Goal: Task Accomplishment & Management: Complete application form

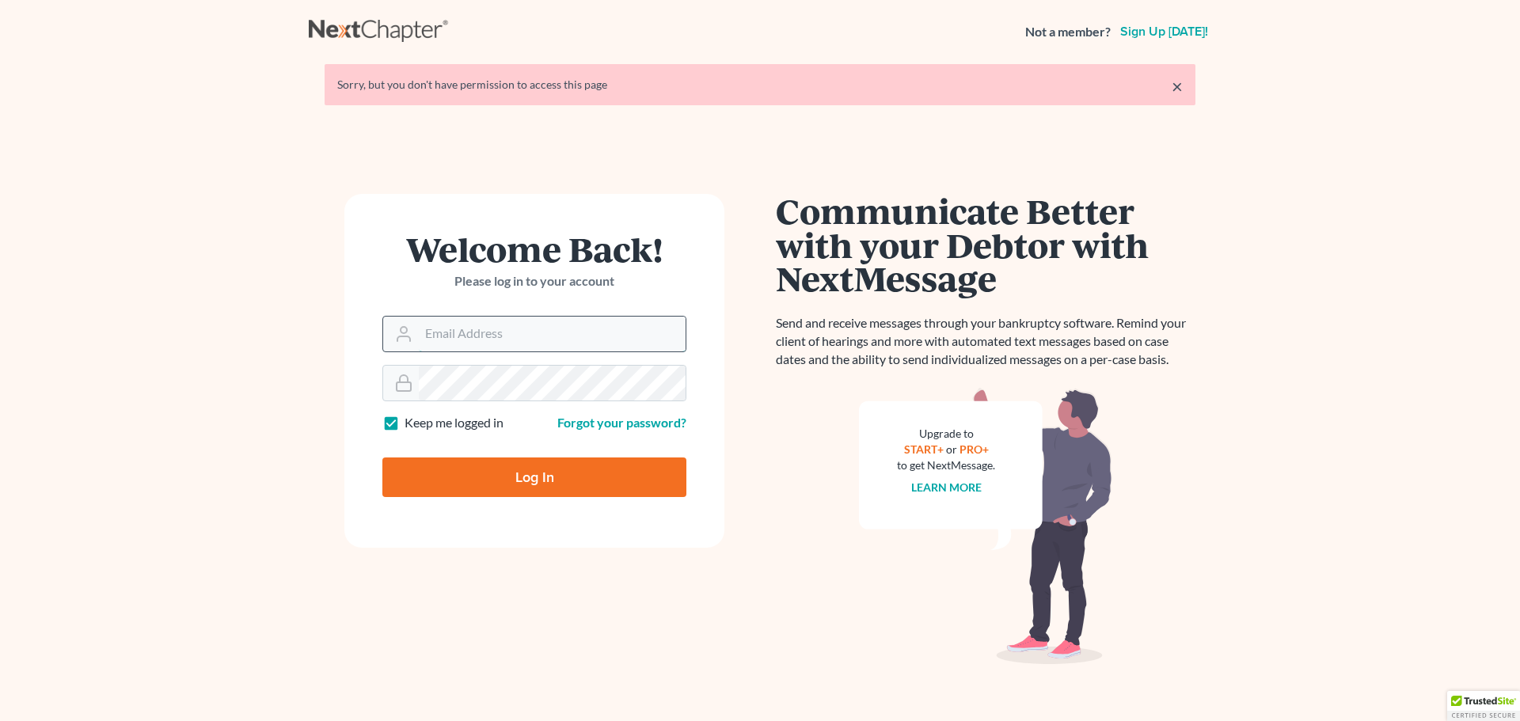
click at [588, 338] on input "Email Address" at bounding box center [552, 334] width 267 height 35
type input "barbara@postfallslaw.com"
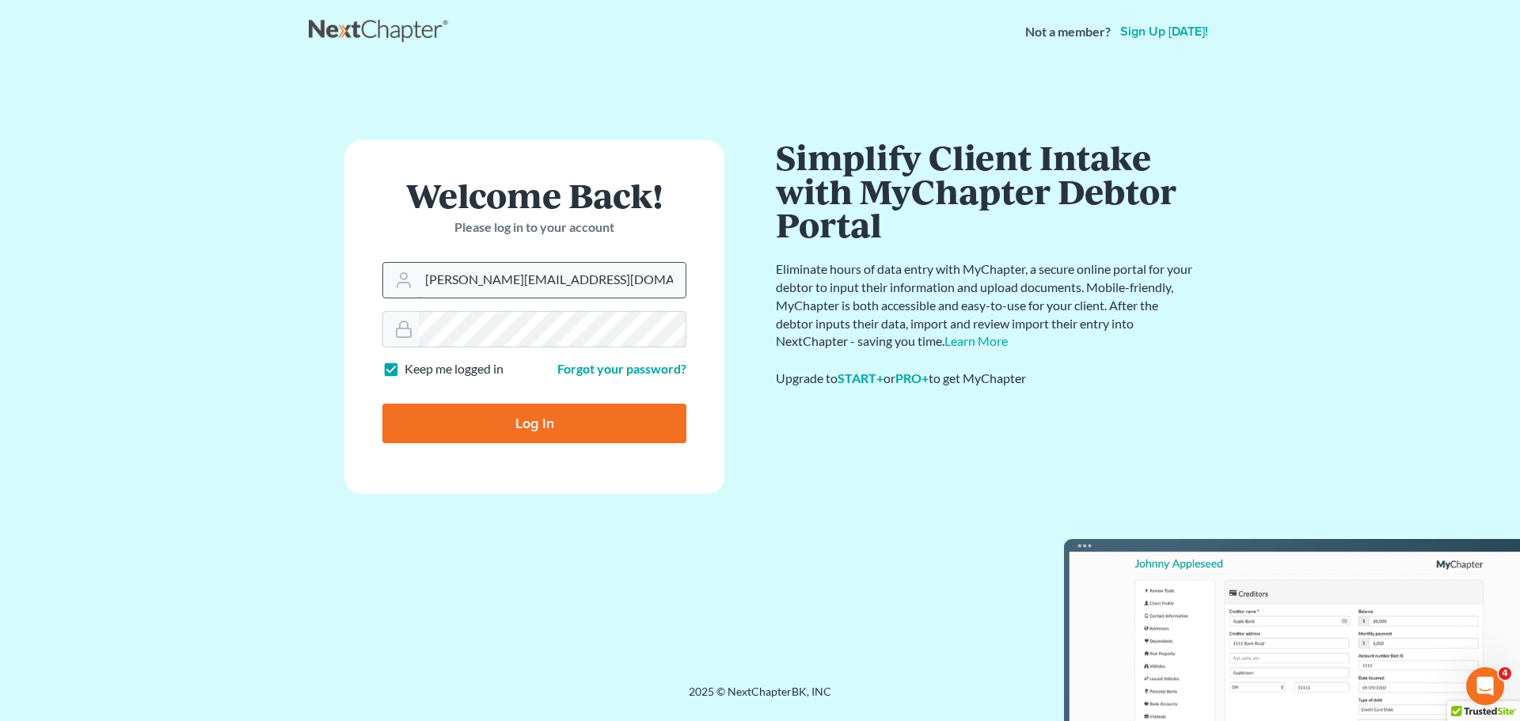
click at [382, 404] on input "Log In" at bounding box center [534, 424] width 304 height 40
type input "Thinking..."
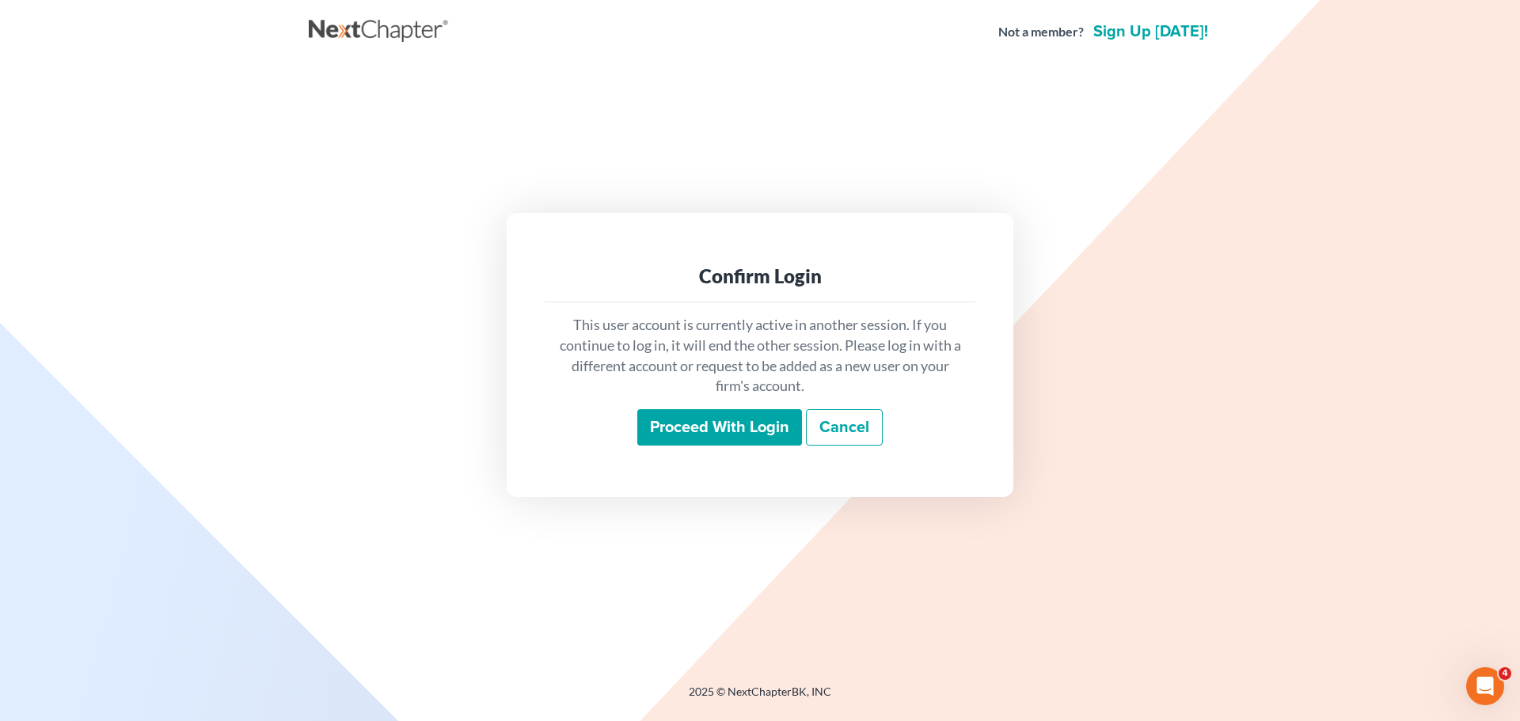
click at [734, 436] on input "Proceed with login" at bounding box center [719, 427] width 165 height 36
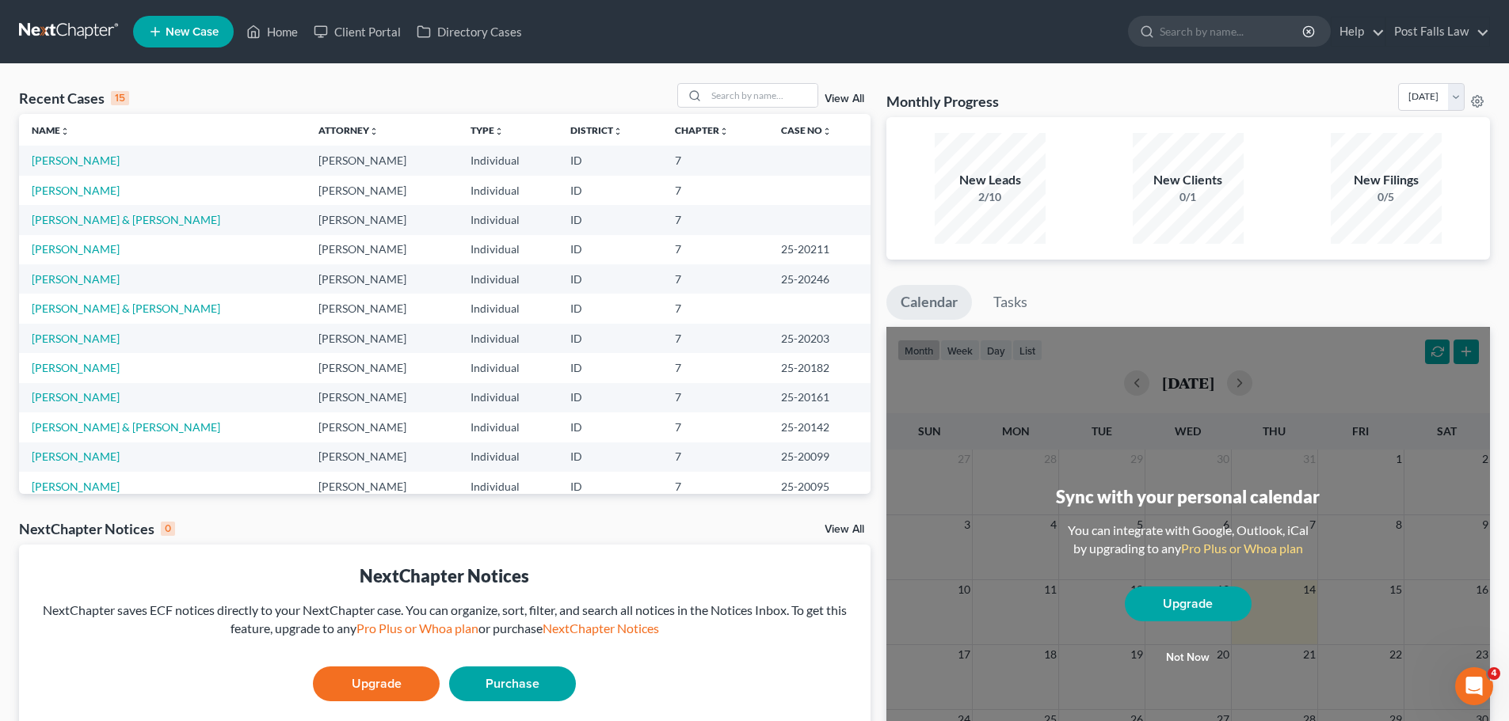
click at [200, 28] on span "New Case" at bounding box center [192, 32] width 53 height 12
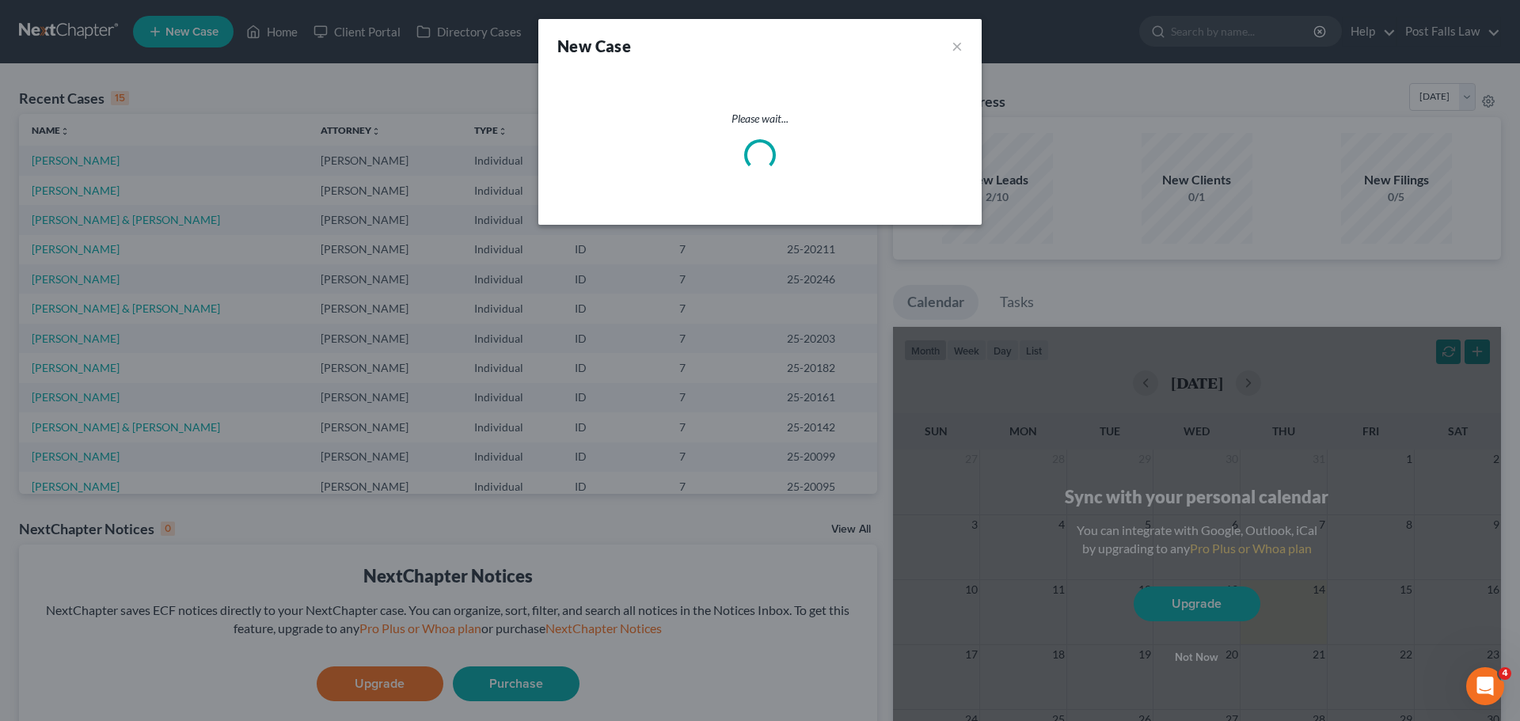
select select "23"
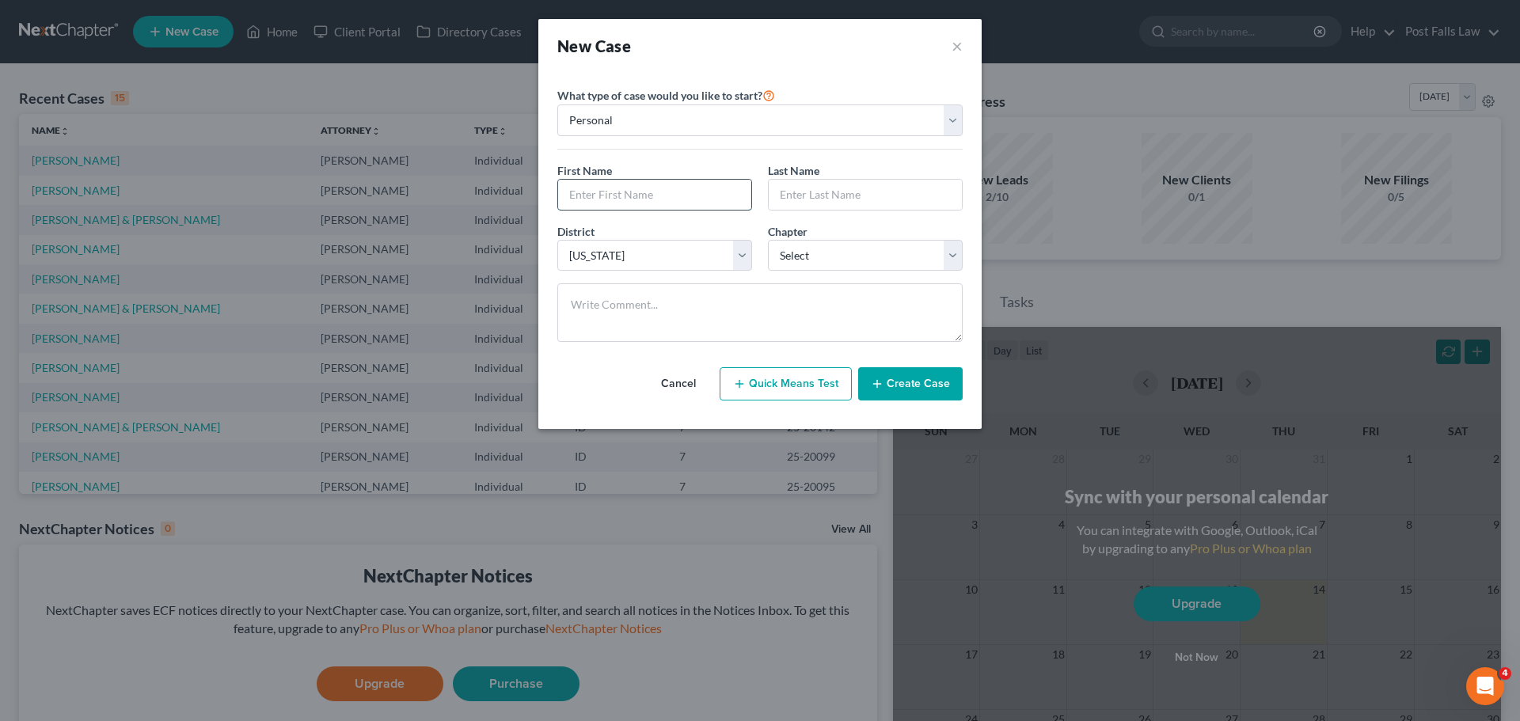
click at [615, 193] on input "text" at bounding box center [654, 195] width 193 height 30
type input "Eugene"
type input "Rich"
click at [957, 261] on select "Select 7 11 12 13" at bounding box center [865, 256] width 195 height 32
select select "0"
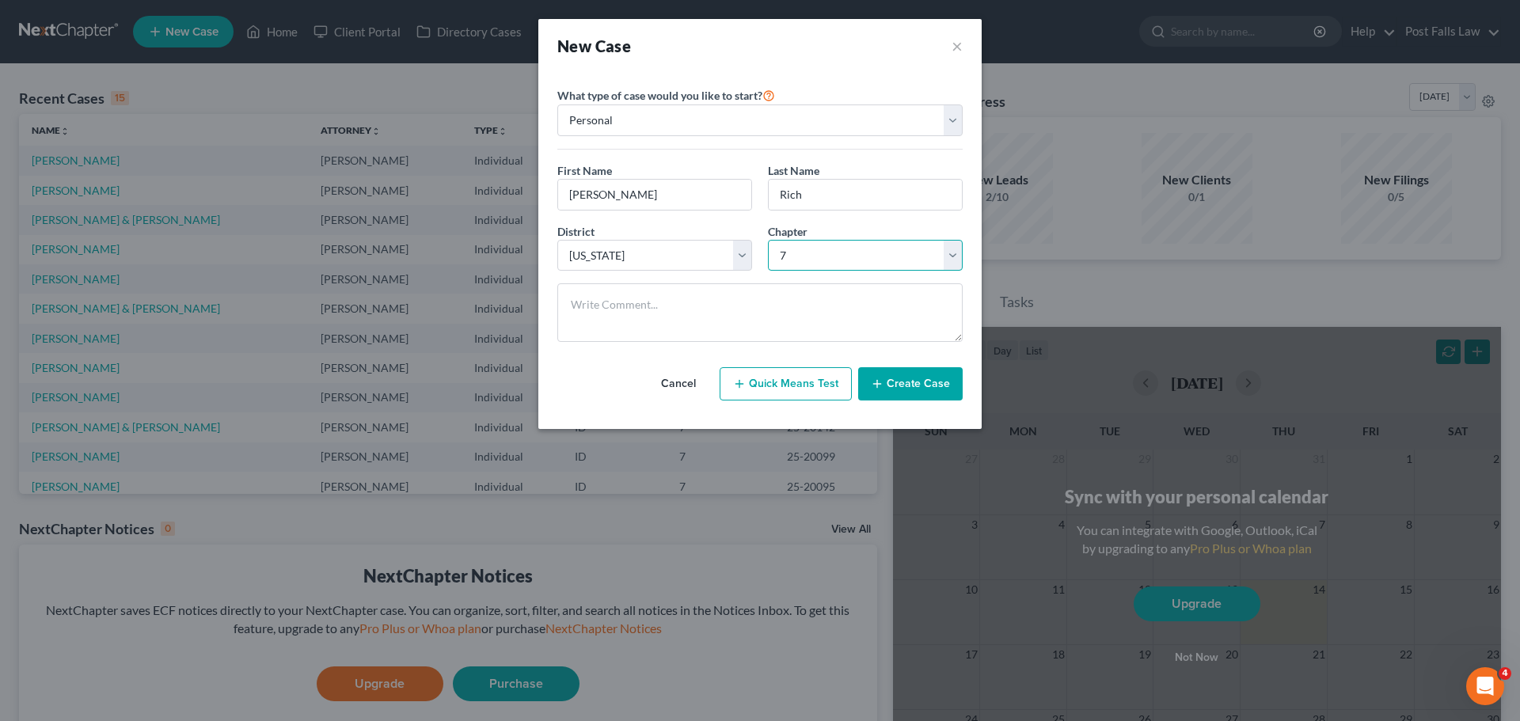
click at [768, 240] on select "Select 7 11 12 13" at bounding box center [865, 256] width 195 height 32
click at [896, 389] on button "Create Case" at bounding box center [910, 383] width 105 height 33
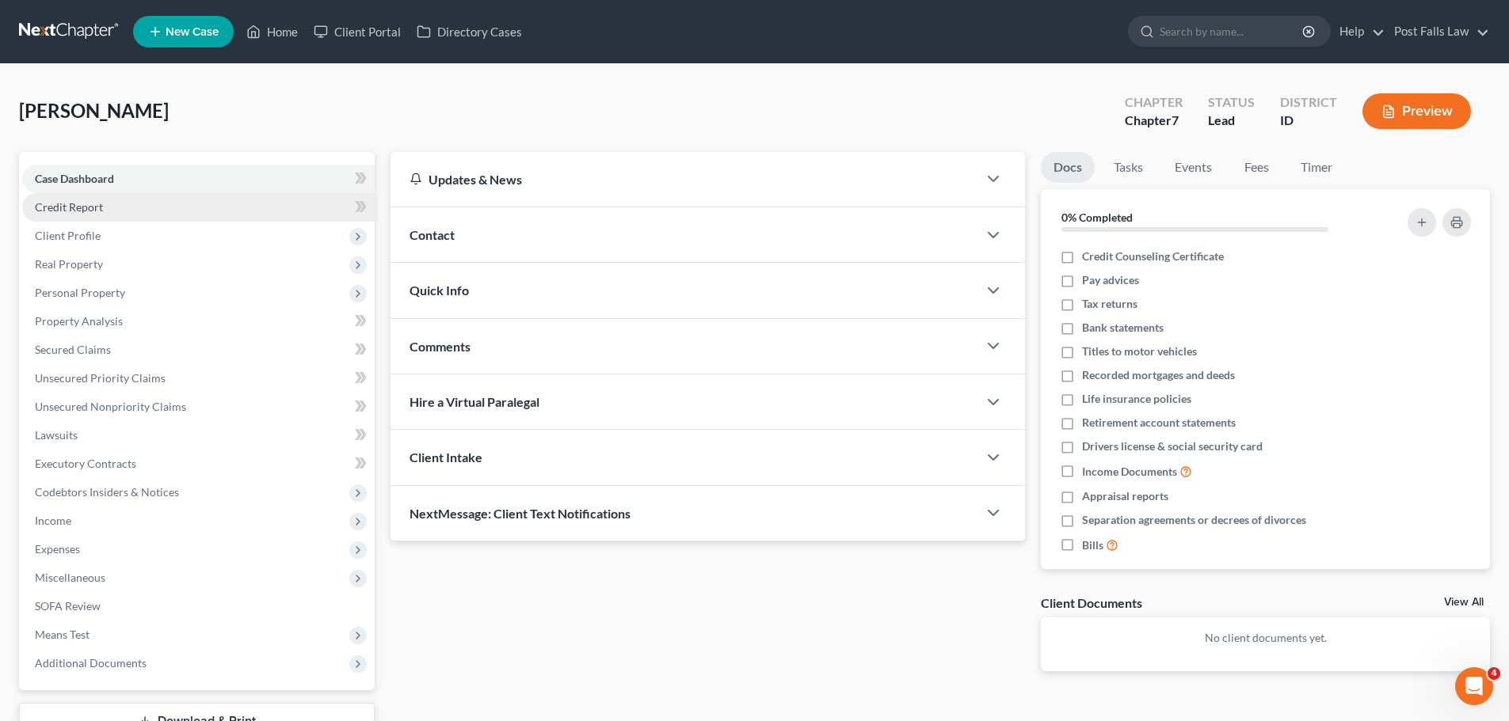
click at [73, 202] on span "Credit Report" at bounding box center [69, 206] width 68 height 13
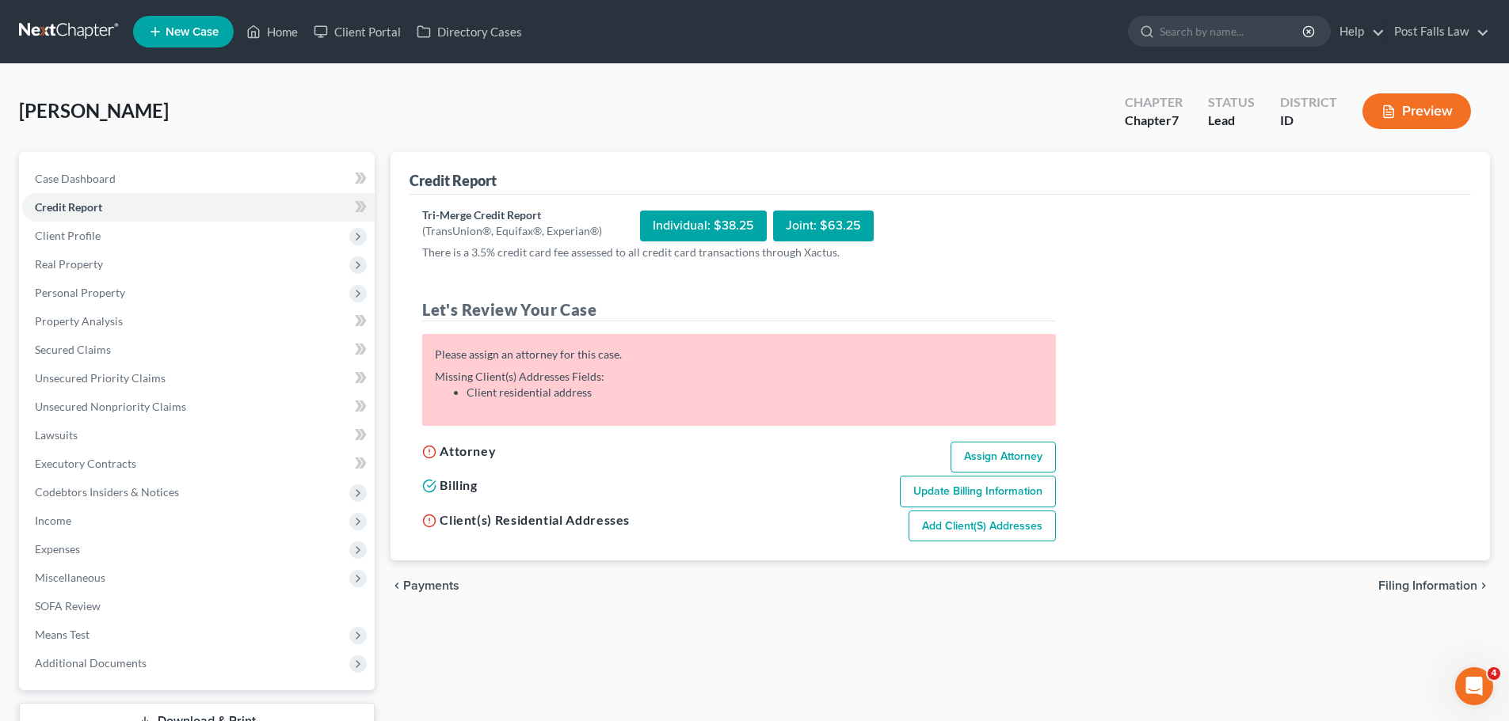
click at [972, 452] on link "Assign Attorney" at bounding box center [1002, 458] width 105 height 32
select select "1"
select select "0"
select select "23"
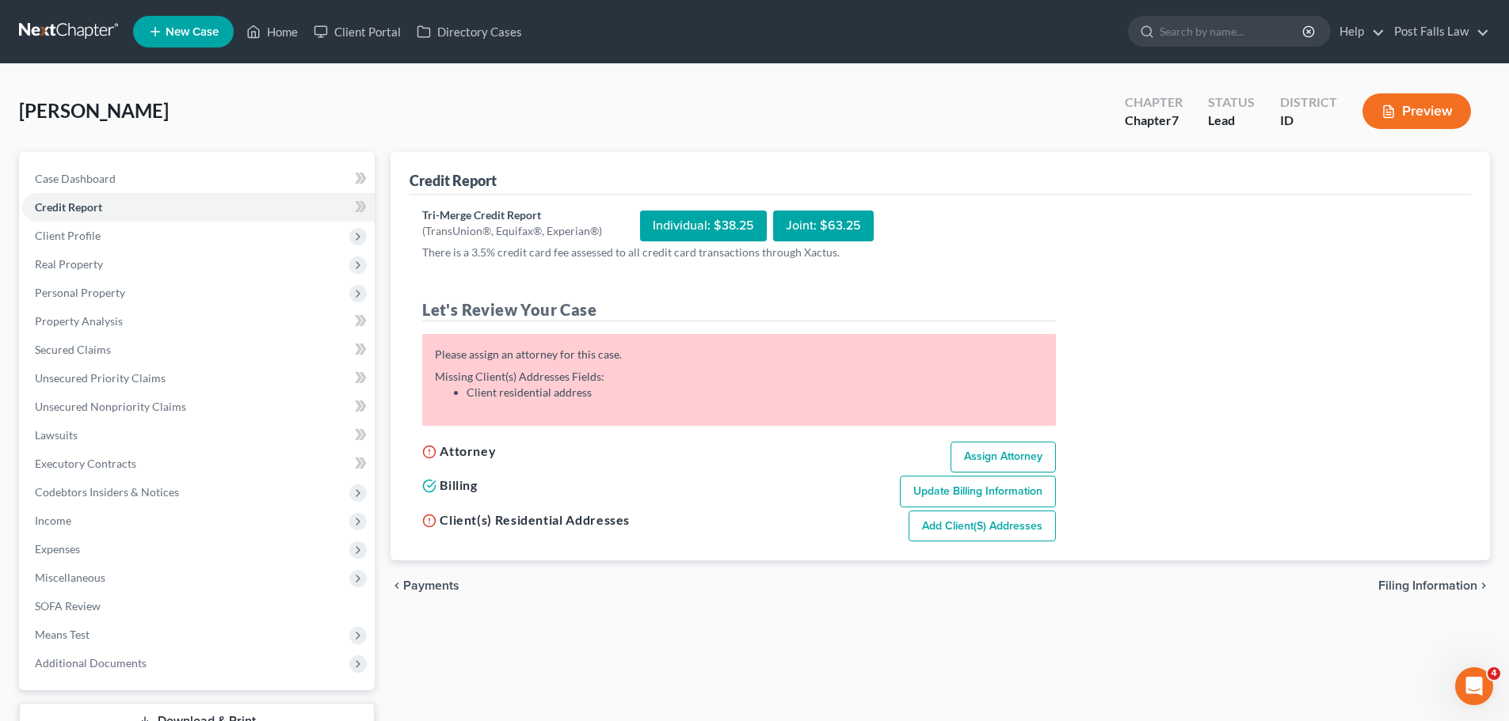
select select "13"
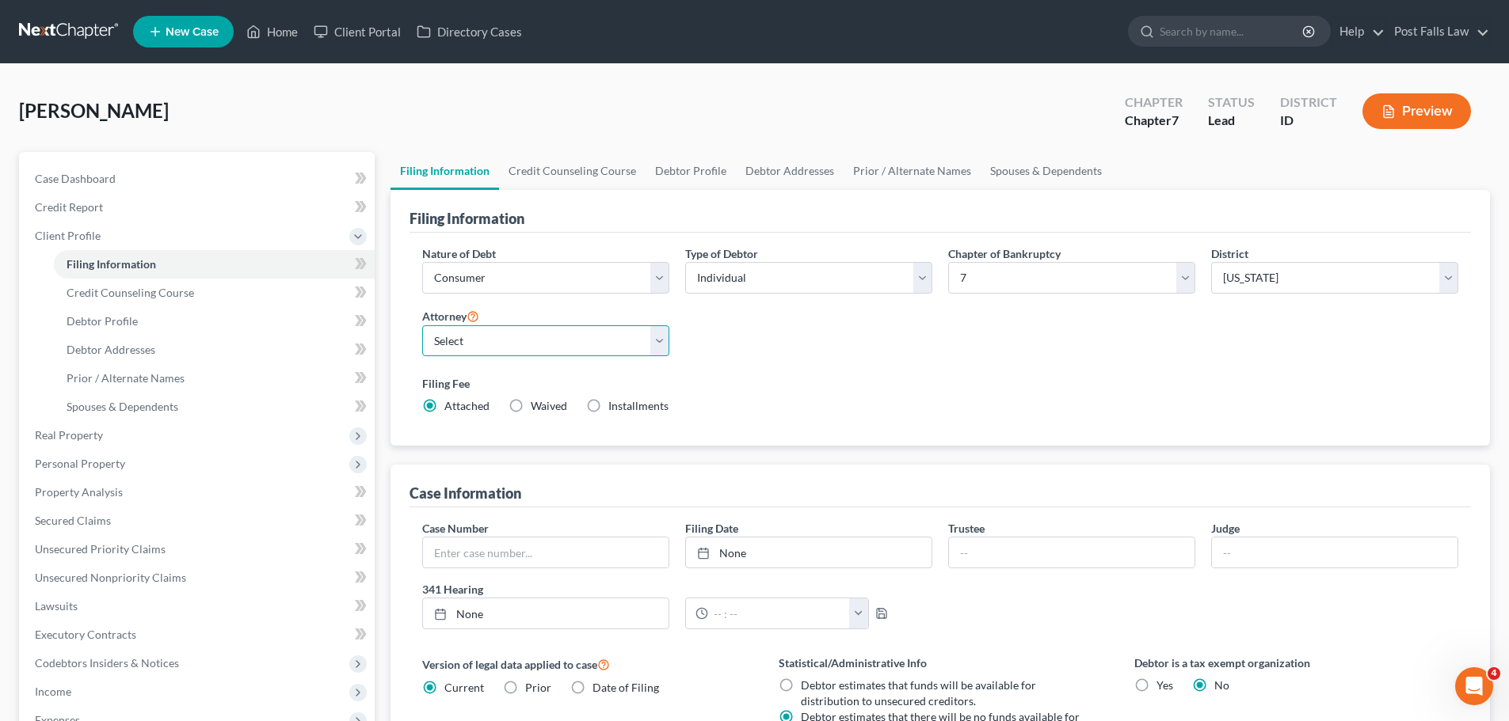
click at [653, 349] on select "Select Jonathon Frantz - null Andrea Hunter - ID" at bounding box center [545, 341] width 247 height 32
select select "1"
click at [422, 325] on select "Select Jonathon Frantz - null Andrea Hunter - ID" at bounding box center [545, 341] width 247 height 32
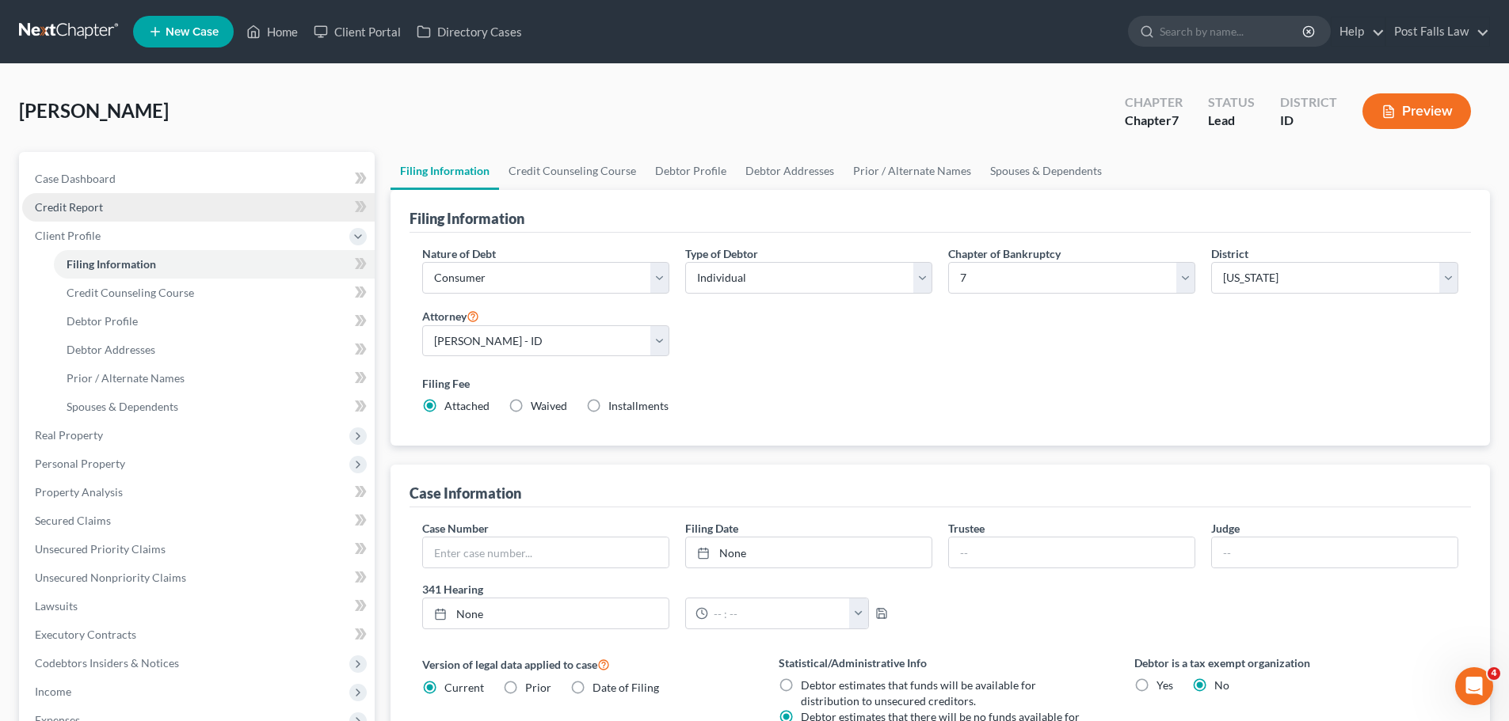
click at [83, 210] on span "Credit Report" at bounding box center [69, 206] width 68 height 13
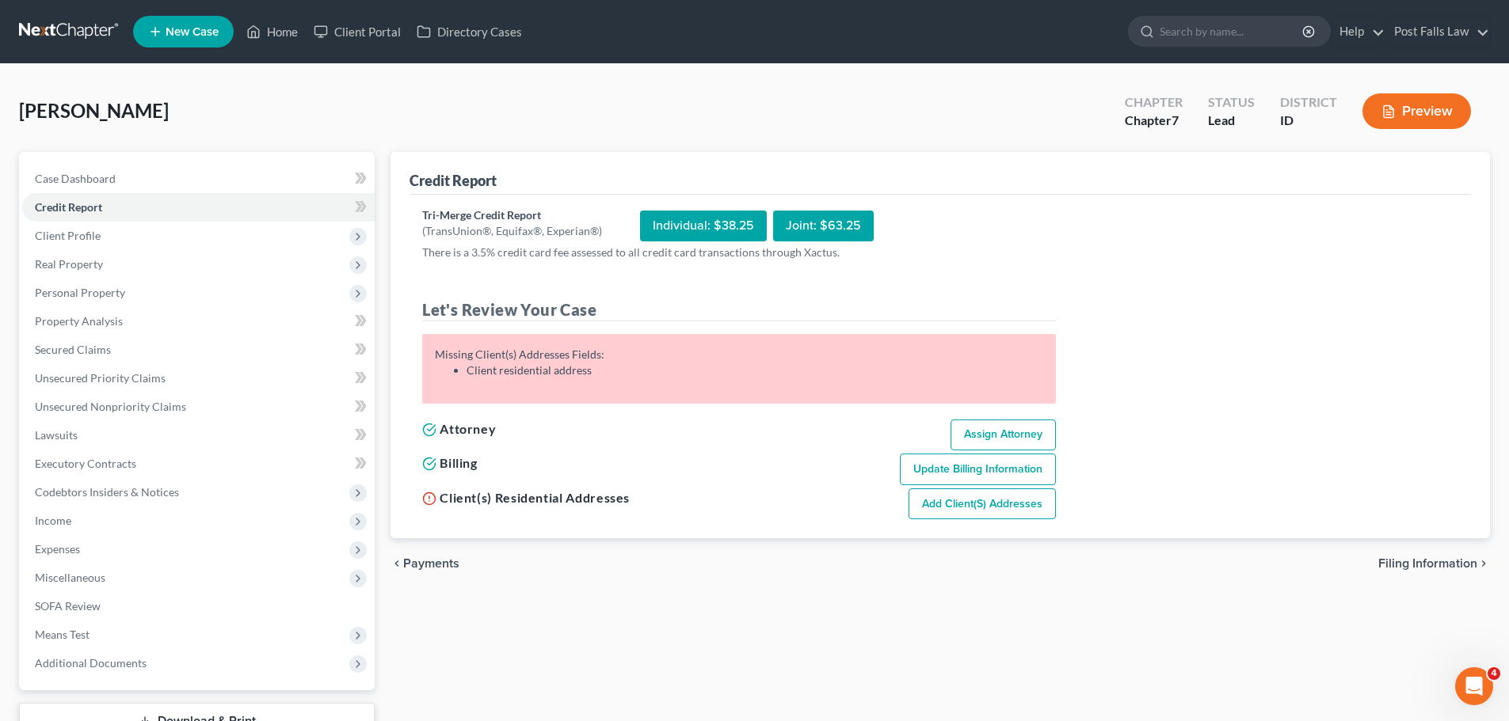
click at [953, 504] on link "Add Client(s) Addresses" at bounding box center [981, 505] width 147 height 32
select select "0"
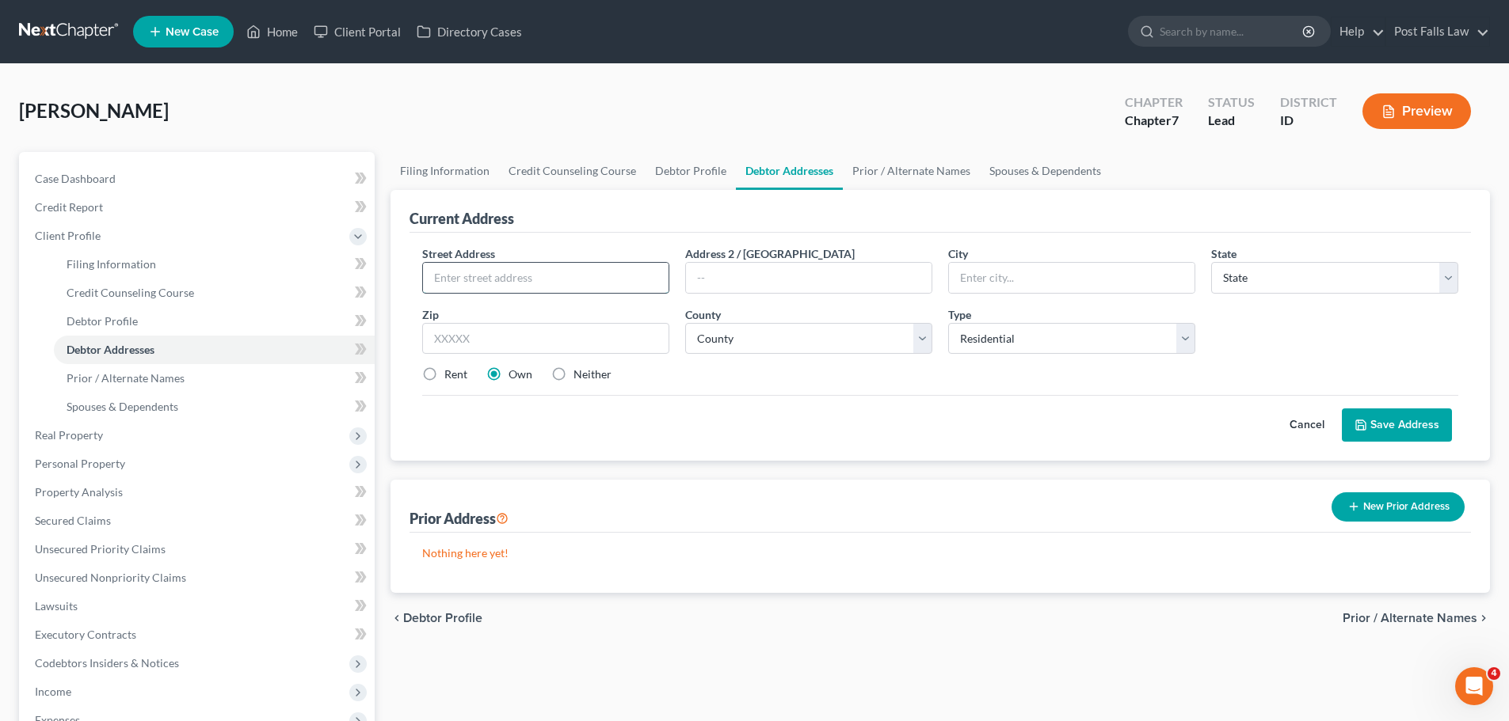
click at [465, 279] on input "text" at bounding box center [545, 278] width 245 height 30
type input "7151 Baudclair Dr"
type input "Coeur d' Alene"
select select "13"
type input "83815"
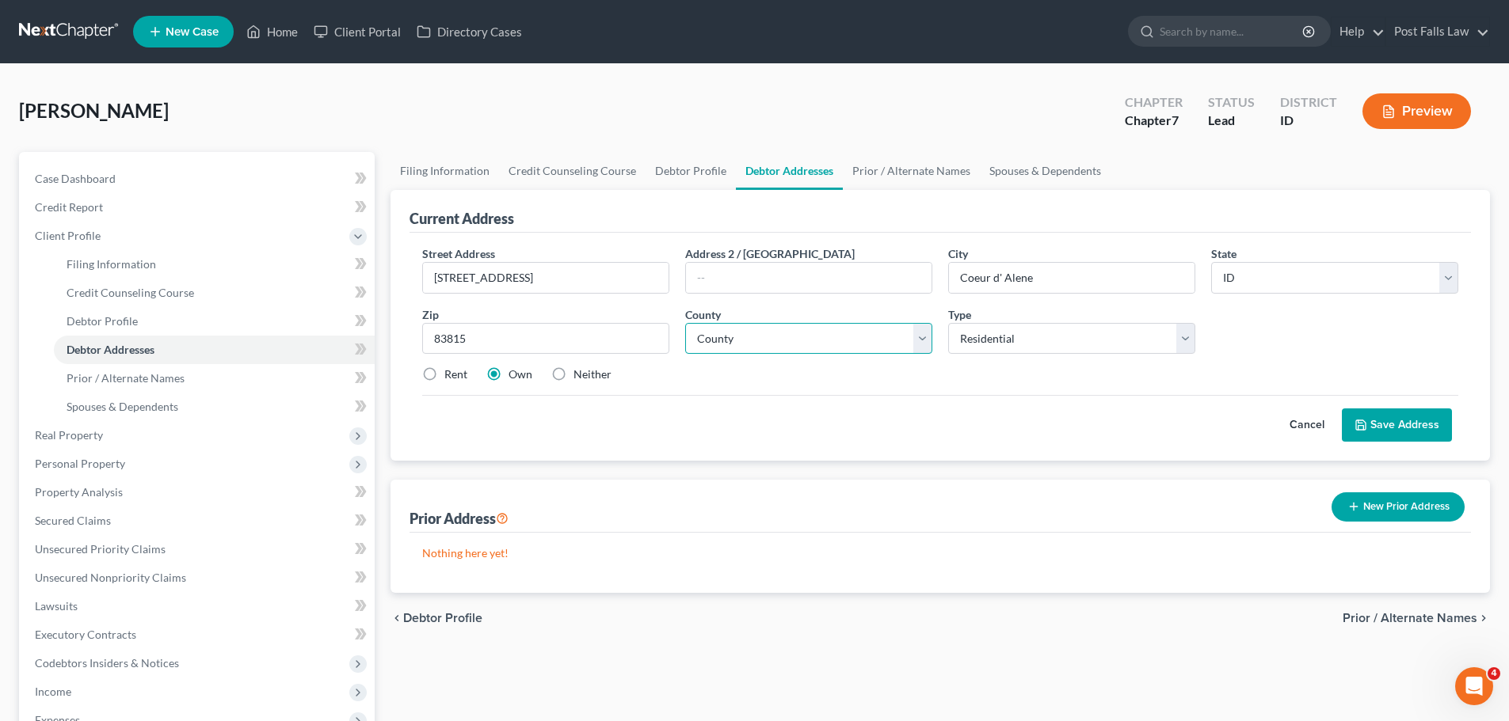
click at [919, 341] on select "County Ada County Adams County Bannock County Bear Lake County Benewah County B…" at bounding box center [808, 339] width 247 height 32
type input "Coeur D Alene"
select select "27"
click at [685, 323] on select "County Ada County Adams County Bannock County Bear Lake County Benewah County B…" at bounding box center [808, 339] width 247 height 32
click at [444, 376] on label "Rent" at bounding box center [455, 375] width 23 height 16
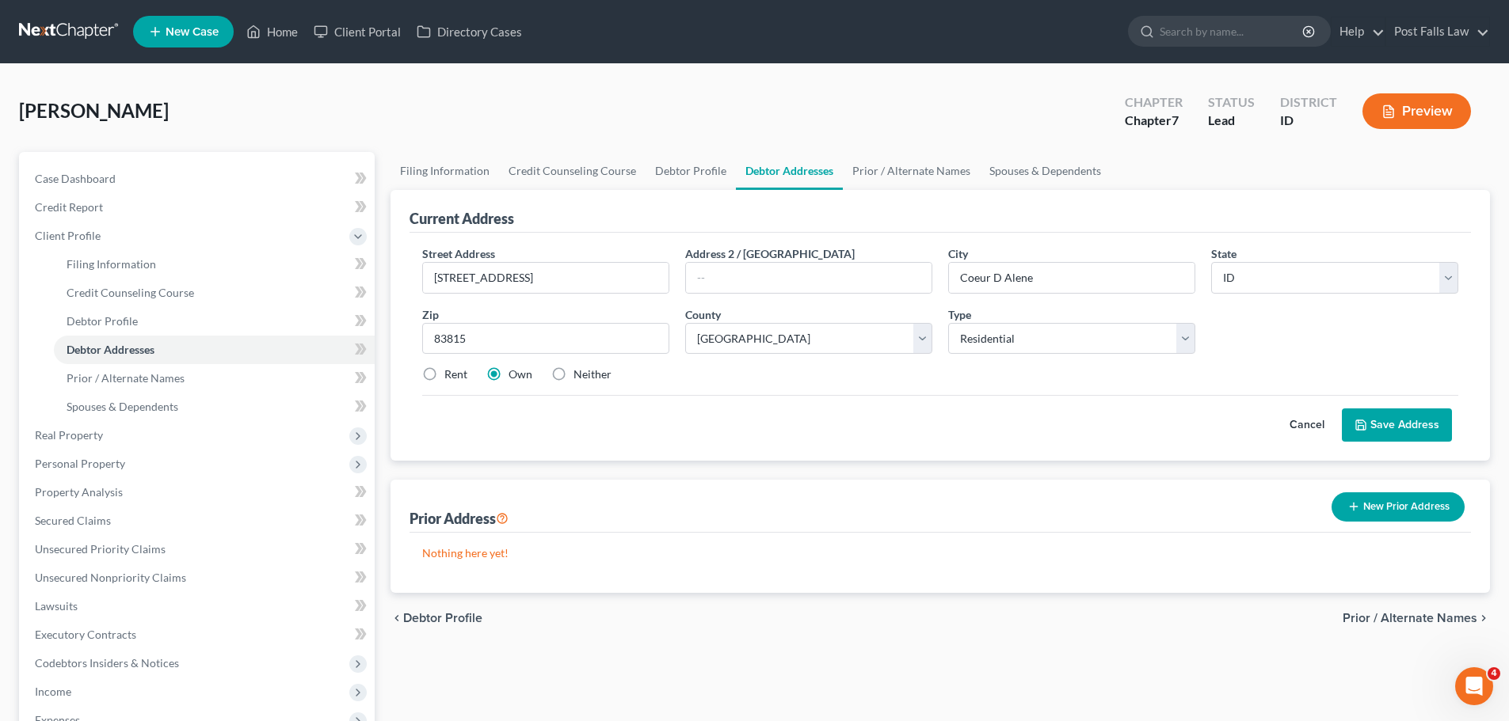
click at [451, 376] on input "Rent" at bounding box center [456, 372] width 10 height 10
radio input "true"
click at [1361, 420] on icon at bounding box center [1360, 425] width 13 height 13
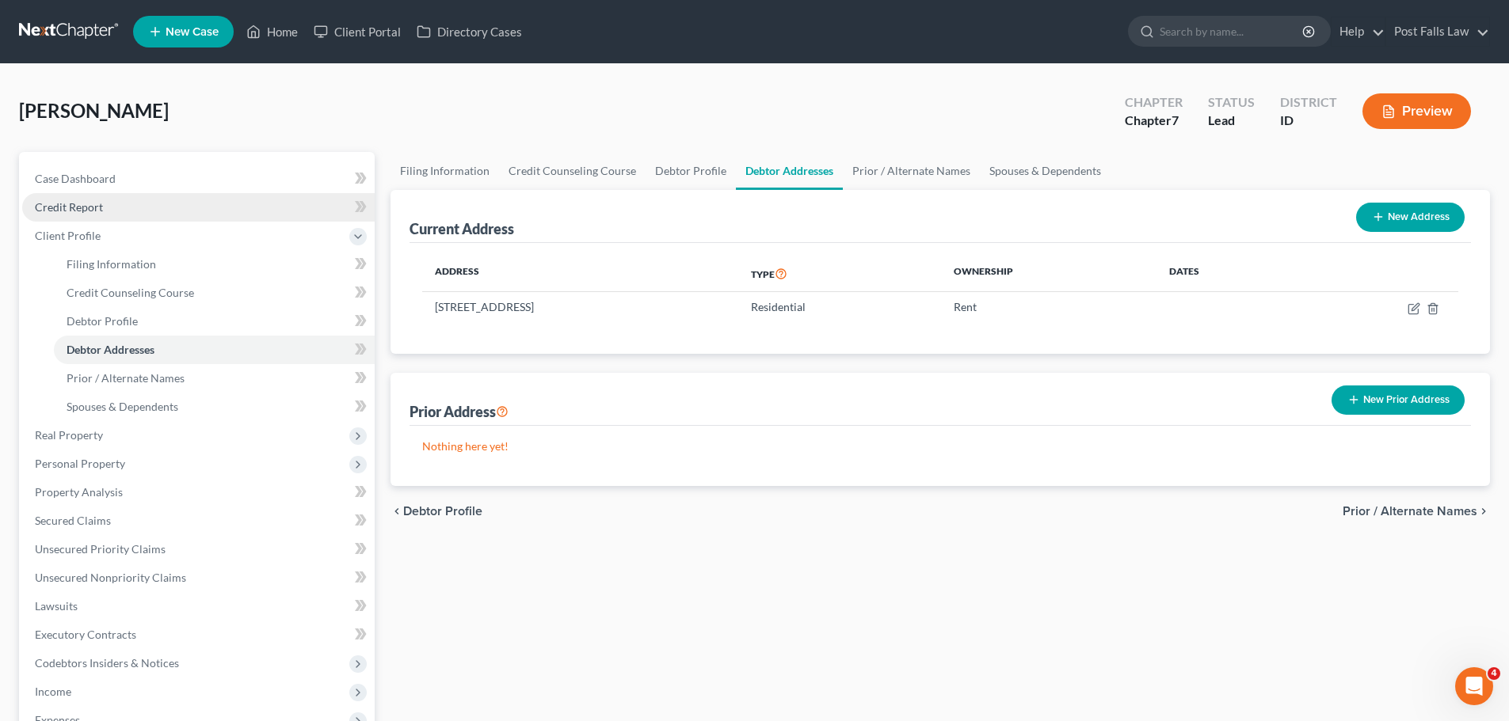
click at [78, 214] on link "Credit Report" at bounding box center [198, 207] width 352 height 29
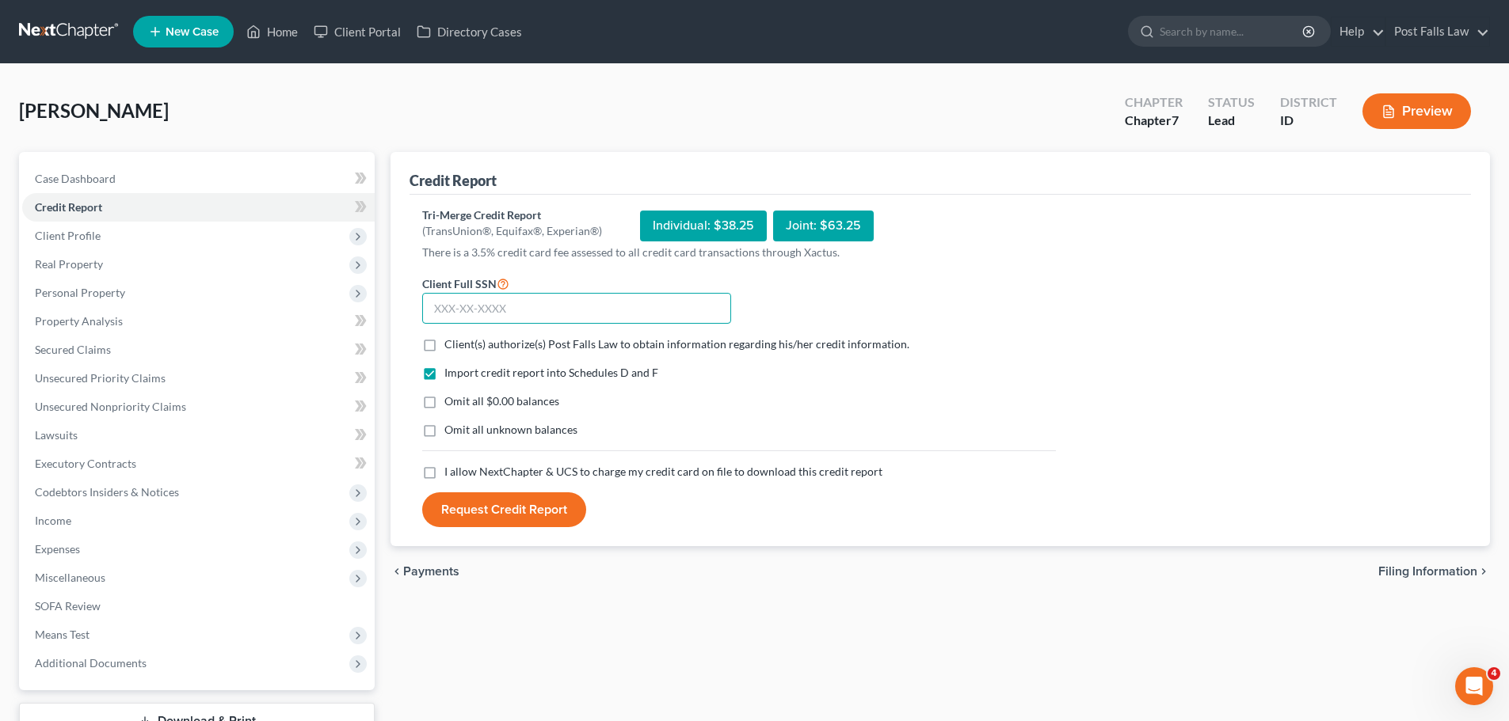
click at [466, 311] on input "text" at bounding box center [576, 309] width 309 height 32
type input "531-29-5483"
click at [444, 344] on label "Client(s) authorize(s) Post Falls Law to obtain information regarding his/her c…" at bounding box center [676, 345] width 465 height 16
click at [451, 344] on input "Client(s) authorize(s) Post Falls Law to obtain information regarding his/her c…" at bounding box center [456, 342] width 10 height 10
checkbox input "true"
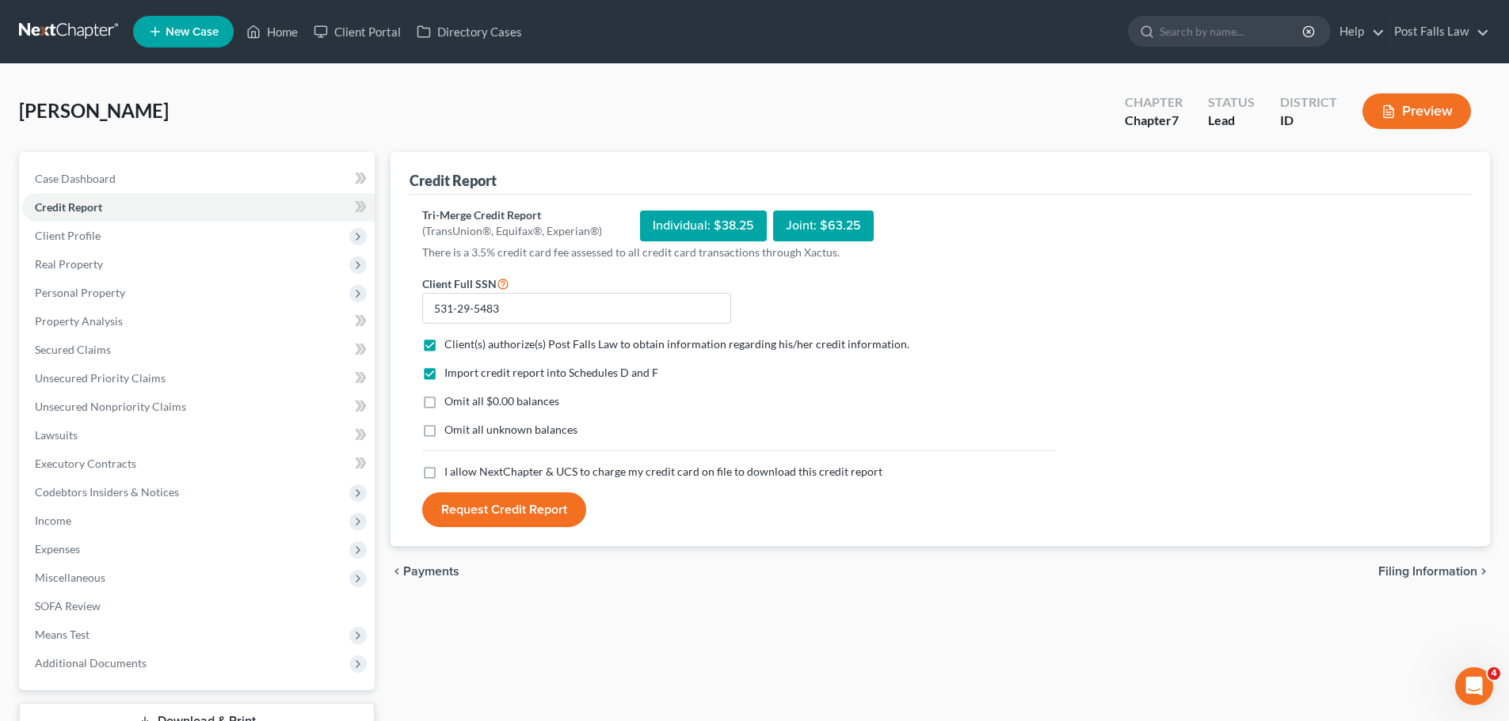
click at [444, 405] on label "Omit all $0.00 balances" at bounding box center [501, 402] width 115 height 16
click at [451, 404] on input "Omit all $0.00 balances" at bounding box center [456, 399] width 10 height 10
checkbox input "true"
click at [444, 470] on label "I allow NextChapter & UCS to charge my credit card on file to download this cre…" at bounding box center [663, 472] width 438 height 16
click at [451, 470] on input "I allow NextChapter & UCS to charge my credit card on file to download this cre…" at bounding box center [456, 469] width 10 height 10
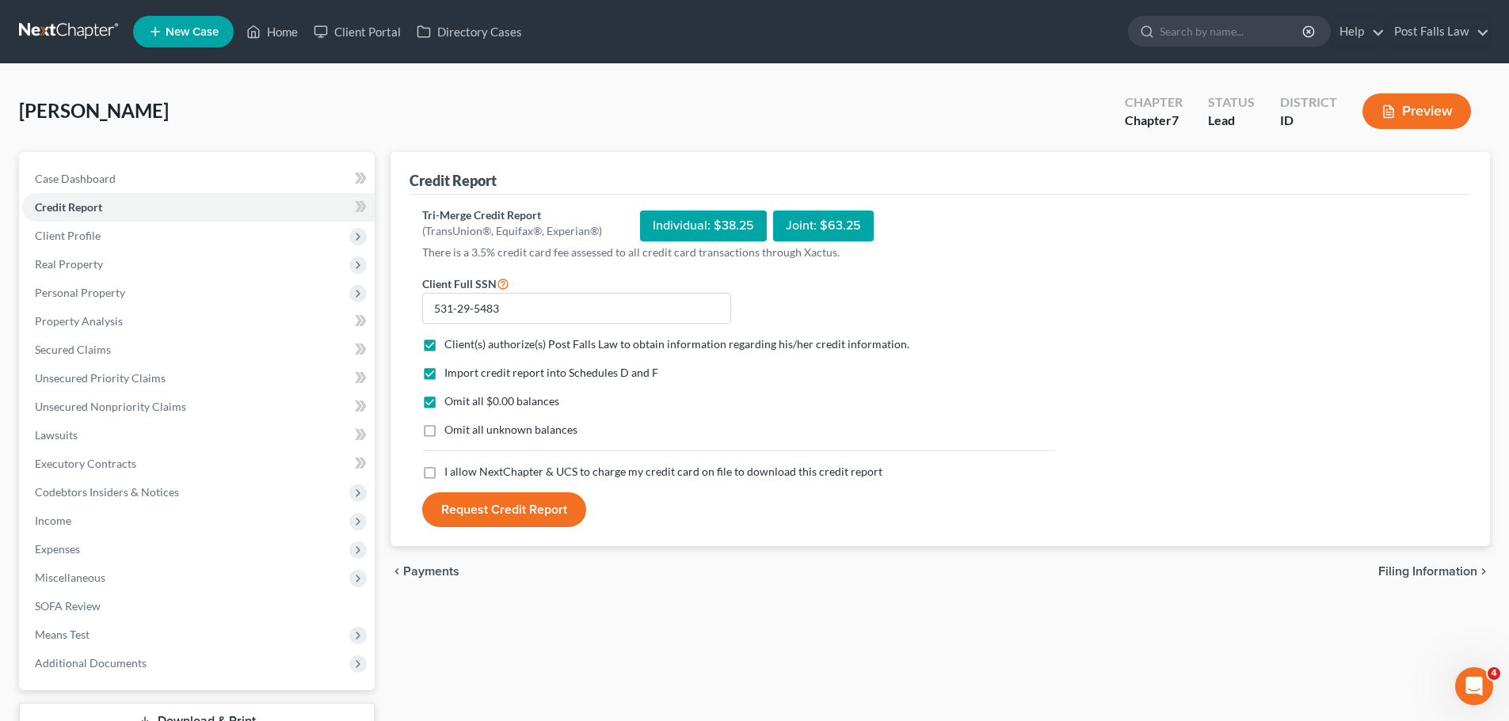
checkbox input "true"
click at [471, 513] on button "Request Credit Report" at bounding box center [504, 510] width 164 height 35
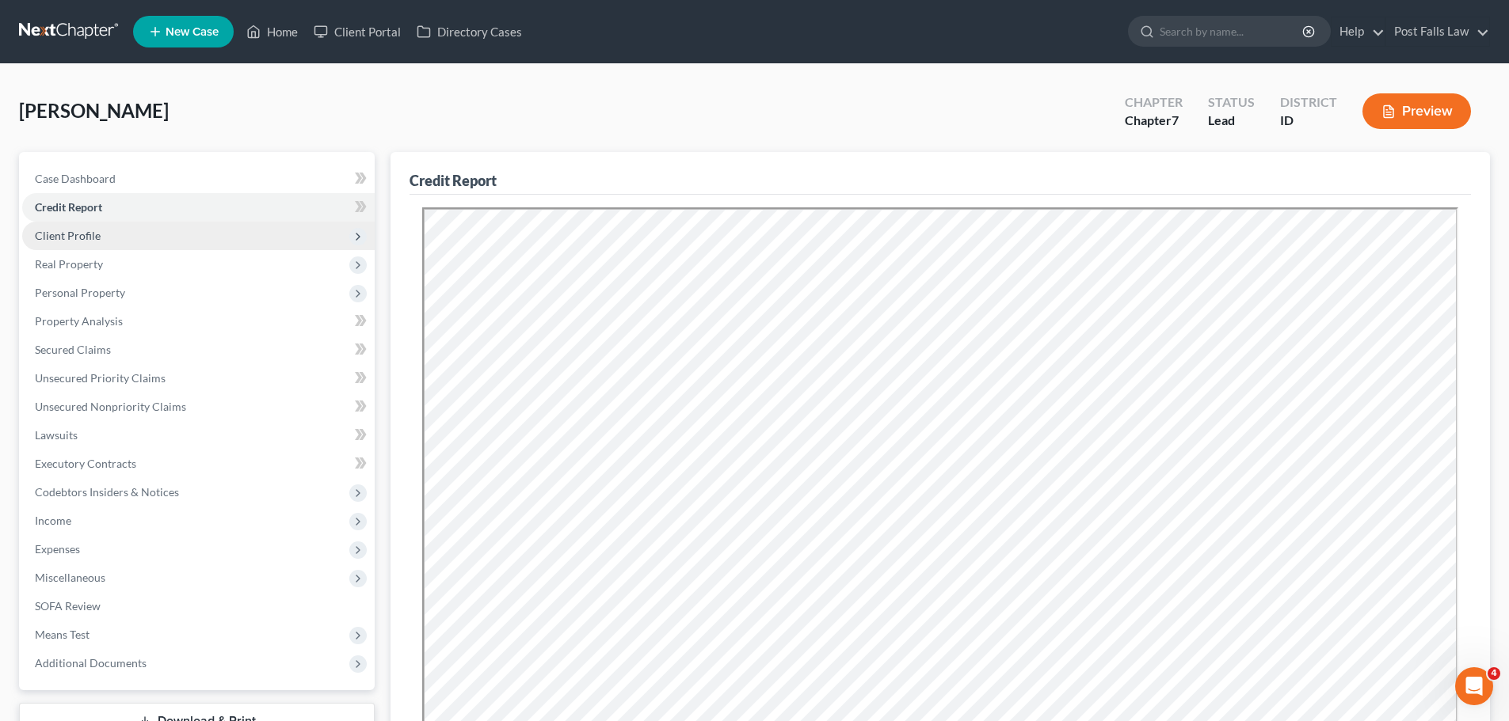
click at [97, 240] on span "Client Profile" at bounding box center [68, 235] width 66 height 13
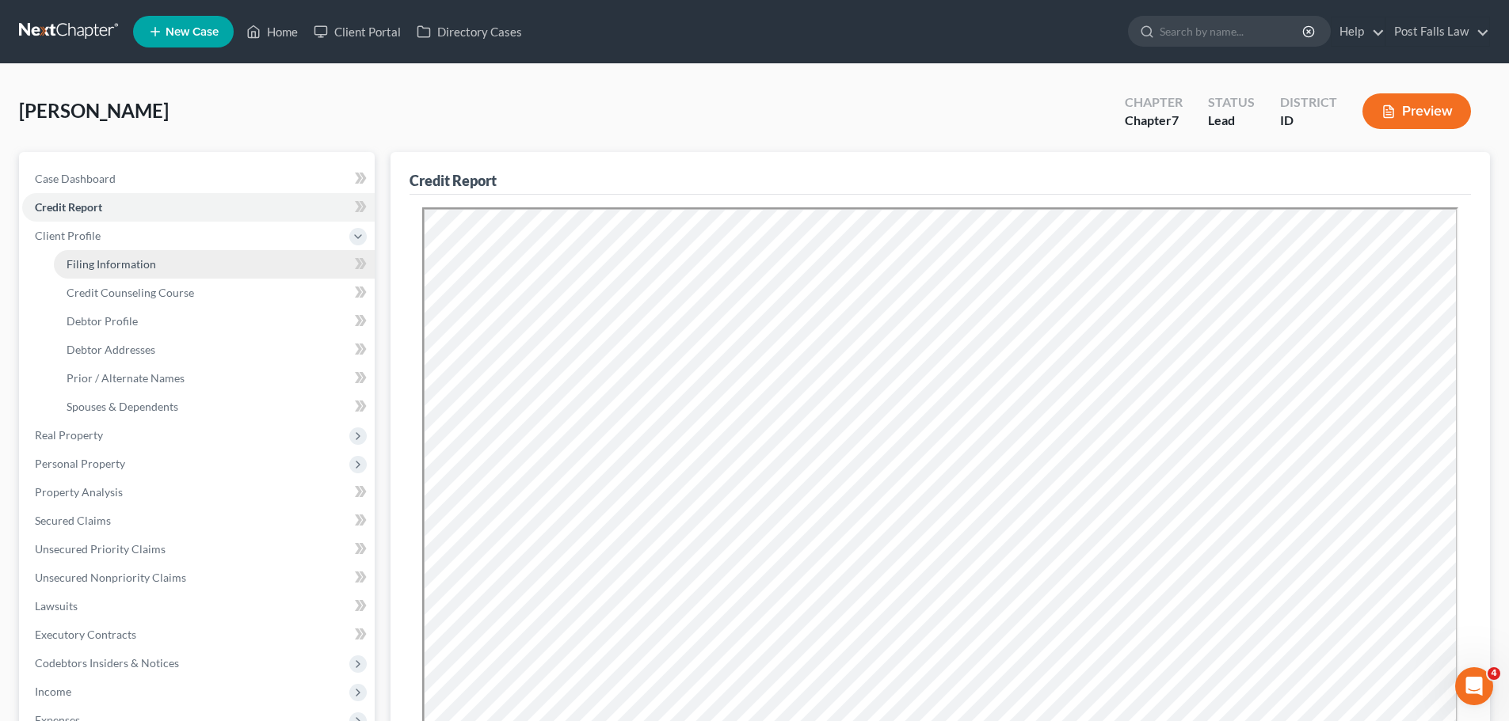
click at [97, 256] on link "Filing Information" at bounding box center [214, 264] width 321 height 29
select select "1"
select select "0"
select select "23"
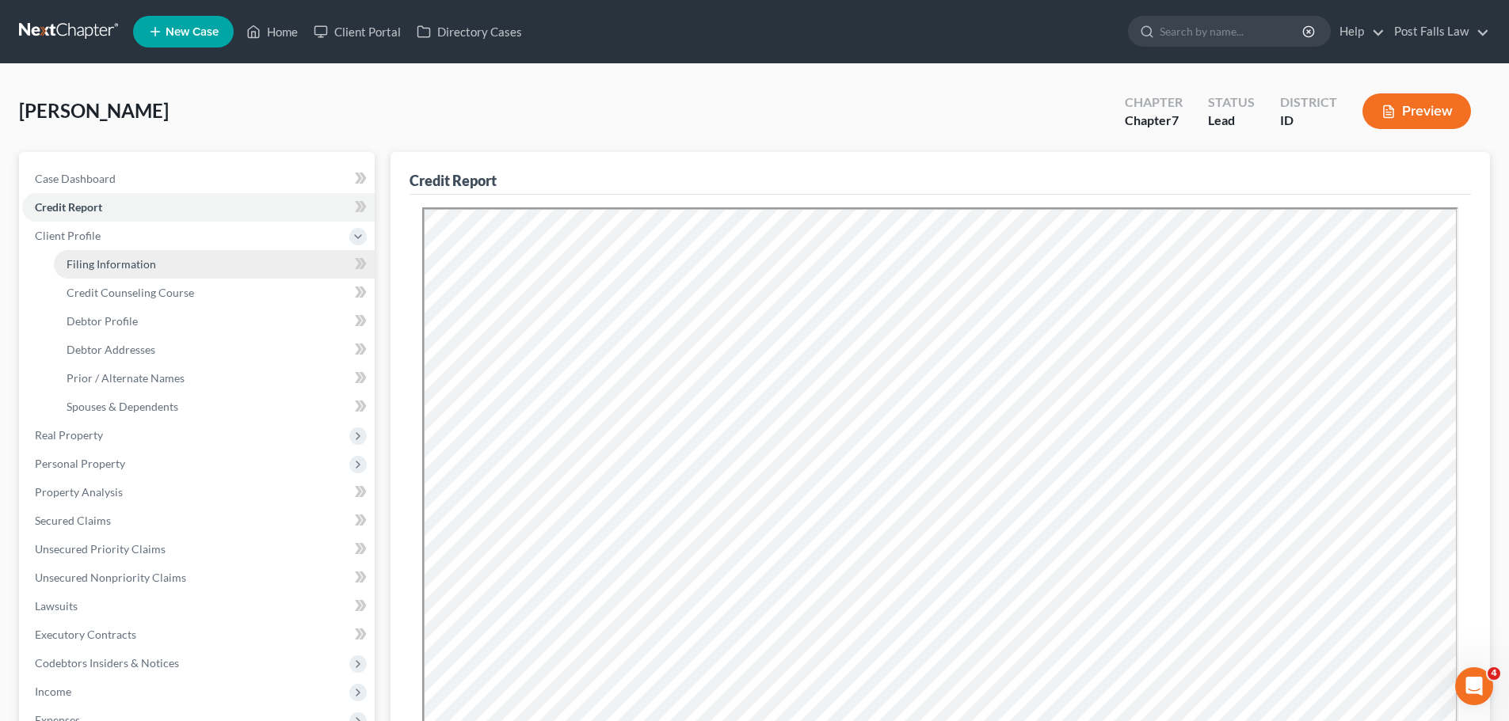
select select "1"
select select "13"
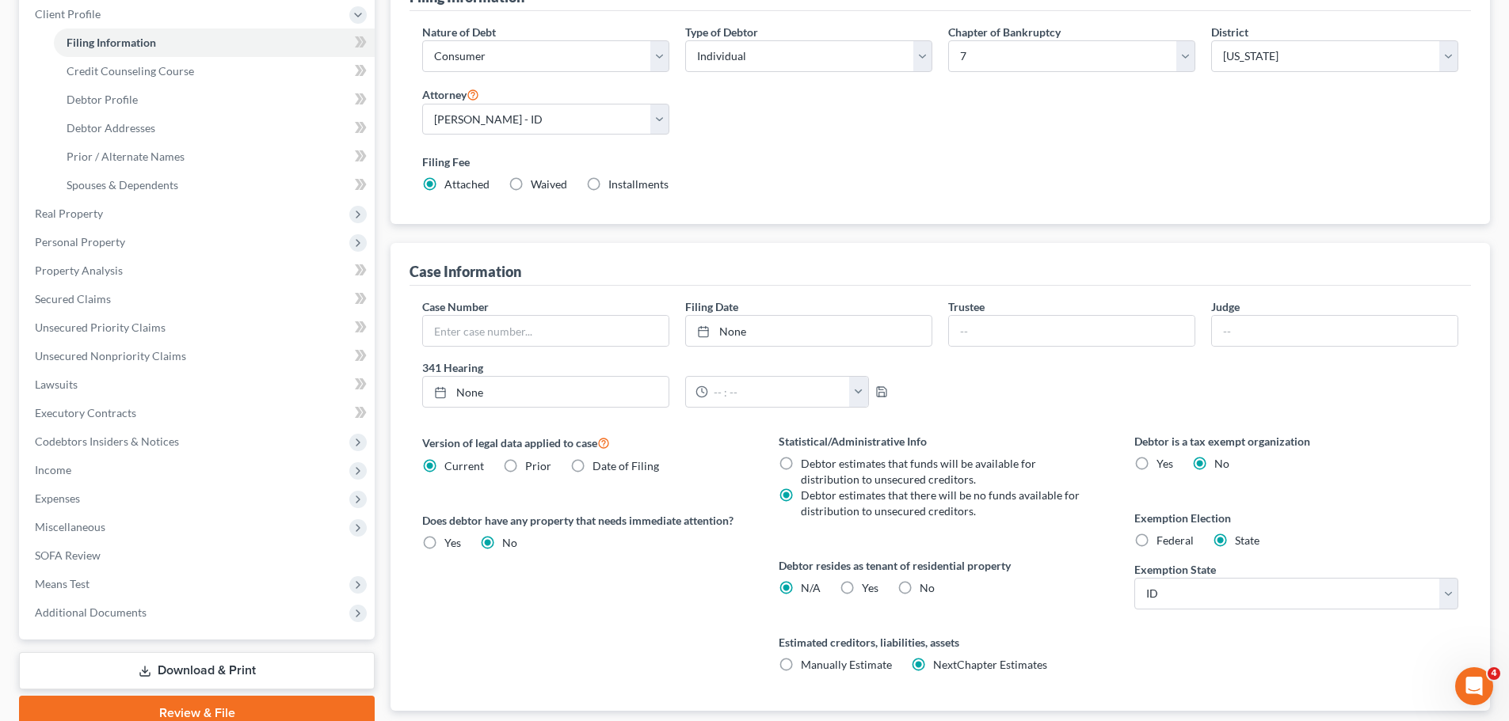
scroll to position [238, 0]
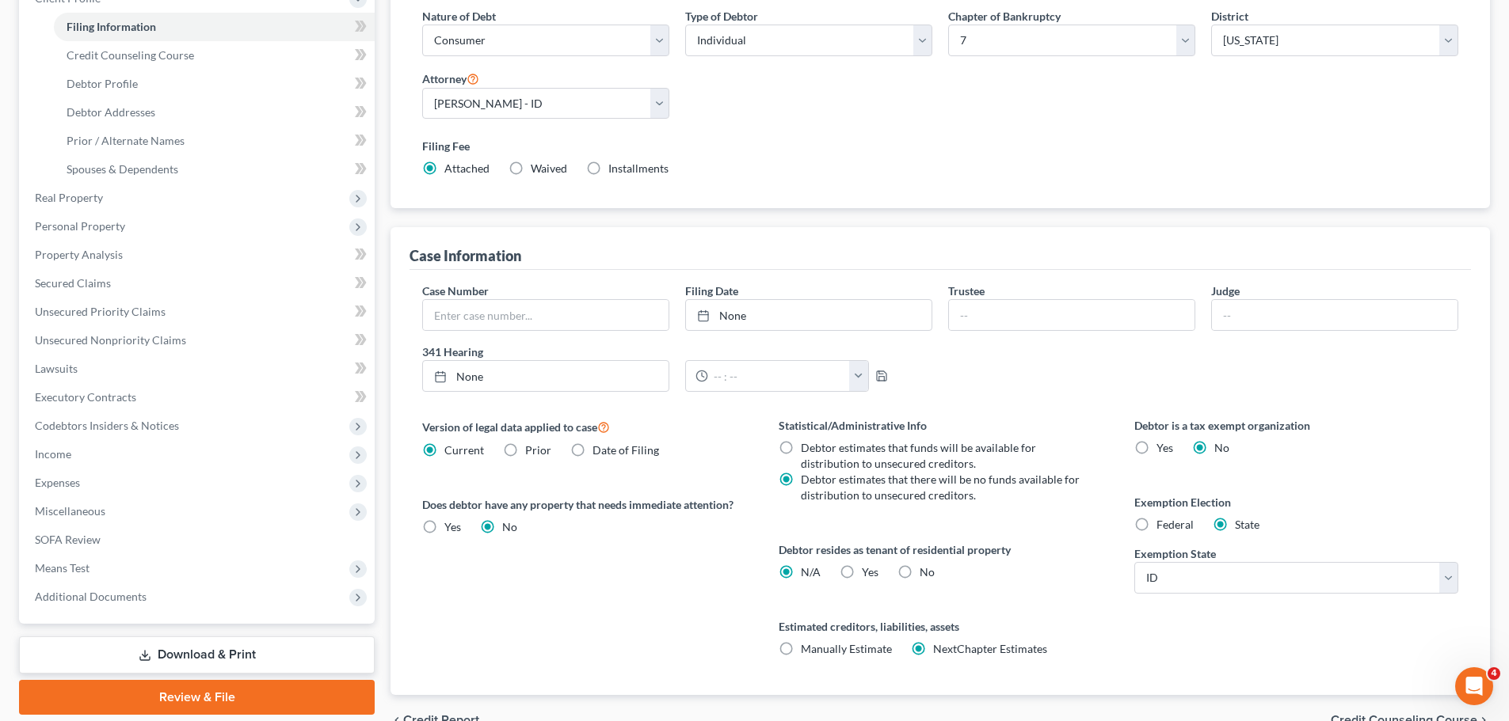
click at [862, 573] on label "Yes Yes" at bounding box center [870, 573] width 17 height 16
click at [868, 573] on input "Yes Yes" at bounding box center [873, 570] width 10 height 10
radio input "true"
radio input "false"
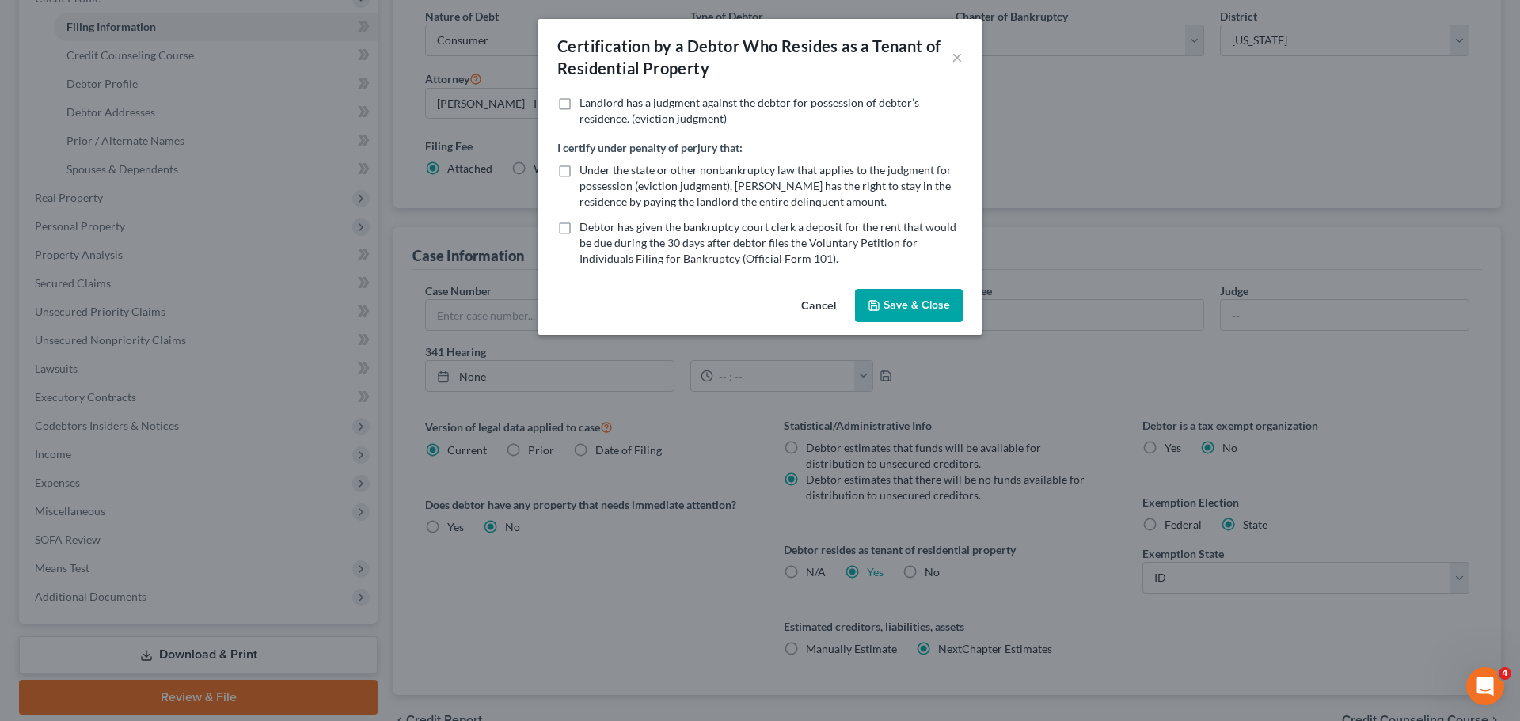
click at [919, 292] on button "Save & Close" at bounding box center [909, 305] width 108 height 33
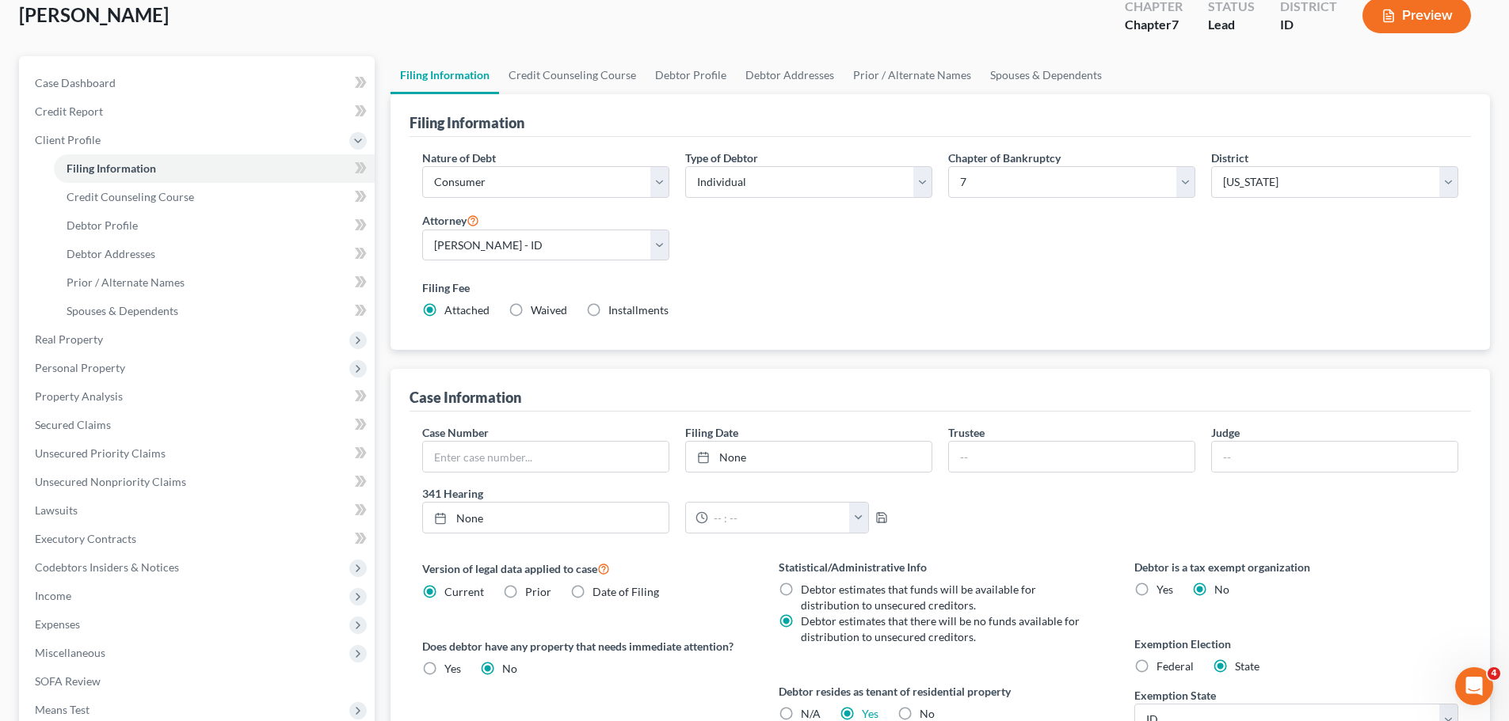
scroll to position [79, 0]
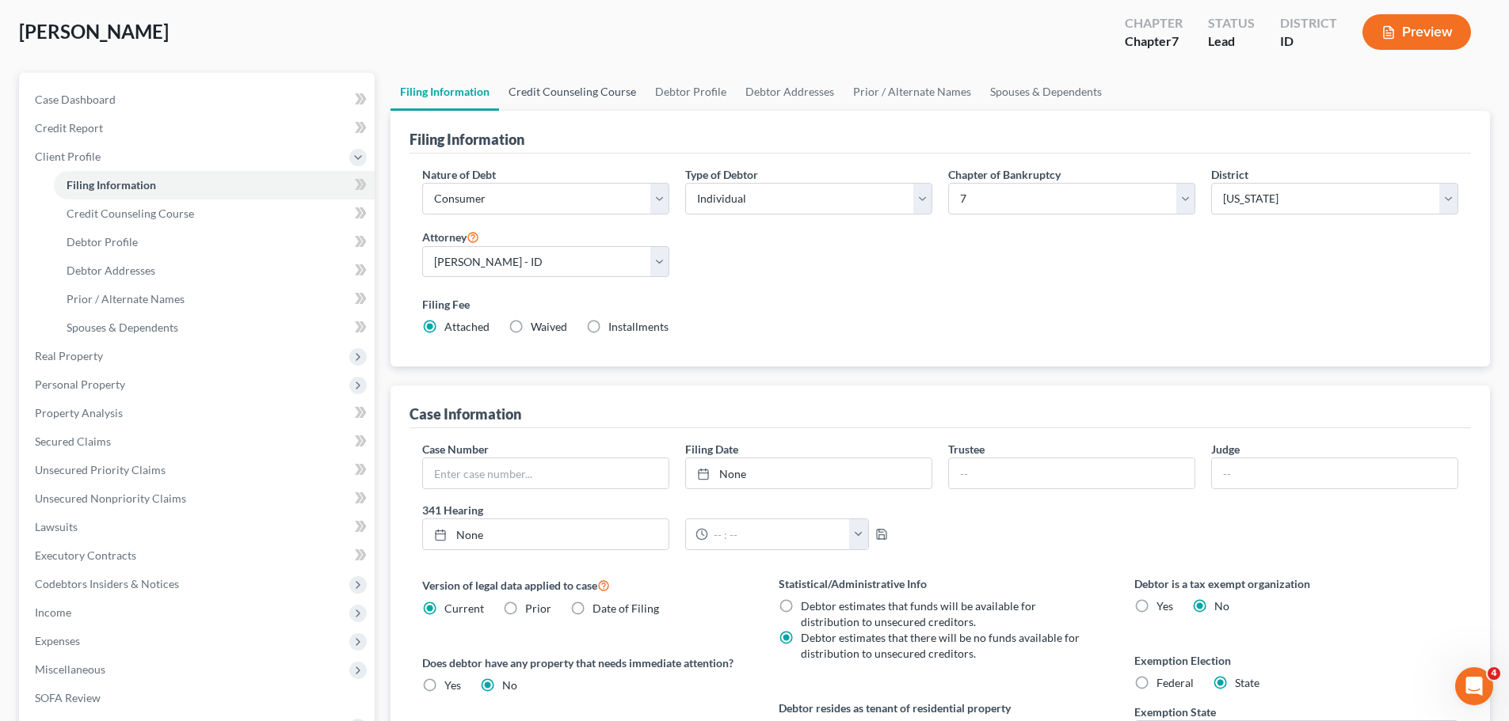
click at [546, 86] on link "Credit Counseling Course" at bounding box center [572, 92] width 147 height 38
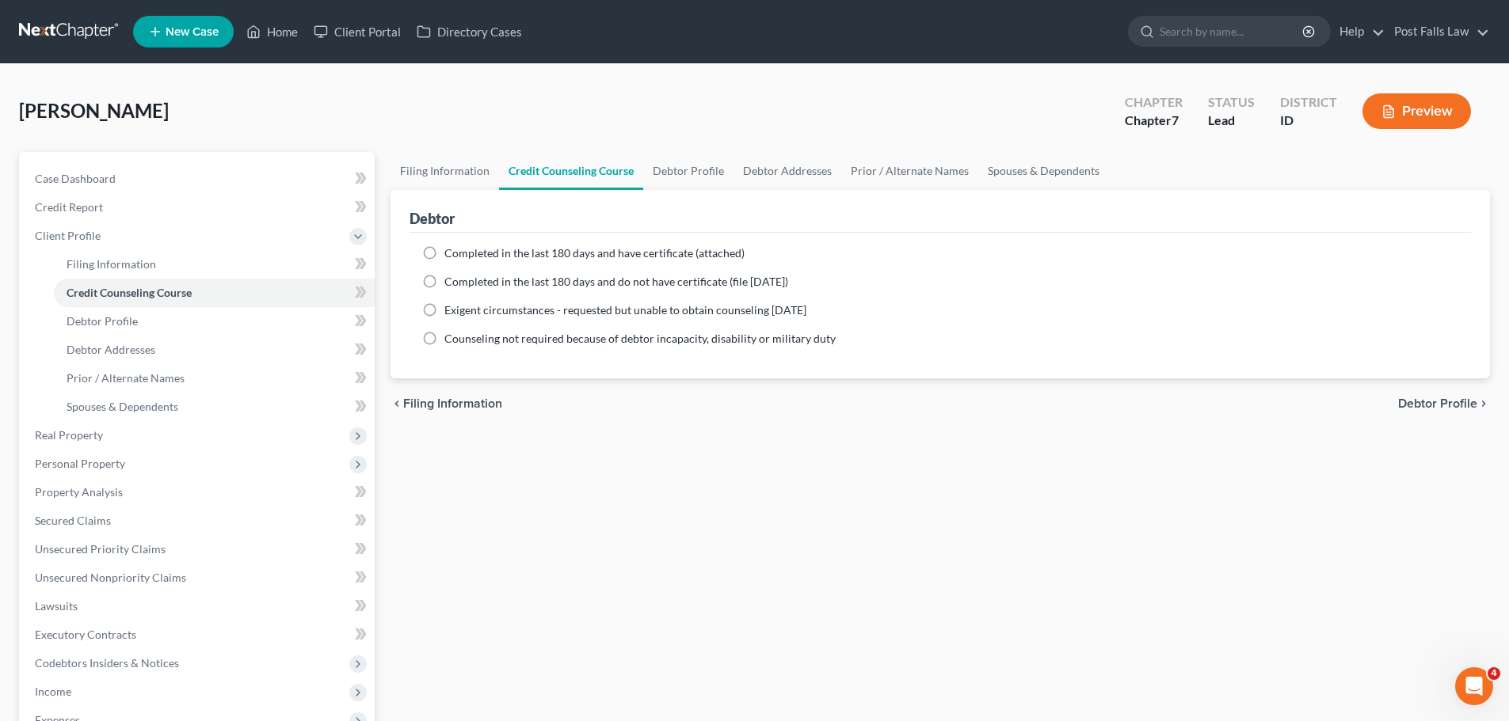
click at [444, 257] on label "Completed in the last 180 days and have certificate (attached)" at bounding box center [594, 253] width 300 height 16
click at [451, 256] on input "Completed in the last 180 days and have certificate (attached)" at bounding box center [456, 250] width 10 height 10
radio input "true"
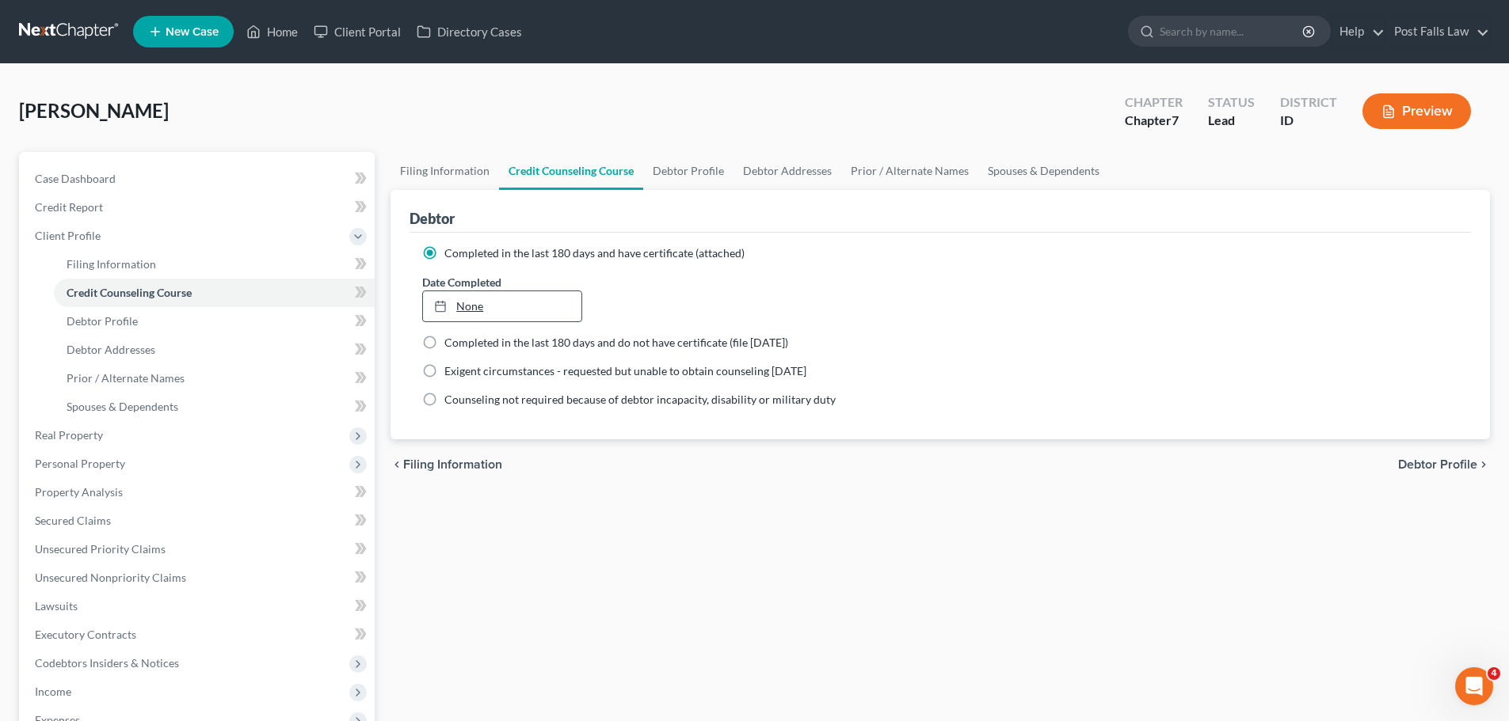
type input "8/14/2025"
click at [466, 304] on link "None" at bounding box center [502, 306] width 158 height 30
click at [700, 167] on link "Debtor Profile" at bounding box center [688, 171] width 90 height 38
select select "0"
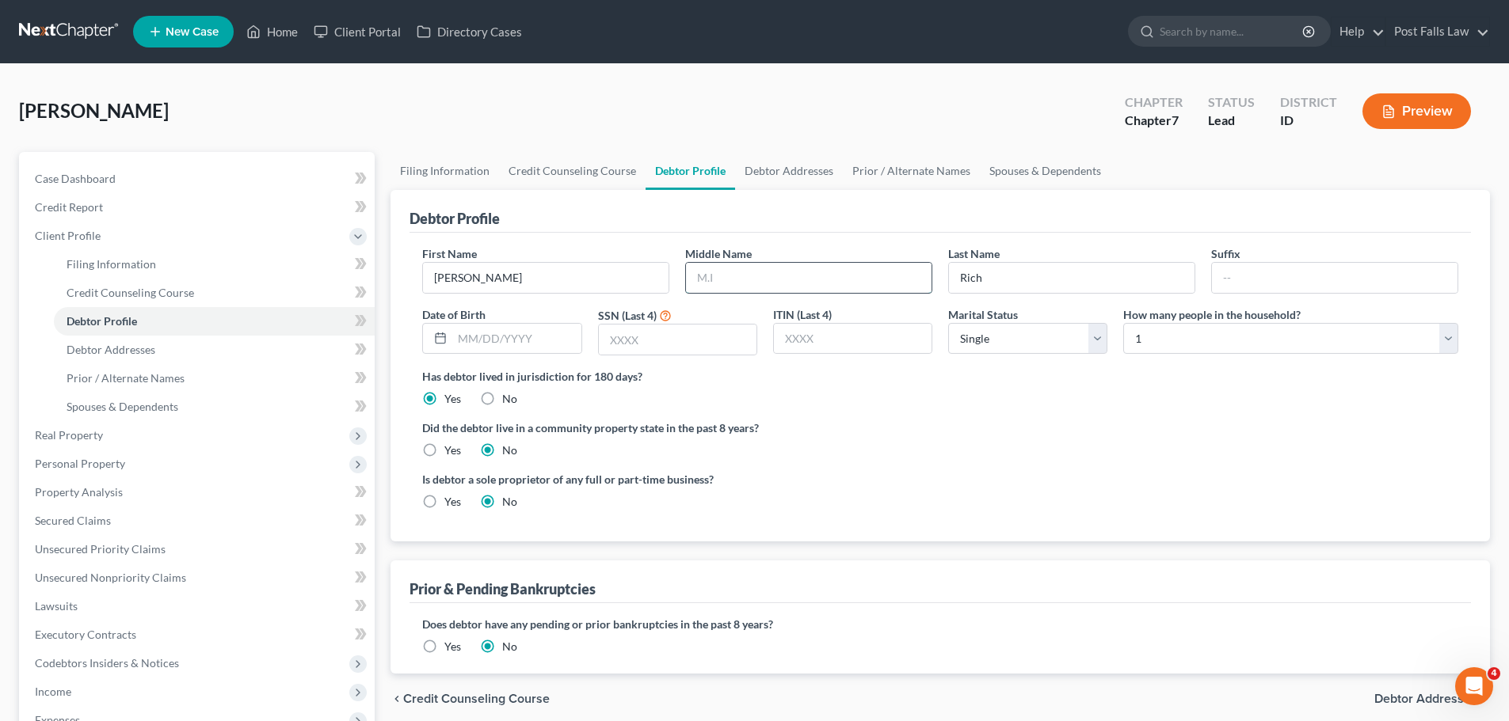
click at [756, 280] on input "text" at bounding box center [808, 278] width 245 height 30
type input "Stanley"
click at [1250, 280] on input "text" at bounding box center [1334, 278] width 245 height 30
type input "IV"
click at [512, 345] on input "text" at bounding box center [516, 339] width 128 height 30
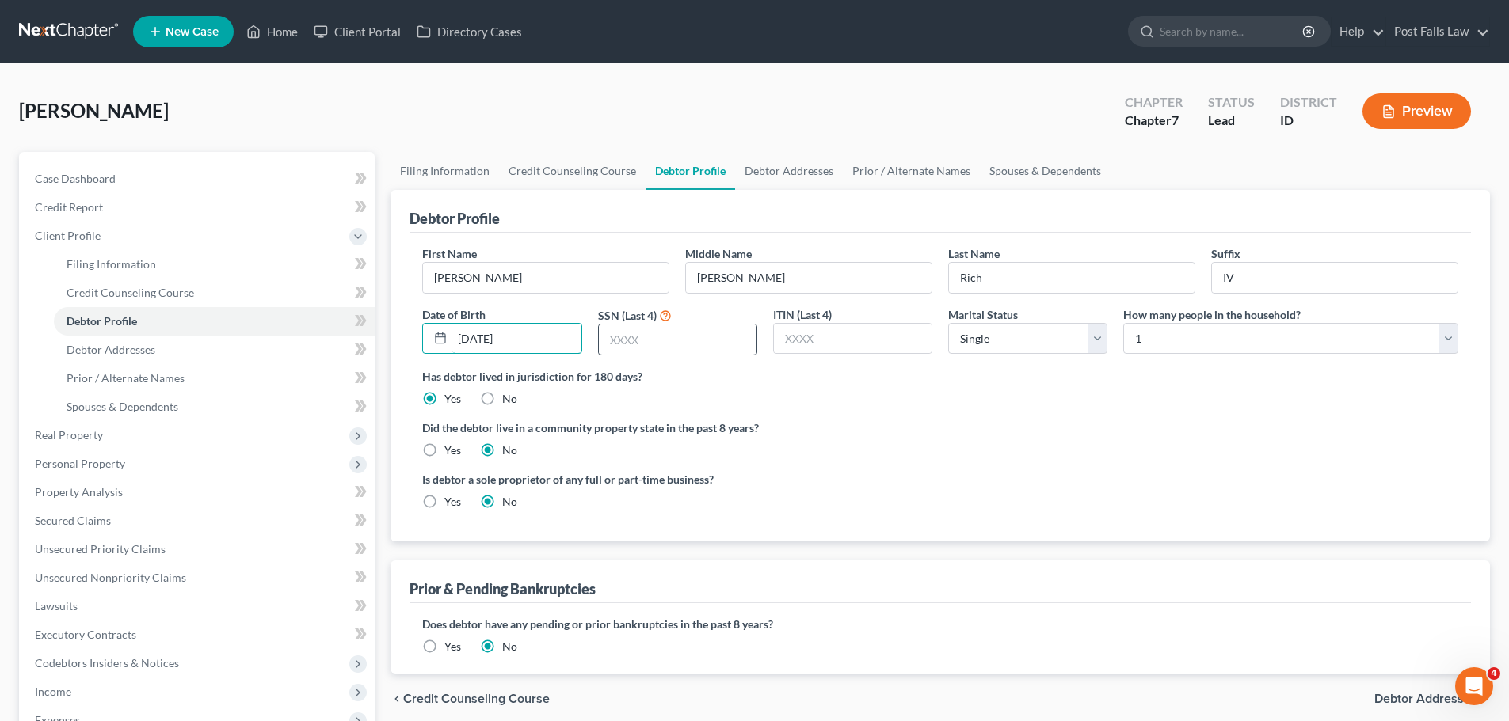
type input "03/13/1991"
click at [640, 341] on input "text" at bounding box center [678, 340] width 158 height 30
type input "5483"
click at [1452, 334] on select "Select 1 2 3 4 5 6 7 8 9 10 11 12 13 14 15 16 17 18 19 20" at bounding box center [1290, 339] width 335 height 32
select select "7"
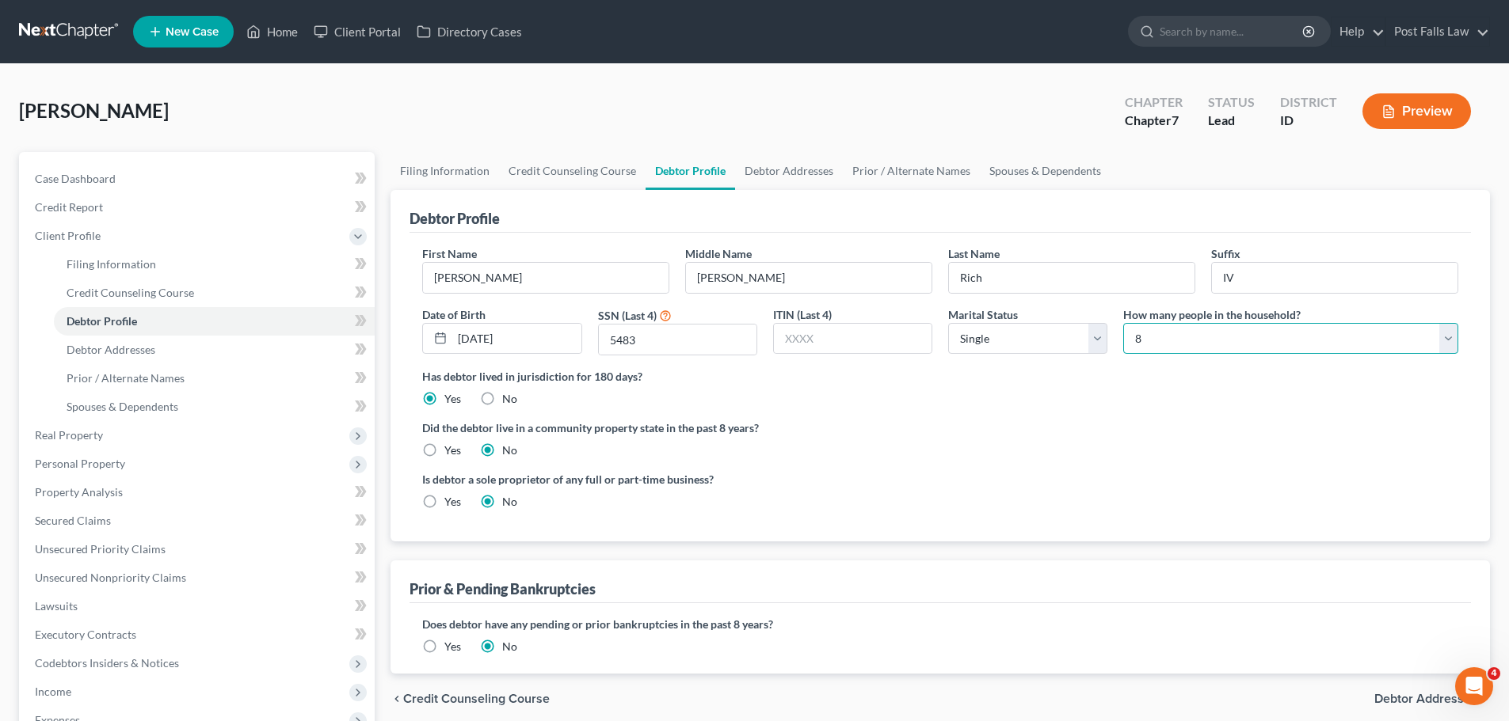
click at [1123, 323] on select "Select 1 2 3 4 5 6 7 8 9 10 11 12 13 14 15 16 17 18 19 20" at bounding box center [1290, 339] width 335 height 32
click at [444, 452] on label "Yes" at bounding box center [452, 451] width 17 height 16
click at [451, 452] on input "Yes" at bounding box center [456, 448] width 10 height 10
radio input "true"
radio input "false"
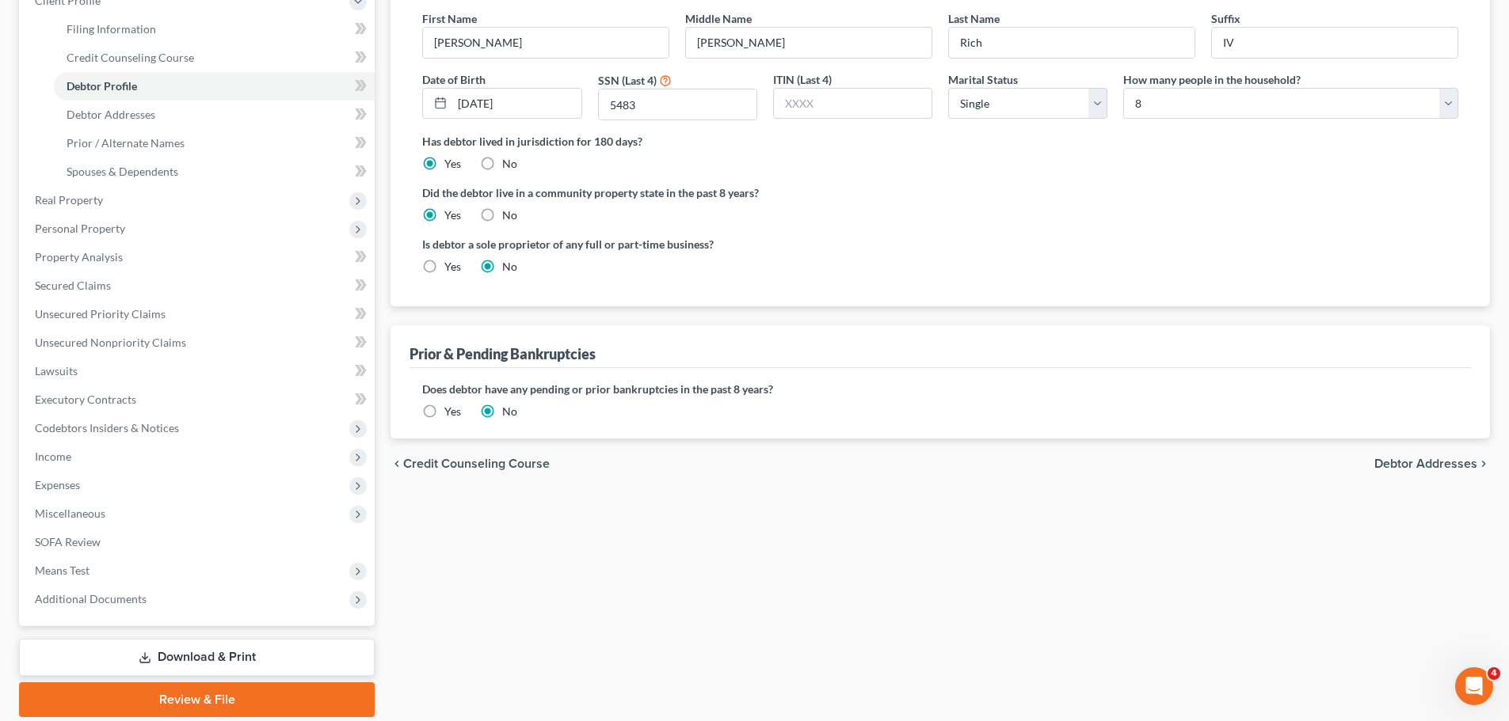
scroll to position [238, 0]
click at [1404, 461] on span "Debtor Addresses" at bounding box center [1425, 461] width 103 height 13
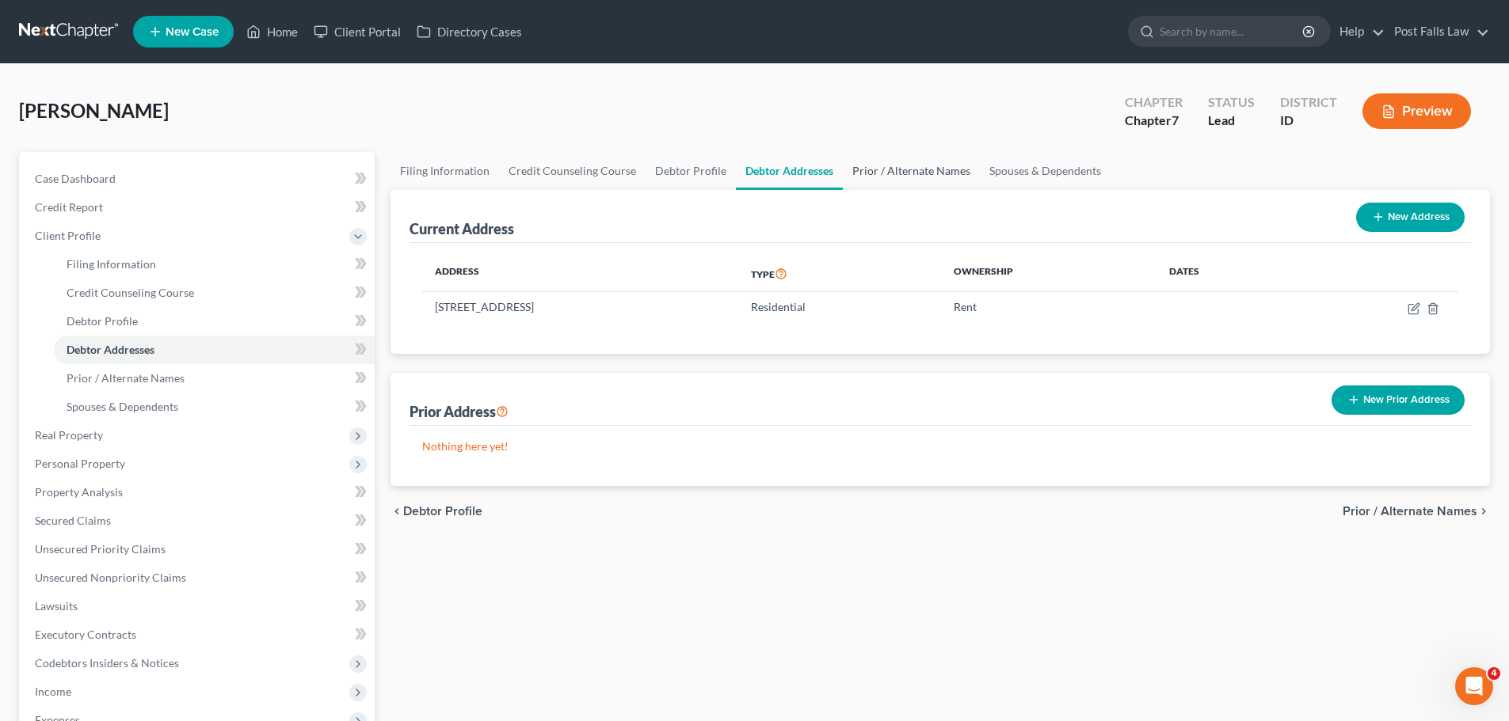
click at [872, 174] on link "Prior / Alternate Names" at bounding box center [911, 171] width 137 height 38
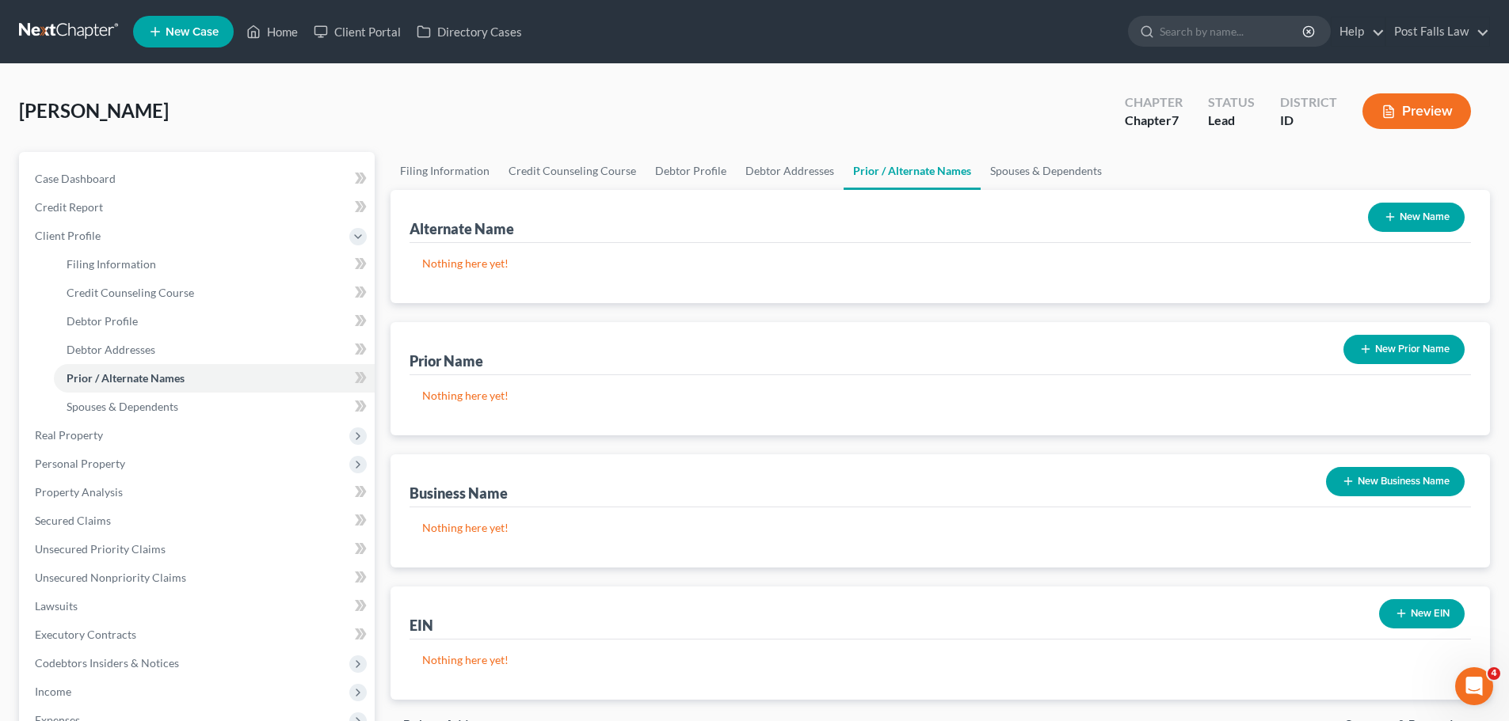
click at [1408, 210] on button "New Name" at bounding box center [1416, 217] width 97 height 29
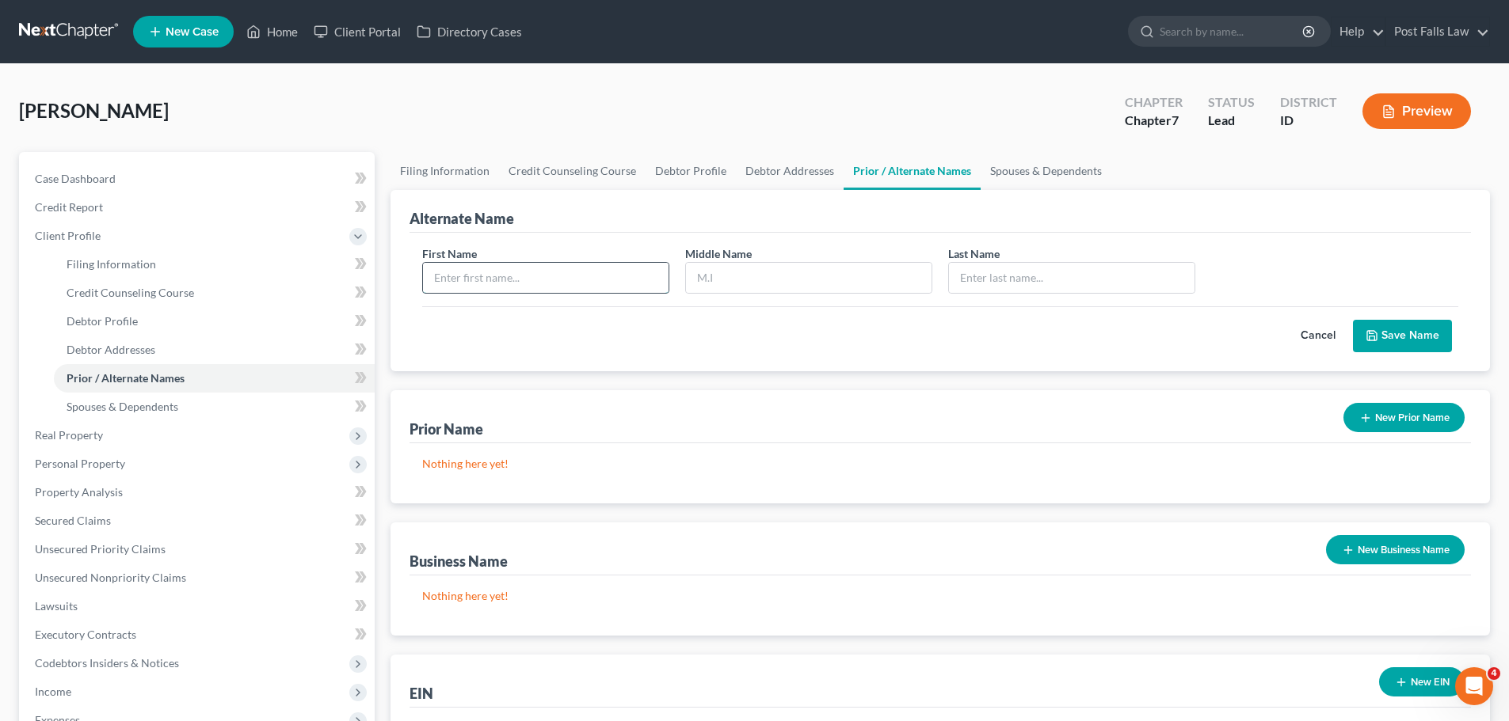
click at [591, 275] on input "text" at bounding box center [545, 278] width 245 height 30
type input "Gene"
type input "Rich"
click at [1385, 326] on button "Save Name" at bounding box center [1402, 336] width 99 height 33
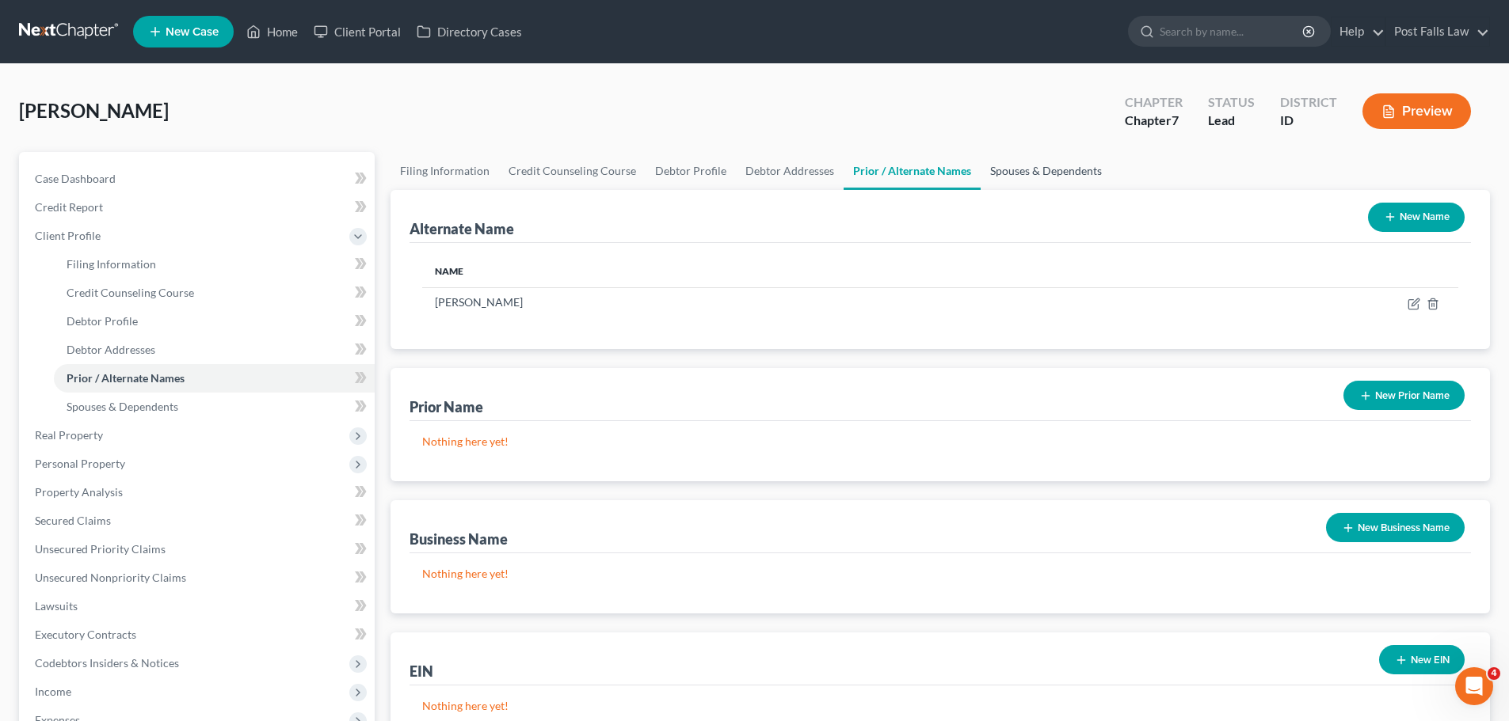
click at [1034, 168] on link "Spouses & Dependents" at bounding box center [1045, 171] width 131 height 38
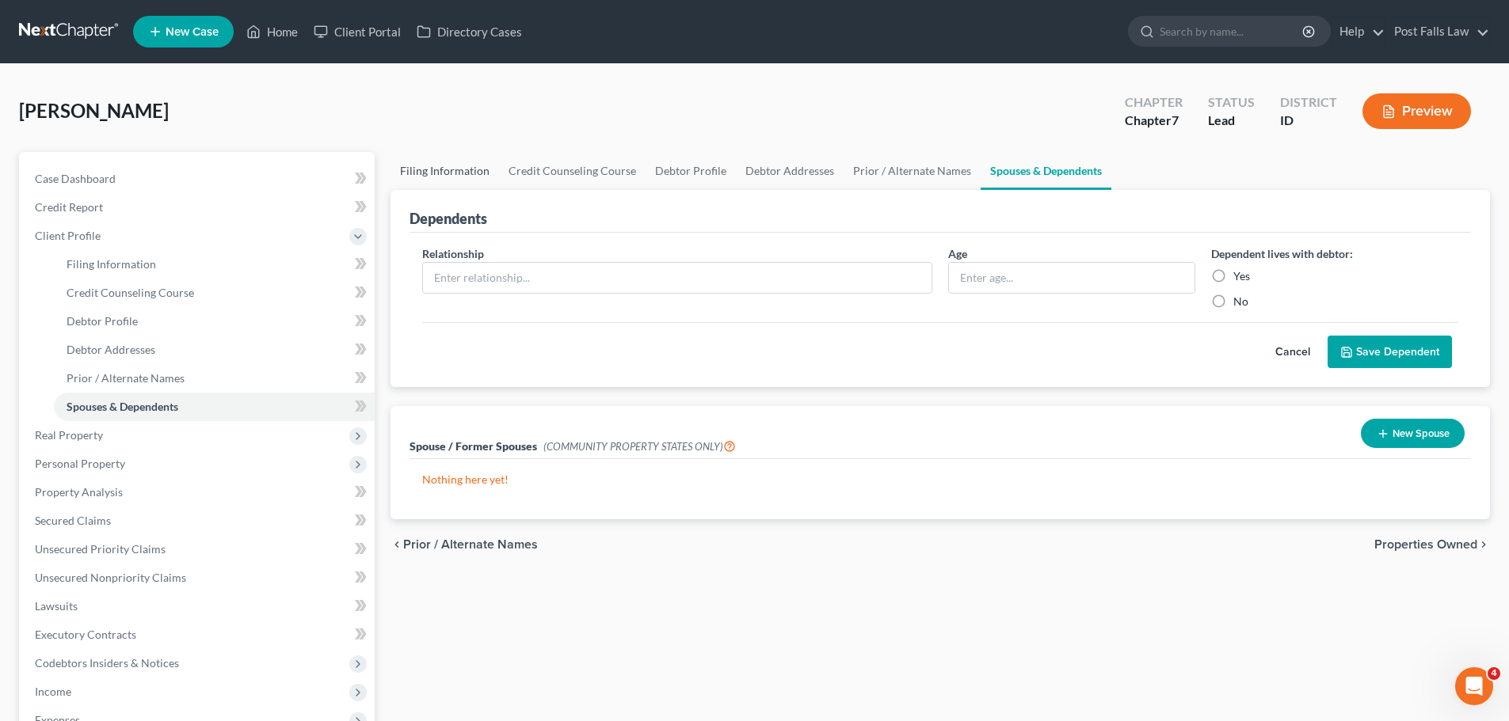
click at [482, 169] on link "Filing Information" at bounding box center [444, 171] width 108 height 38
select select "1"
select select "0"
select select "23"
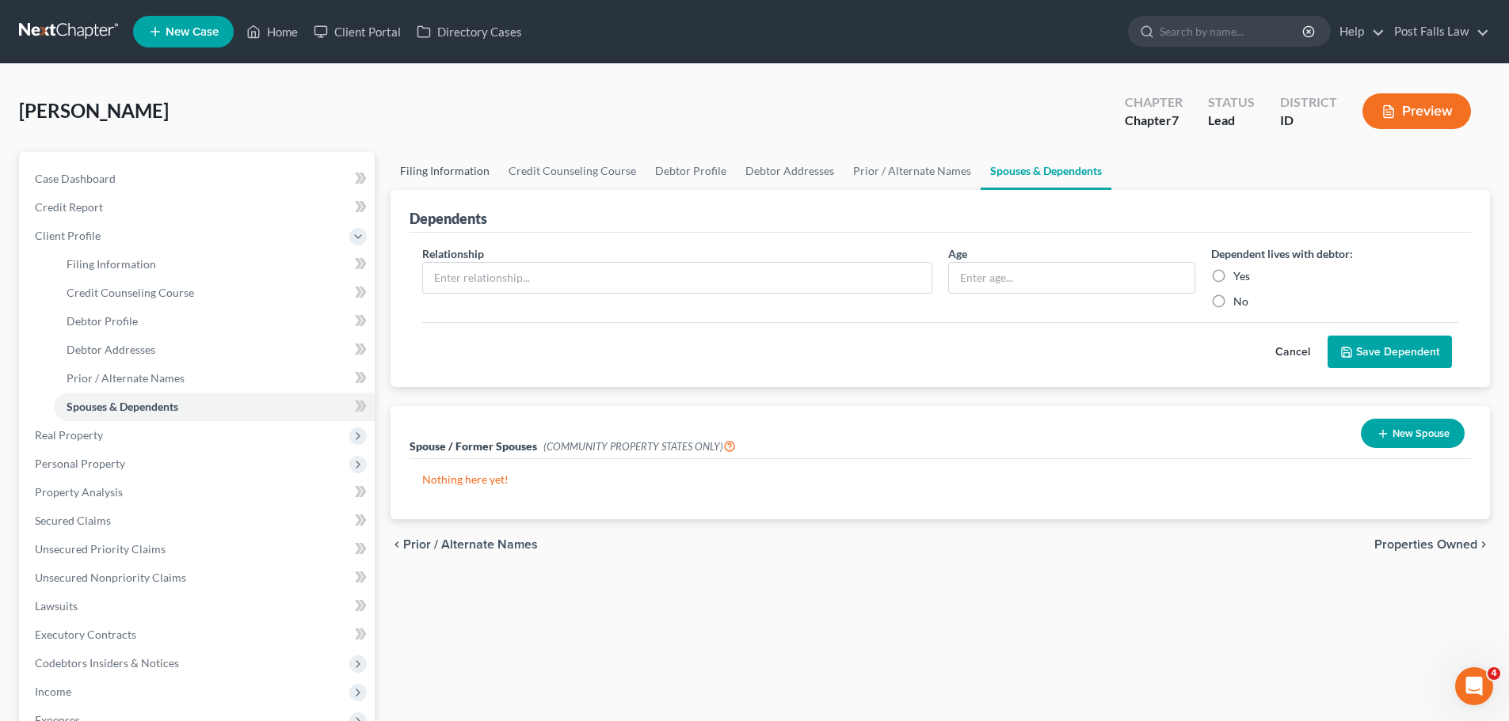
select select "1"
select select "13"
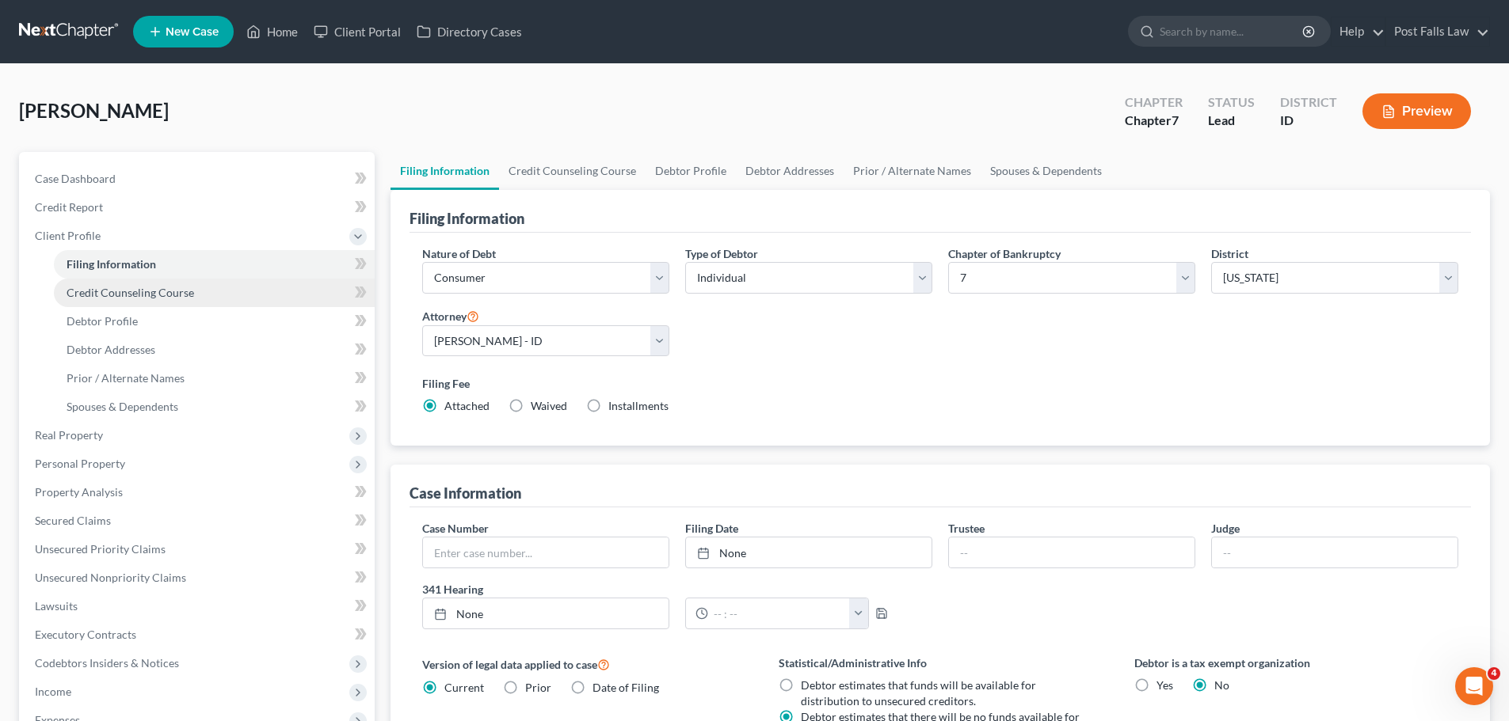
click at [153, 298] on span "Credit Counseling Course" at bounding box center [130, 292] width 127 height 13
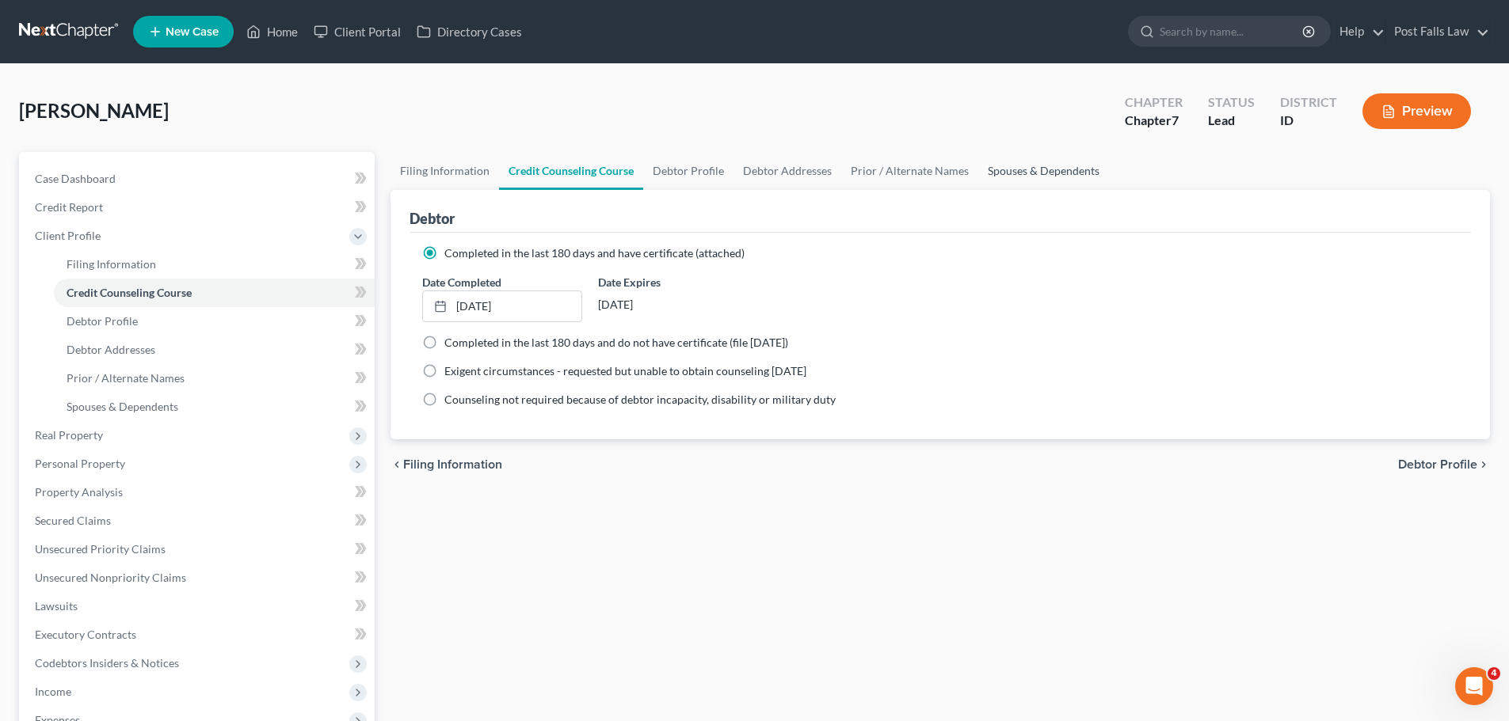
click at [1039, 167] on link "Spouses & Dependents" at bounding box center [1043, 171] width 131 height 38
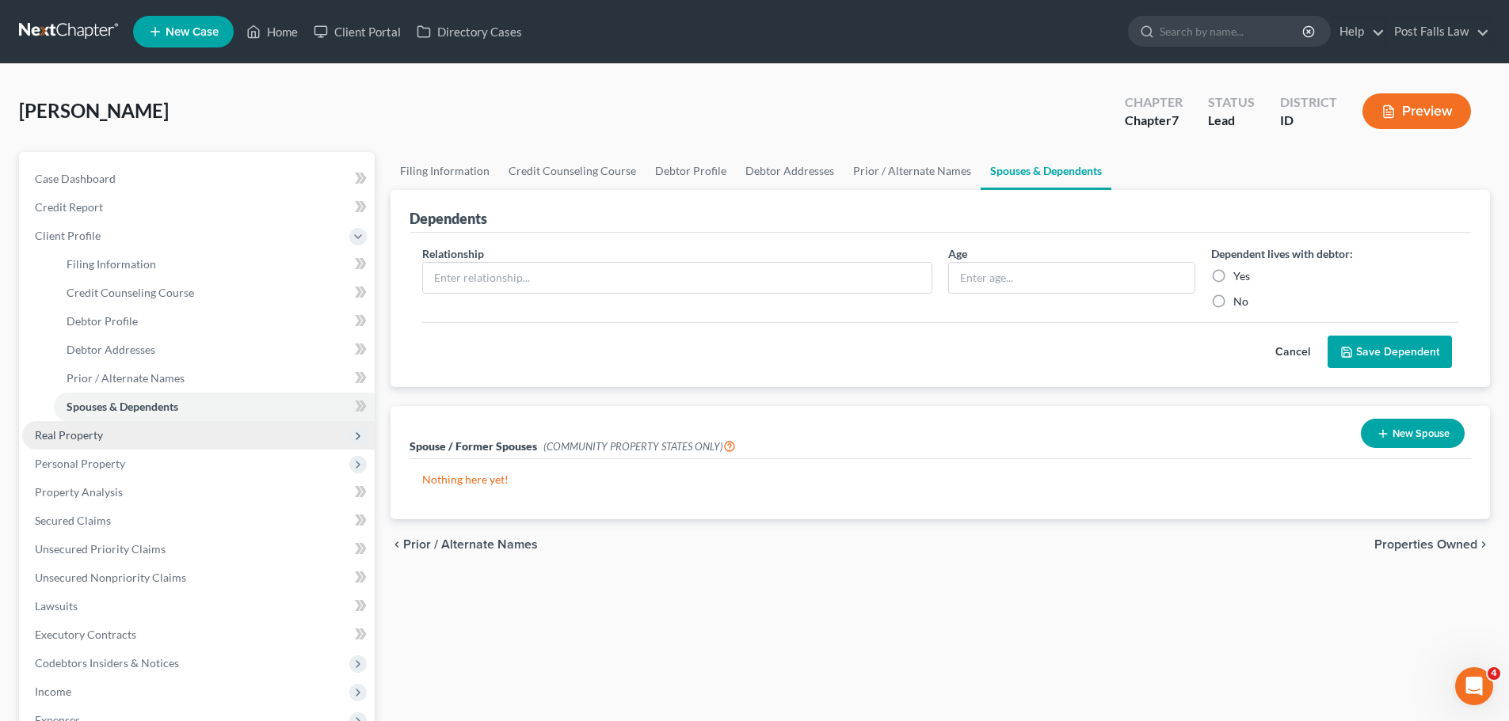
click at [38, 432] on span "Real Property" at bounding box center [69, 434] width 68 height 13
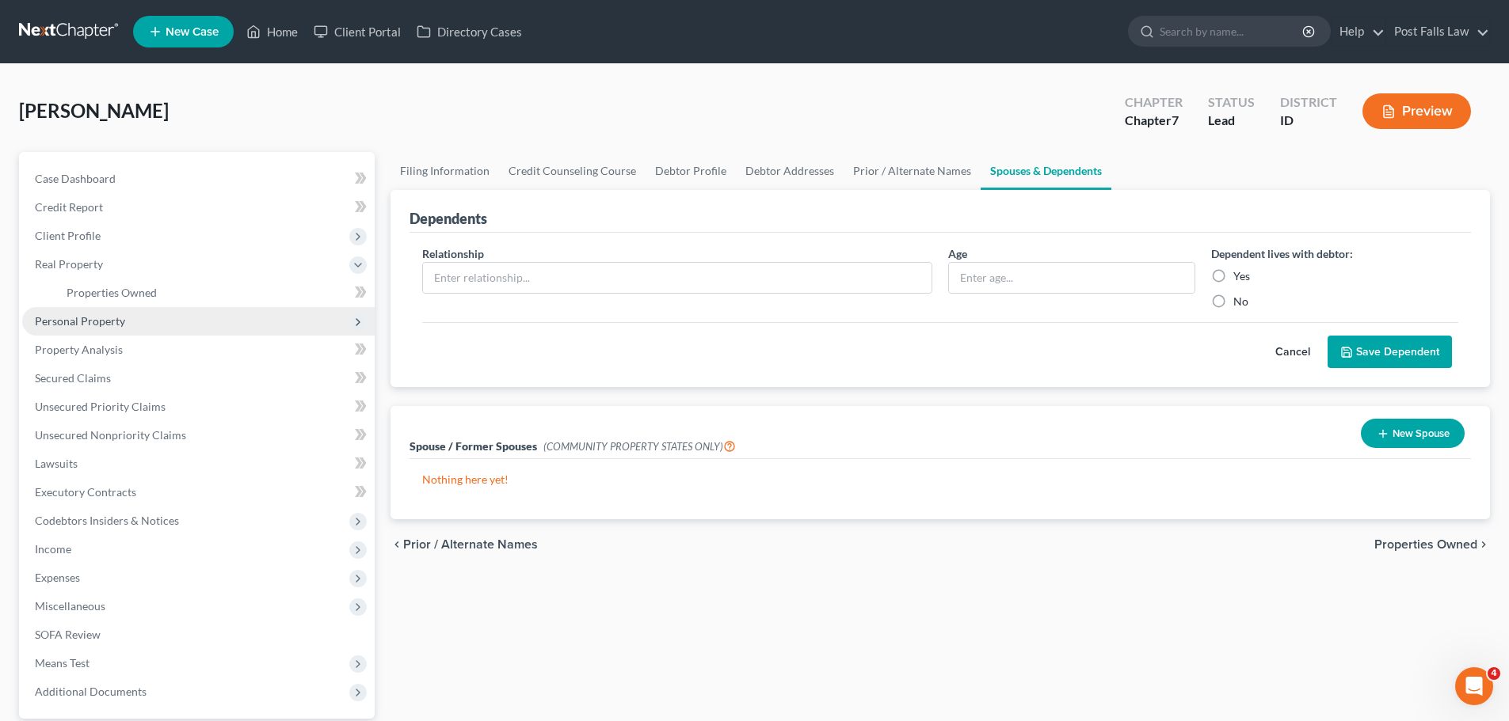
click at [77, 325] on span "Personal Property" at bounding box center [80, 320] width 90 height 13
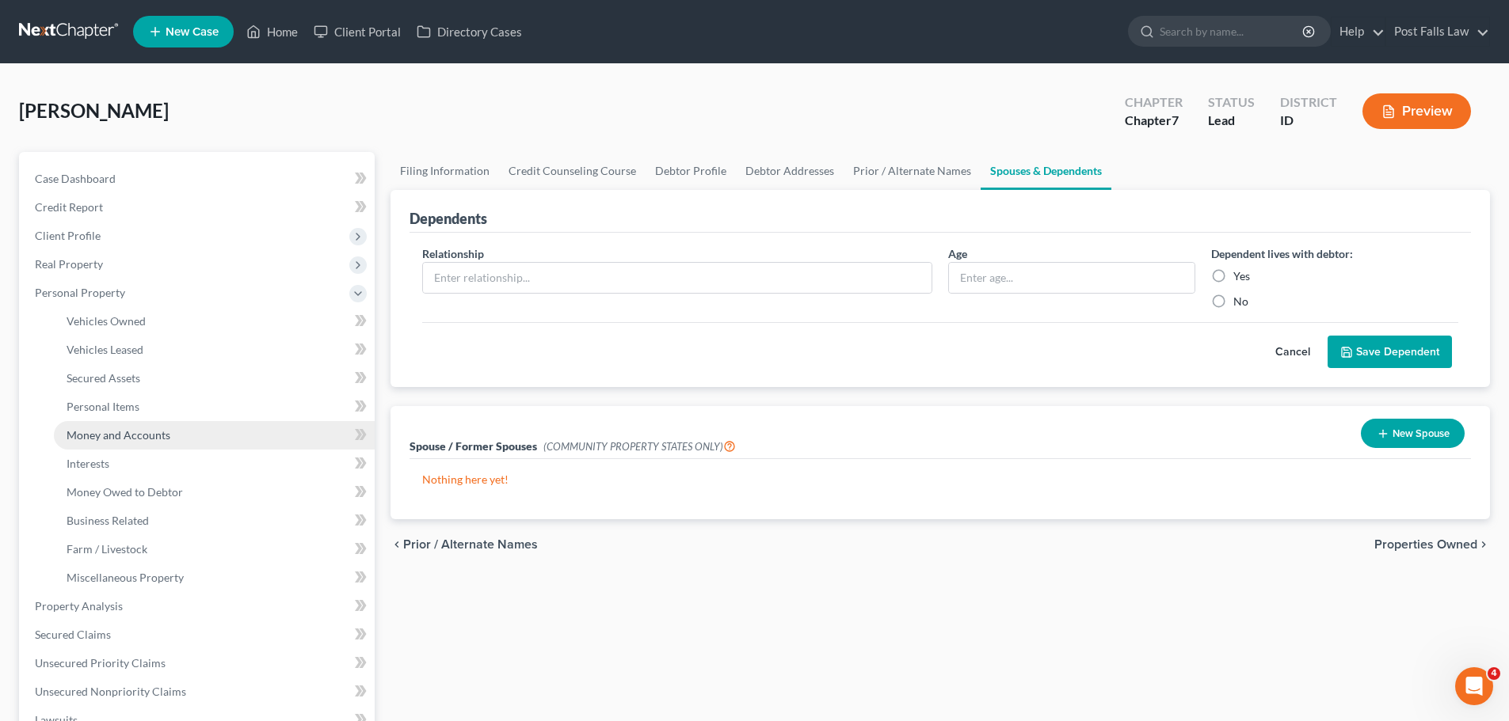
click at [104, 445] on link "Money and Accounts" at bounding box center [214, 435] width 321 height 29
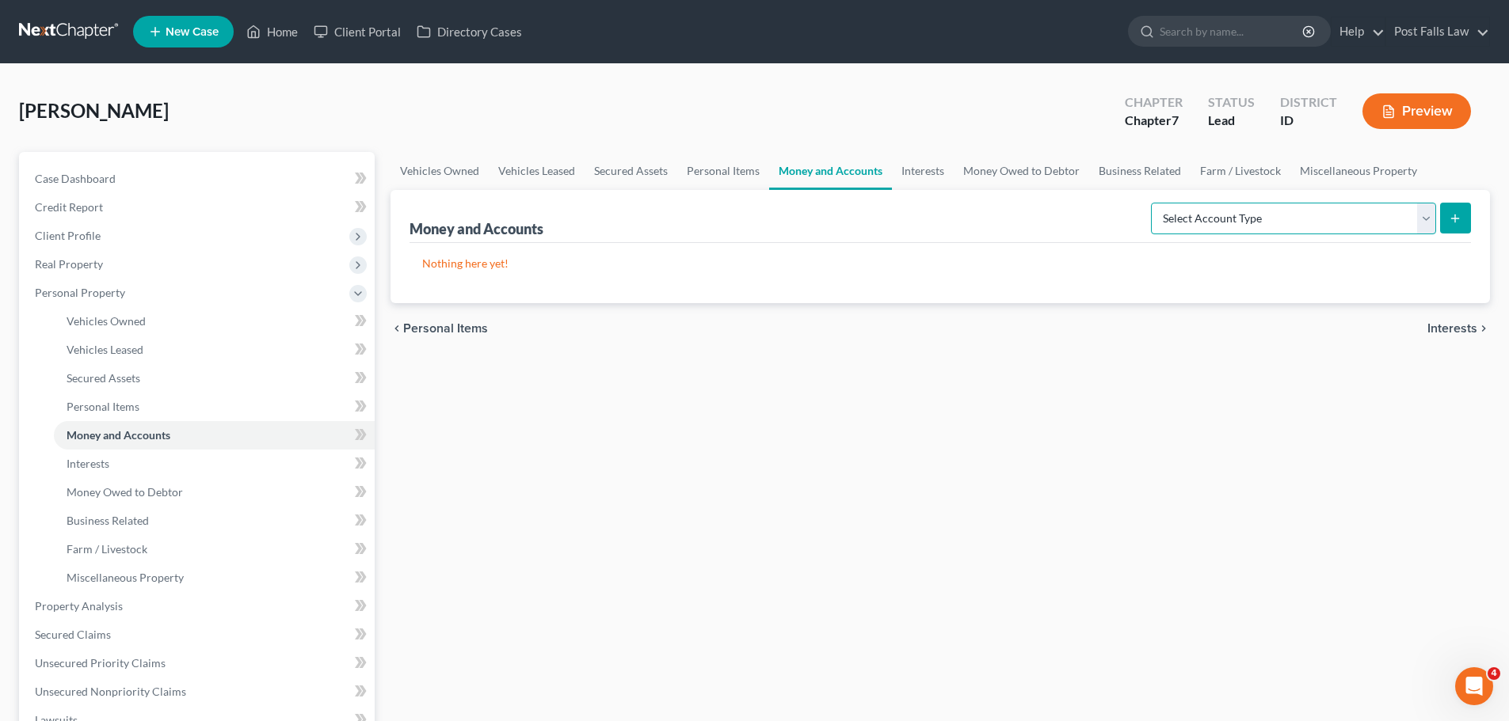
click at [1425, 215] on select "Select Account Type Brokerage Cash on Hand Certificates of Deposit Checking Acc…" at bounding box center [1293, 219] width 285 height 32
select select "checking"
click at [1154, 203] on select "Select Account Type Brokerage Cash on Hand Certificates of Deposit Checking Acc…" at bounding box center [1293, 219] width 285 height 32
click at [1452, 216] on icon "submit" at bounding box center [1454, 218] width 13 height 13
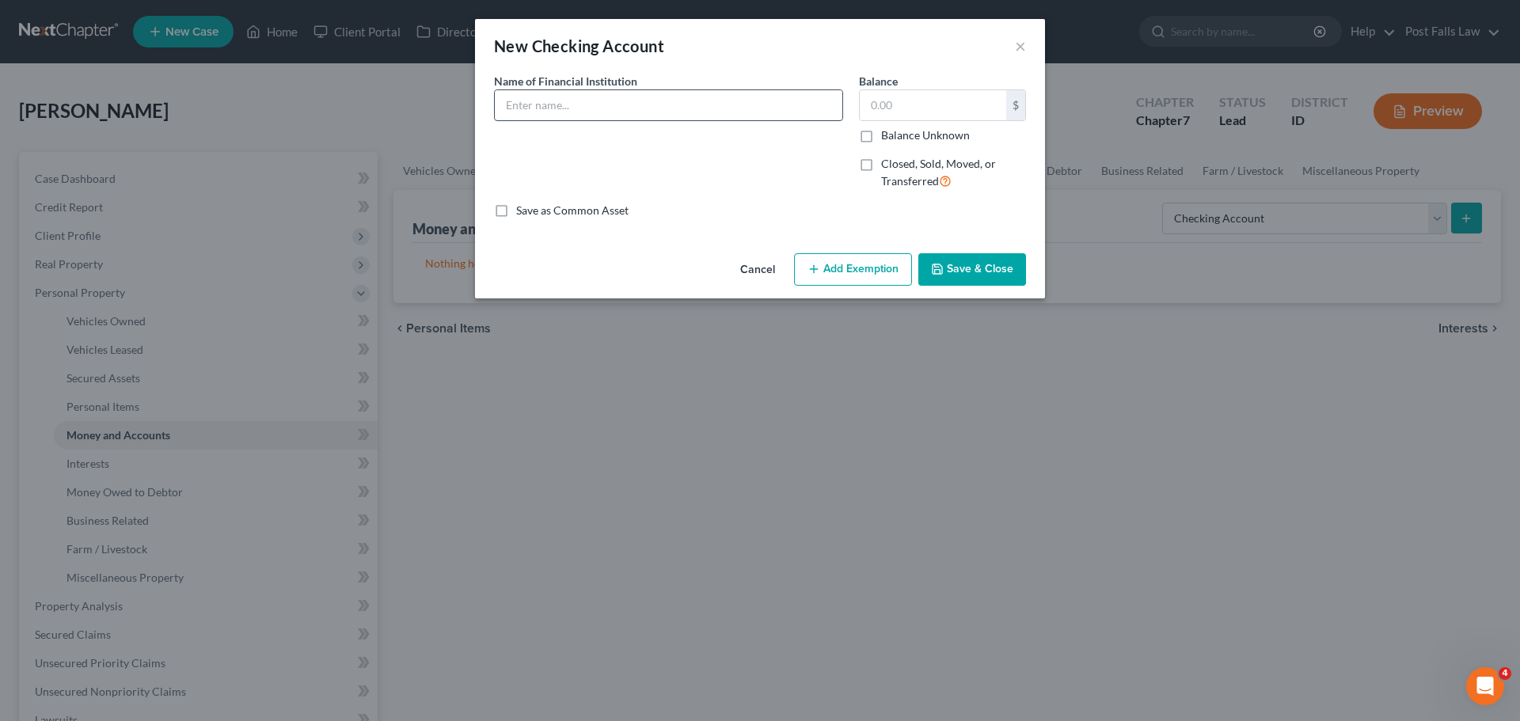
click at [598, 115] on input "text" at bounding box center [669, 105] width 348 height 30
type input "ICCU"
click at [974, 272] on button "Save & Close" at bounding box center [973, 269] width 108 height 33
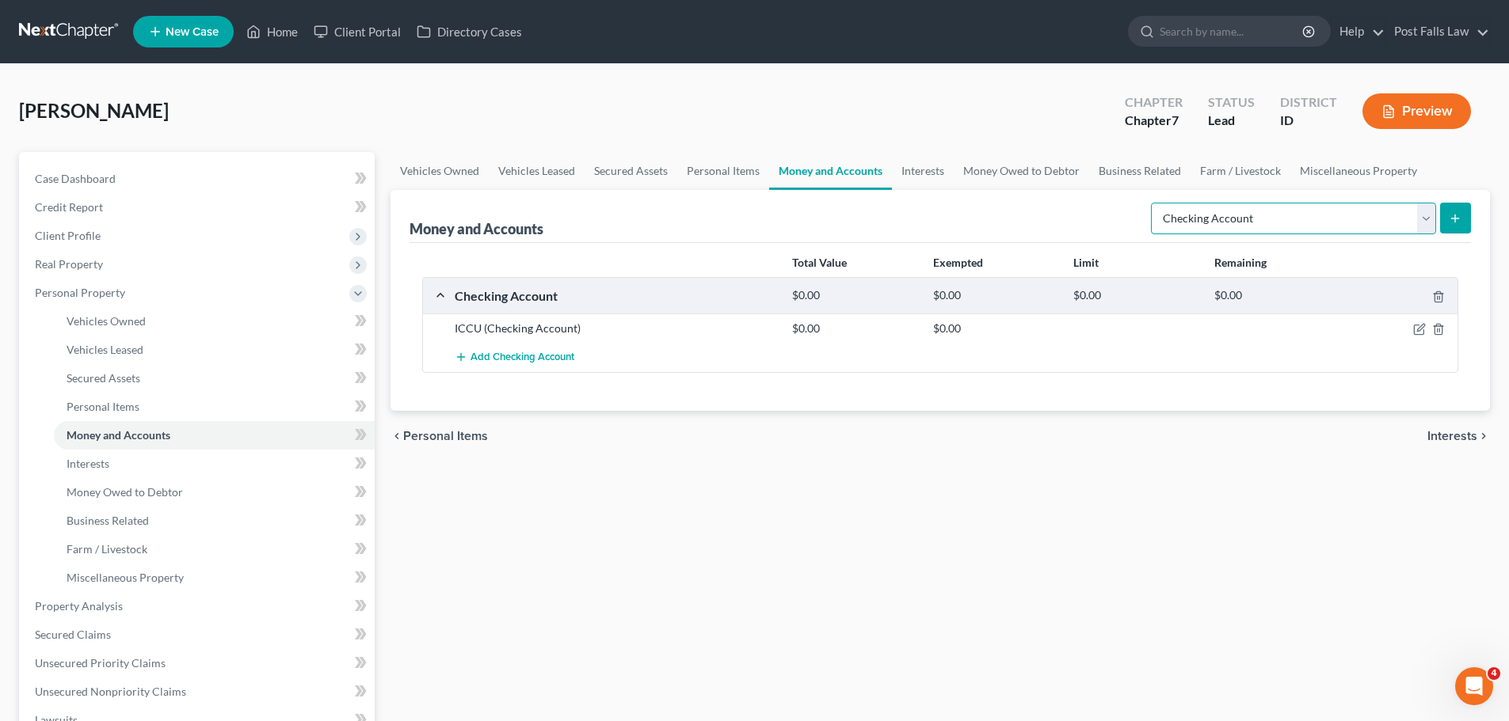
click at [1425, 219] on select "Select Account Type Brokerage Cash on Hand Certificates of Deposit Checking Acc…" at bounding box center [1293, 219] width 285 height 32
select select "savings"
click at [1154, 203] on select "Select Account Type Brokerage Cash on Hand Certificates of Deposit Checking Acc…" at bounding box center [1293, 219] width 285 height 32
click at [1457, 225] on button "submit" at bounding box center [1455, 218] width 31 height 31
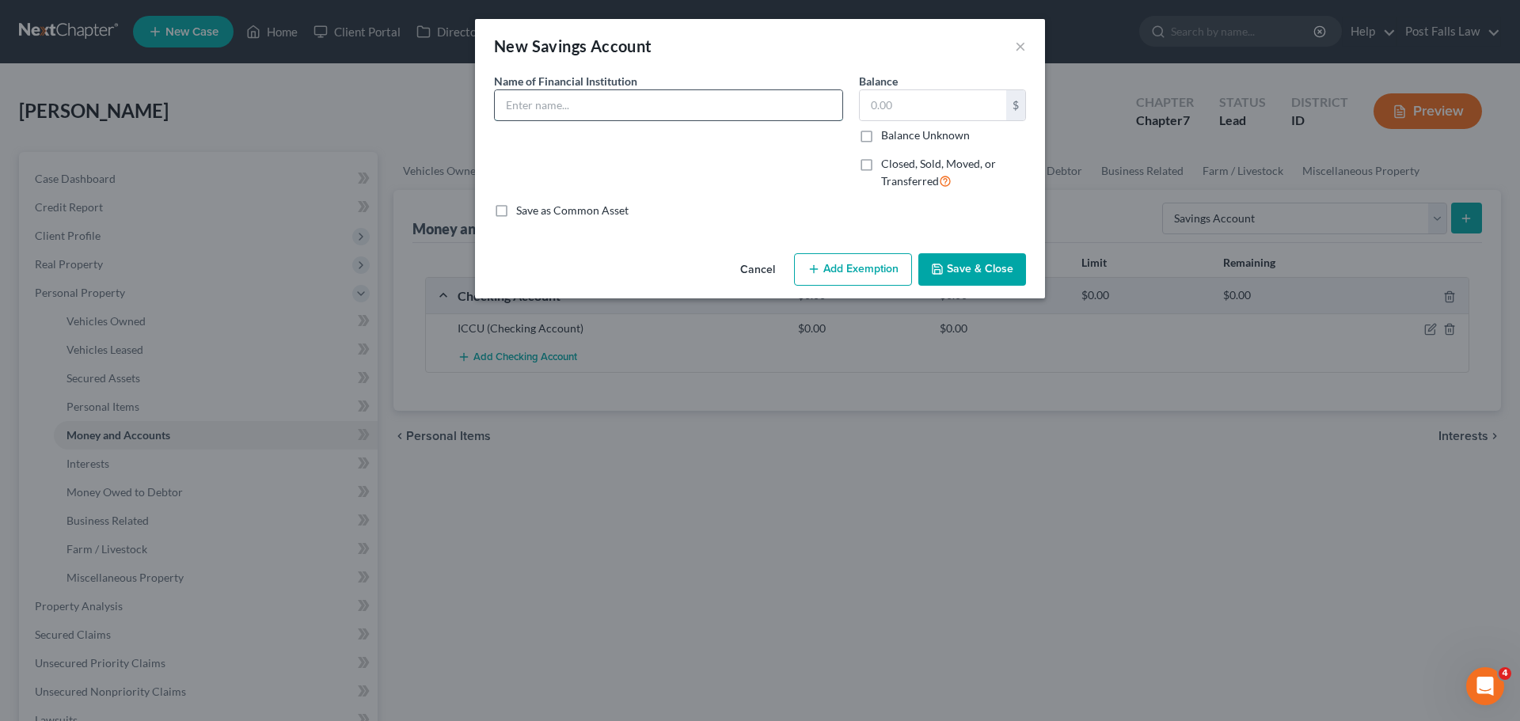
click at [539, 110] on input "text" at bounding box center [669, 105] width 348 height 30
type input "ICCU"
click at [954, 275] on button "Save & Close" at bounding box center [973, 269] width 108 height 33
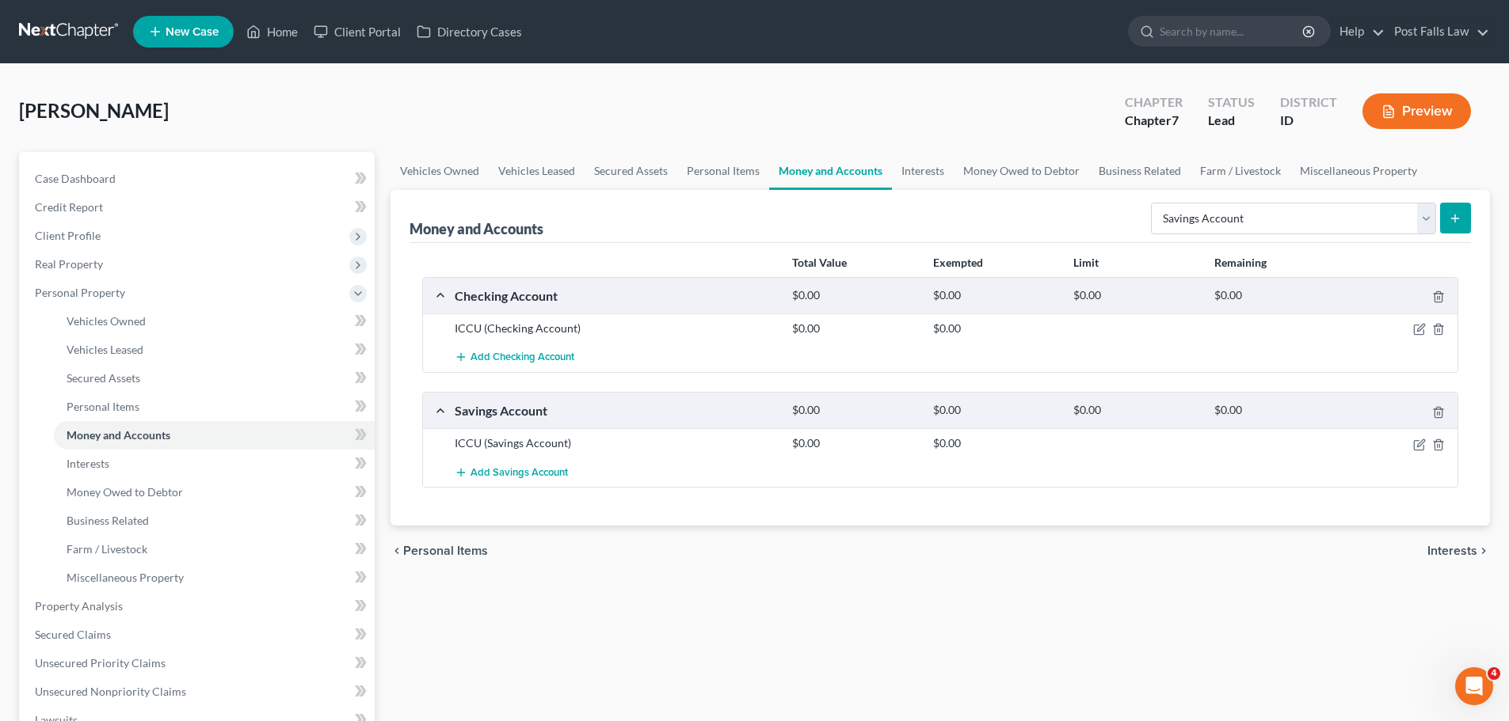
click at [1452, 218] on icon "submit" at bounding box center [1454, 218] width 13 height 13
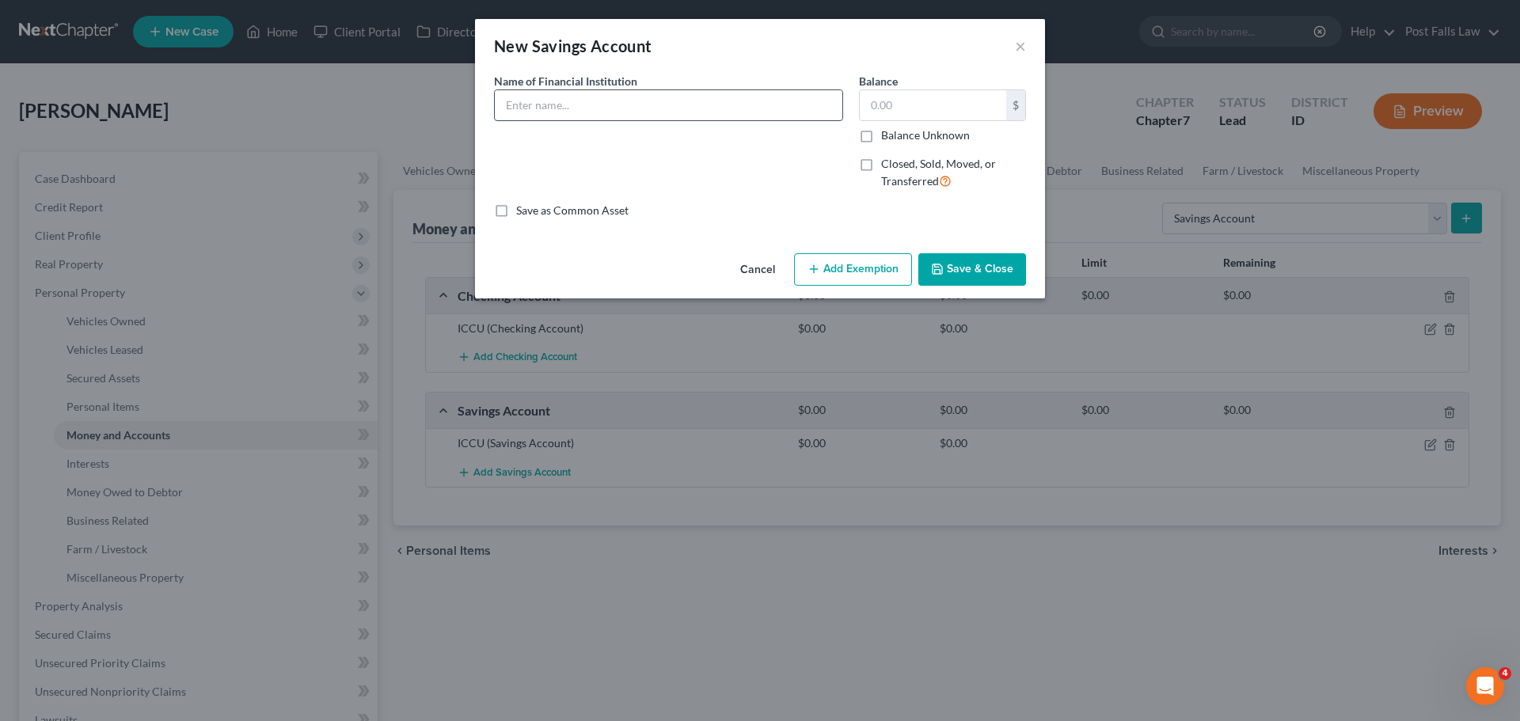
click at [617, 110] on input "text" at bounding box center [669, 105] width 348 height 30
type input "BECU"
click at [992, 268] on button "Save & Close" at bounding box center [973, 269] width 108 height 33
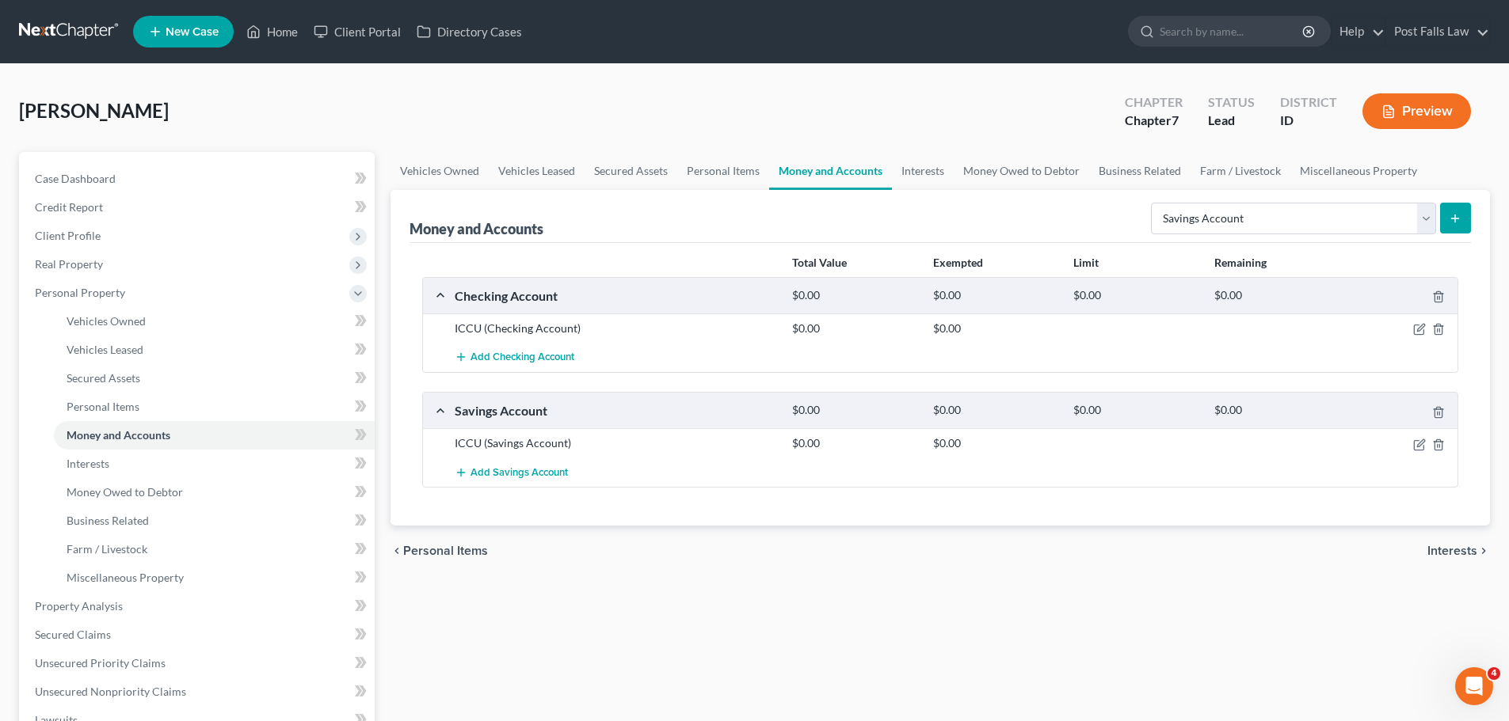
click at [1440, 215] on button "submit" at bounding box center [1455, 218] width 31 height 31
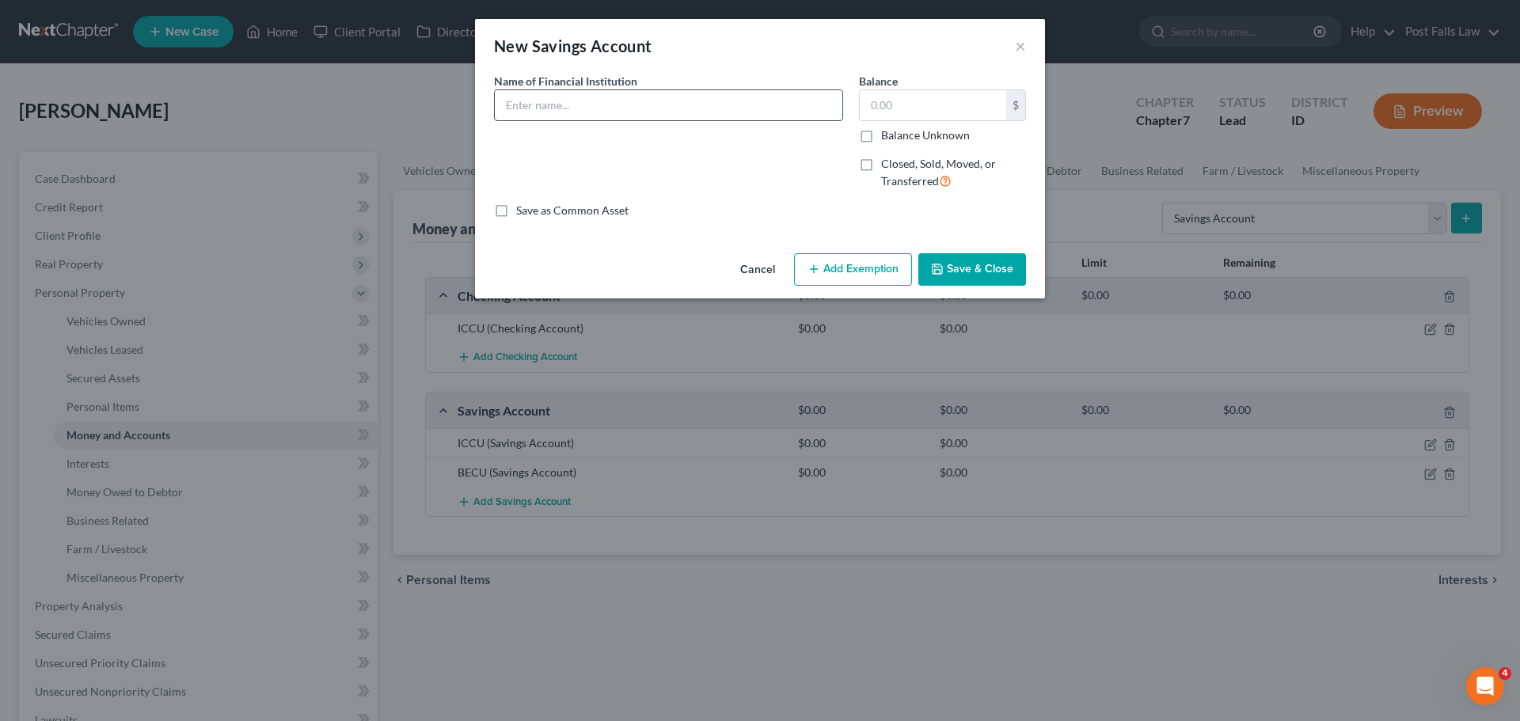
click at [642, 95] on input "text" at bounding box center [669, 105] width 348 height 30
click at [768, 272] on button "Cancel" at bounding box center [758, 271] width 60 height 32
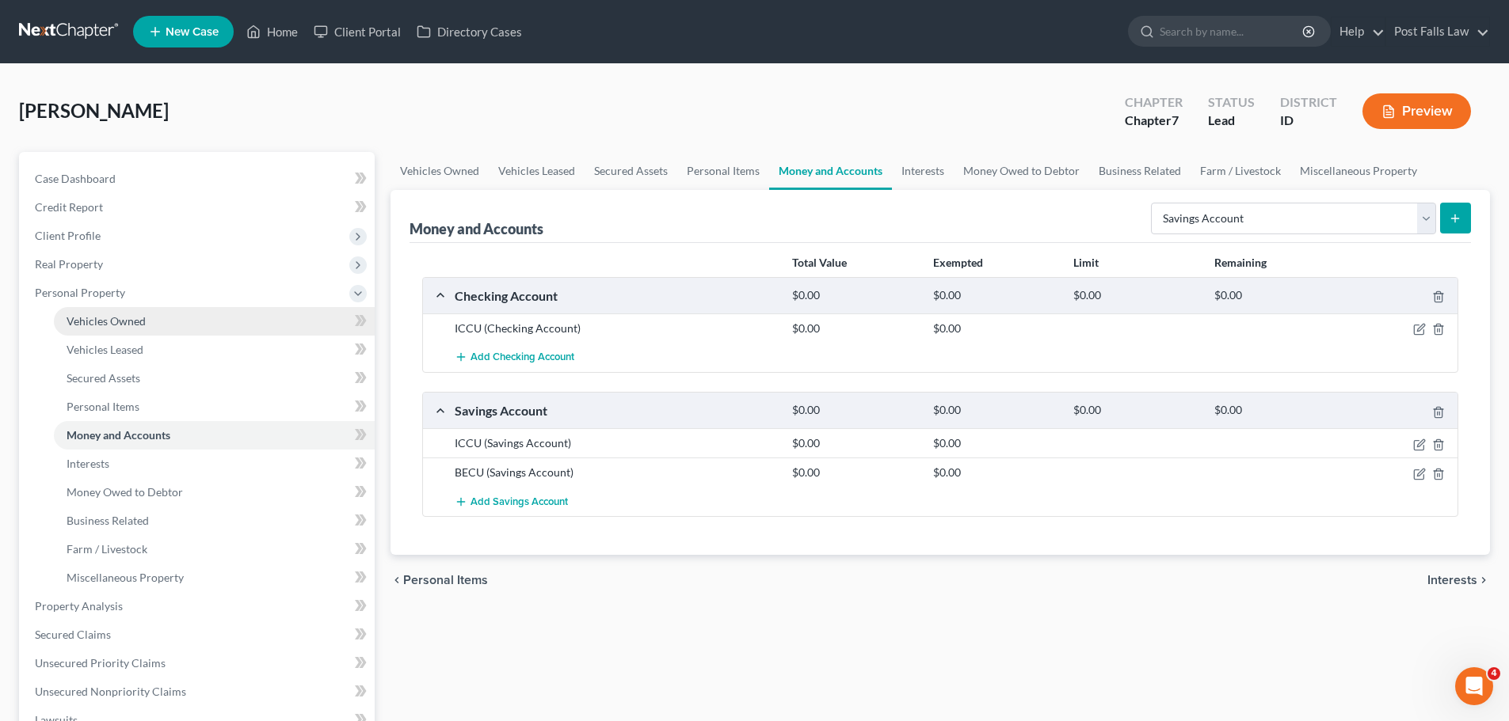
click at [91, 324] on span "Vehicles Owned" at bounding box center [106, 320] width 79 height 13
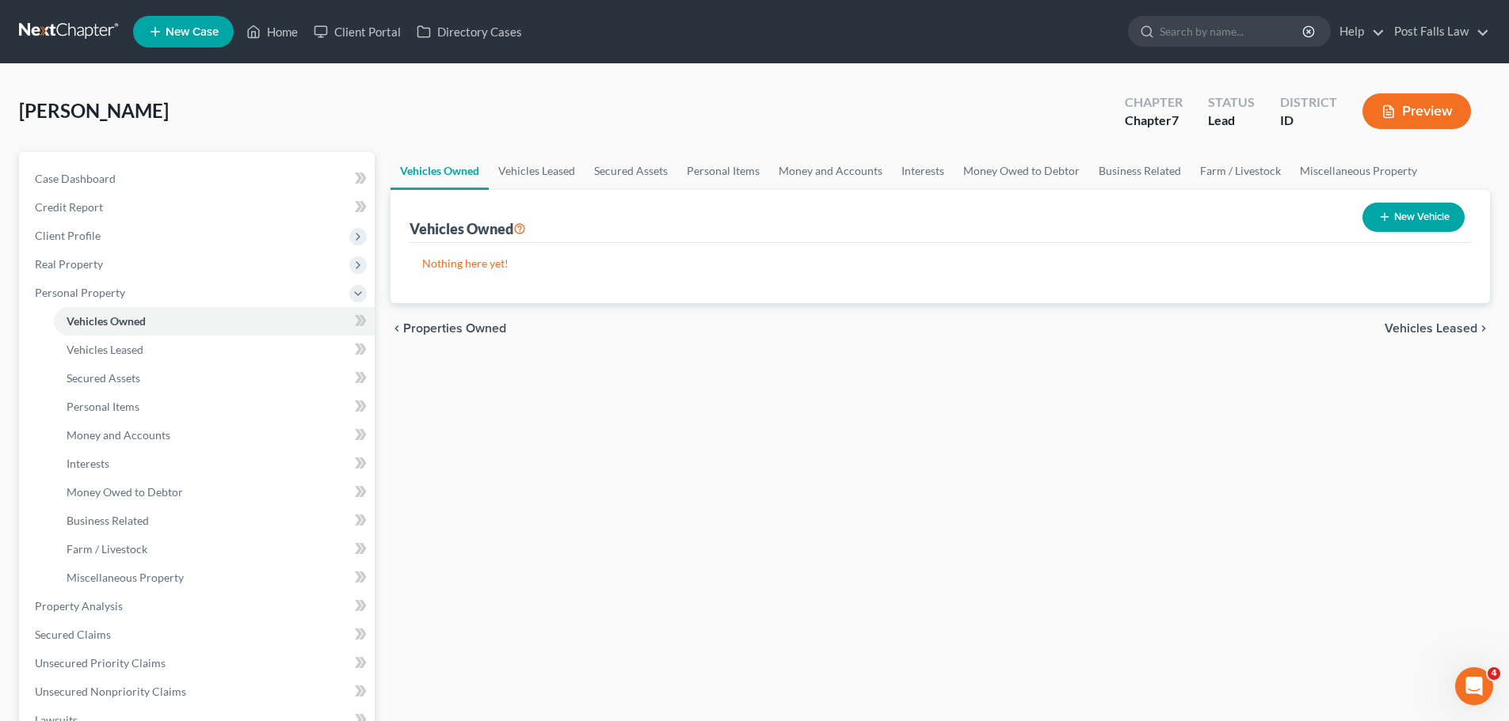
click at [1411, 215] on button "New Vehicle" at bounding box center [1413, 217] width 102 height 29
select select "0"
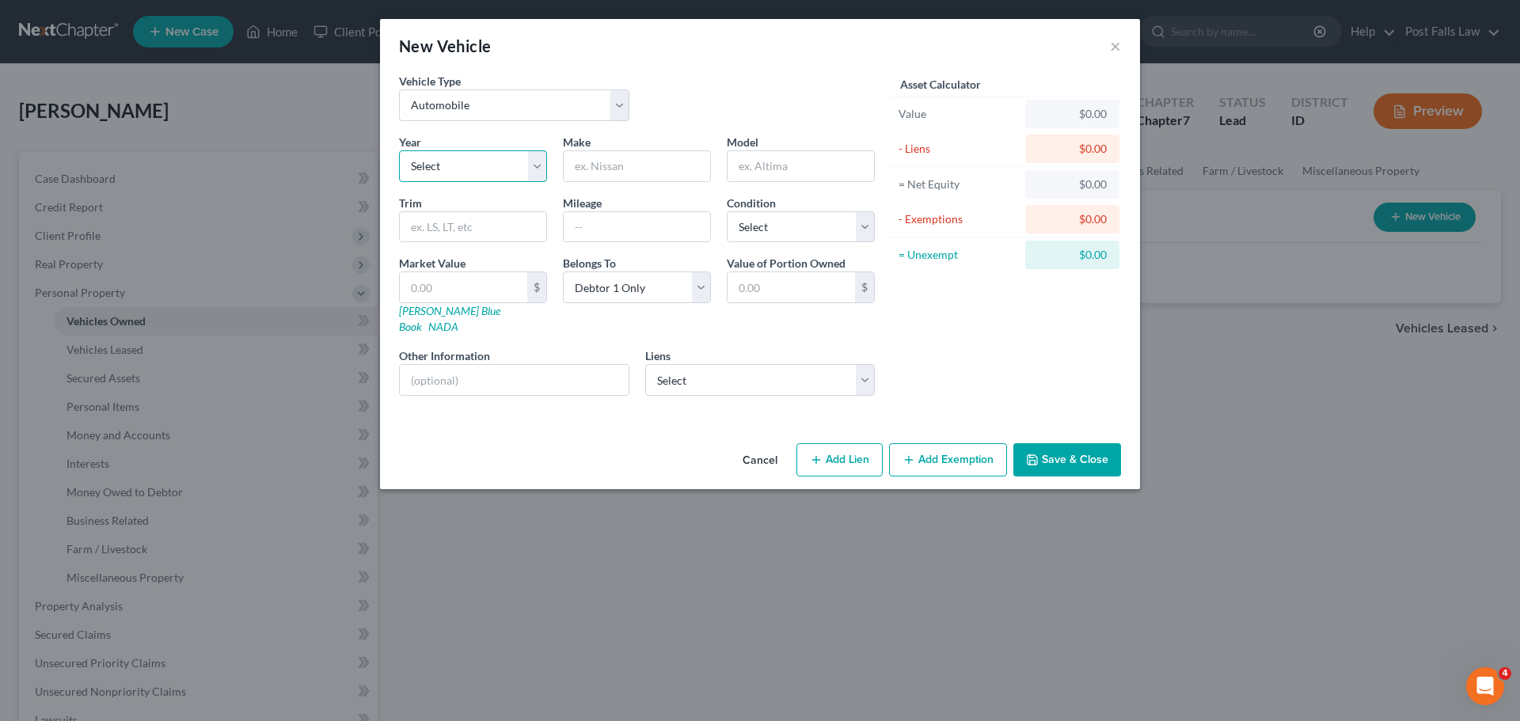
click at [534, 166] on select "Select 2026 2025 2024 2023 2022 2021 2020 2019 2018 2017 2016 2015 2014 2013 20…" at bounding box center [473, 166] width 148 height 32
select select "2"
click at [399, 150] on select "Select 2026 2025 2024 2023 2022 2021 2020 2019 2018 2017 2016 2015 2014 2013 20…" at bounding box center [473, 166] width 148 height 32
click at [591, 166] on input "text" at bounding box center [637, 166] width 147 height 30
type input "Ford"
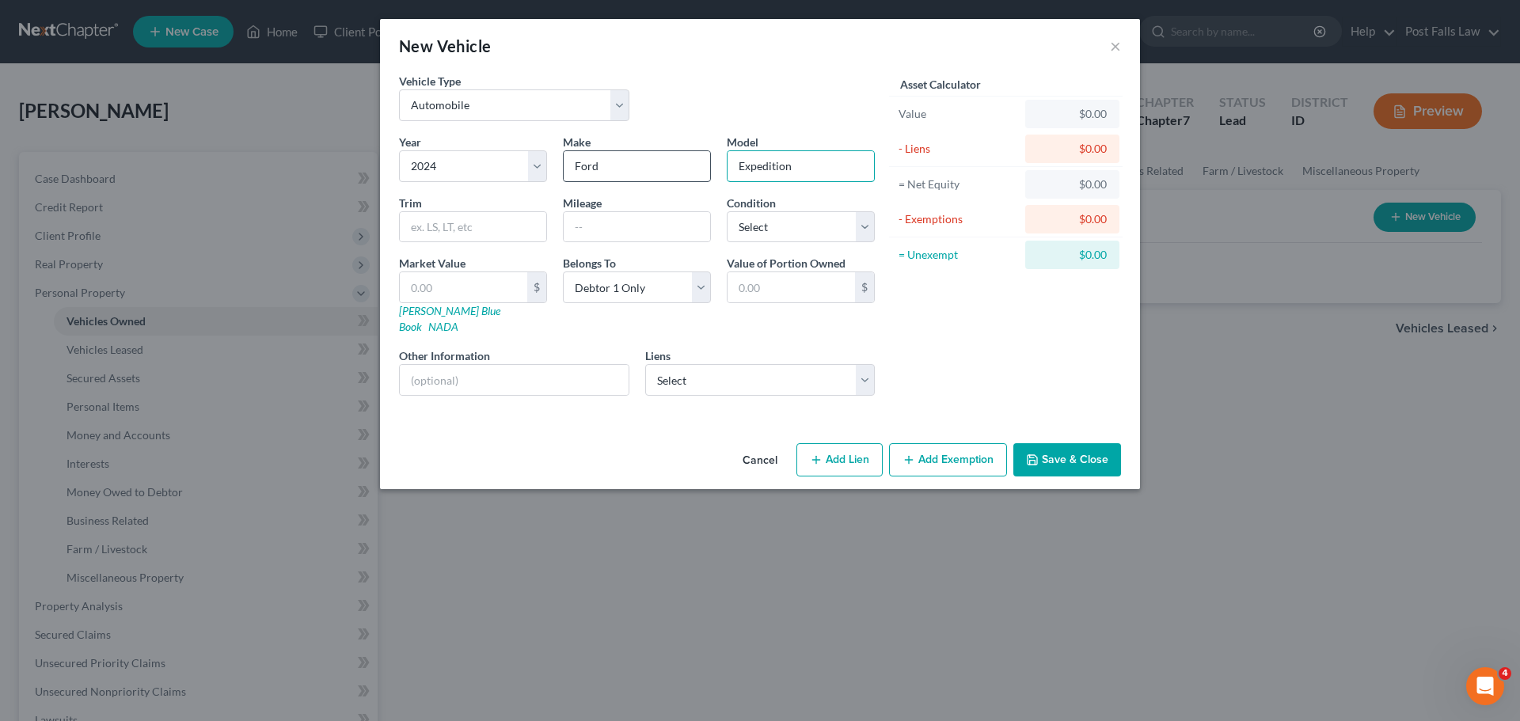
type input "Expedition"
click at [854, 239] on select "Select Excellent Very Good Good Fair Poor" at bounding box center [801, 227] width 148 height 32
select select "2"
click at [727, 211] on select "Select Excellent Very Good Good Fair Poor" at bounding box center [801, 227] width 148 height 32
click at [857, 364] on select "Select Global Fcu - $77,602.00 Sheffield Financial Co - $5,554.00" at bounding box center [760, 380] width 230 height 32
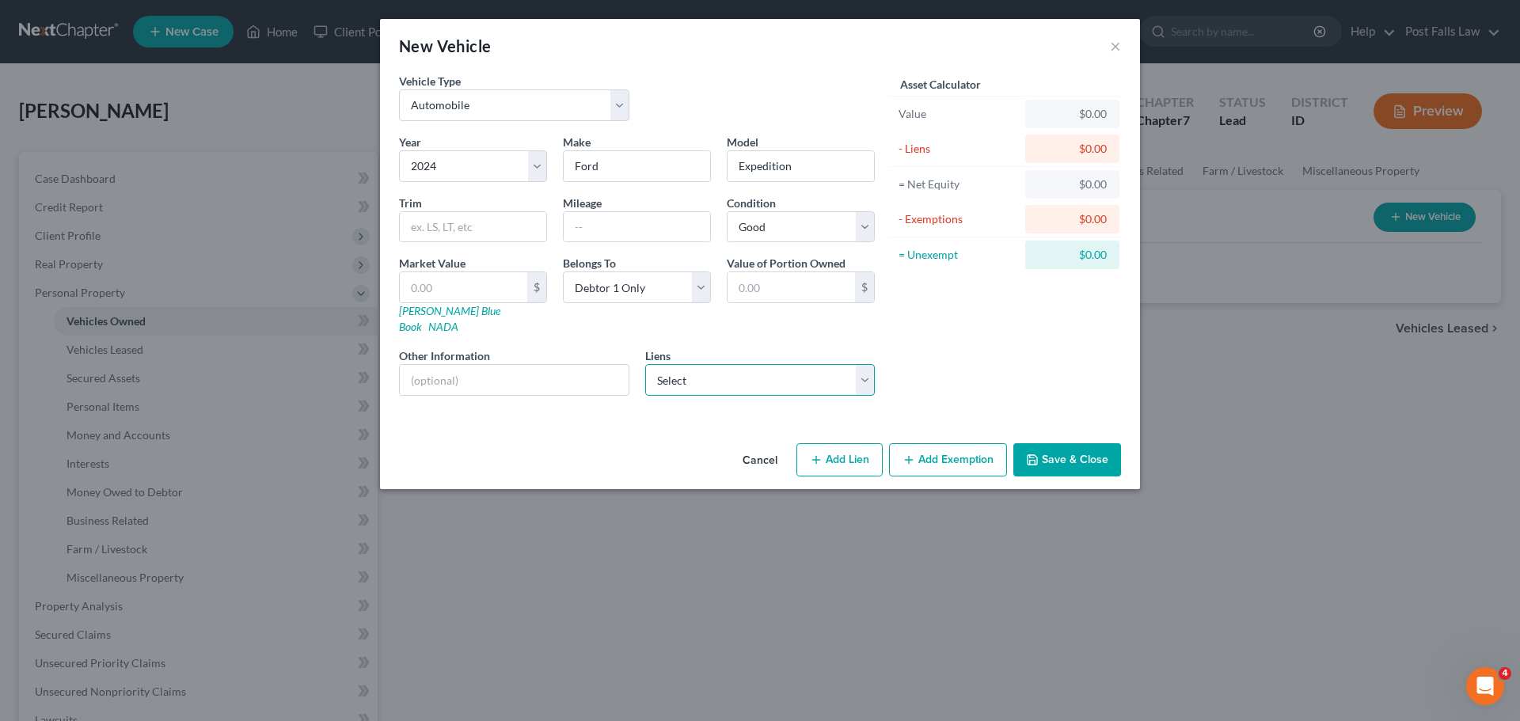
select select "0"
click at [645, 364] on select "Select Global Fcu - $77,602.00 Sheffield Financial Co - $5,554.00" at bounding box center [760, 380] width 230 height 32
select select
select select "1"
select select "0"
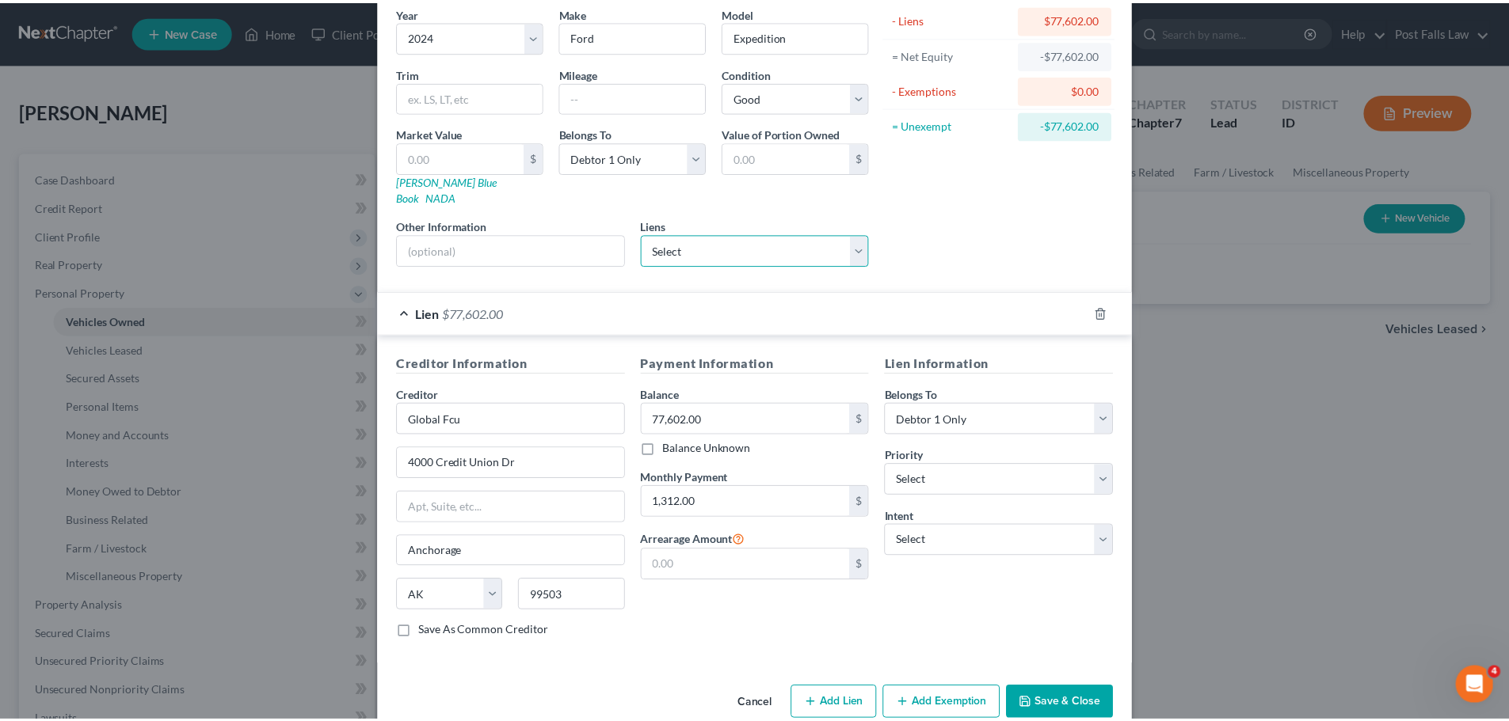
scroll to position [145, 0]
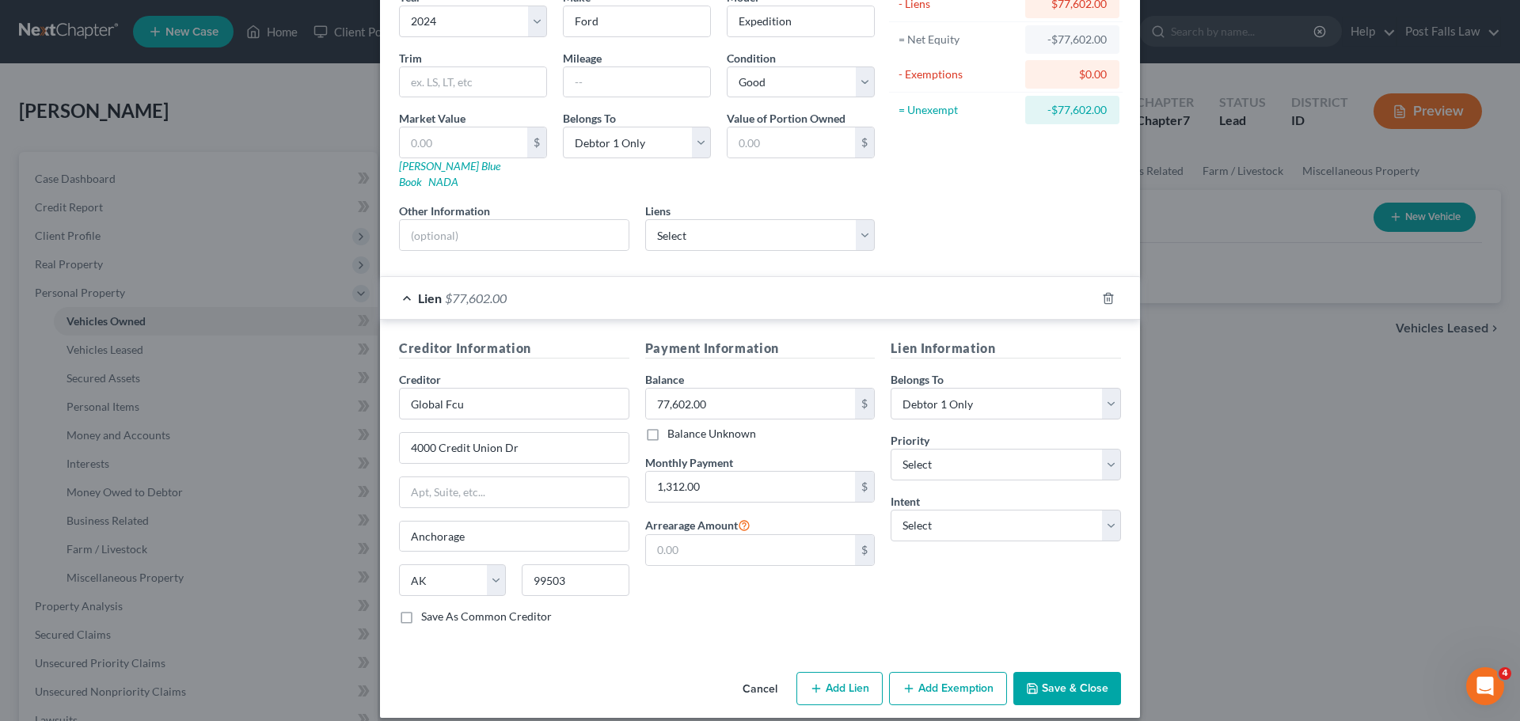
click at [1117, 451] on div "Lien Information Belongs To * Select Debtor 1 Only Debtor 2 Only Debtor 1 And D…" at bounding box center [1006, 488] width 246 height 299
click at [1106, 454] on select "Select 1st 2nd 3rd 4th 5th 6th 7th 8th 9th 10th 11th 12th 13th 14th 15th 16th 1…" at bounding box center [1006, 465] width 230 height 32
select select "0"
click at [891, 449] on select "Select 1st 2nd 3rd 4th 5th 6th 7th 8th 9th 10th 11th 12th 13th 14th 15th 16th 1…" at bounding box center [1006, 465] width 230 height 32
click at [752, 542] on input "text" at bounding box center [751, 550] width 210 height 30
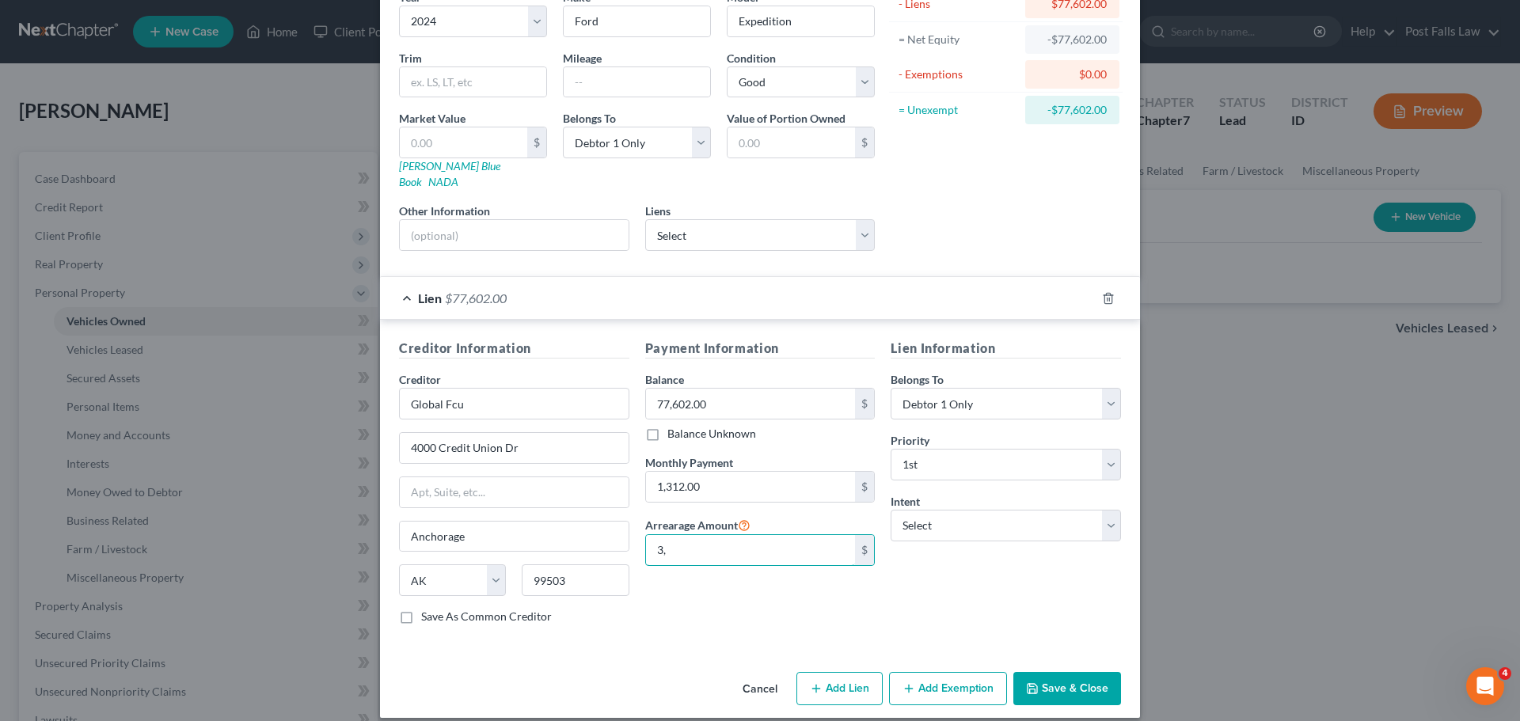
type input "3"
click at [1072, 672] on button "Save & Close" at bounding box center [1068, 688] width 108 height 33
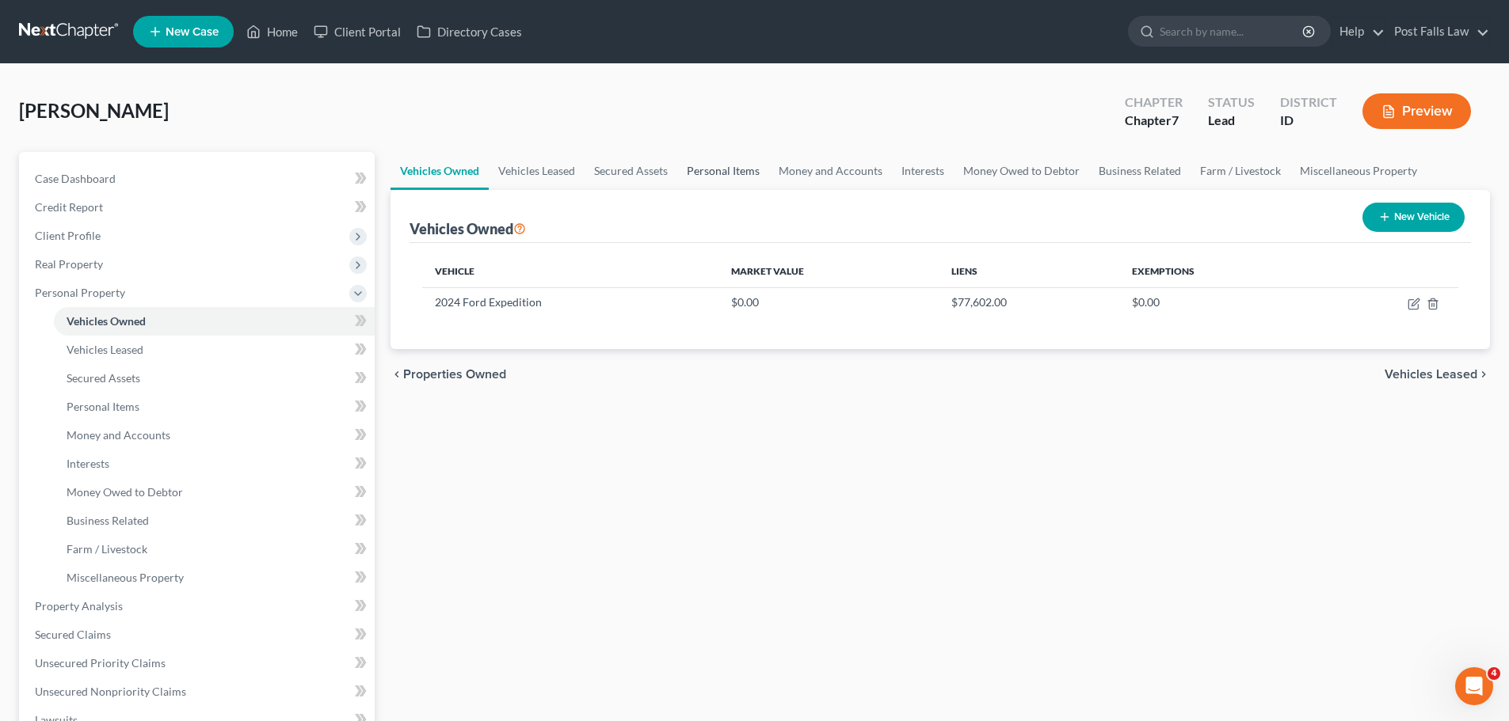
click at [748, 176] on link "Personal Items" at bounding box center [723, 171] width 92 height 38
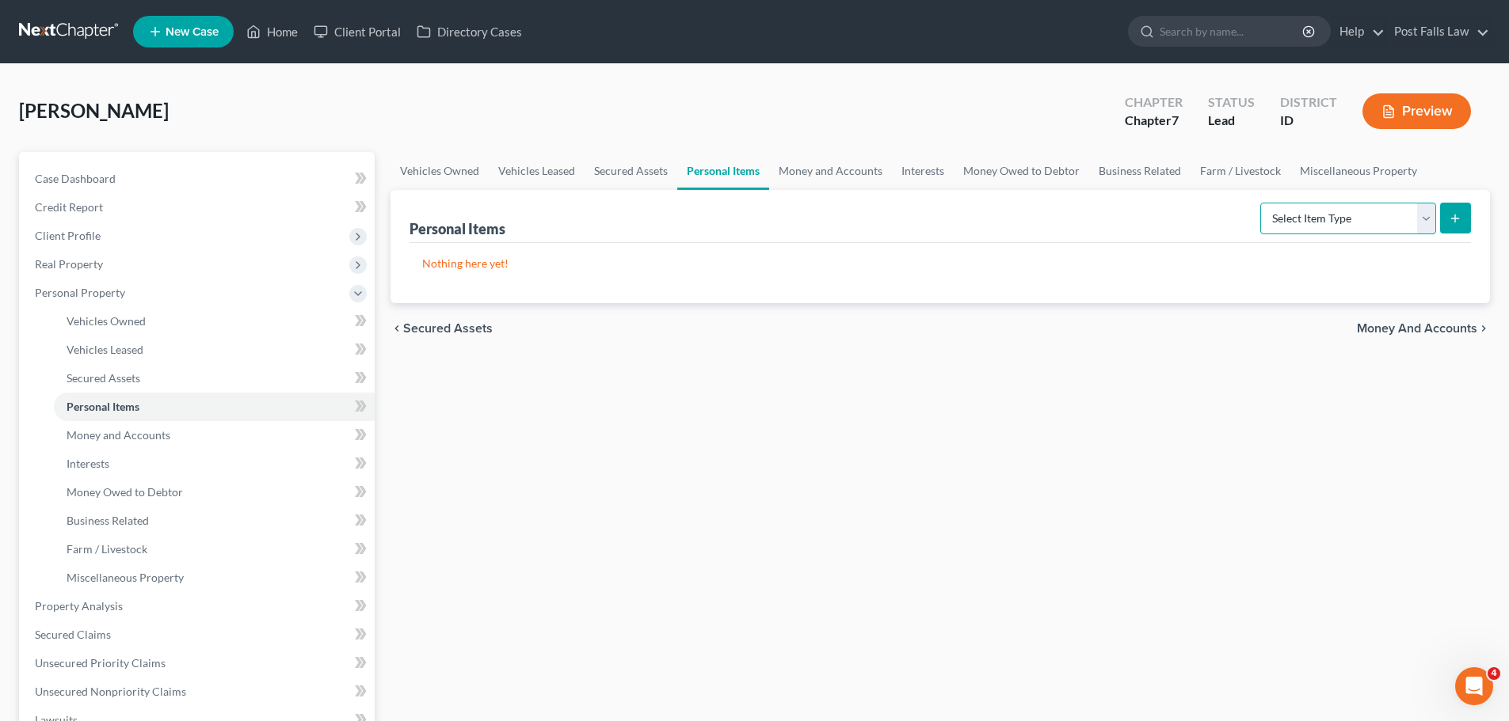
click at [1421, 223] on select "Select Item Type Clothing Collectibles Of Value Electronics Firearms Household …" at bounding box center [1348, 219] width 176 height 32
select select "household_goods"
click at [1262, 203] on select "Select Item Type Clothing Collectibles Of Value Electronics Firearms Household …" at bounding box center [1348, 219] width 176 height 32
click at [1451, 219] on icon "submit" at bounding box center [1454, 218] width 13 height 13
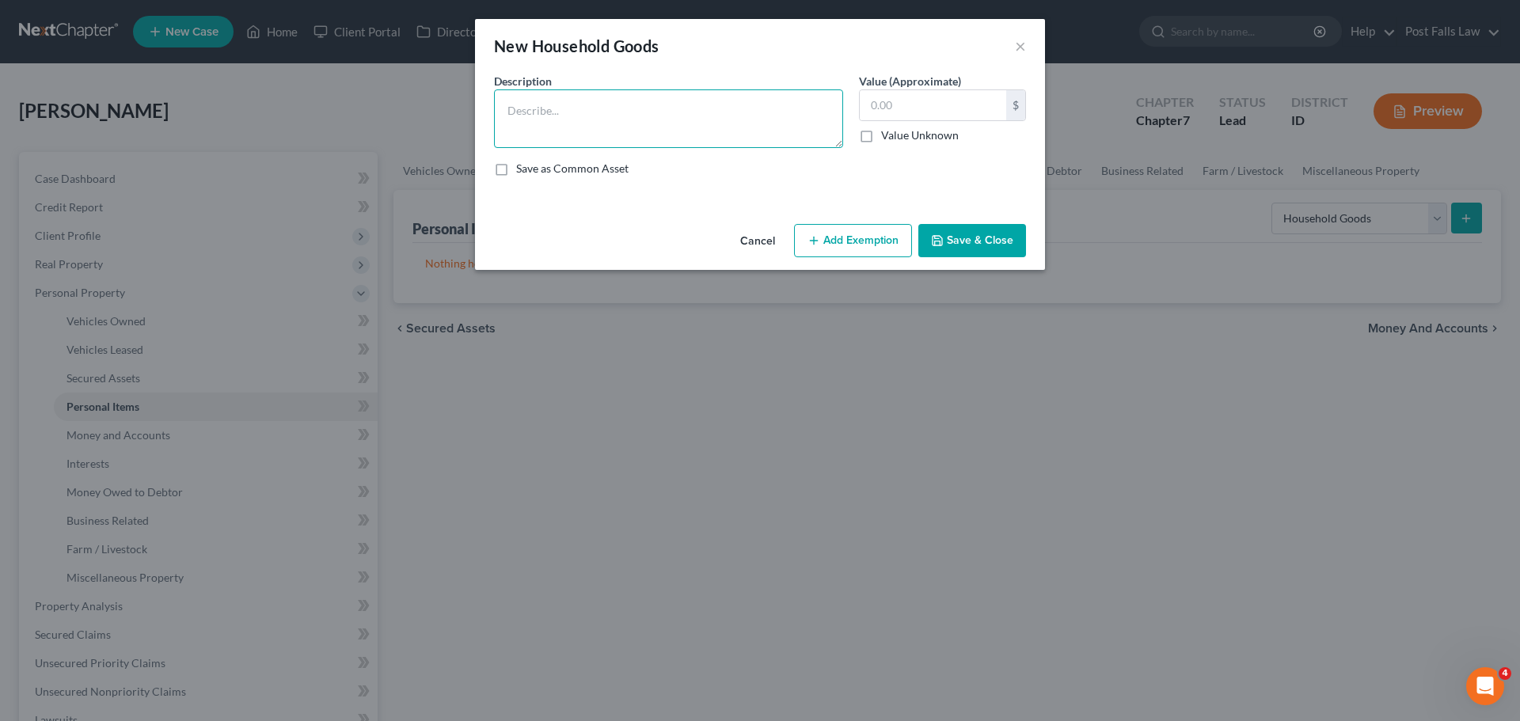
click at [584, 139] on textarea at bounding box center [668, 118] width 349 height 59
type textarea "Toolbox w/ Misc Tools"
type input "200.00"
click at [863, 247] on button "Add Exemption" at bounding box center [853, 240] width 118 height 33
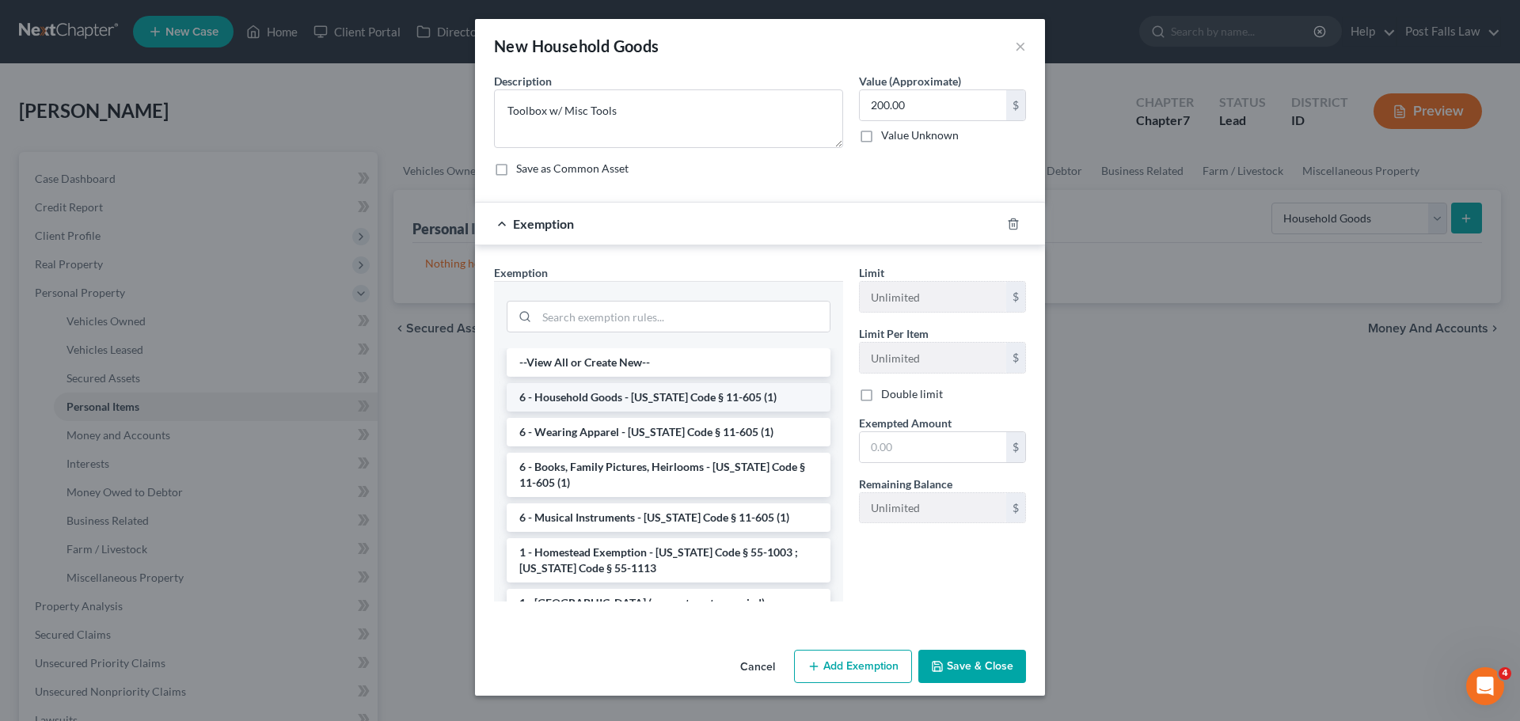
click at [641, 397] on li "6 - Household Goods - Idaho Code § 11-605 (1)" at bounding box center [669, 397] width 324 height 29
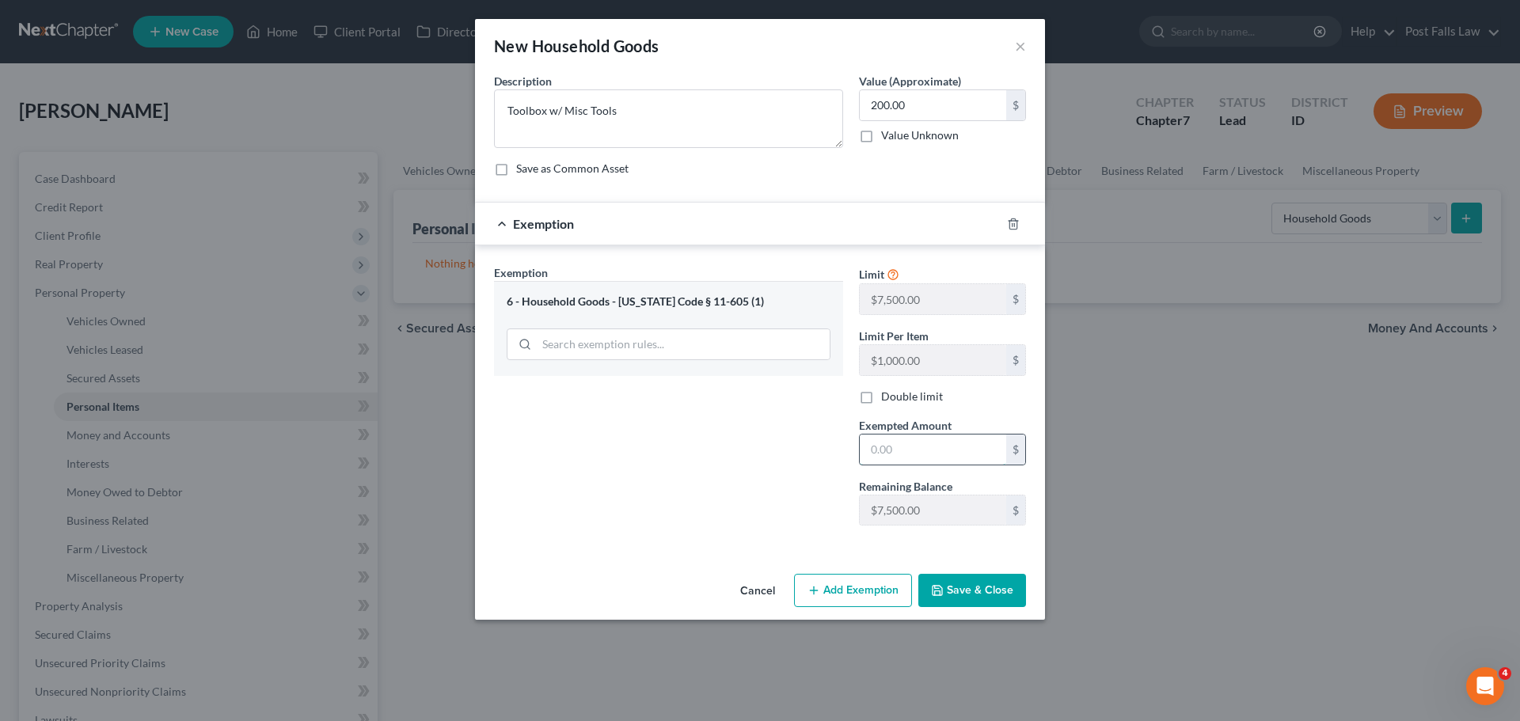
click at [917, 449] on input "text" at bounding box center [933, 450] width 147 height 30
type input "200.00"
click at [962, 581] on button "Save & Close" at bounding box center [973, 590] width 108 height 33
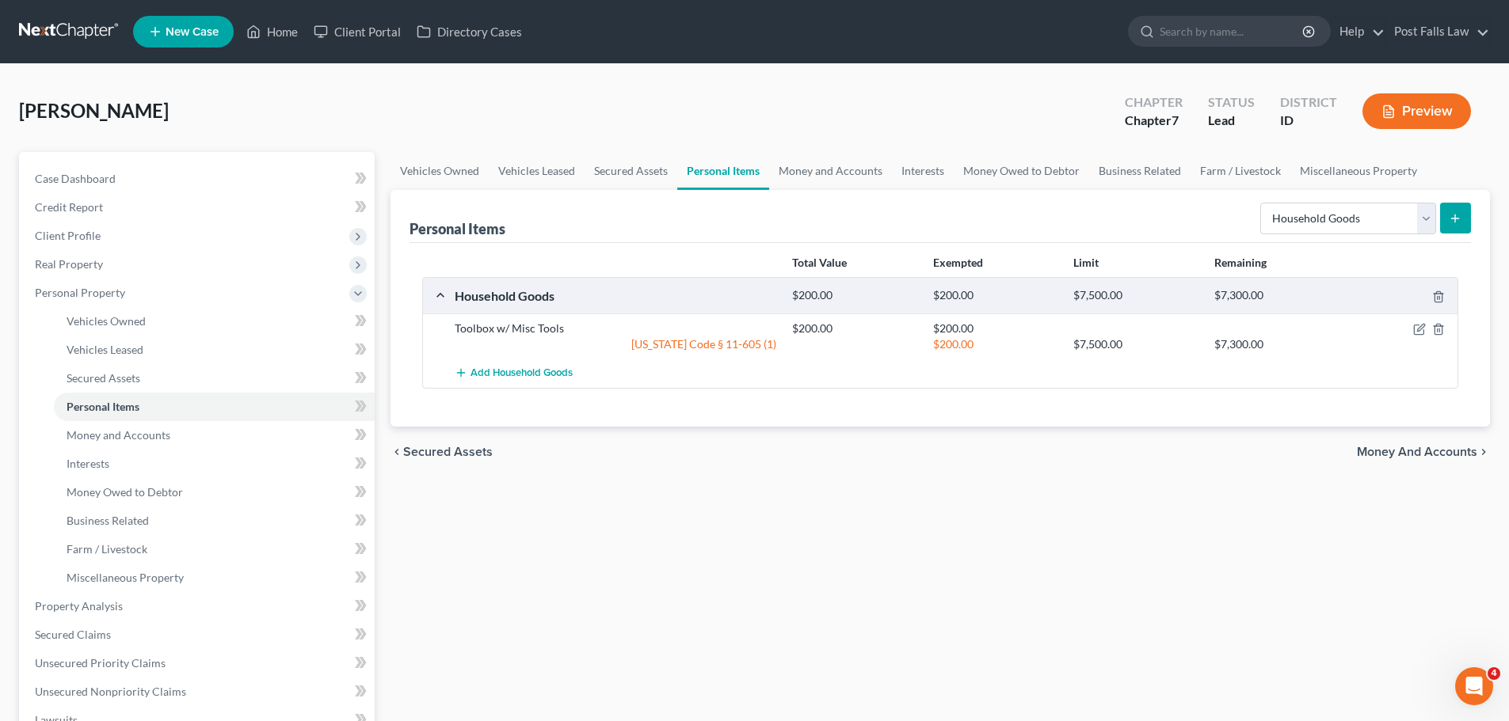
click at [1456, 213] on icon "submit" at bounding box center [1454, 218] width 13 height 13
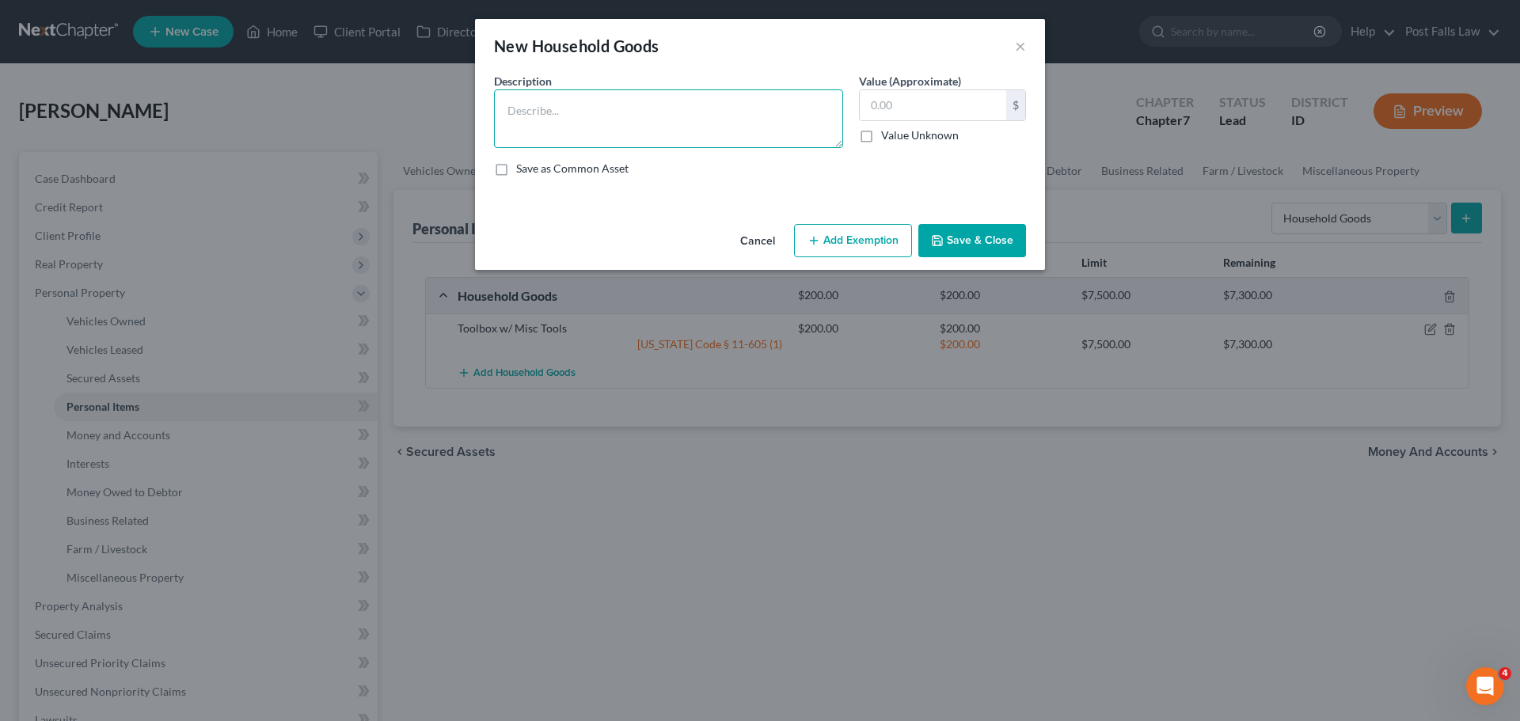
click at [687, 120] on textarea at bounding box center [668, 118] width 349 height 59
type textarea "Television"
type input "50.00"
click at [869, 249] on button "Add Exemption" at bounding box center [853, 240] width 118 height 33
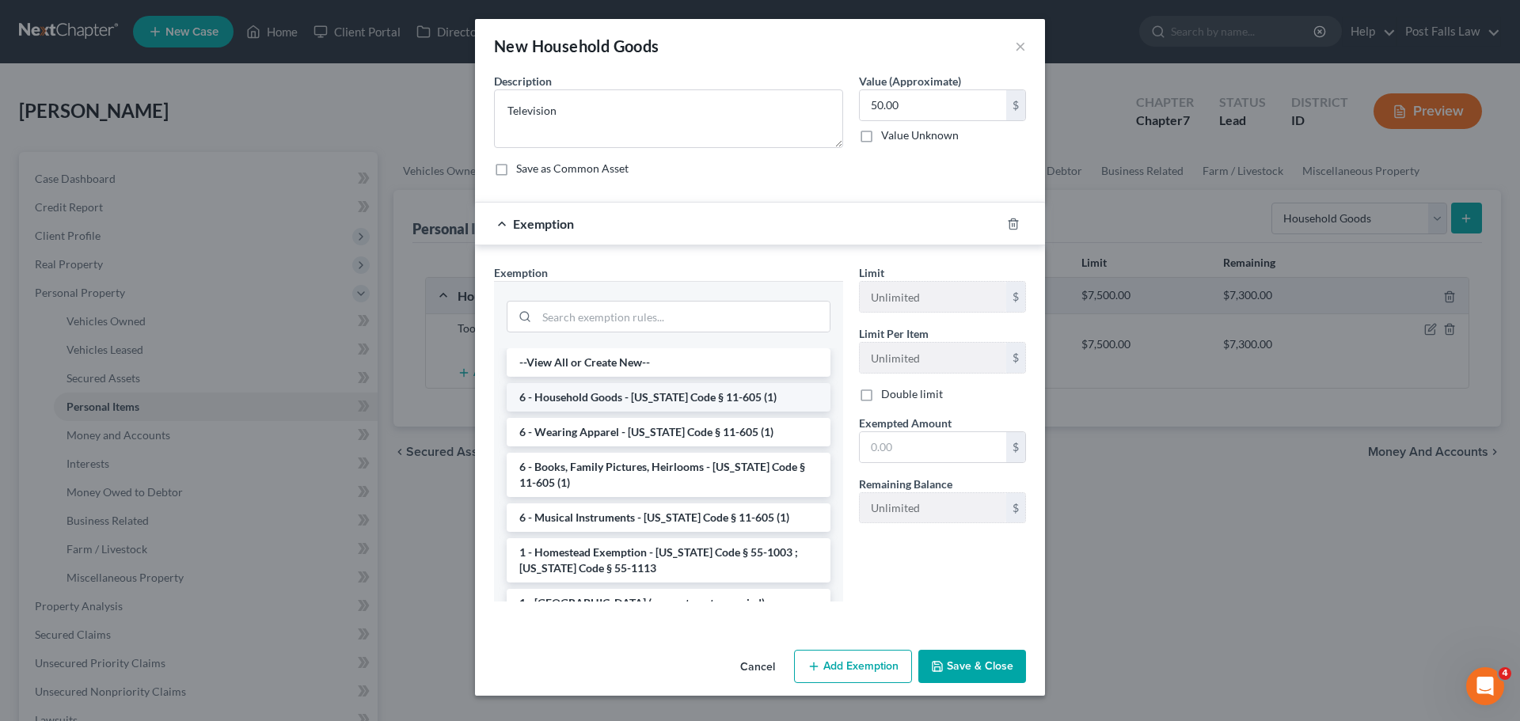
click at [657, 404] on li "6 - Household Goods - Idaho Code § 11-605 (1)" at bounding box center [669, 397] width 324 height 29
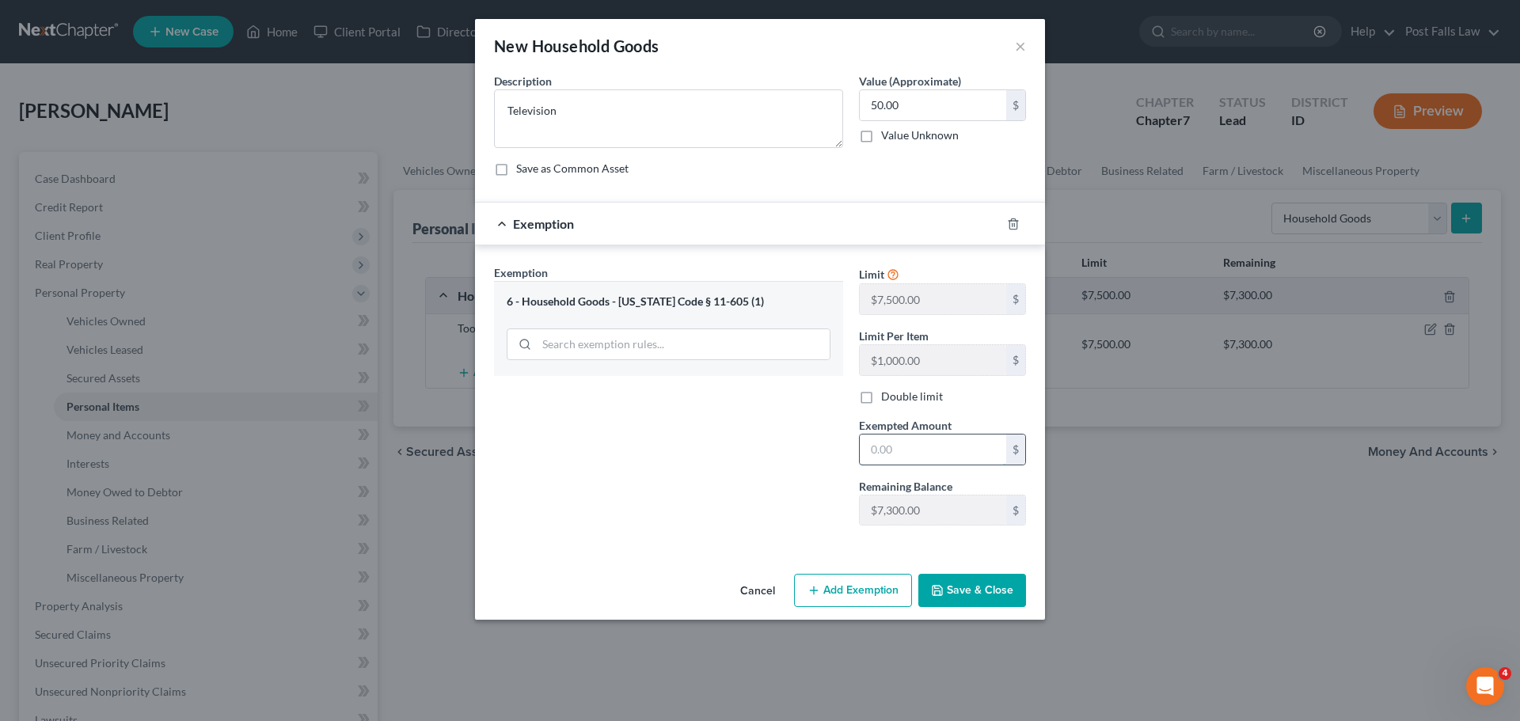
click at [897, 447] on input "text" at bounding box center [933, 450] width 147 height 30
type input "50.00"
click at [952, 592] on button "Save & Close" at bounding box center [973, 590] width 108 height 33
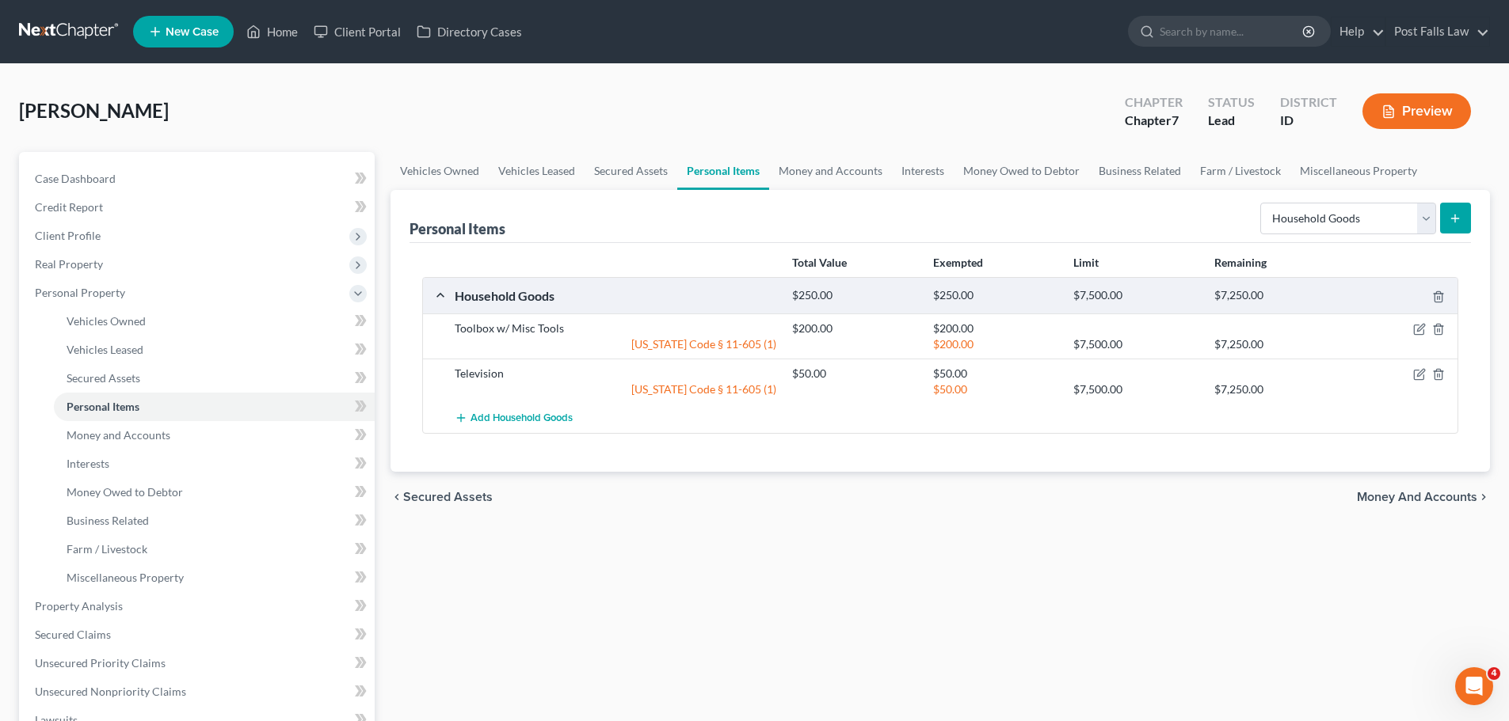
click at [1450, 208] on button "submit" at bounding box center [1455, 218] width 31 height 31
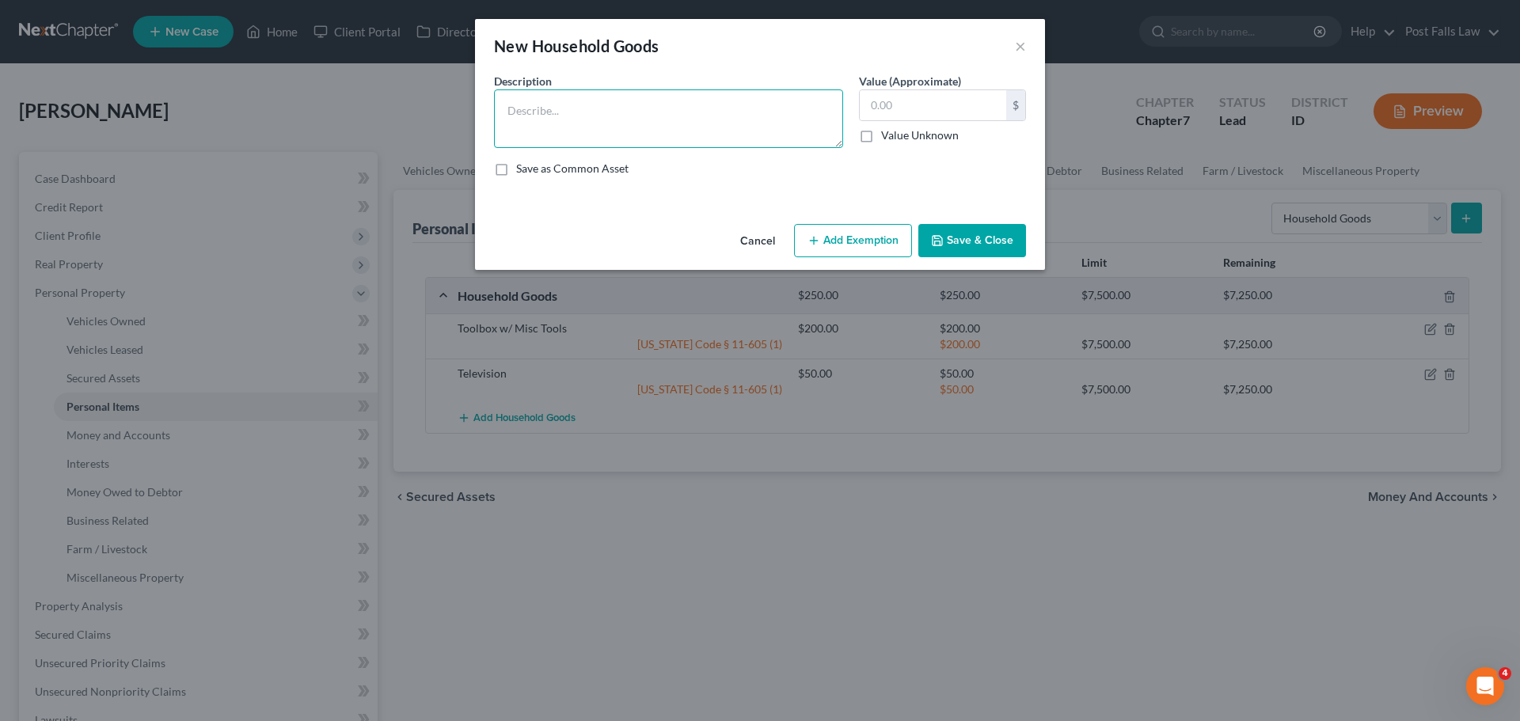
click at [671, 118] on textarea at bounding box center [668, 118] width 349 height 59
type textarea "Game System"
click at [914, 116] on input "text" at bounding box center [933, 105] width 147 height 30
type input "20.00"
click at [832, 238] on button "Add Exemption" at bounding box center [853, 240] width 118 height 33
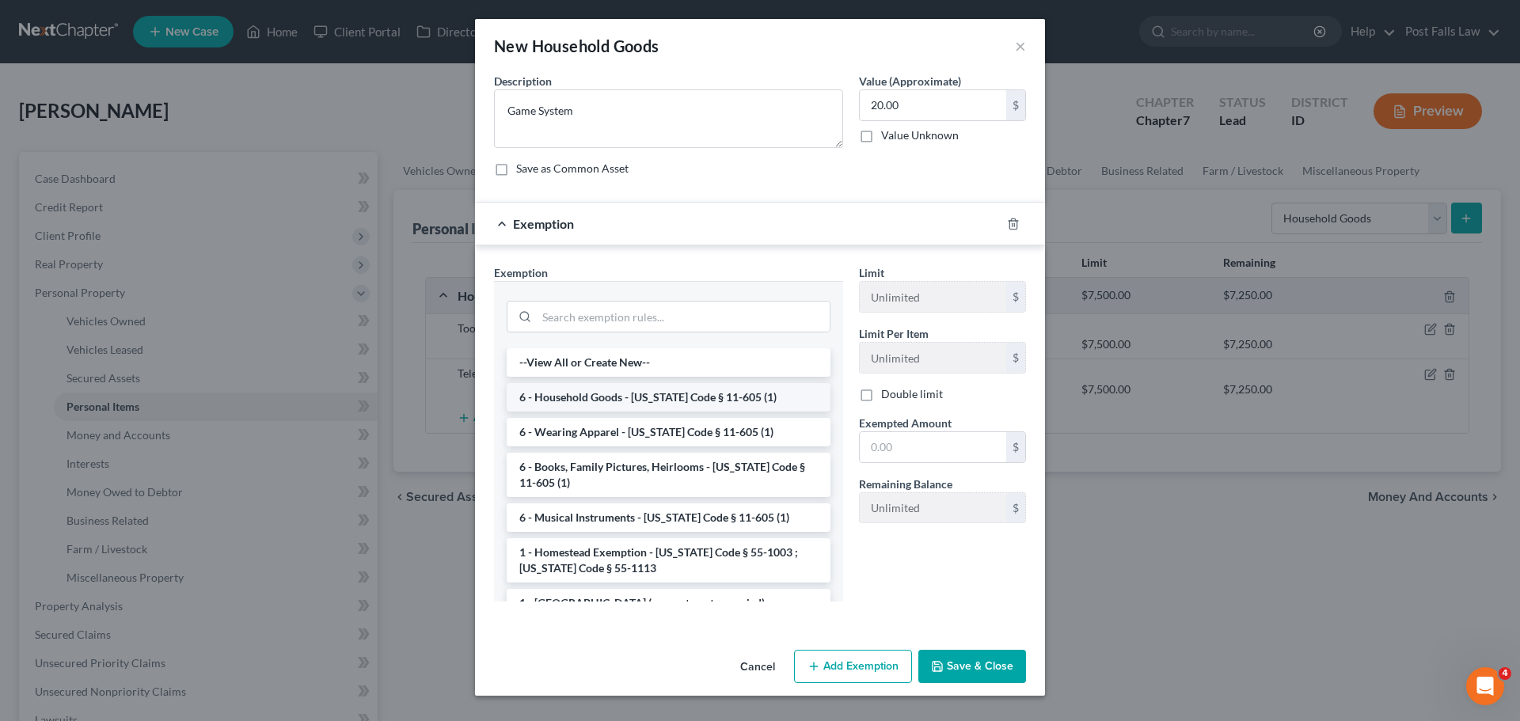
click at [670, 393] on li "6 - Household Goods - Idaho Code § 11-605 (1)" at bounding box center [669, 397] width 324 height 29
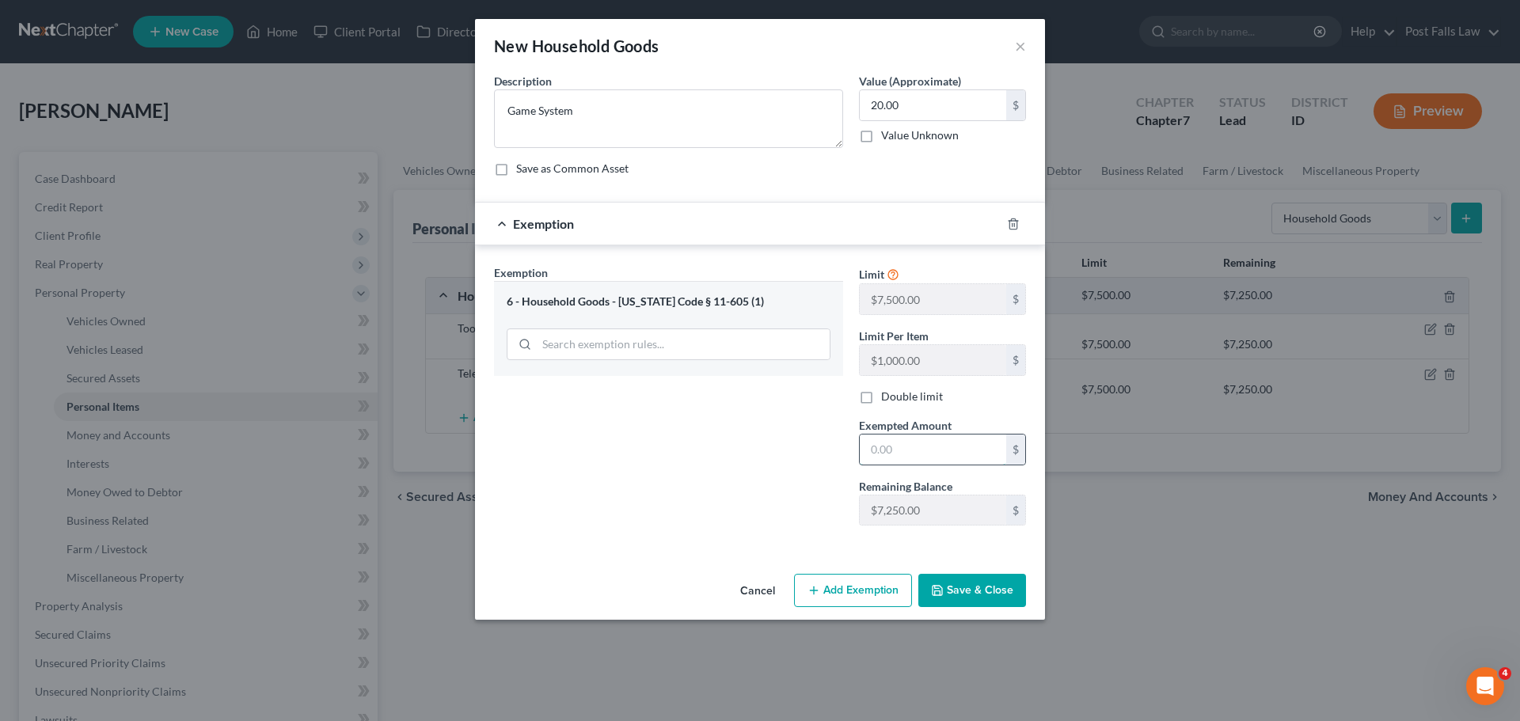
click at [875, 443] on input "text" at bounding box center [933, 450] width 147 height 30
type input "20.00"
click at [961, 599] on button "Save & Close" at bounding box center [973, 590] width 108 height 33
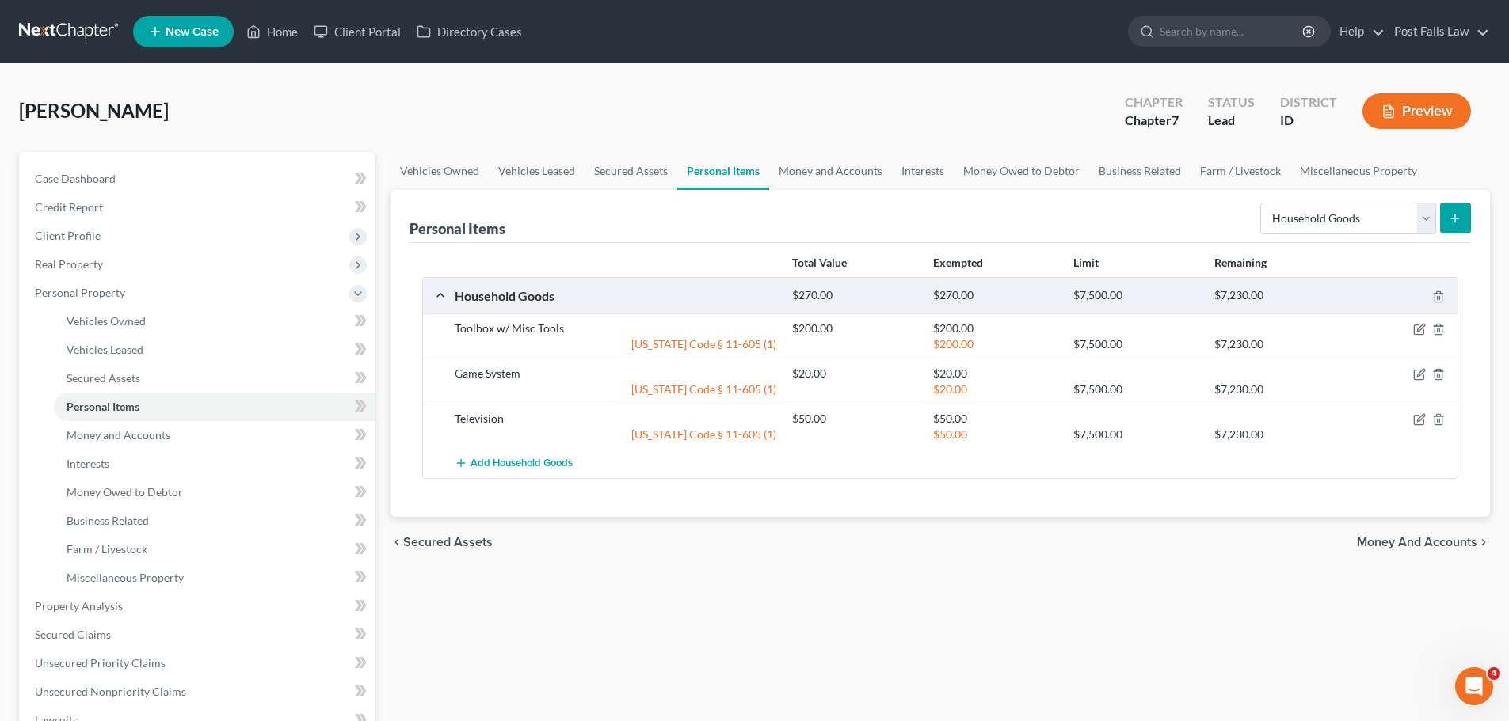
click at [1452, 215] on icon "submit" at bounding box center [1454, 218] width 13 height 13
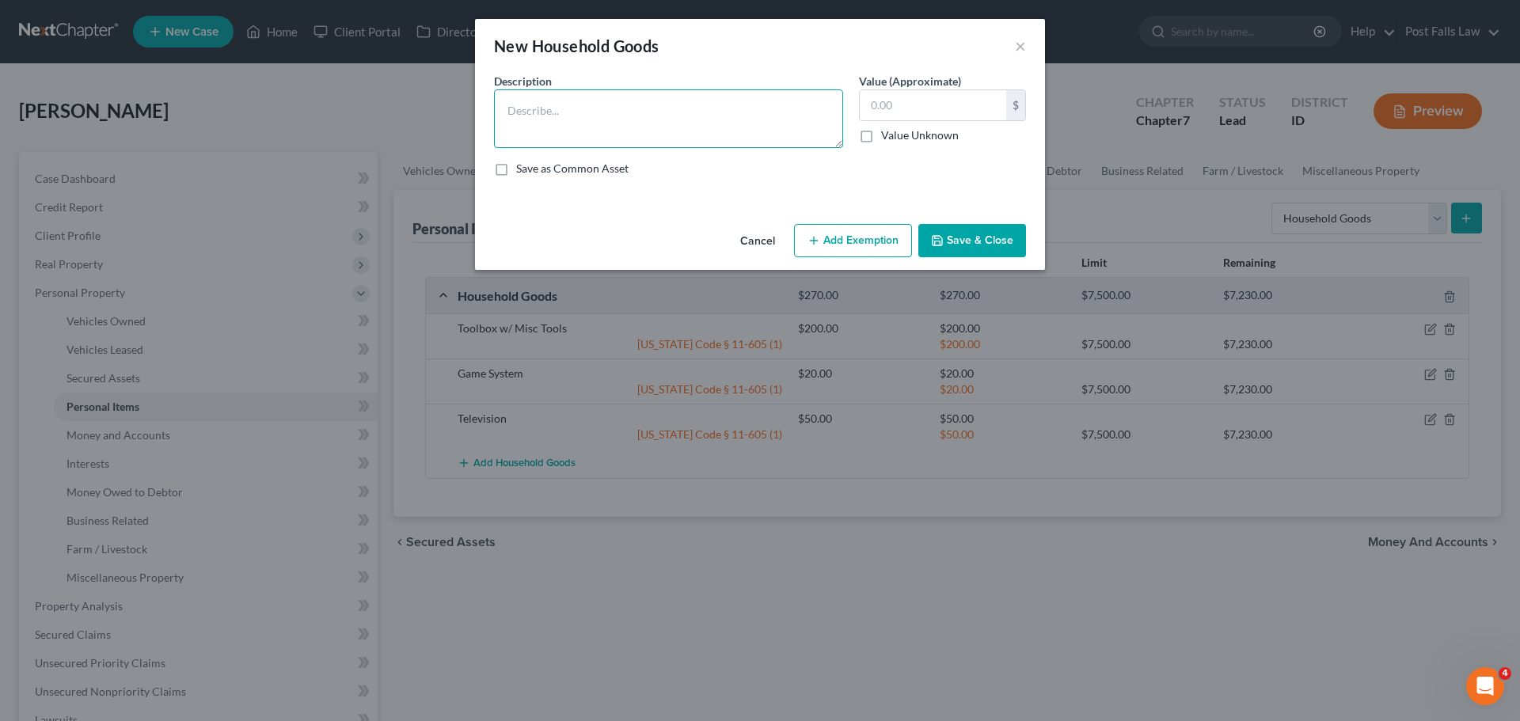
click at [683, 131] on textarea at bounding box center [668, 118] width 349 height 59
type textarea "Washer"
type input "75.00"
click at [832, 238] on button "Add Exemption" at bounding box center [853, 240] width 118 height 33
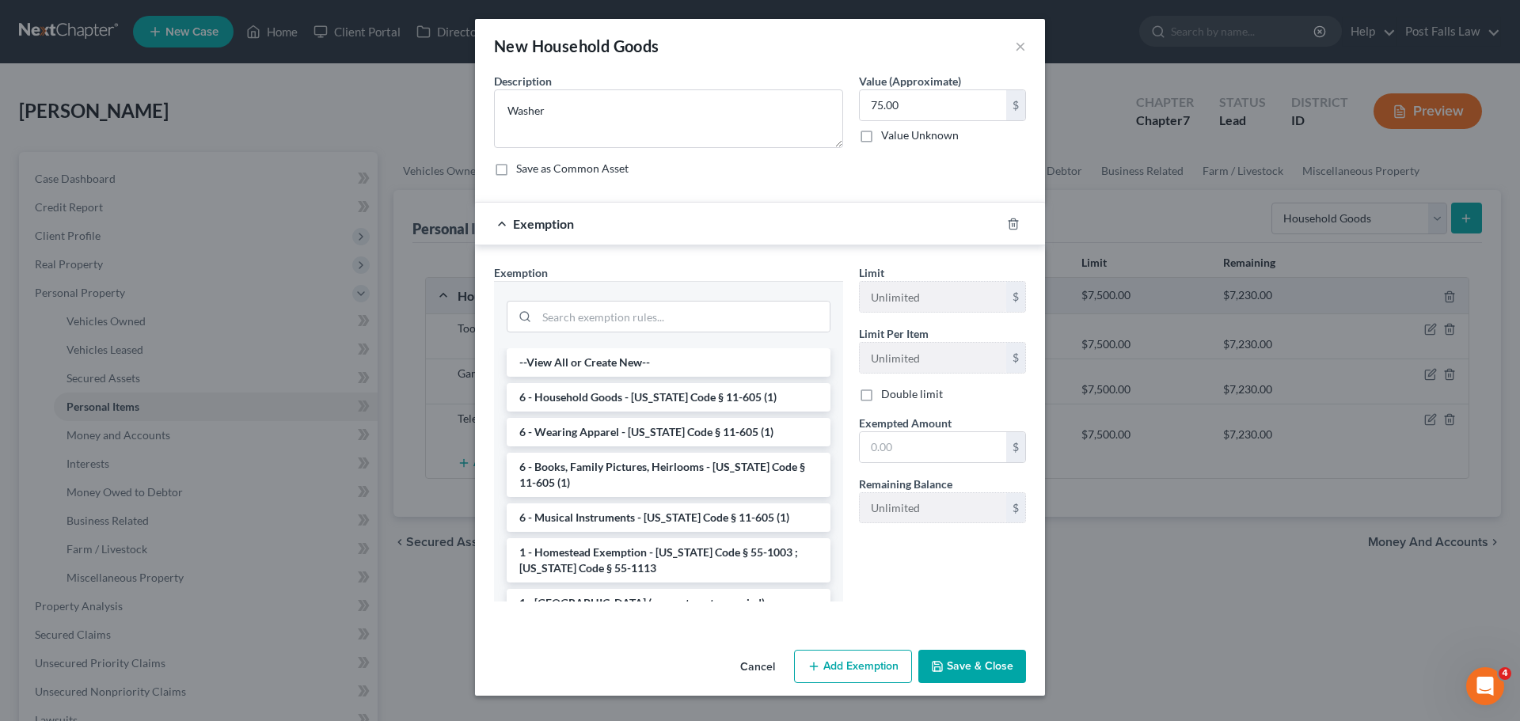
click at [667, 397] on li "6 - Household Goods - Idaho Code § 11-605 (1)" at bounding box center [669, 397] width 324 height 29
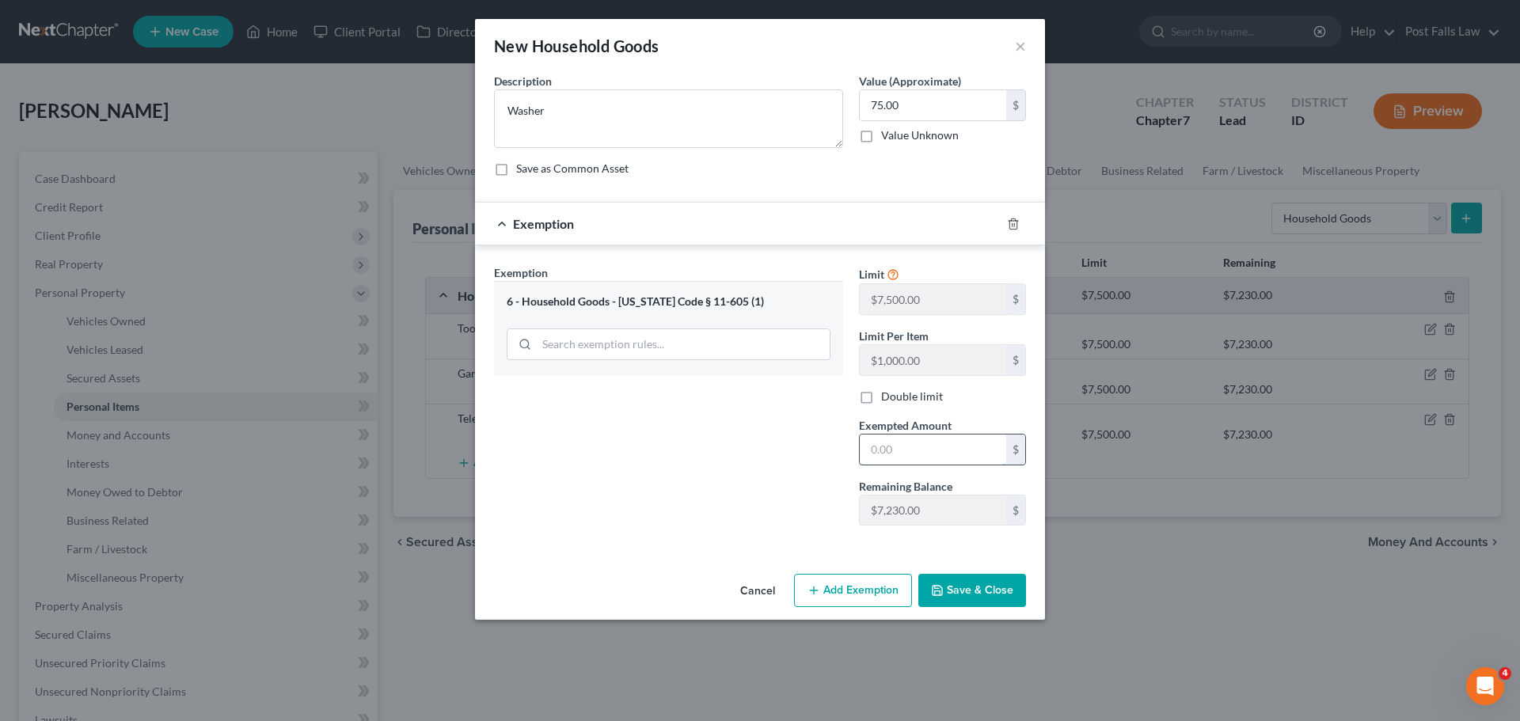
click at [866, 444] on input "text" at bounding box center [933, 450] width 147 height 30
type input "75.00"
click at [976, 591] on button "Save & Close" at bounding box center [973, 590] width 108 height 33
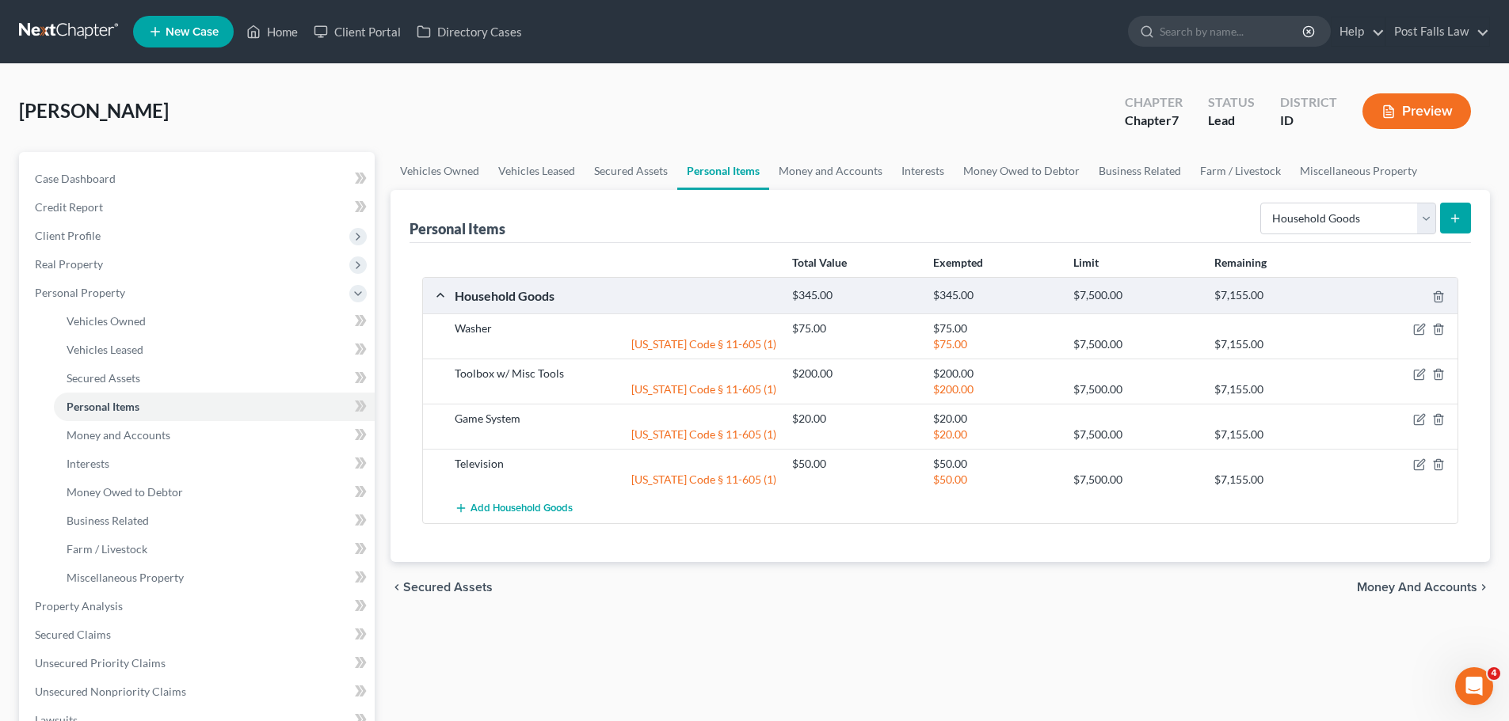
click at [1455, 219] on line "submit" at bounding box center [1455, 218] width 0 height 7
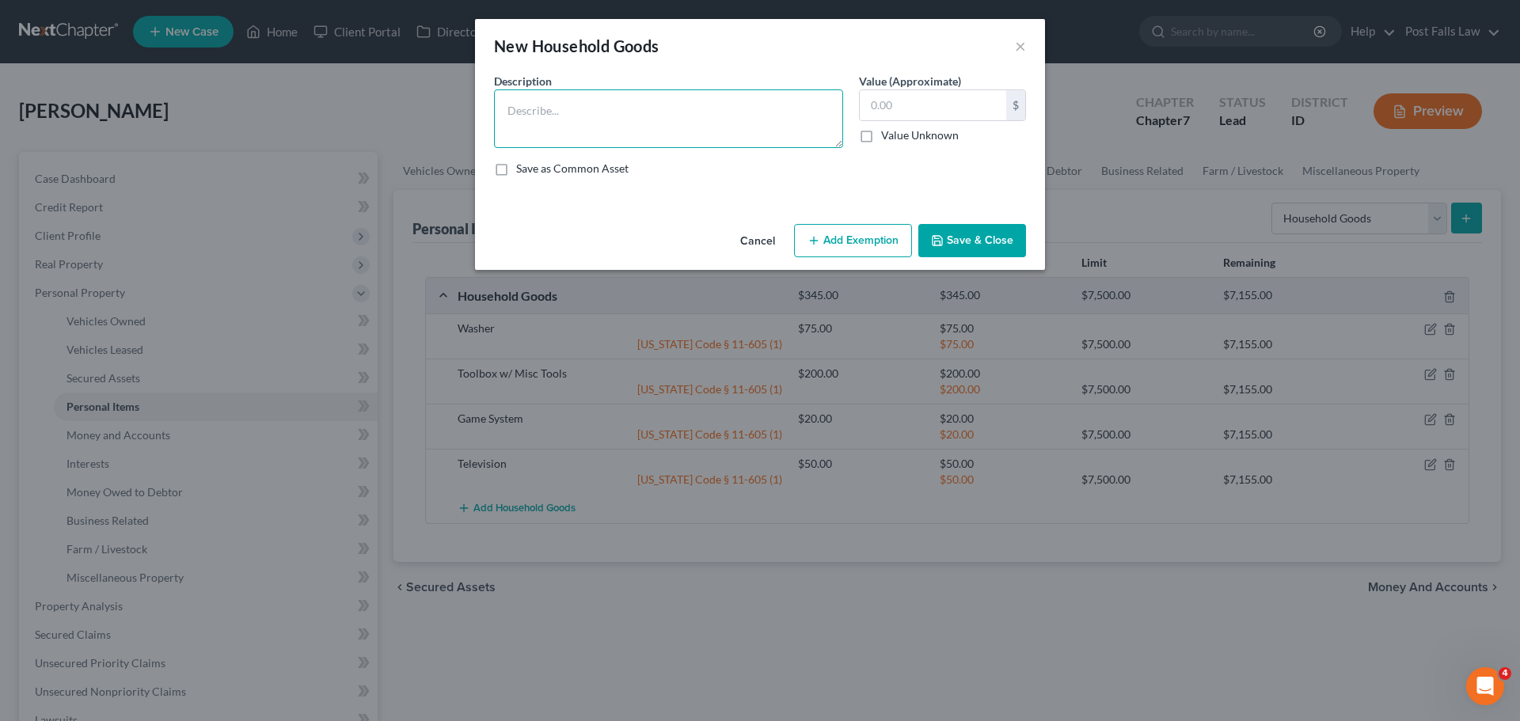
click at [725, 112] on textarea at bounding box center [668, 118] width 349 height 59
type textarea "Freezer"
type input "75.00"
click at [826, 245] on button "Add Exemption" at bounding box center [853, 240] width 118 height 33
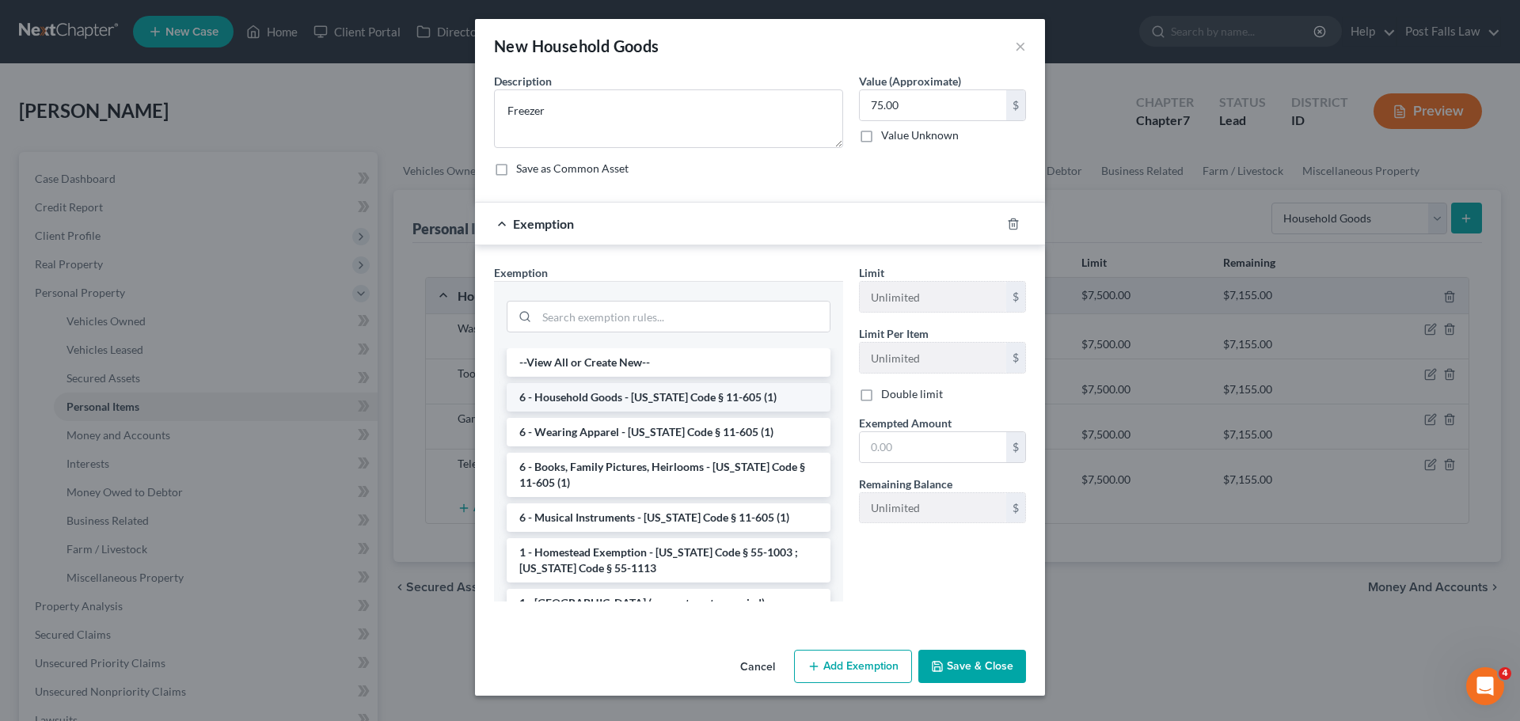
click at [675, 393] on li "6 - Household Goods - Idaho Code § 11-605 (1)" at bounding box center [669, 397] width 324 height 29
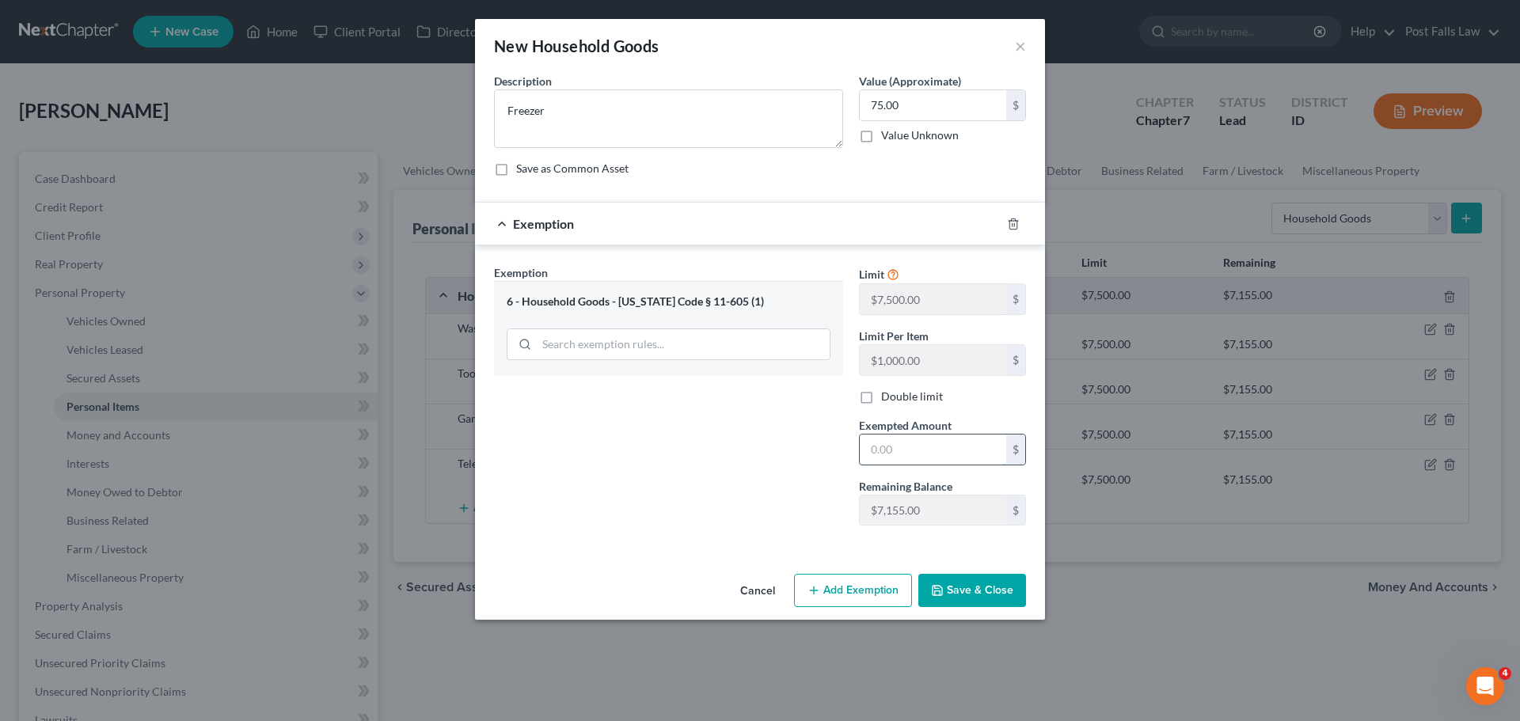
click at [921, 447] on input "text" at bounding box center [933, 450] width 147 height 30
type input "75.00"
click at [962, 603] on button "Save & Close" at bounding box center [973, 590] width 108 height 33
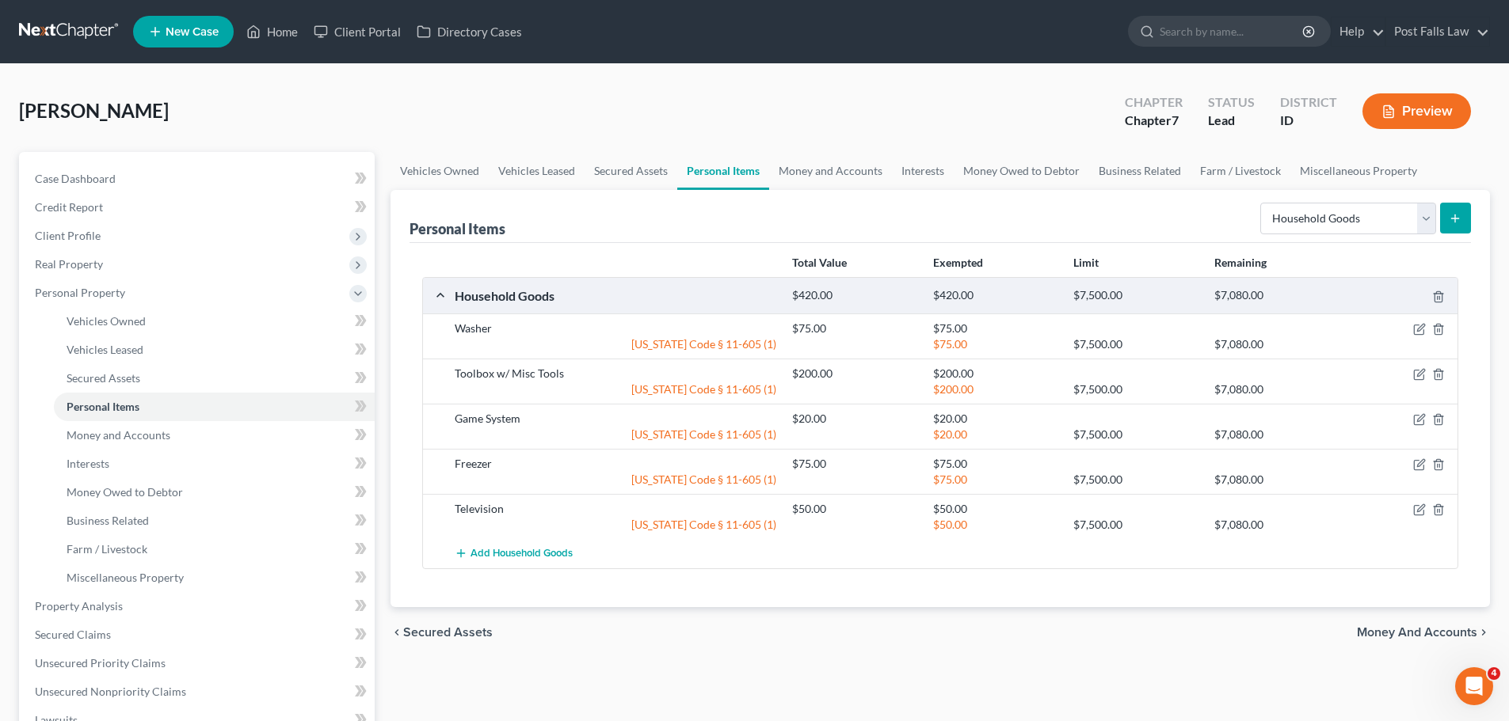
click at [1447, 217] on button "submit" at bounding box center [1455, 218] width 31 height 31
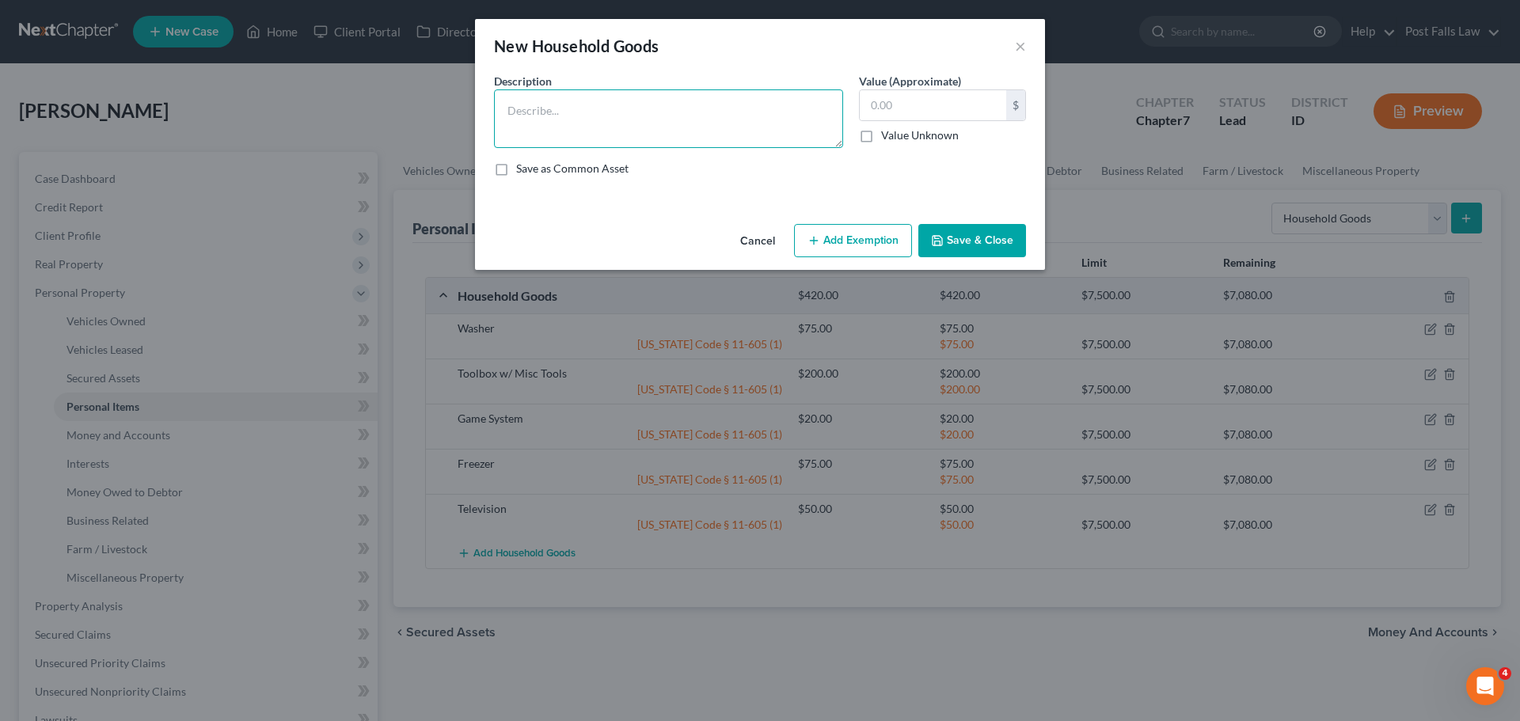
click at [760, 138] on textarea at bounding box center [668, 118] width 349 height 59
type textarea "Lawn Mower"
click at [887, 105] on input "text" at bounding box center [933, 105] width 147 height 30
type input "50.00"
click at [870, 242] on button "Add Exemption" at bounding box center [853, 240] width 118 height 33
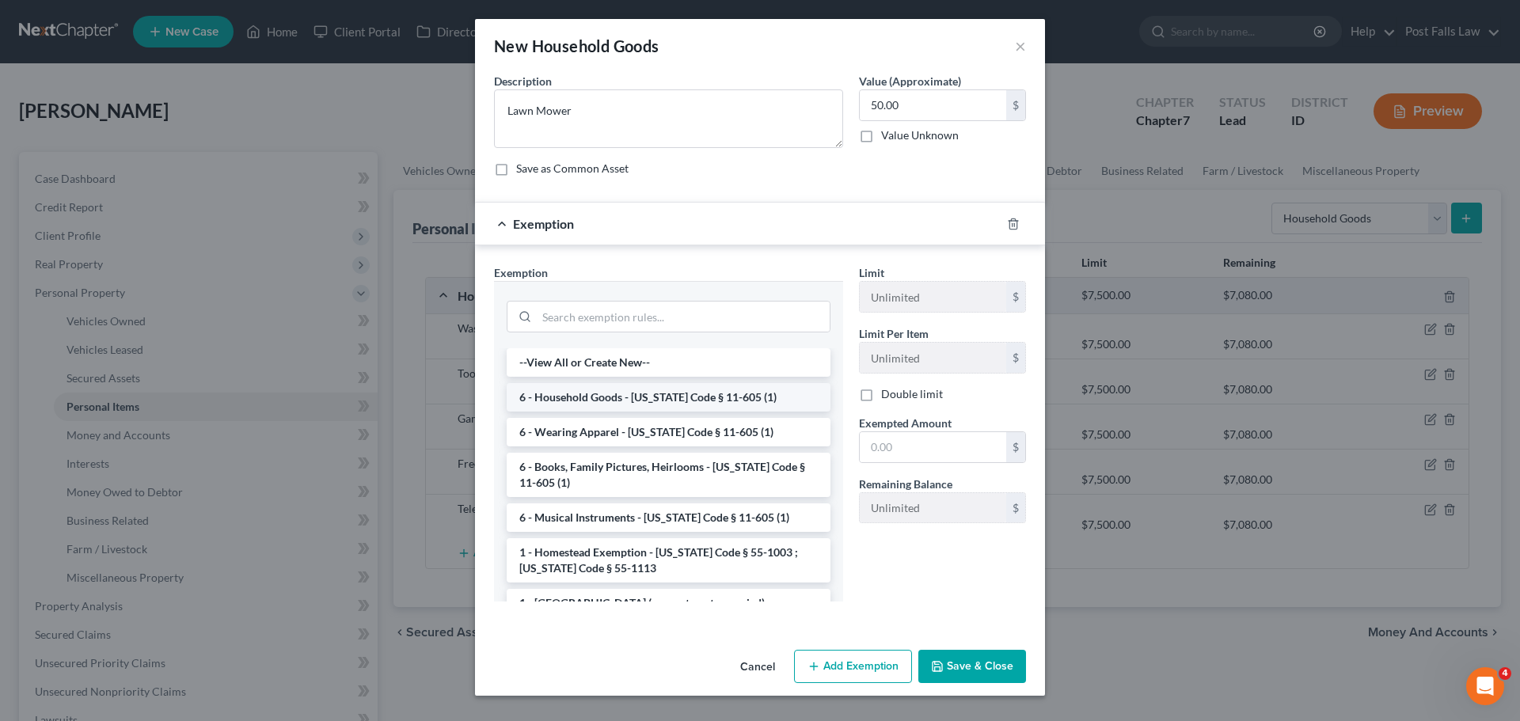
click at [664, 396] on li "6 - Household Goods - Idaho Code § 11-605 (1)" at bounding box center [669, 397] width 324 height 29
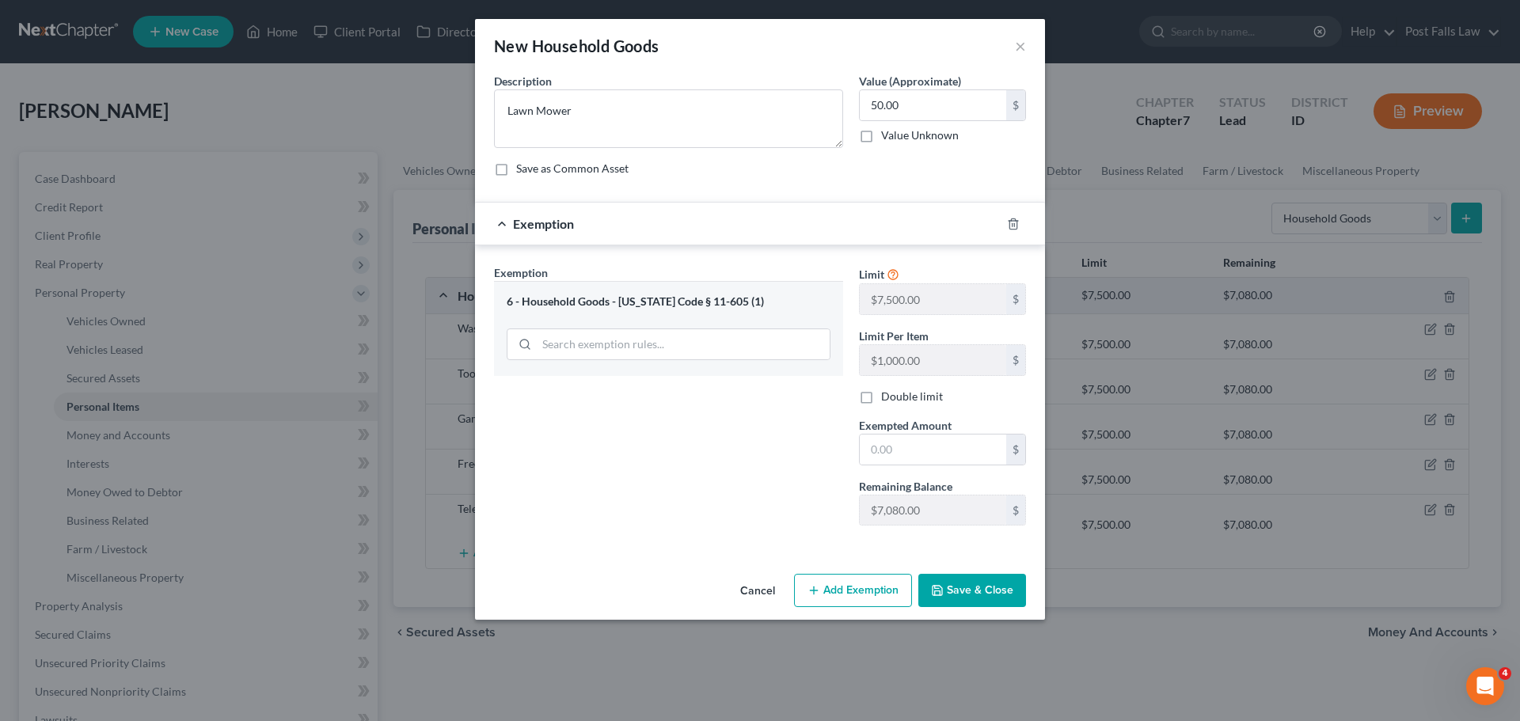
click at [912, 468] on div "Limit $7,500.00 $ Limit Per Item $1,000.00 $ Double limit Exempted Amount * $ R…" at bounding box center [942, 402] width 183 height 274
click at [912, 457] on input "text" at bounding box center [933, 450] width 147 height 30
type input "50.00"
click at [927, 589] on button "Save & Close" at bounding box center [973, 590] width 108 height 33
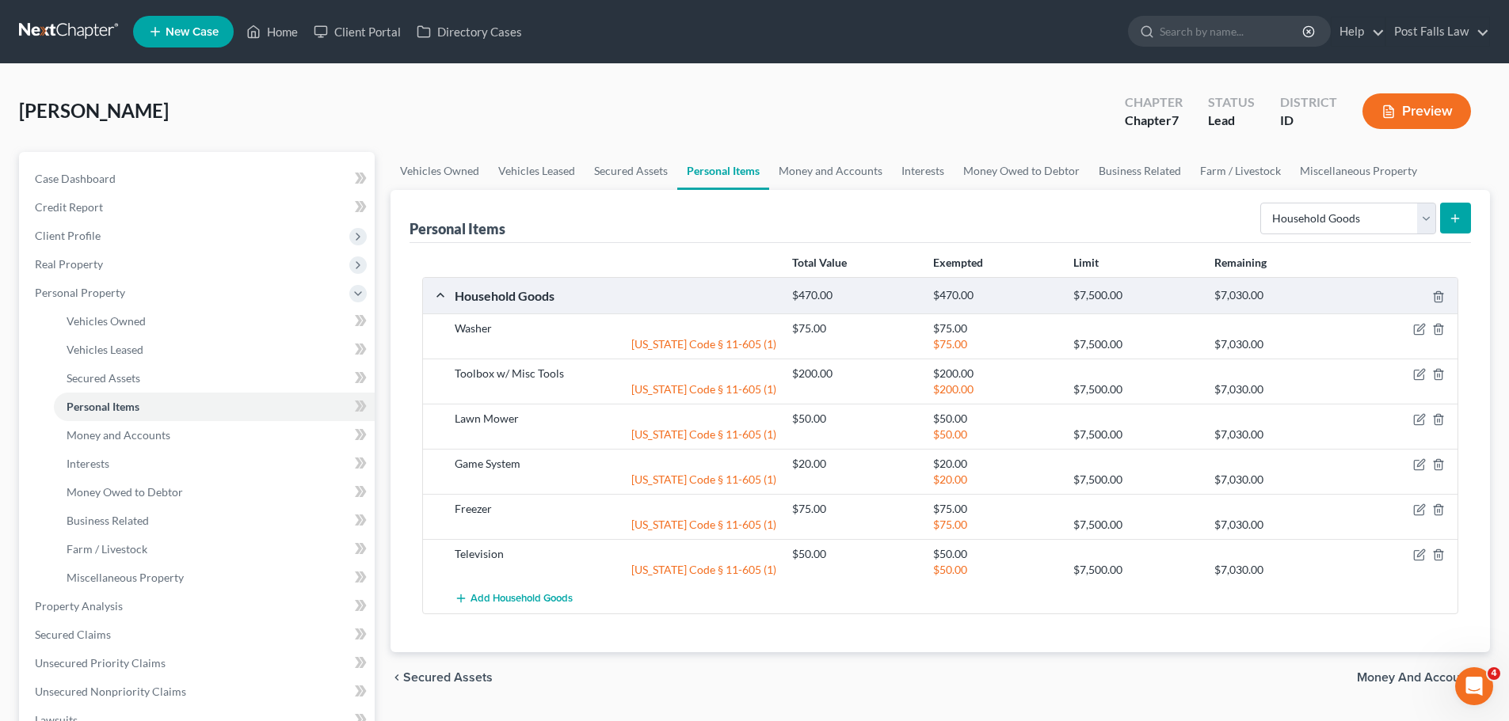
click at [1446, 211] on button "submit" at bounding box center [1455, 218] width 31 height 31
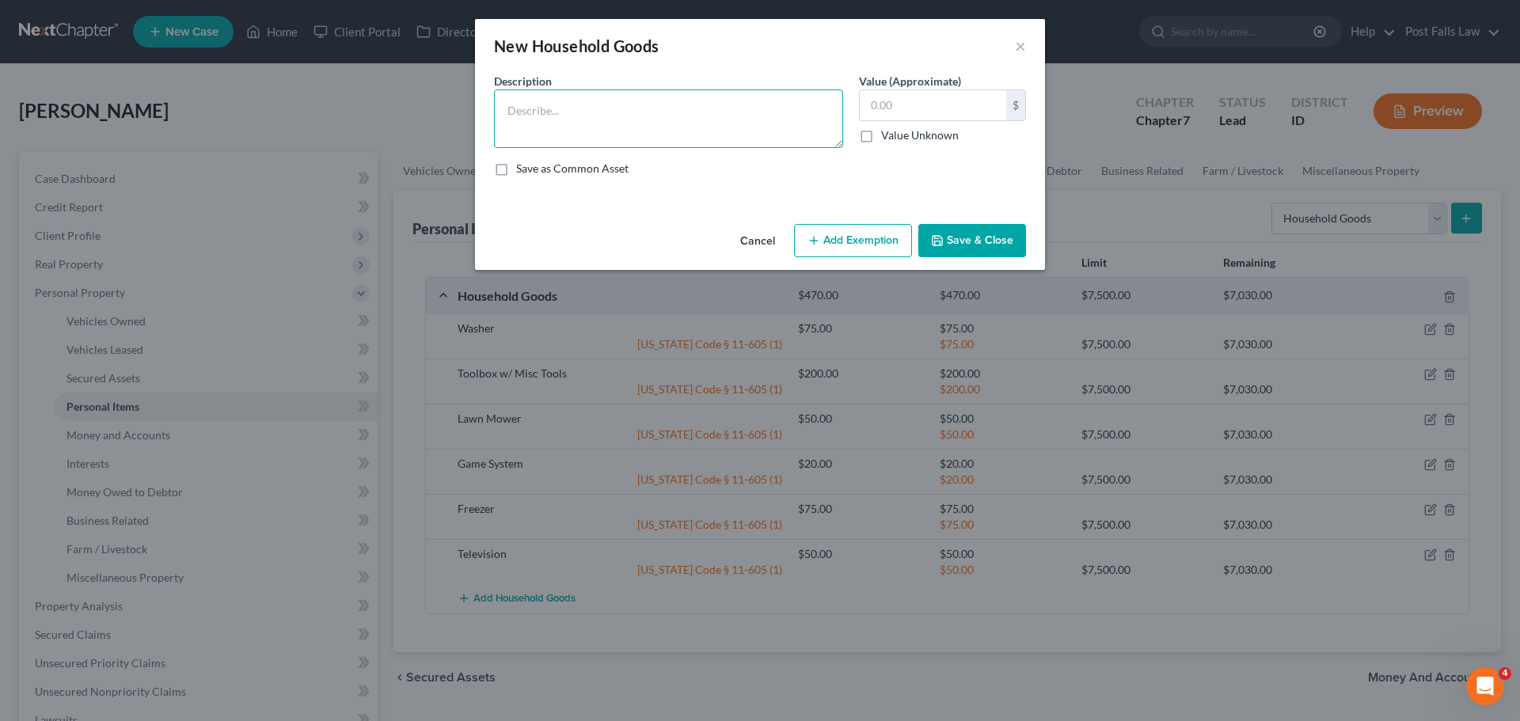
click at [618, 119] on textarea at bounding box center [668, 118] width 349 height 59
type textarea "Chain Saw"
type input "5"
type input "20.00"
click at [857, 247] on button "Add Exemption" at bounding box center [853, 240] width 118 height 33
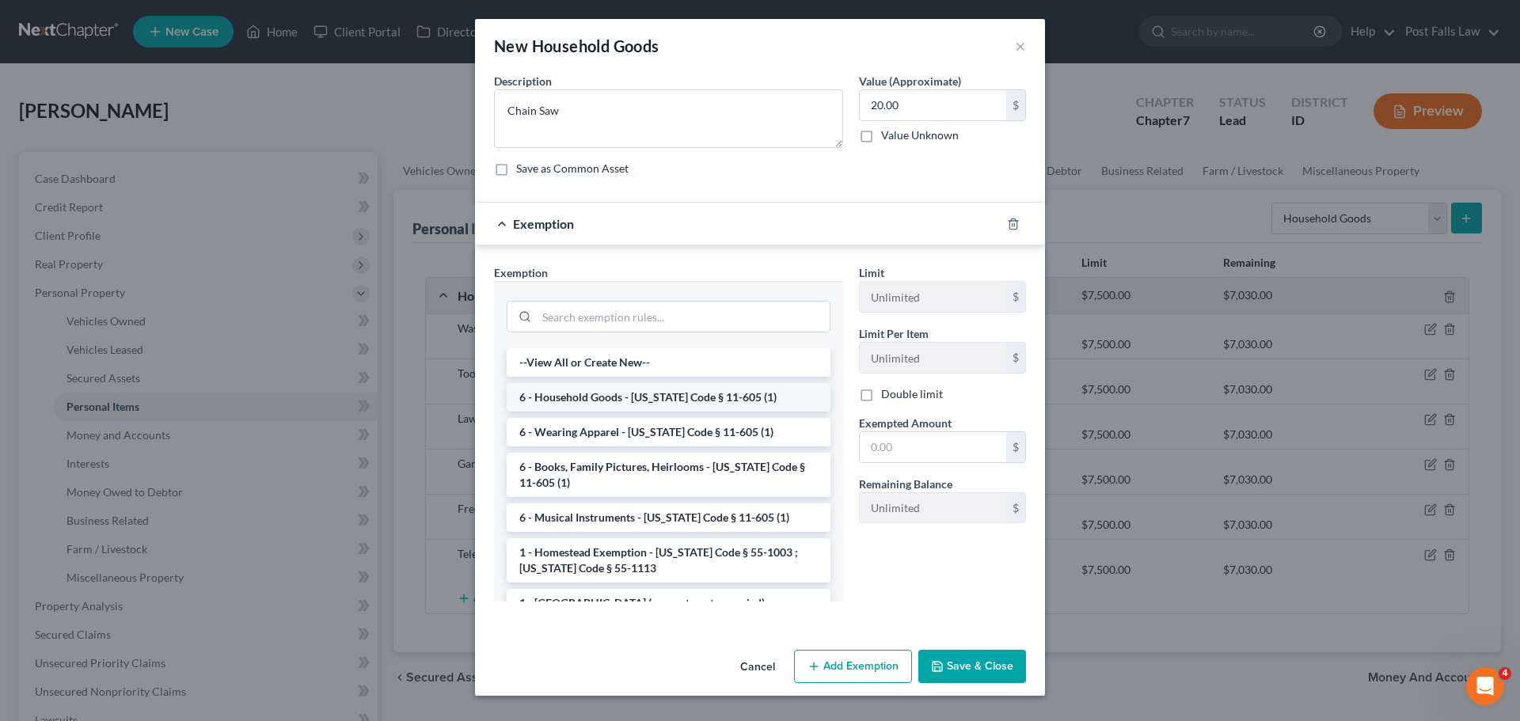
click at [671, 395] on li "6 - Household Goods - Idaho Code § 11-605 (1)" at bounding box center [669, 397] width 324 height 29
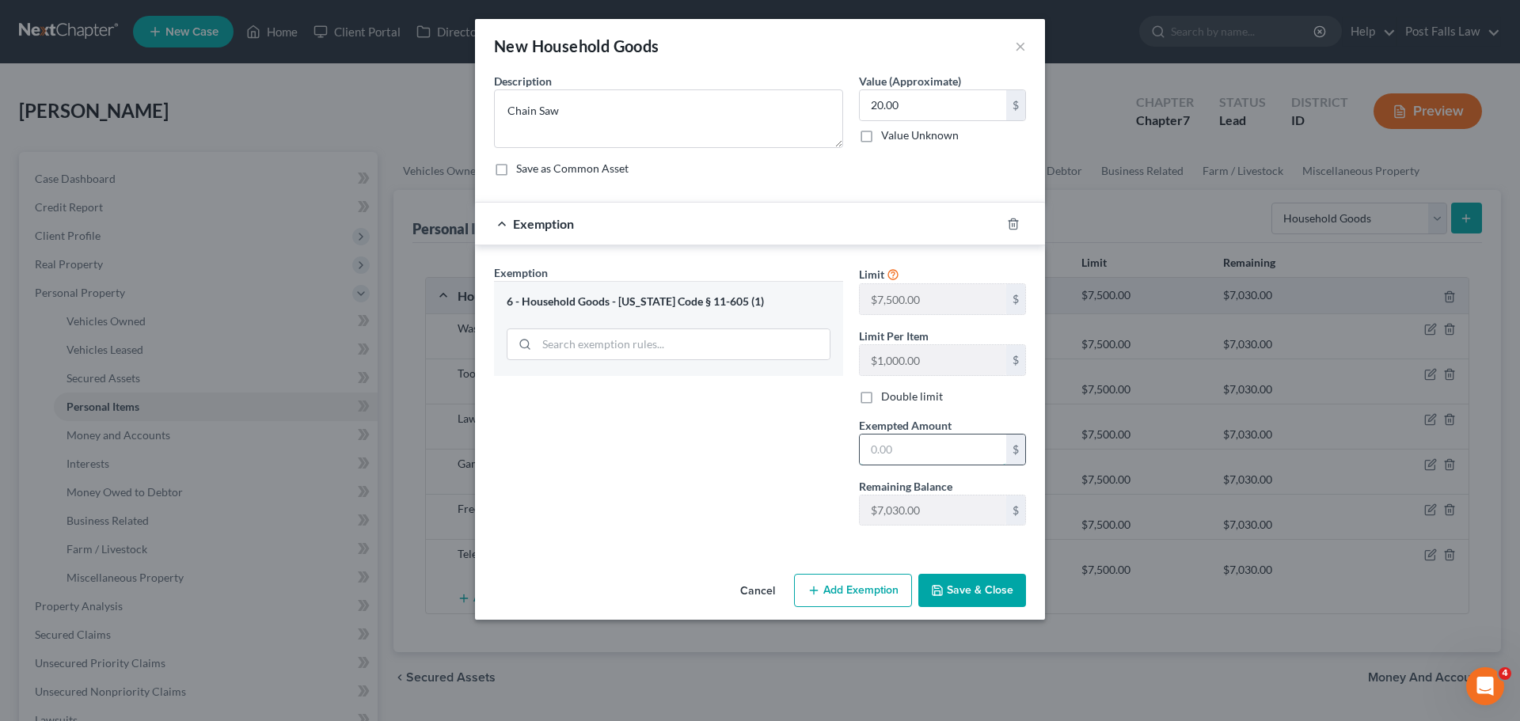
click at [871, 436] on input "text" at bounding box center [933, 450] width 147 height 30
type input "20.00"
click at [955, 588] on button "Save & Close" at bounding box center [973, 590] width 108 height 33
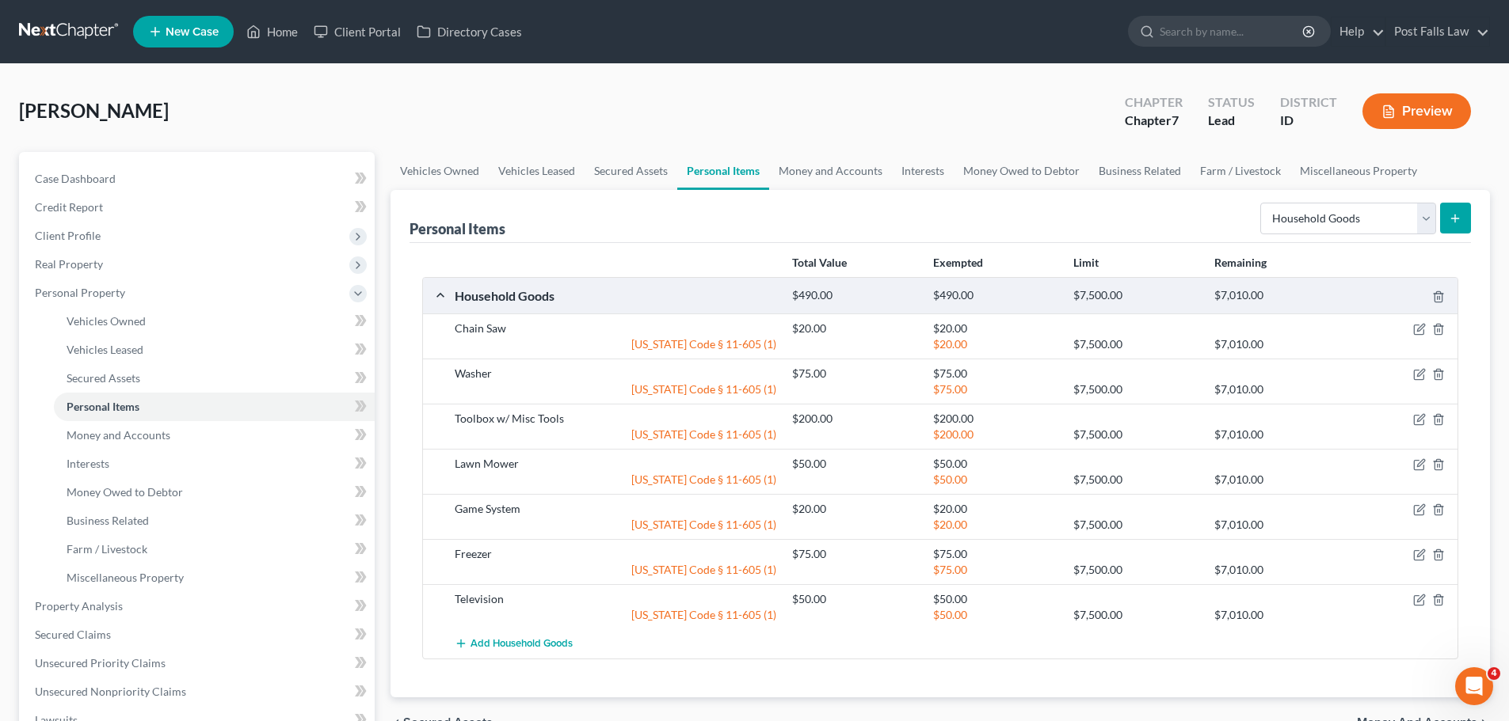
click at [1456, 207] on button "submit" at bounding box center [1455, 218] width 31 height 31
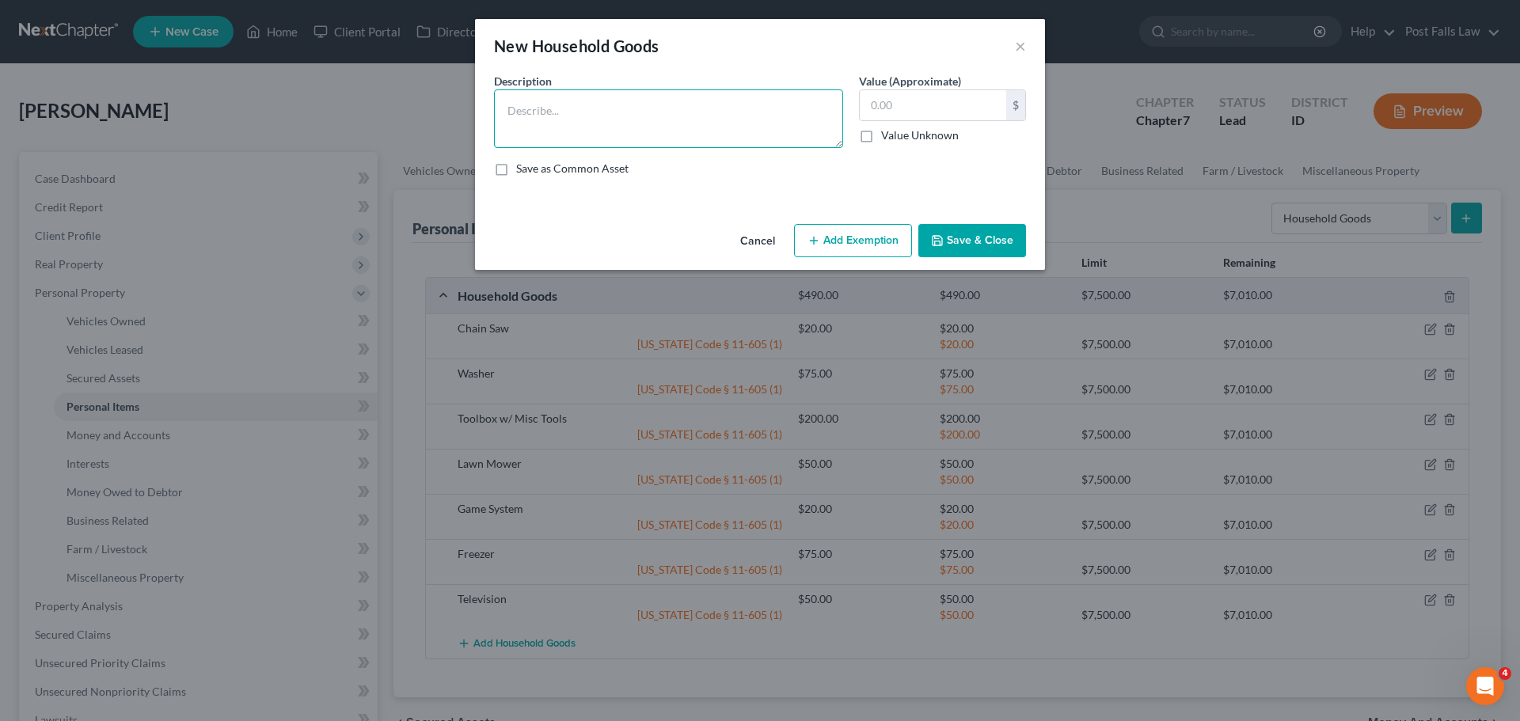
click at [721, 135] on textarea at bounding box center [668, 118] width 349 height 59
type textarea "Dryer"
click at [910, 97] on input "text" at bounding box center [933, 105] width 147 height 30
type input "75.00"
click at [852, 235] on button "Add Exemption" at bounding box center [853, 240] width 118 height 33
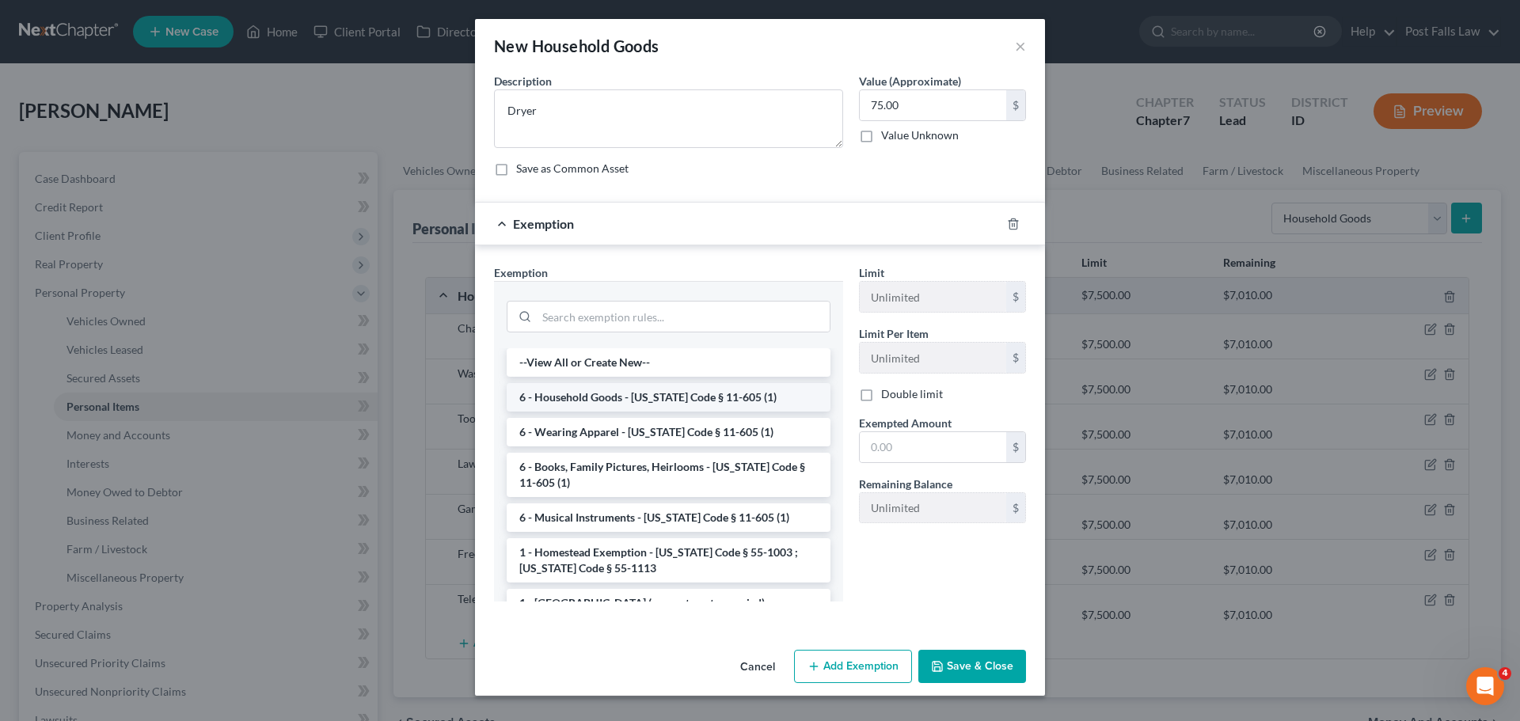
click at [650, 399] on li "6 - Household Goods - Idaho Code § 11-605 (1)" at bounding box center [669, 397] width 324 height 29
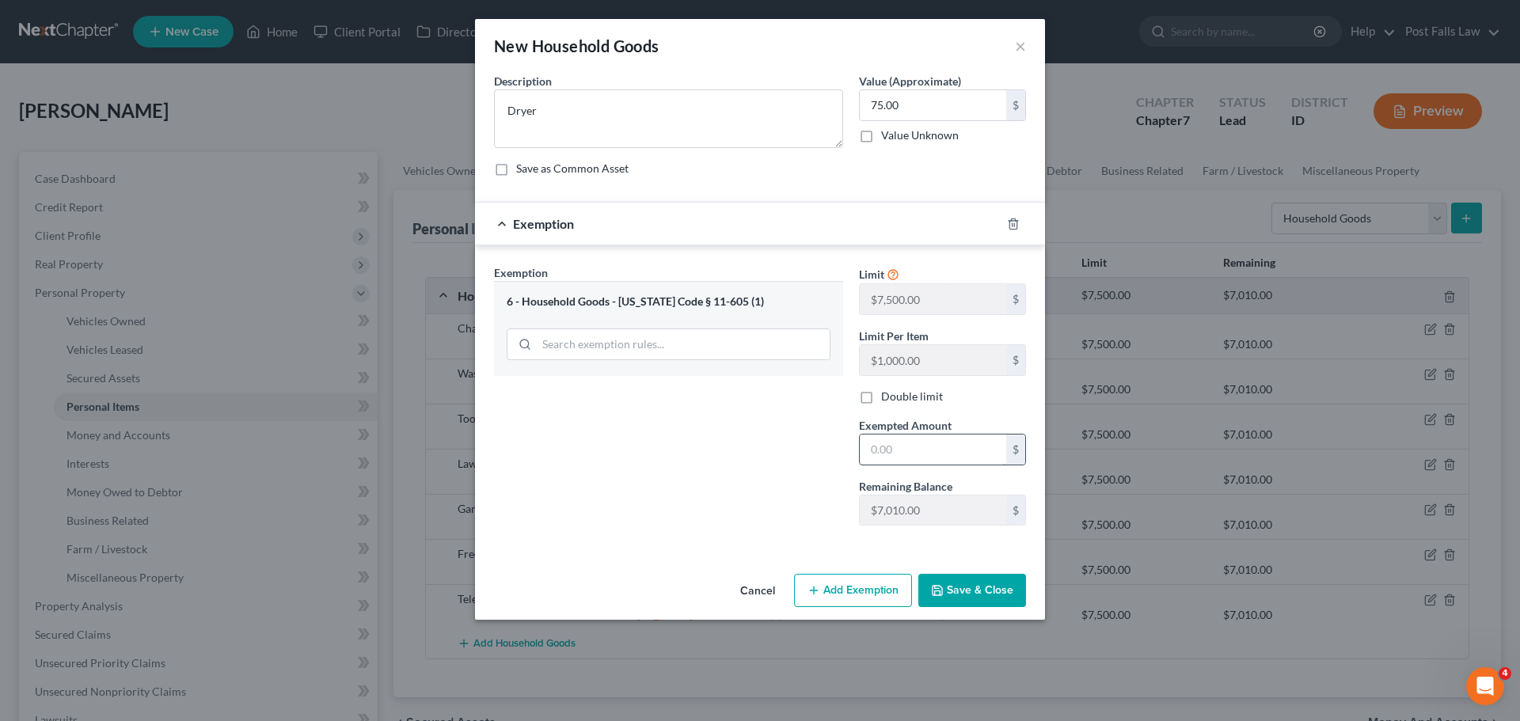
click at [909, 459] on input "text" at bounding box center [933, 450] width 147 height 30
type input "75.00"
click at [958, 578] on button "Save & Close" at bounding box center [973, 590] width 108 height 33
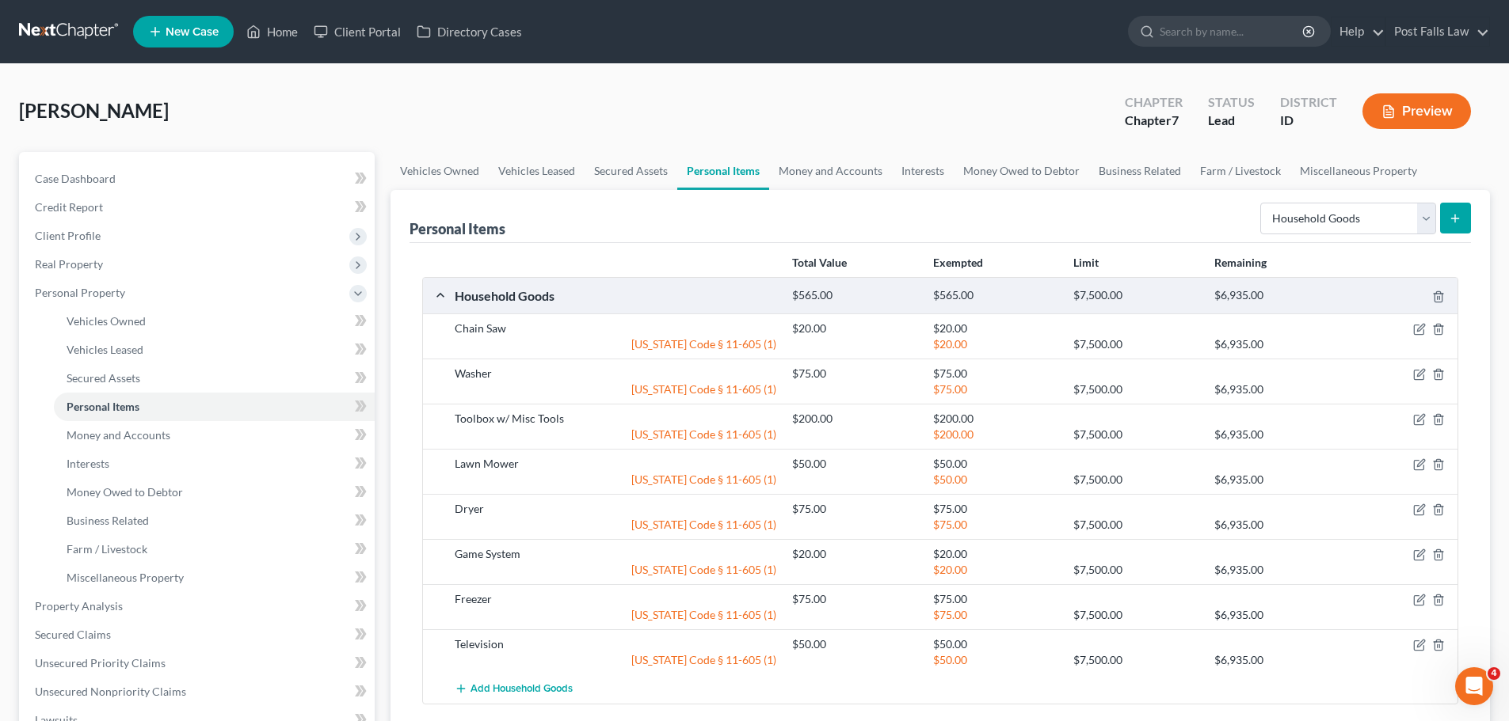
click at [1448, 207] on button "submit" at bounding box center [1455, 218] width 31 height 31
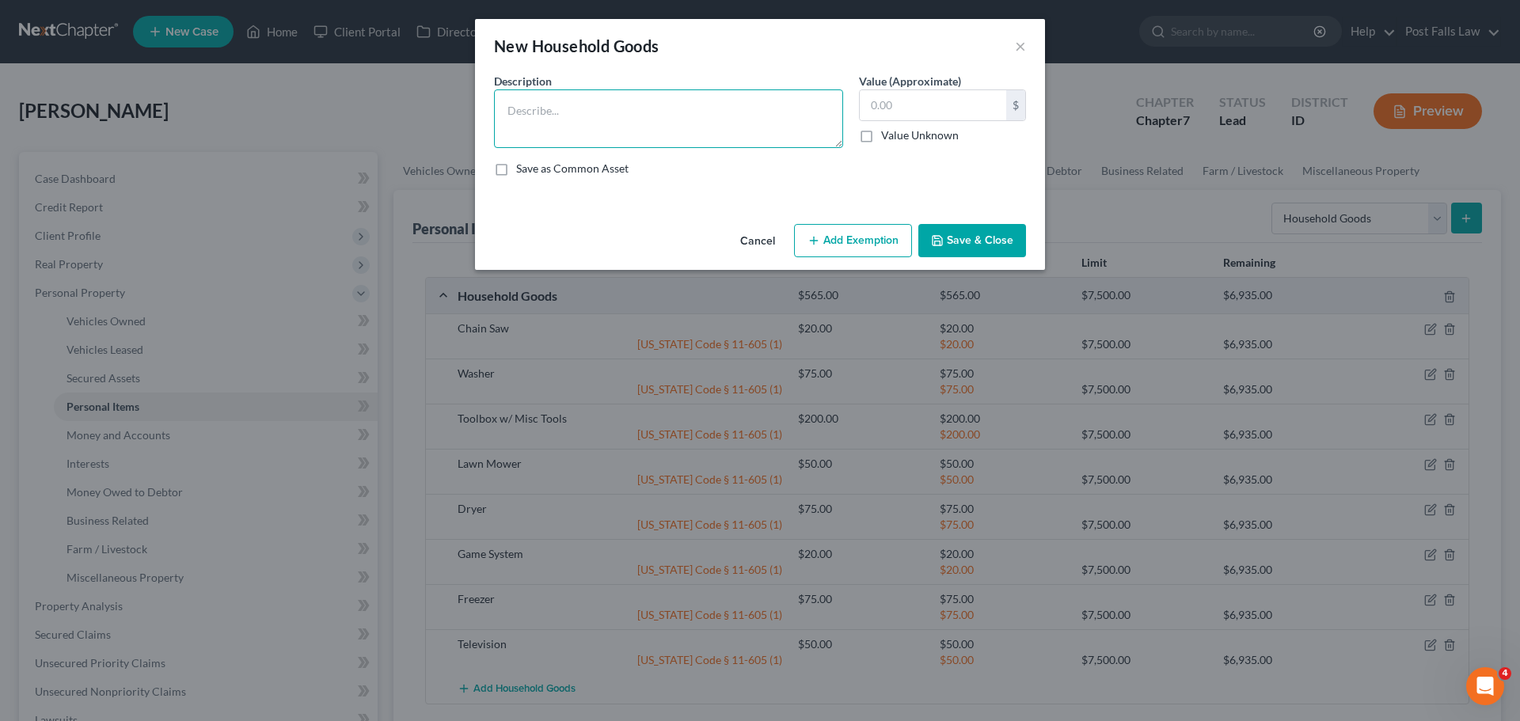
click at [744, 120] on textarea at bounding box center [668, 118] width 349 height 59
type textarea "Refridgerator"
type input "75.00"
click at [856, 253] on button "Add Exemption" at bounding box center [853, 240] width 118 height 33
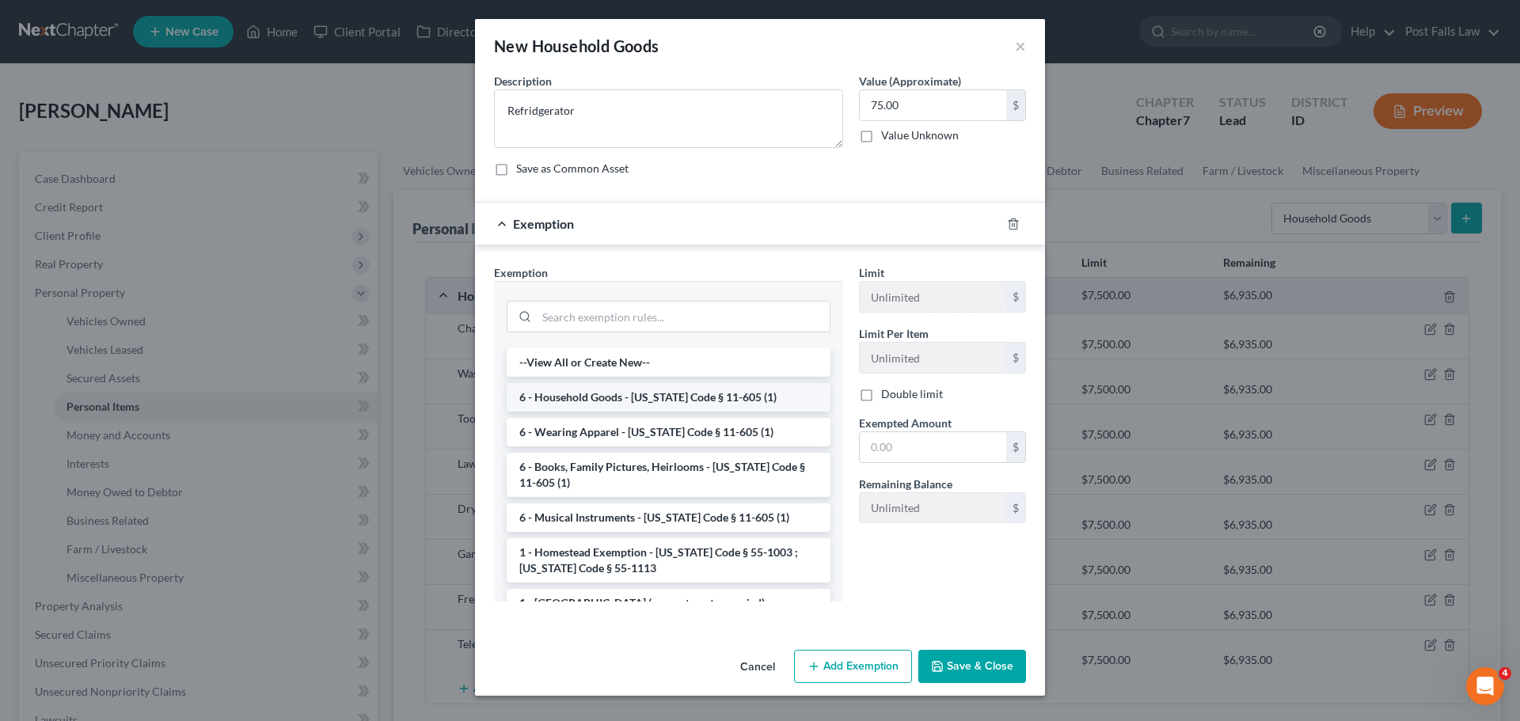
click at [644, 397] on li "6 - Household Goods - Idaho Code § 11-605 (1)" at bounding box center [669, 397] width 324 height 29
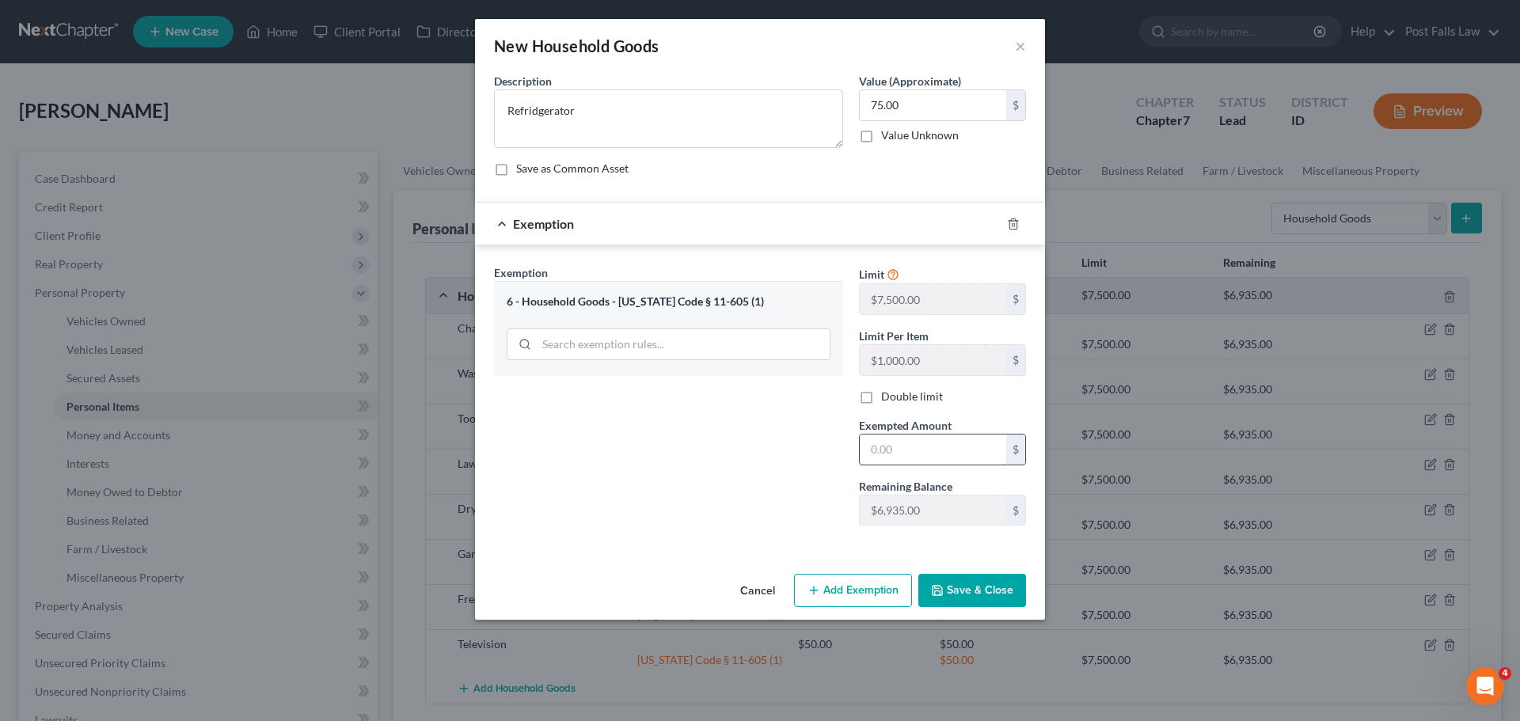
click at [889, 451] on input "text" at bounding box center [933, 450] width 147 height 30
type input "75.00"
click at [944, 594] on icon "button" at bounding box center [937, 590] width 13 height 13
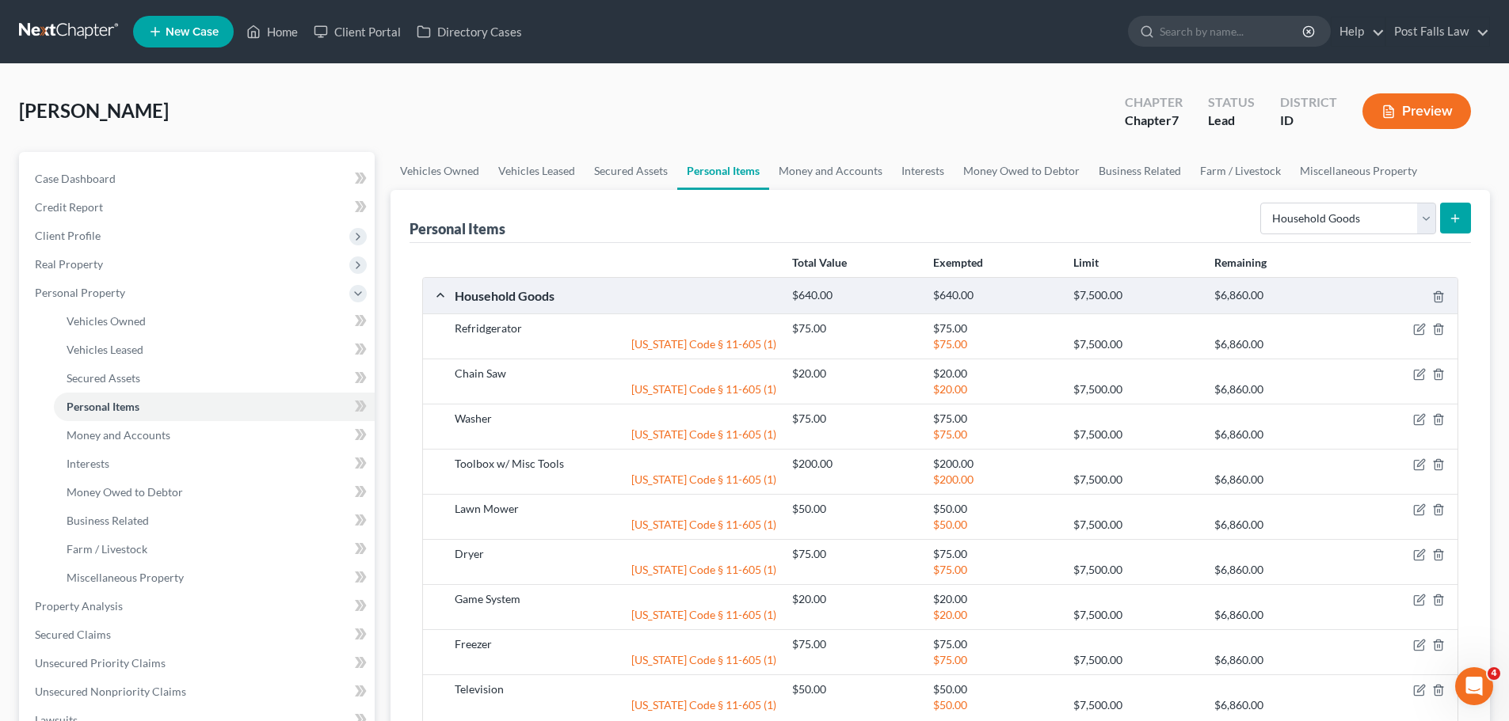
click at [1456, 212] on icon "submit" at bounding box center [1454, 218] width 13 height 13
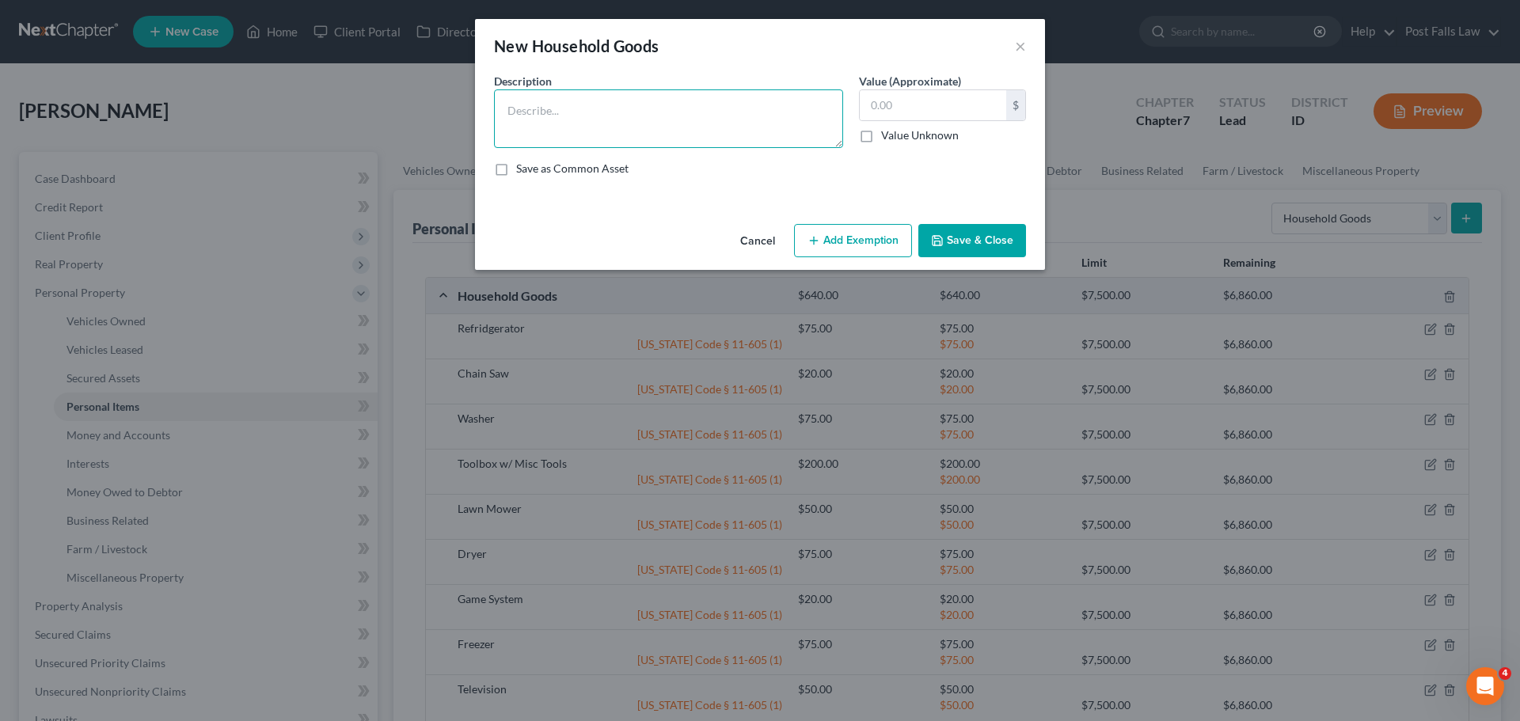
click at [539, 116] on textarea at bounding box center [668, 118] width 349 height 59
type textarea "Cookware"
type input "50.00"
click at [826, 230] on button "Add Exemption" at bounding box center [853, 240] width 118 height 33
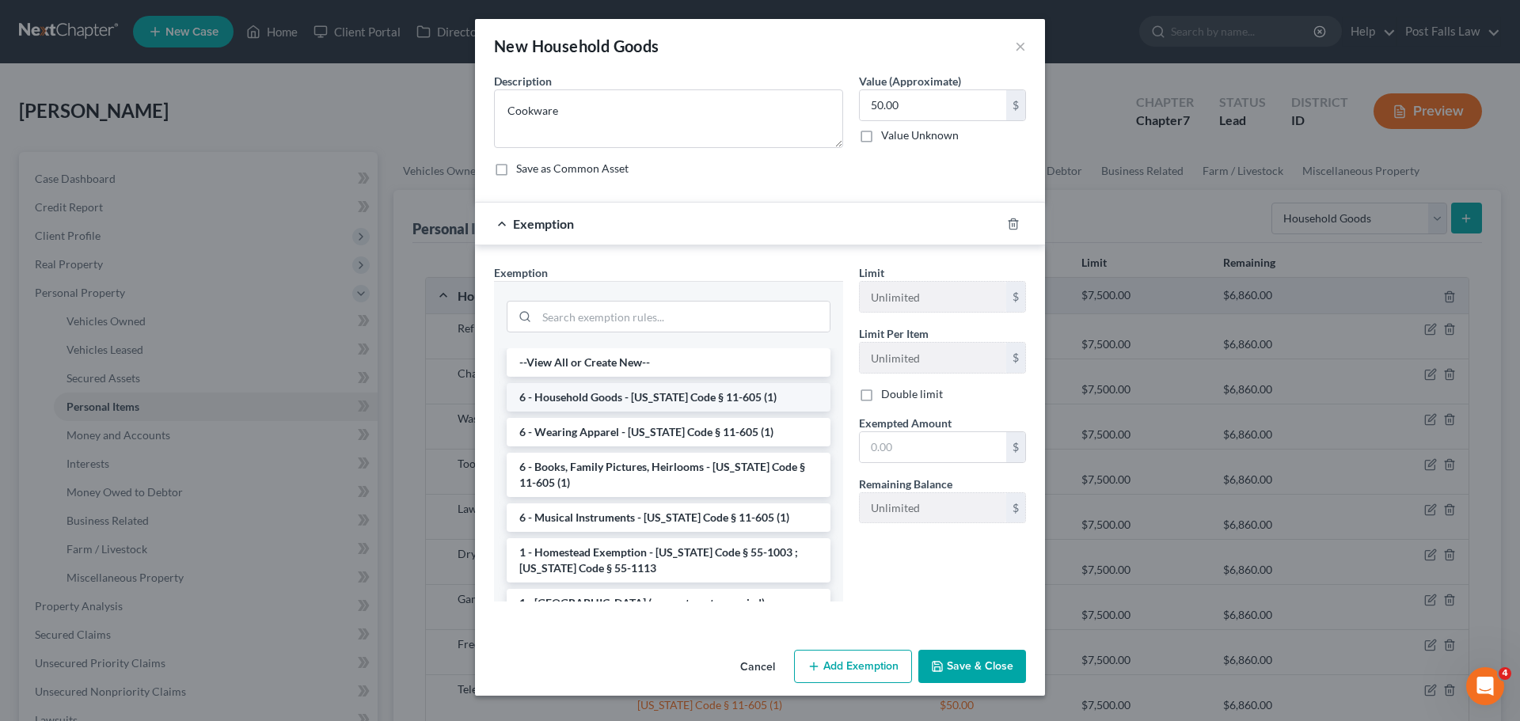
click at [619, 394] on li "6 - Household Goods - Idaho Code § 11-605 (1)" at bounding box center [669, 397] width 324 height 29
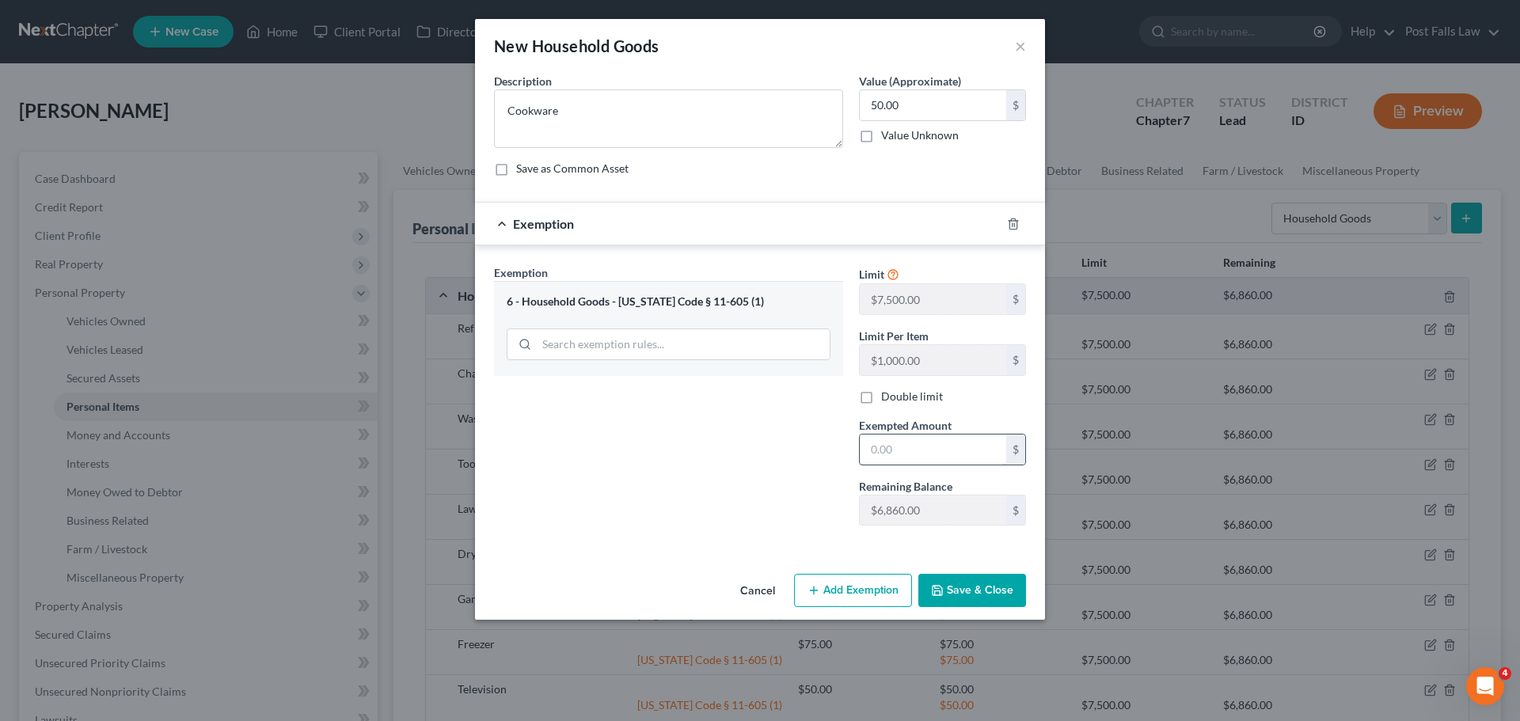
click at [904, 443] on input "text" at bounding box center [933, 450] width 147 height 30
type input "50.00"
click at [984, 582] on button "Save & Close" at bounding box center [973, 590] width 108 height 33
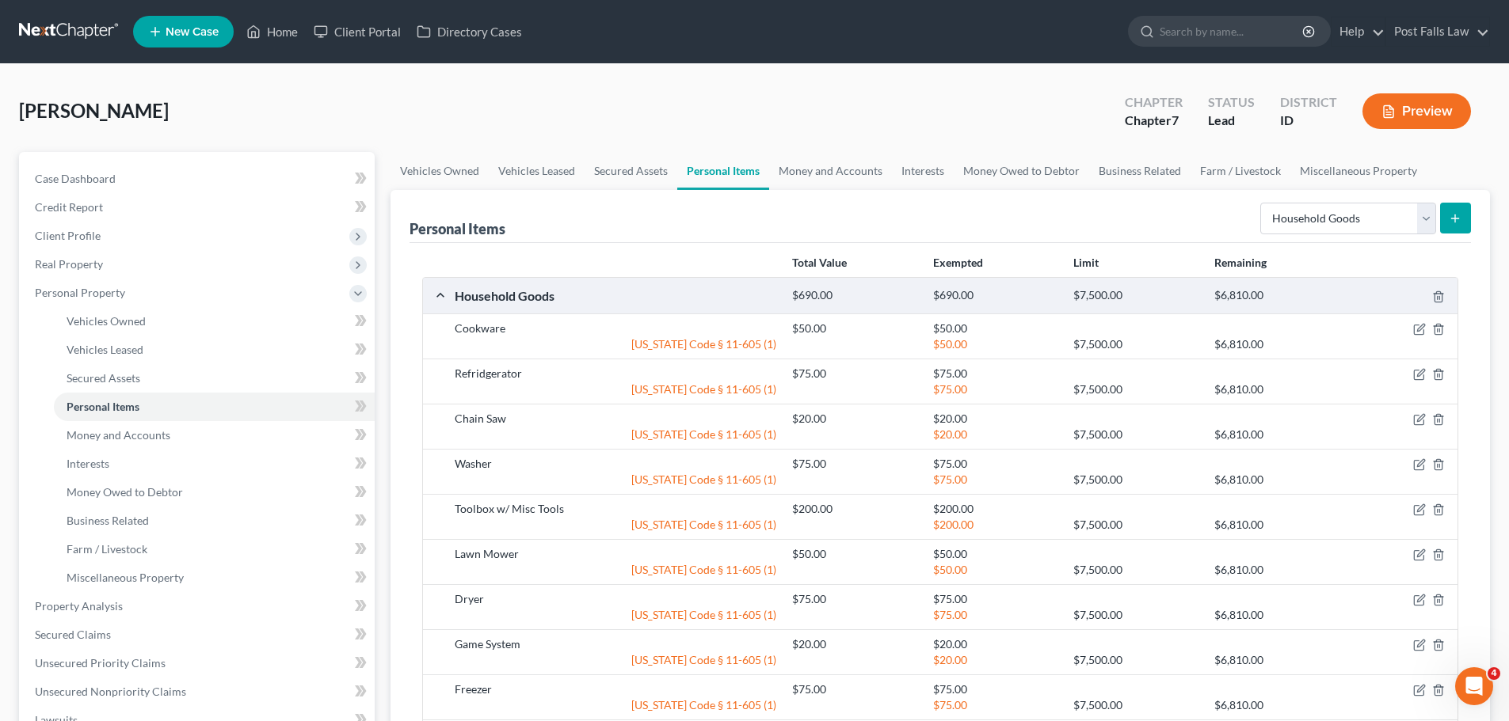
click at [1460, 219] on icon "submit" at bounding box center [1454, 218] width 13 height 13
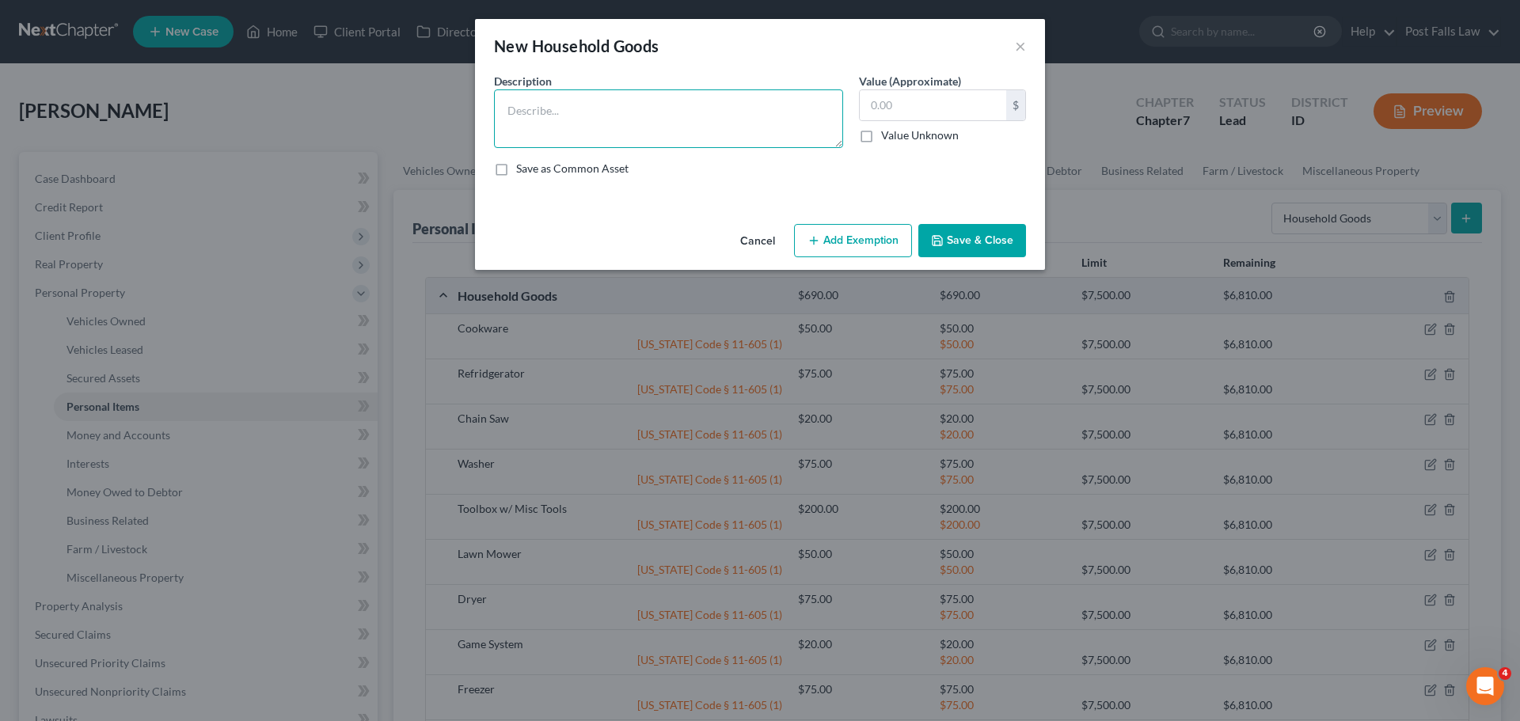
click at [723, 127] on textarea at bounding box center [668, 118] width 349 height 59
type textarea "W"
type textarea "Snow Blower"
type input "50.00"
click at [843, 231] on button "Add Exemption" at bounding box center [853, 240] width 118 height 33
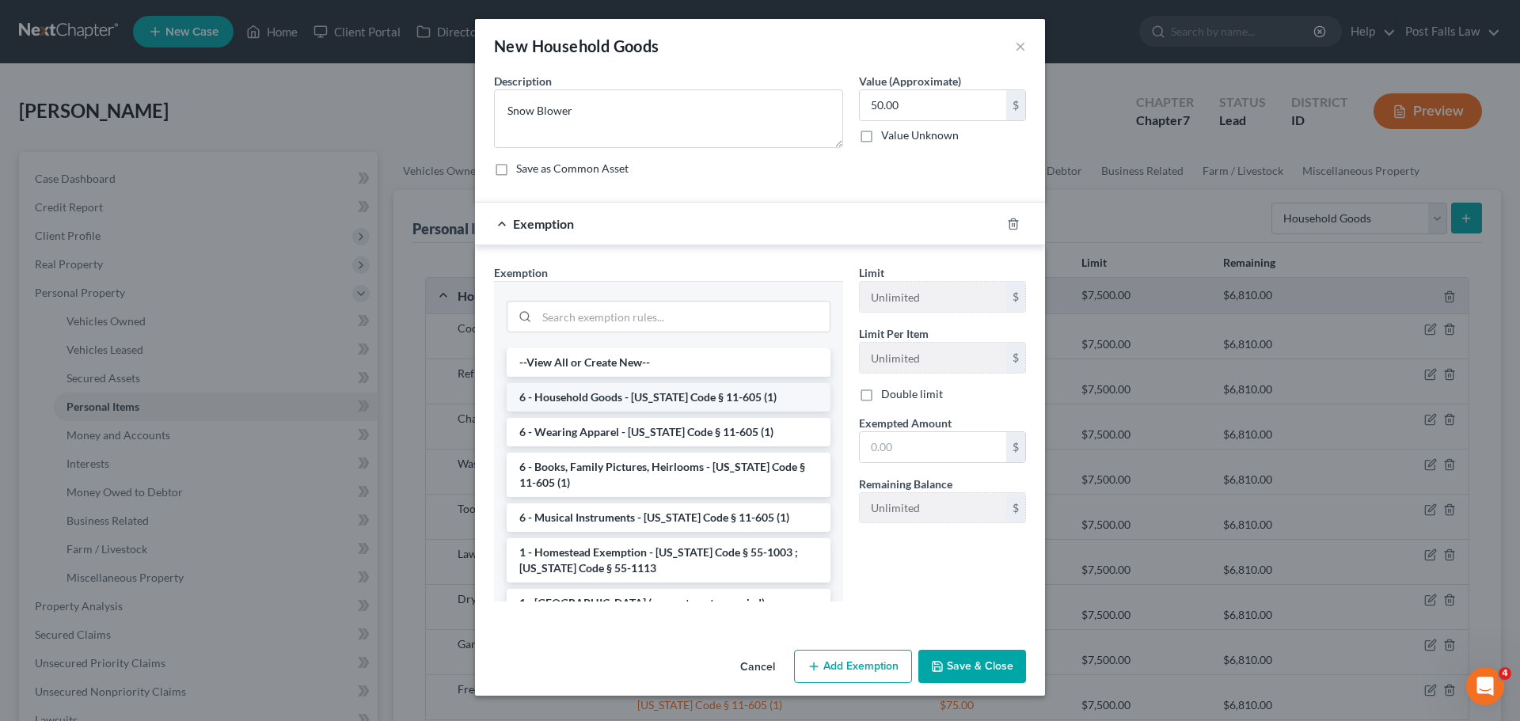
click at [589, 390] on li "6 - Household Goods - Idaho Code § 11-605 (1)" at bounding box center [669, 397] width 324 height 29
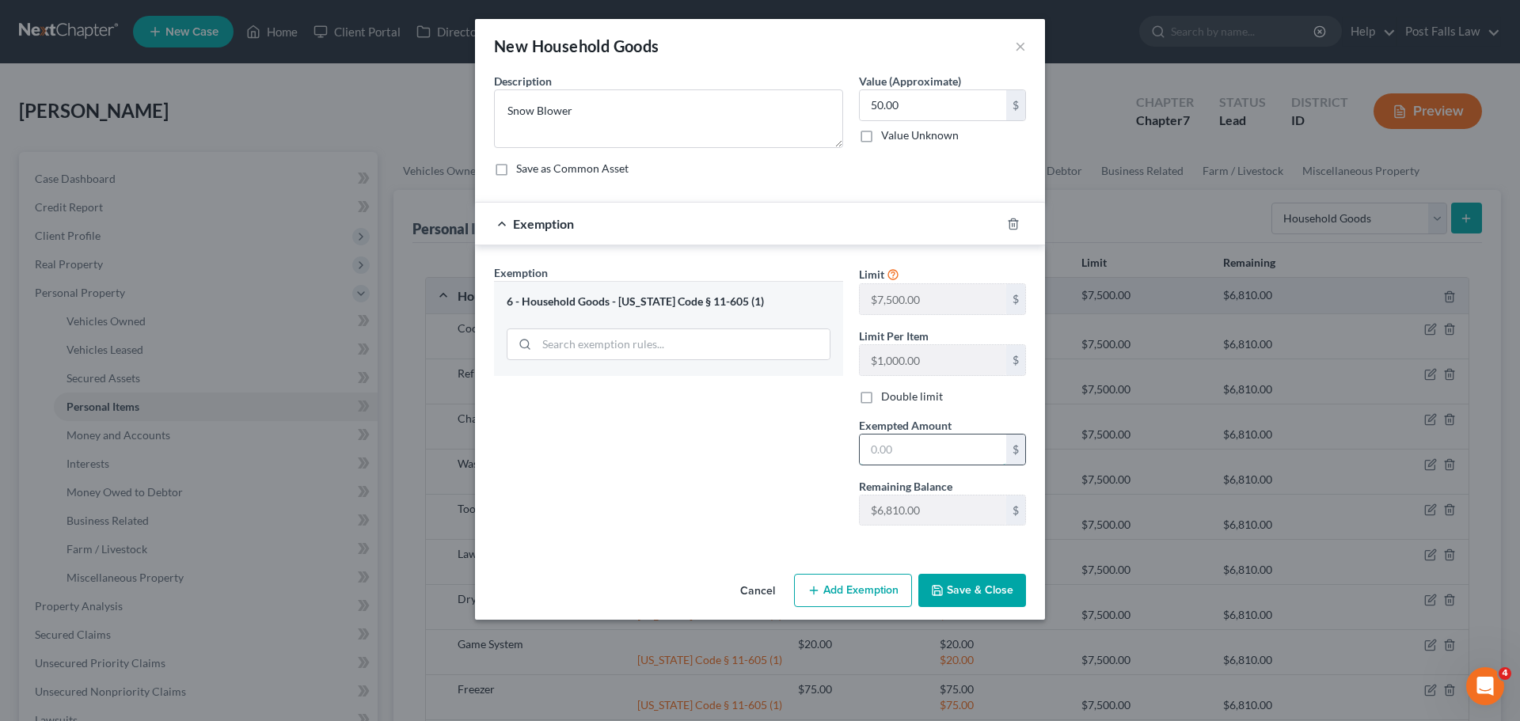
click at [915, 457] on input "text" at bounding box center [933, 450] width 147 height 30
type input "50.00"
click at [980, 600] on button "Save & Close" at bounding box center [973, 590] width 108 height 33
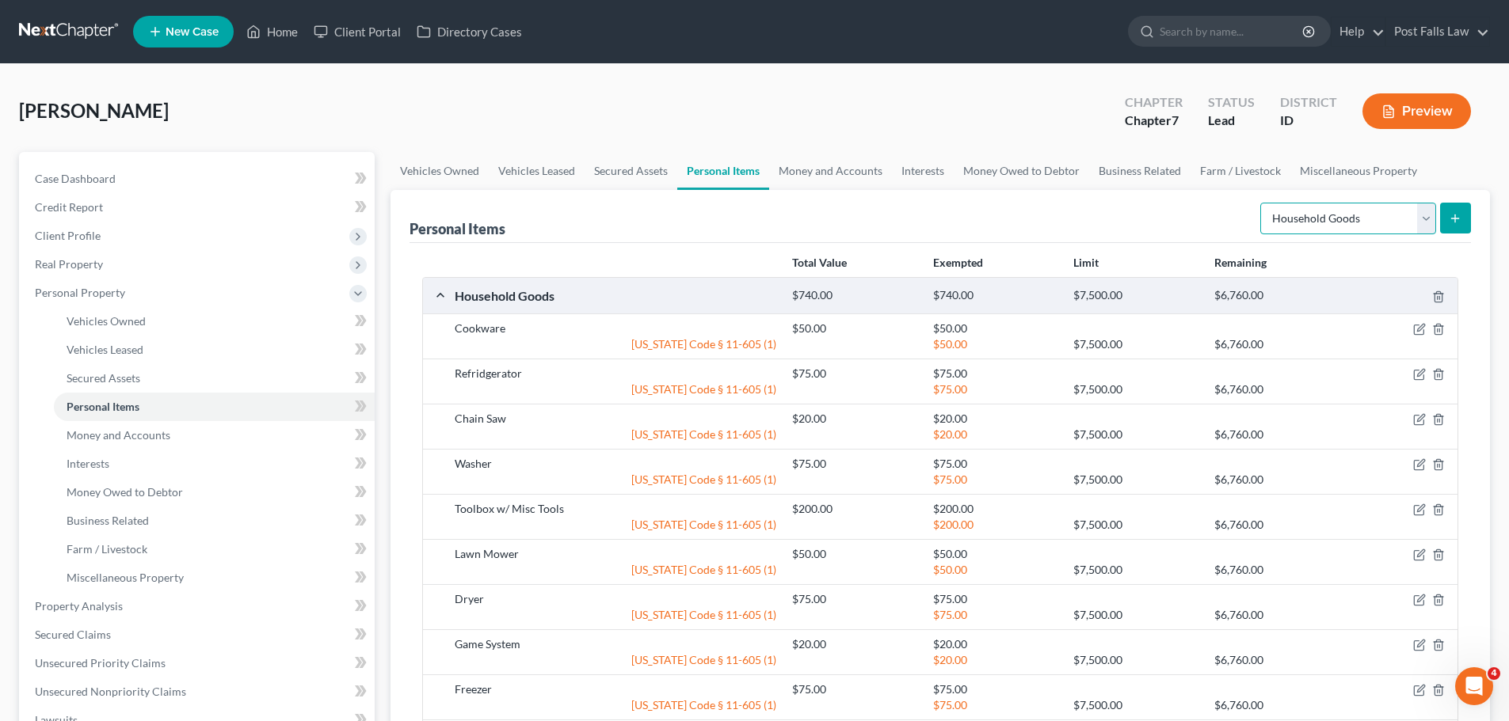
click at [1424, 216] on select "Select Item Type Clothing Collectibles Of Value Electronics Firearms Household …" at bounding box center [1348, 219] width 176 height 32
select select "jewelry"
click at [1262, 203] on select "Select Item Type Clothing Collectibles Of Value Electronics Firearms Household …" at bounding box center [1348, 219] width 176 height 32
click at [1463, 223] on button "submit" at bounding box center [1455, 218] width 31 height 31
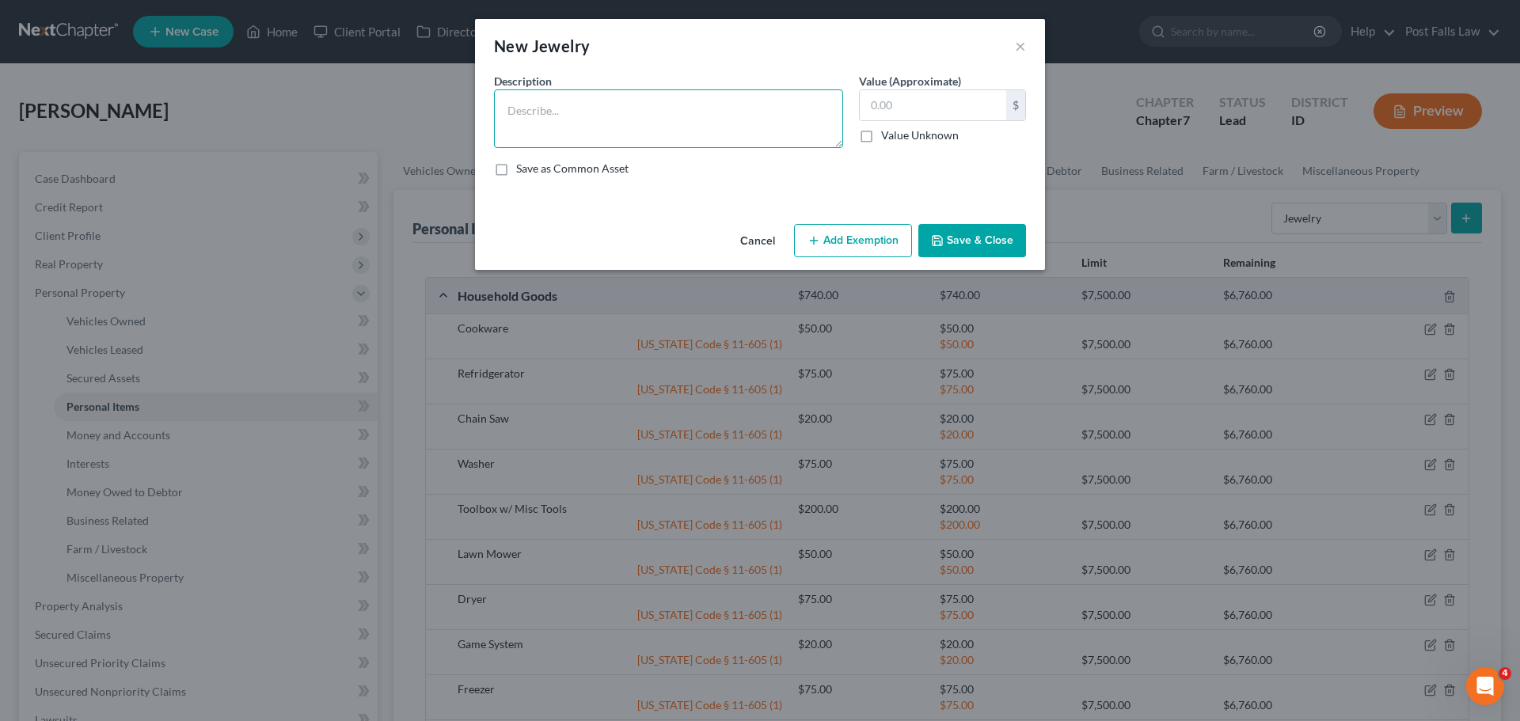
click at [556, 106] on textarea at bounding box center [668, 118] width 349 height 59
type textarea "Rubg"
type input "50.00"
click at [835, 234] on button "Add Exemption" at bounding box center [853, 240] width 118 height 33
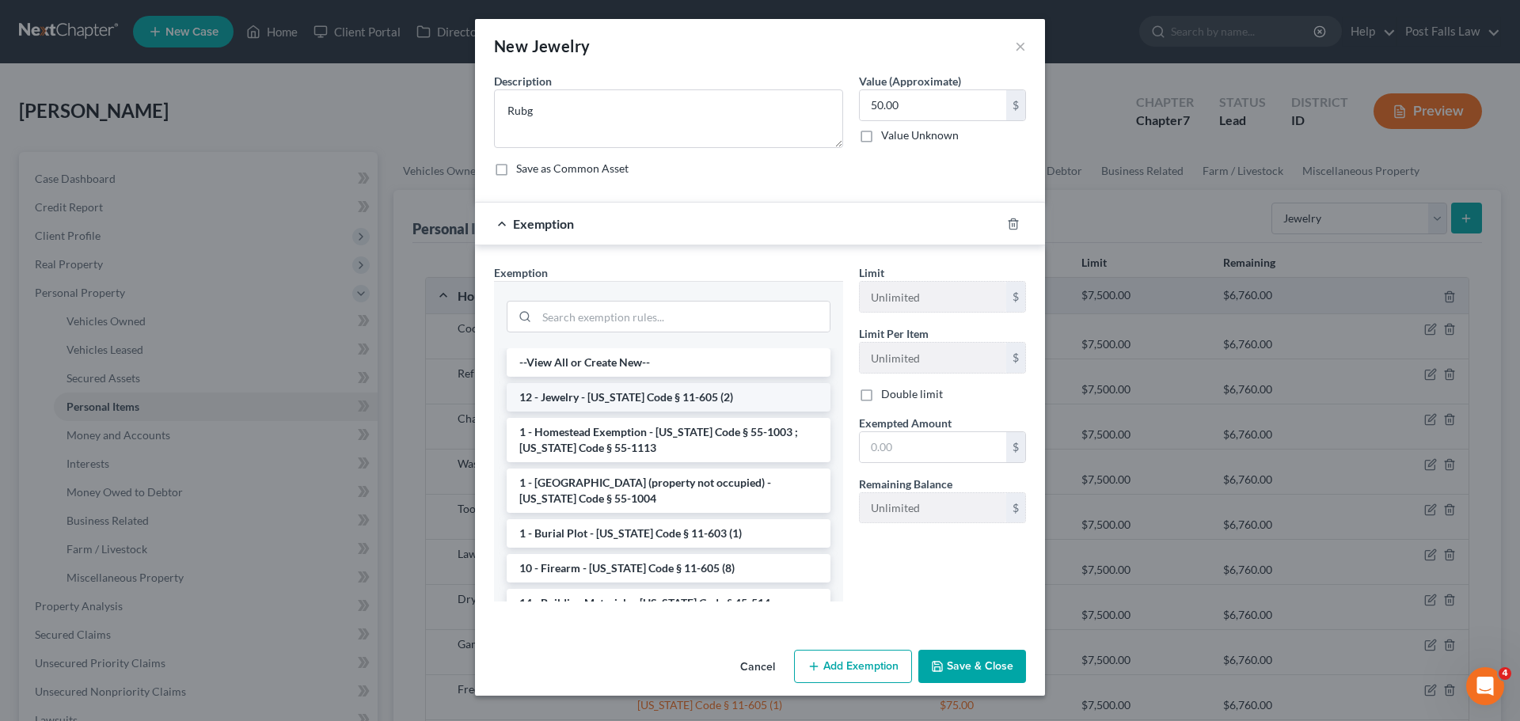
click at [667, 403] on li "12 - Jewelry - Idaho Code § 11-605 (2)" at bounding box center [669, 397] width 324 height 29
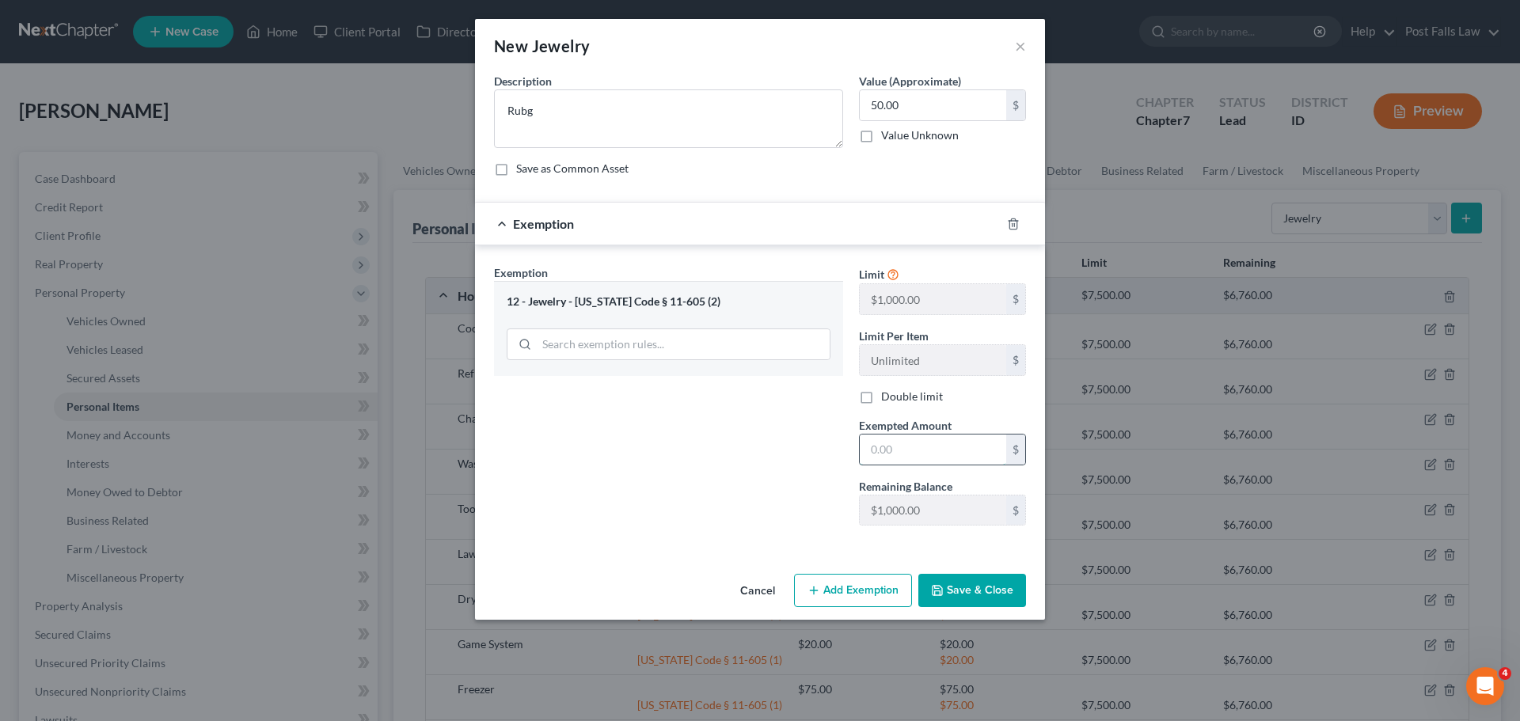
click at [952, 444] on input "text" at bounding box center [933, 450] width 147 height 30
type input "50.00"
click at [968, 585] on button "Save & Close" at bounding box center [973, 590] width 108 height 33
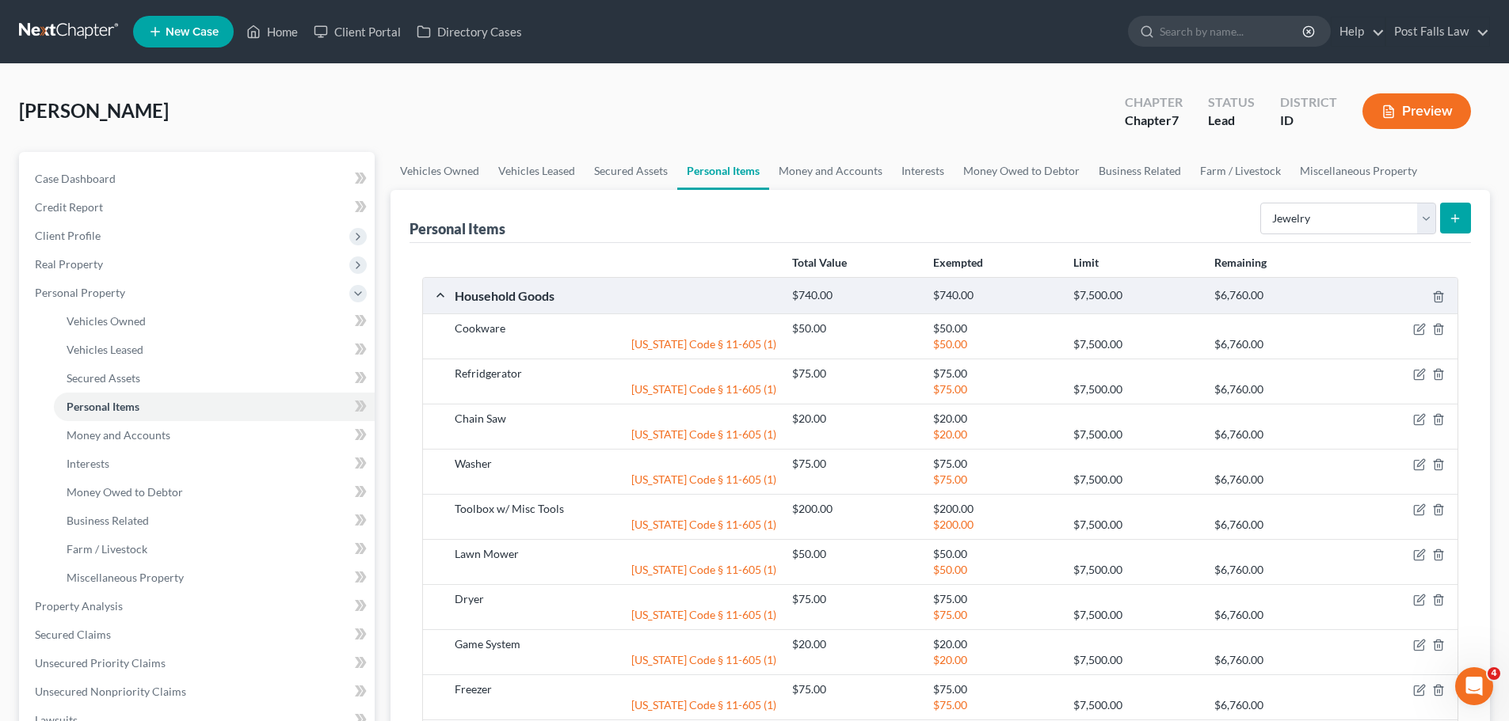
click at [1455, 222] on line "submit" at bounding box center [1455, 218] width 0 height 7
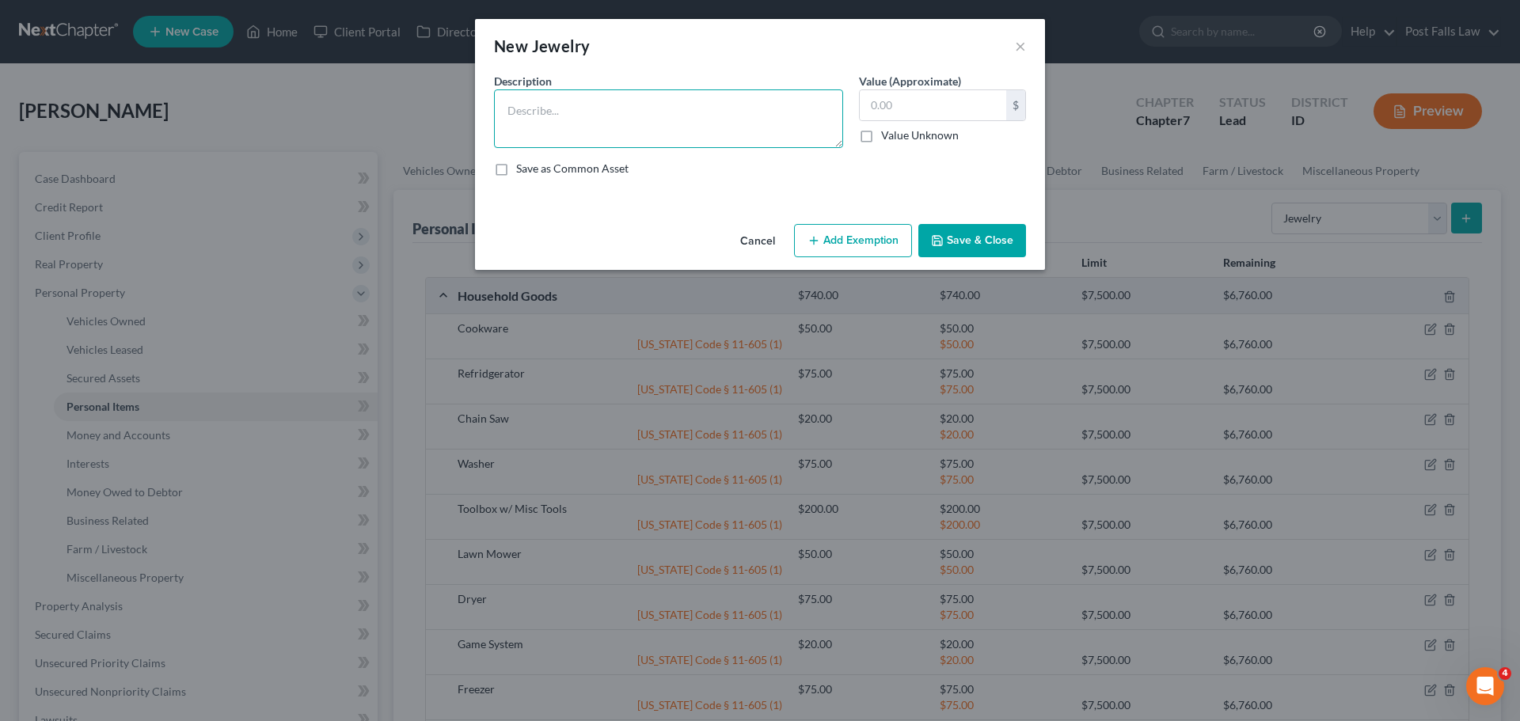
click at [579, 112] on textarea at bounding box center [668, 118] width 349 height 59
type textarea "Cross Necklace"
type input "5"
type input "20.00"
click at [880, 247] on button "Add Exemption" at bounding box center [853, 240] width 118 height 33
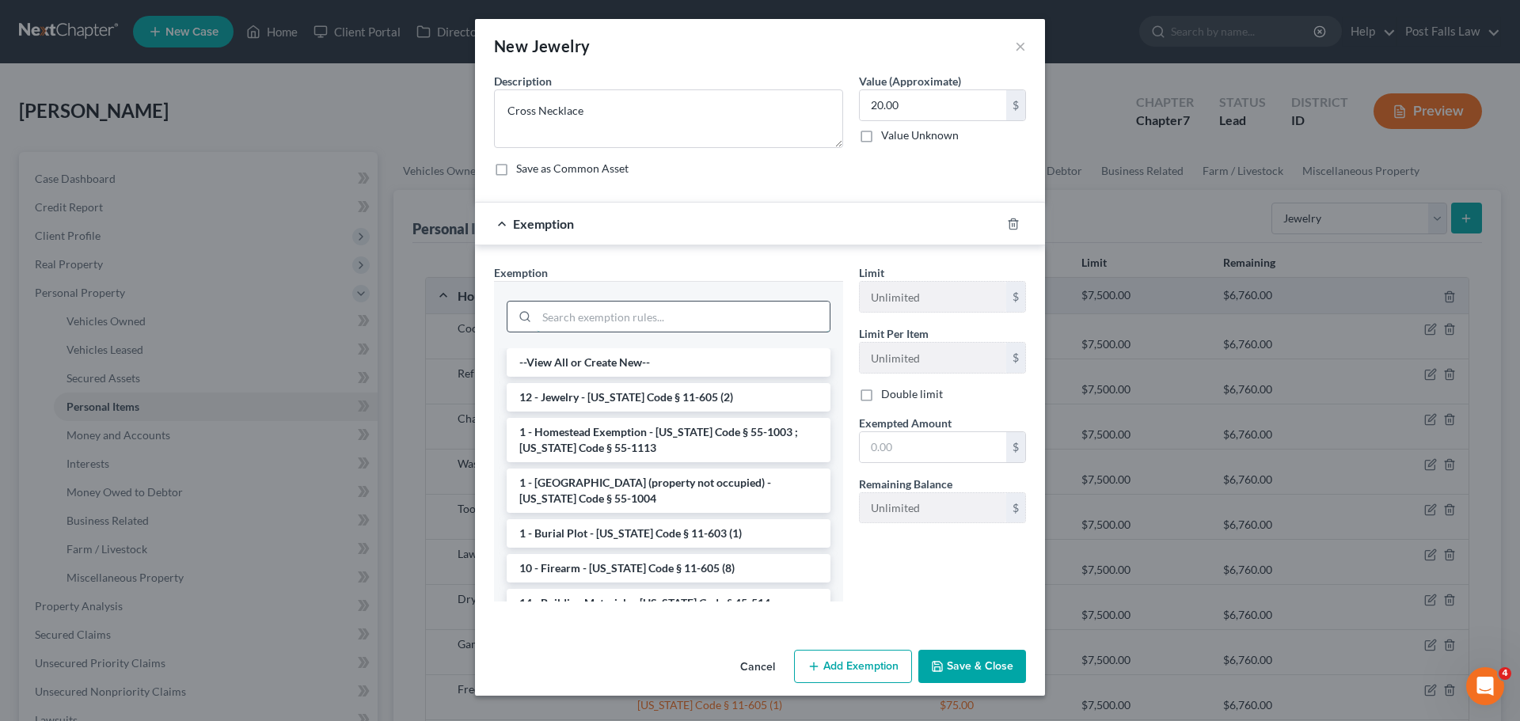
click at [647, 329] on input "search" at bounding box center [683, 317] width 293 height 30
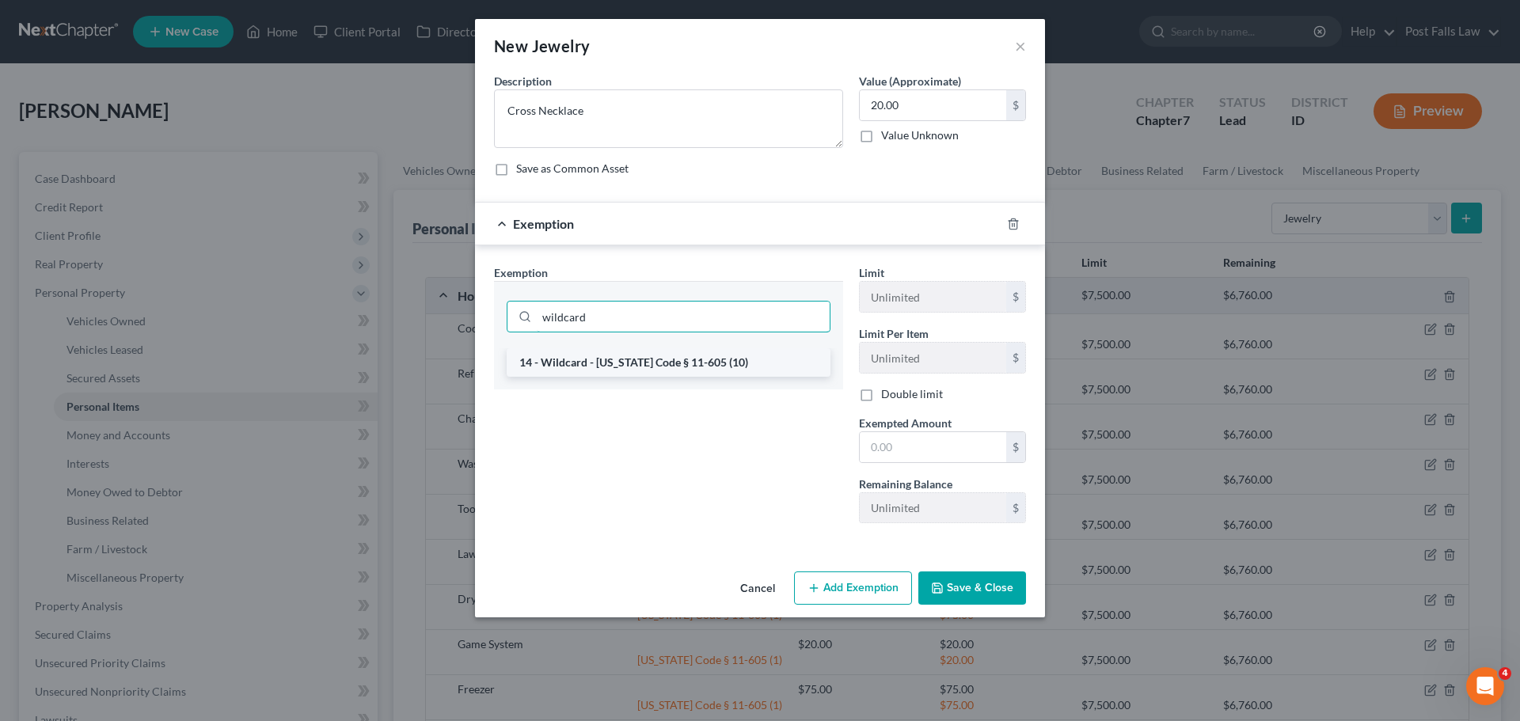
type input "wildcard"
click at [649, 360] on li "14 - Wildcard - Idaho Code § 11-605 (10)" at bounding box center [669, 362] width 324 height 29
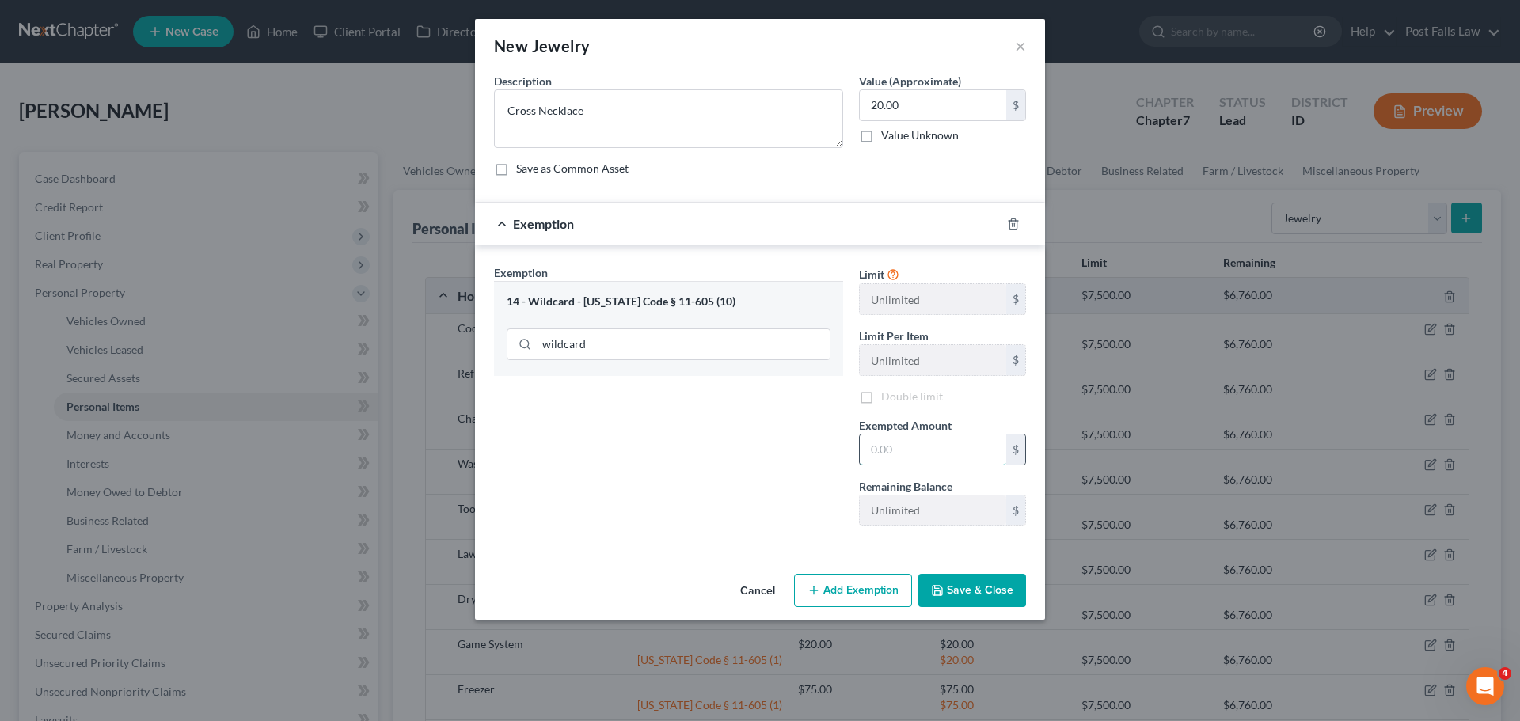
click at [896, 455] on input "text" at bounding box center [933, 450] width 147 height 30
type input "20.00"
click at [950, 592] on button "Save & Close" at bounding box center [973, 590] width 108 height 33
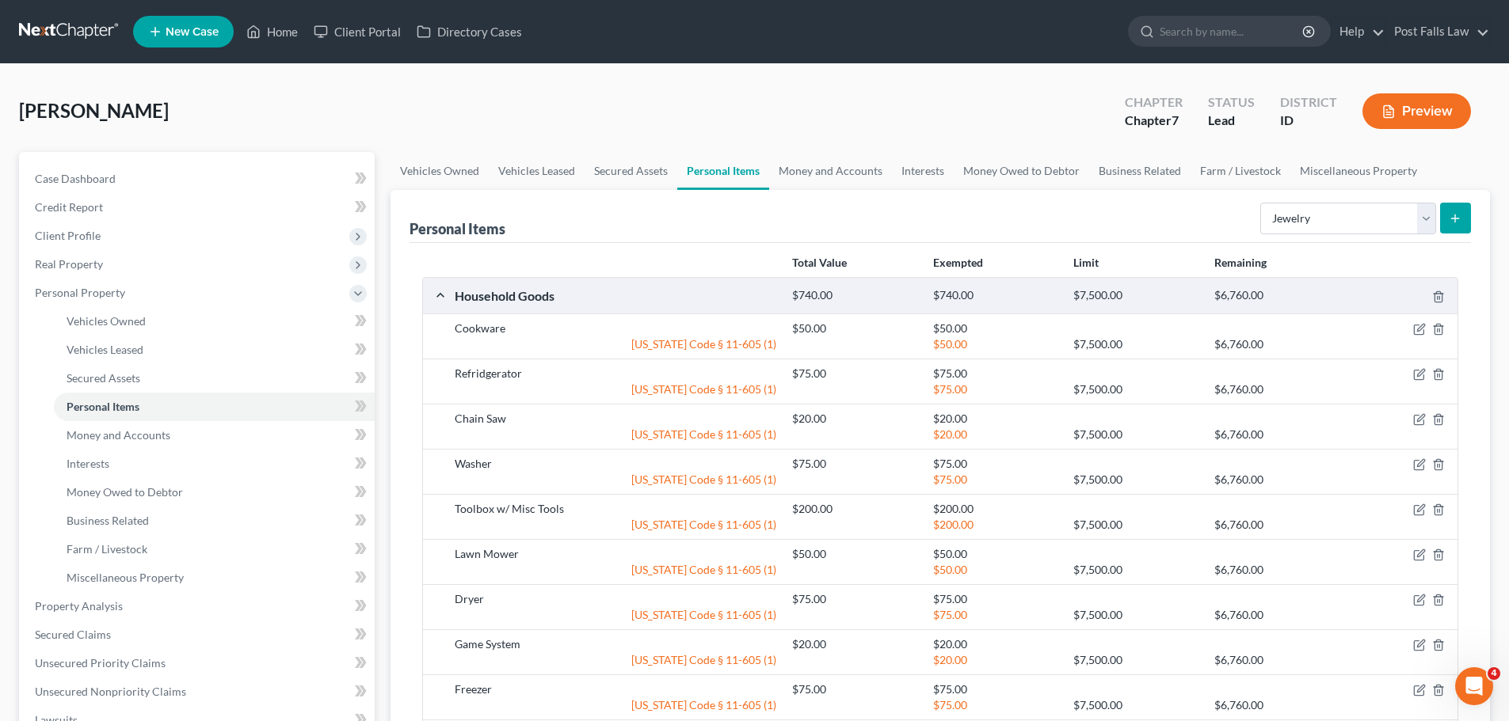
click at [1451, 204] on button "submit" at bounding box center [1455, 218] width 31 height 31
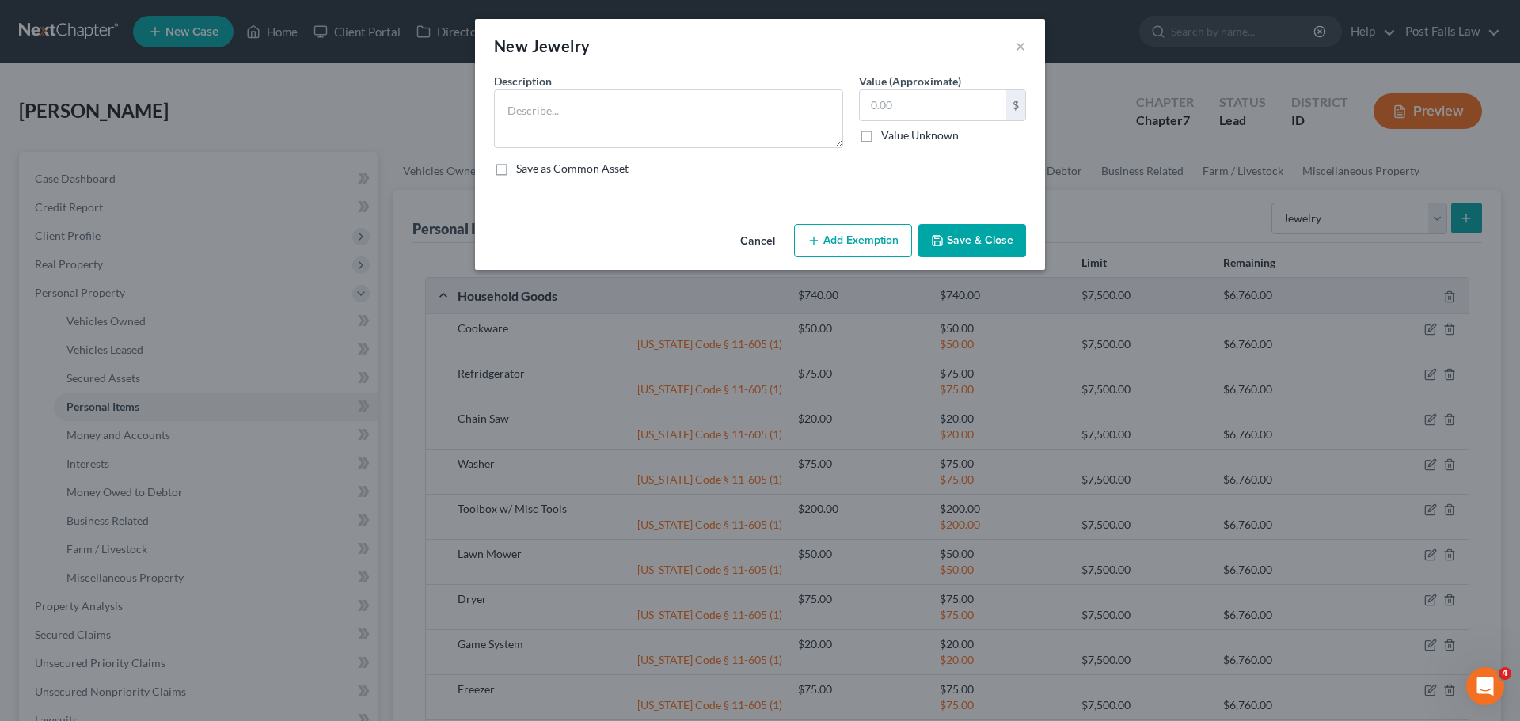
click at [704, 168] on div "Save as Common Asset" at bounding box center [760, 169] width 532 height 16
click at [669, 129] on textarea at bounding box center [668, 118] width 349 height 59
click at [669, 127] on textarea at bounding box center [668, 118] width 349 height 59
type textarea "Ring"
click at [896, 115] on input "text" at bounding box center [933, 105] width 147 height 30
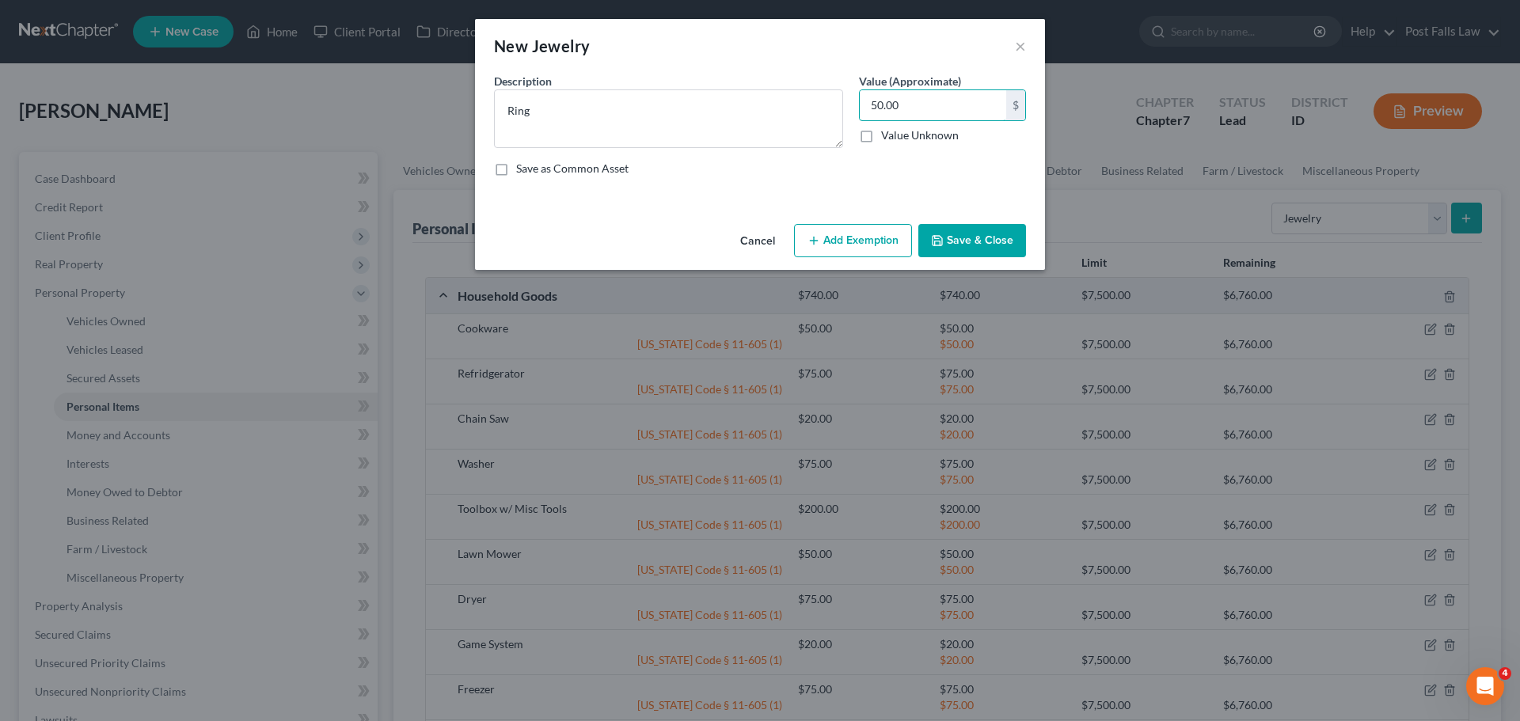
type input "50.00"
click at [844, 239] on button "Add Exemption" at bounding box center [853, 240] width 118 height 33
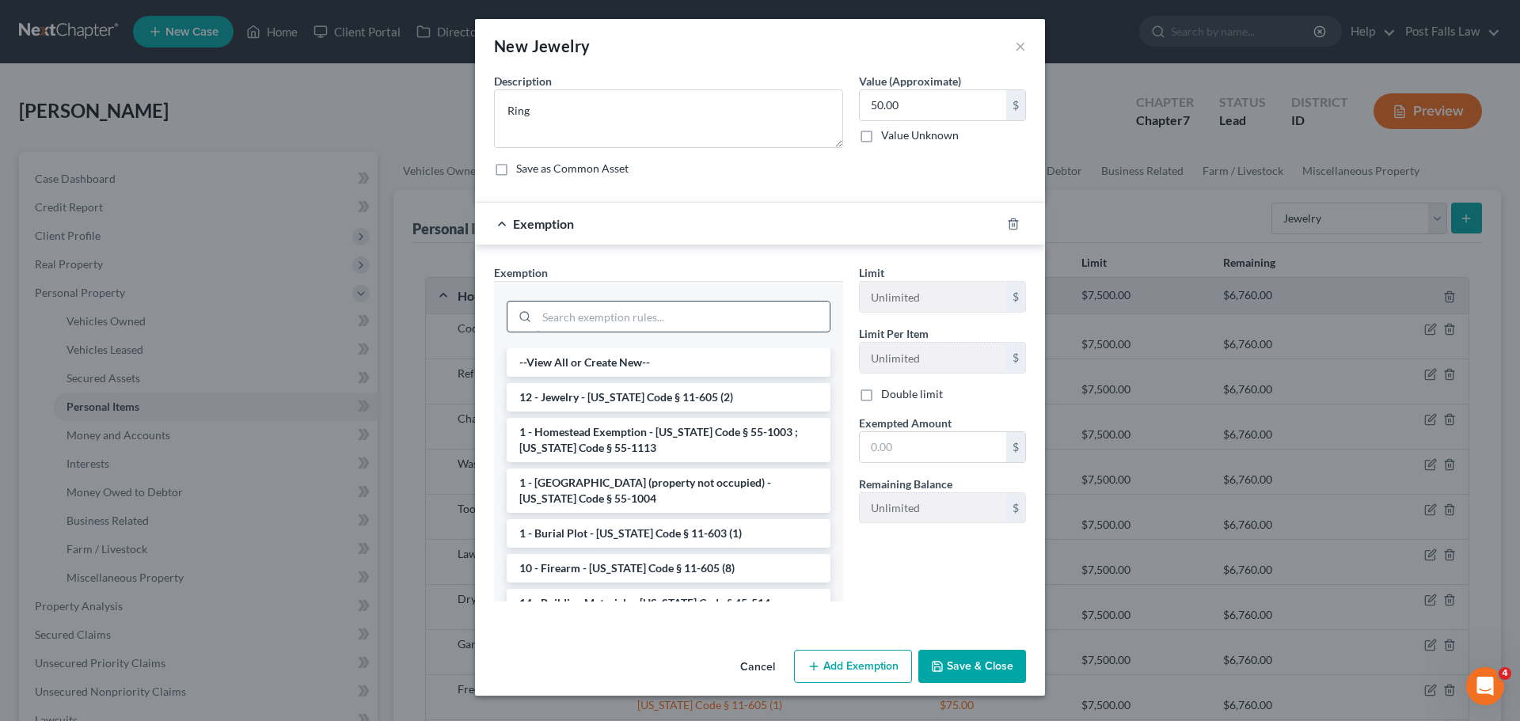
click at [592, 314] on input "search" at bounding box center [683, 317] width 293 height 30
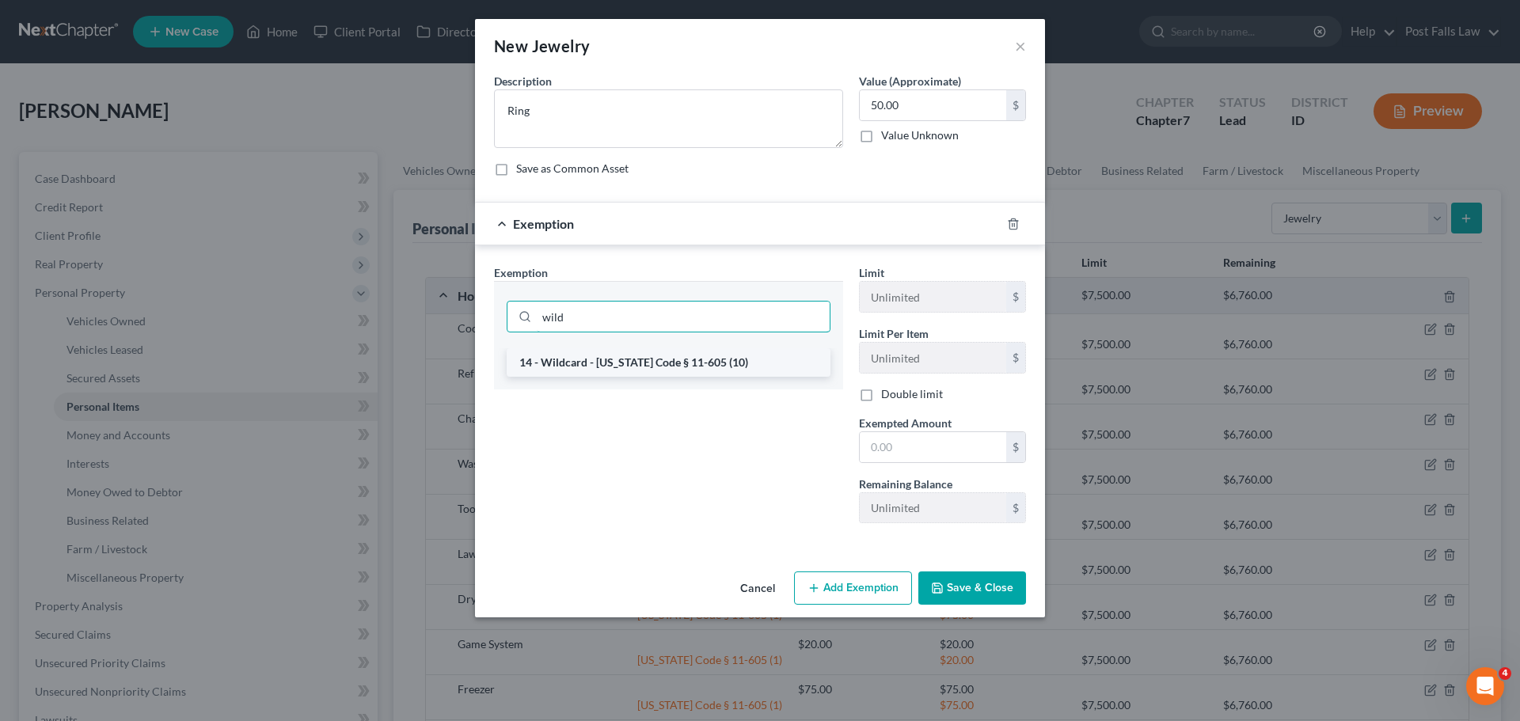
type input "wild"
click at [590, 373] on li "14 - Wildcard - Idaho Code § 11-605 (10)" at bounding box center [669, 362] width 324 height 29
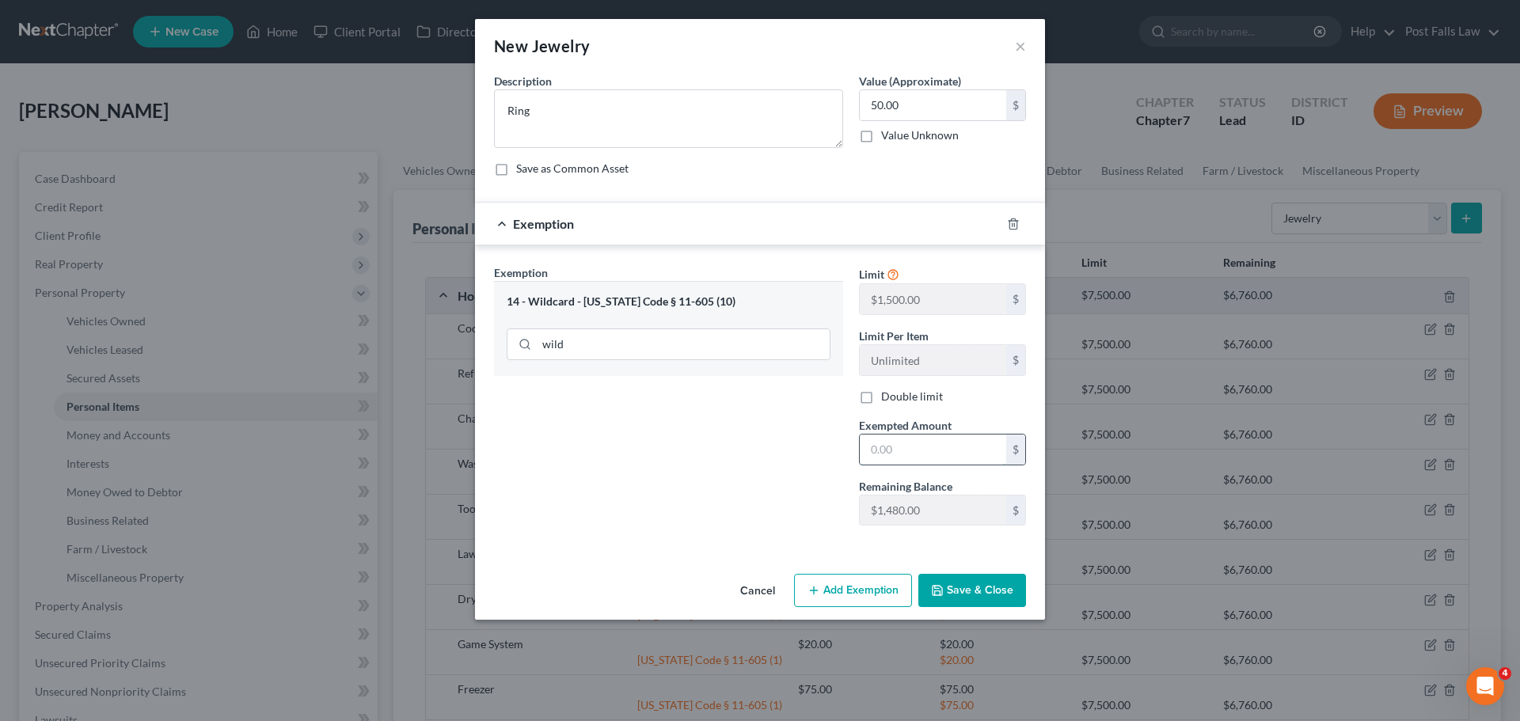
click at [892, 447] on input "text" at bounding box center [933, 450] width 147 height 30
type input "50.00"
click at [1010, 593] on button "Save & Close" at bounding box center [973, 590] width 108 height 33
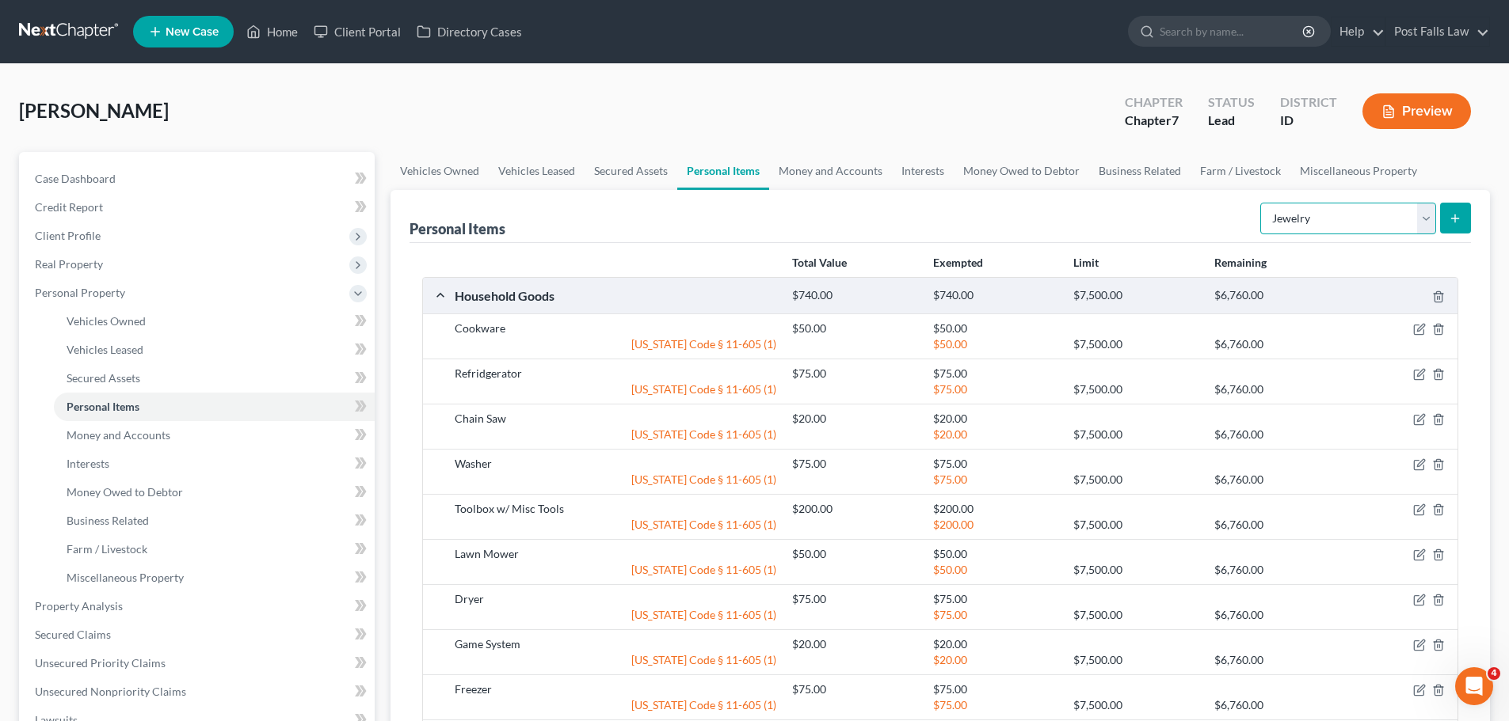
click at [1431, 211] on select "Select Item Type Clothing Collectibles Of Value Electronics Firearms Household …" at bounding box center [1348, 219] width 176 height 32
select select "sports_and_hobby_equipment"
click at [1262, 203] on select "Select Item Type Clothing Collectibles Of Value Electronics Firearms Household …" at bounding box center [1348, 219] width 176 height 32
click at [1451, 212] on icon "submit" at bounding box center [1454, 218] width 13 height 13
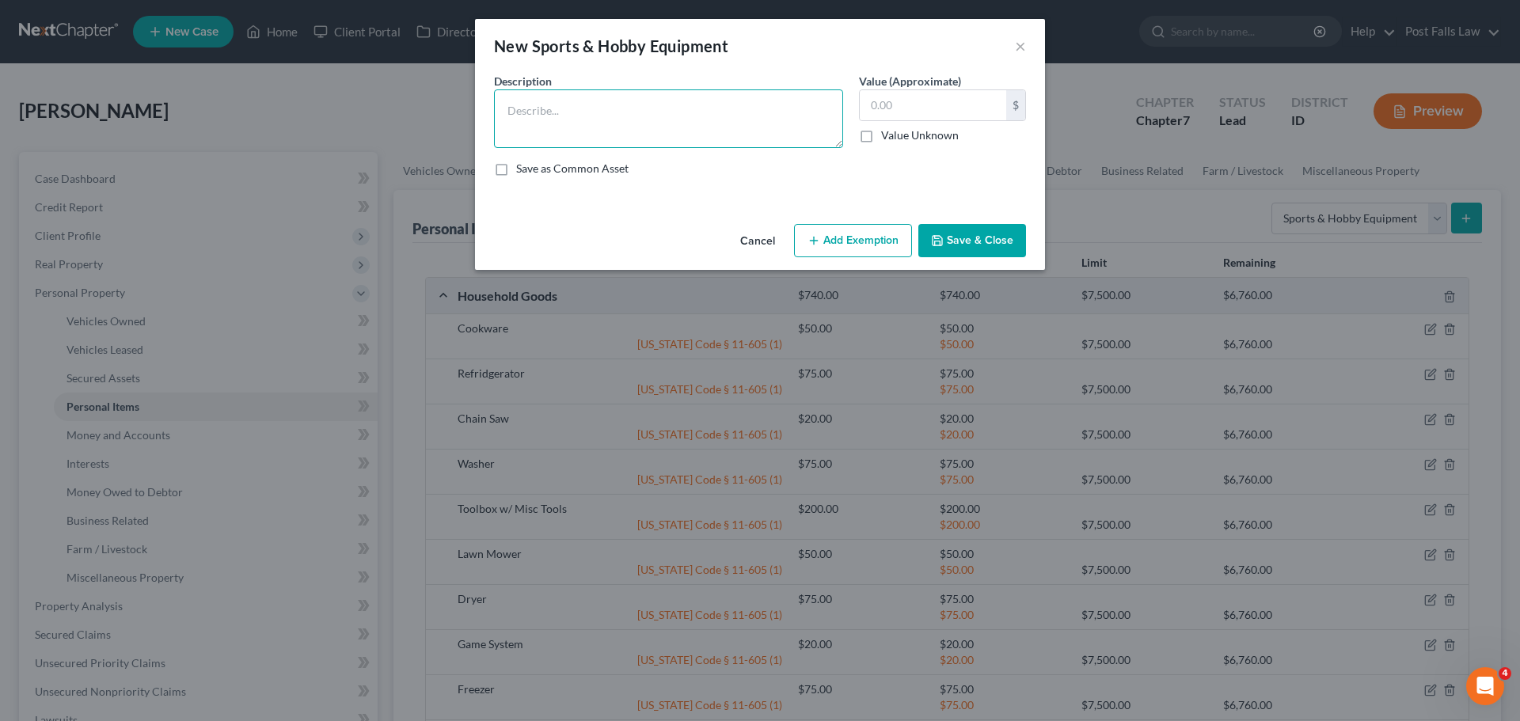
click at [639, 104] on textarea at bounding box center [668, 118] width 349 height 59
type textarea "Kids Life Jackets"
type input "40.00"
click at [838, 234] on button "Add Exemption" at bounding box center [853, 240] width 118 height 33
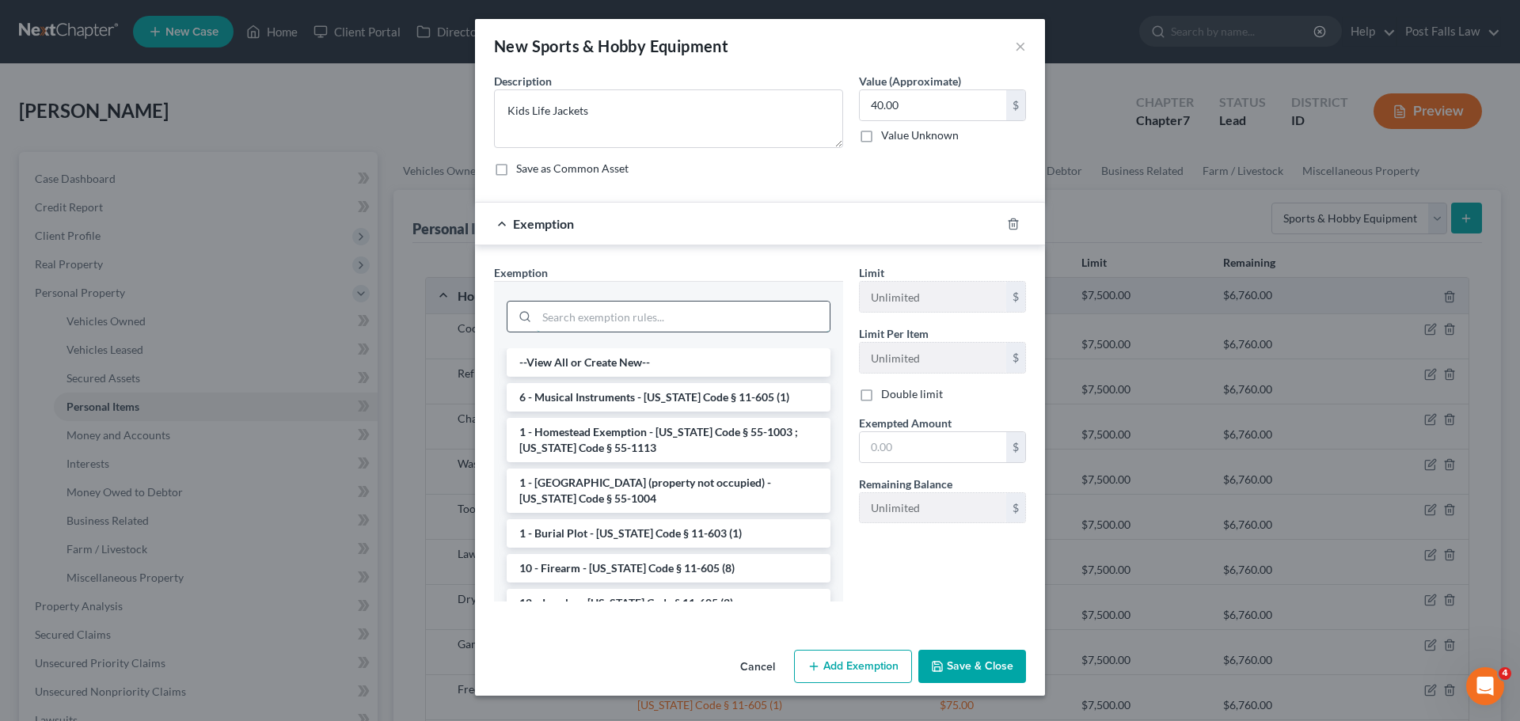
click at [588, 318] on input "search" at bounding box center [683, 317] width 293 height 30
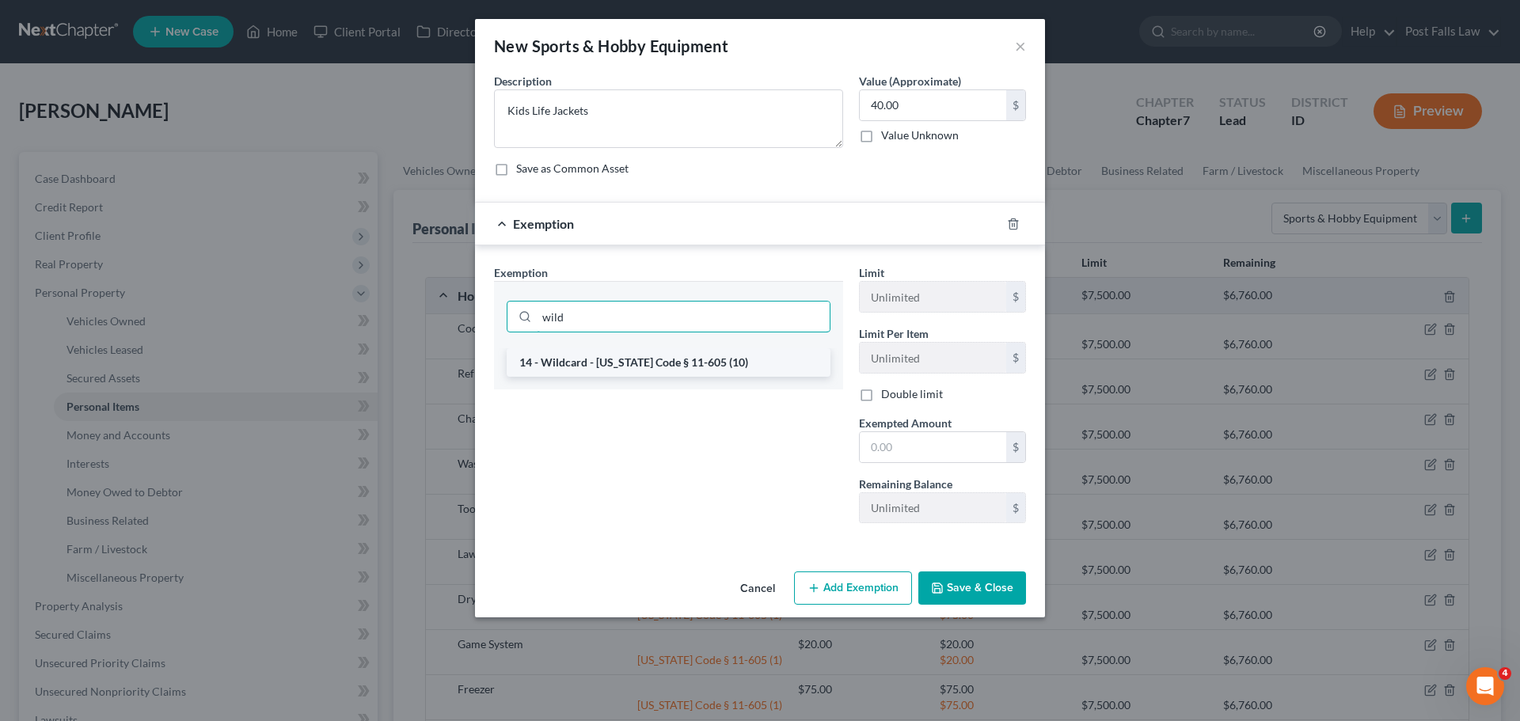
type input "wild"
click at [592, 360] on li "14 - Wildcard - Idaho Code § 11-605 (10)" at bounding box center [669, 362] width 324 height 29
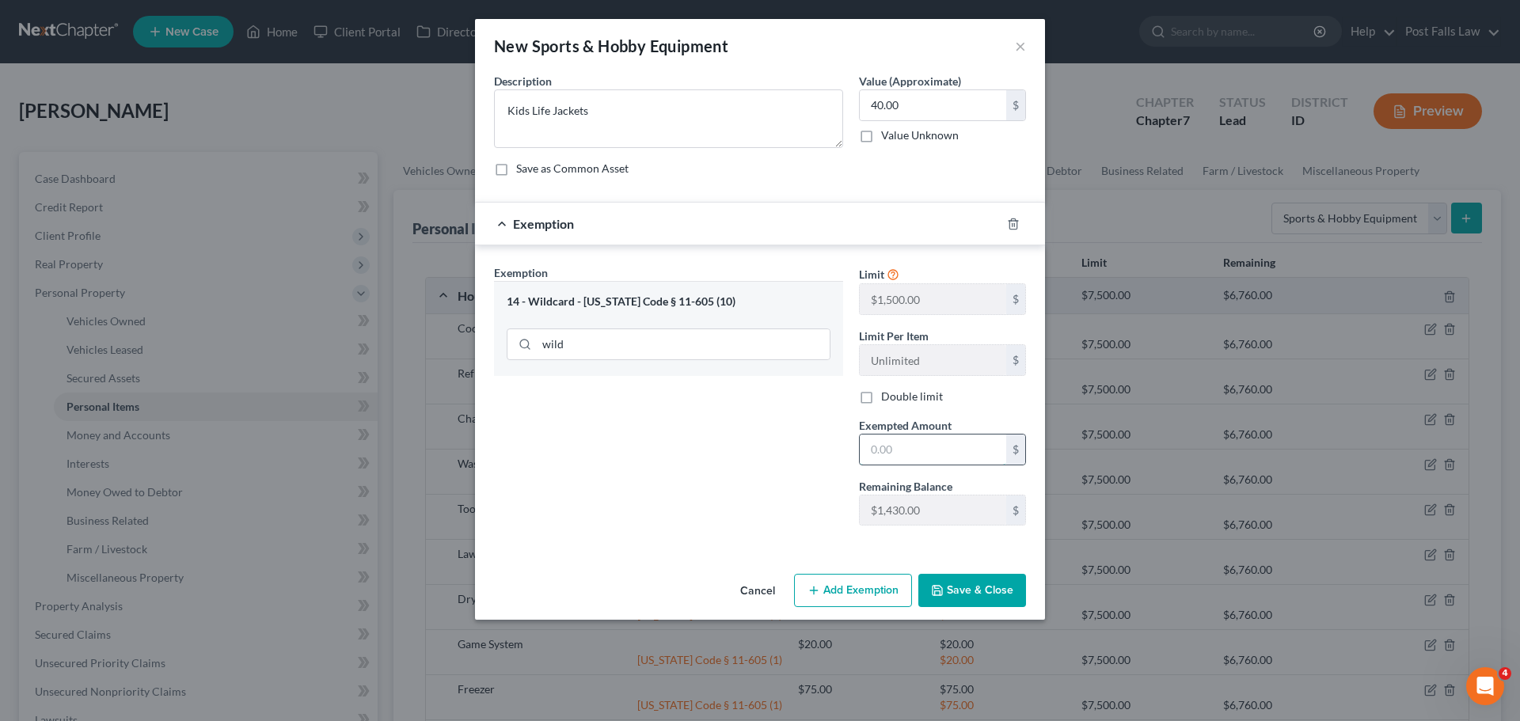
click at [910, 451] on input "text" at bounding box center [933, 450] width 147 height 30
type input "40.00"
click at [949, 586] on button "Save & Close" at bounding box center [973, 590] width 108 height 33
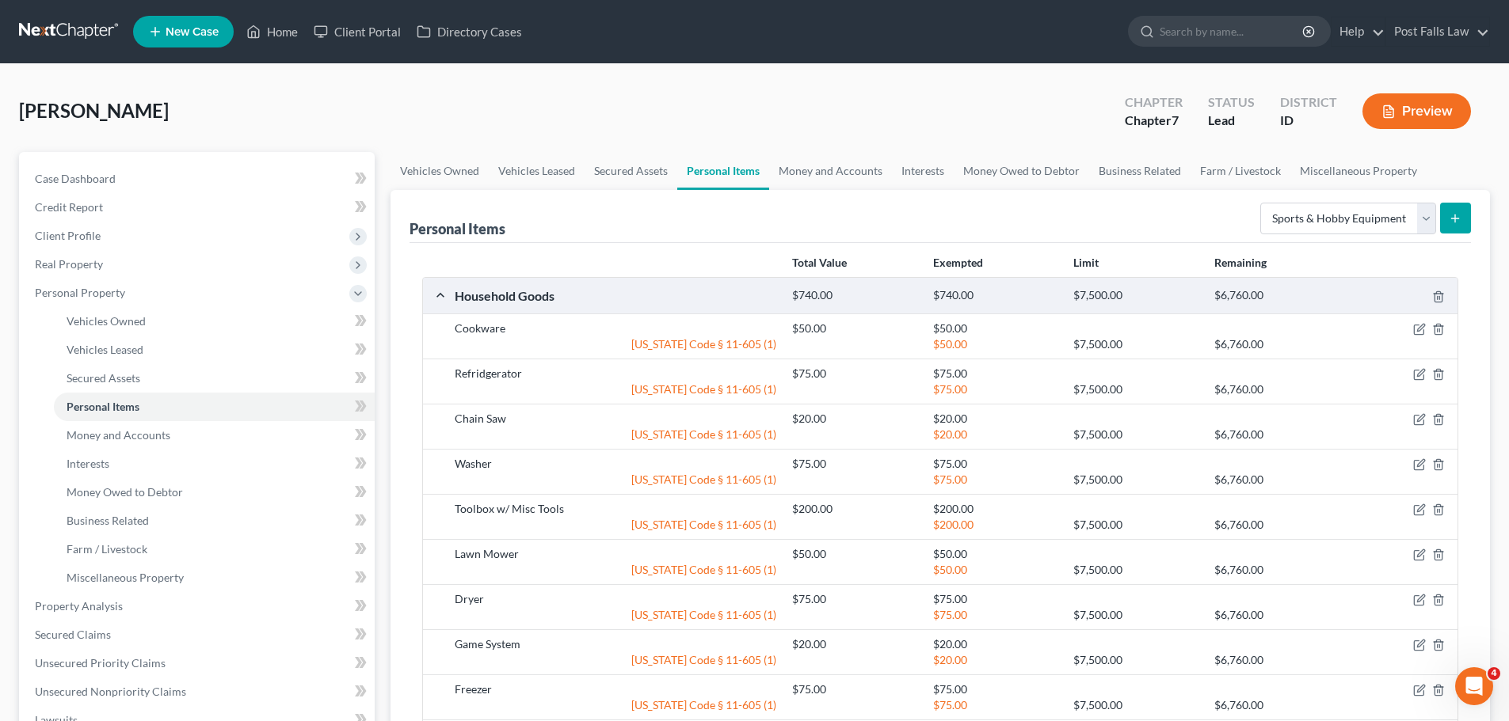
click at [1462, 227] on button "submit" at bounding box center [1455, 218] width 31 height 31
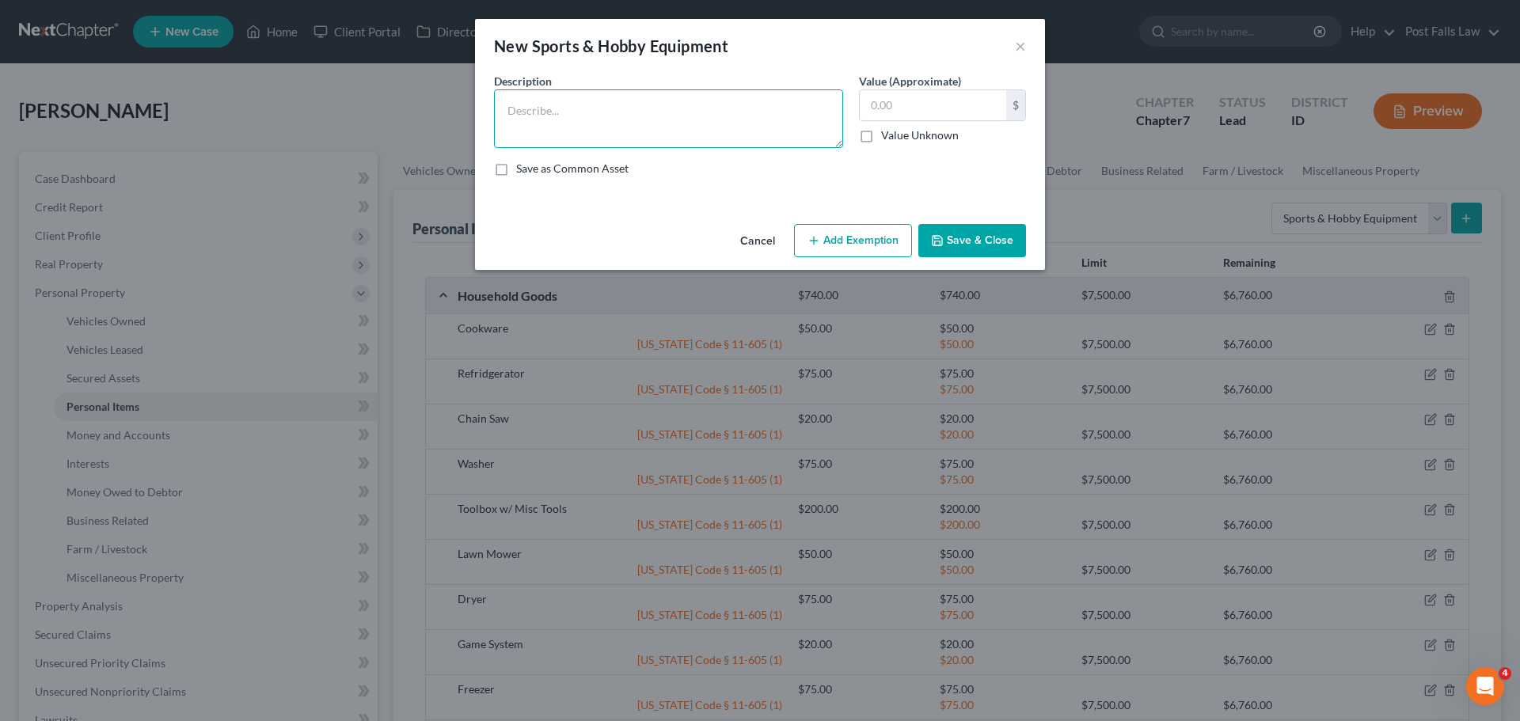
click at [791, 130] on textarea at bounding box center [668, 118] width 349 height 59
type textarea "Tent, Cooker, Stove, Chairs"
type input "100.00"
click at [851, 234] on button "Add Exemption" at bounding box center [853, 240] width 118 height 33
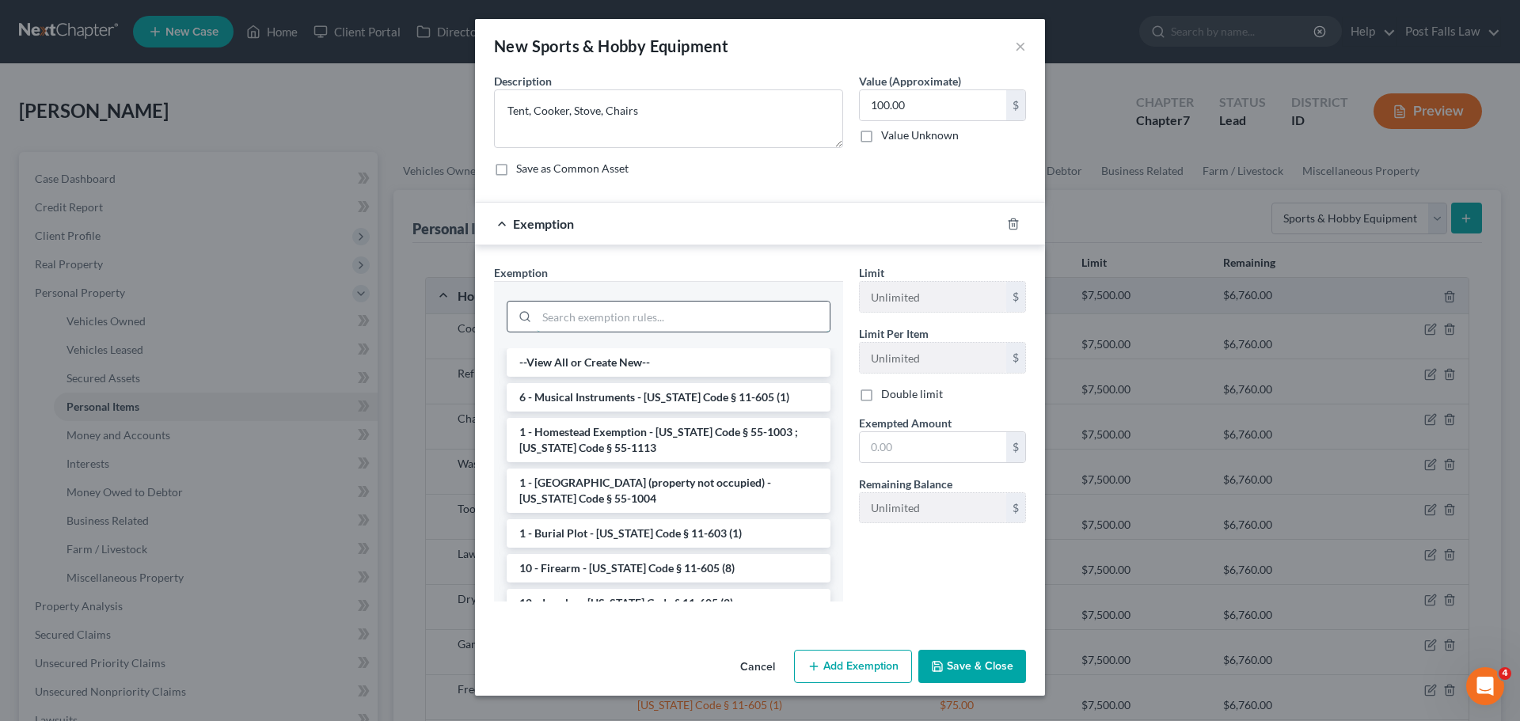
click at [647, 322] on input "search" at bounding box center [683, 317] width 293 height 30
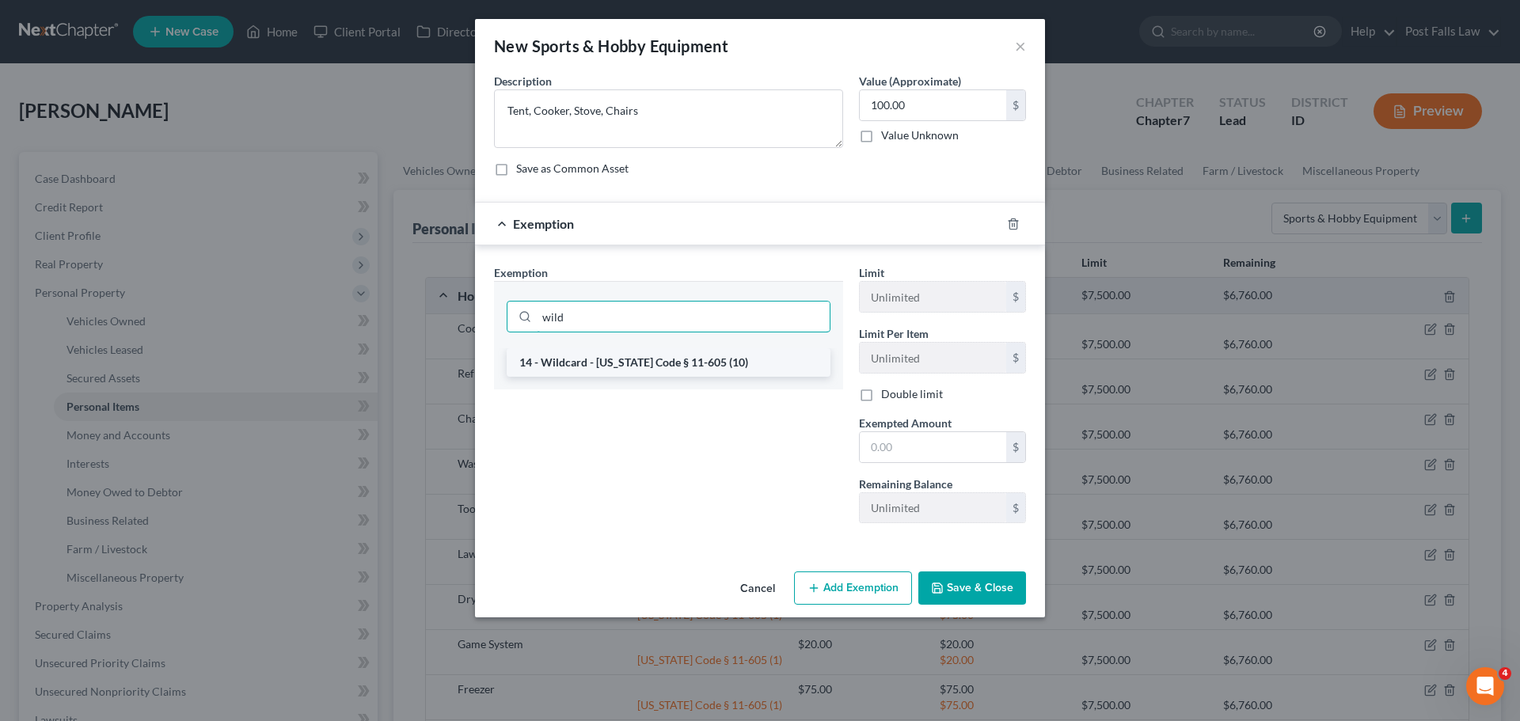
type input "wild"
drag, startPoint x: 639, startPoint y: 356, endPoint x: 669, endPoint y: 371, distance: 33.6
click at [639, 356] on li "14 - Wildcard - Idaho Code § 11-605 (10)" at bounding box center [669, 362] width 324 height 29
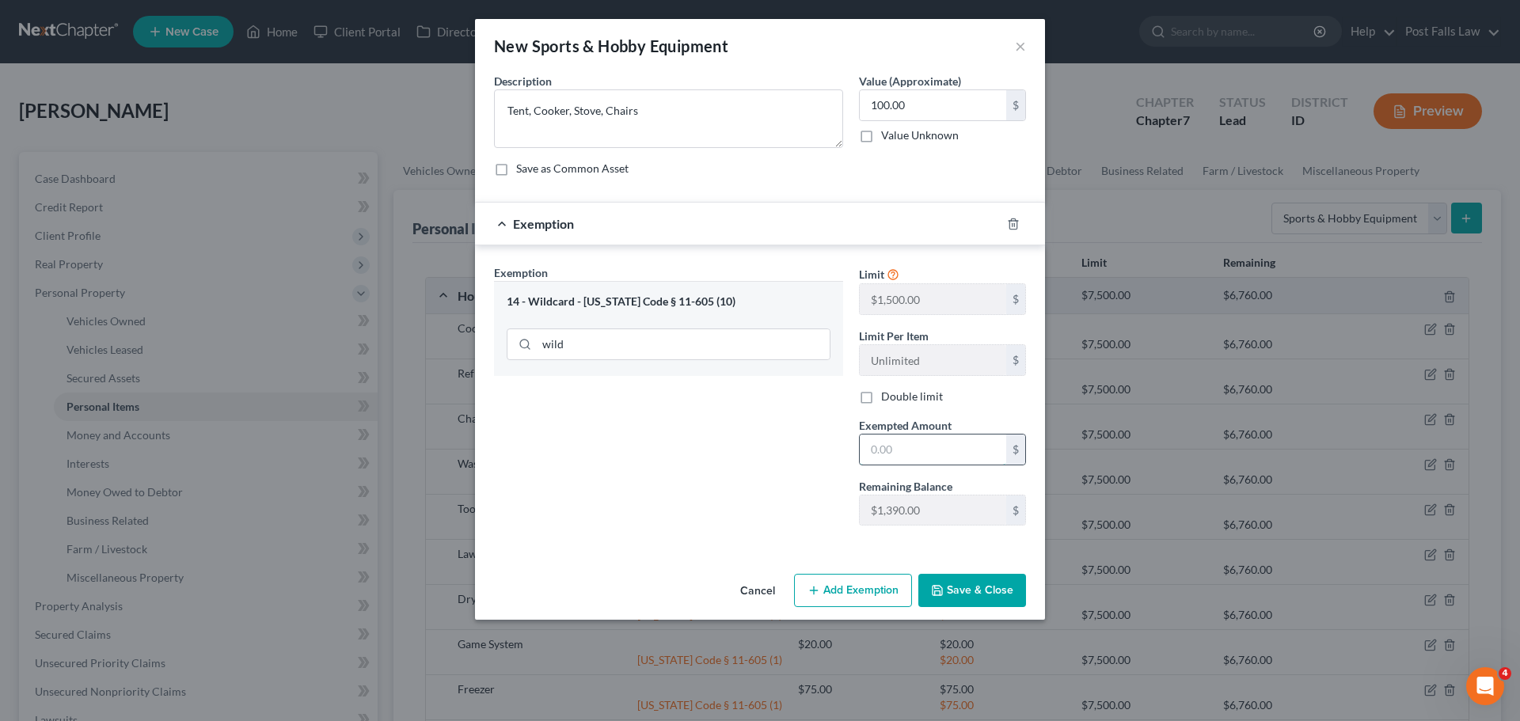
click at [881, 448] on input "text" at bounding box center [933, 450] width 147 height 30
type input "100.00"
click at [982, 599] on button "Save & Close" at bounding box center [973, 590] width 108 height 33
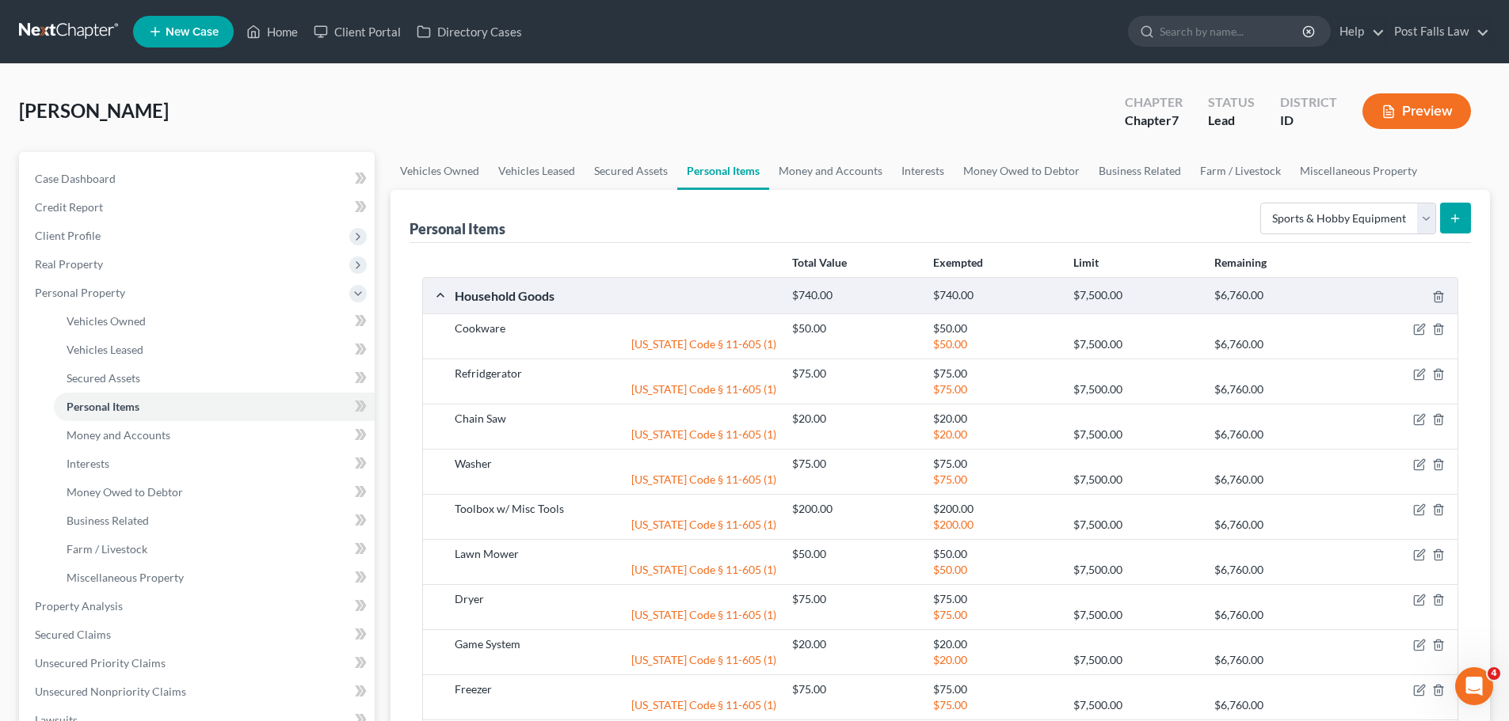
click at [1455, 211] on button "submit" at bounding box center [1455, 218] width 31 height 31
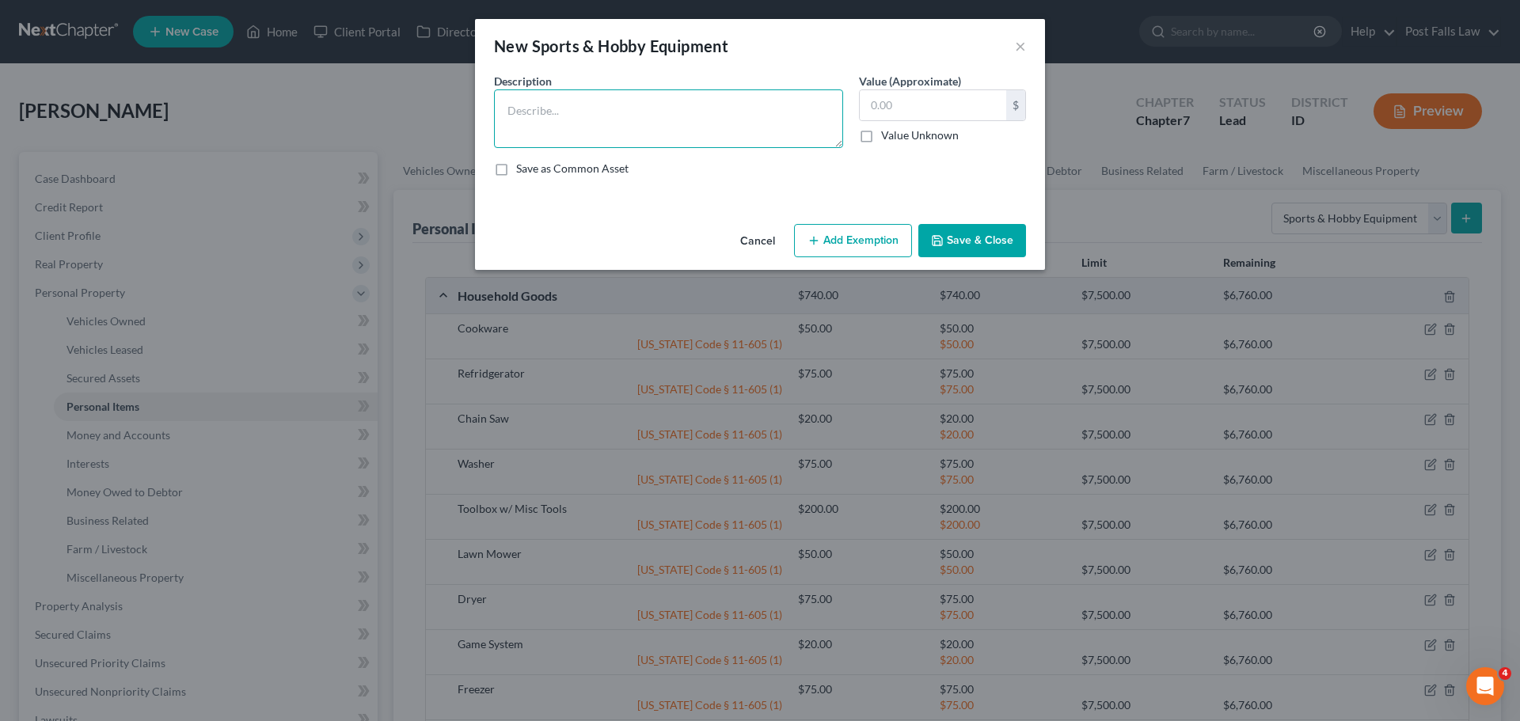
click at [781, 124] on textarea at bounding box center [668, 118] width 349 height 59
type textarea "Fish Pole, Tackle"
type input "40.00"
click at [839, 241] on button "Add Exemption" at bounding box center [853, 240] width 118 height 33
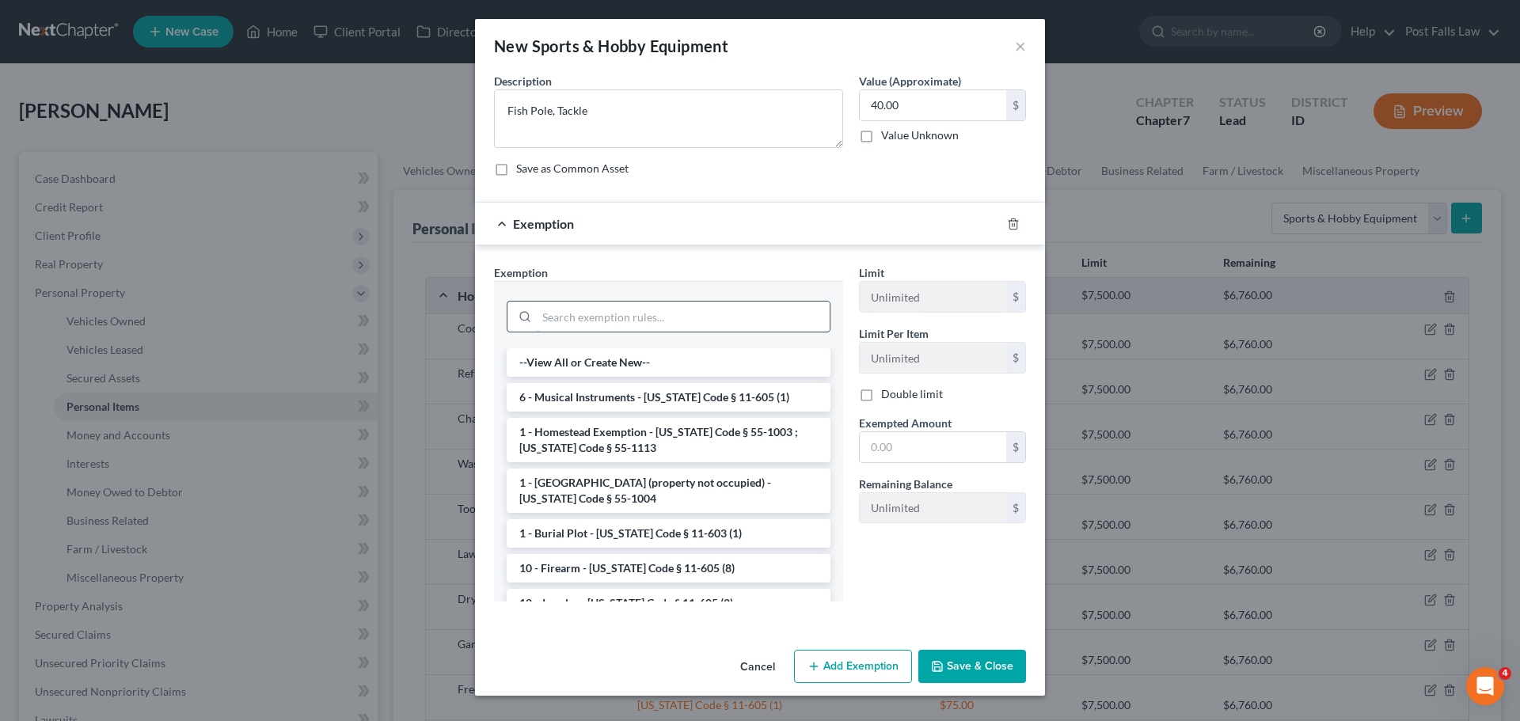
click at [630, 317] on input "search" at bounding box center [683, 317] width 293 height 30
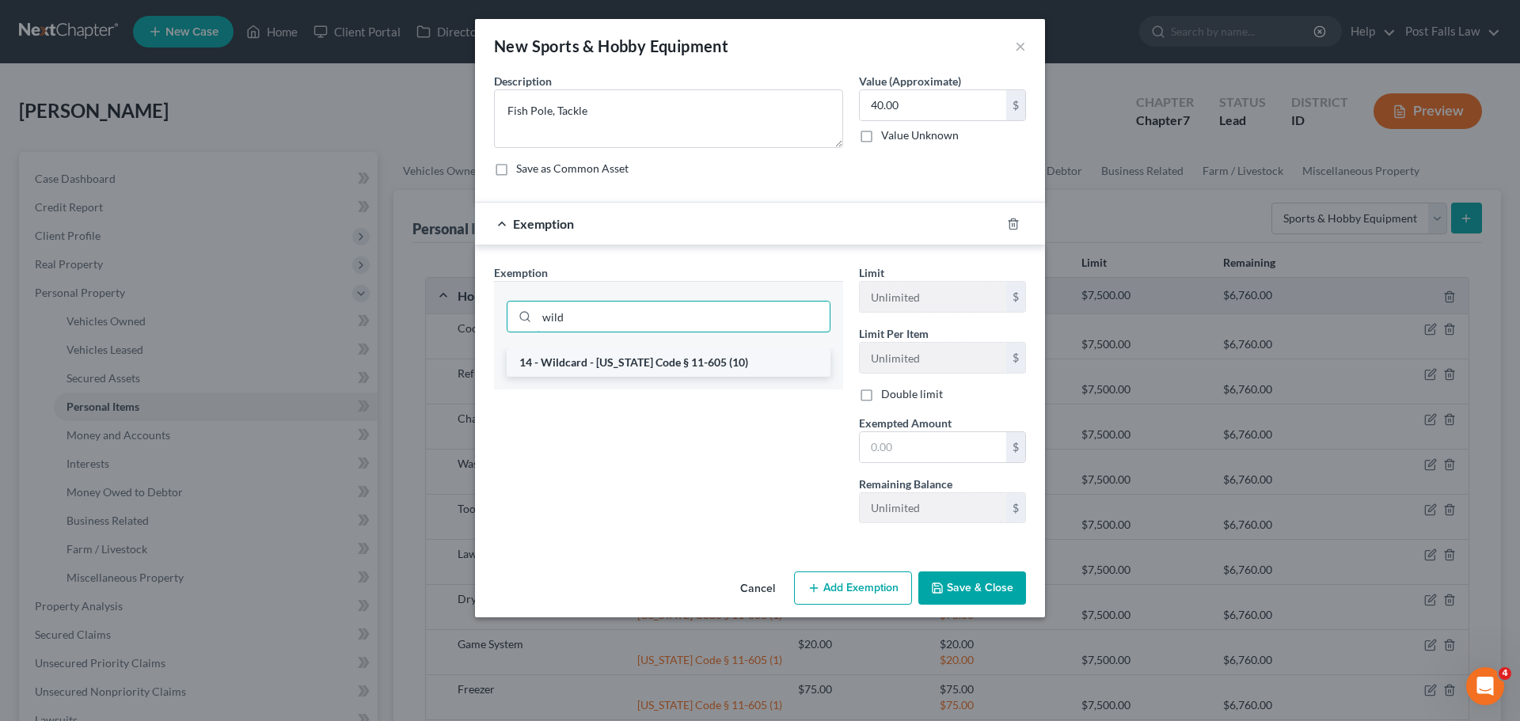
type input "wild"
click at [626, 357] on li "14 - Wildcard - Idaho Code § 11-605 (10)" at bounding box center [669, 362] width 324 height 29
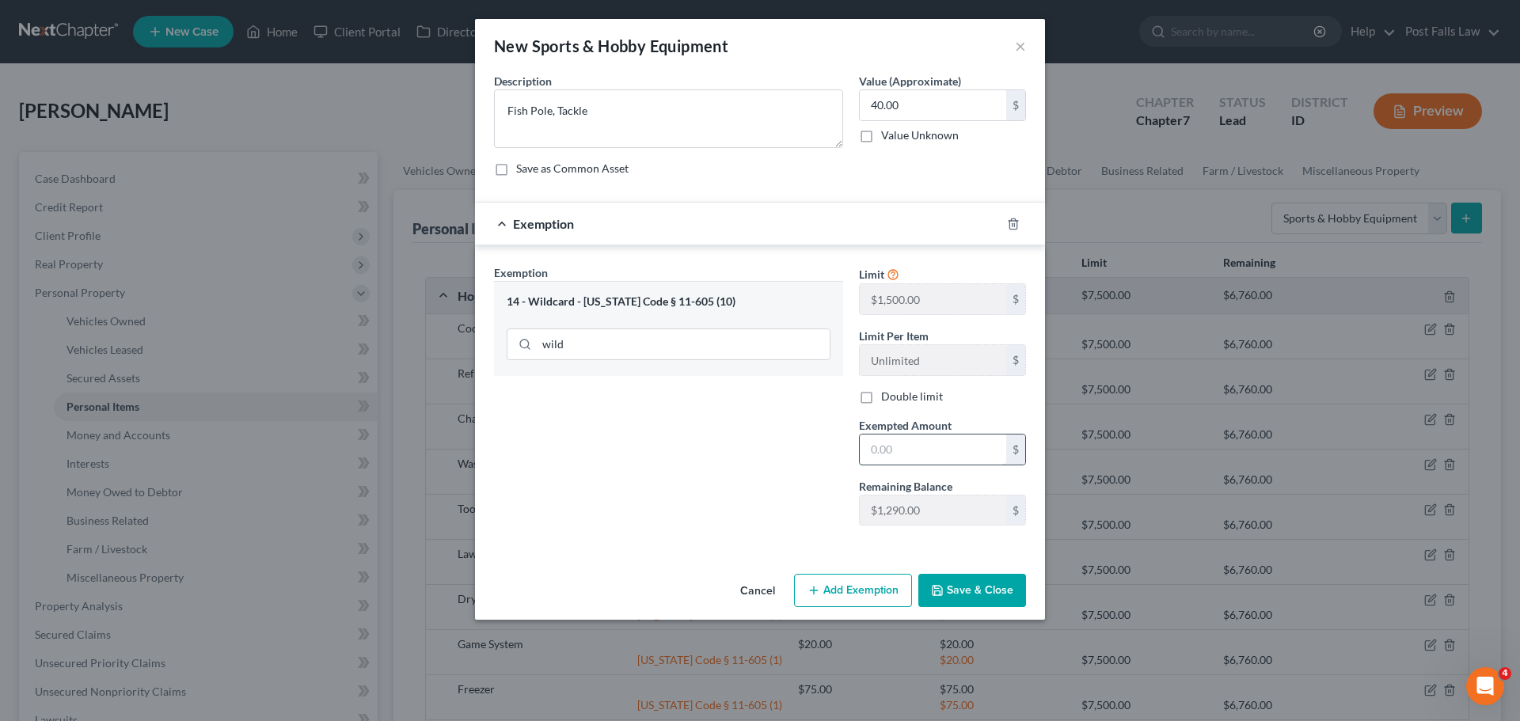
click at [946, 457] on input "text" at bounding box center [933, 450] width 147 height 30
type input "40.00"
click at [968, 589] on button "Save & Close" at bounding box center [973, 590] width 108 height 33
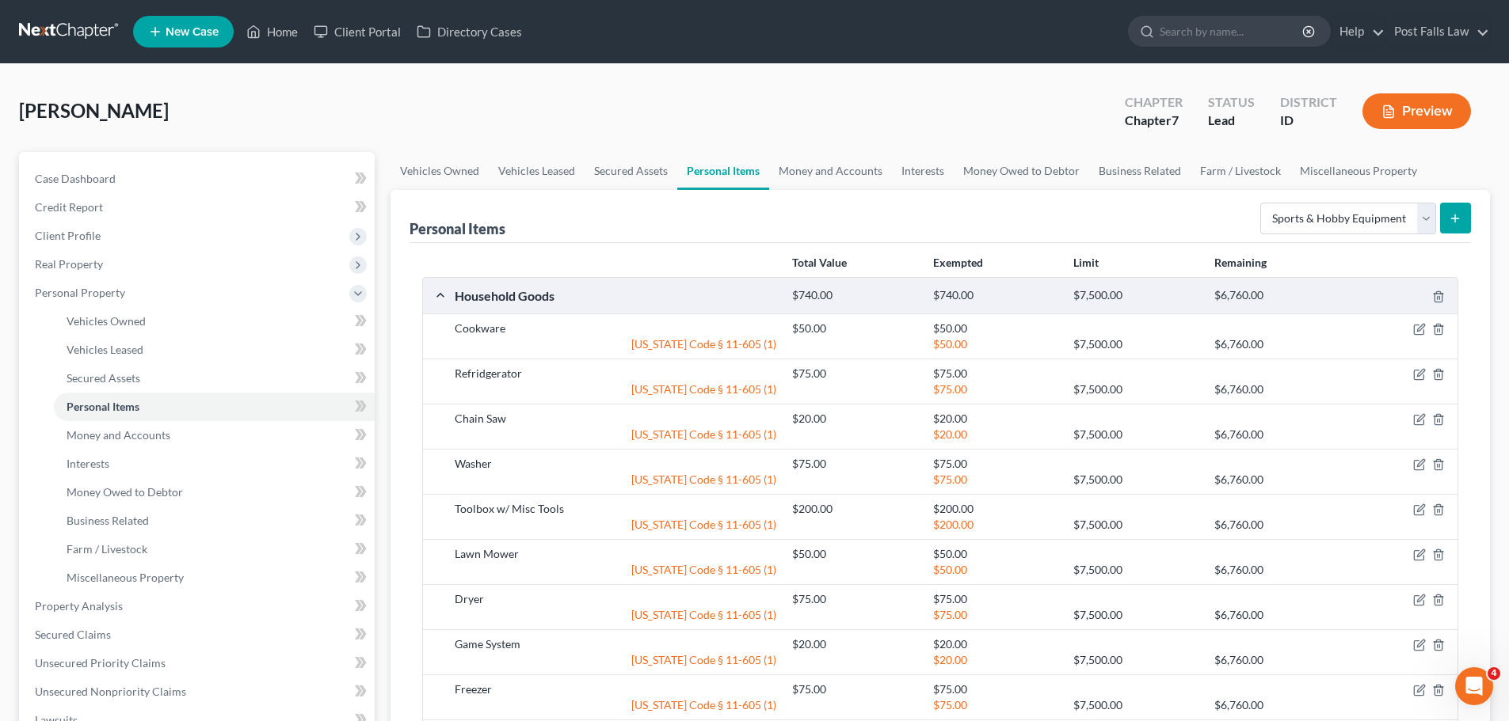
click at [1460, 218] on icon "submit" at bounding box center [1454, 218] width 13 height 13
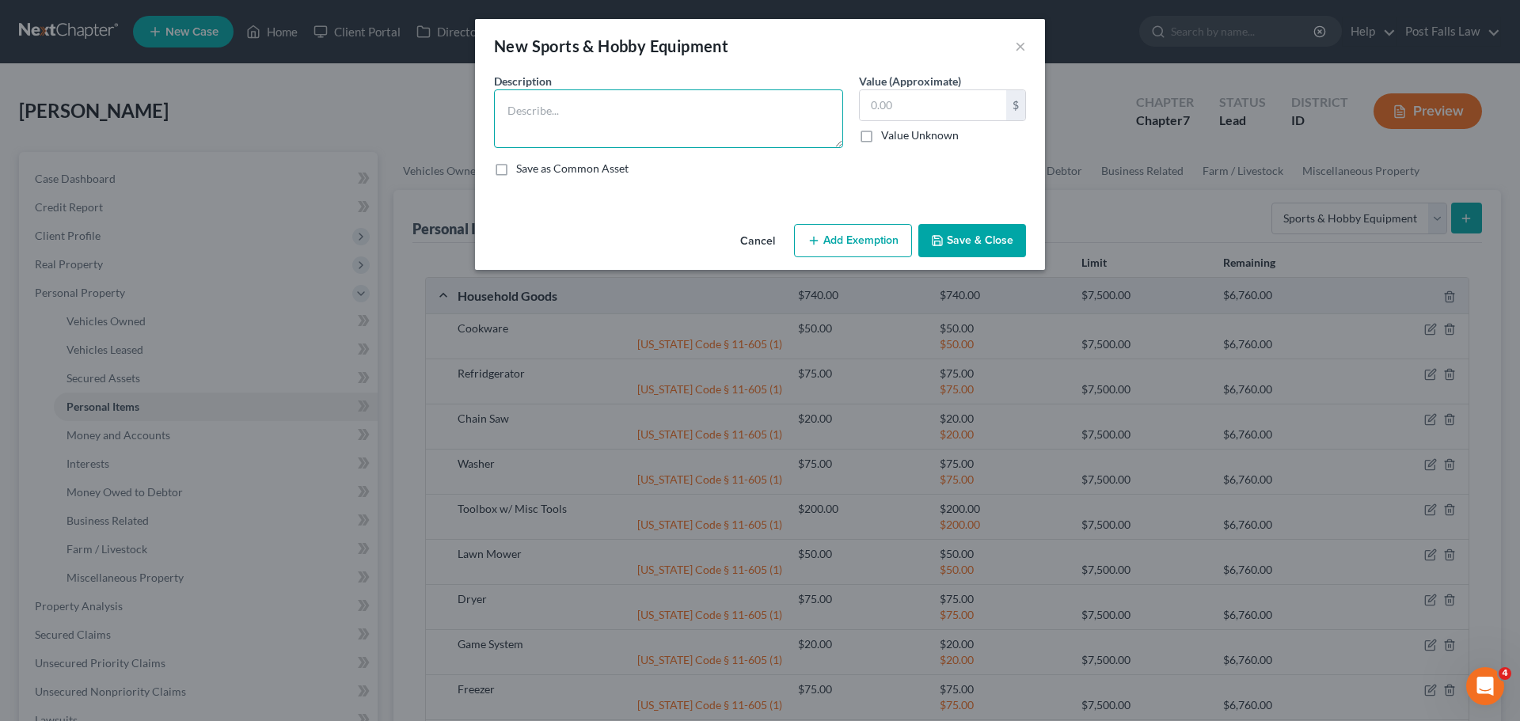
click at [610, 118] on textarea at bounding box center [668, 118] width 349 height 59
type textarea "Plunge"
type input "500.00"
click at [824, 242] on button "Add Exemption" at bounding box center [853, 240] width 118 height 33
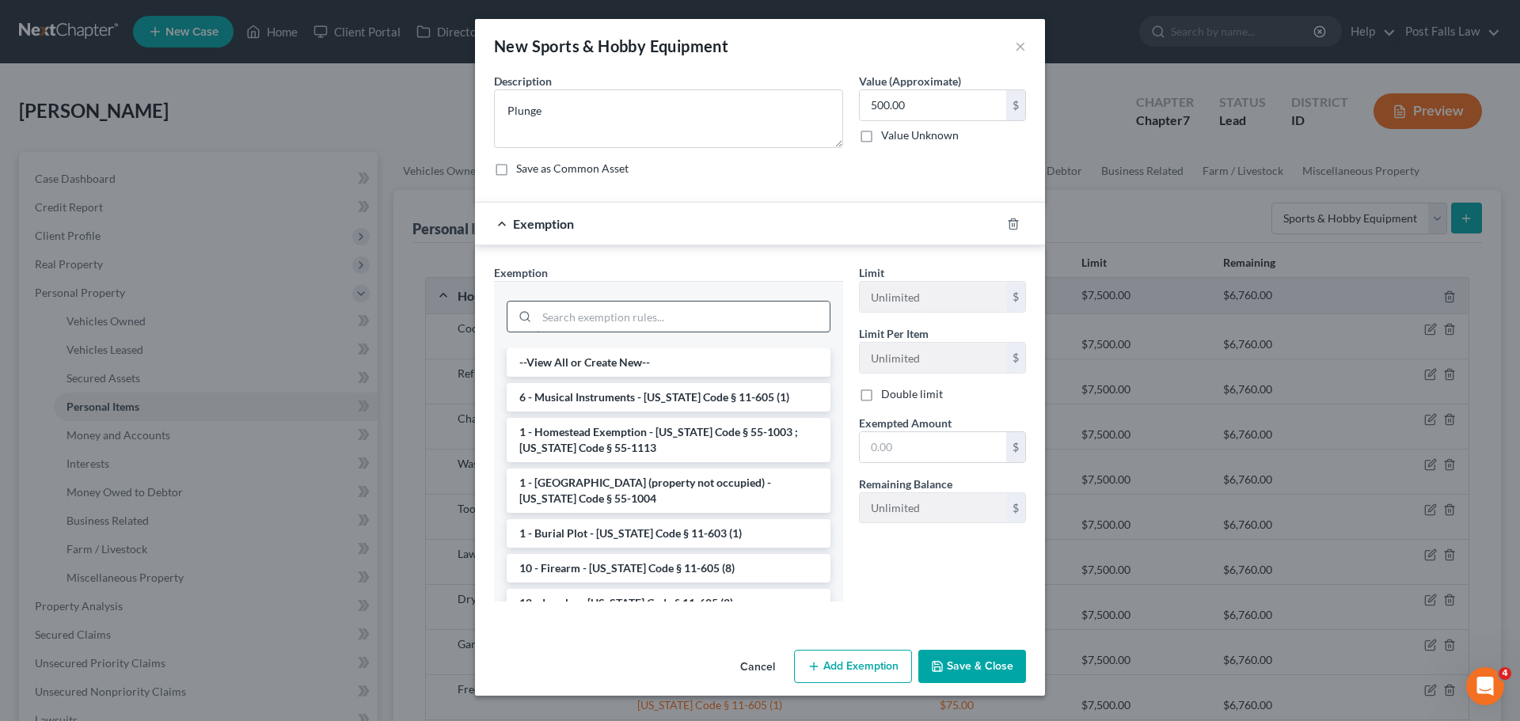
click at [575, 325] on input "search" at bounding box center [683, 317] width 293 height 30
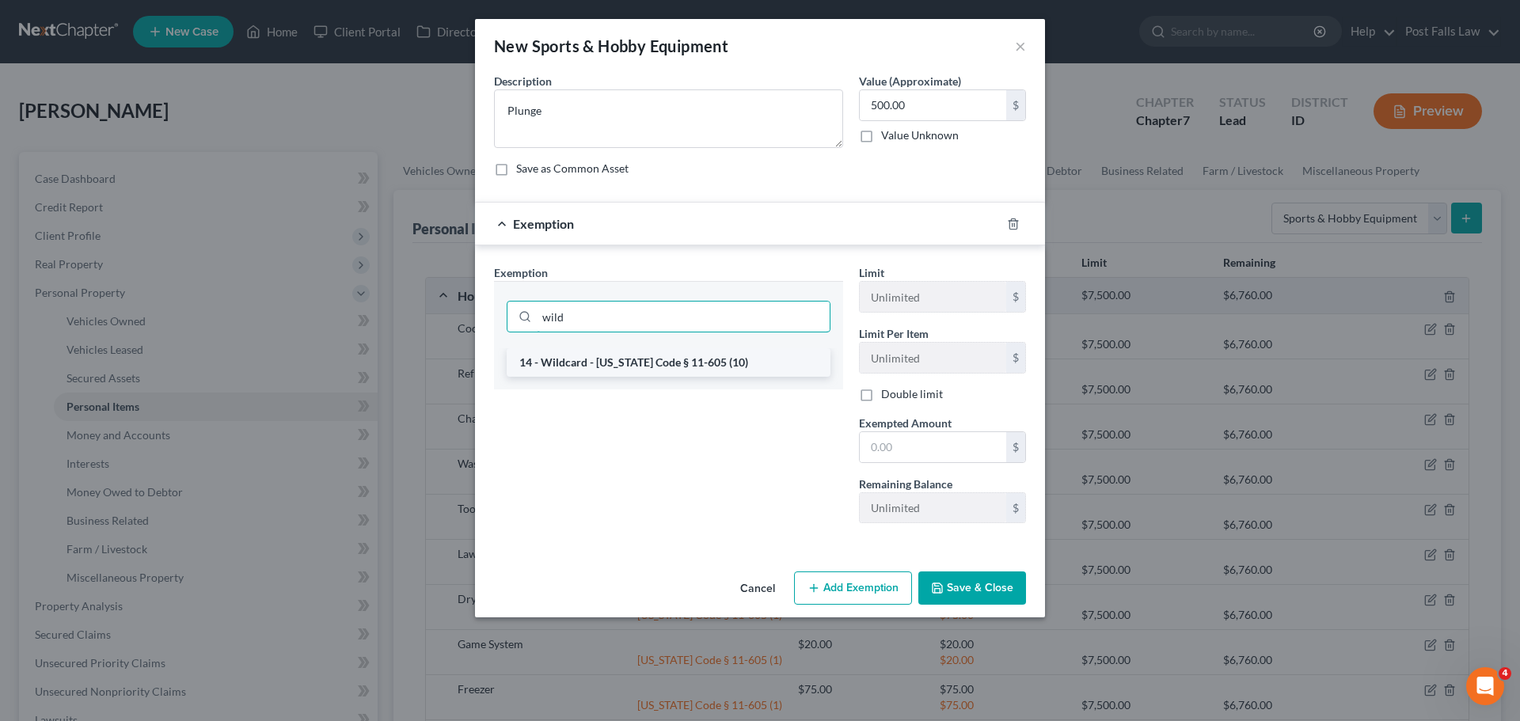
type input "wild"
click at [575, 366] on li "14 - Wildcard - Idaho Code § 11-605 (10)" at bounding box center [669, 362] width 324 height 29
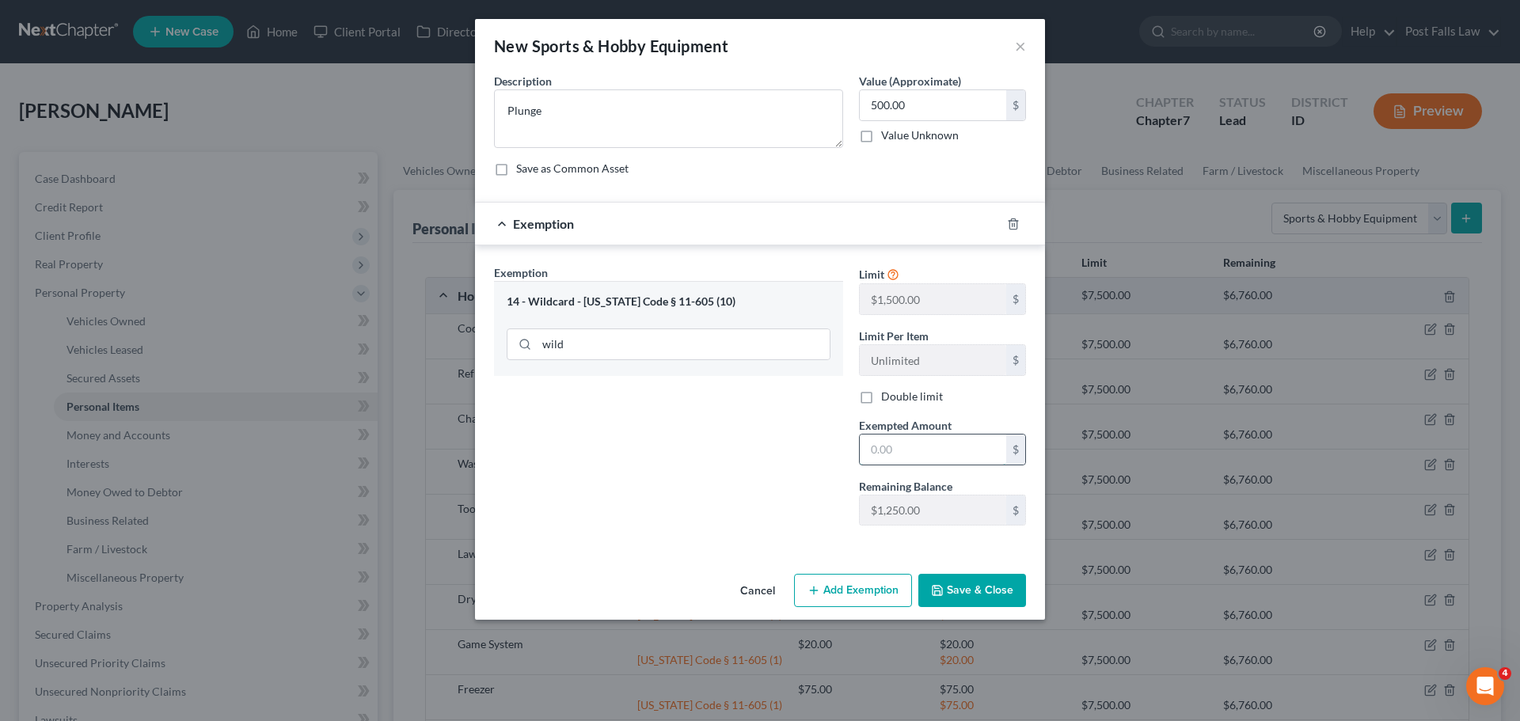
click at [934, 458] on input "text" at bounding box center [933, 450] width 147 height 30
type input "500.00"
click at [963, 592] on button "Save & Close" at bounding box center [973, 590] width 108 height 33
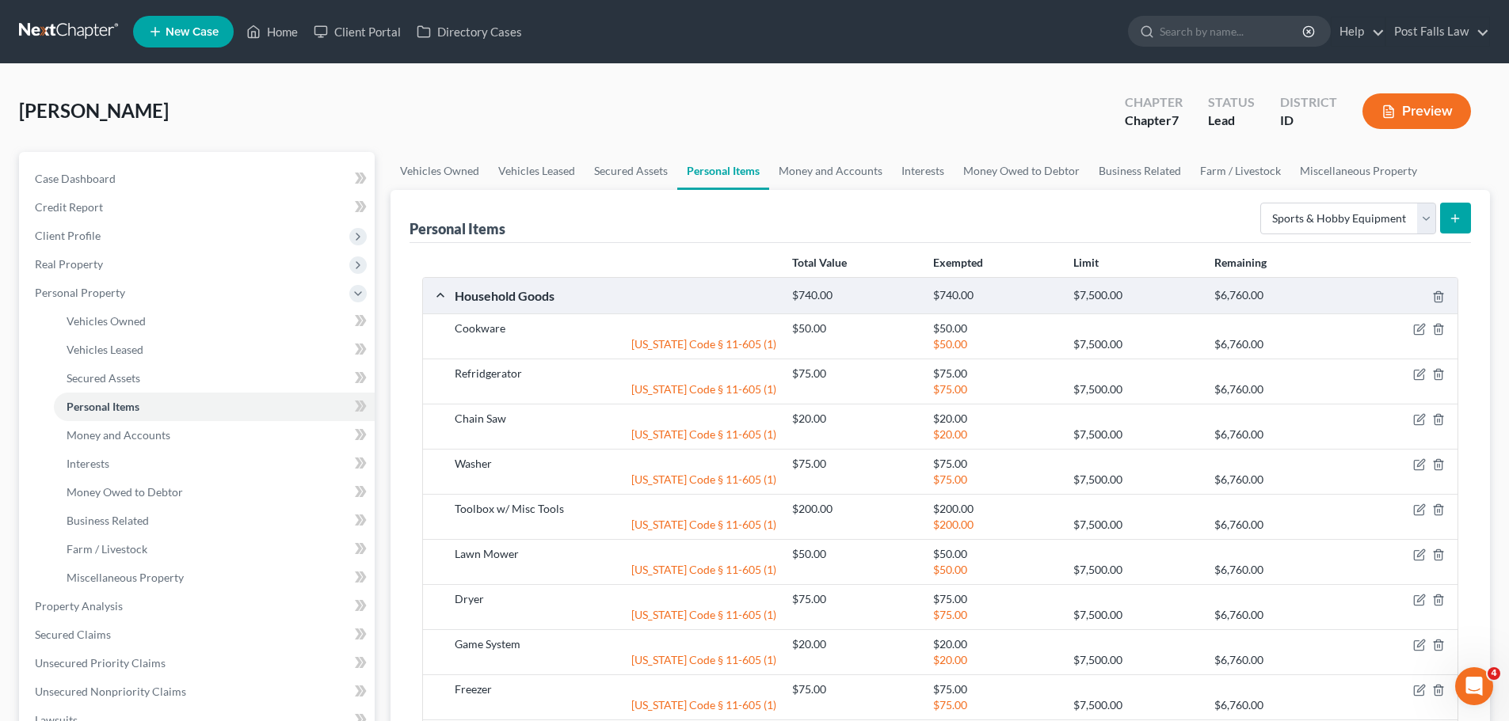
click at [1454, 212] on icon "submit" at bounding box center [1454, 218] width 13 height 13
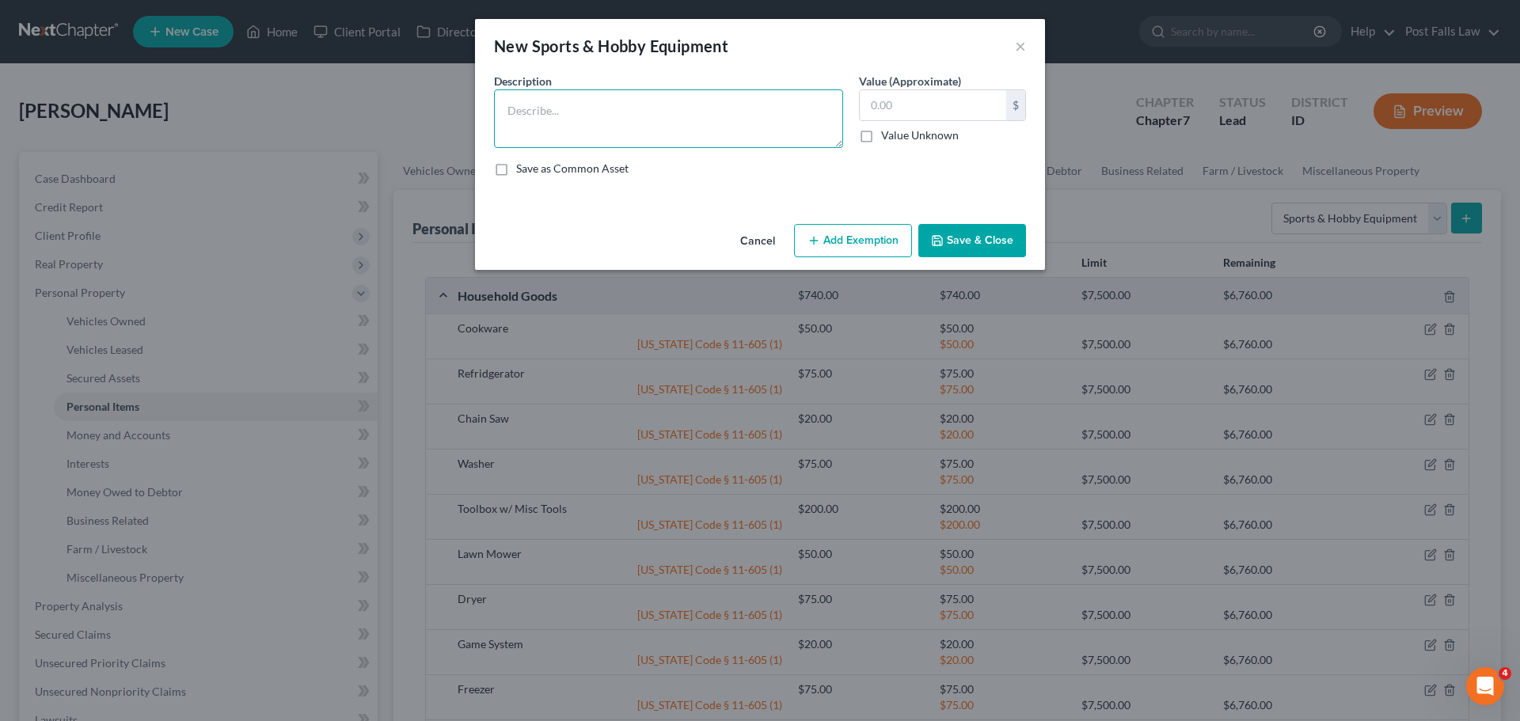
click at [679, 135] on textarea at bounding box center [668, 118] width 349 height 59
type textarea "Sauna Tent"
drag, startPoint x: 889, startPoint y: 112, endPoint x: 900, endPoint y: 105, distance: 12.5
click at [897, 107] on input "text" at bounding box center [933, 105] width 147 height 30
type input "75.00"
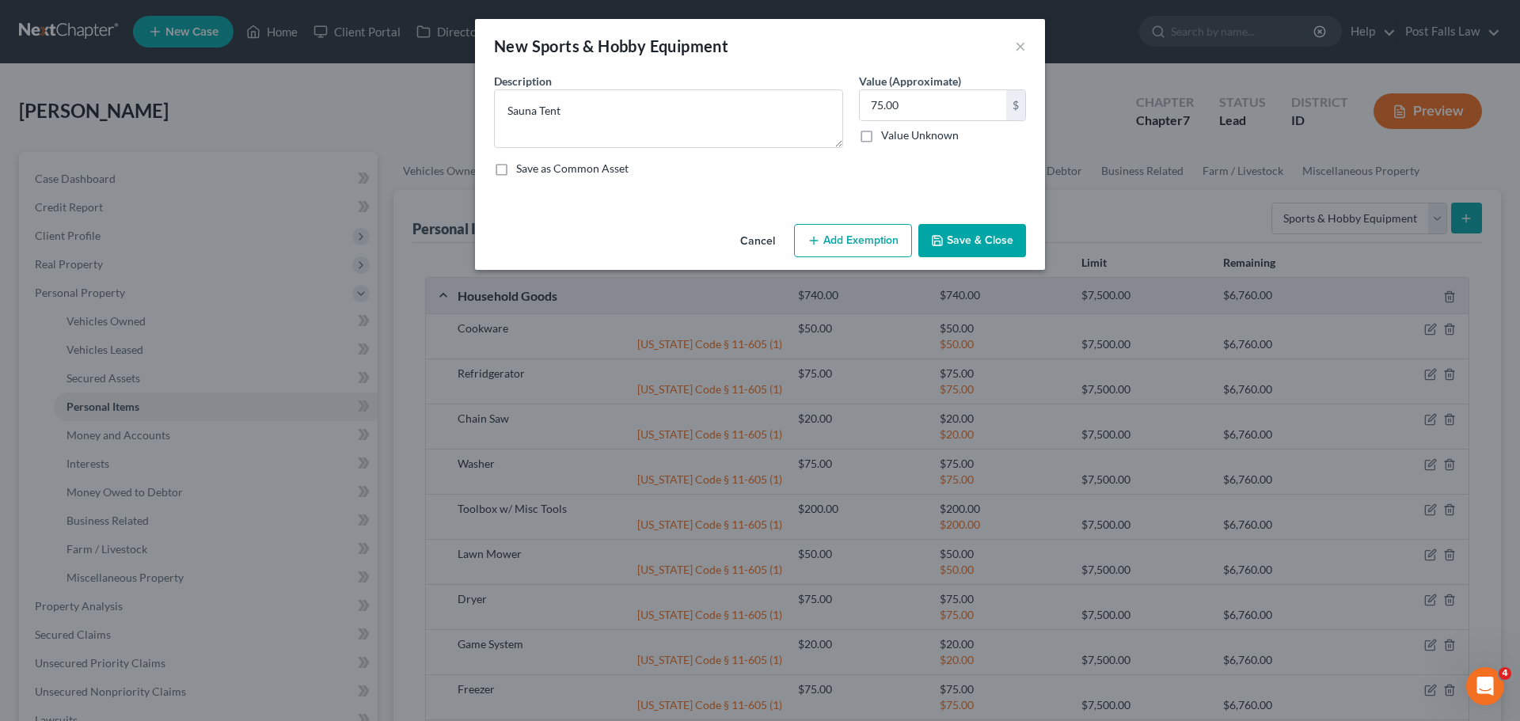
click at [851, 229] on button "Add Exemption" at bounding box center [853, 240] width 118 height 33
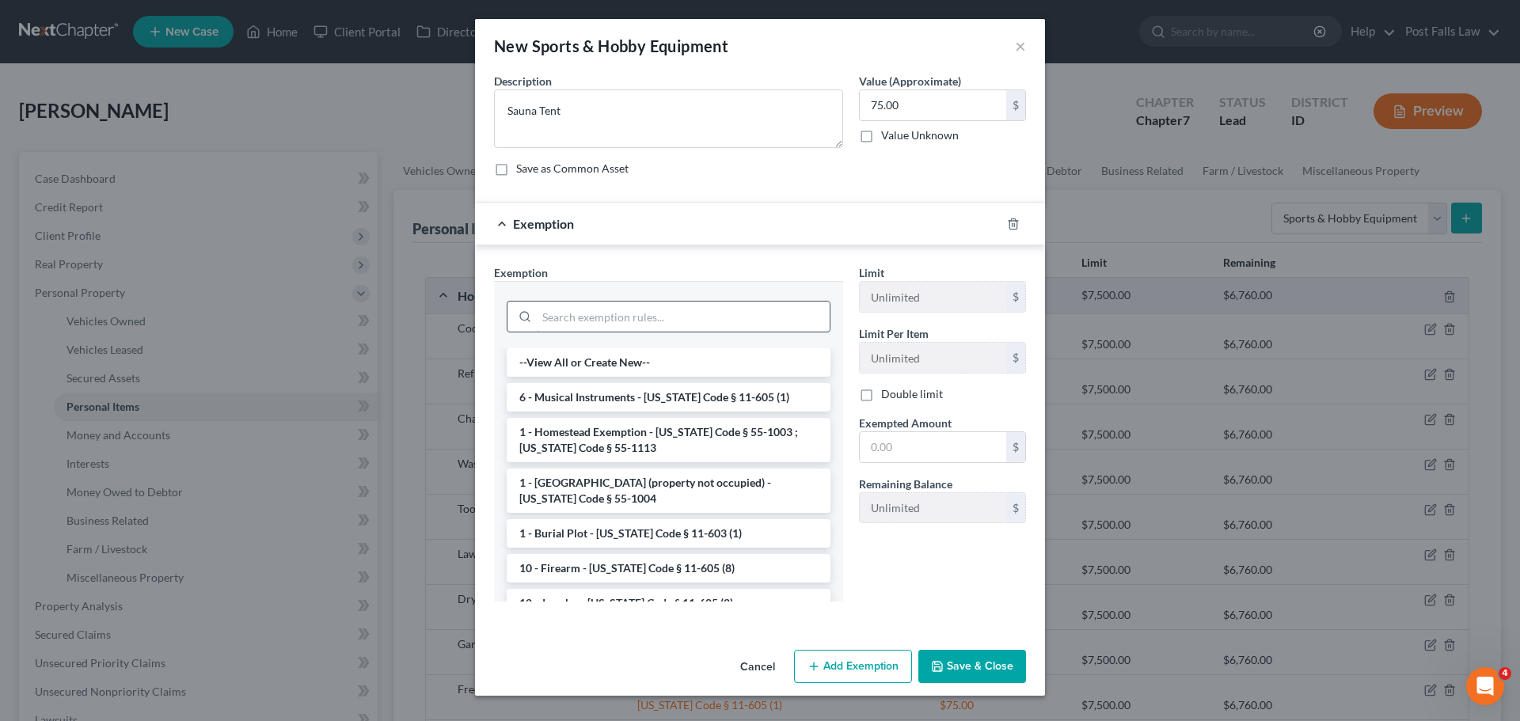
click at [618, 317] on input "search" at bounding box center [683, 317] width 293 height 30
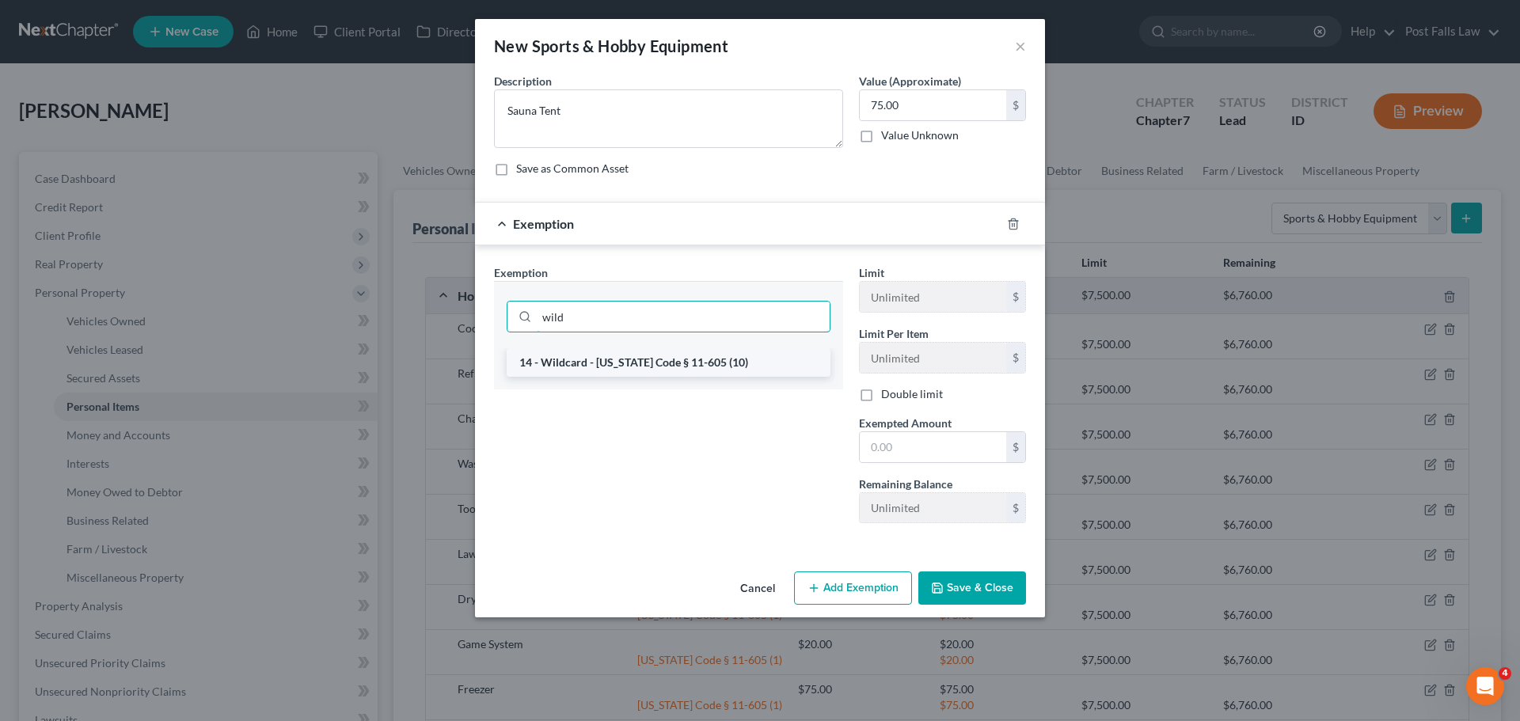
type input "wild"
click at [630, 361] on li "14 - Wildcard - Idaho Code § 11-605 (10)" at bounding box center [669, 362] width 324 height 29
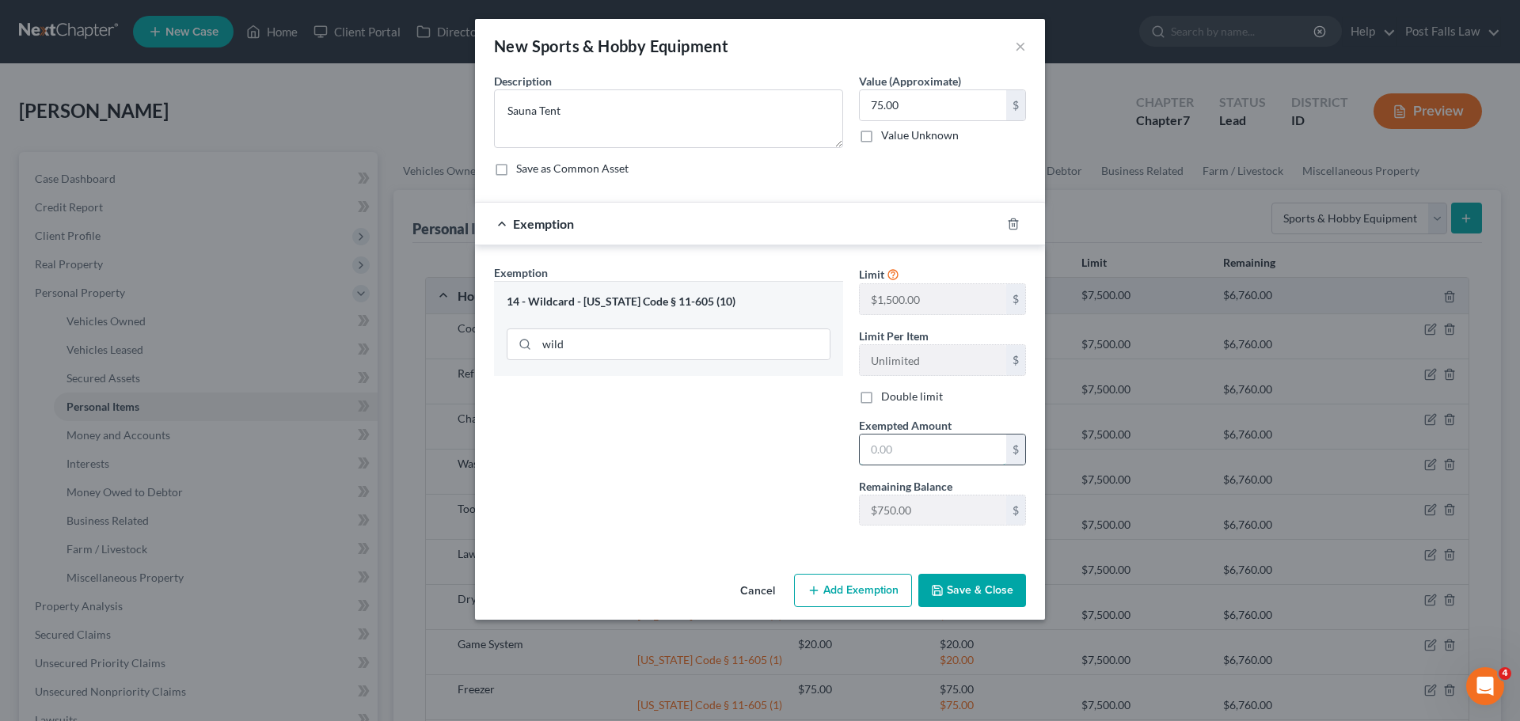
click at [931, 443] on input "text" at bounding box center [933, 450] width 147 height 30
type input "75.00"
click at [974, 586] on button "Save & Close" at bounding box center [973, 590] width 108 height 33
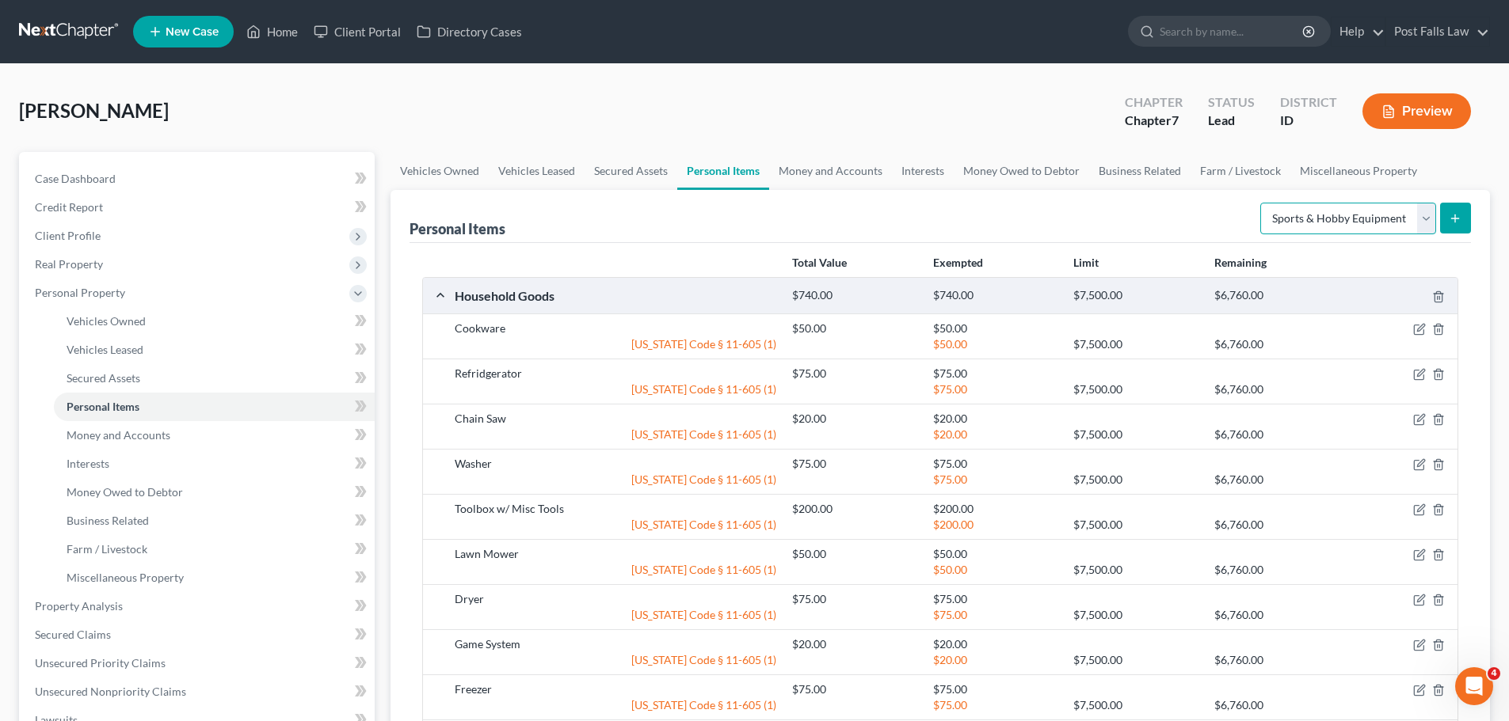
click at [1426, 219] on select "Select Item Type Clothing Collectibles Of Value Electronics Firearms Household …" at bounding box center [1348, 219] width 176 height 32
select select "clothing"
click at [1262, 203] on select "Select Item Type Clothing Collectibles Of Value Electronics Firearms Household …" at bounding box center [1348, 219] width 176 height 32
click at [1458, 212] on icon "submit" at bounding box center [1454, 218] width 13 height 13
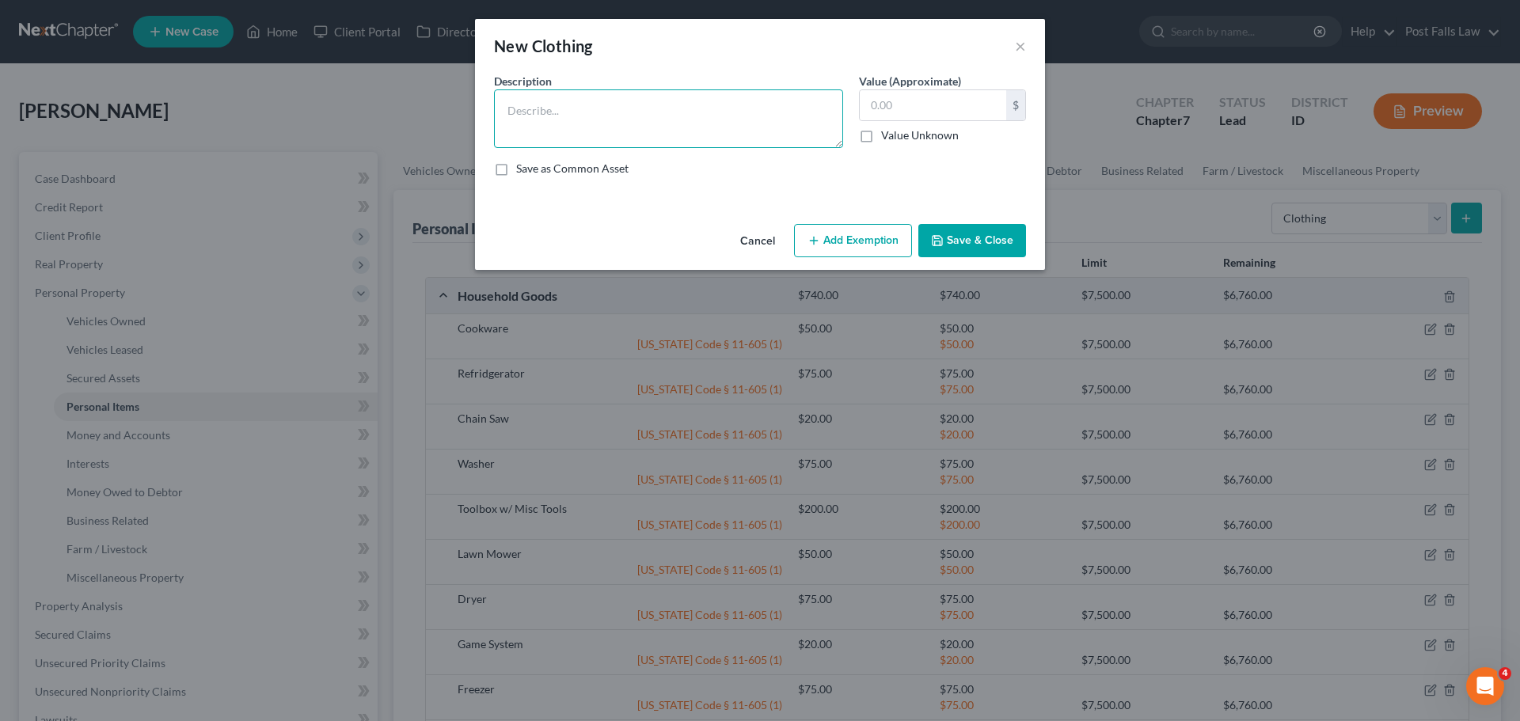
click at [725, 112] on textarea at bounding box center [668, 118] width 349 height 59
type textarea "Clothing"
type input "200.00"
click at [986, 249] on button "Save & Close" at bounding box center [973, 240] width 108 height 33
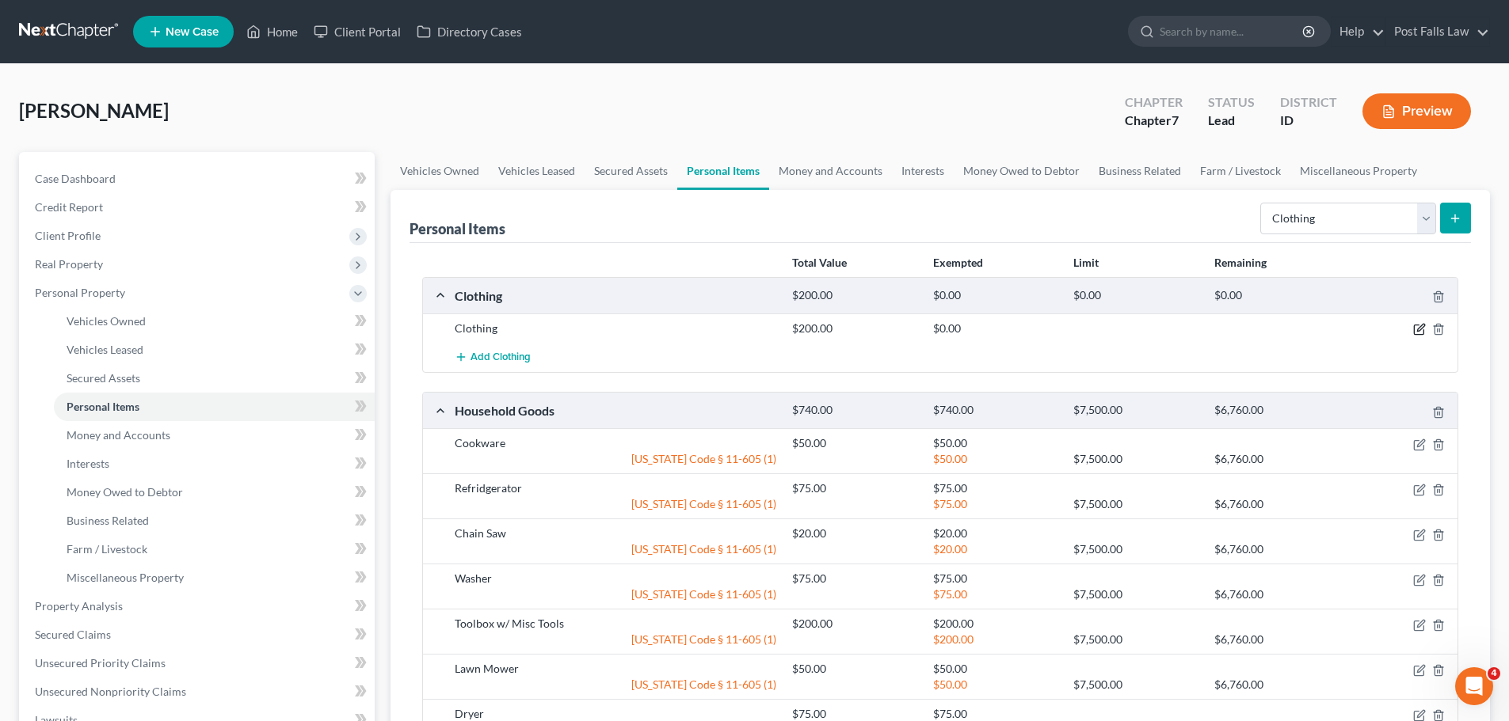
click at [1415, 333] on icon "button" at bounding box center [1419, 329] width 13 height 13
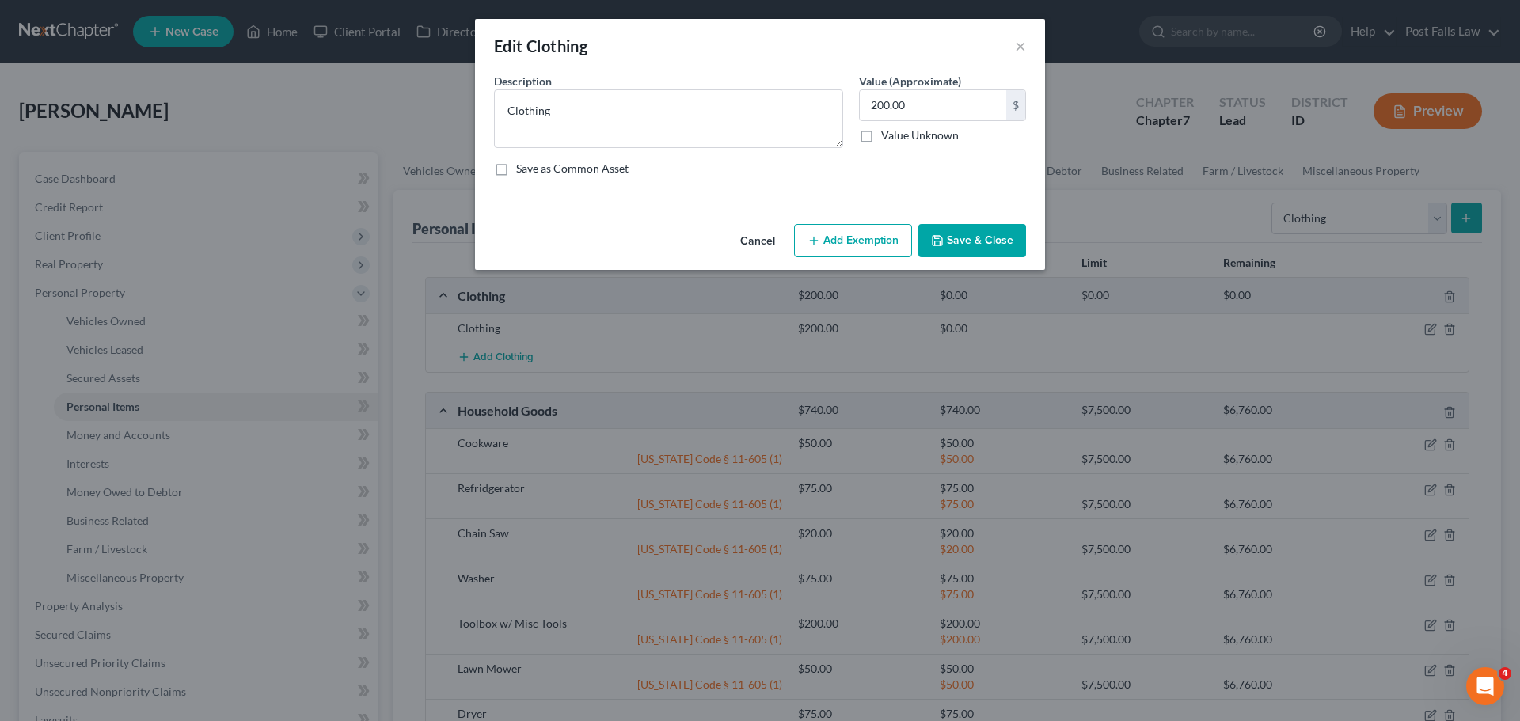
click at [855, 225] on button "Add Exemption" at bounding box center [853, 240] width 118 height 33
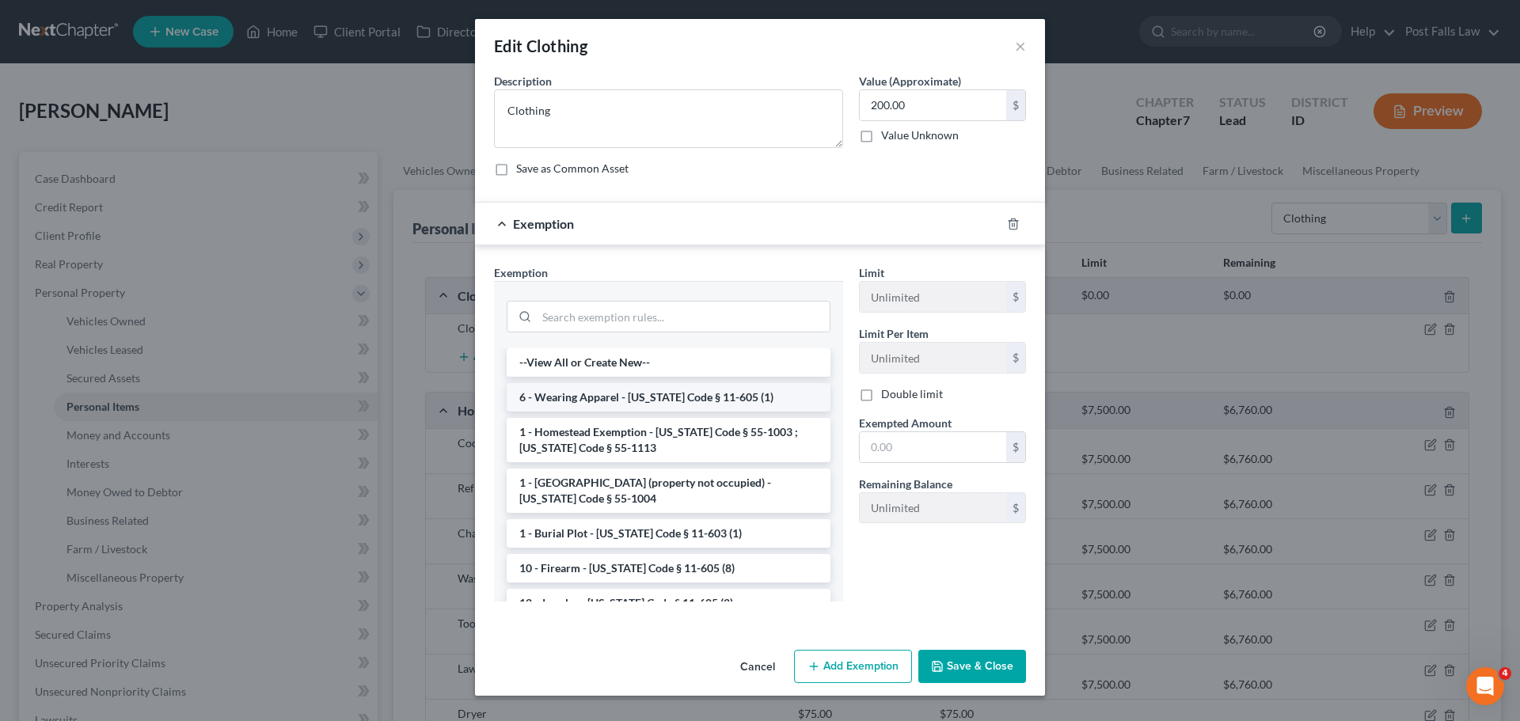
click at [636, 388] on li "6 - Wearing Apparel - Idaho Code § 11-605 (1)" at bounding box center [669, 397] width 324 height 29
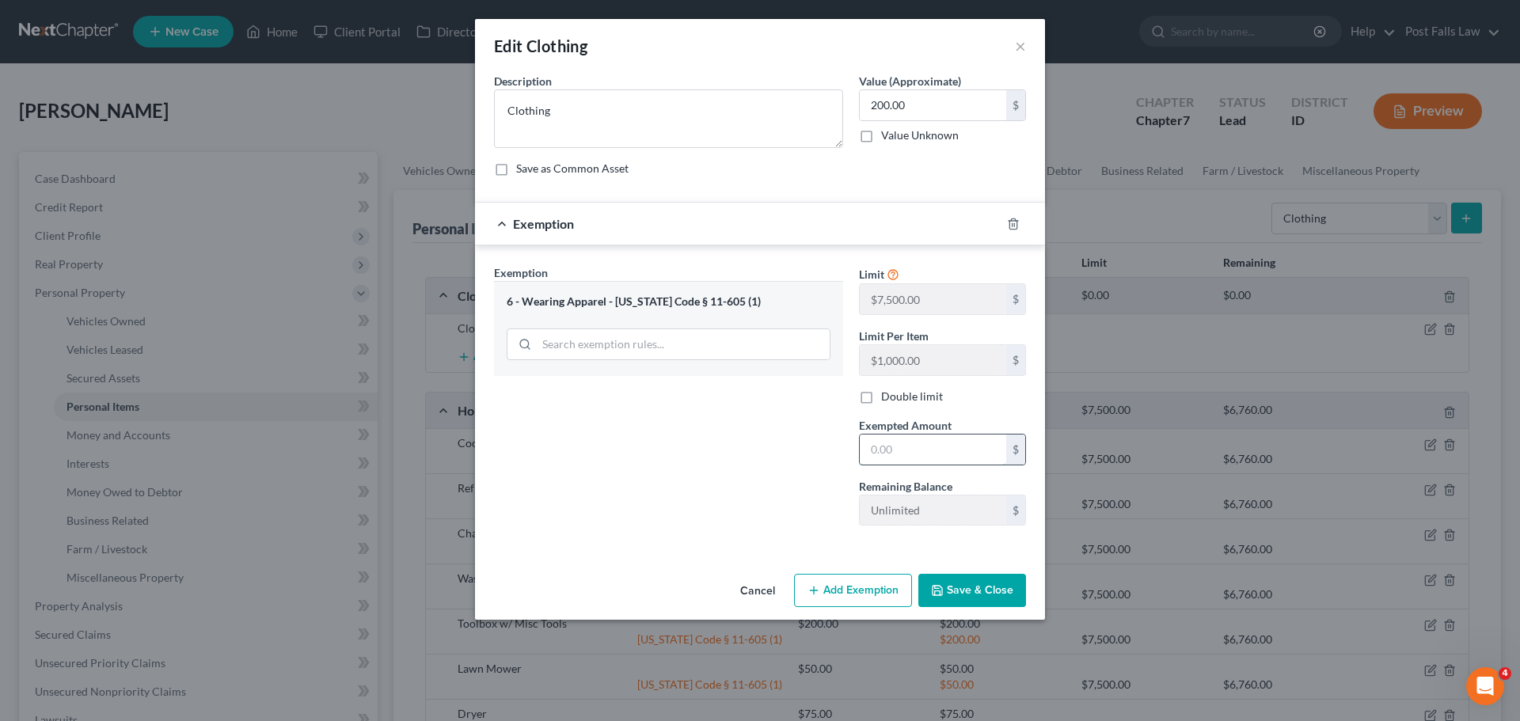
click at [896, 447] on input "text" at bounding box center [933, 450] width 147 height 30
type input "200.00"
click at [991, 590] on button "Save & Close" at bounding box center [973, 590] width 108 height 33
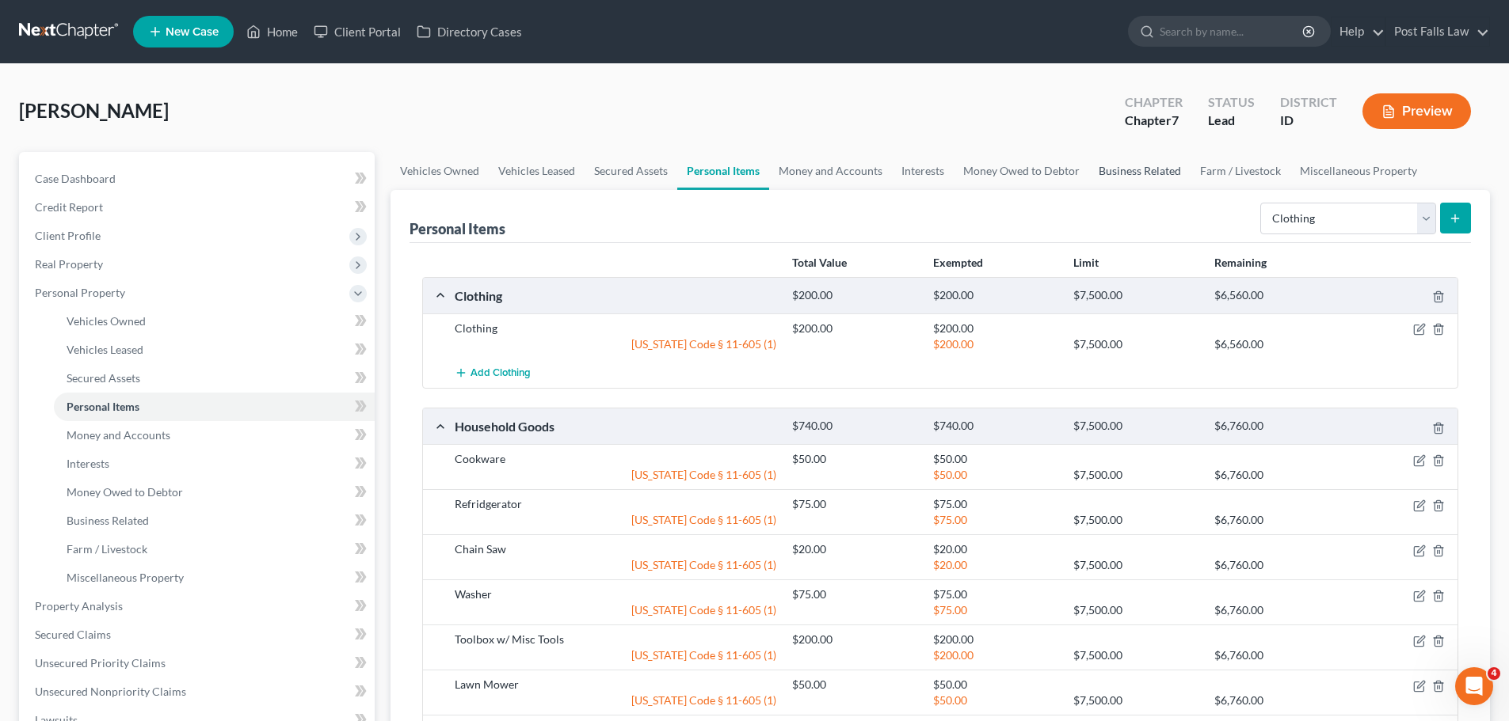
click at [1113, 170] on link "Business Related" at bounding box center [1139, 171] width 101 height 38
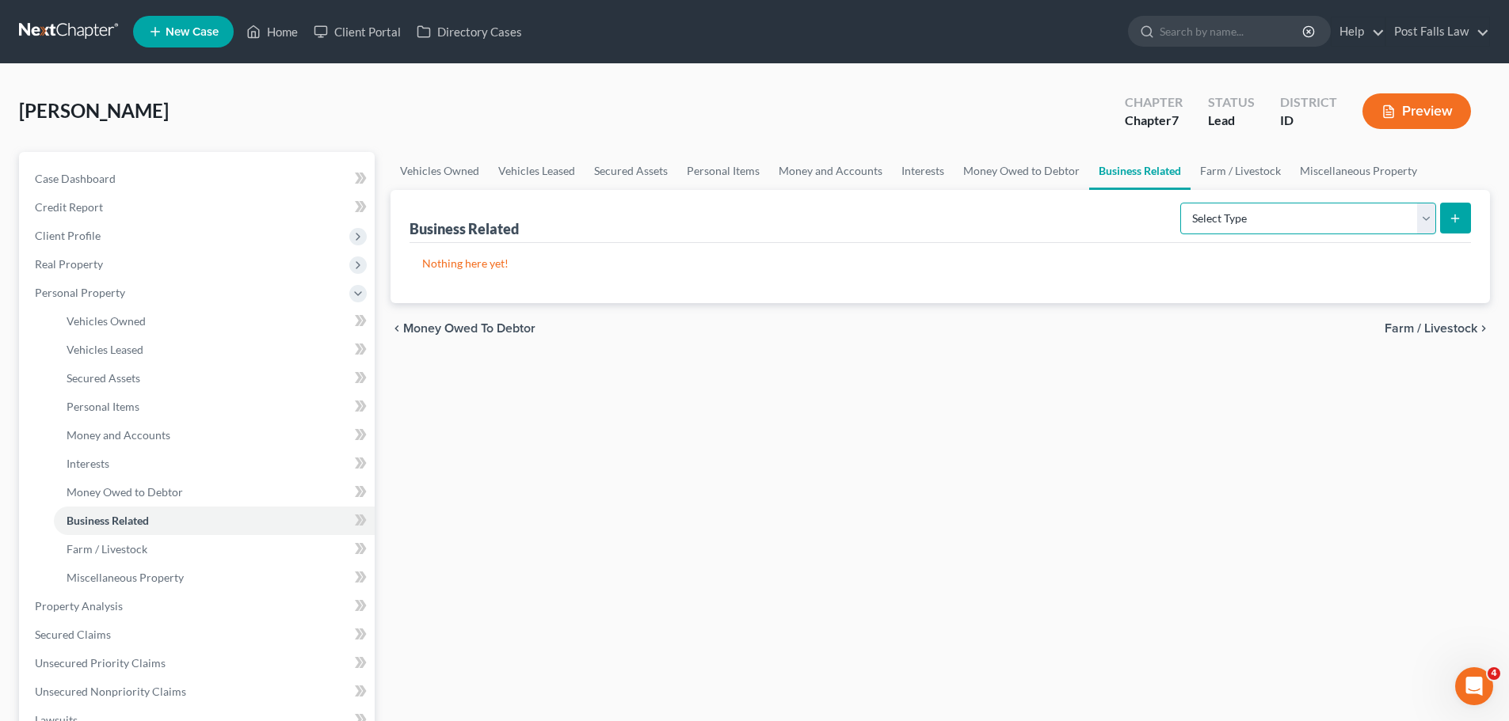
click at [1425, 212] on select "Select Type Customer Lists Franchises Inventory Licenses Machinery Office Equip…" at bounding box center [1308, 219] width 256 height 32
click at [1417, 222] on select "Select Type Customer Lists Franchises Inventory Licenses Machinery Office Equip…" at bounding box center [1308, 219] width 256 height 32
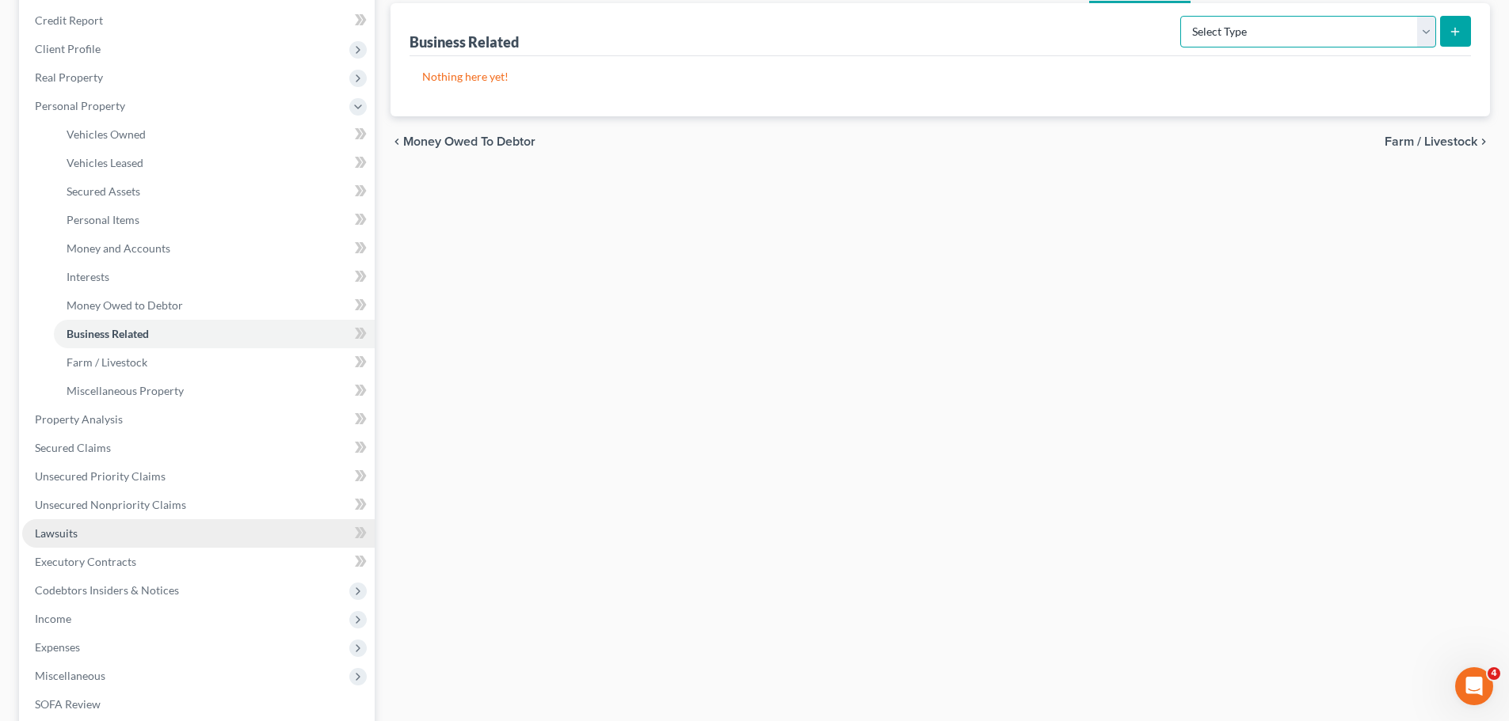
scroll to position [238, 0]
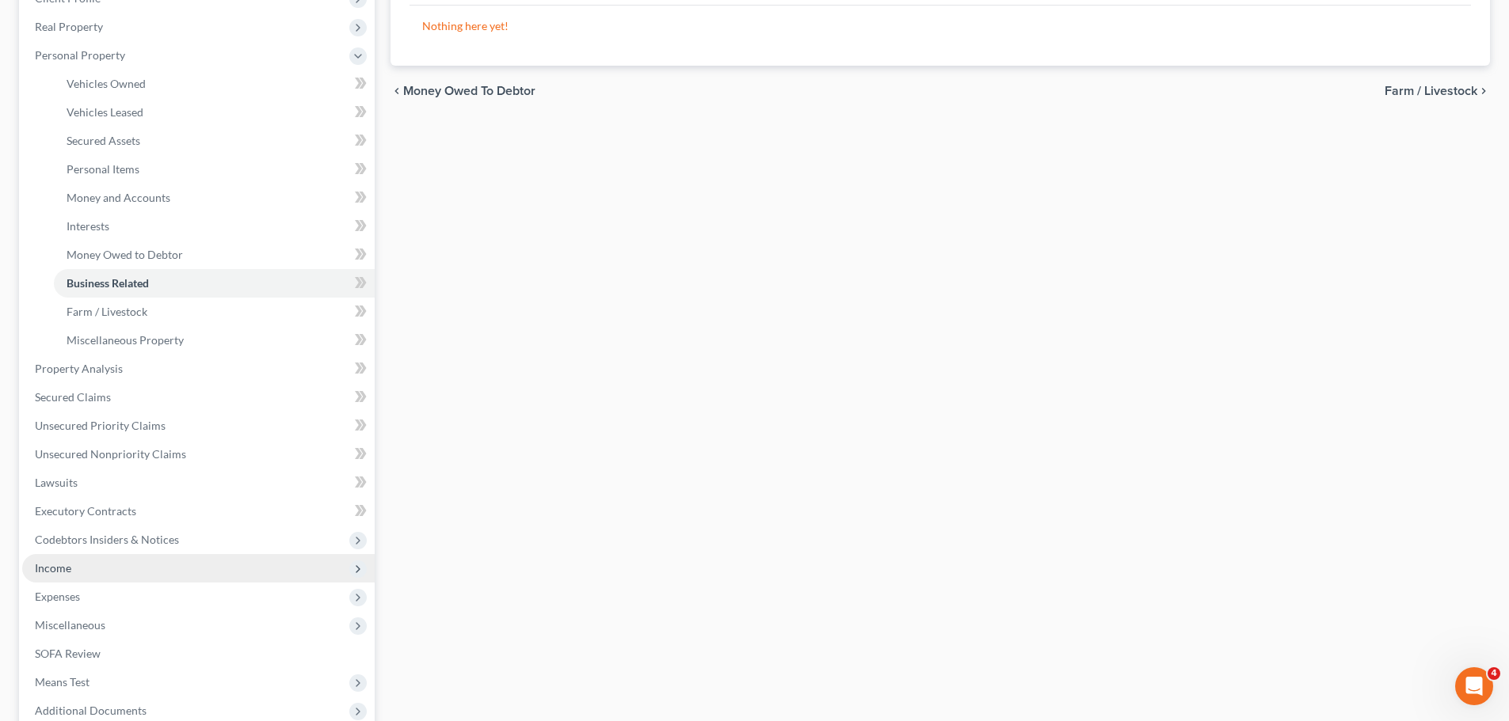
click at [73, 566] on span "Income" at bounding box center [198, 568] width 352 height 29
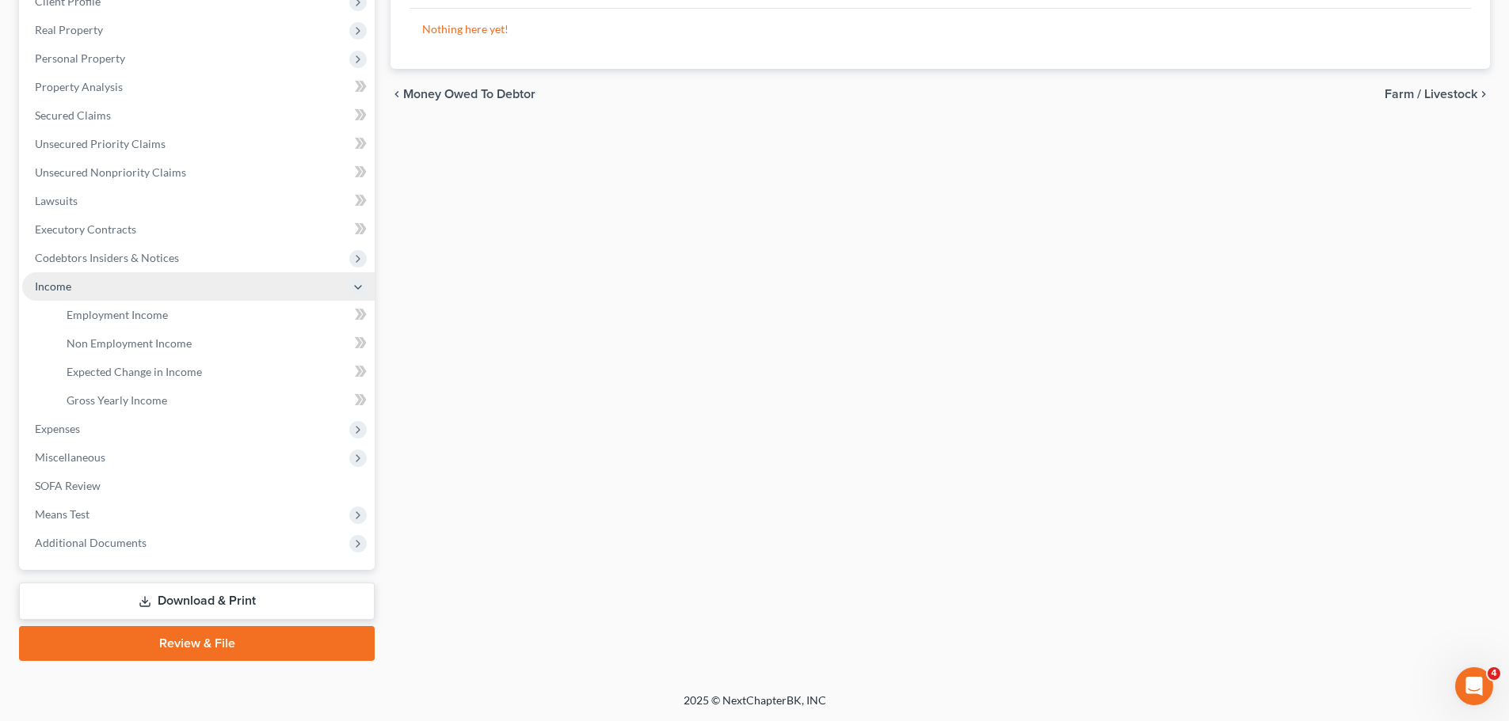
scroll to position [234, 0]
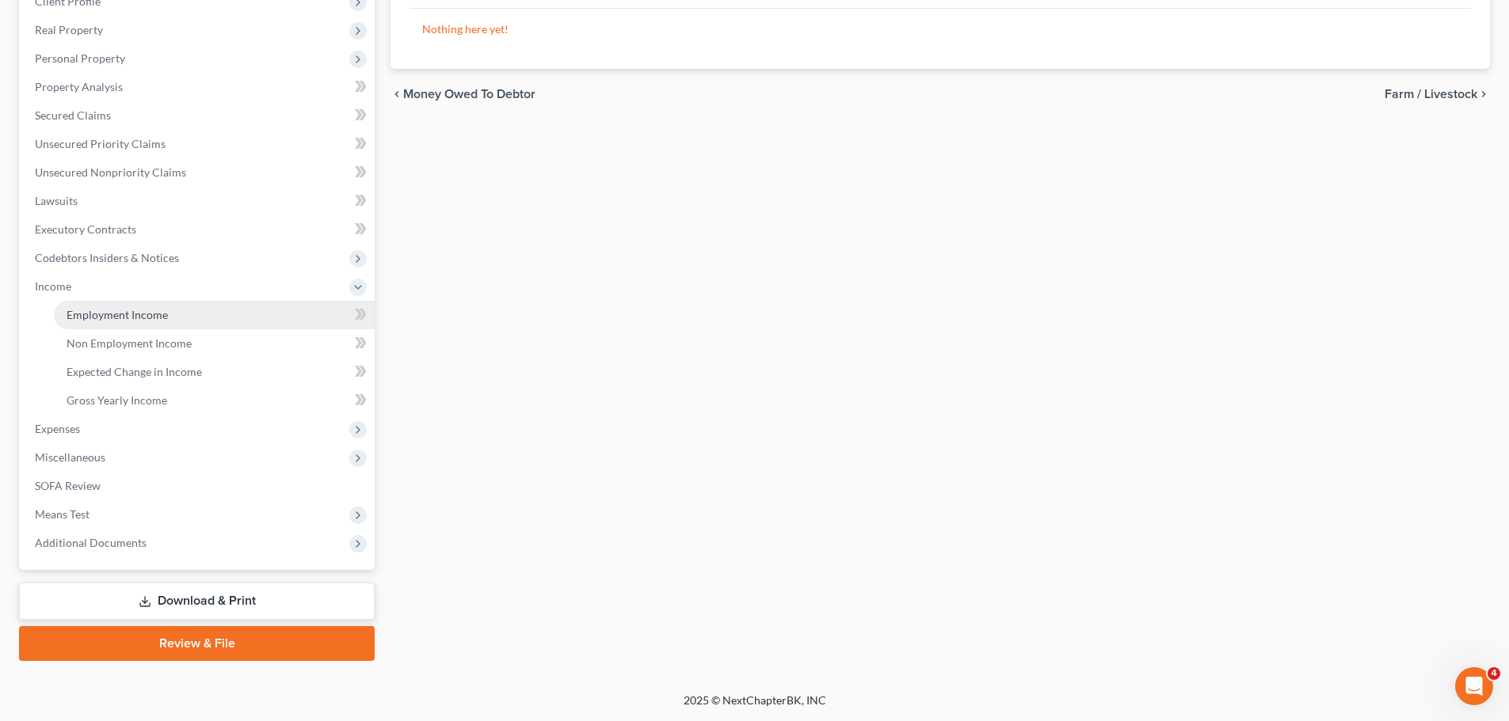
click at [108, 314] on span "Employment Income" at bounding box center [117, 314] width 101 height 13
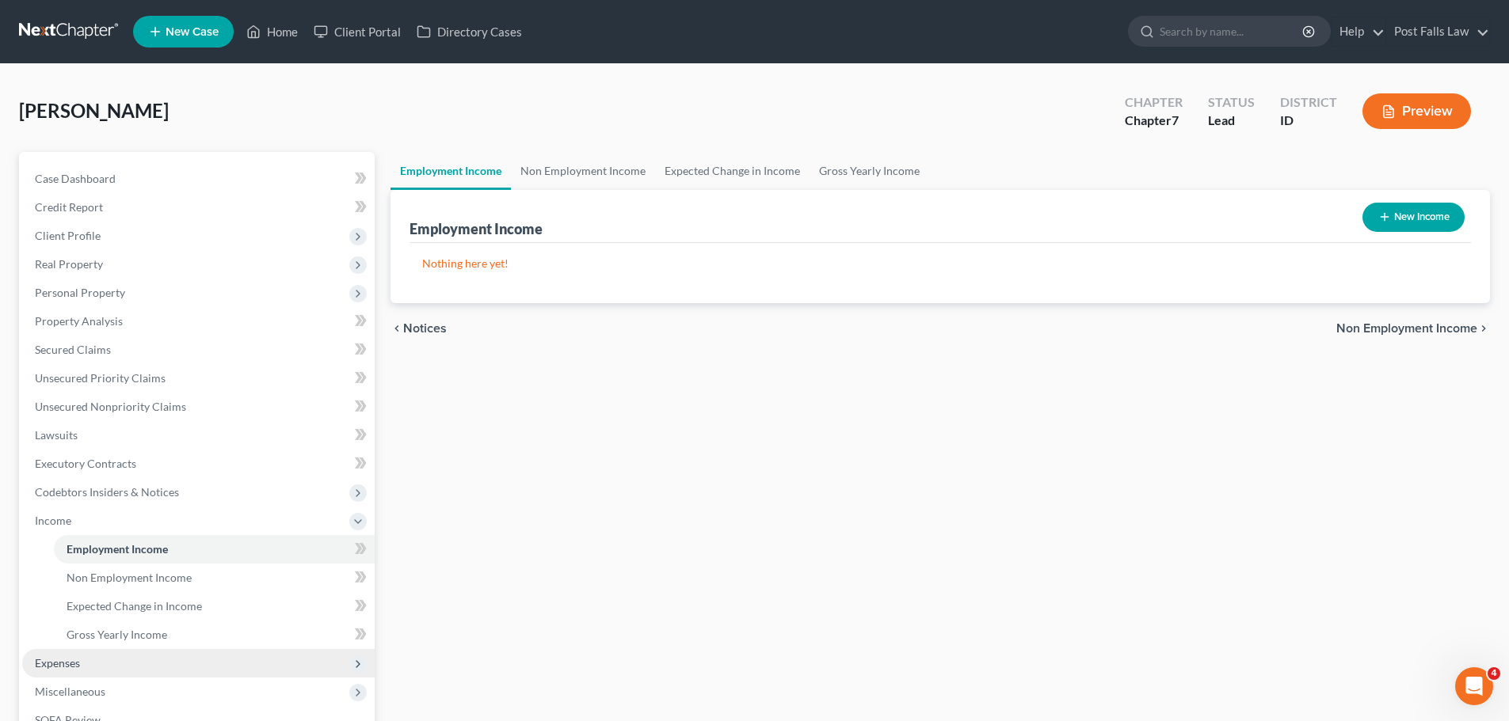
click at [70, 664] on span "Expenses" at bounding box center [57, 663] width 45 height 13
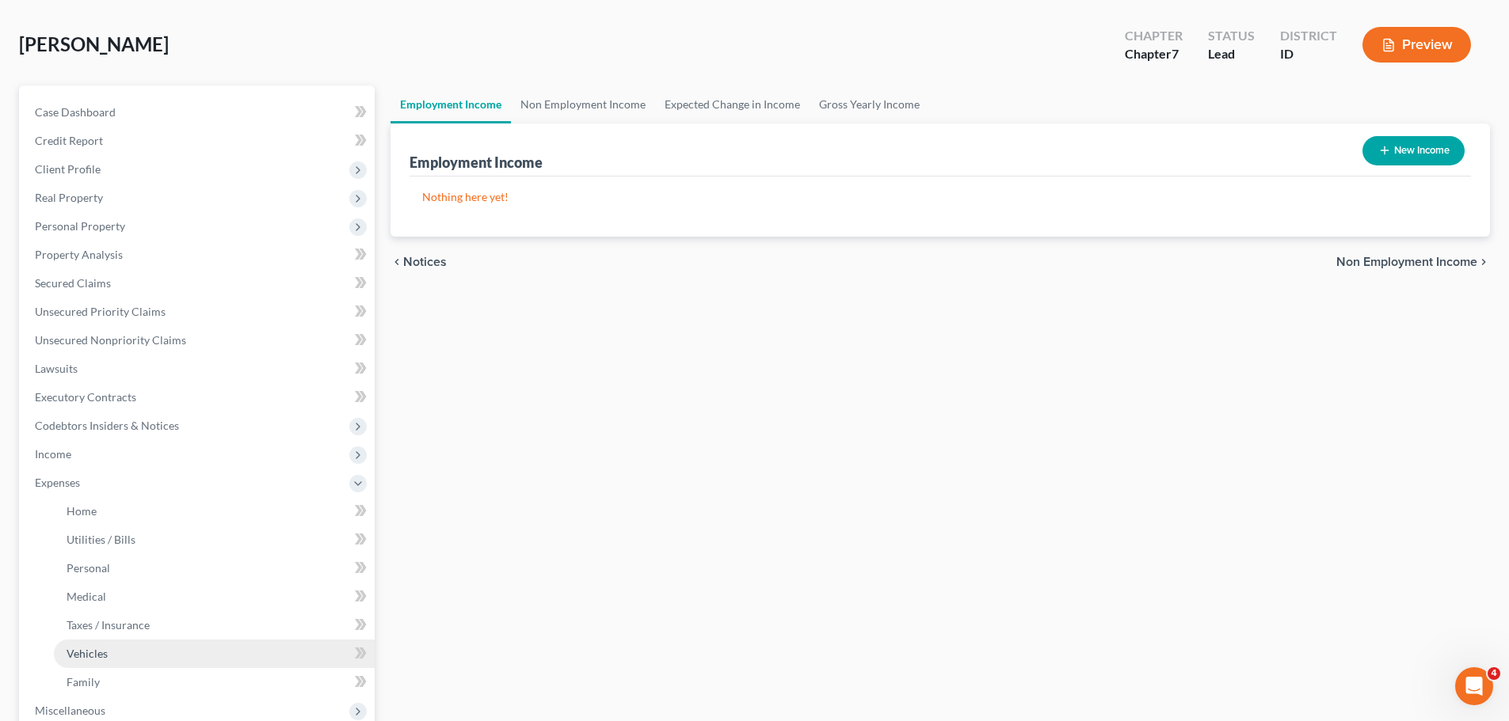
scroll to position [317, 0]
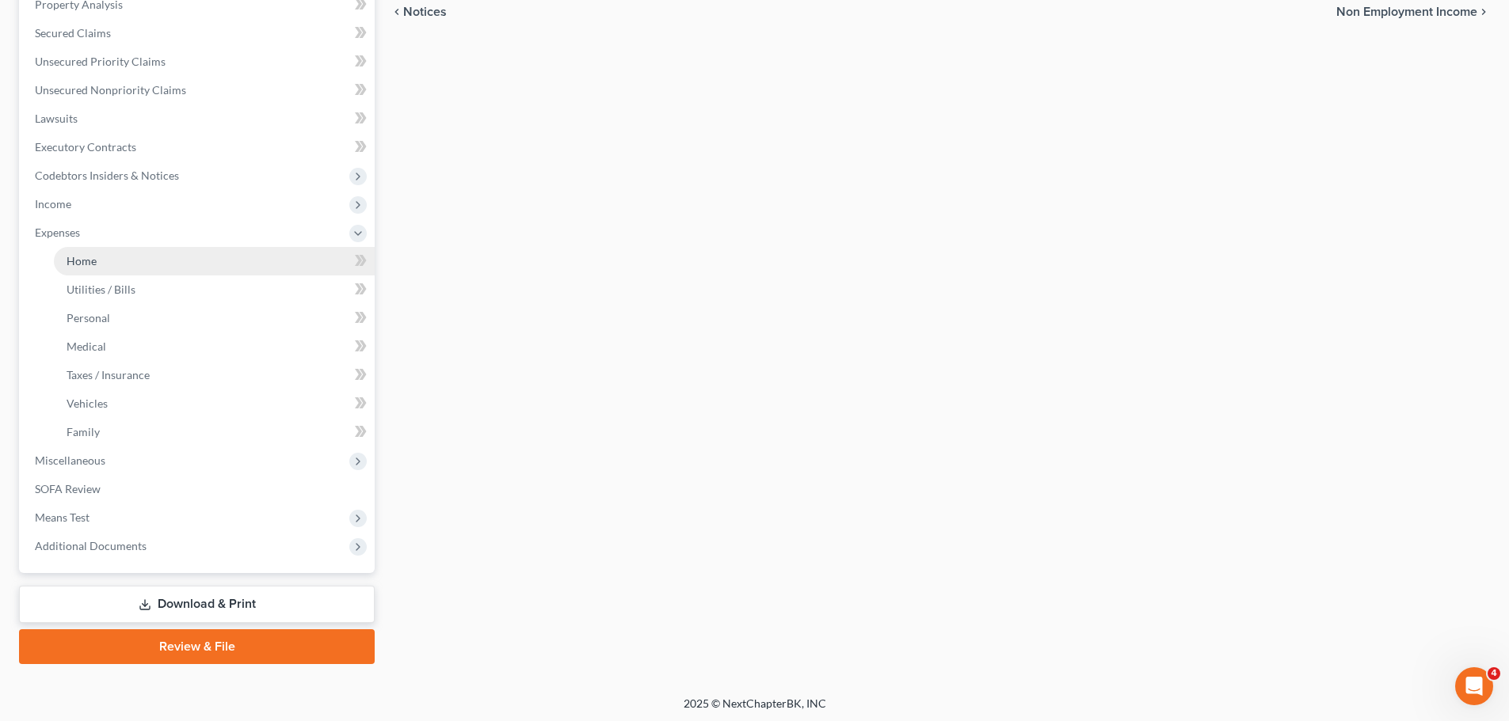
click at [105, 263] on link "Home" at bounding box center [214, 261] width 321 height 29
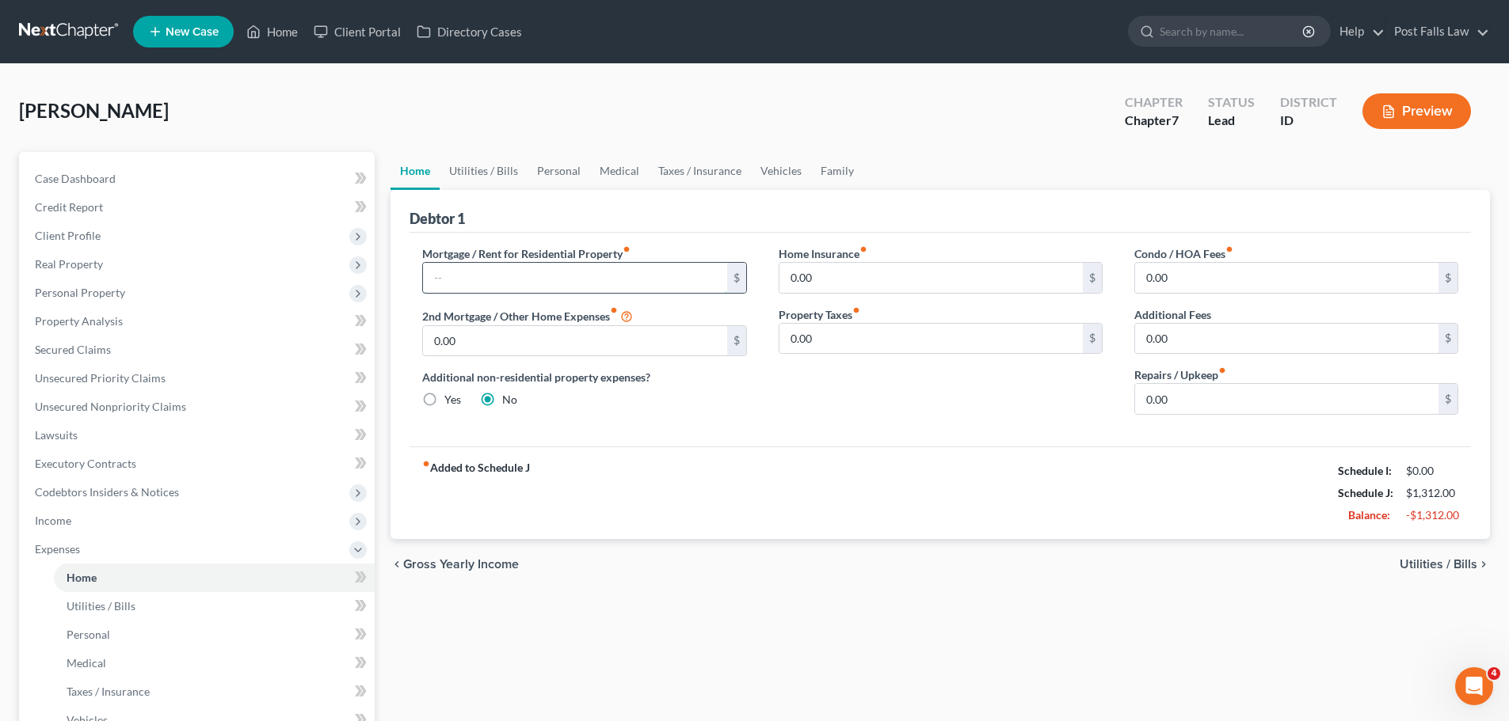
click at [555, 276] on input "text" at bounding box center [574, 278] width 303 height 30
type input "3,200.00"
click at [477, 169] on link "Utilities / Bills" at bounding box center [484, 171] width 88 height 38
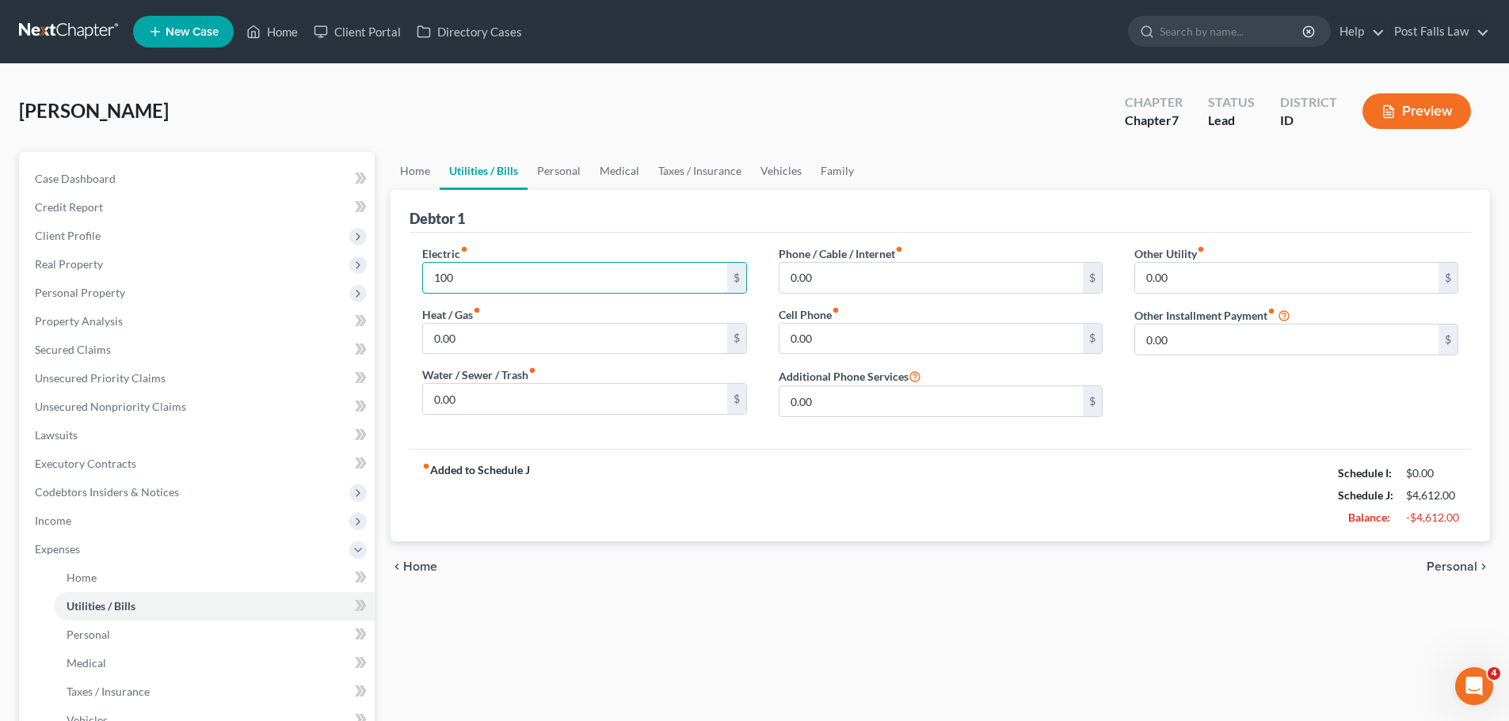
type input "100"
type input "118.90"
click at [828, 280] on input "0.00" at bounding box center [930, 278] width 303 height 30
type input "176"
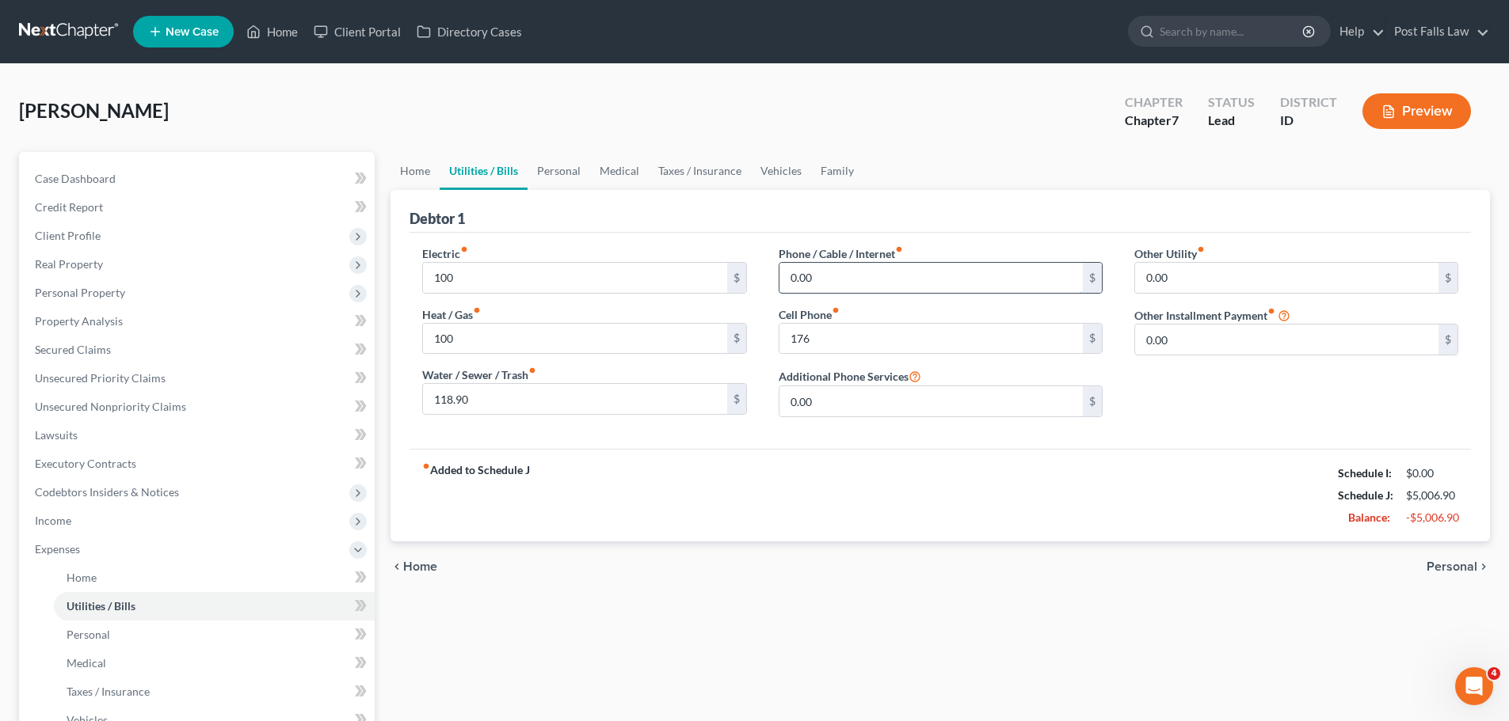
click at [836, 287] on input "0.00" at bounding box center [930, 278] width 303 height 30
type input "40.00"
click at [545, 271] on input "100" at bounding box center [574, 278] width 303 height 30
type input "100.00"
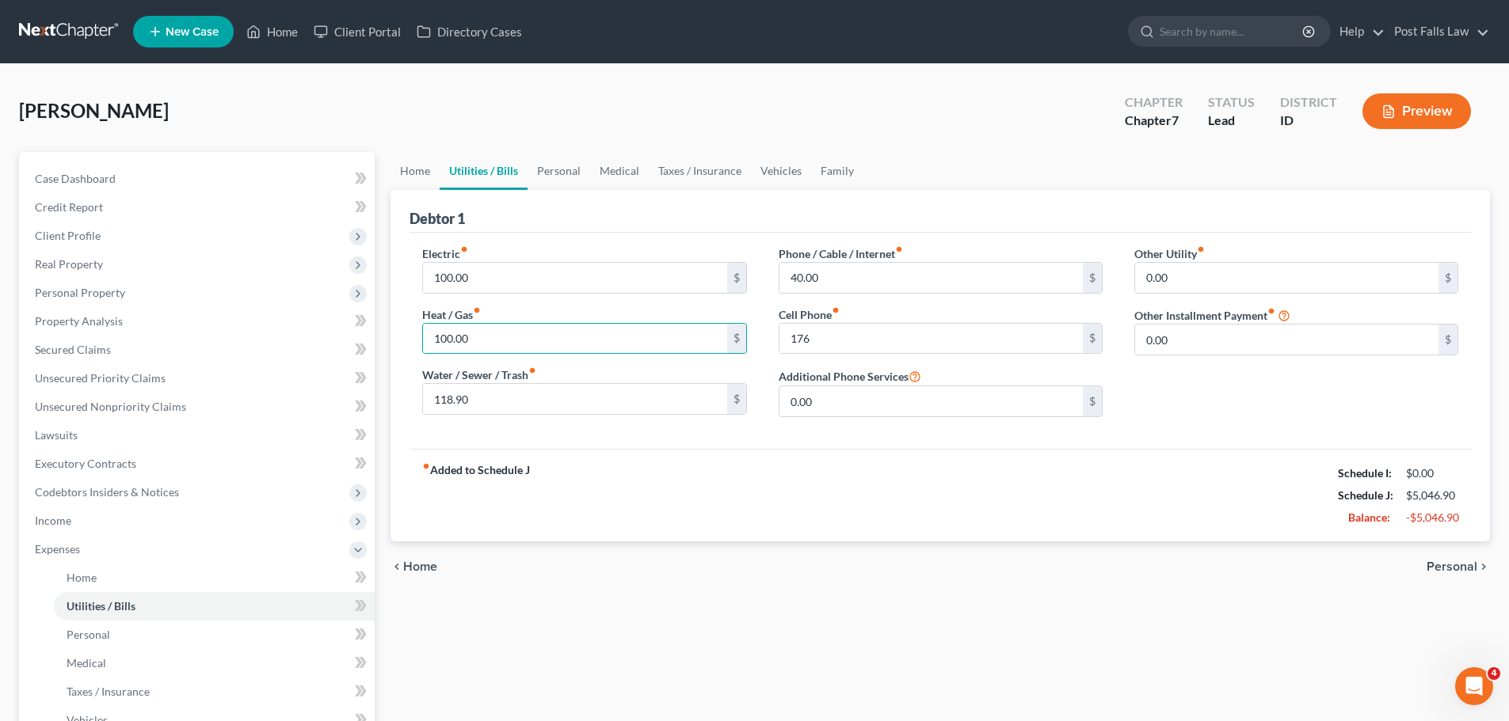
click at [870, 319] on div "Cell Phone fiber_manual_record 176 $" at bounding box center [940, 330] width 324 height 48
click at [850, 351] on input "176" at bounding box center [930, 339] width 303 height 30
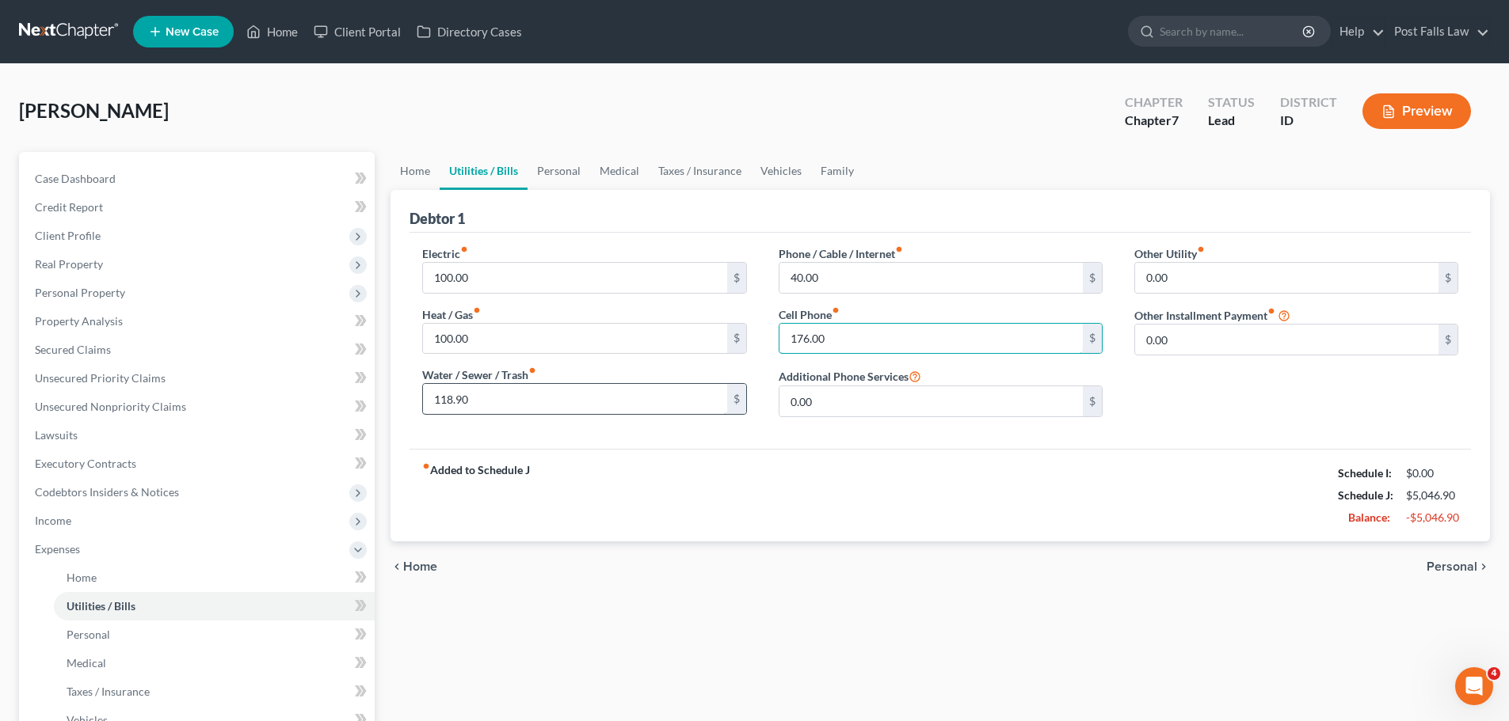
type input "176.00"
click at [448, 399] on input "118.90" at bounding box center [574, 399] width 303 height 30
type input "158.90"
click at [548, 172] on link "Personal" at bounding box center [558, 171] width 63 height 38
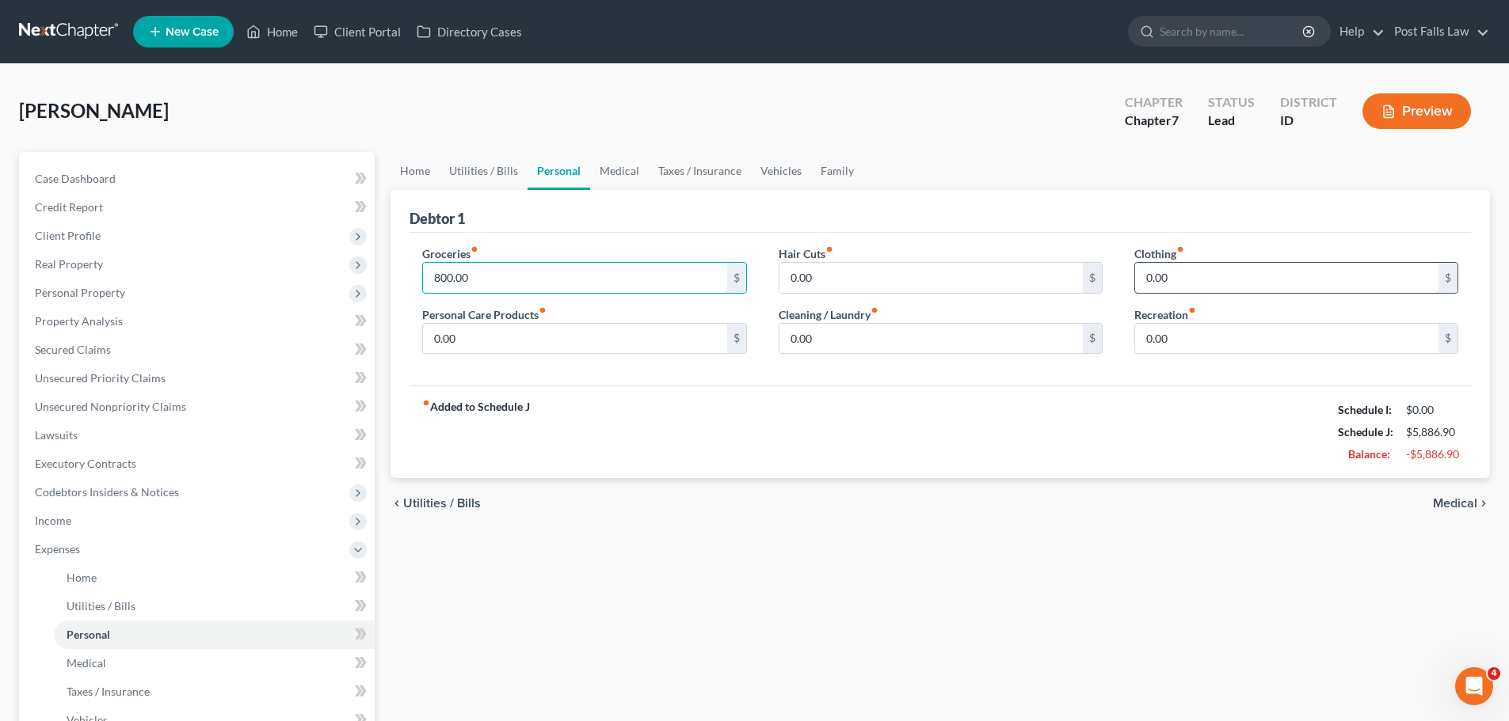
type input "800.00"
type input "100.00"
click at [631, 170] on link "Medical" at bounding box center [619, 171] width 59 height 38
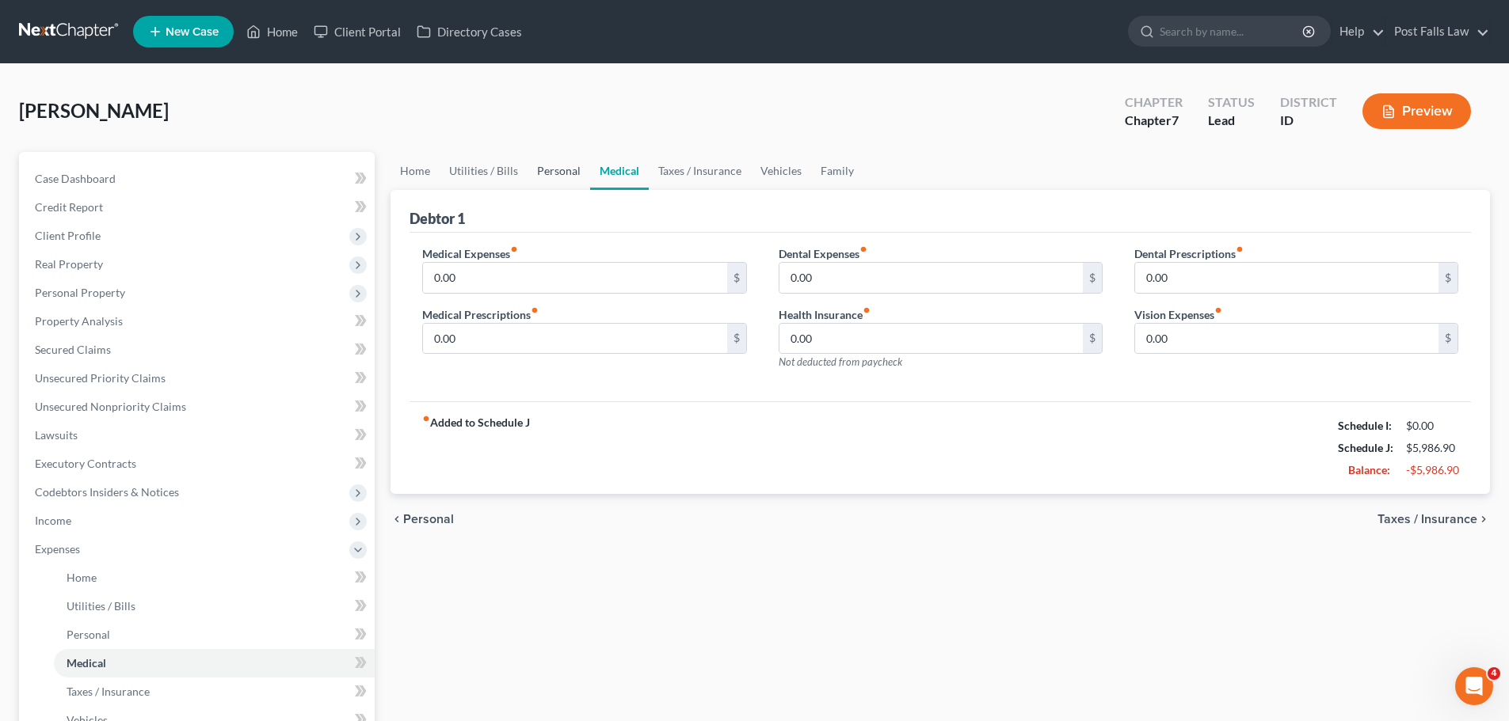
click at [544, 170] on link "Personal" at bounding box center [558, 171] width 63 height 38
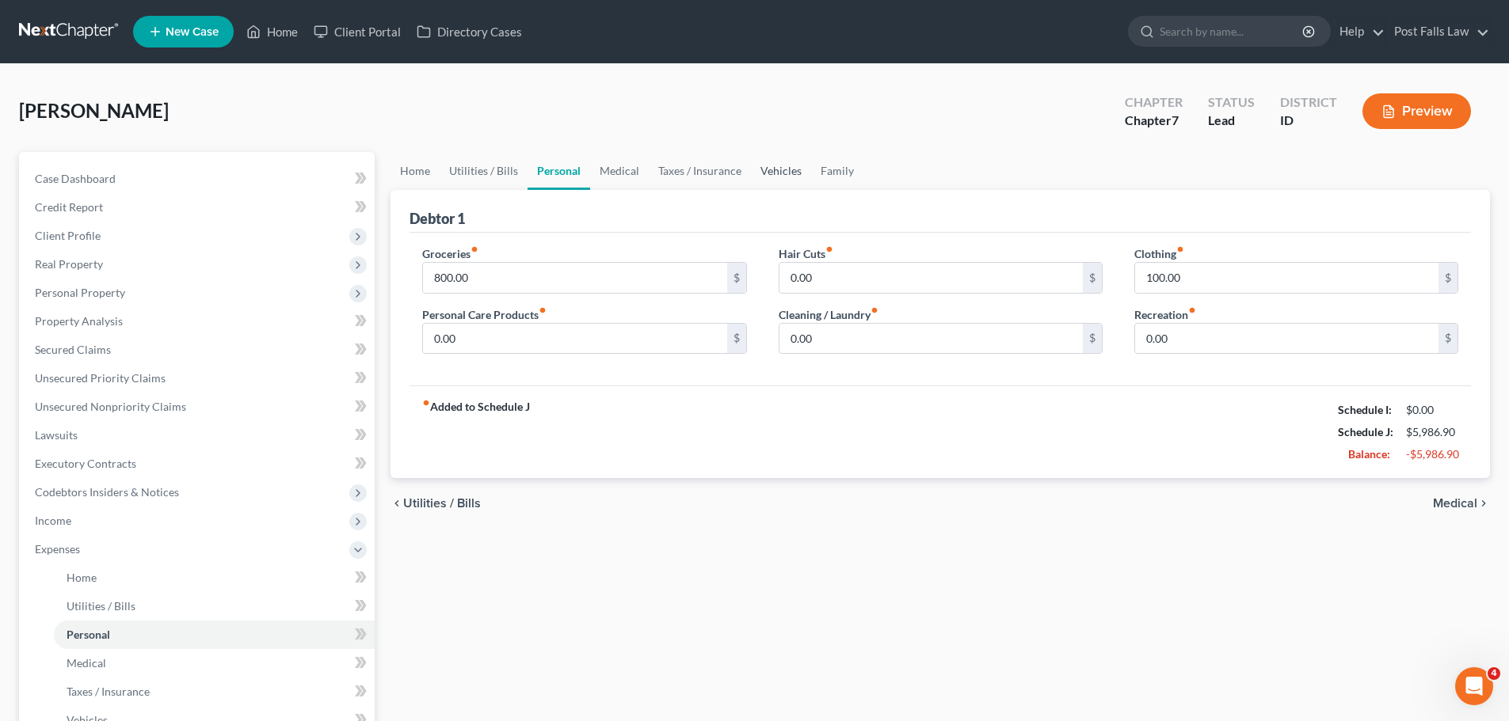
click at [757, 166] on link "Vehicles" at bounding box center [781, 171] width 60 height 38
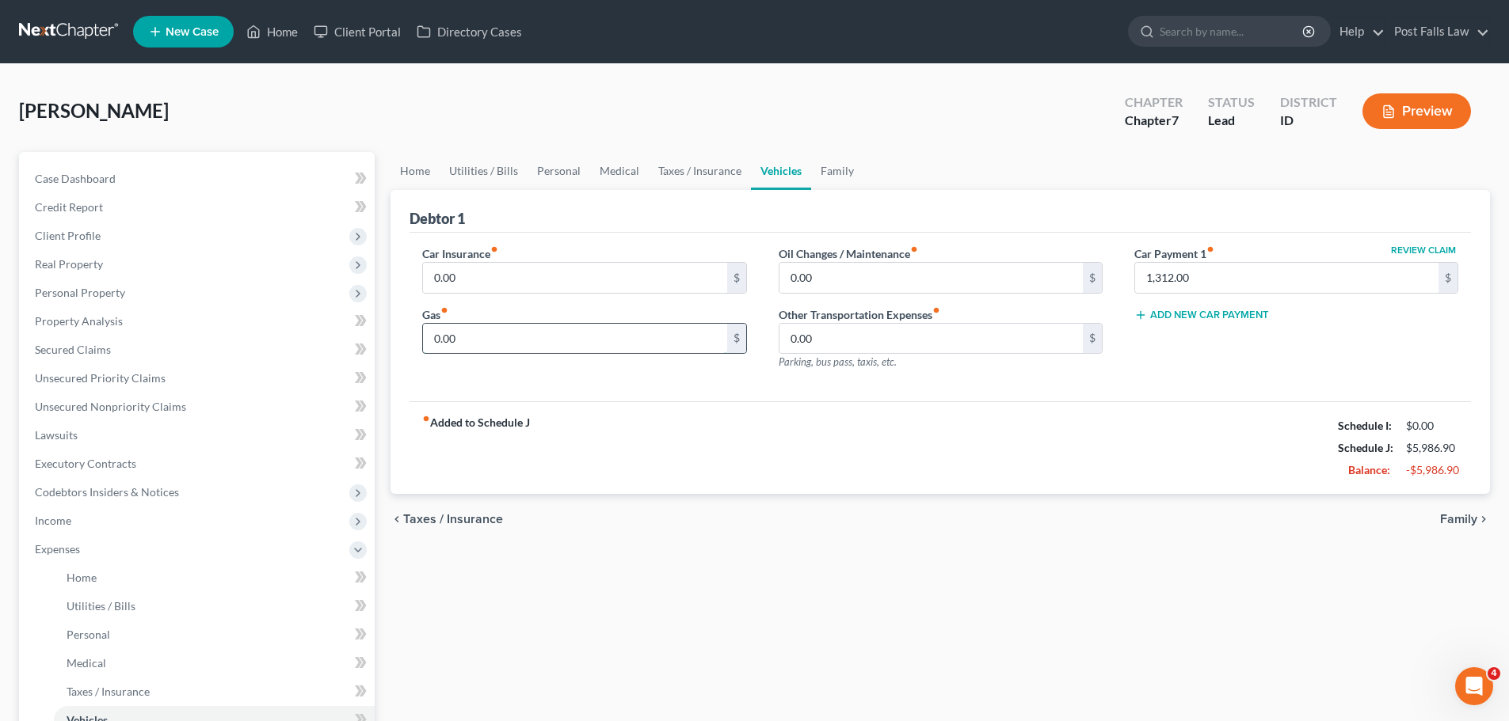
click at [531, 335] on input "0.00" at bounding box center [574, 339] width 303 height 30
type input "120.00"
type input "140.11"
click at [839, 176] on link "Family" at bounding box center [837, 171] width 52 height 38
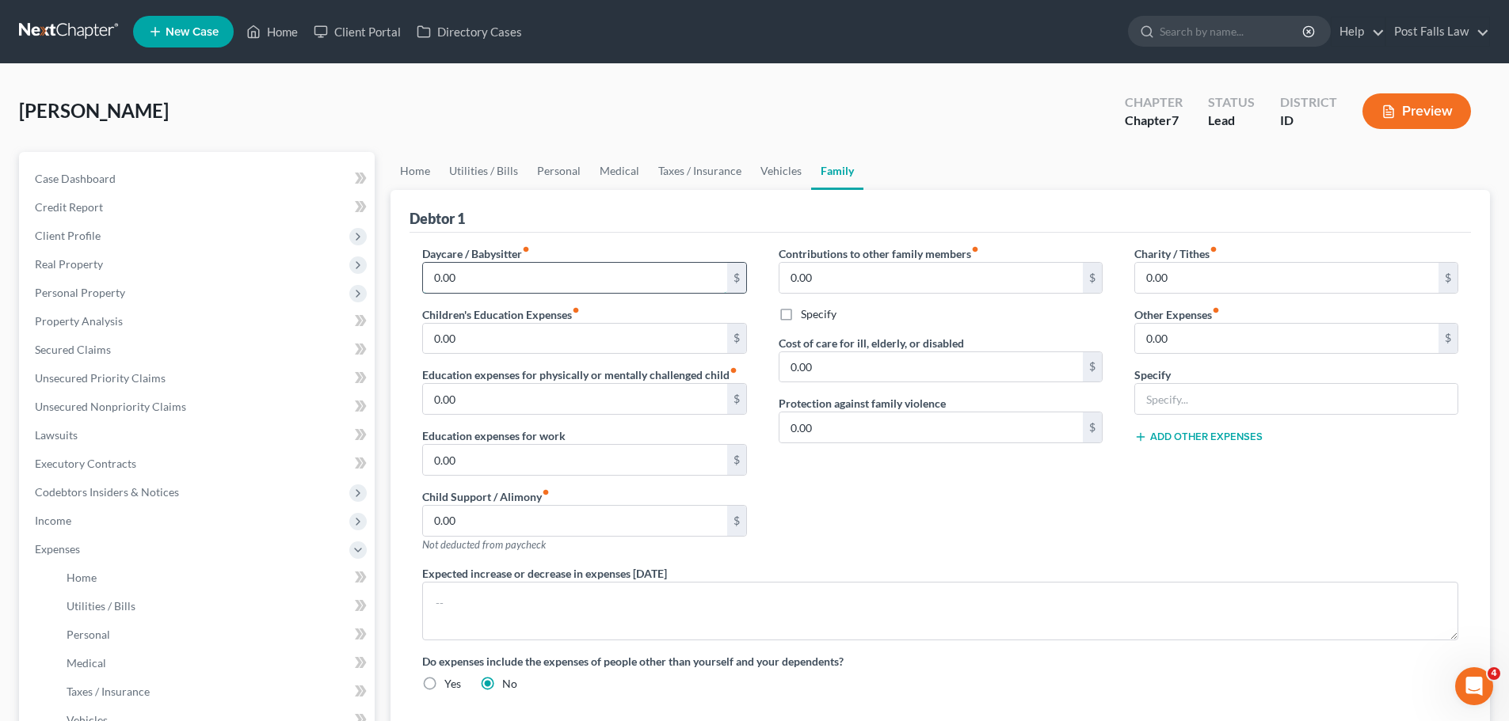
click at [616, 279] on input "0.00" at bounding box center [574, 278] width 303 height 30
type input "350.00"
click at [418, 169] on link "Home" at bounding box center [414, 171] width 49 height 38
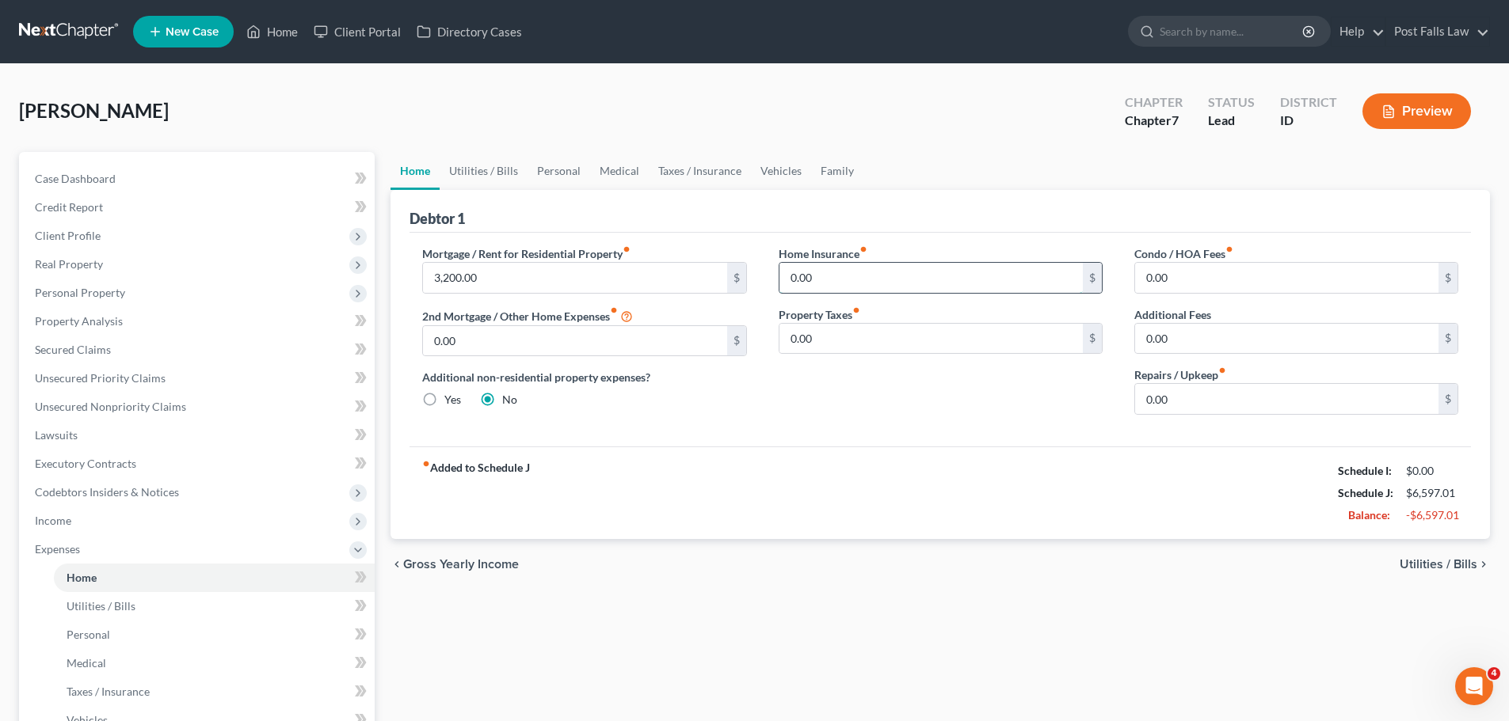
click at [899, 281] on input "0.00" at bounding box center [930, 278] width 303 height 30
type input "27.63"
click at [843, 175] on link "Family" at bounding box center [837, 171] width 52 height 38
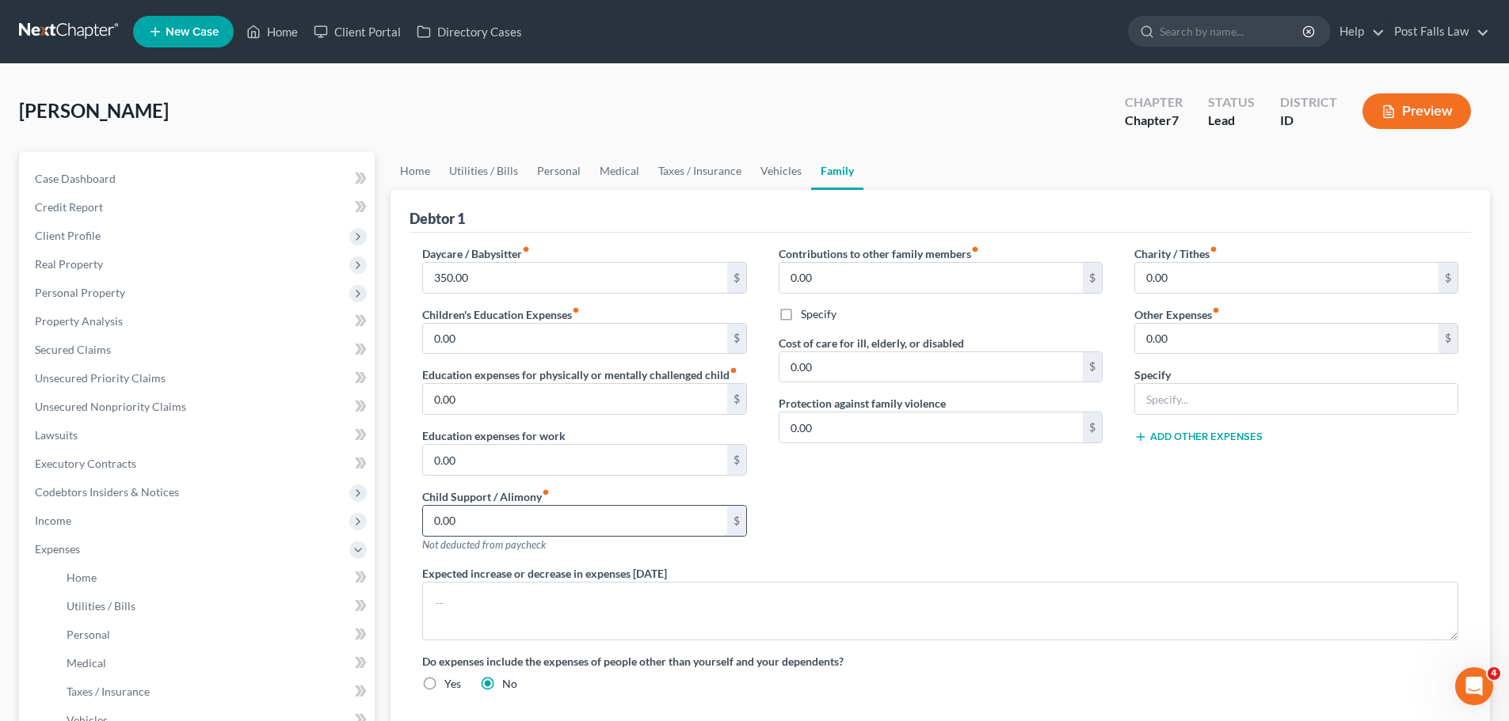
click at [478, 535] on input "0.00" at bounding box center [574, 521] width 303 height 30
type input "137.50"
click at [413, 176] on link "Home" at bounding box center [414, 171] width 49 height 38
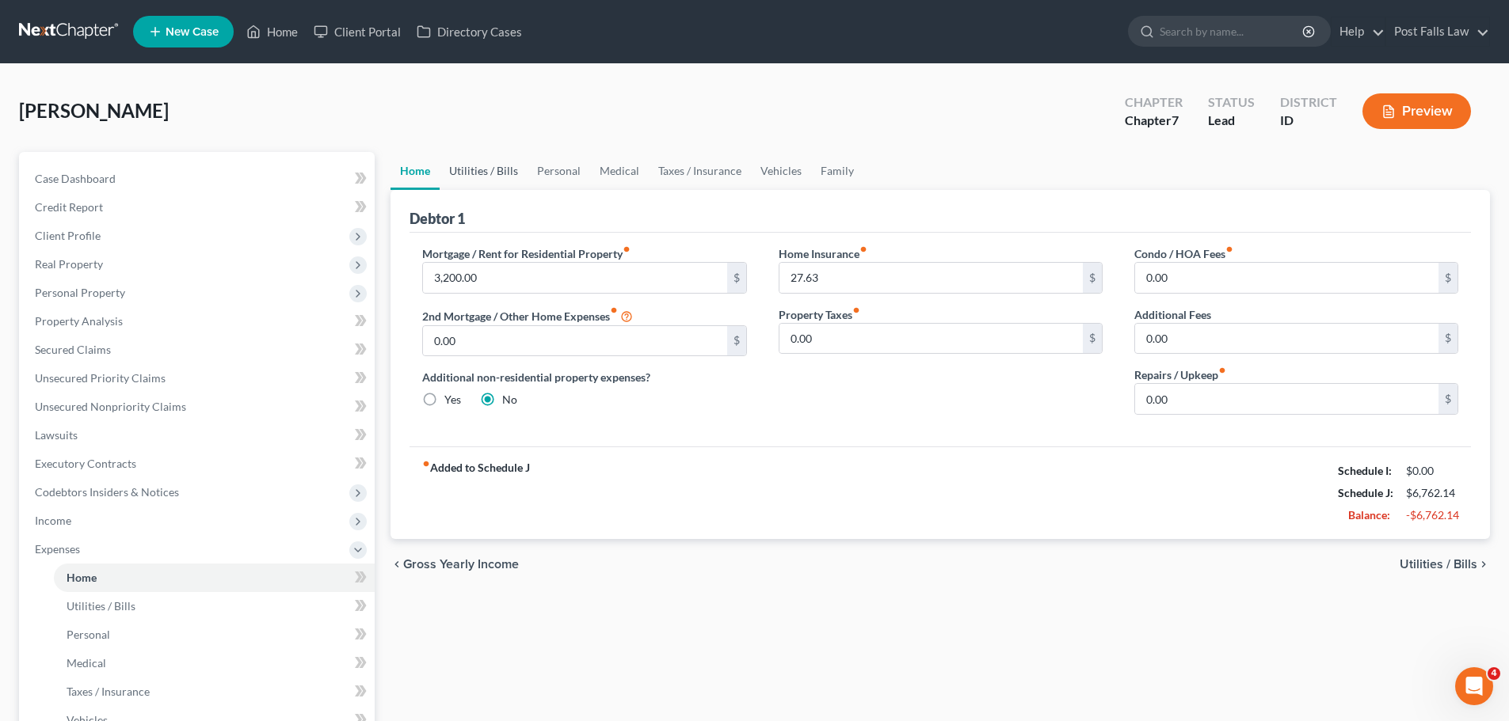
click at [462, 169] on link "Utilities / Bills" at bounding box center [484, 171] width 88 height 38
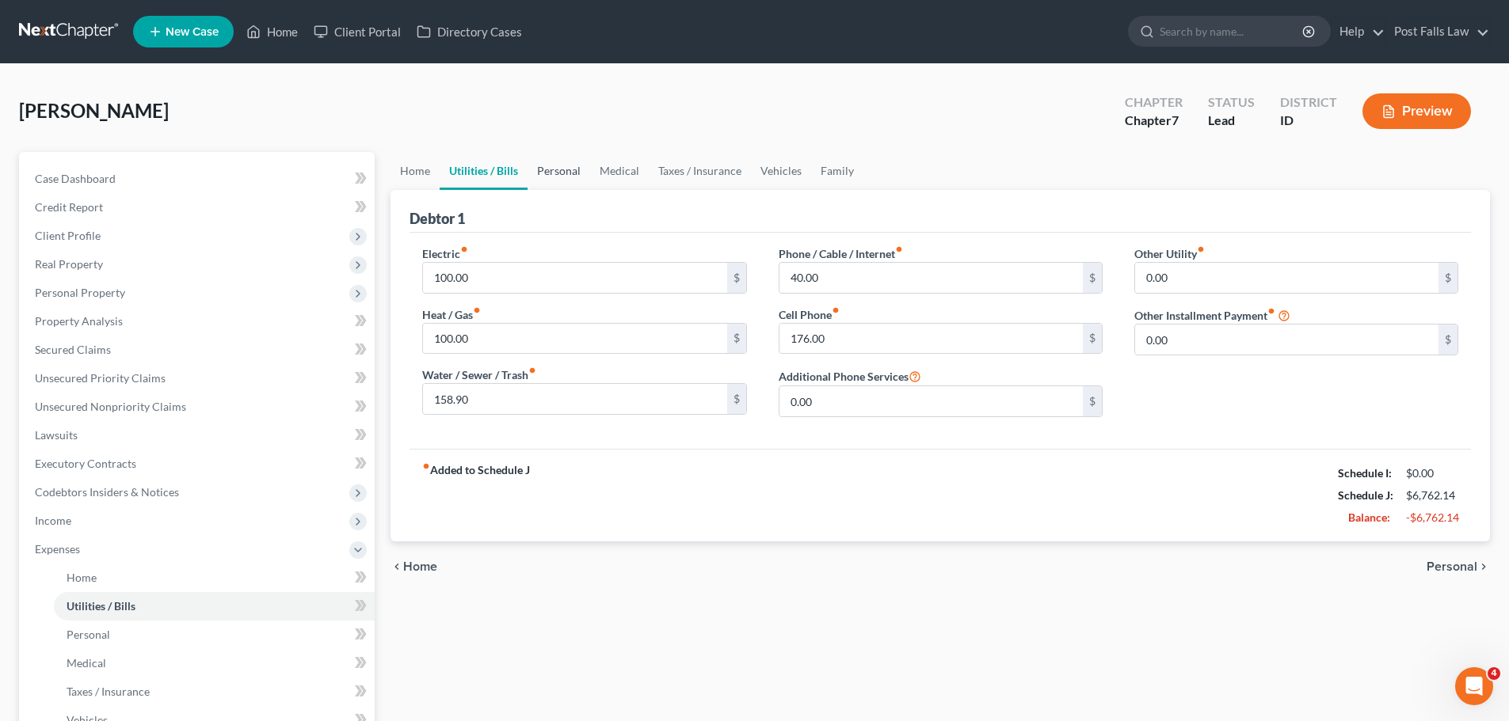
click at [540, 169] on link "Personal" at bounding box center [558, 171] width 63 height 38
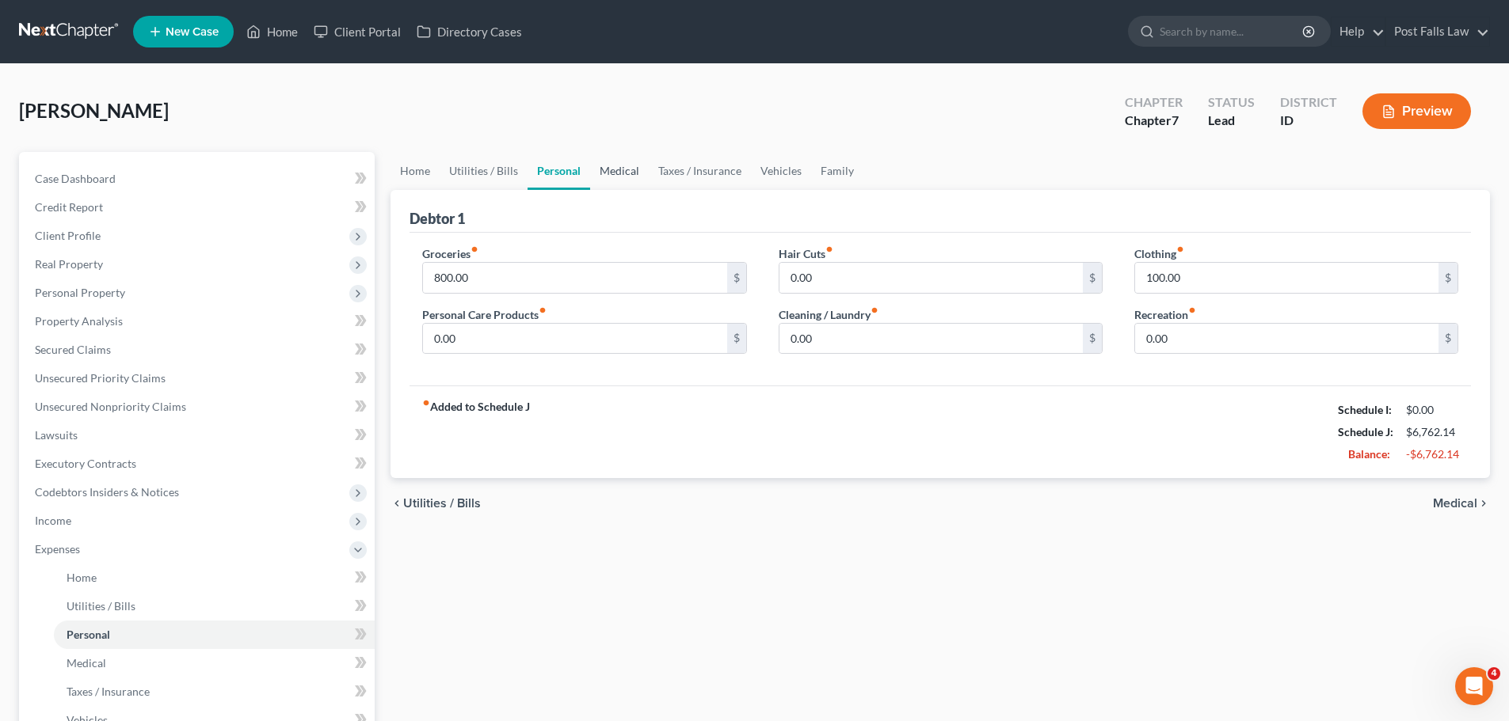
click at [613, 169] on link "Medical" at bounding box center [619, 171] width 59 height 38
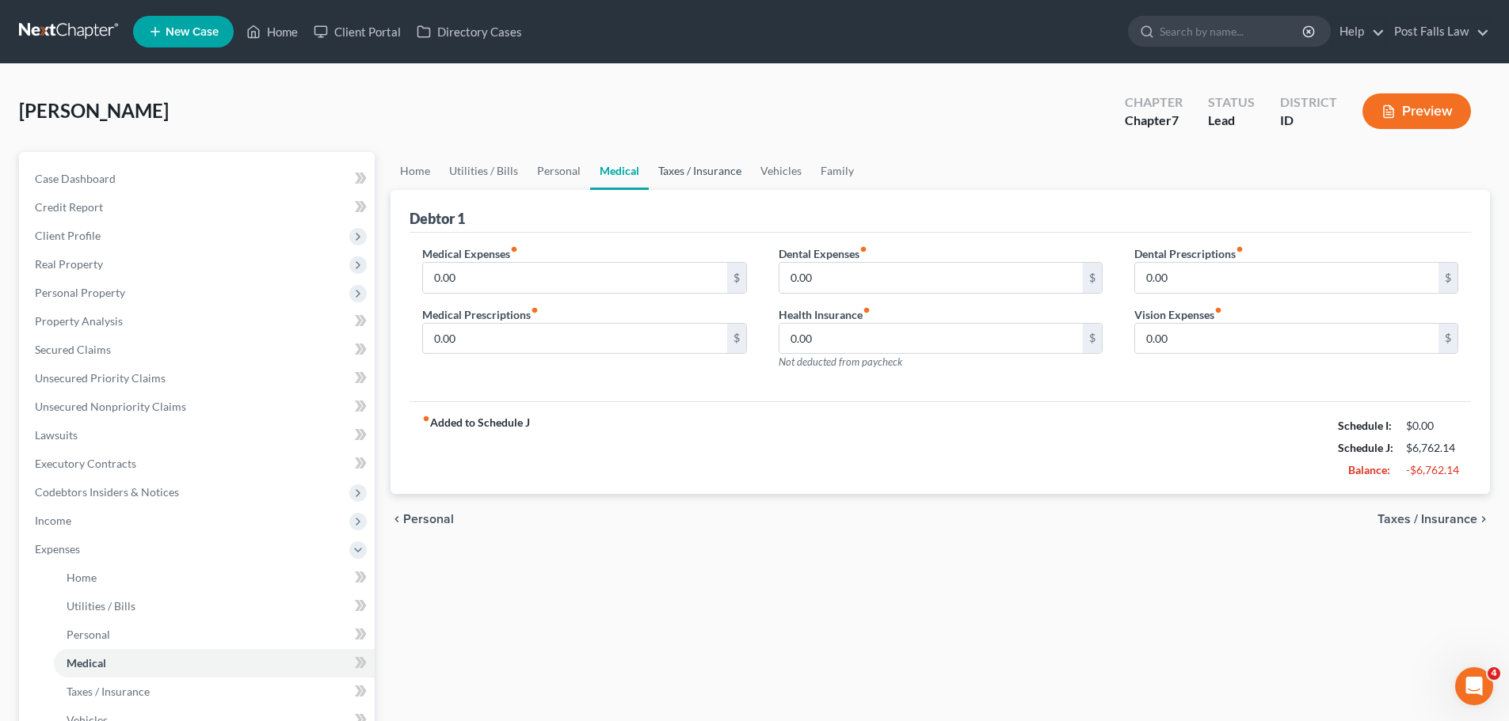
click at [672, 171] on link "Taxes / Insurance" at bounding box center [700, 171] width 102 height 38
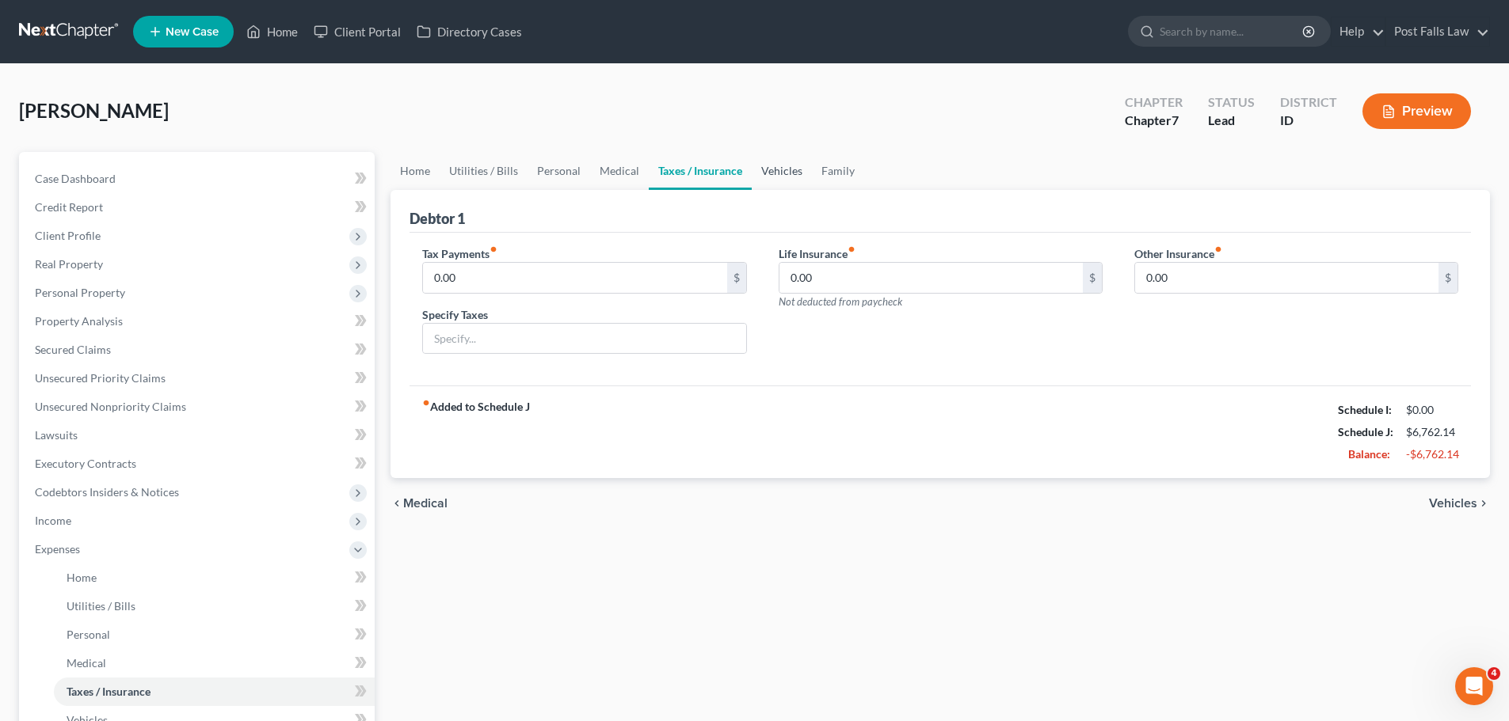
click at [773, 169] on link "Vehicles" at bounding box center [782, 171] width 60 height 38
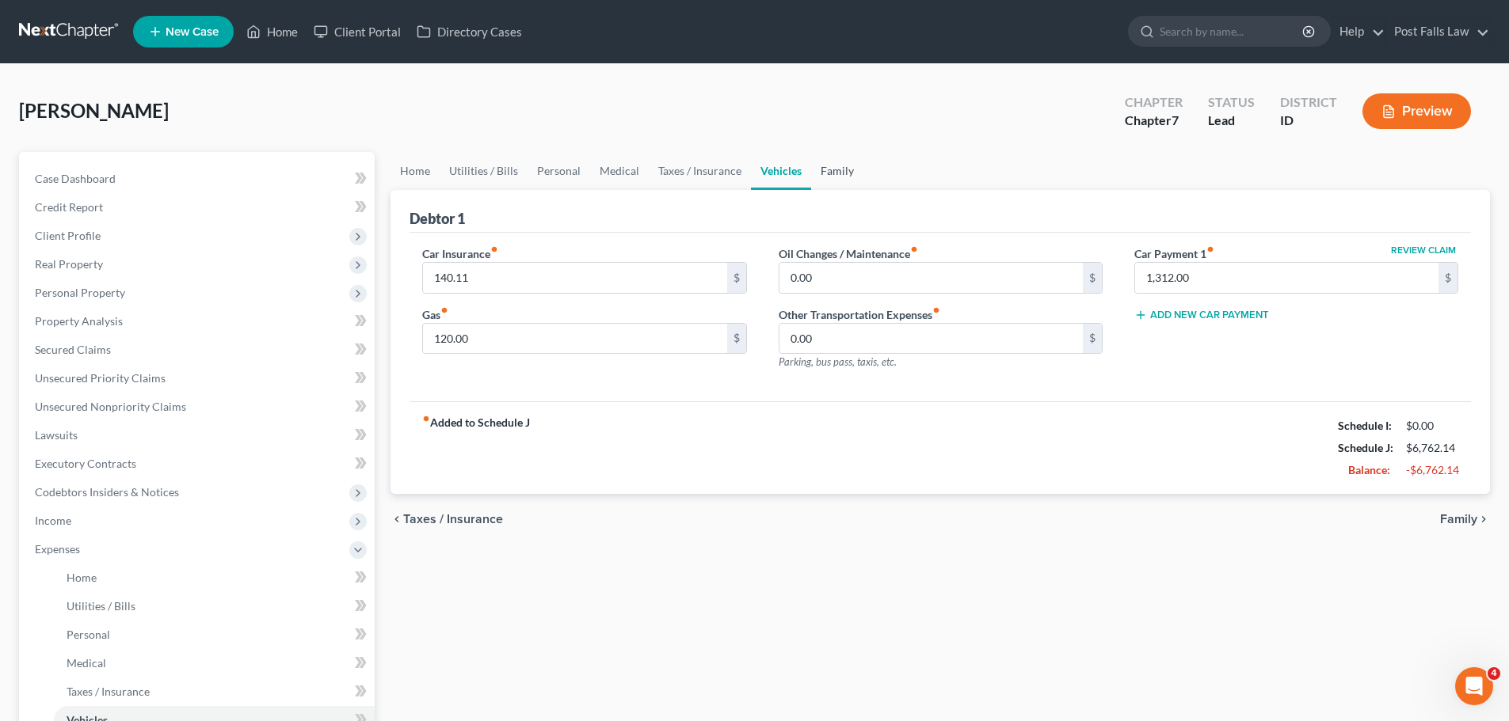
click at [824, 169] on link "Family" at bounding box center [837, 171] width 52 height 38
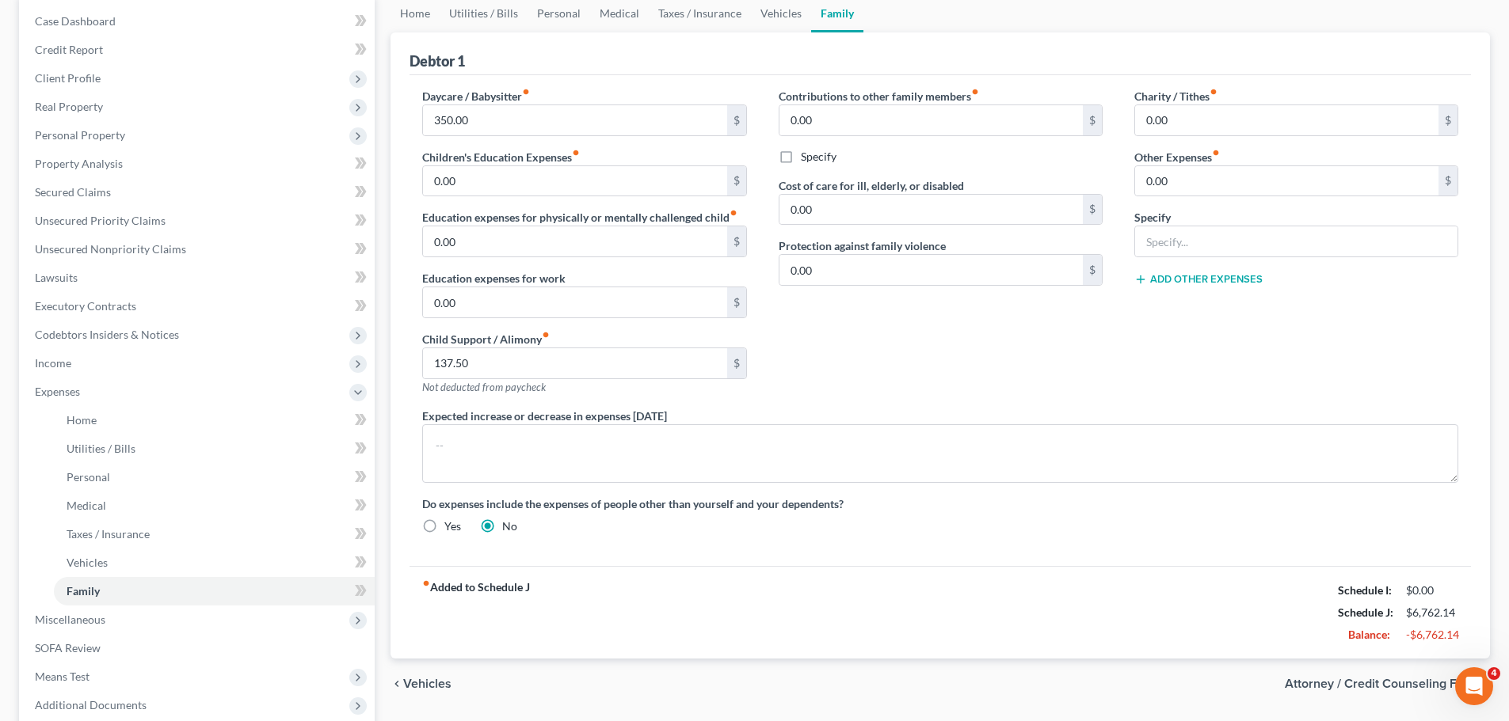
scroll to position [158, 0]
click at [1256, 181] on input "0.00" at bounding box center [1286, 181] width 303 height 30
type input "160.00"
type input "School Loan Payment"
click at [1221, 276] on button "Add Other Expenses" at bounding box center [1198, 278] width 128 height 13
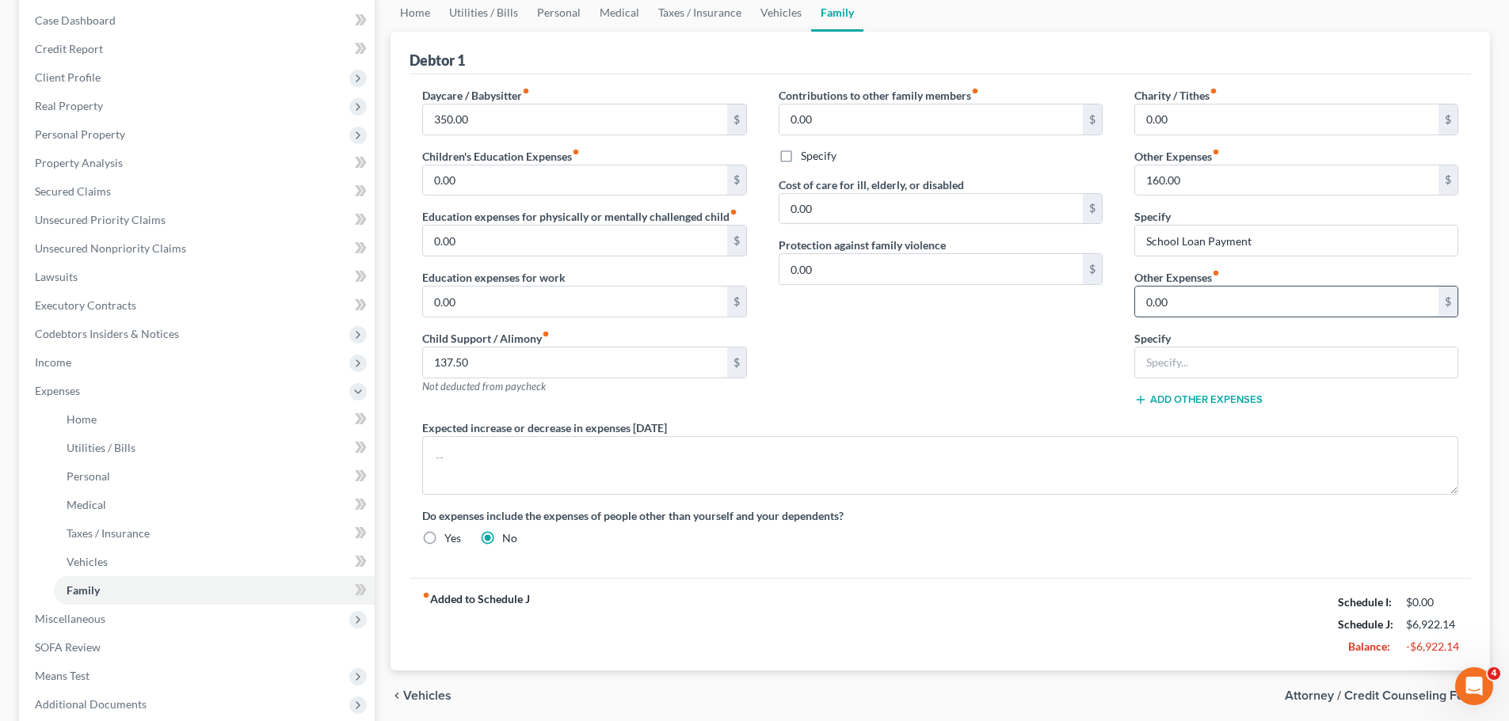
click at [1205, 306] on input "0.00" at bounding box center [1286, 302] width 303 height 30
type input "30.00"
click at [1193, 362] on input "text" at bounding box center [1296, 363] width 322 height 30
type input "CDA Realtor Association"
click at [1220, 402] on button "Add Other Expenses" at bounding box center [1198, 400] width 128 height 13
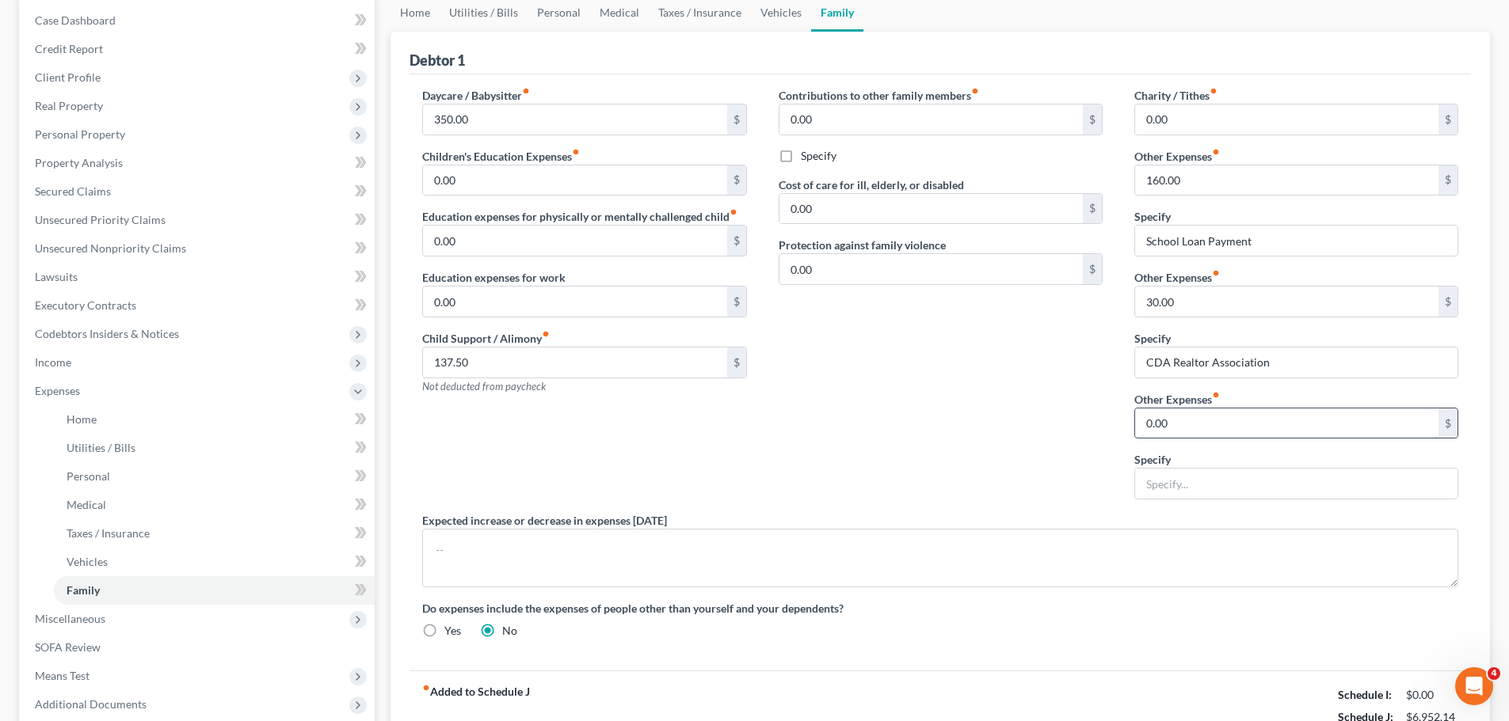
click at [1211, 413] on input "0.00" at bounding box center [1286, 424] width 303 height 30
type input "17.14"
click at [1186, 491] on input "text" at bounding box center [1296, 484] width 322 height 30
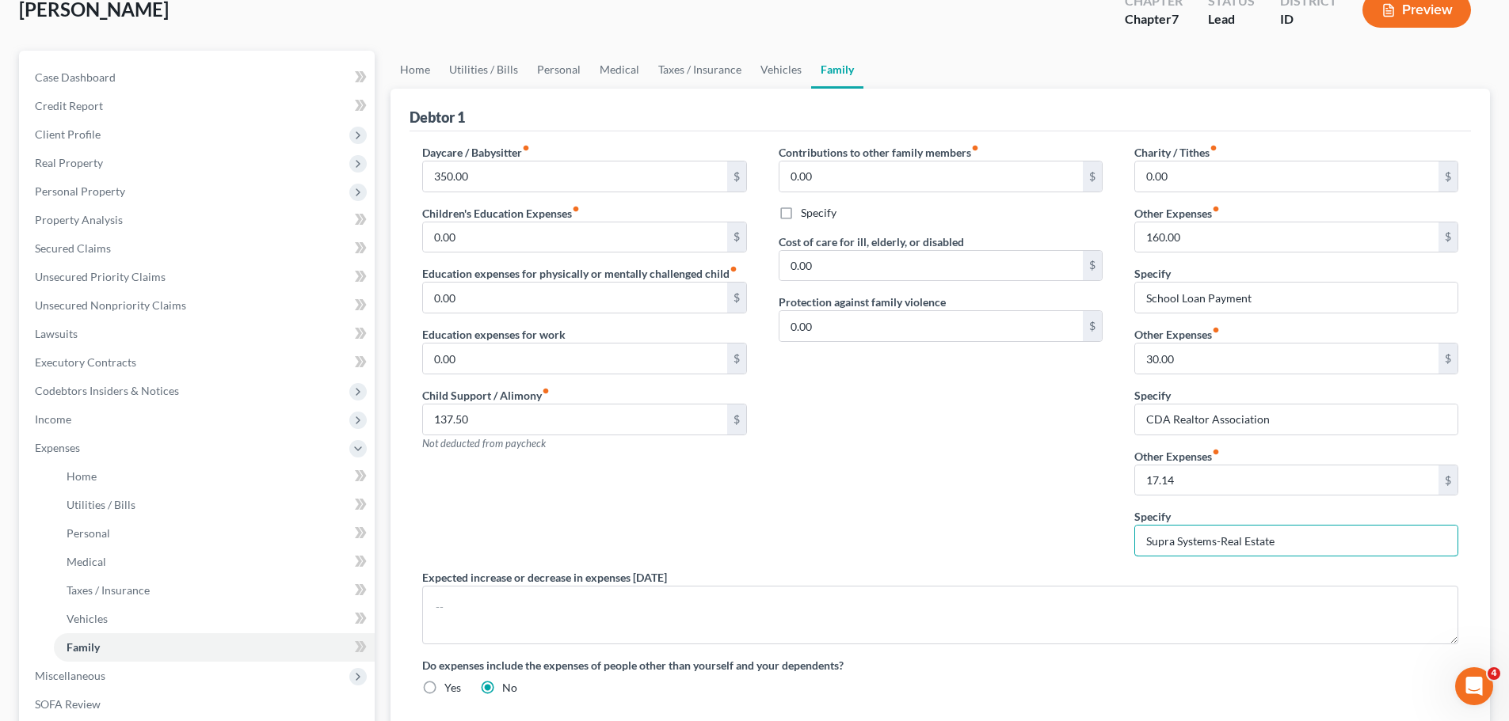
scroll to position [82, 0]
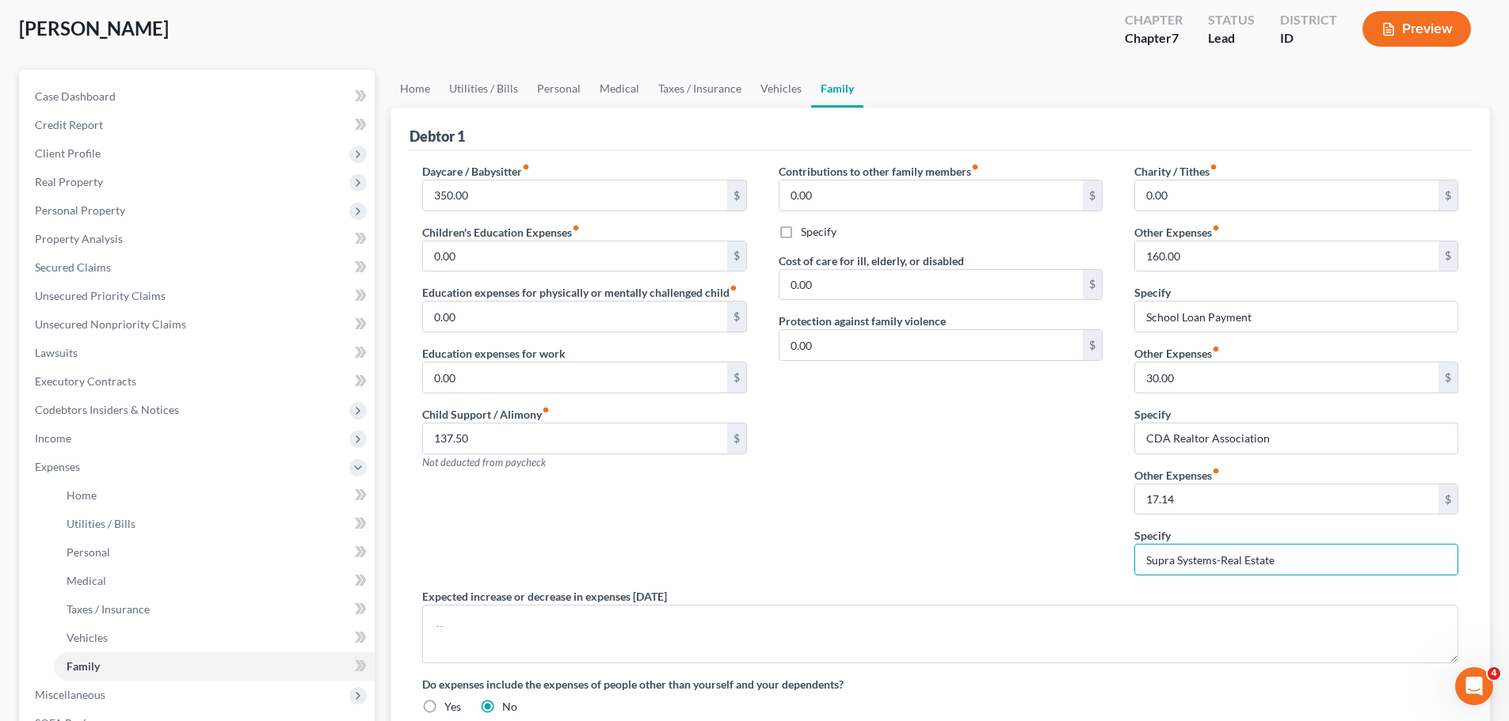
type input "Supra Systems-Real Estate"
click at [59, 438] on span "Income" at bounding box center [53, 438] width 36 height 13
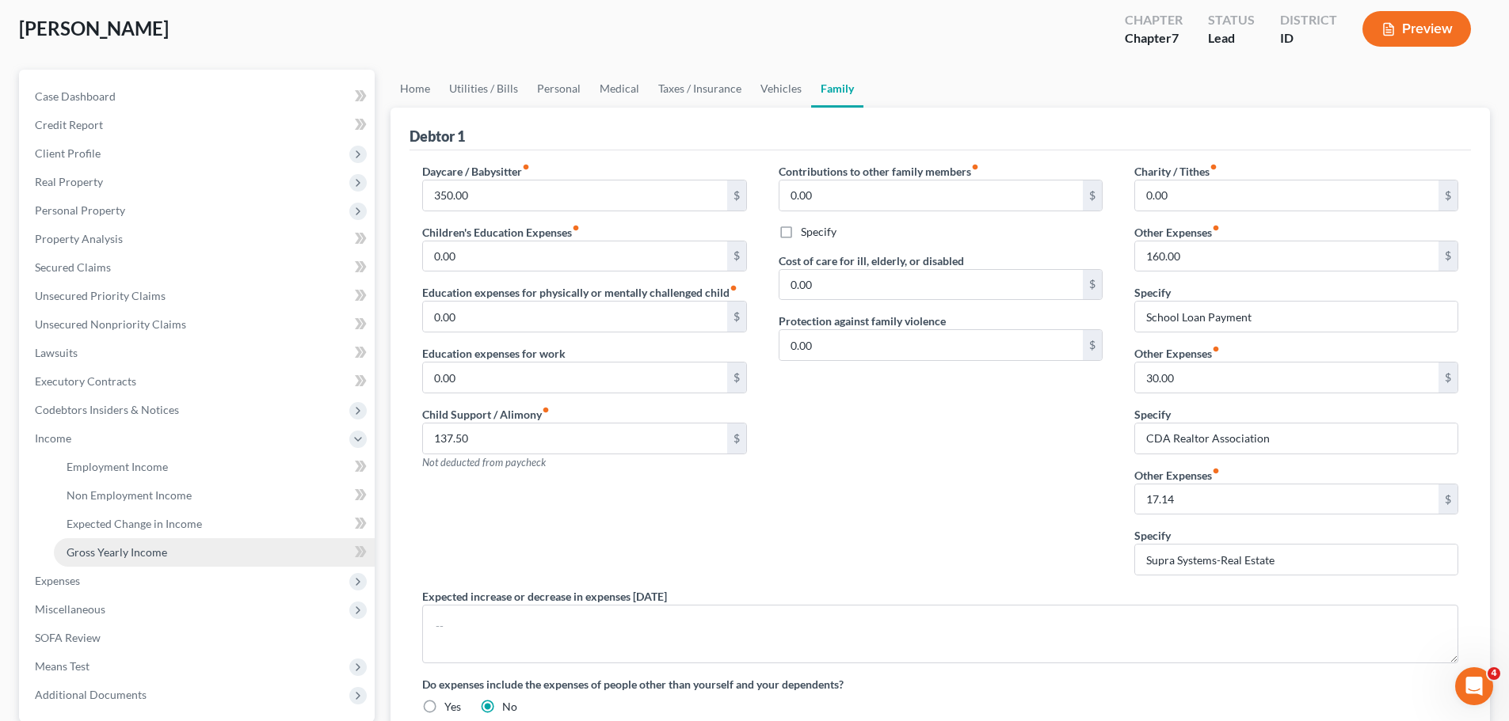
click at [106, 550] on span "Gross Yearly Income" at bounding box center [117, 552] width 101 height 13
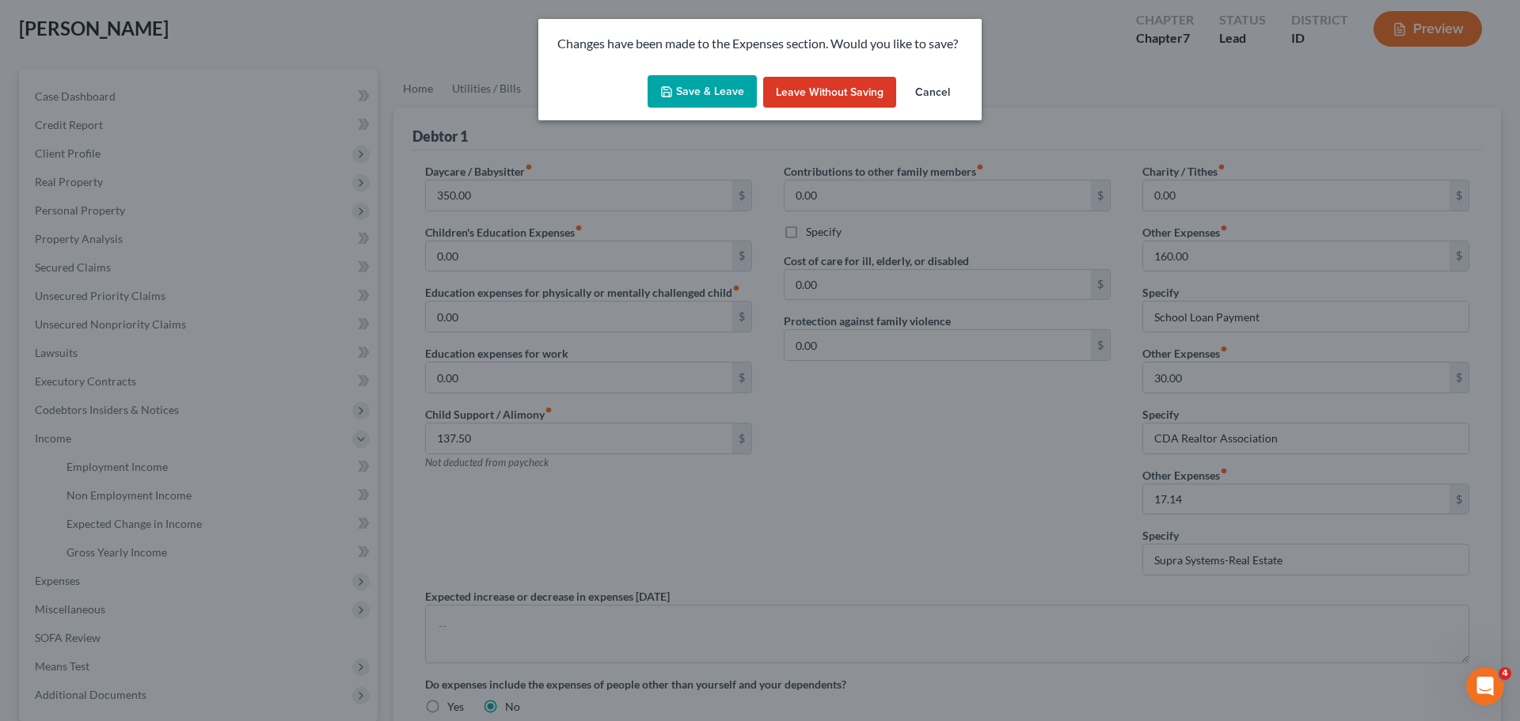
click at [692, 93] on button "Save & Leave" at bounding box center [702, 91] width 109 height 33
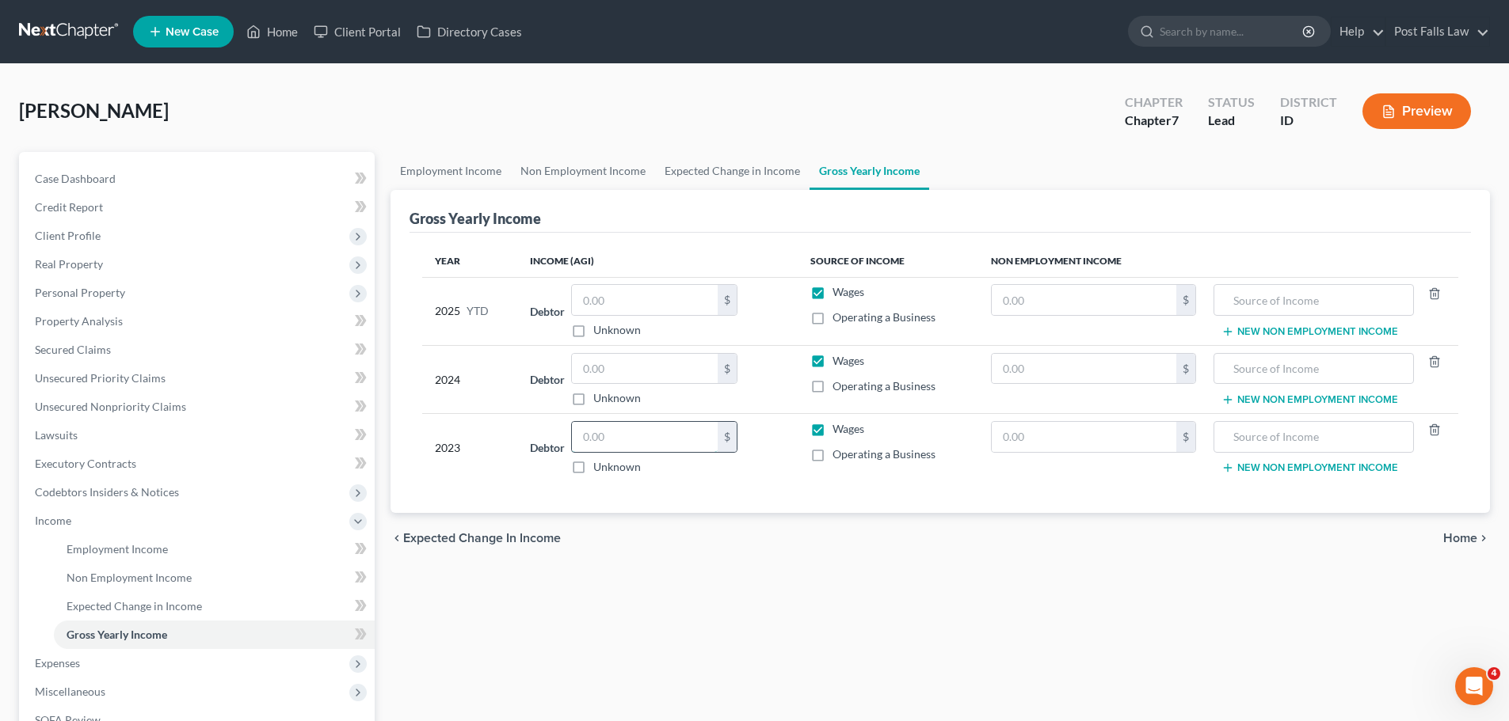
click at [668, 441] on input "text" at bounding box center [645, 437] width 146 height 30
type input "105,444"
click at [464, 173] on link "Employment Income" at bounding box center [450, 171] width 120 height 38
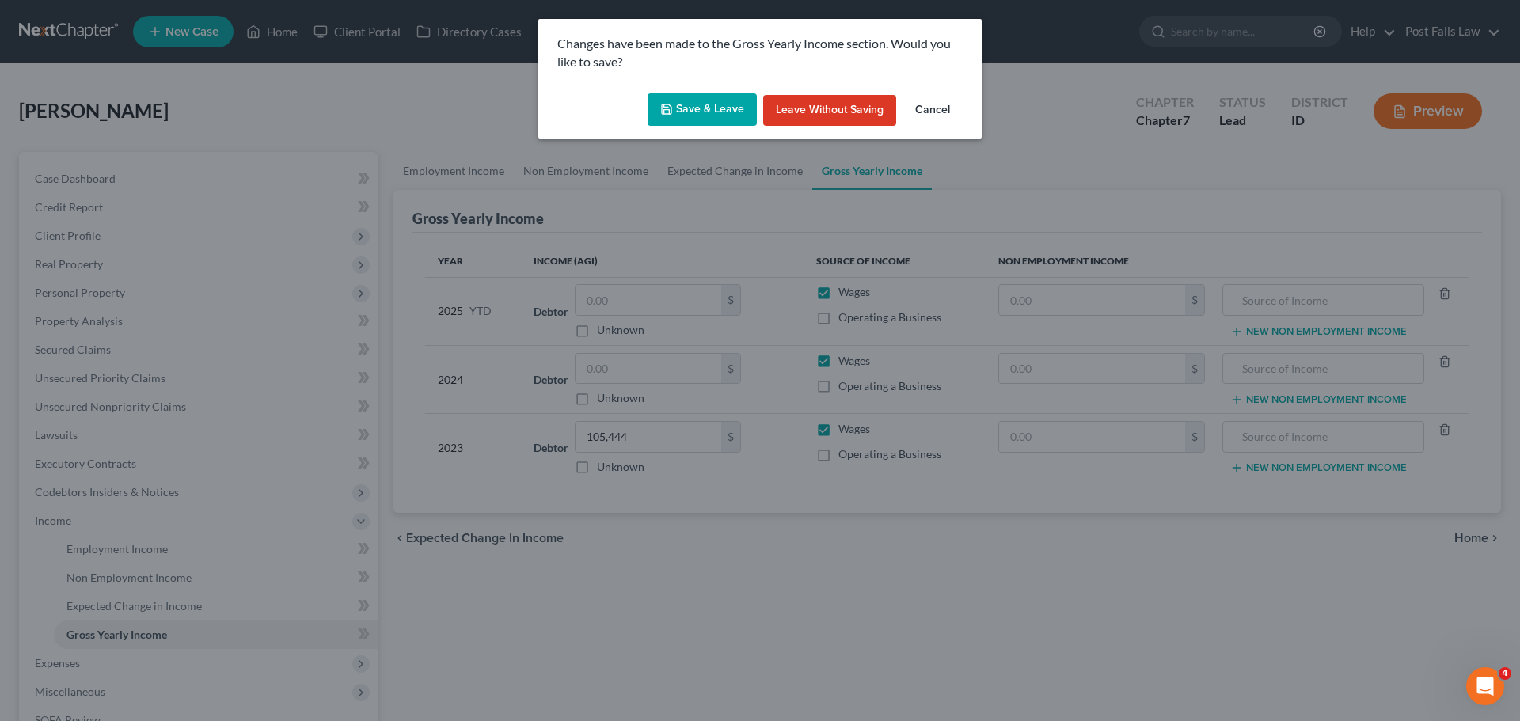
click at [707, 106] on button "Save & Leave" at bounding box center [702, 109] width 109 height 33
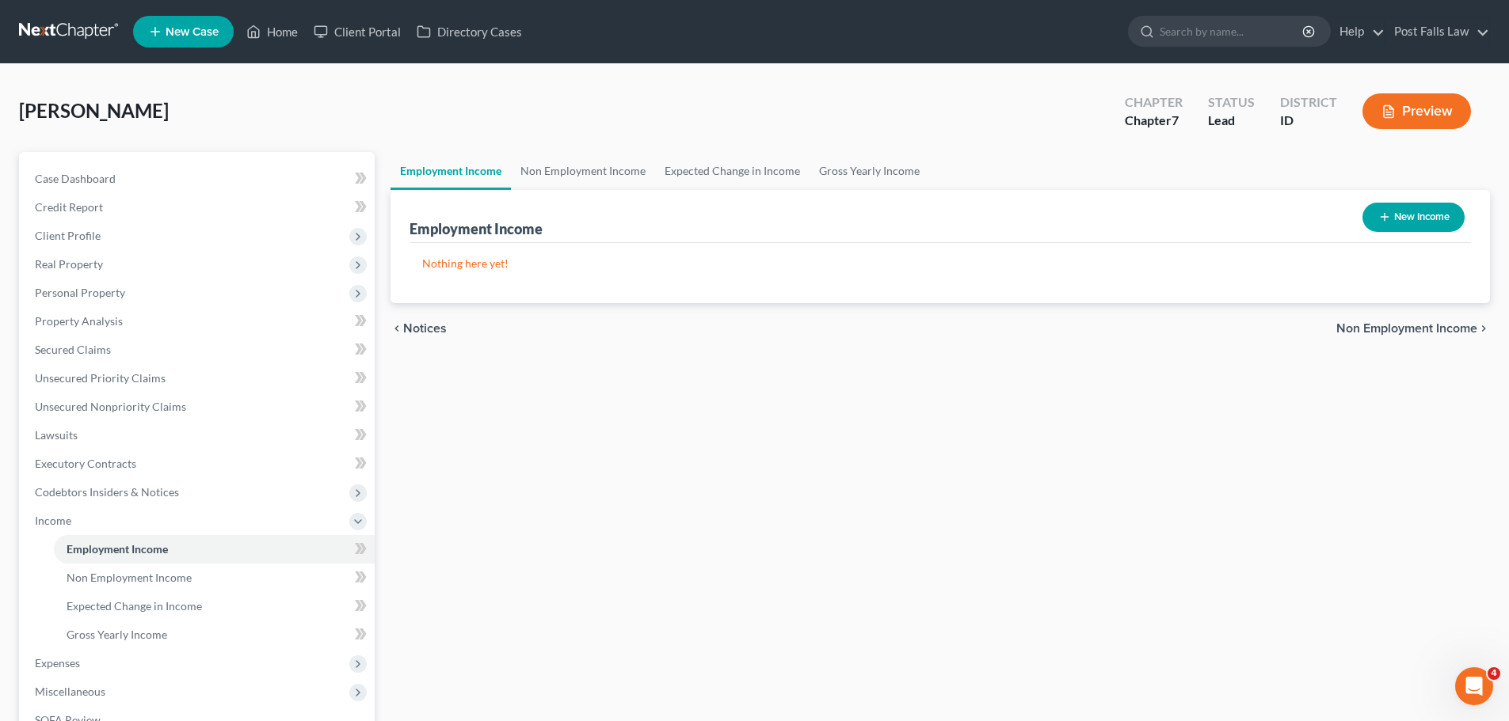
click at [1389, 214] on button "New Income" at bounding box center [1413, 217] width 102 height 29
select select "0"
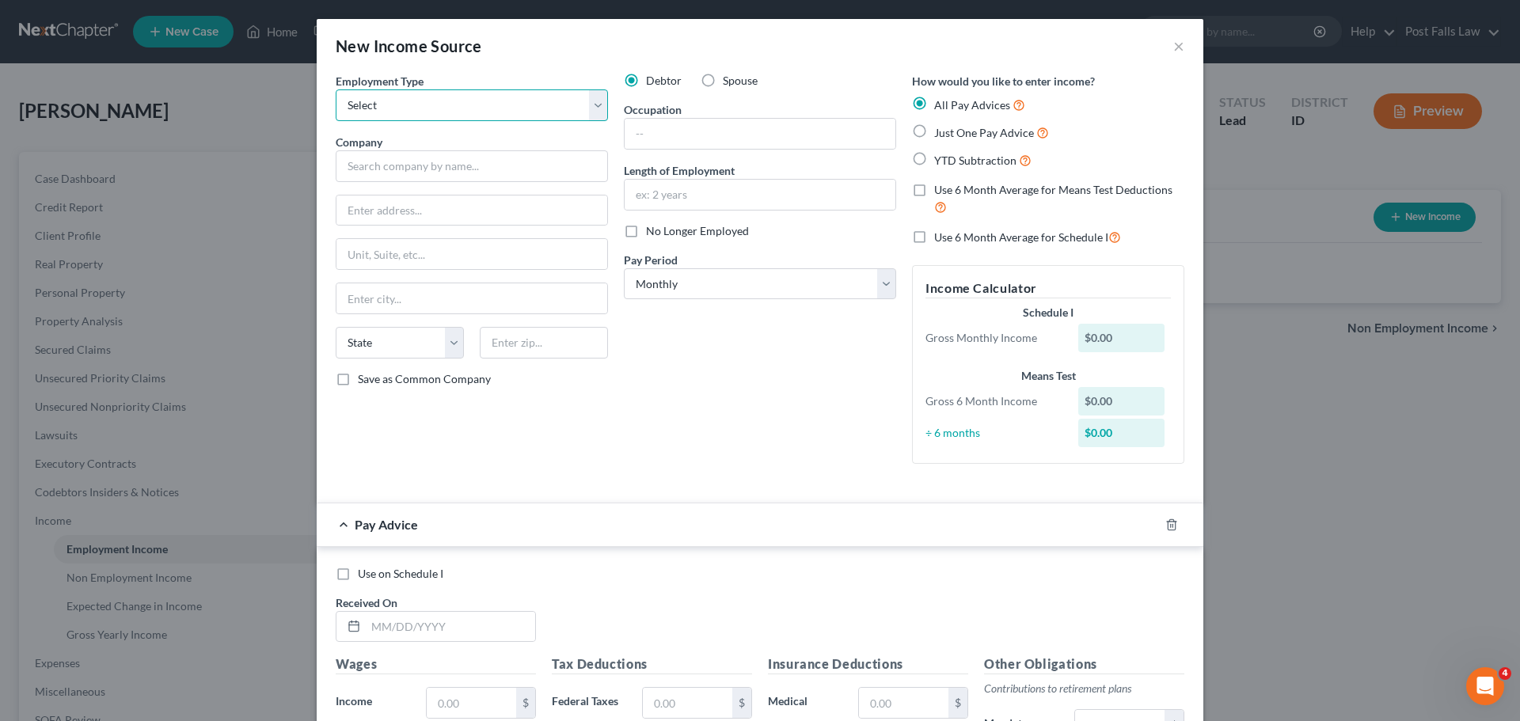
click at [584, 96] on select "Select Full or Part Time Employment Self Employment" at bounding box center [472, 105] width 272 height 32
select select "0"
click at [336, 89] on select "Select Full or Part Time Employment Self Employment" at bounding box center [472, 105] width 272 height 32
click at [501, 163] on input "text" at bounding box center [472, 166] width 272 height 32
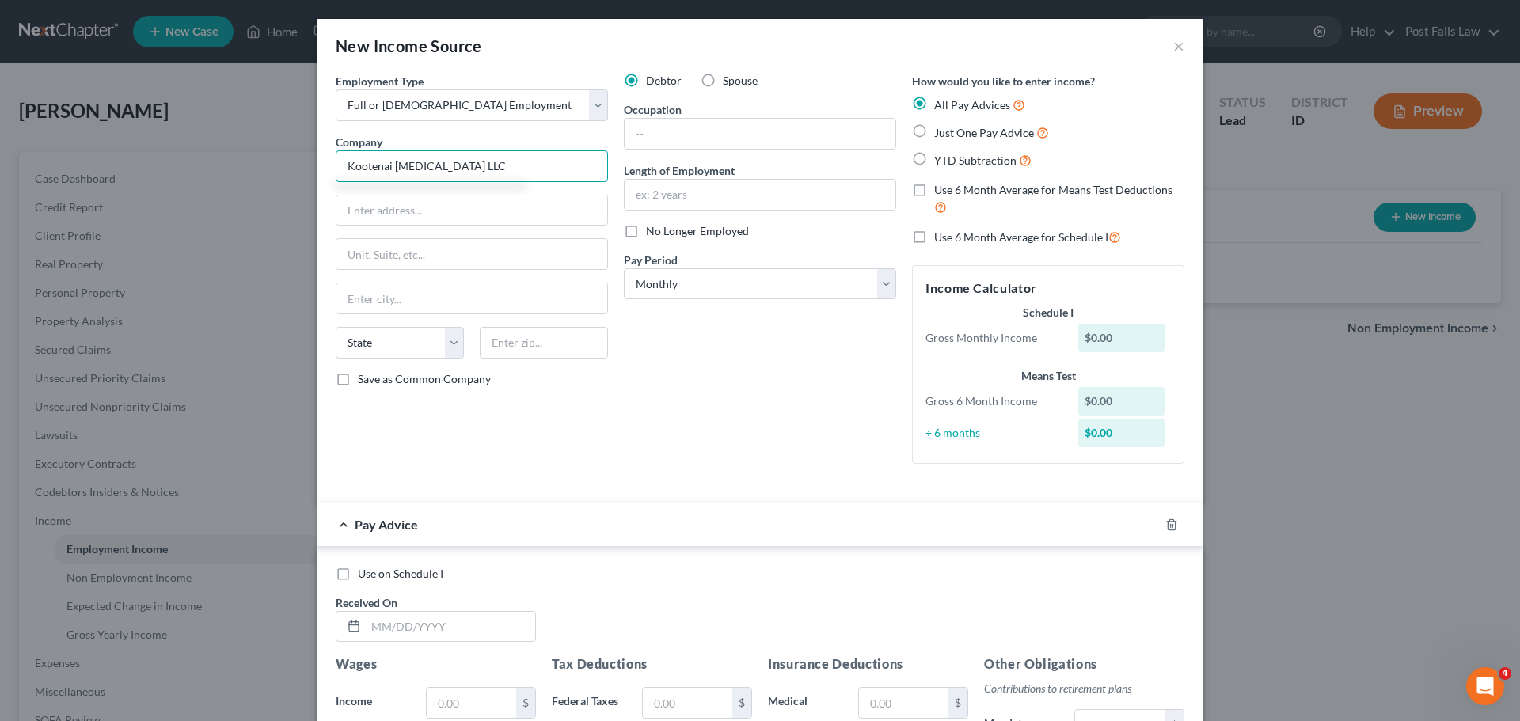
type input "Kootenai Outpatient Surgery LLC"
type input "707 Ironwood Dr"
type input "Coeur d' Alene"
select select "13"
type input "83814"
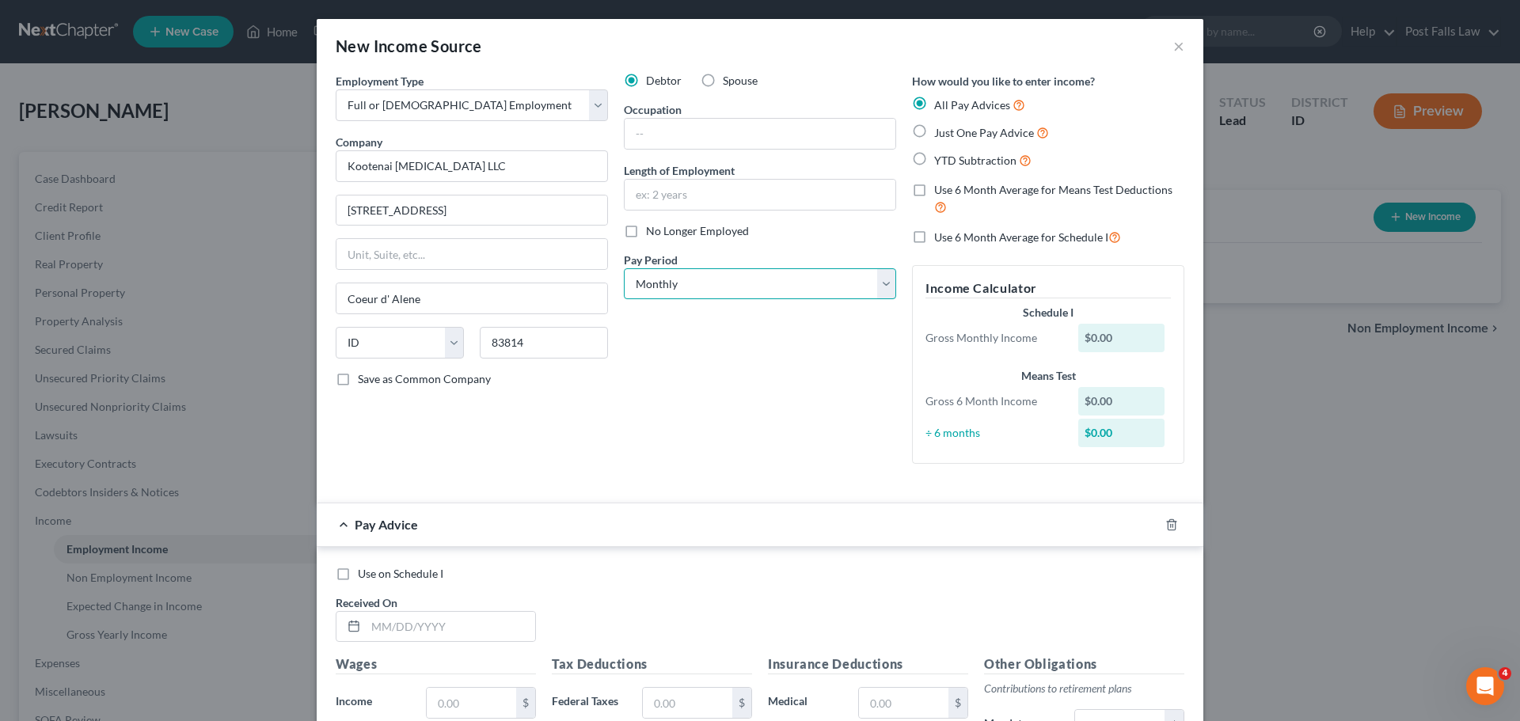
click at [880, 287] on select "Select Monthly Twice Monthly Every Other Week Weekly" at bounding box center [760, 284] width 272 height 32
type input "Coeur D Alene"
click at [881, 269] on select "Select Monthly Twice Monthly Every Other Week Weekly" at bounding box center [760, 284] width 272 height 32
select select "2"
click at [624, 268] on select "Select Monthly Twice Monthly Every Other Week Weekly" at bounding box center [760, 284] width 272 height 32
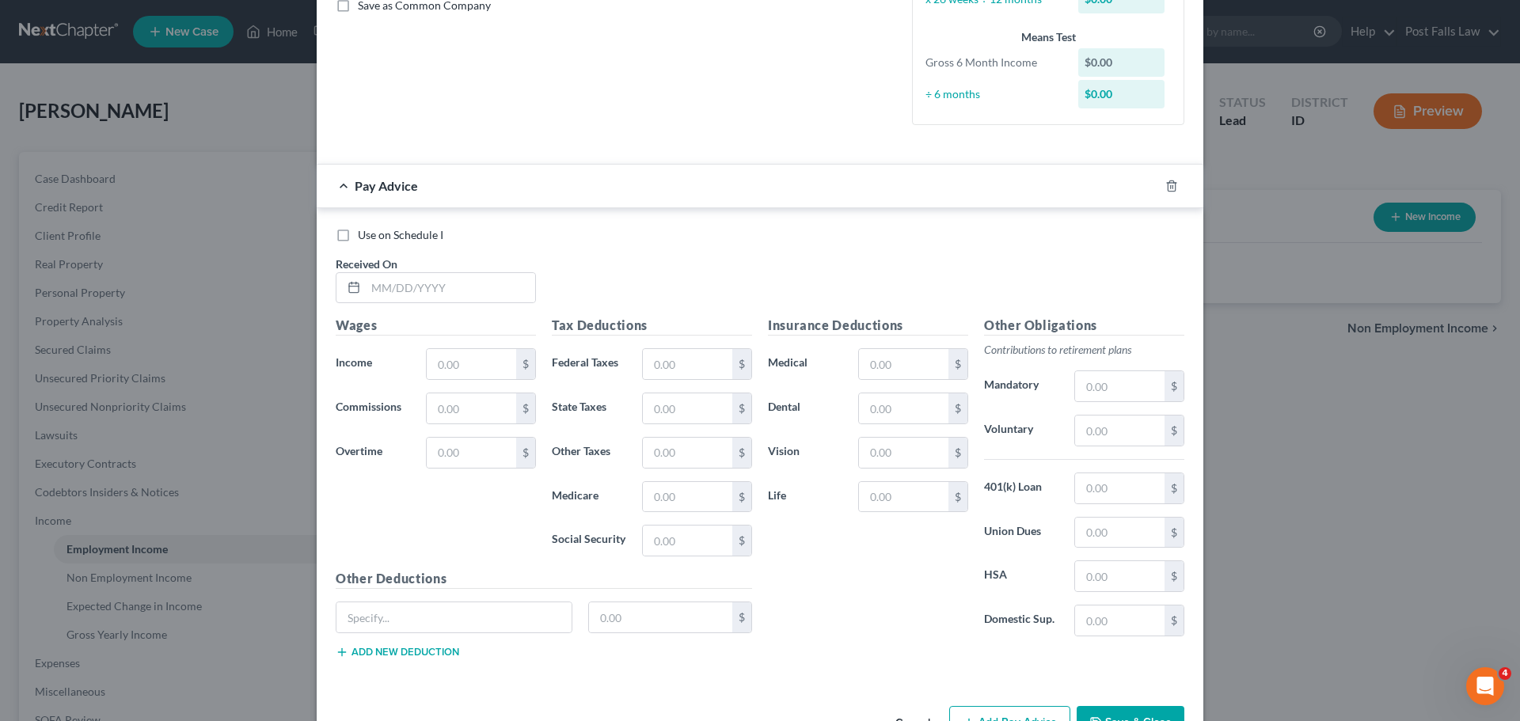
scroll to position [424, 0]
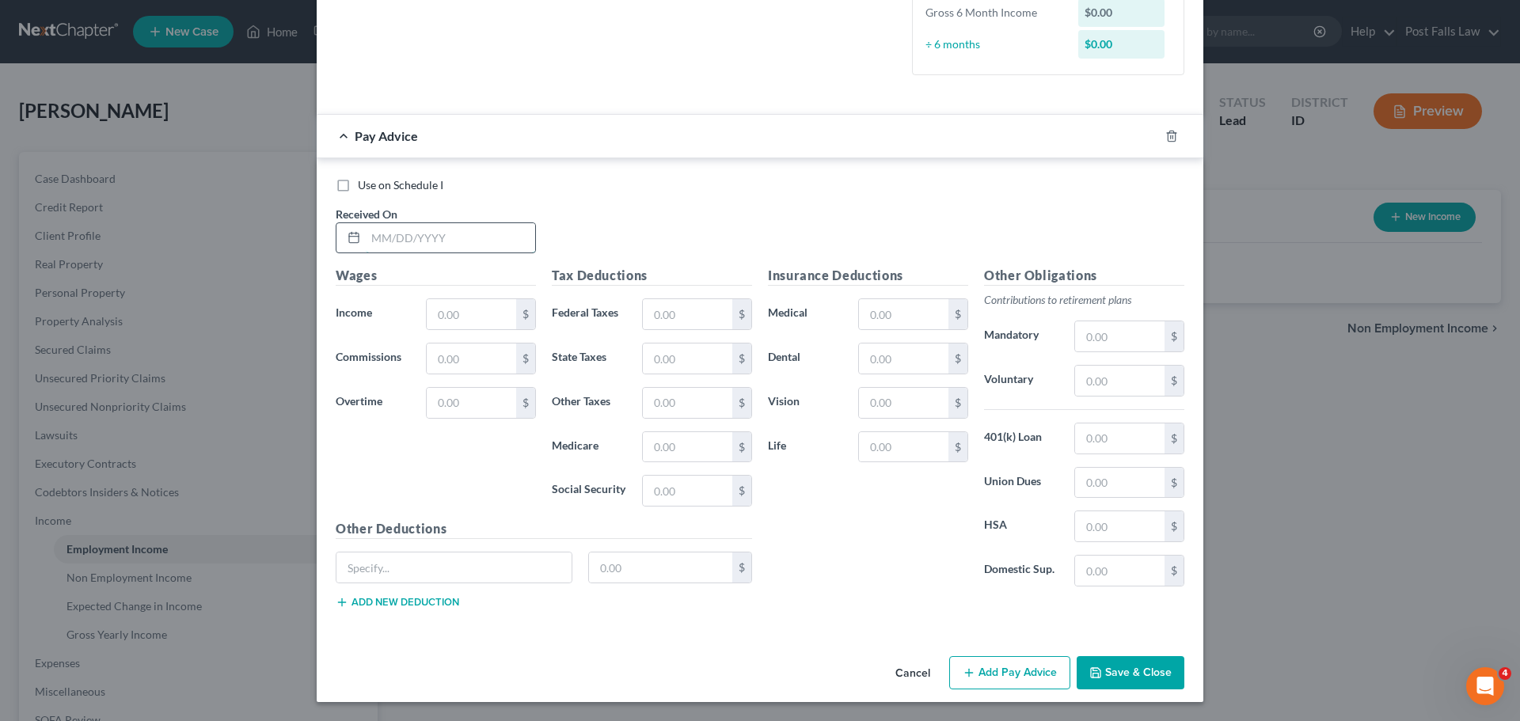
click at [397, 236] on input "text" at bounding box center [450, 238] width 169 height 30
type input "04/11/2025"
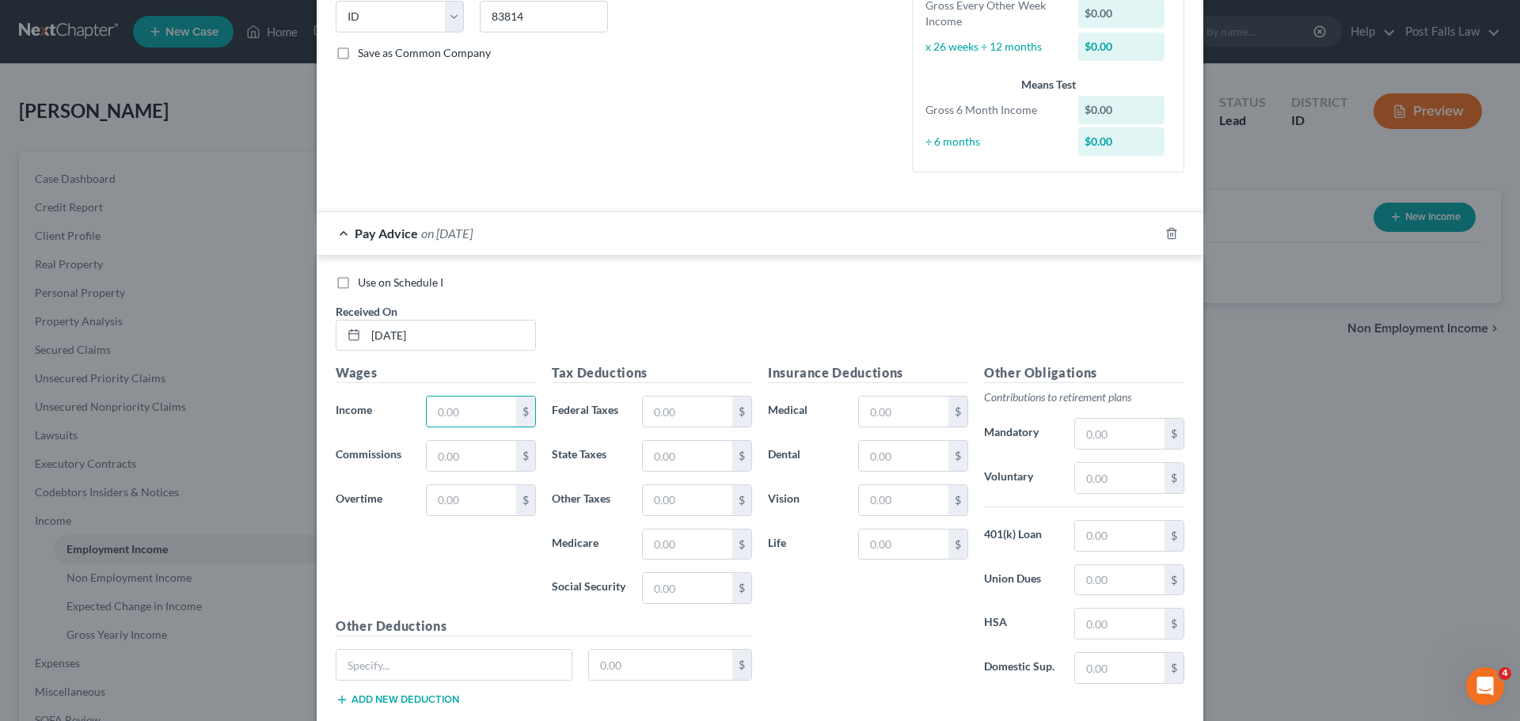
scroll to position [0, 0]
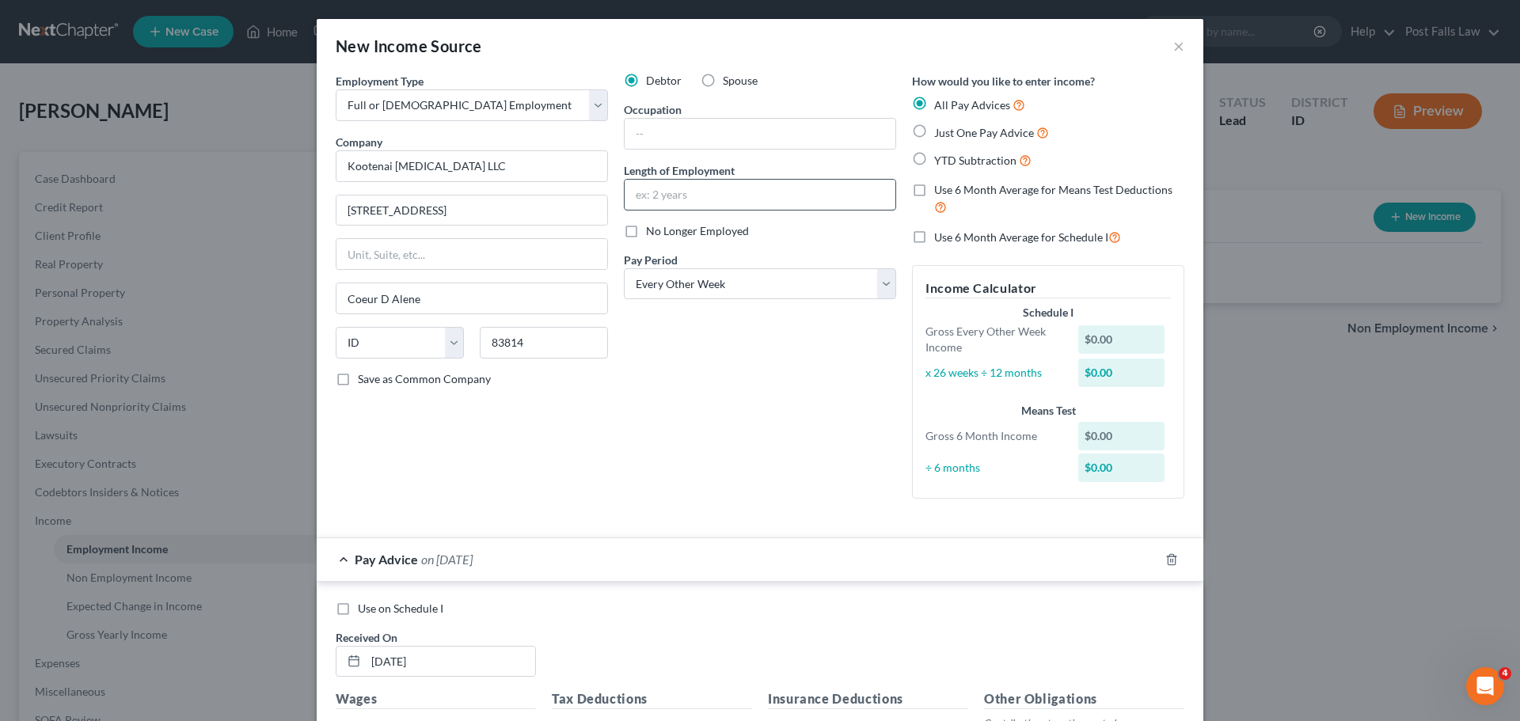
click at [722, 203] on input "text" at bounding box center [760, 195] width 271 height 30
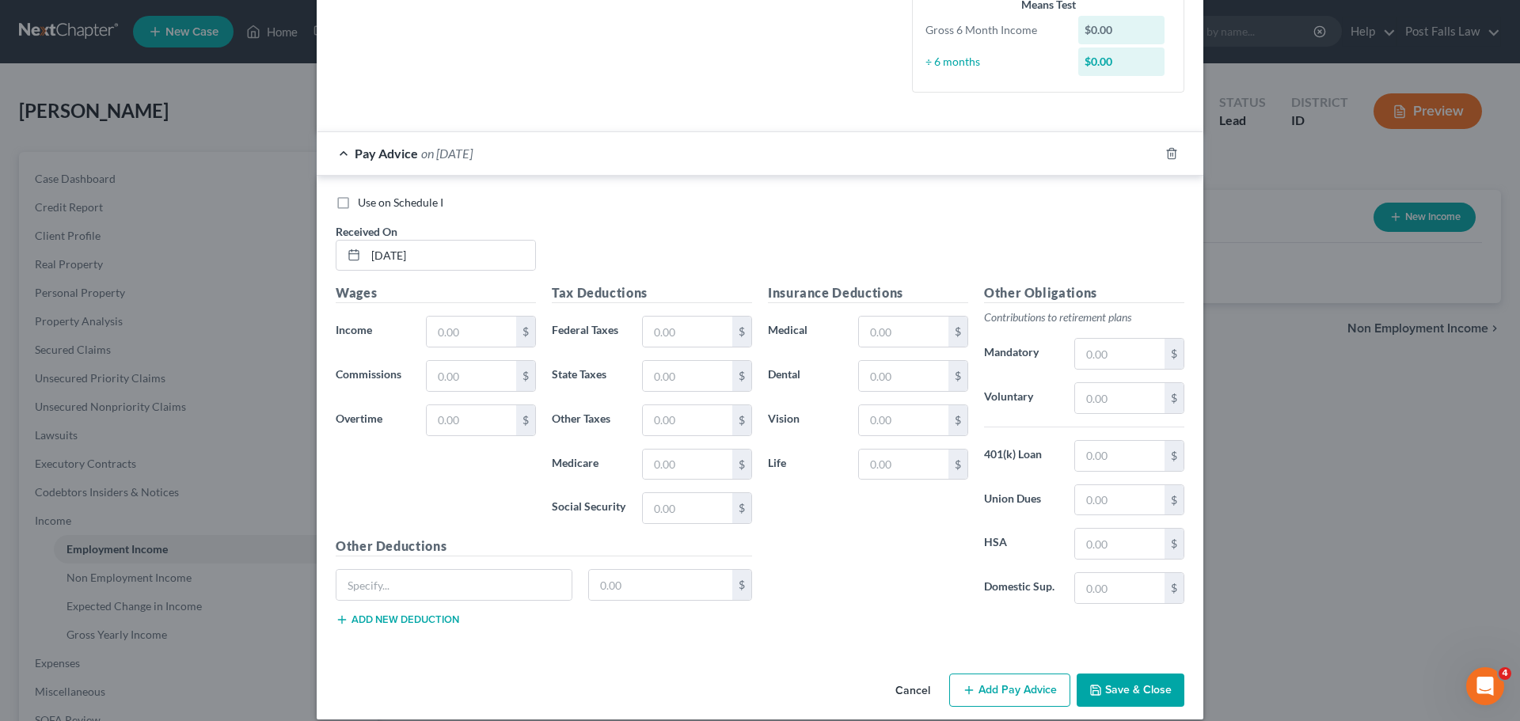
scroll to position [424, 0]
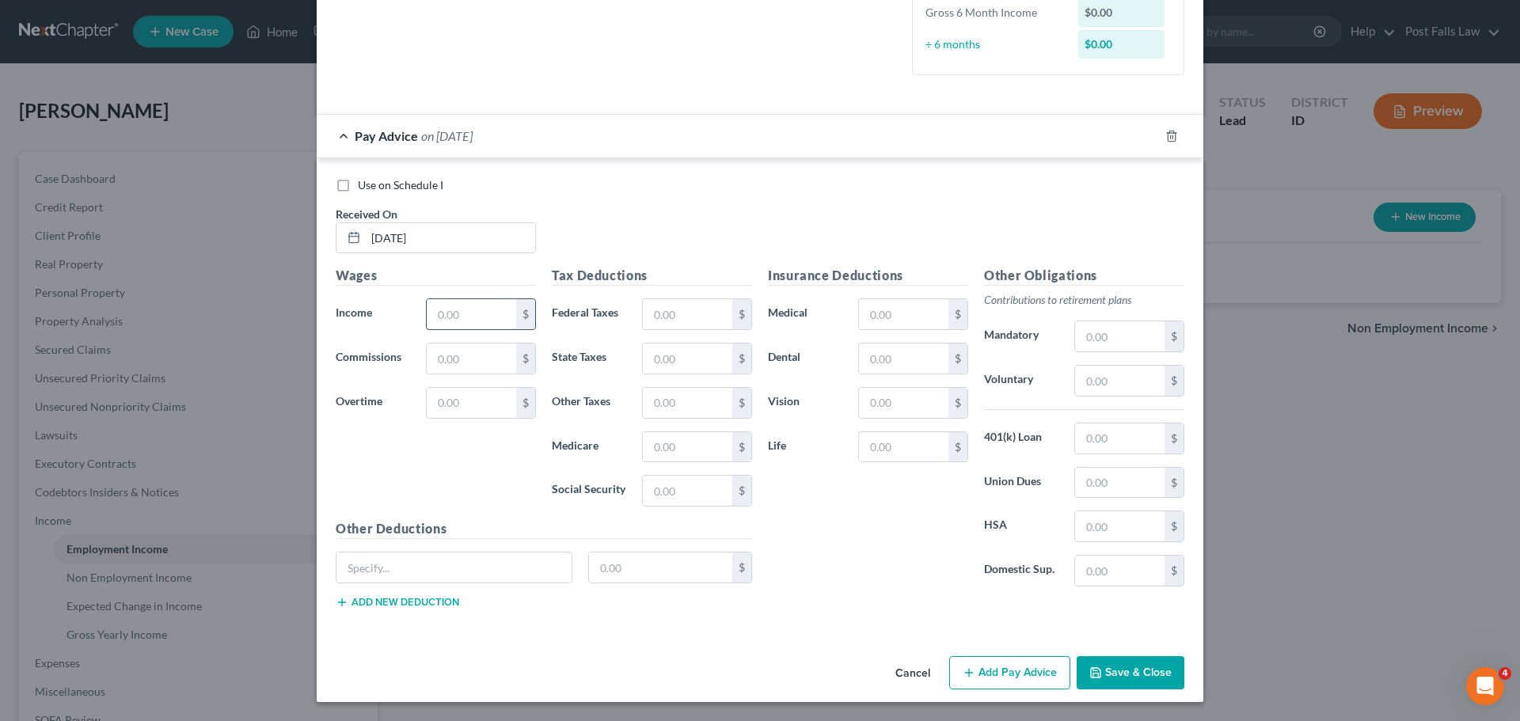
type input "4 months"
click at [447, 307] on input "text" at bounding box center [471, 314] width 89 height 30
type input "1,708.40"
type input "105.32"
type input "24.77"
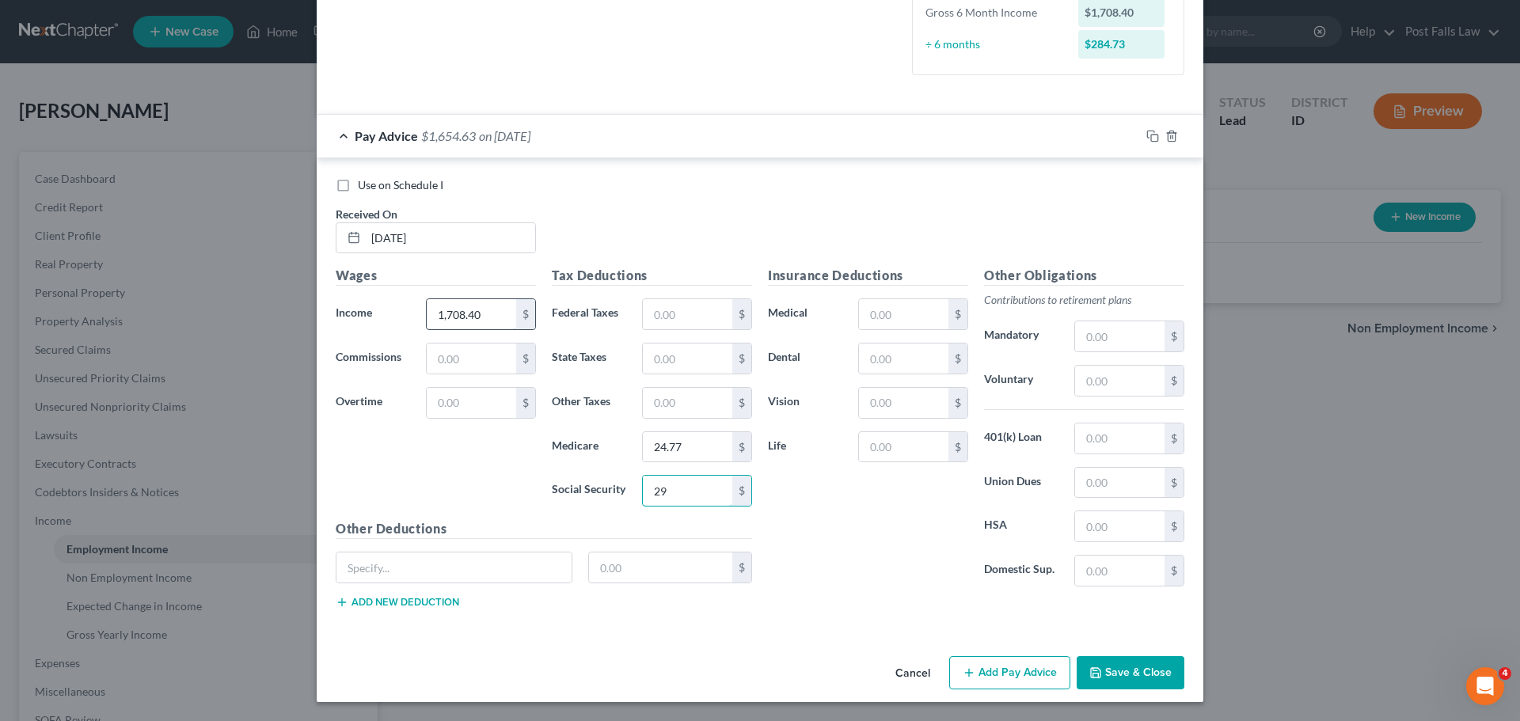
type input "2"
type input "105.92"
click at [667, 362] on input "text" at bounding box center [687, 359] width 89 height 30
type input "50.80"
click at [440, 582] on input "text" at bounding box center [454, 568] width 235 height 30
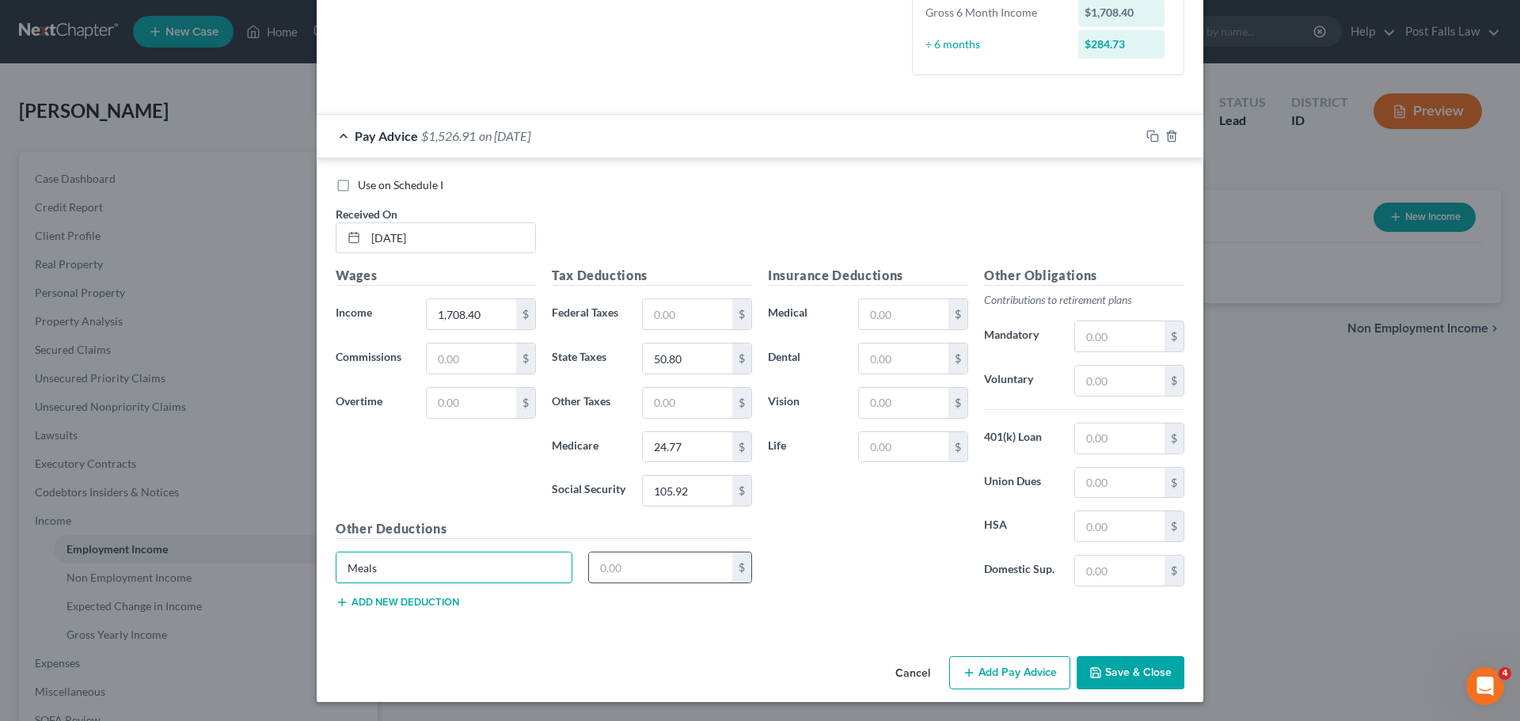
type input "Meals"
click at [615, 575] on input "text" at bounding box center [661, 568] width 144 height 30
type input "30.14"
click at [449, 615] on div "Other Deductions Meals 30.14 $ Add new deduction" at bounding box center [544, 571] width 432 height 102
click at [442, 603] on button "Add new deduction" at bounding box center [398, 602] width 124 height 13
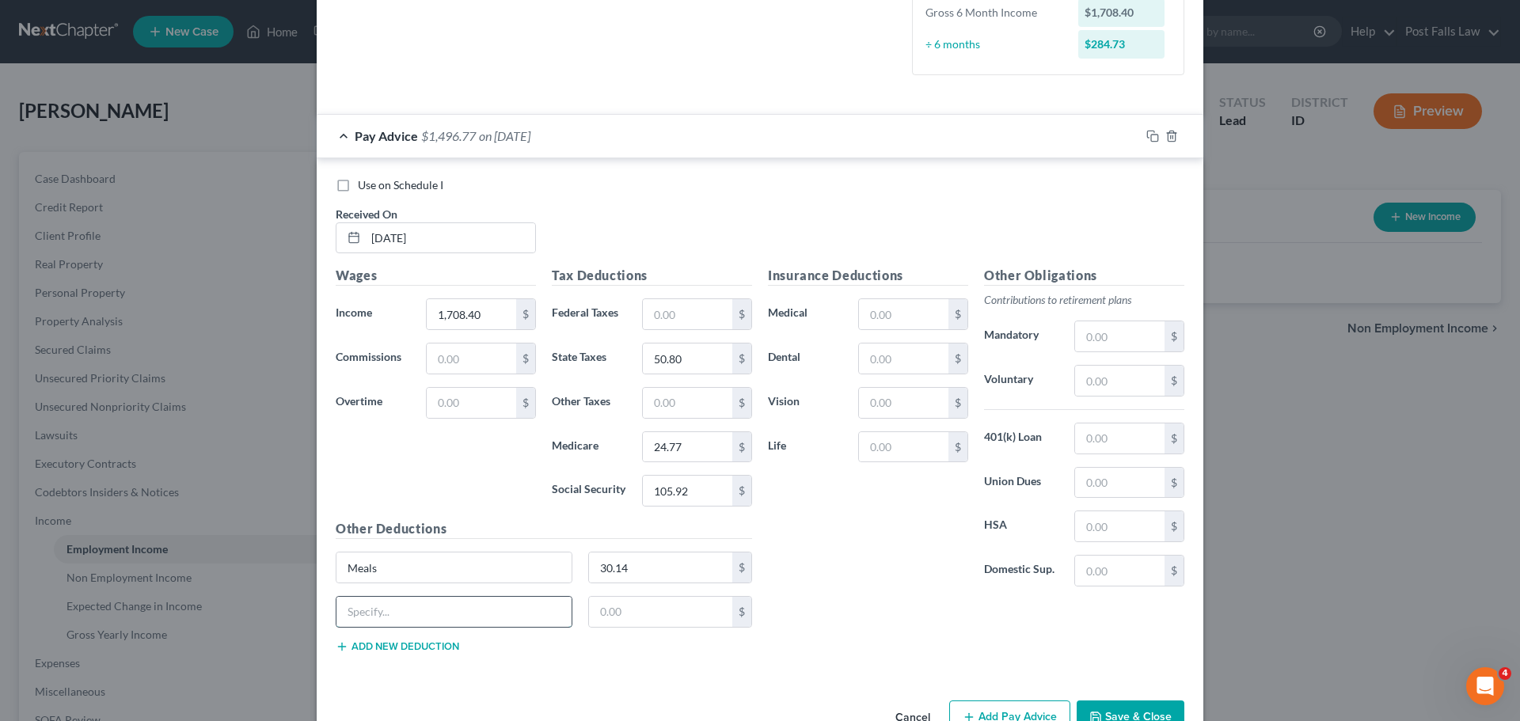
click at [440, 610] on input "text" at bounding box center [454, 612] width 235 height 30
type input "Espresso"
type input "12.21"
click at [674, 493] on input "105.92" at bounding box center [687, 491] width 89 height 30
type input "105.52"
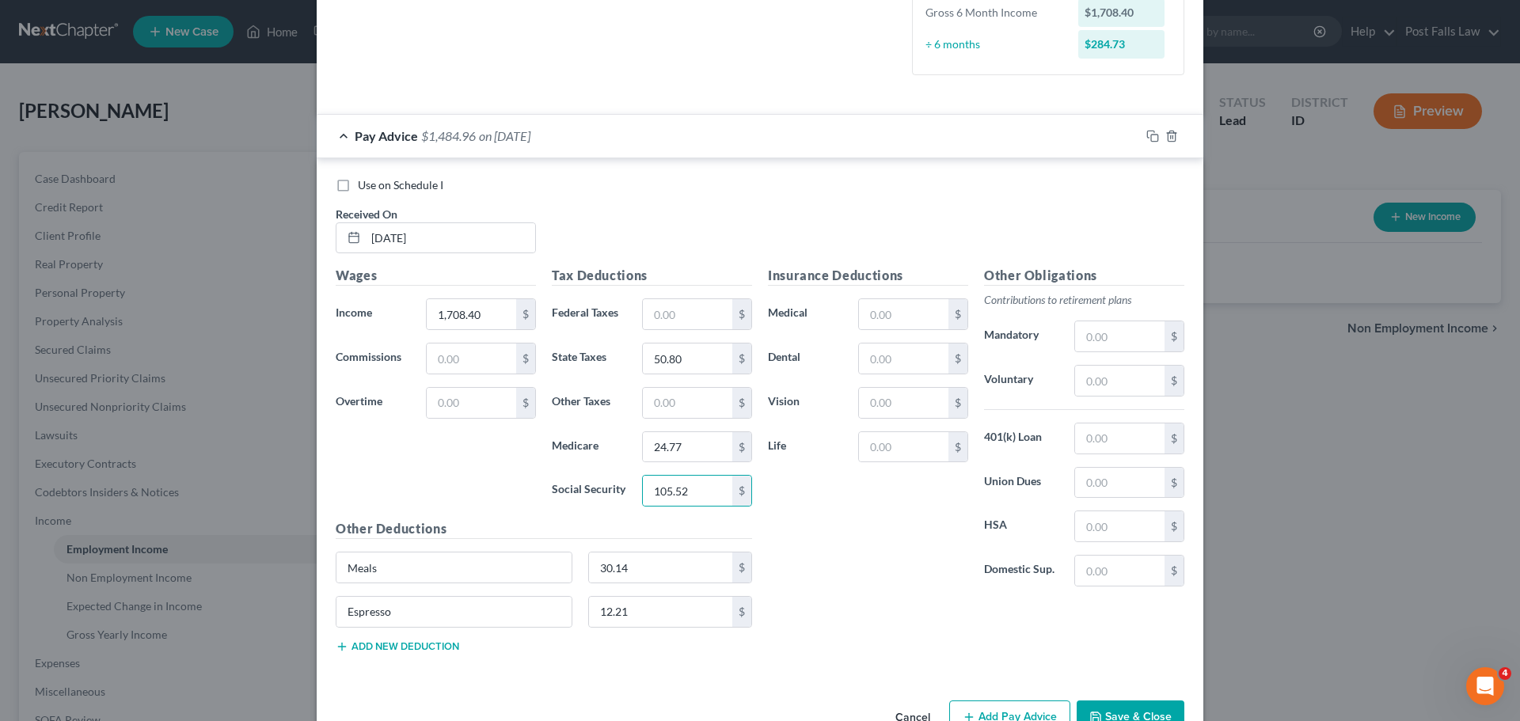
click at [827, 555] on div "Insurance Deductions Medical $ Dental $ Vision $ Life $" at bounding box center [868, 432] width 216 height 333
type input "50.00"
click at [672, 487] on input "105.52" at bounding box center [687, 491] width 89 height 30
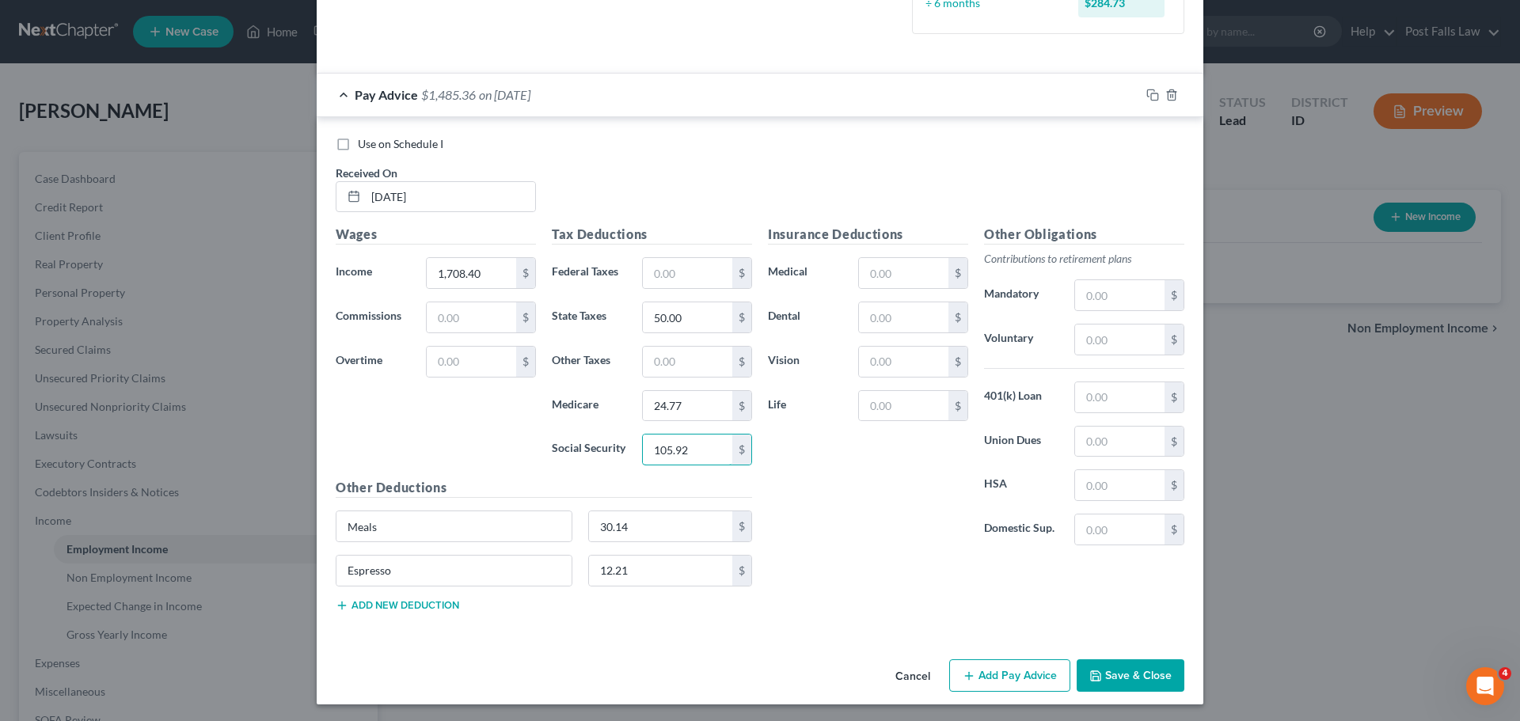
scroll to position [467, 0]
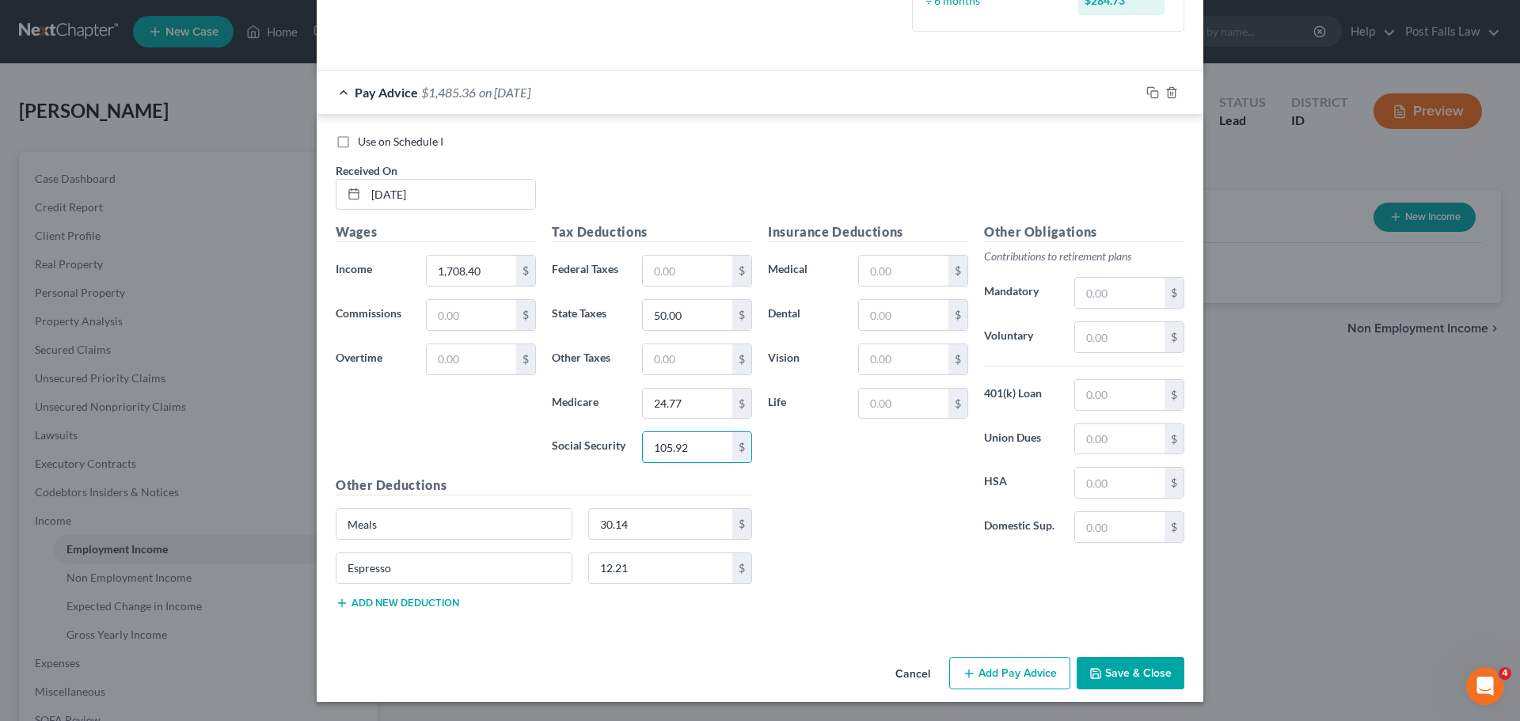
type input "105.92"
click at [997, 695] on div "Cancel Add Pay Advice Save & Close" at bounding box center [760, 677] width 887 height 52
click at [1003, 683] on button "Add Pay Advice" at bounding box center [1010, 673] width 121 height 33
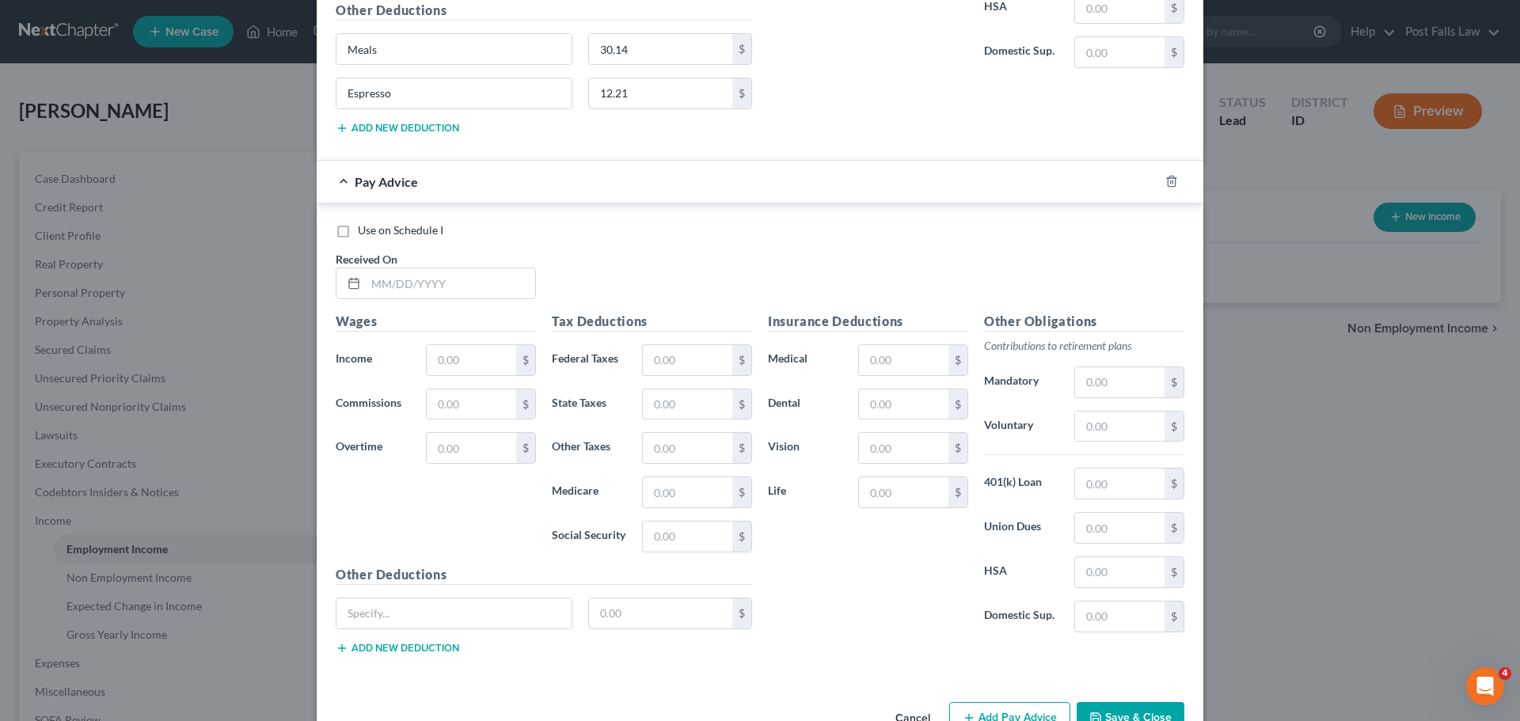
scroll to position [988, 0]
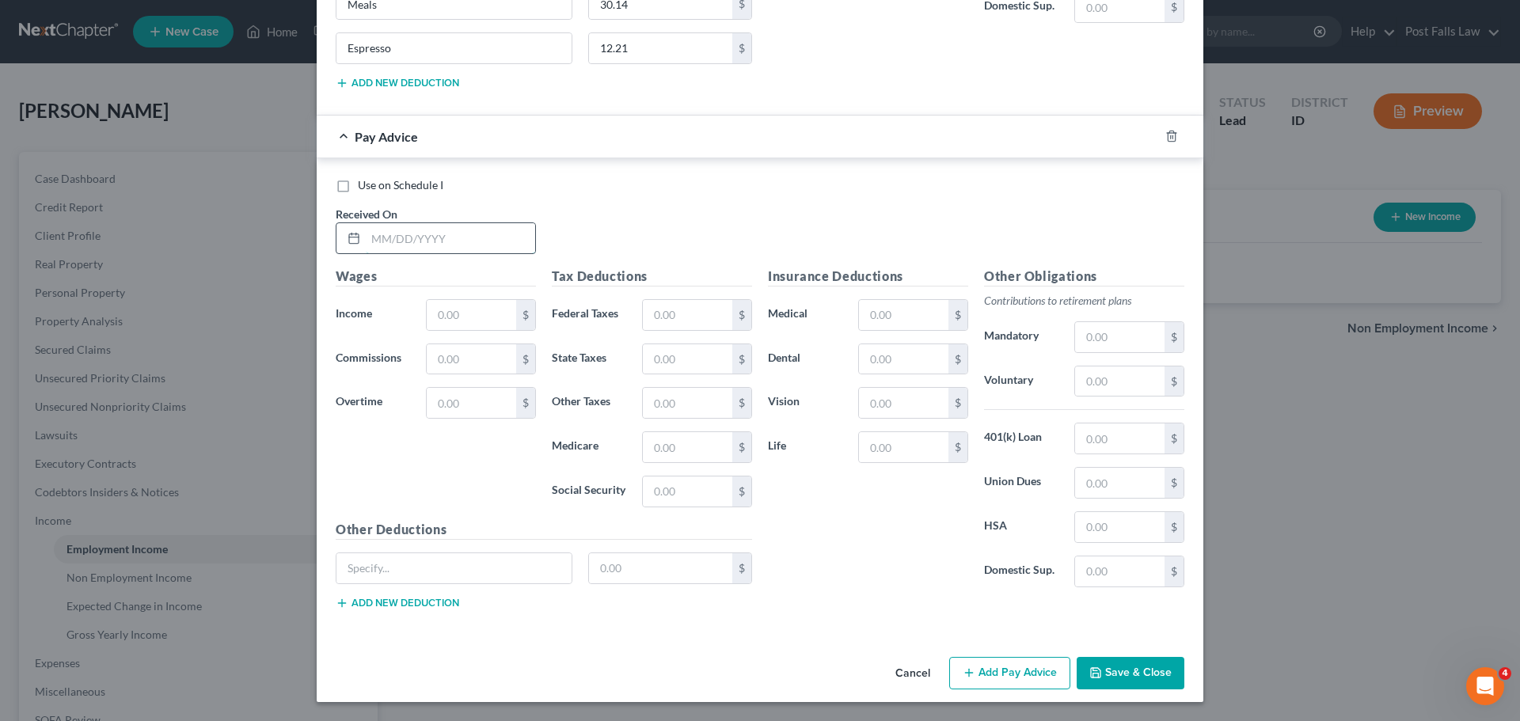
click at [384, 234] on input "text" at bounding box center [450, 238] width 169 height 30
type input "04/16/2025"
click at [458, 316] on input "text" at bounding box center [471, 315] width 89 height 30
type input "10,000"
type input "1,788.80"
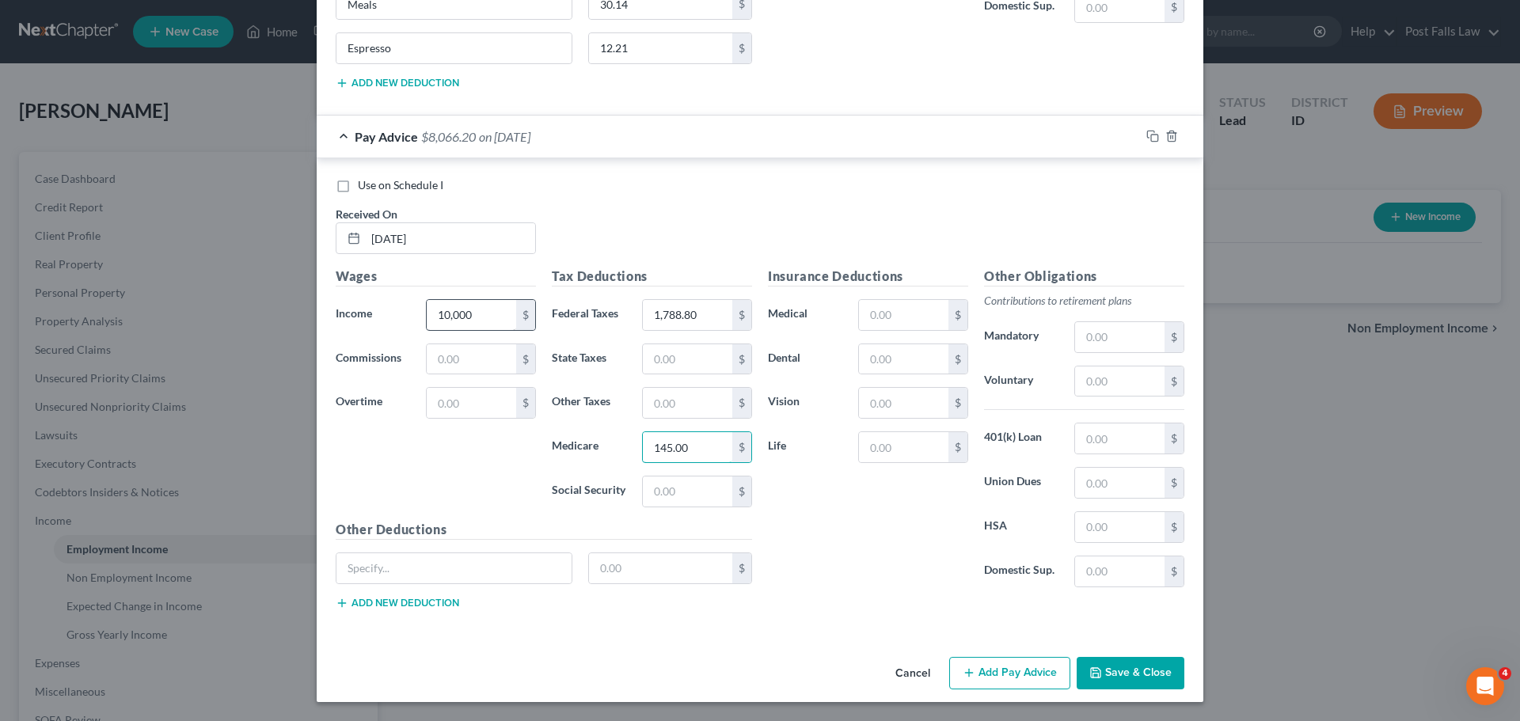
type input "145.00"
type input "522."
click at [909, 677] on button "Cancel" at bounding box center [913, 675] width 60 height 32
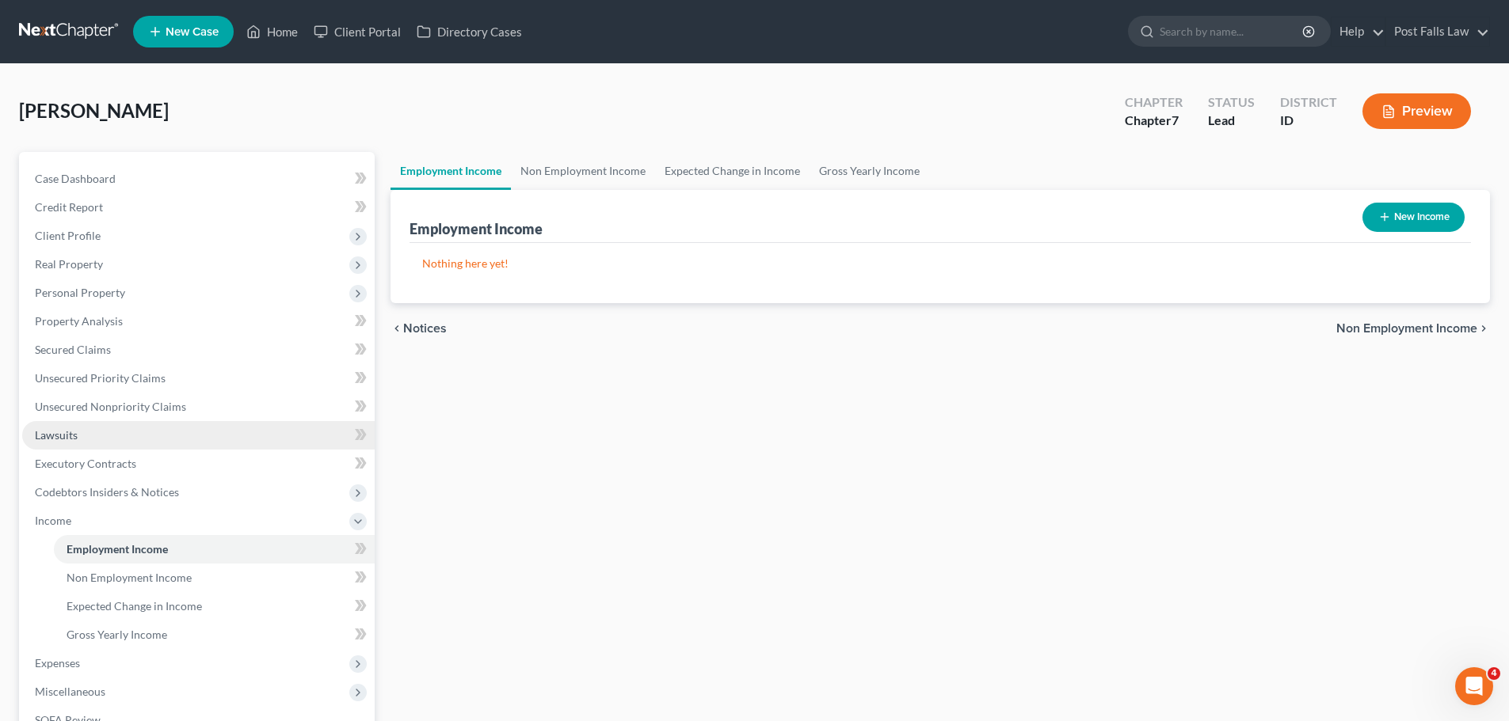
click at [67, 437] on span "Lawsuits" at bounding box center [56, 434] width 43 height 13
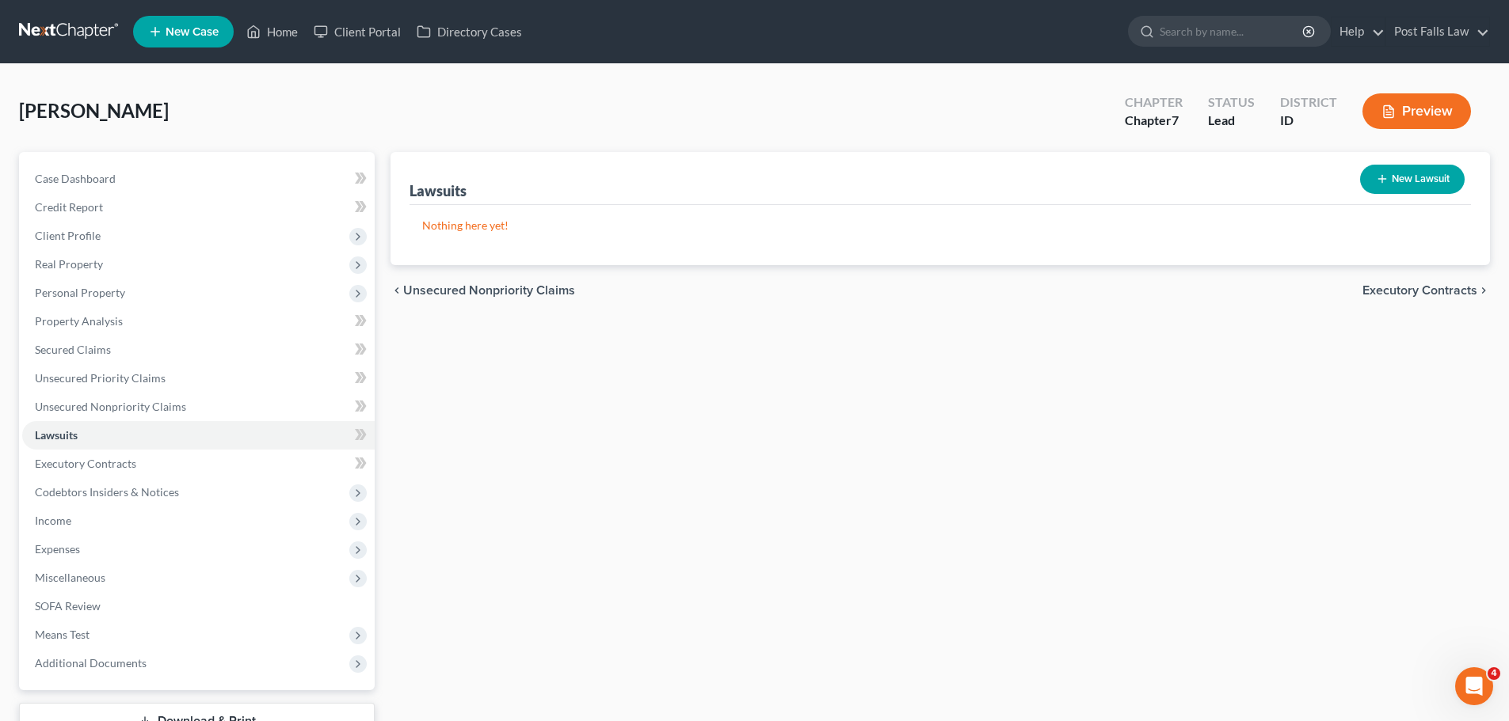
click at [1426, 186] on button "New Lawsuit" at bounding box center [1412, 179] width 105 height 29
select select "0"
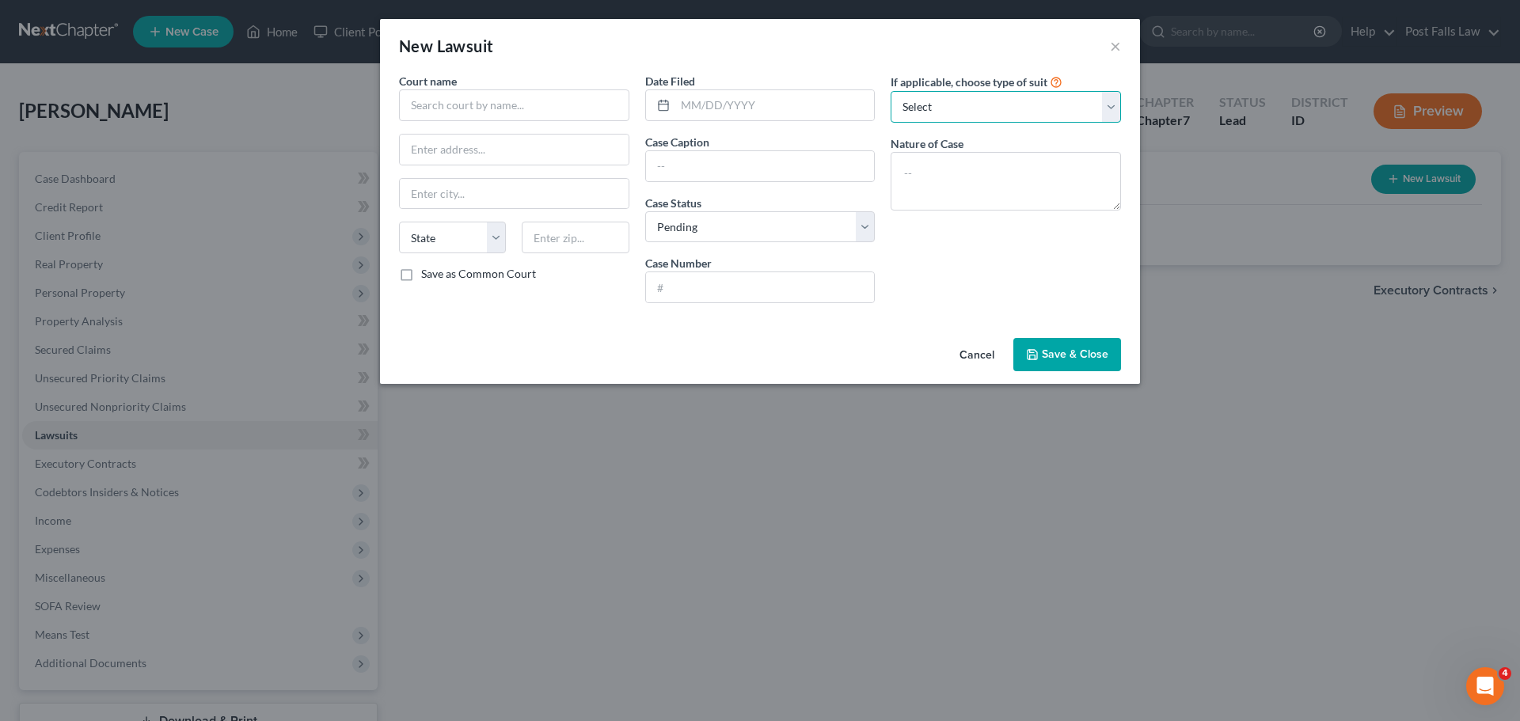
click at [1109, 112] on select "Select Repossession Garnishment Foreclosure Attached, Seized, Or Levied Other" at bounding box center [1006, 107] width 230 height 32
select select "4"
click at [891, 91] on select "Select Repossession Garnishment Foreclosure Attached, Seized, Or Levied Other" at bounding box center [1006, 107] width 230 height 32
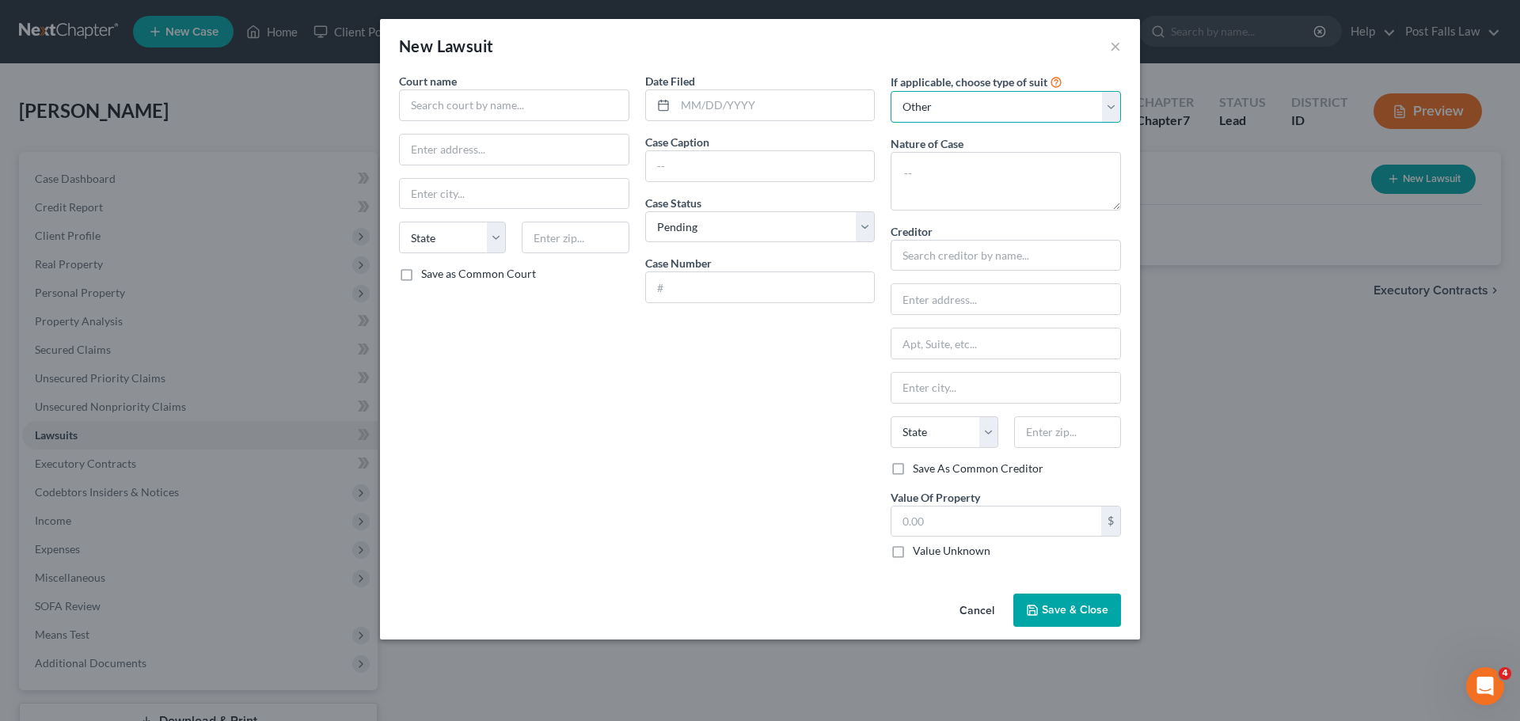
click at [1099, 104] on select "Select Repossession Garnishment Foreclosure Attached, Seized, Or Levied Other" at bounding box center [1006, 107] width 230 height 32
click at [891, 91] on select "Select Repossession Garnishment Foreclosure Attached, Seized, Or Levied Other" at bounding box center [1006, 107] width 230 height 32
click at [527, 107] on input "text" at bounding box center [514, 105] width 230 height 32
click at [511, 156] on div "Kootenai County Magistrate Court" at bounding box center [497, 157] width 171 height 16
type input "Kootenai County Magistrate Court"
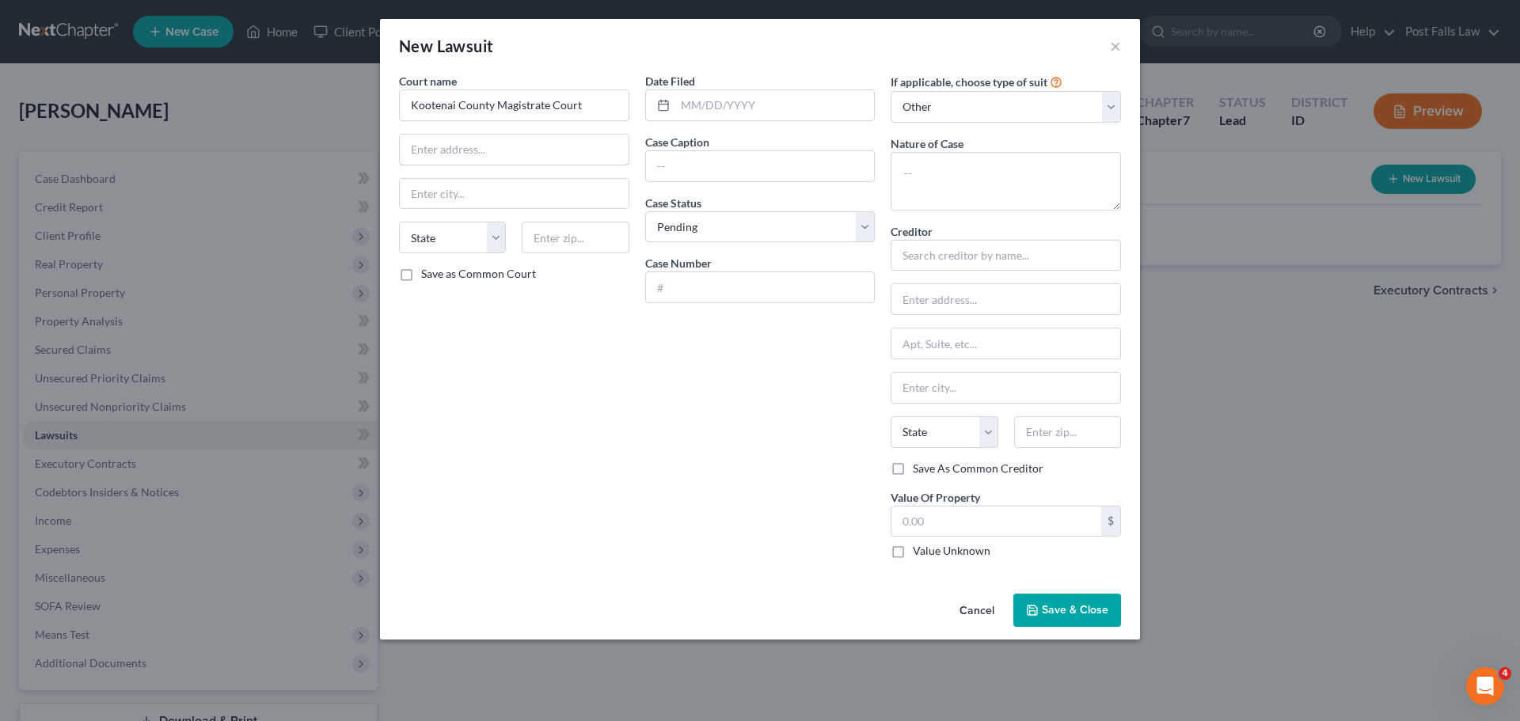
click at [511, 156] on input "text" at bounding box center [514, 150] width 229 height 30
type input "324 N Government Way"
type input "Coeur d' Alene"
click at [676, 280] on input "text" at bounding box center [760, 287] width 229 height 30
click at [729, 291] on input "CV28-25-" at bounding box center [760, 287] width 229 height 30
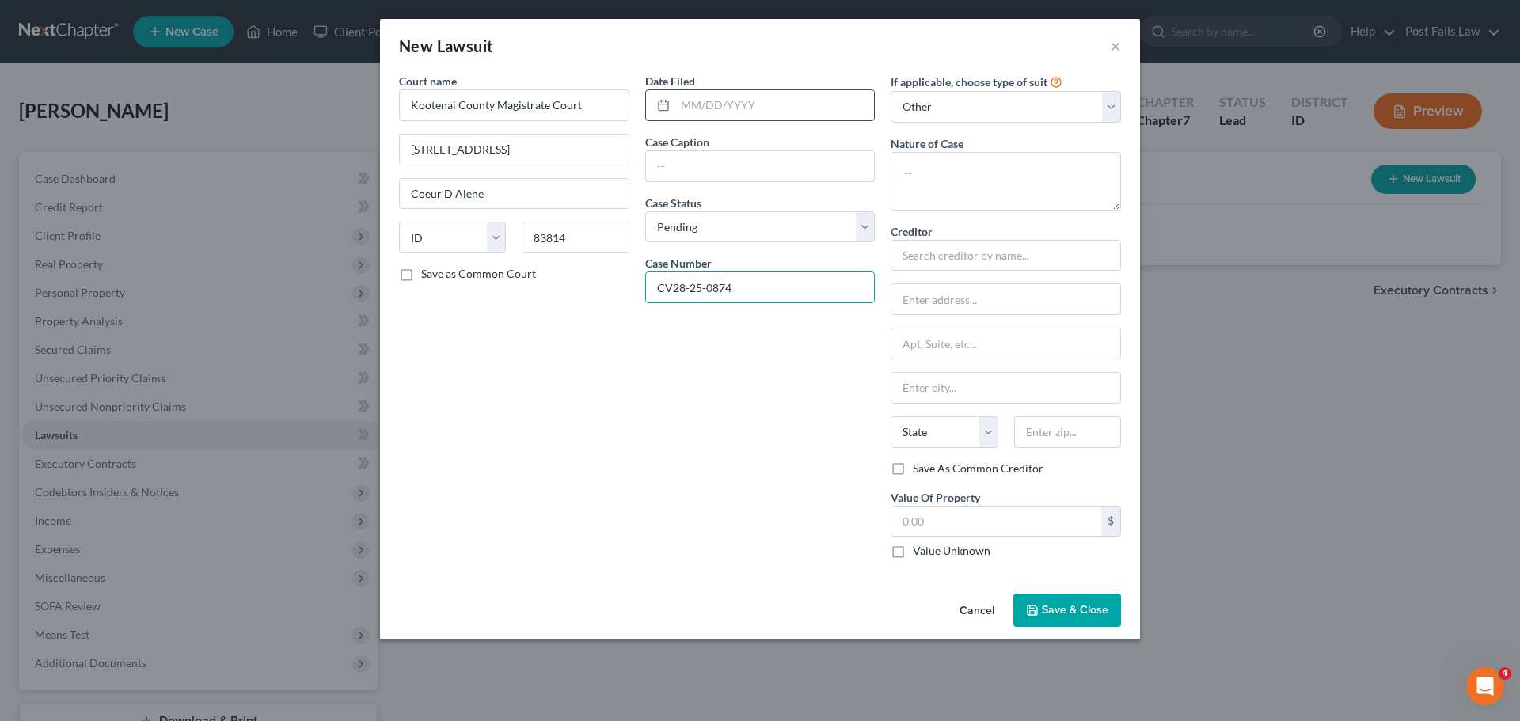
click at [706, 108] on input "text" at bounding box center [776, 105] width 200 height 30
click at [857, 230] on select "Select Pending On Appeal Concluded" at bounding box center [760, 227] width 230 height 32
click at [645, 211] on select "Select Pending On Appeal Concluded" at bounding box center [760, 227] width 230 height 32
click at [1109, 101] on select "Select Repossession Garnishment Foreclosure Attached, Seized, Or Levied Other" at bounding box center [1006, 107] width 230 height 32
click at [891, 91] on select "Select Repossession Garnishment Foreclosure Attached, Seized, Or Levied Other" at bounding box center [1006, 107] width 230 height 32
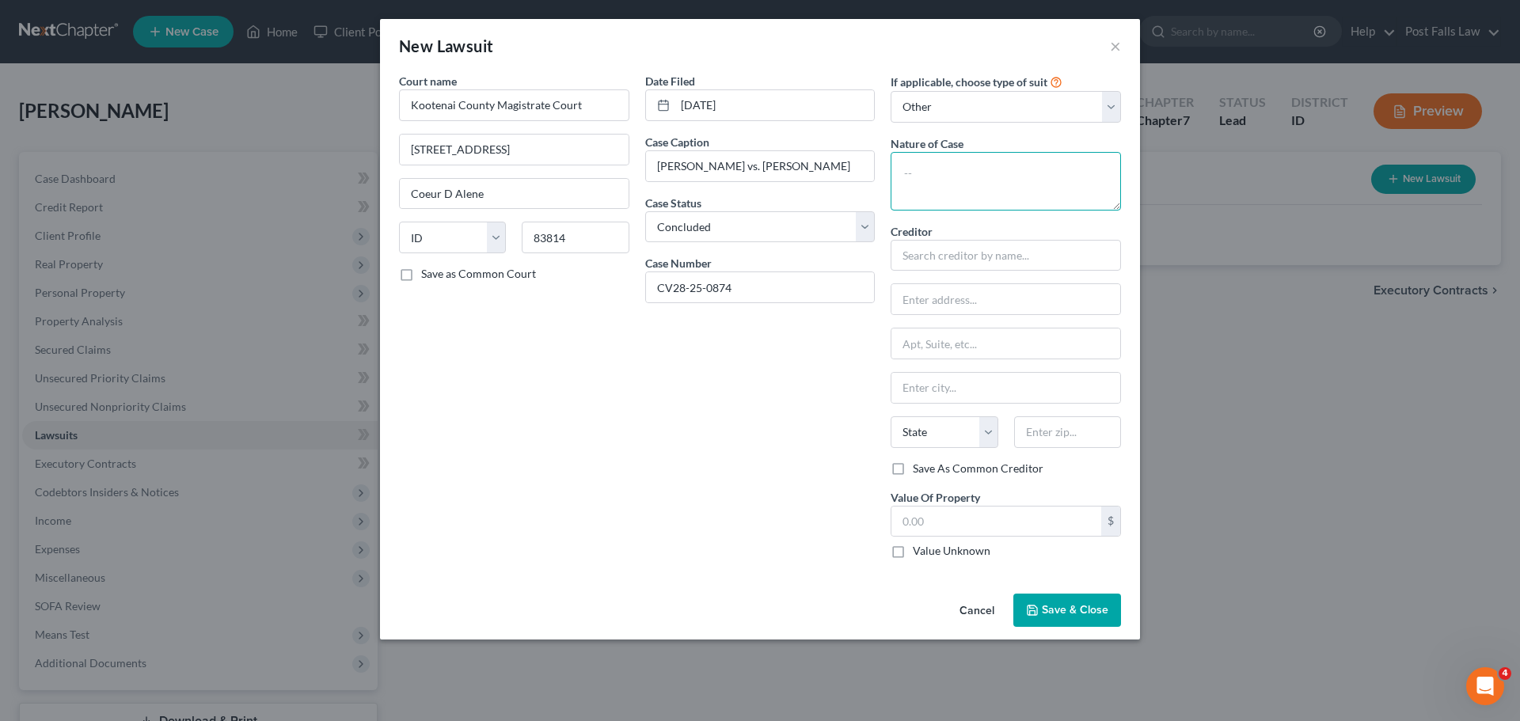
click at [1029, 179] on textarea at bounding box center [1006, 181] width 230 height 59
click at [1087, 618] on button "Save & Close" at bounding box center [1068, 610] width 108 height 33
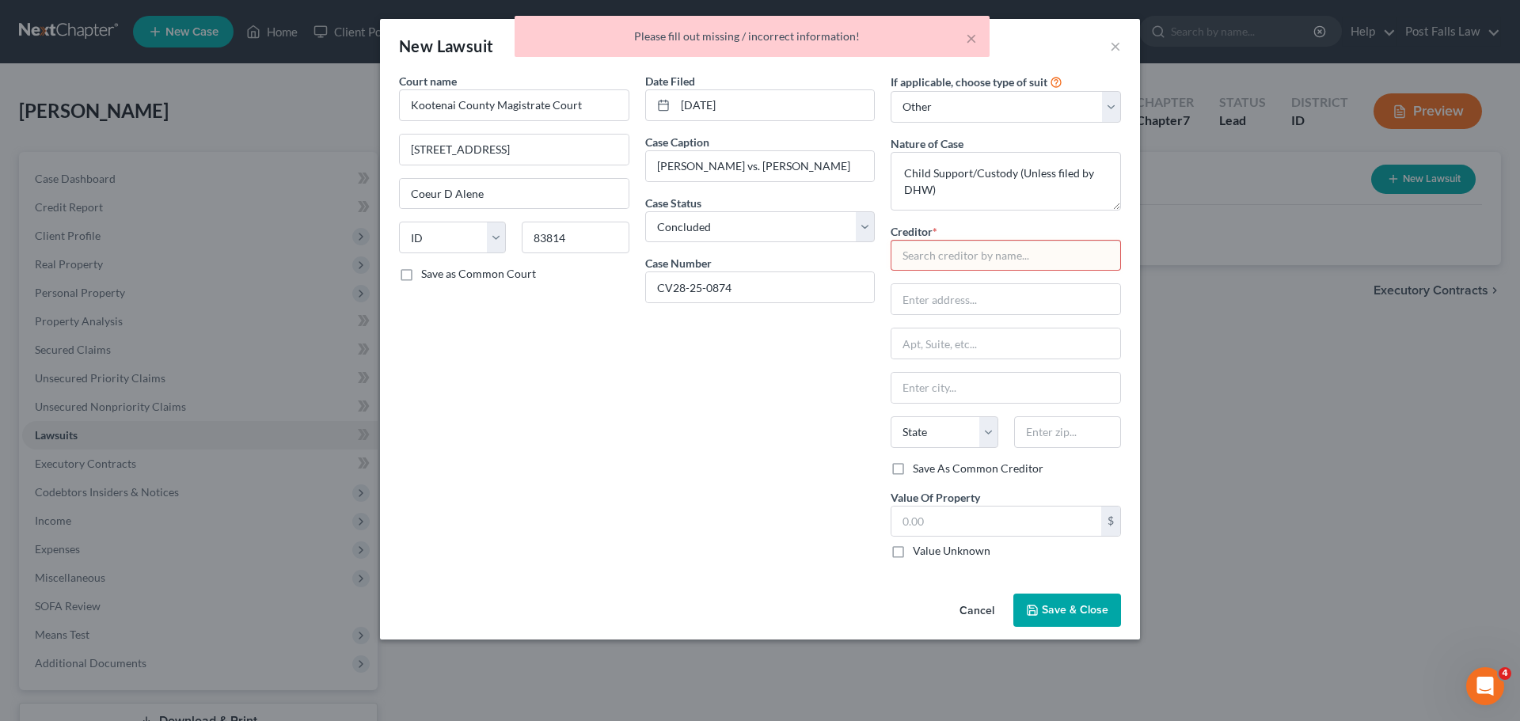
click at [960, 255] on input "text" at bounding box center [1006, 256] width 230 height 32
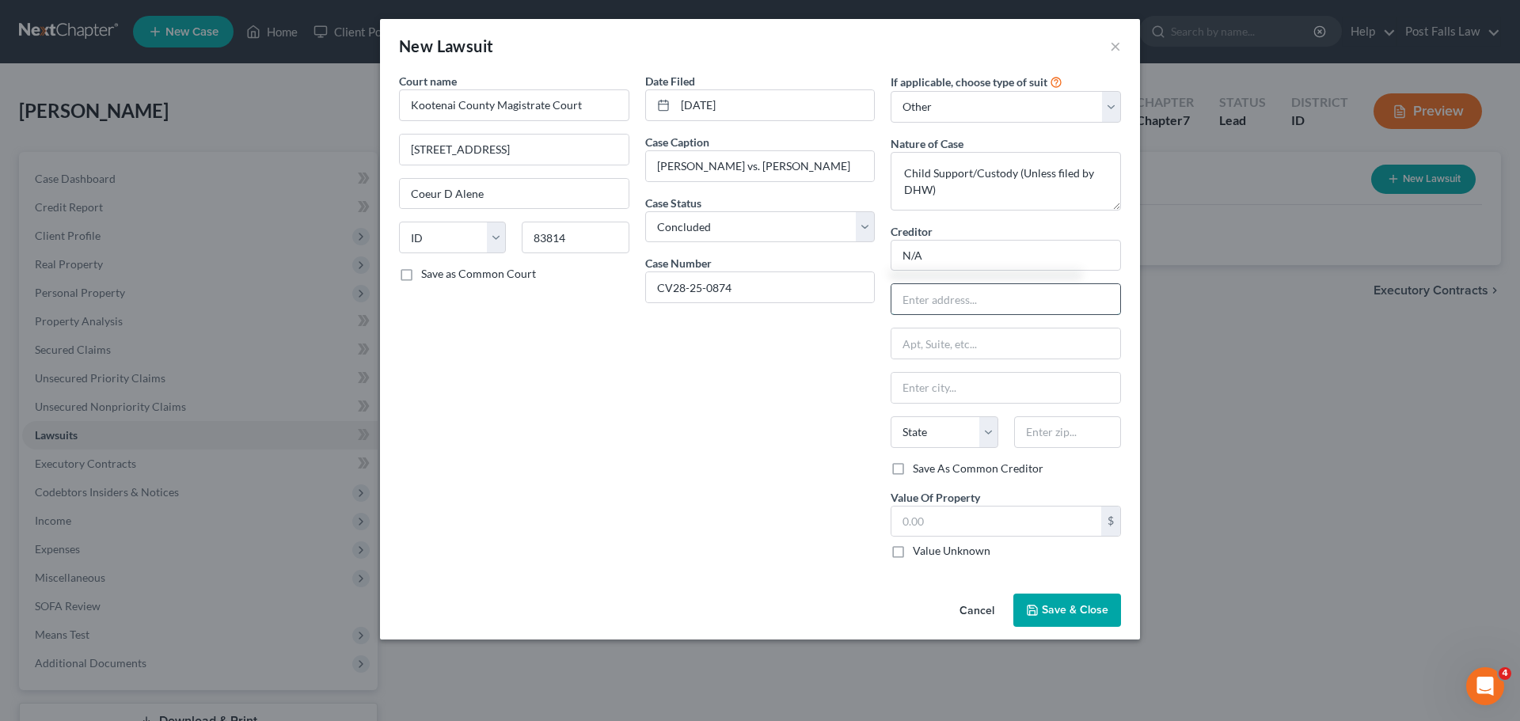
click at [965, 287] on input "text" at bounding box center [1006, 299] width 229 height 30
click at [1042, 611] on button "Save & Close" at bounding box center [1068, 610] width 108 height 33
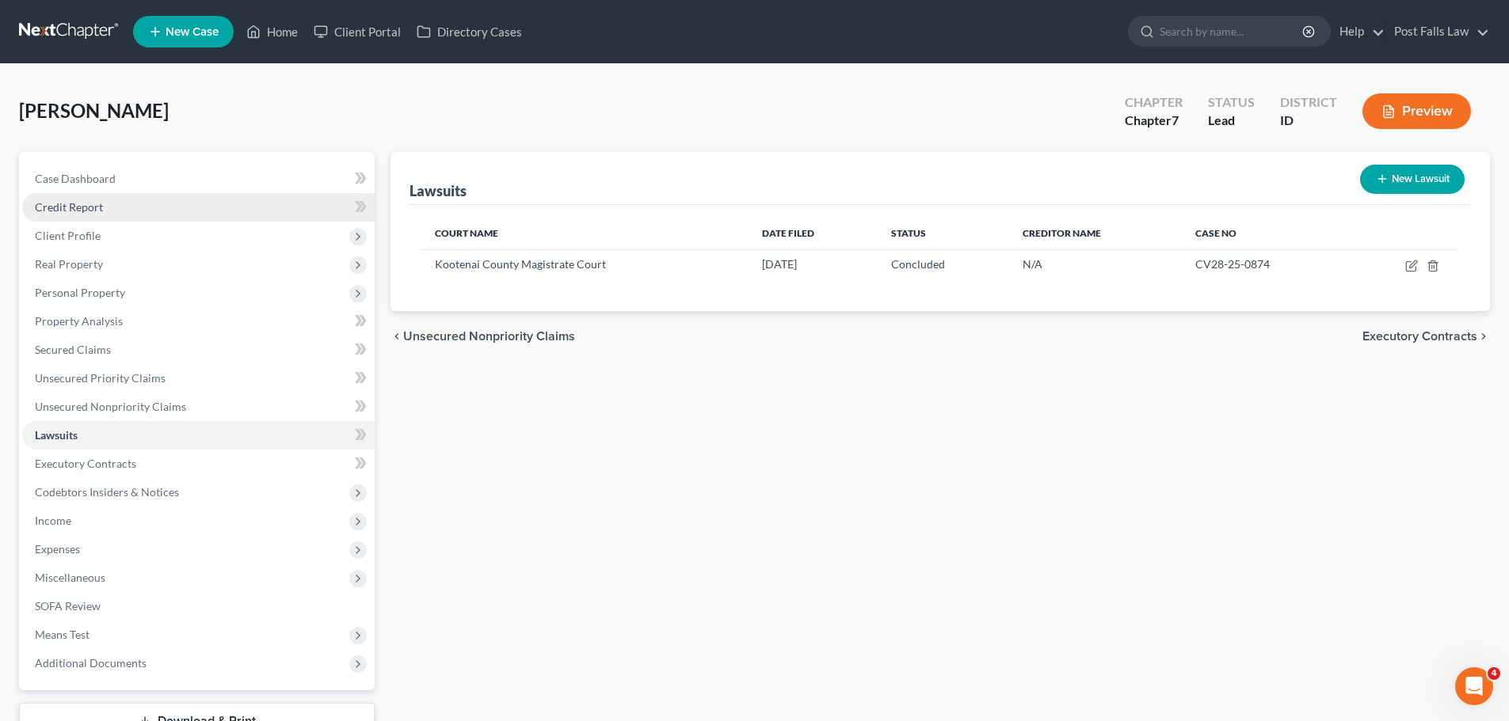
click at [78, 218] on link "Credit Report" at bounding box center [198, 207] width 352 height 29
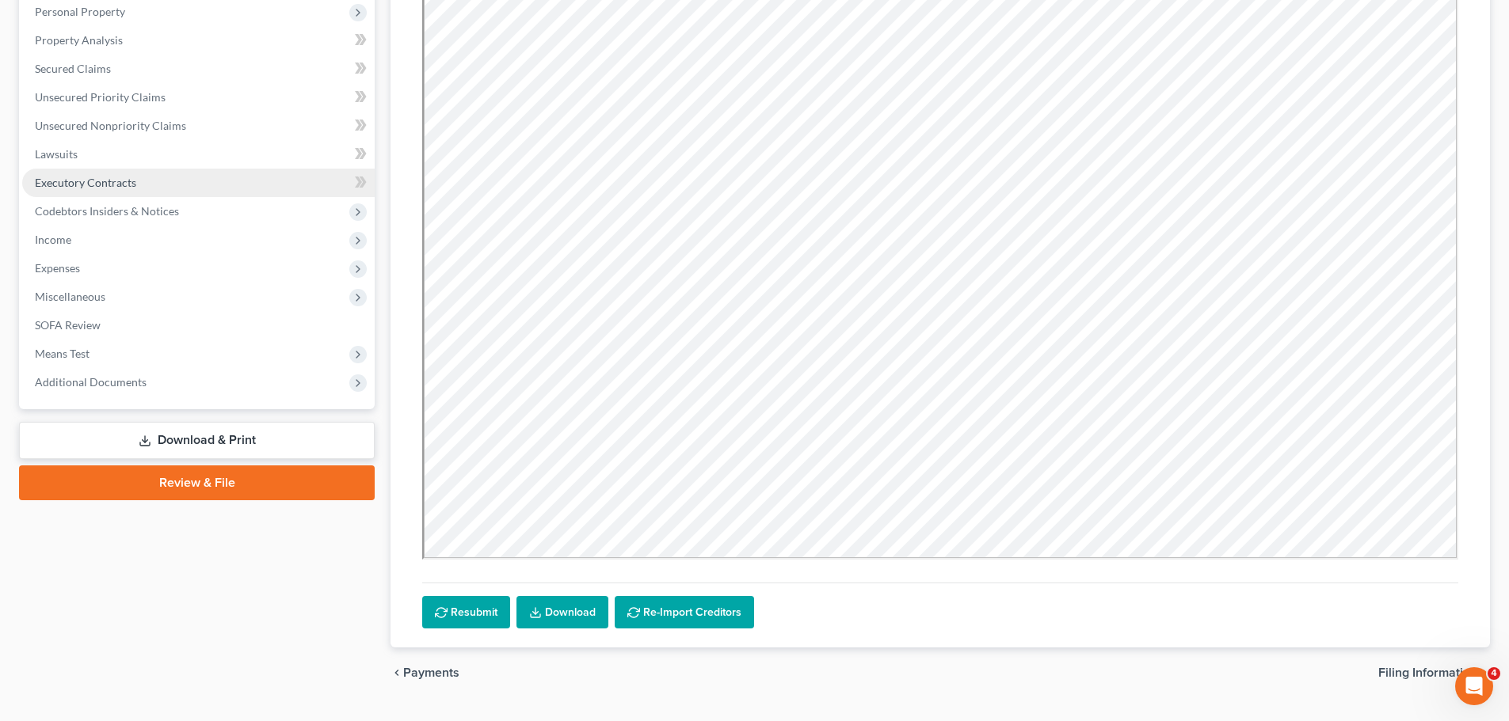
scroll to position [317, 0]
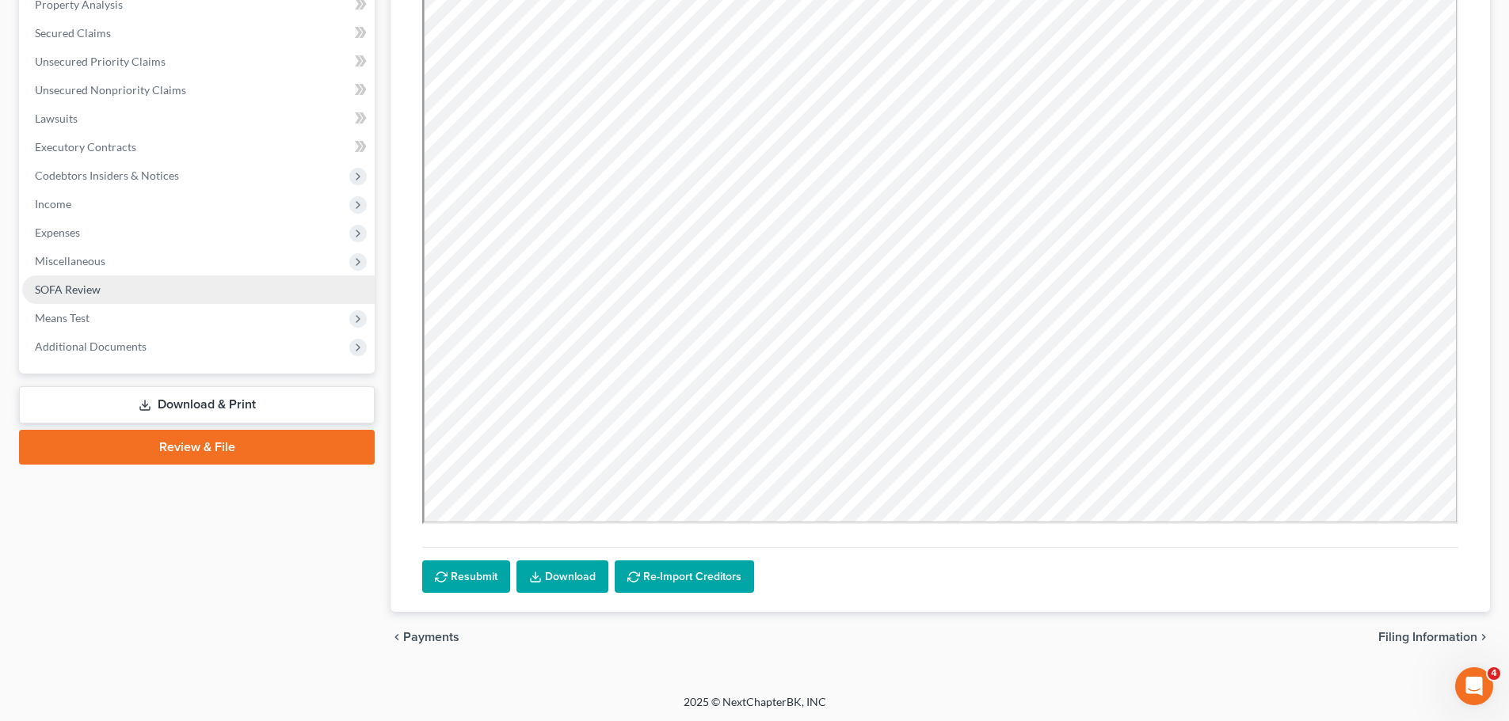
click at [66, 286] on span "SOFA Review" at bounding box center [68, 289] width 66 height 13
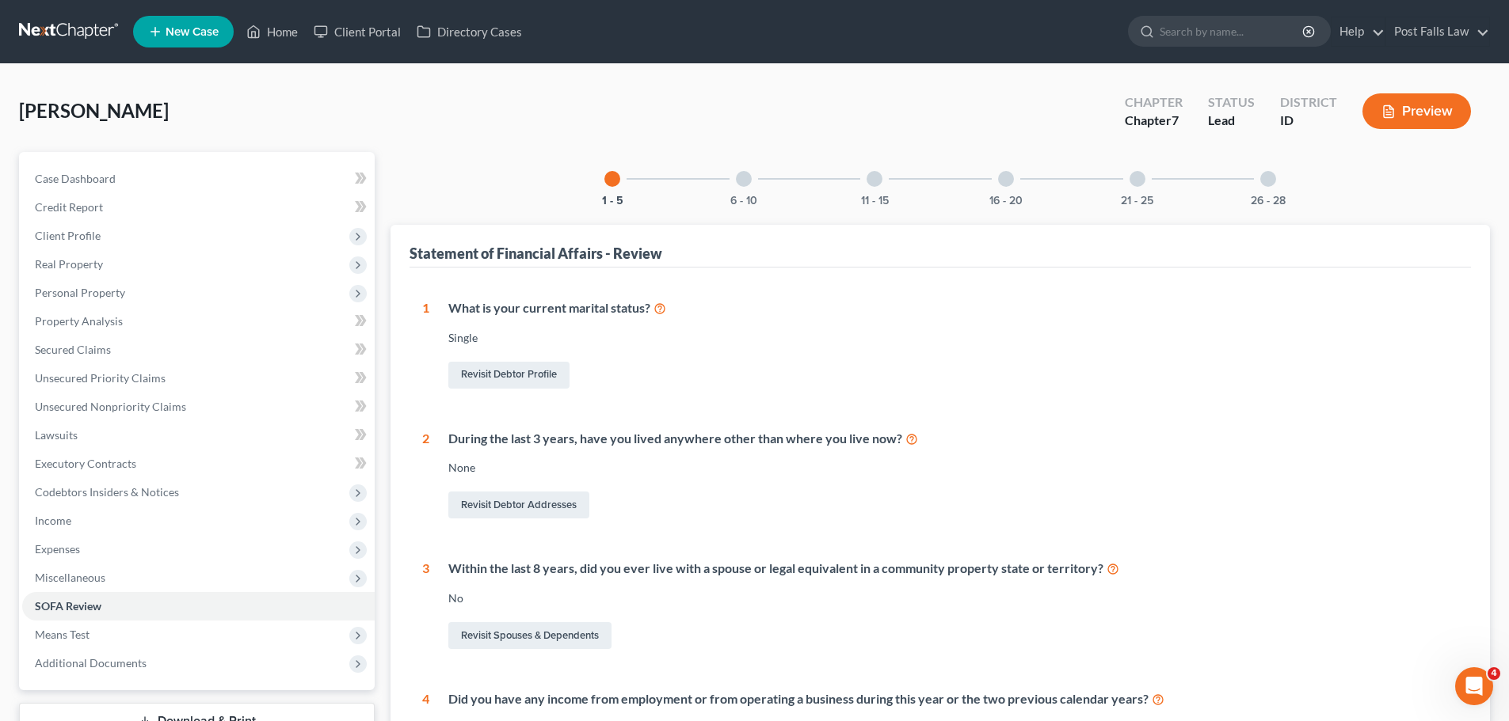
click at [747, 177] on div at bounding box center [744, 179] width 16 height 16
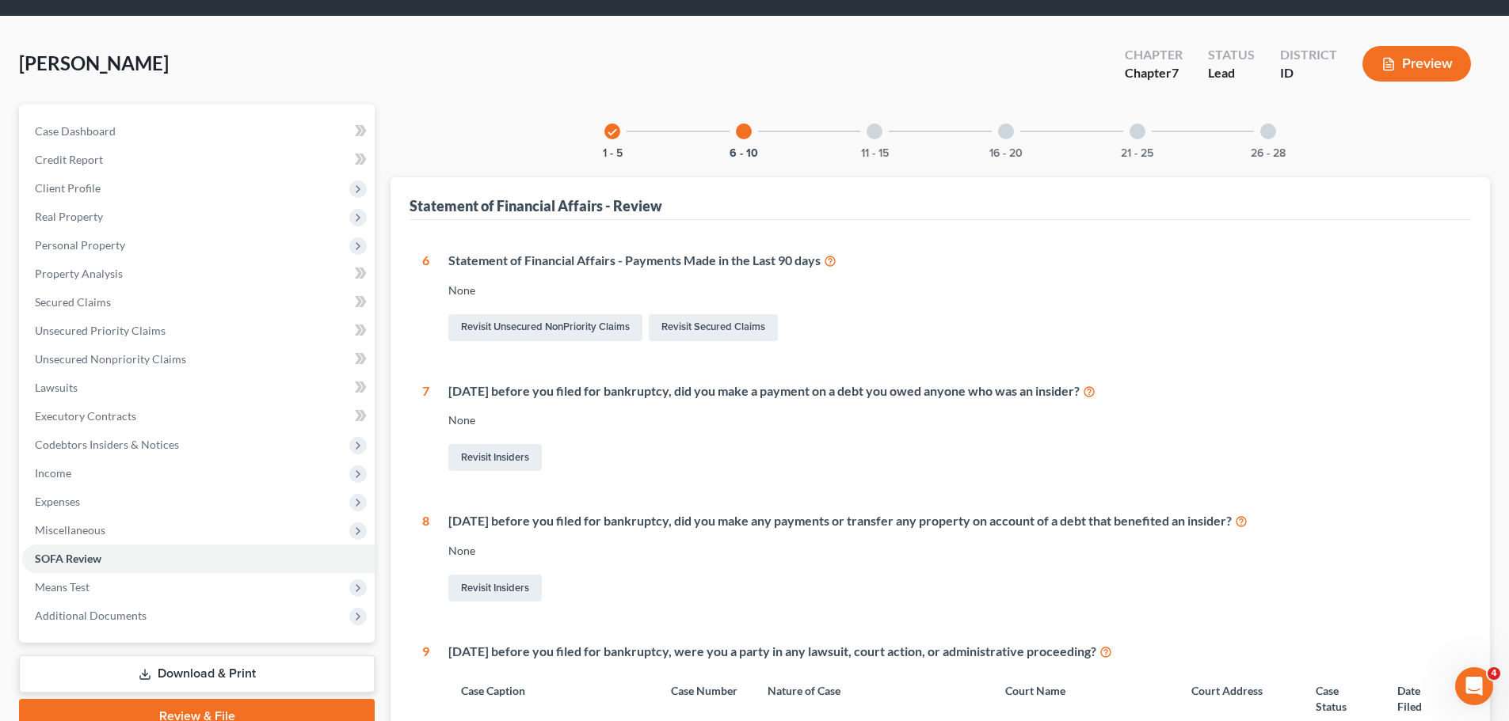
scroll to position [44, 0]
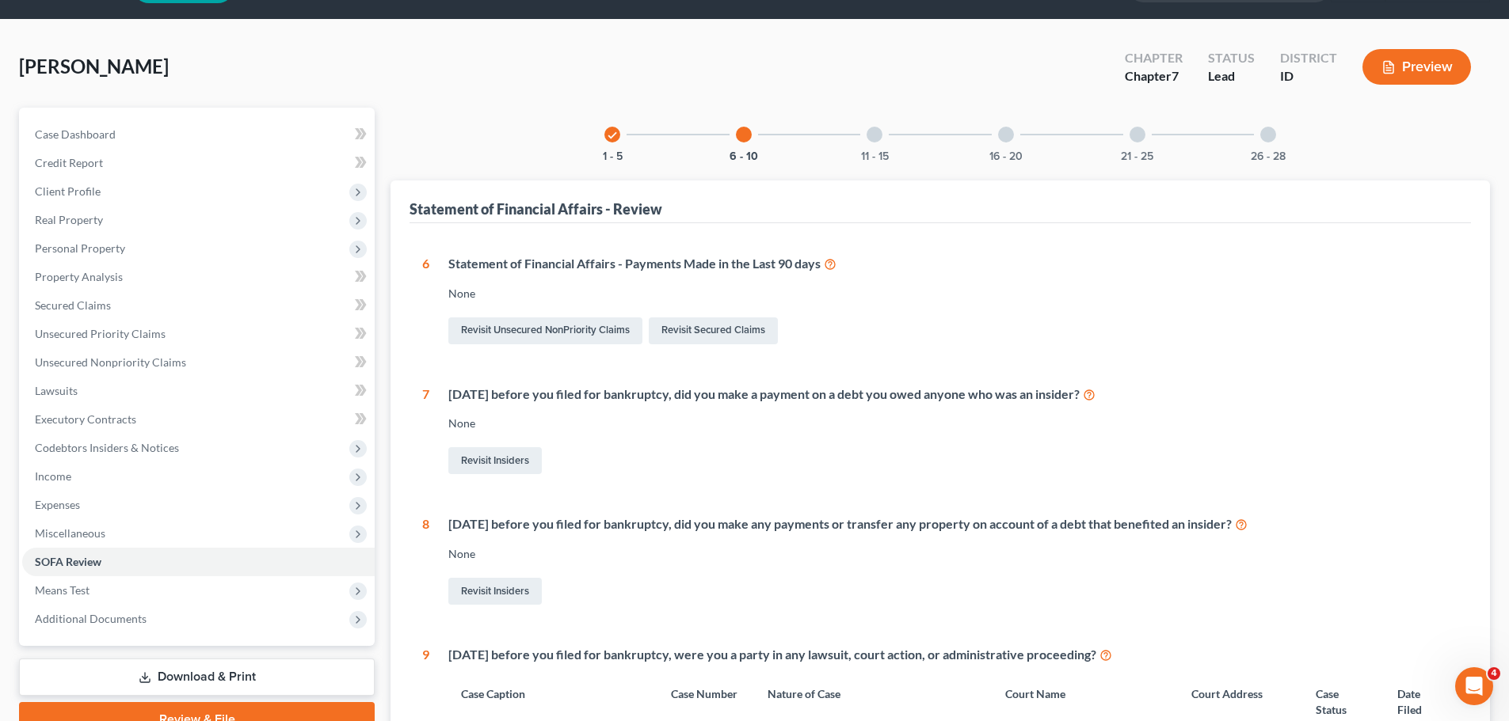
click at [875, 135] on div at bounding box center [874, 135] width 16 height 16
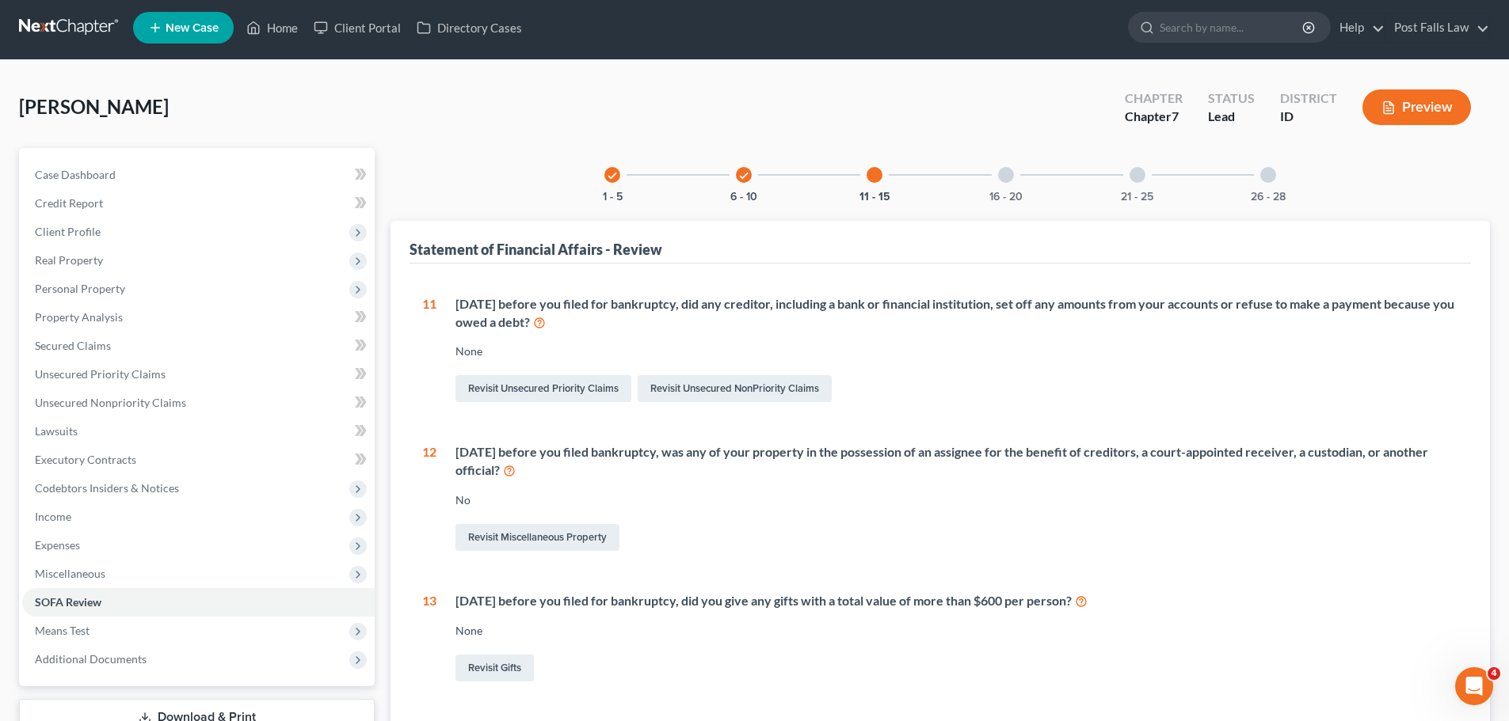
scroll to position [0, 0]
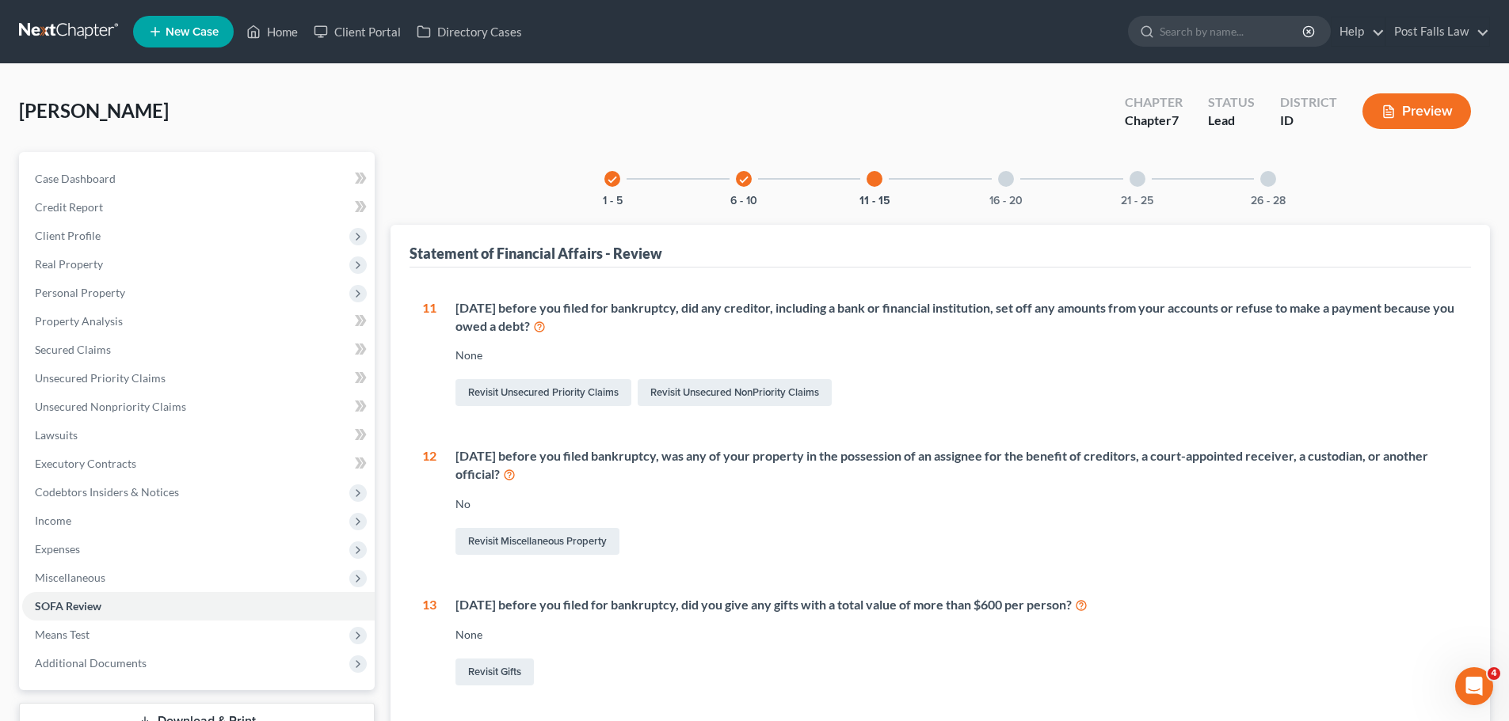
click at [1001, 189] on div "16 - 20" at bounding box center [1006, 179] width 54 height 54
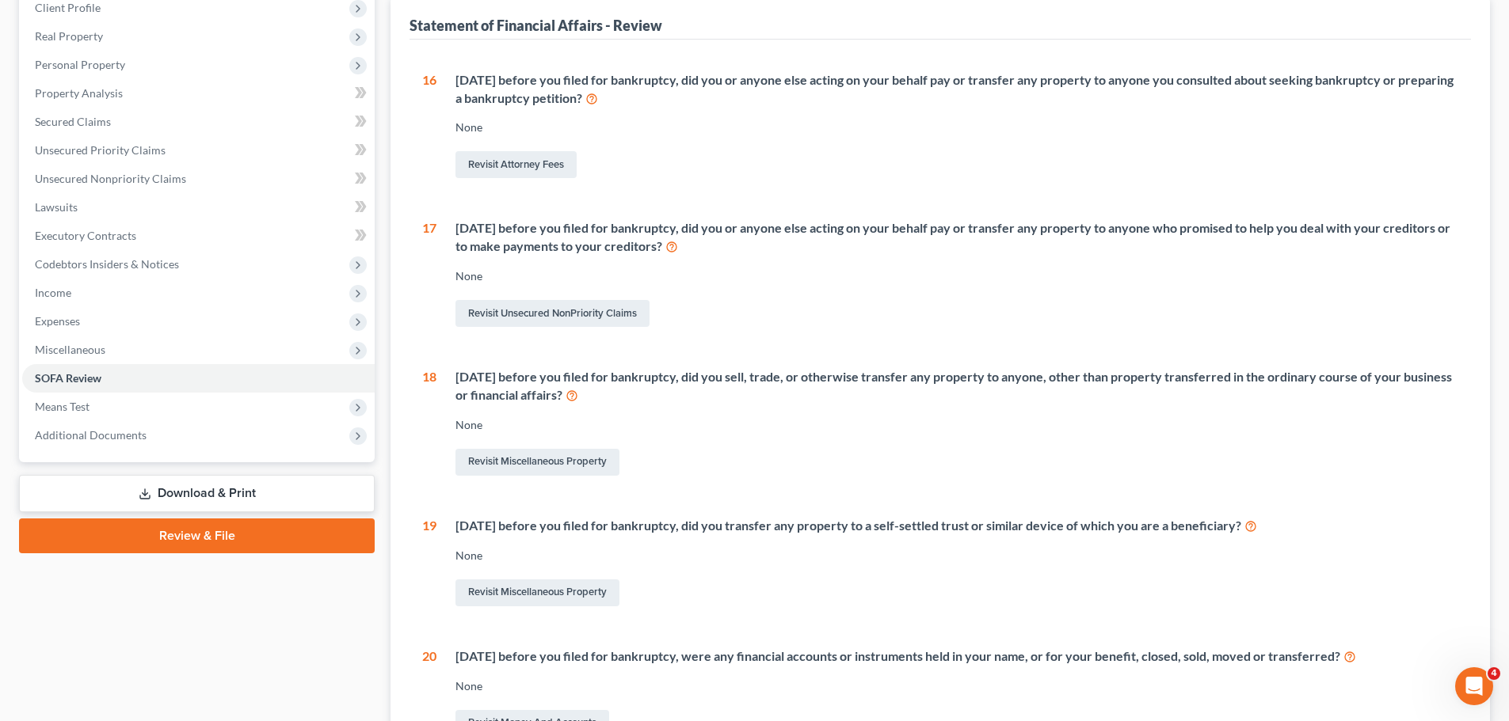
scroll to position [238, 0]
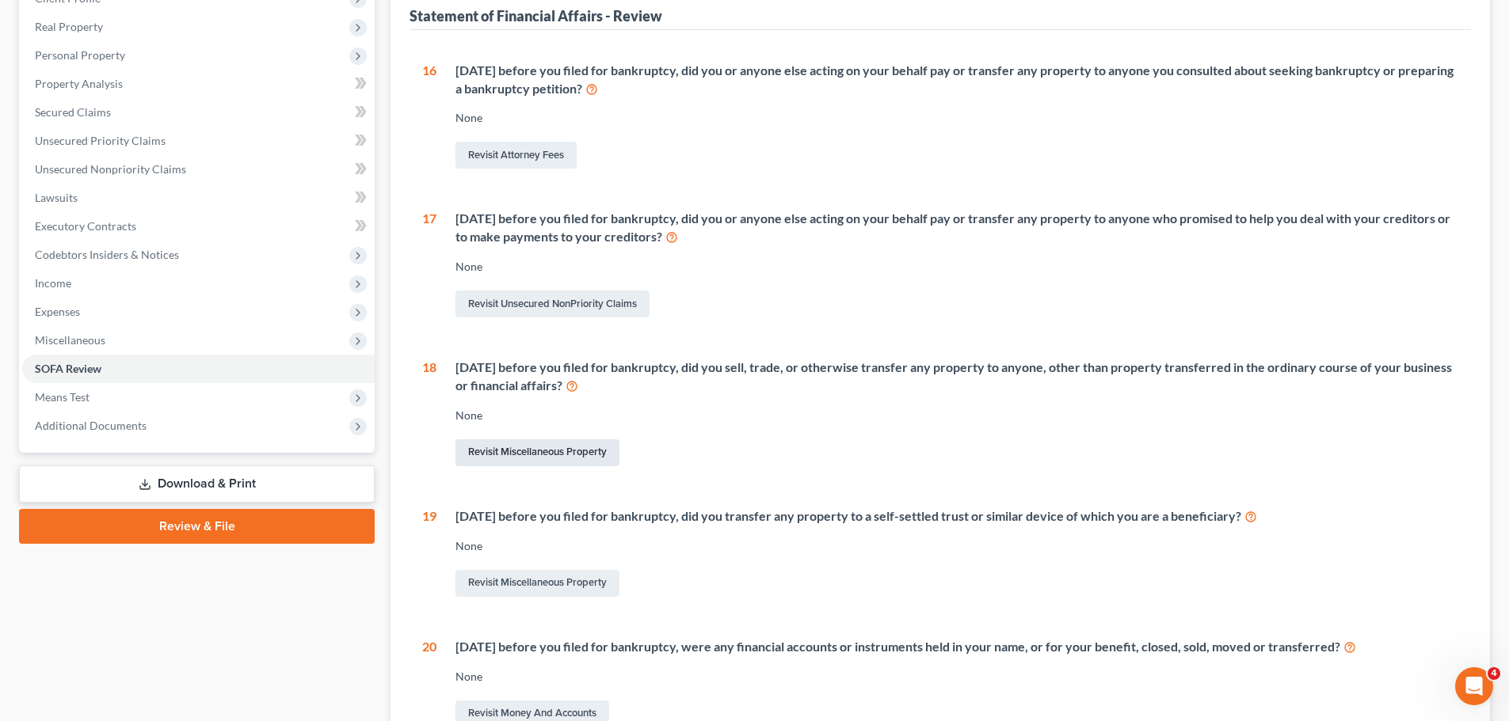
click at [577, 456] on link "Revisit Miscellaneous Property" at bounding box center [537, 453] width 164 height 27
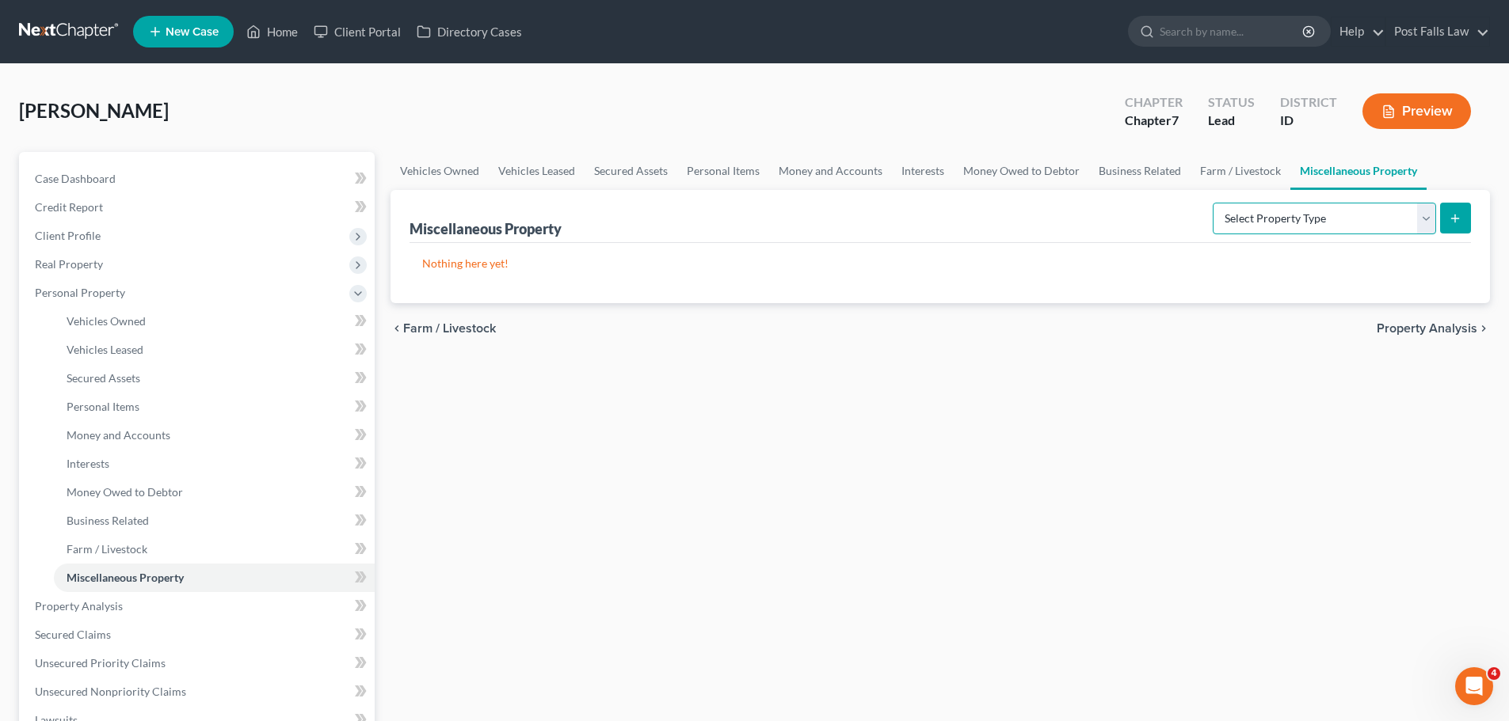
click at [1422, 211] on select "Select Property Type Assigned for Creditor Benefit Within 1 Year Holding for An…" at bounding box center [1323, 219] width 223 height 32
click at [1212, 203] on select "Select Property Type Assigned for Creditor Benefit Within 1 Year Holding for An…" at bounding box center [1323, 219] width 223 height 32
click at [1456, 222] on icon "submit" at bounding box center [1454, 218] width 13 height 13
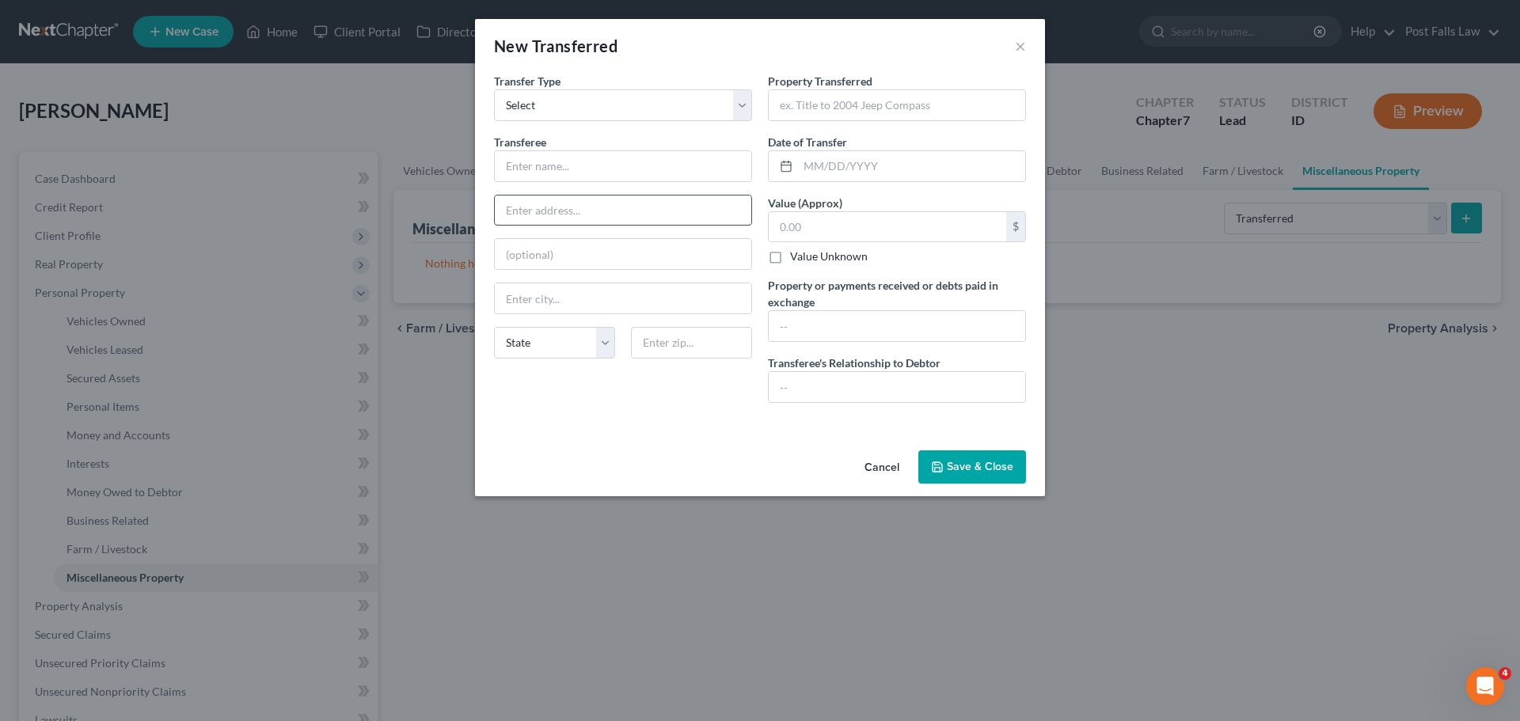
click at [574, 203] on input "text" at bounding box center [623, 211] width 257 height 30
click at [849, 113] on input "text" at bounding box center [897, 105] width 257 height 30
click at [842, 167] on input "text" at bounding box center [911, 166] width 227 height 30
click at [811, 327] on input "text" at bounding box center [897, 326] width 257 height 30
click at [790, 226] on input "text" at bounding box center [888, 227] width 238 height 30
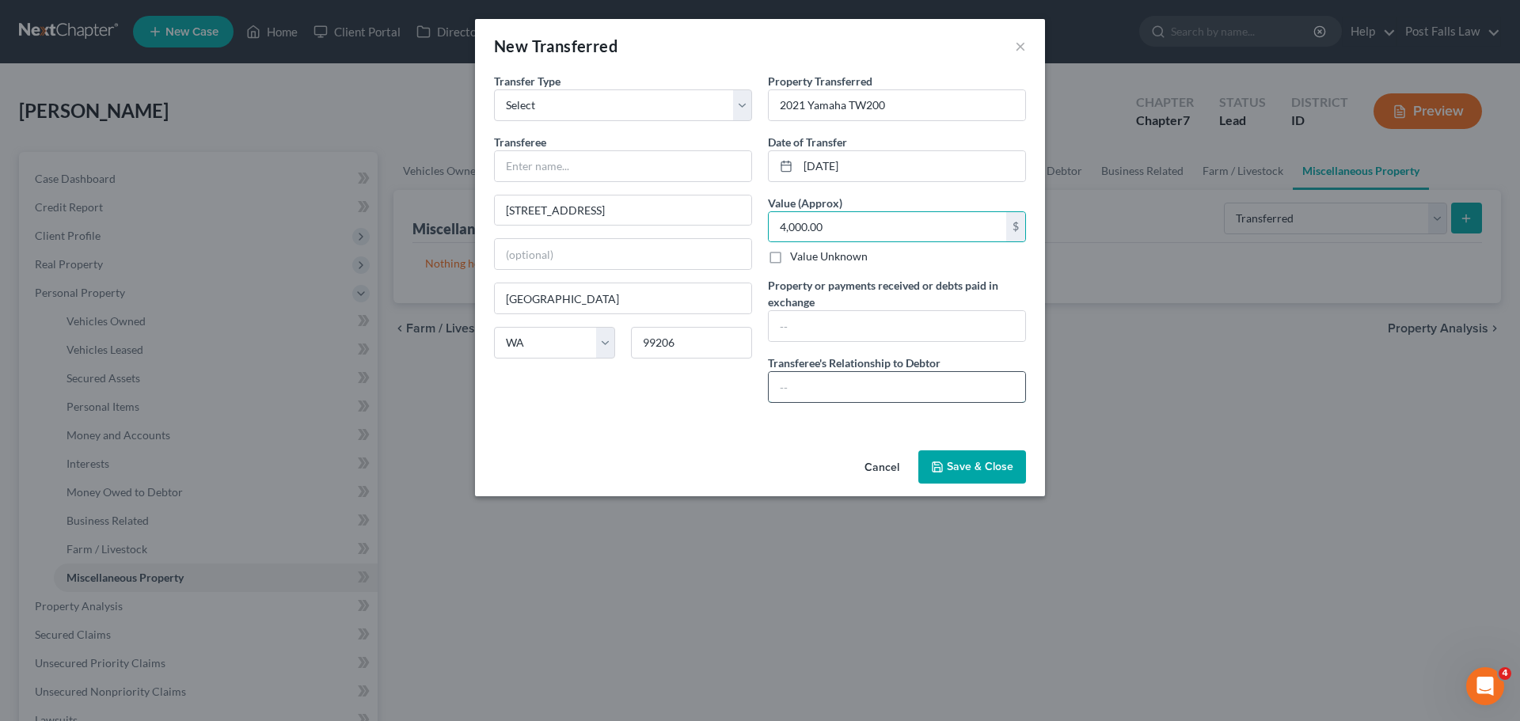
click at [806, 380] on input "text" at bounding box center [897, 387] width 257 height 30
click at [957, 468] on button "Save & Close" at bounding box center [973, 467] width 108 height 33
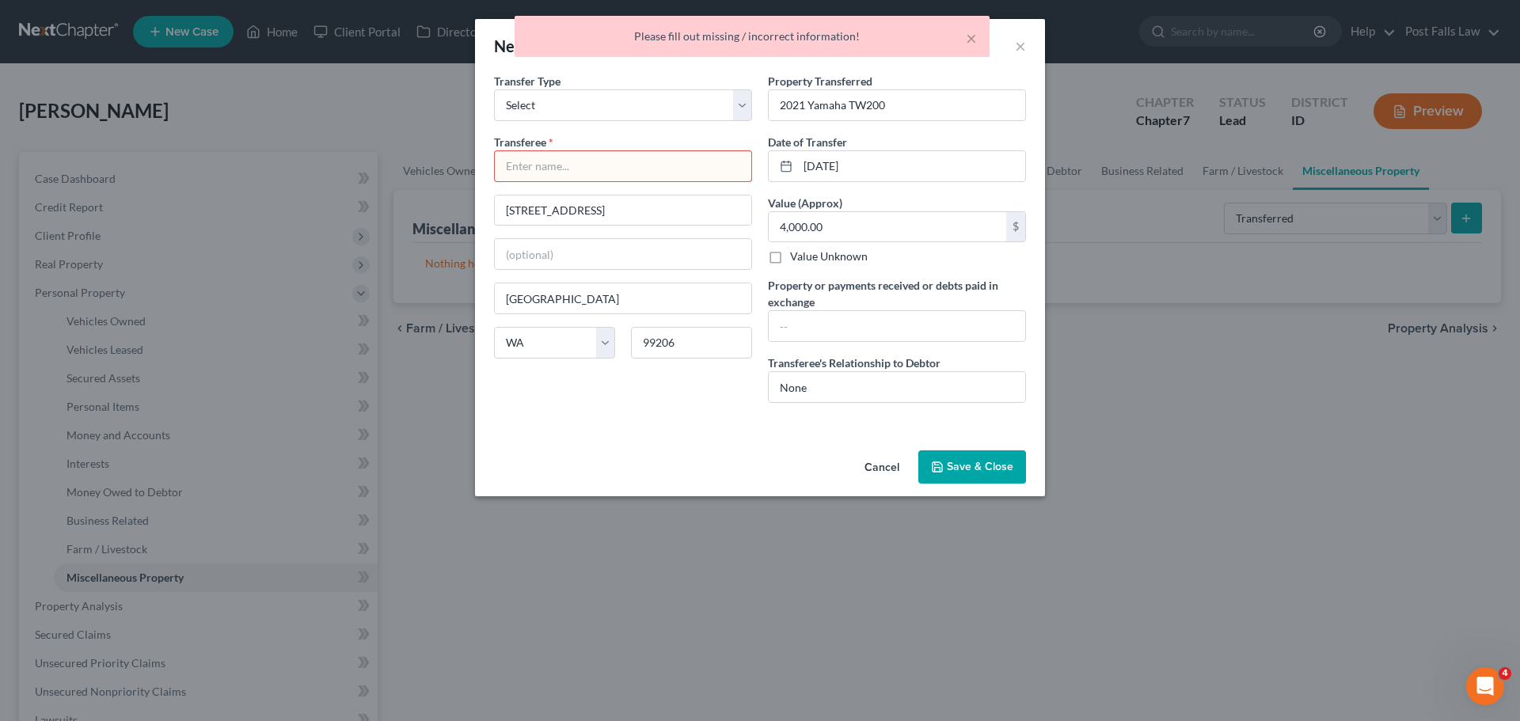
click at [605, 171] on input "text" at bounding box center [623, 166] width 257 height 30
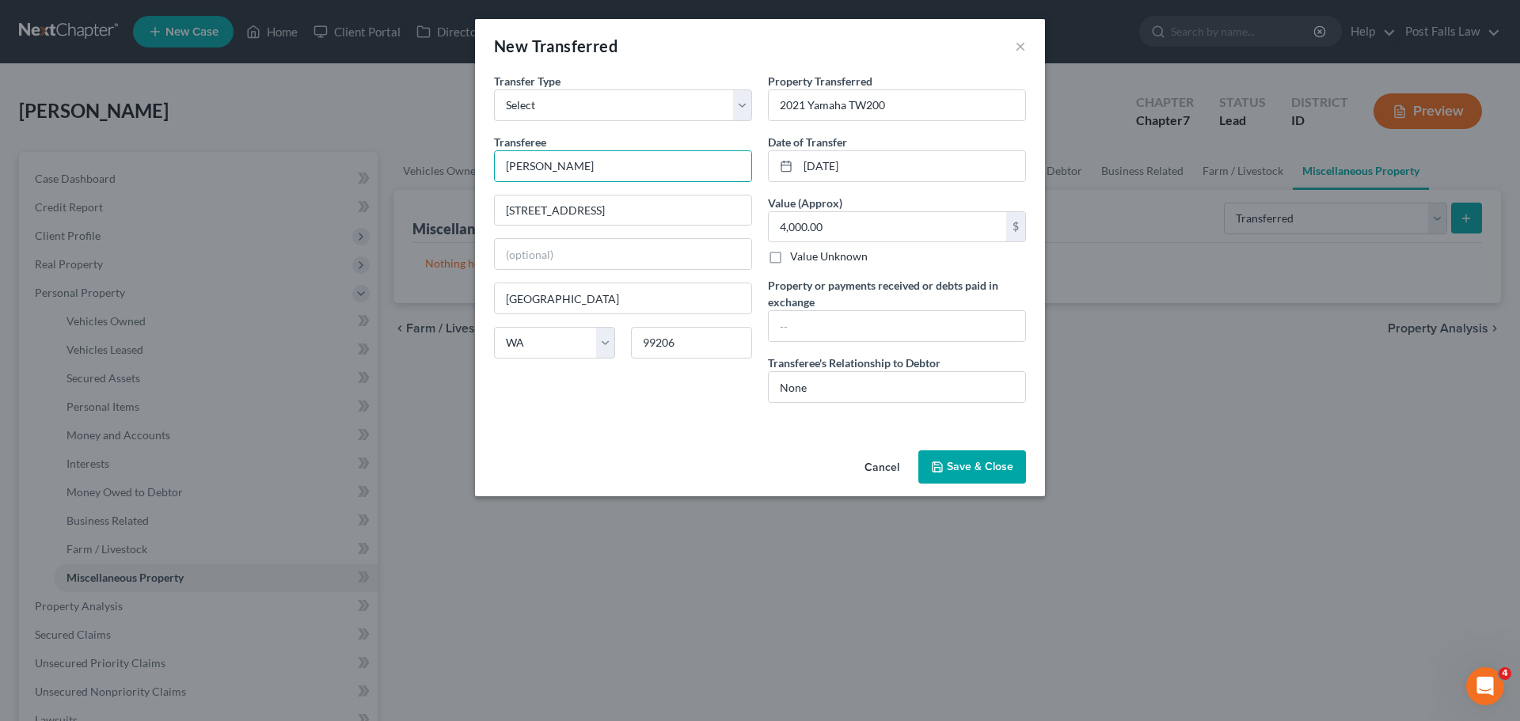
click at [972, 478] on button "Save & Close" at bounding box center [973, 467] width 108 height 33
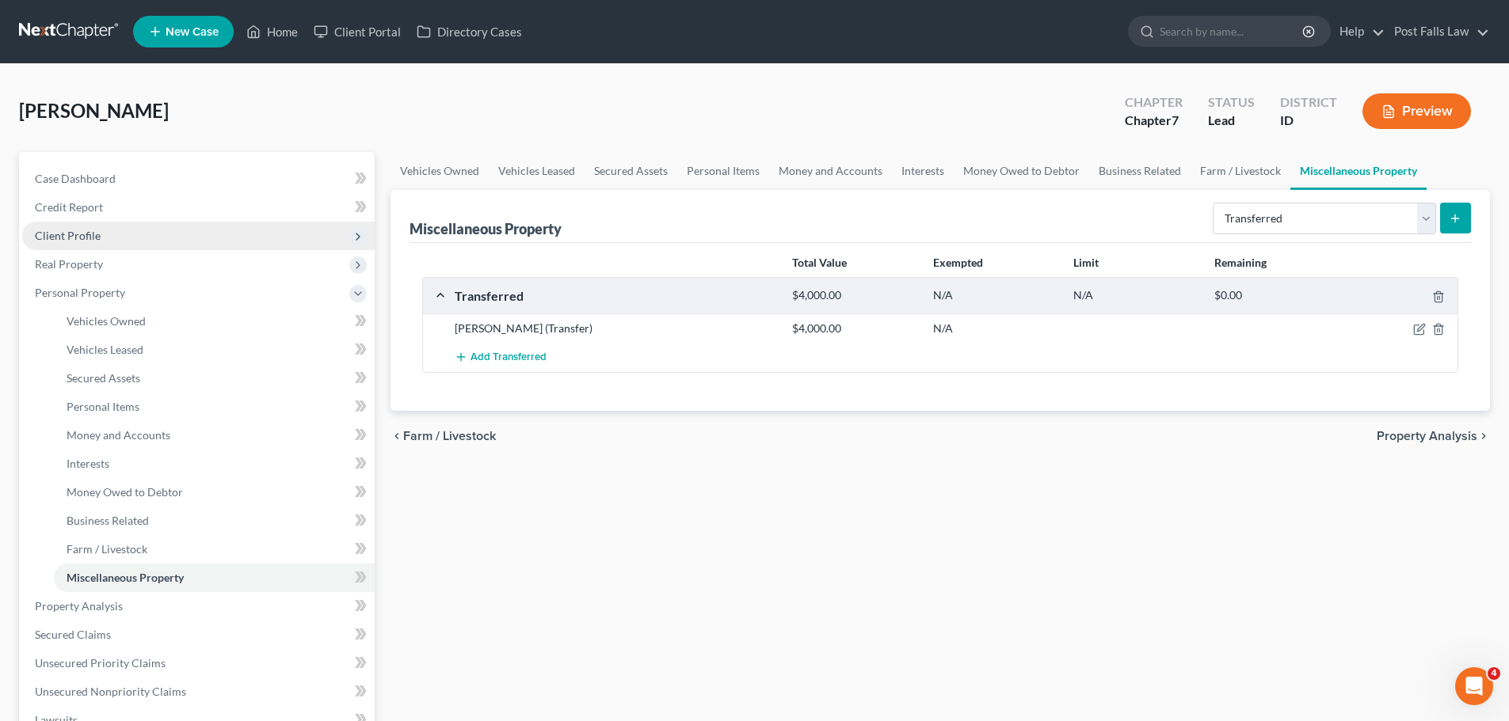
click at [77, 231] on span "Client Profile" at bounding box center [68, 235] width 66 height 13
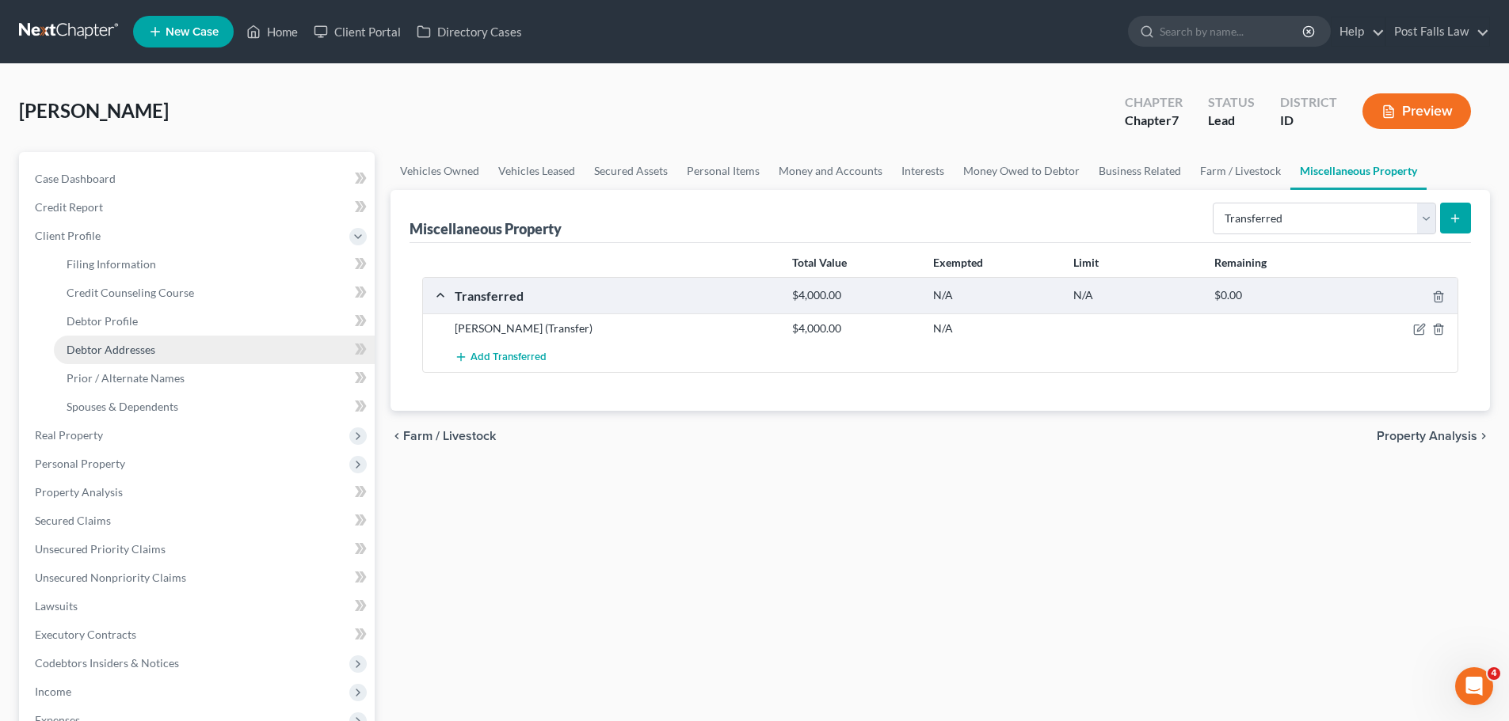
click at [102, 352] on span "Debtor Addresses" at bounding box center [111, 349] width 89 height 13
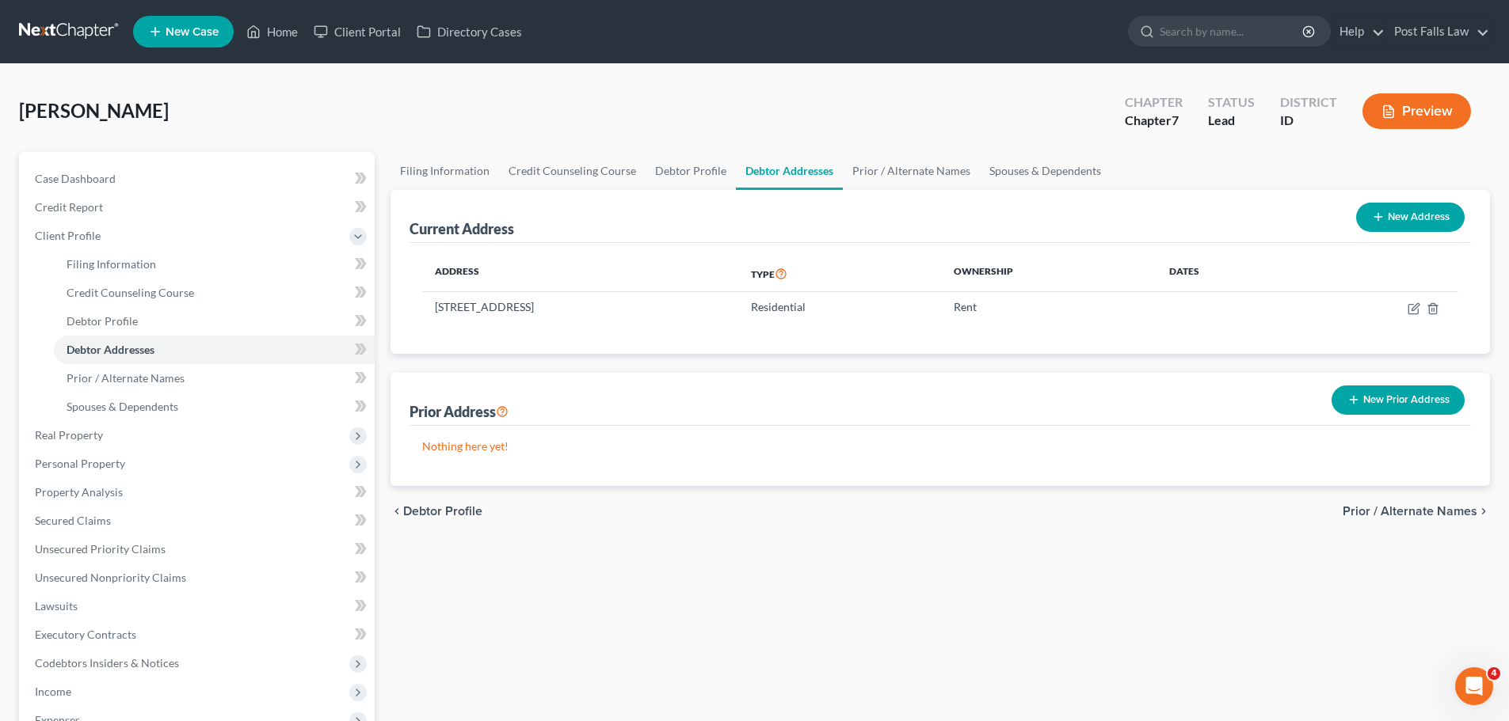
click at [1402, 409] on button "New Prior Address" at bounding box center [1397, 400] width 133 height 29
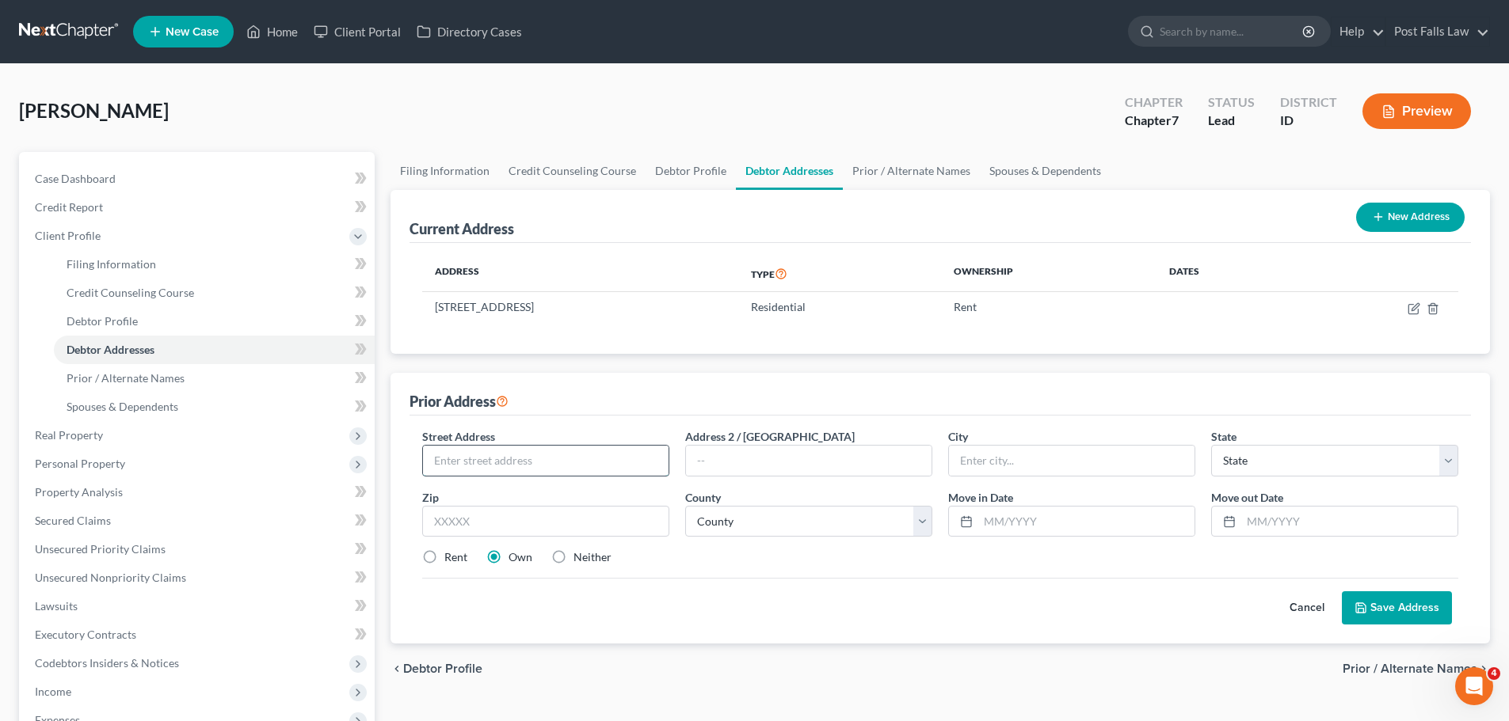
click at [515, 466] on input "text" at bounding box center [545, 461] width 245 height 30
click at [444, 557] on label "Rent" at bounding box center [455, 558] width 23 height 16
click at [451, 557] on input "Rent" at bounding box center [456, 555] width 10 height 10
click at [1371, 611] on button "Save Address" at bounding box center [1397, 608] width 110 height 33
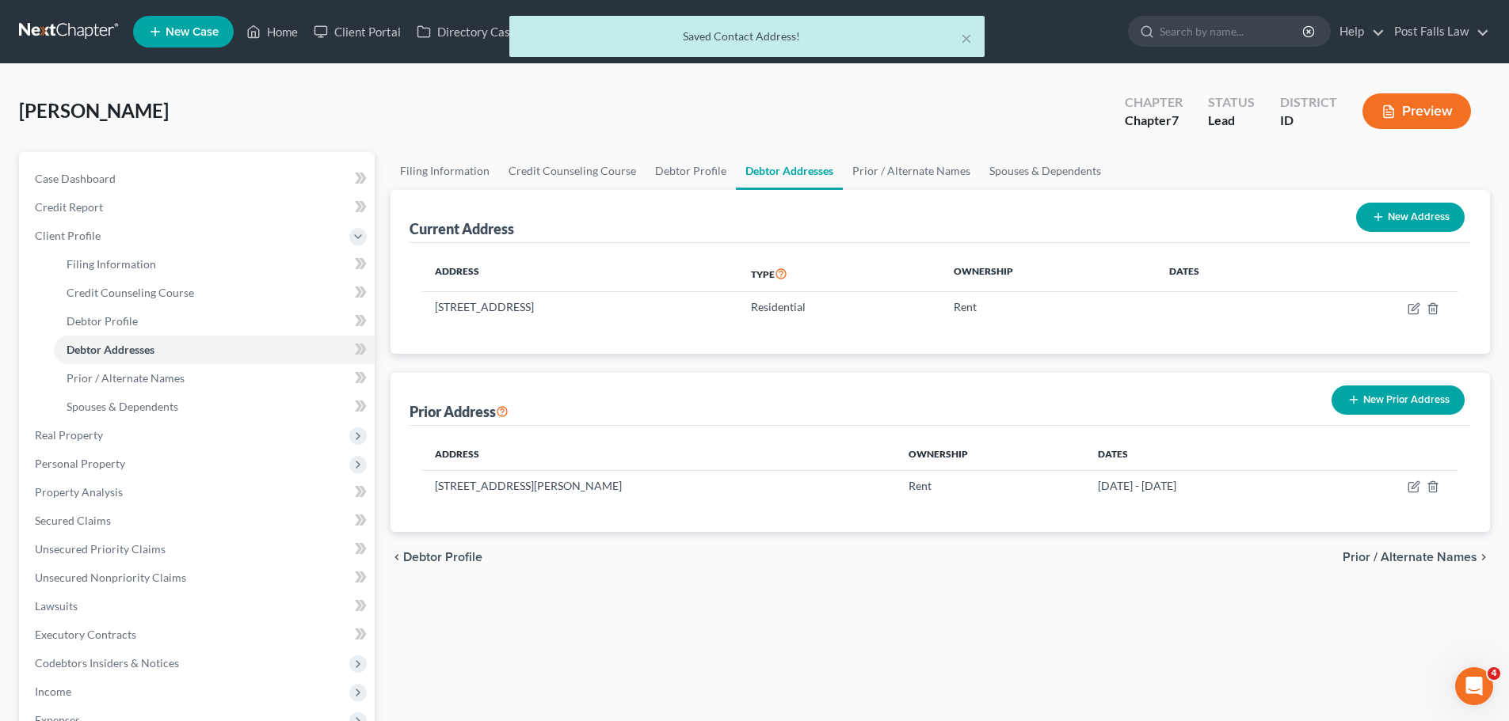
click at [1357, 391] on button "New Prior Address" at bounding box center [1397, 400] width 133 height 29
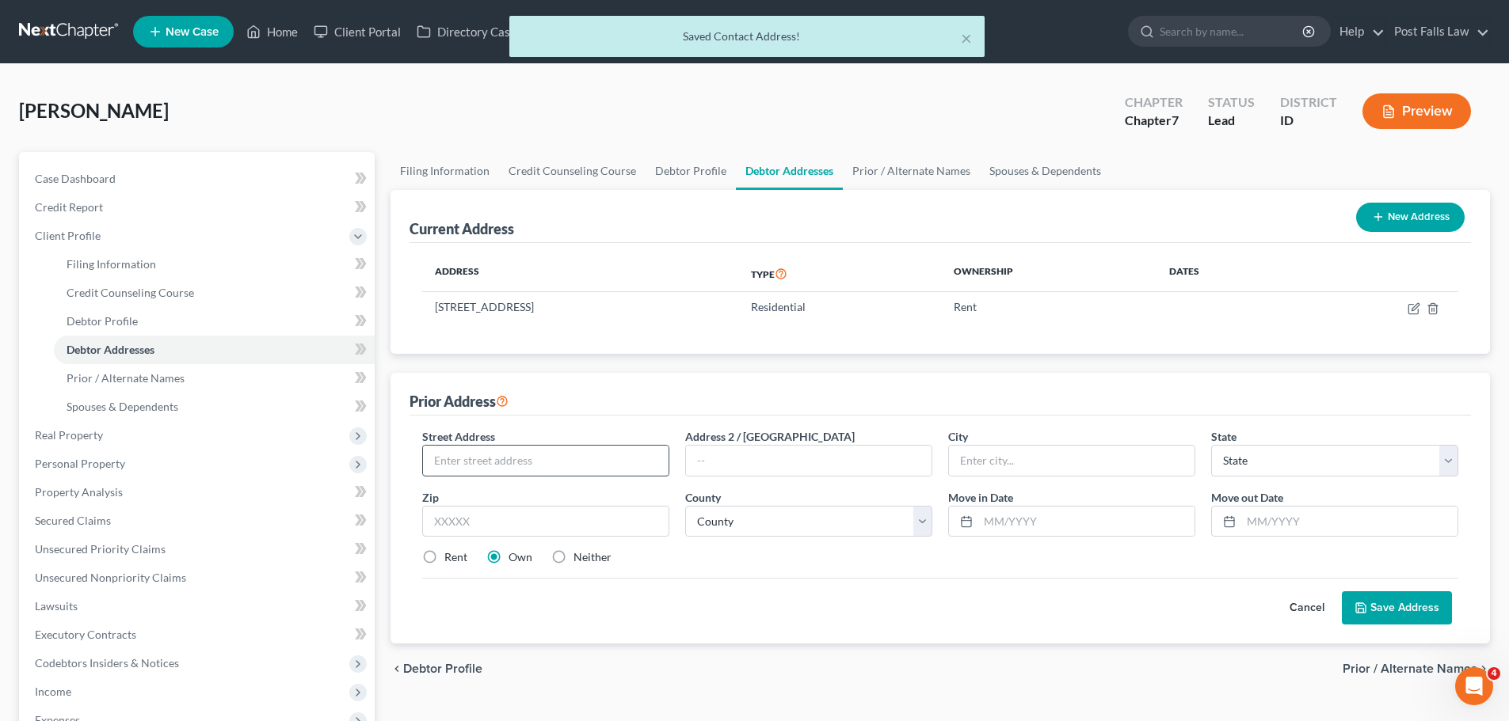
click at [447, 457] on input "text" at bounding box center [545, 461] width 245 height 30
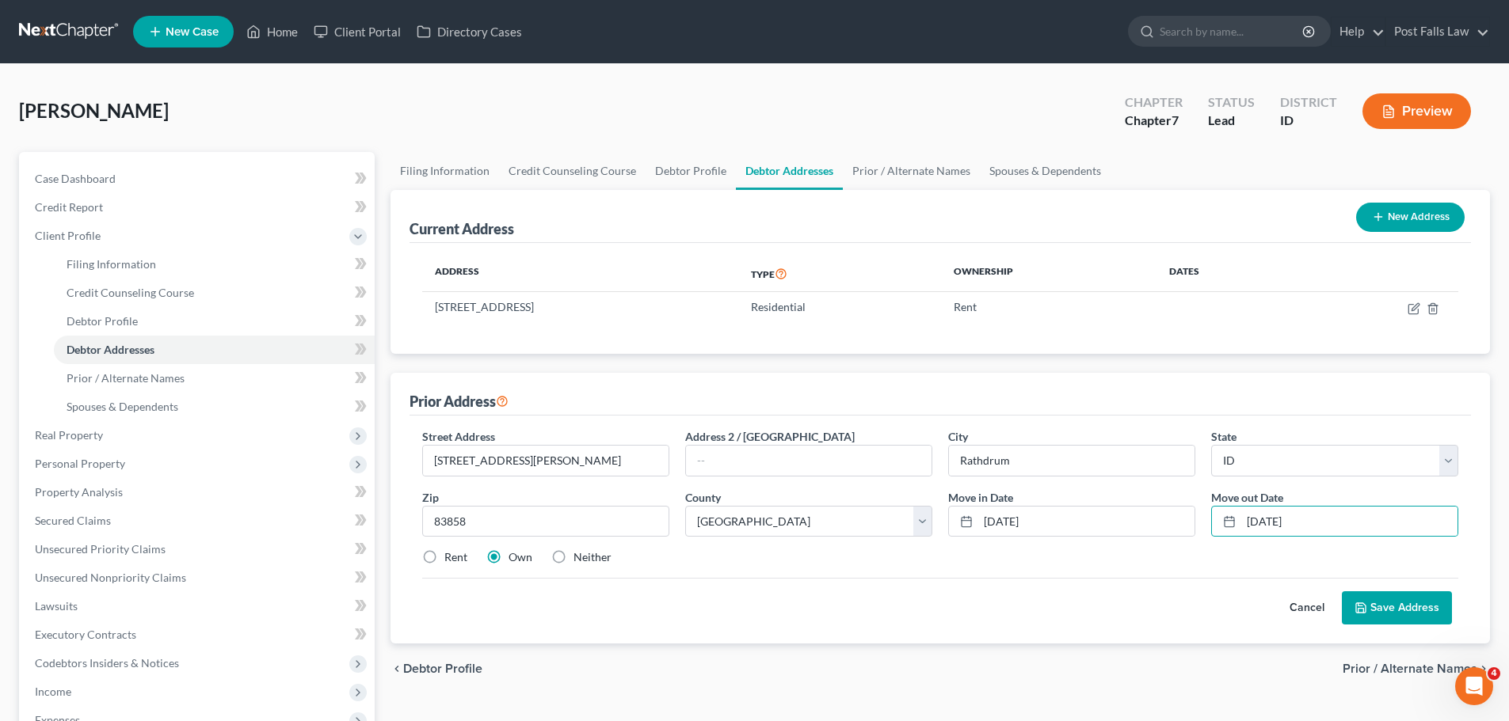
click at [444, 554] on label "Rent" at bounding box center [455, 558] width 23 height 16
click at [451, 554] on input "Rent" at bounding box center [456, 555] width 10 height 10
click at [1380, 610] on button "Save Address" at bounding box center [1397, 608] width 110 height 33
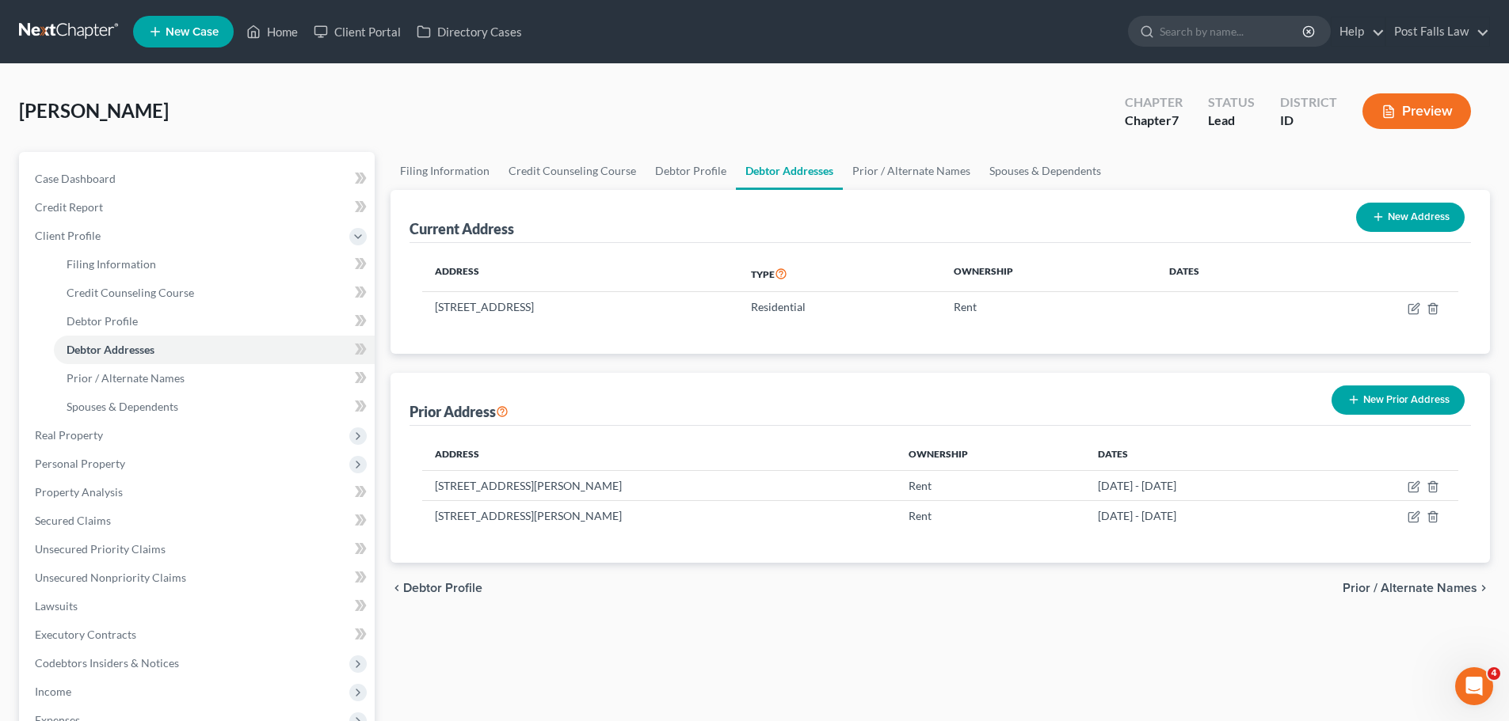
click at [1375, 400] on button "New Prior Address" at bounding box center [1397, 400] width 133 height 29
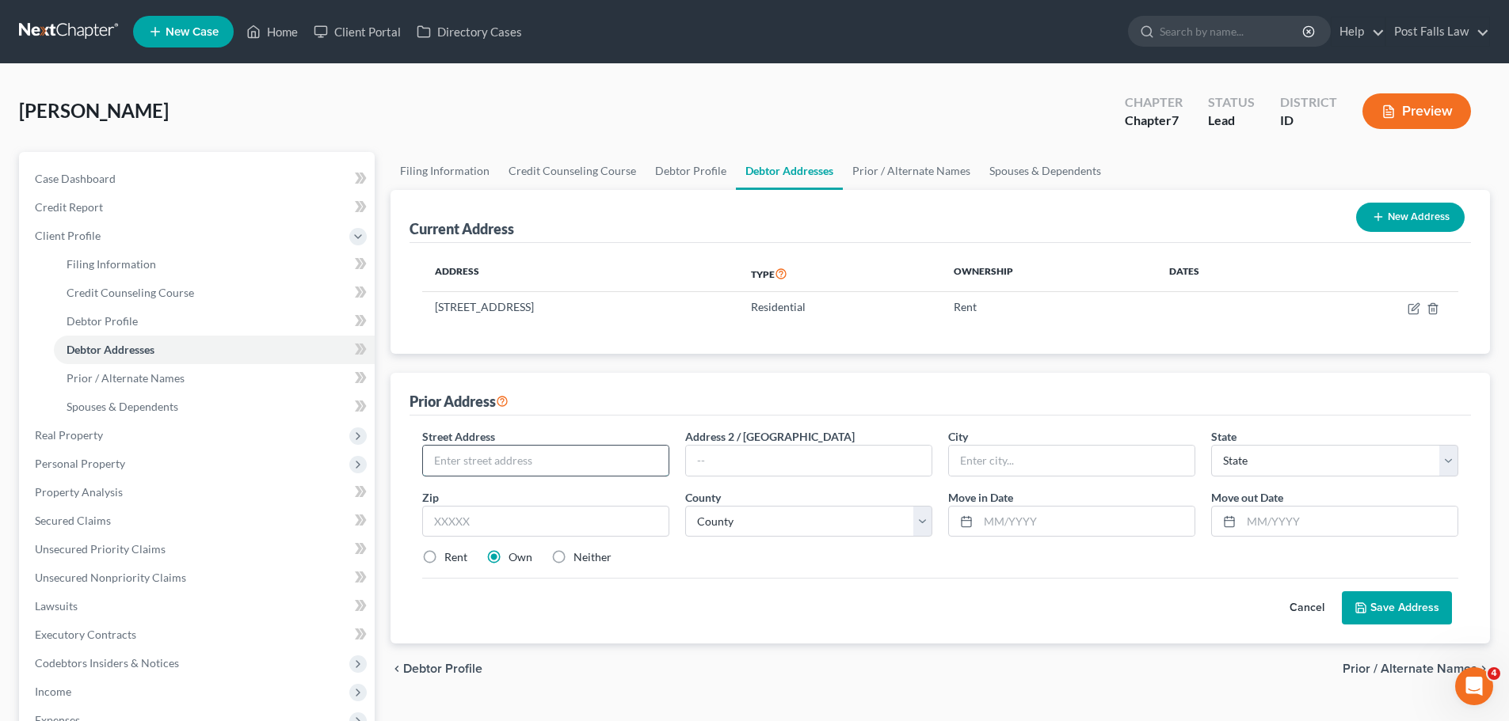
click at [584, 474] on input "text" at bounding box center [545, 461] width 245 height 30
click at [1087, 521] on input "07/01/2023" at bounding box center [1086, 522] width 216 height 30
click at [444, 558] on label "Rent" at bounding box center [455, 558] width 23 height 16
click at [451, 558] on input "Rent" at bounding box center [456, 555] width 10 height 10
click at [1412, 607] on button "Save Address" at bounding box center [1397, 608] width 110 height 33
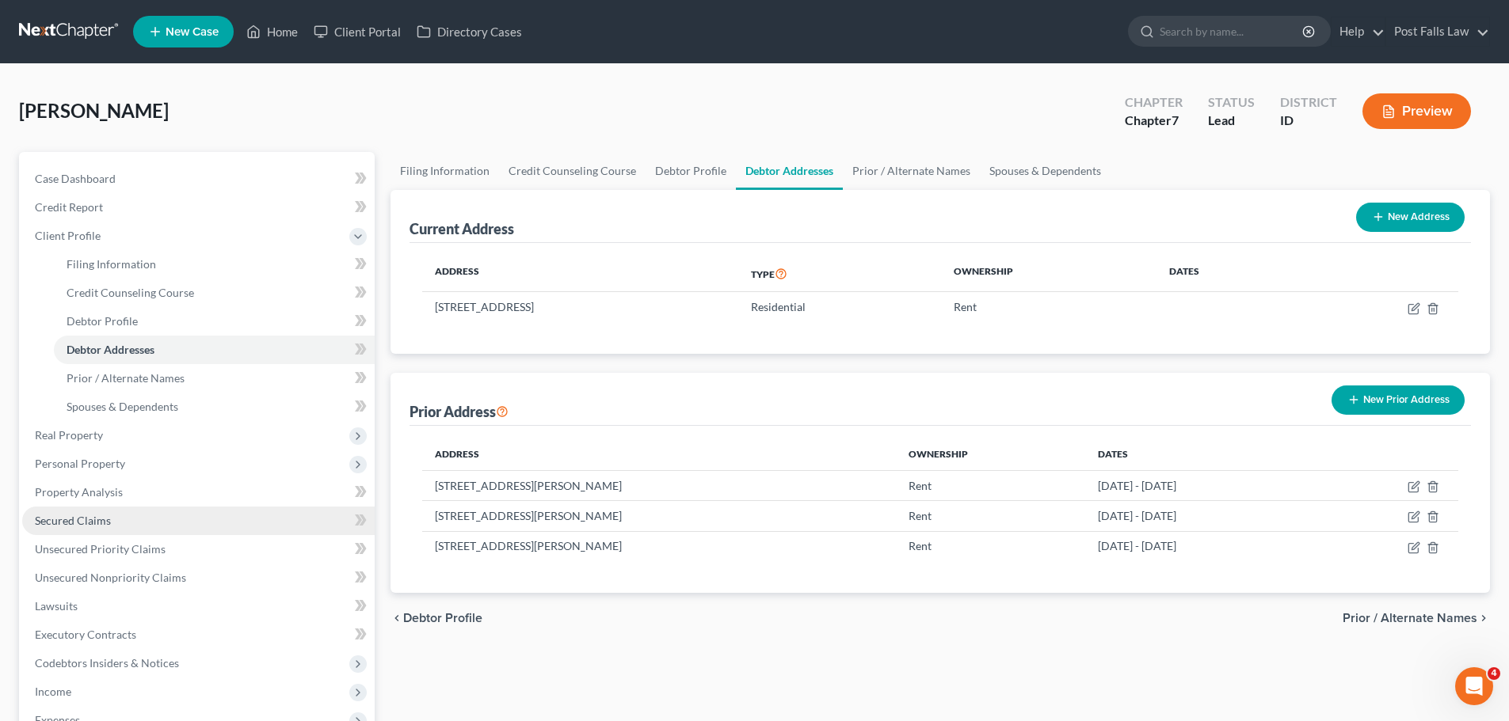
click at [89, 516] on span "Secured Claims" at bounding box center [73, 520] width 76 height 13
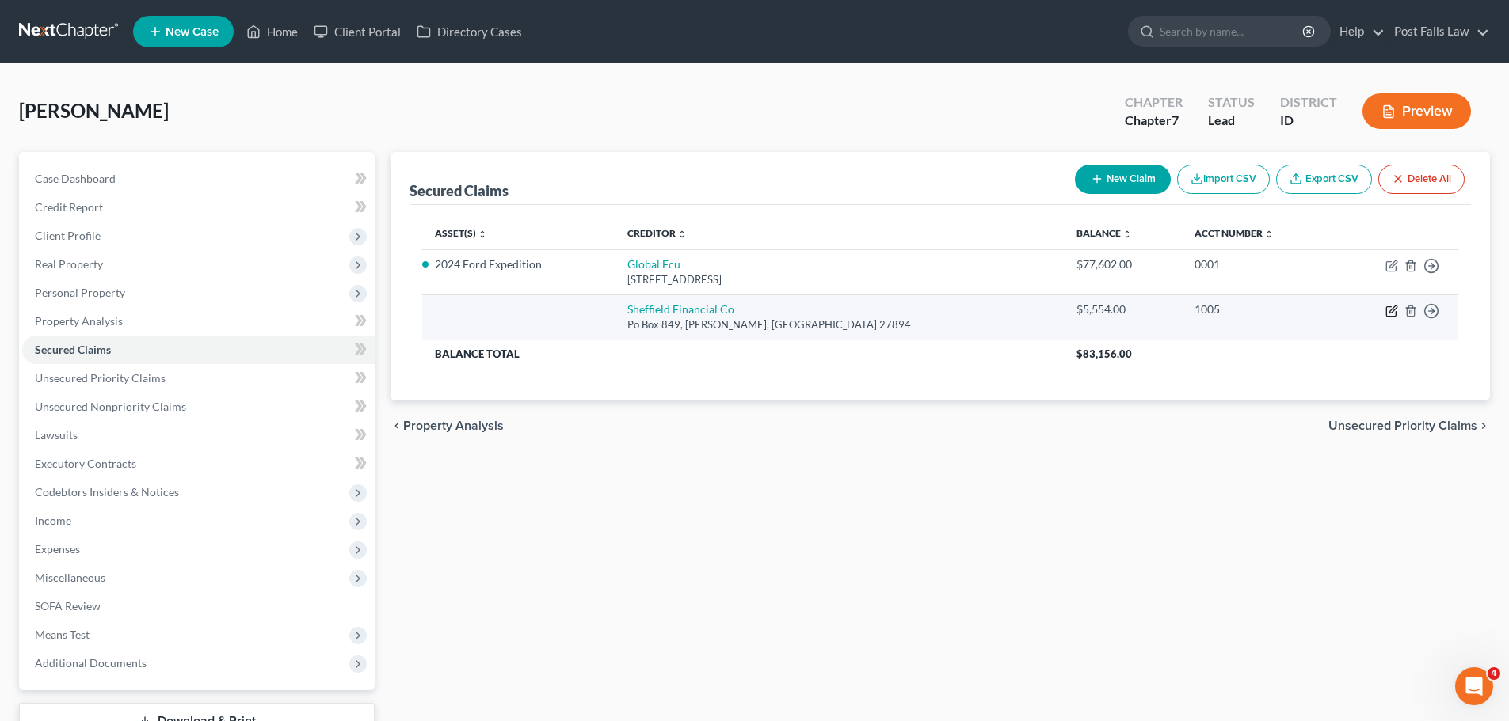
click at [1388, 314] on icon "button" at bounding box center [1391, 311] width 13 height 13
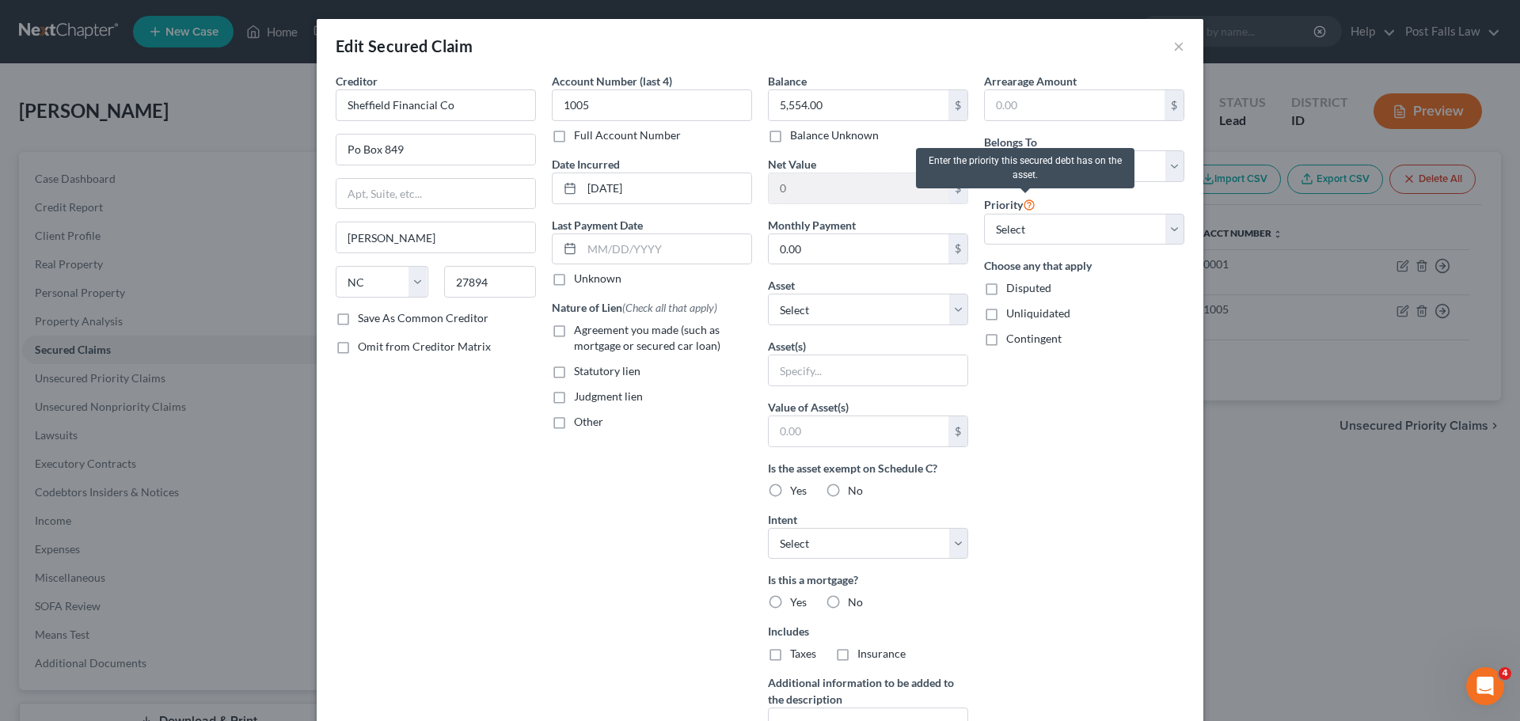
click at [1023, 205] on icon at bounding box center [1029, 203] width 13 height 15
click at [1031, 204] on icon at bounding box center [1029, 203] width 13 height 15
click at [1025, 204] on icon at bounding box center [1029, 203] width 13 height 15
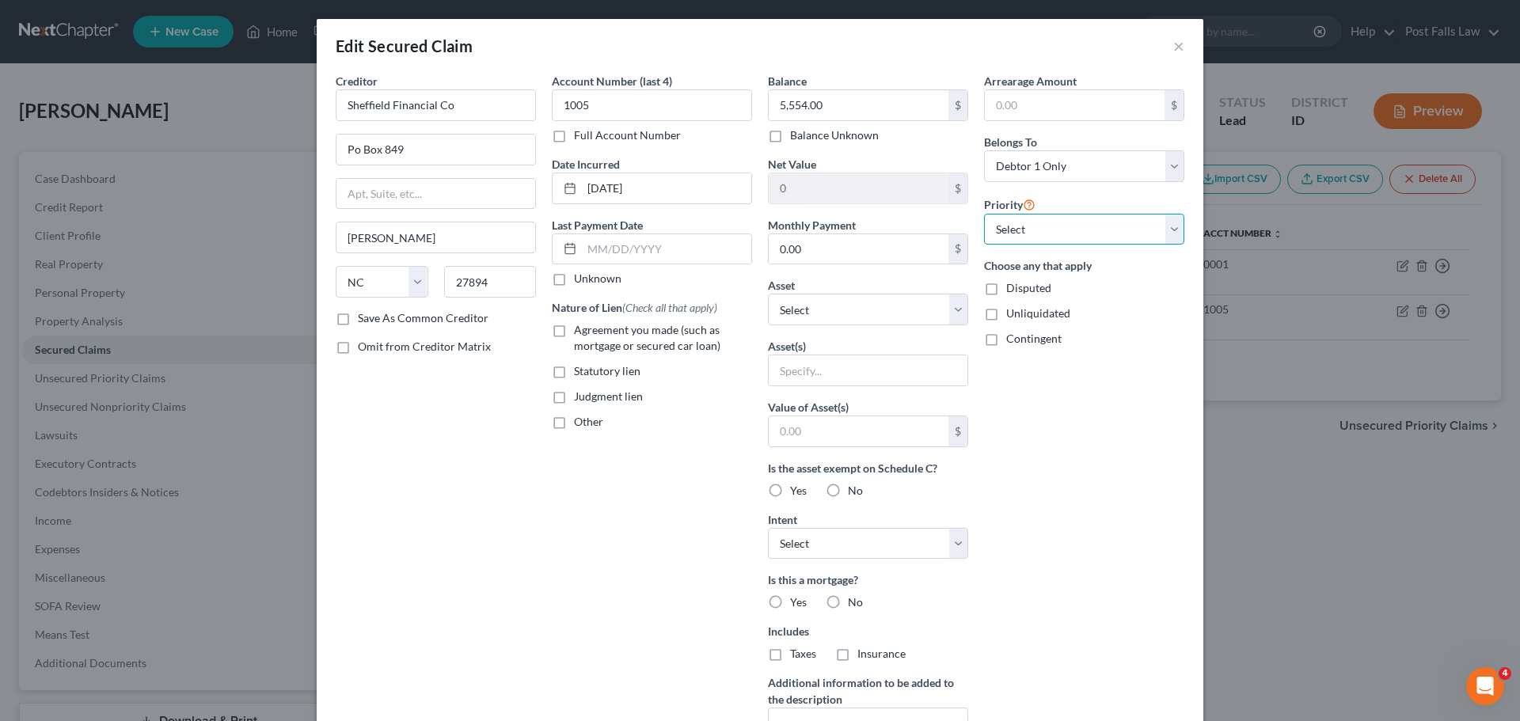
click at [1168, 224] on select "Select 1st 2nd 3rd 4th 5th 6th 7th 8th 9th 10th 11th 12th 13th 14th 15th 16th 1…" at bounding box center [1084, 230] width 200 height 32
click at [984, 214] on select "Select 1st 2nd 3rd 4th 5th 6th 7th 8th 9th 10th 11th 12th 13th 14th 15th 16th 1…" at bounding box center [1084, 230] width 200 height 32
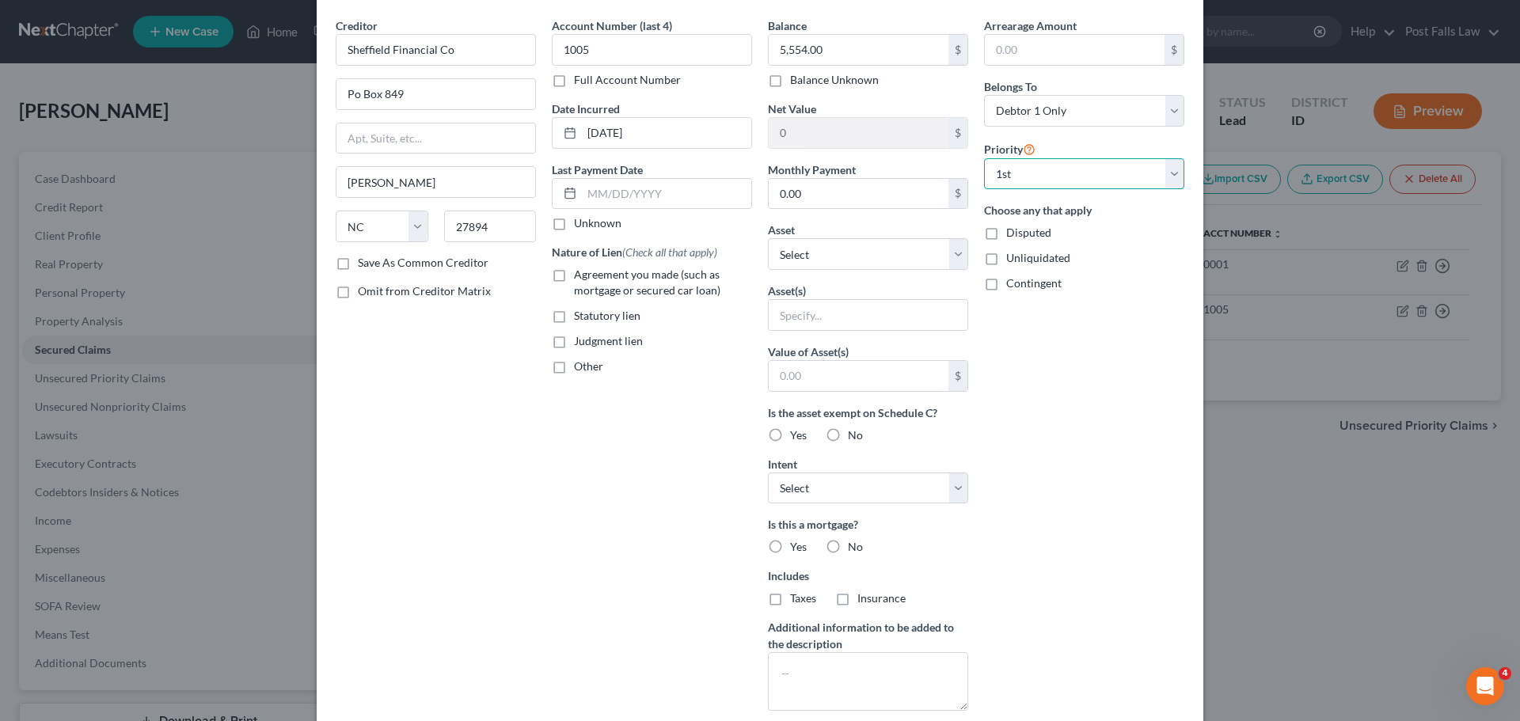
scroll to position [79, 0]
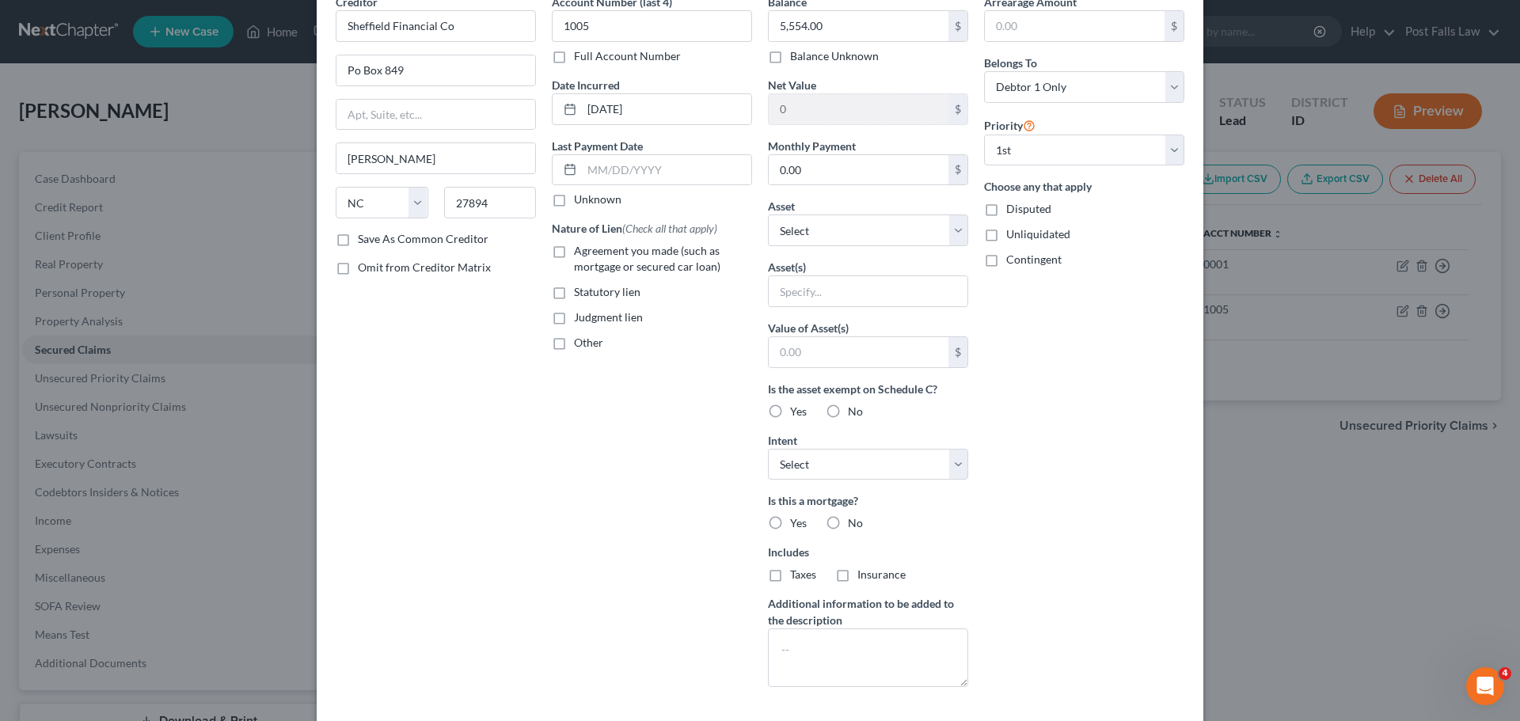
click at [848, 526] on label "No" at bounding box center [855, 524] width 15 height 16
click at [854, 526] on input "No" at bounding box center [859, 521] width 10 height 10
click at [848, 572] on label "No" at bounding box center [855, 575] width 15 height 16
click at [854, 572] on input "No" at bounding box center [859, 572] width 10 height 10
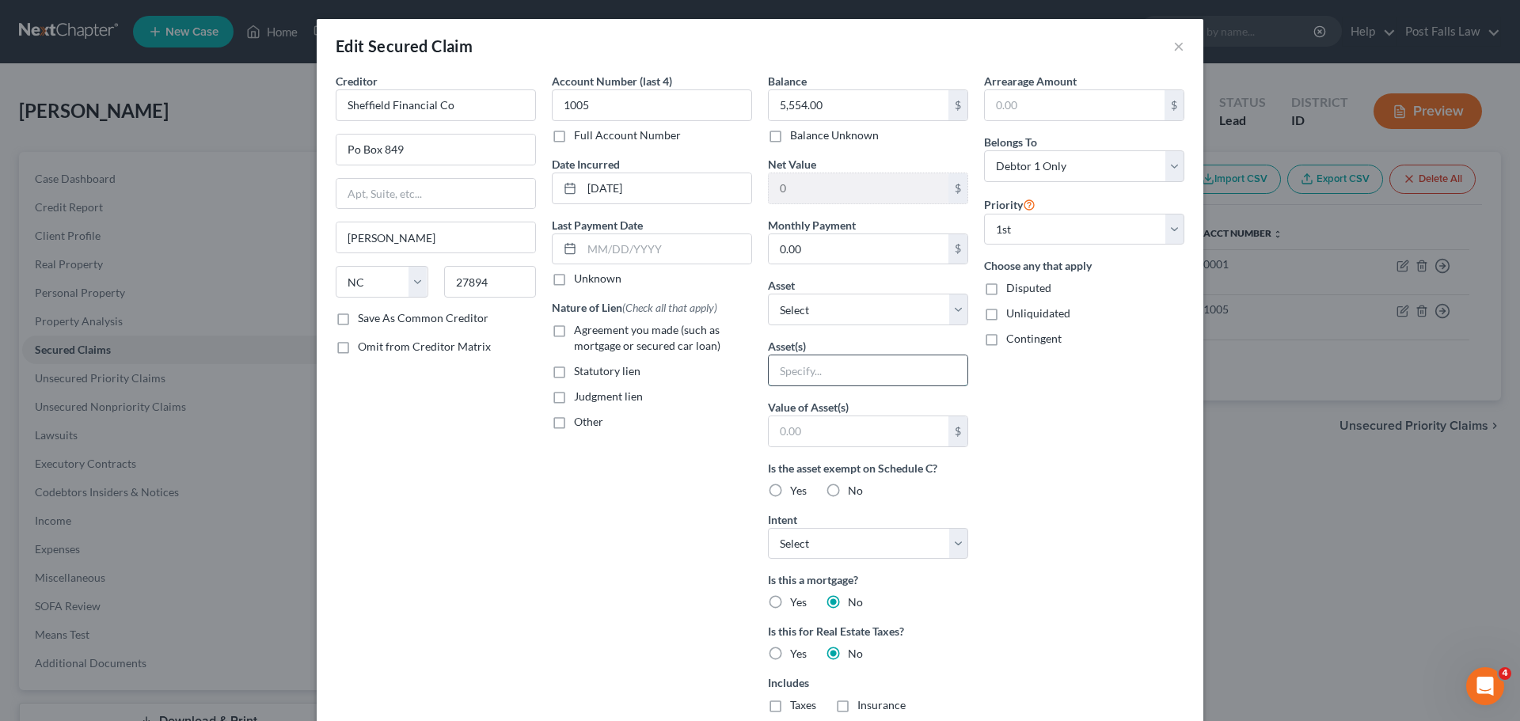
click at [886, 377] on input "text" at bounding box center [868, 371] width 199 height 30
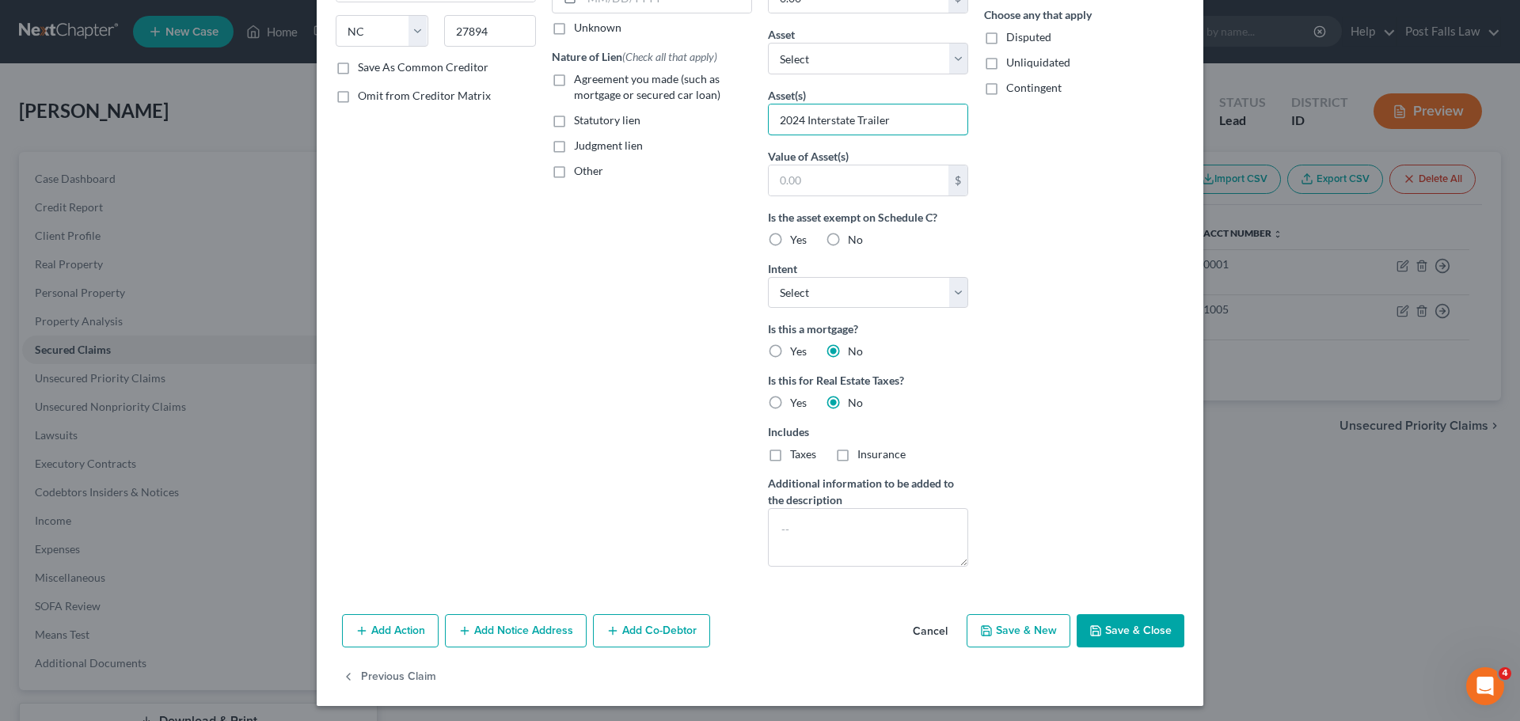
scroll to position [255, 0]
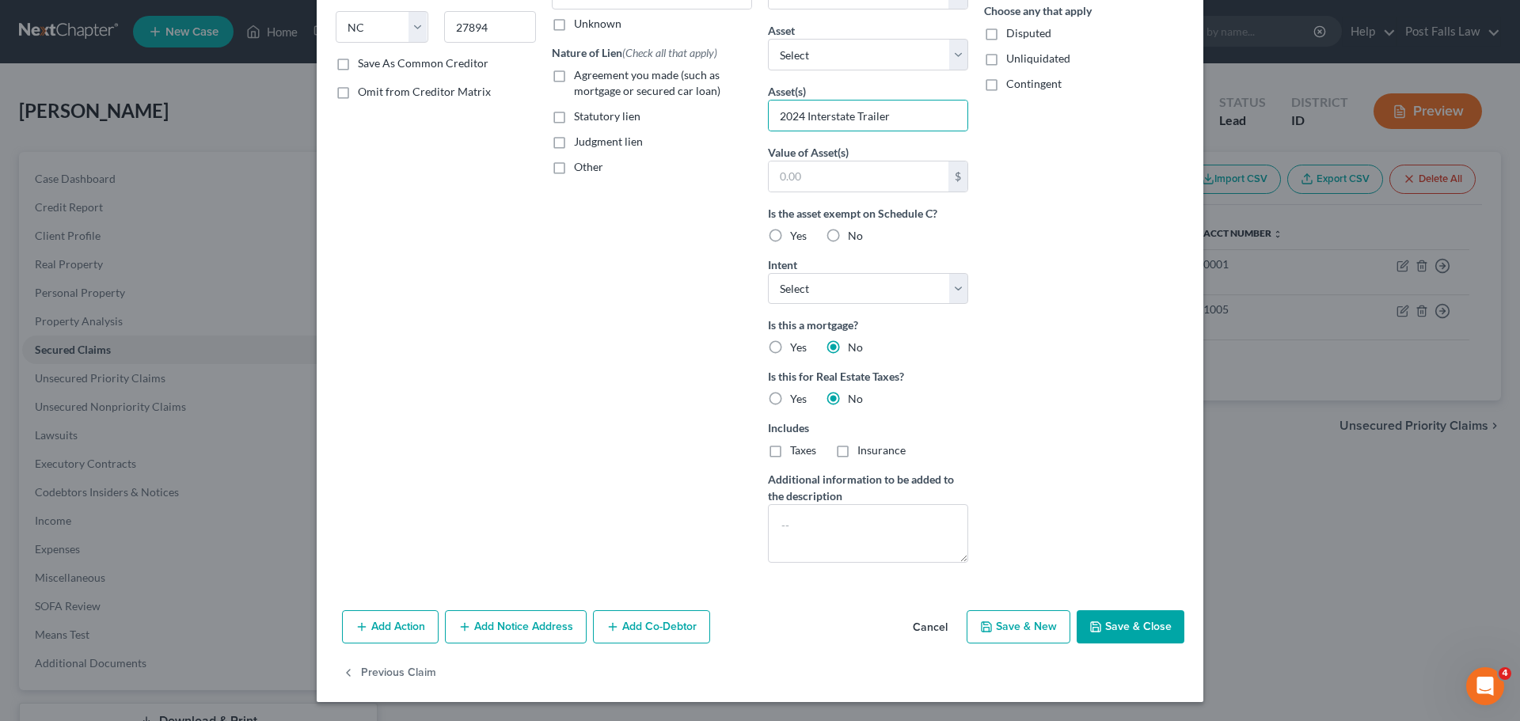
click at [1121, 635] on button "Save & Close" at bounding box center [1131, 627] width 108 height 33
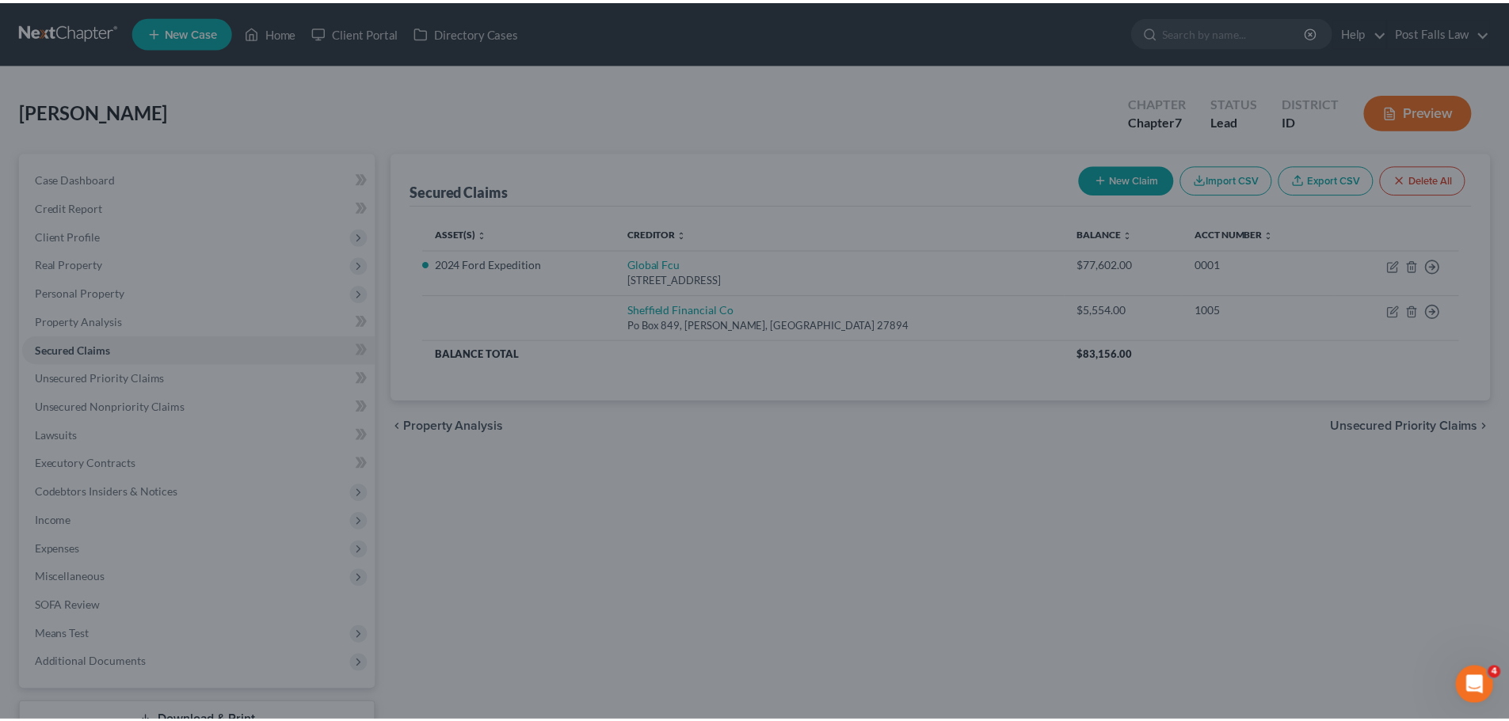
scroll to position [82, 0]
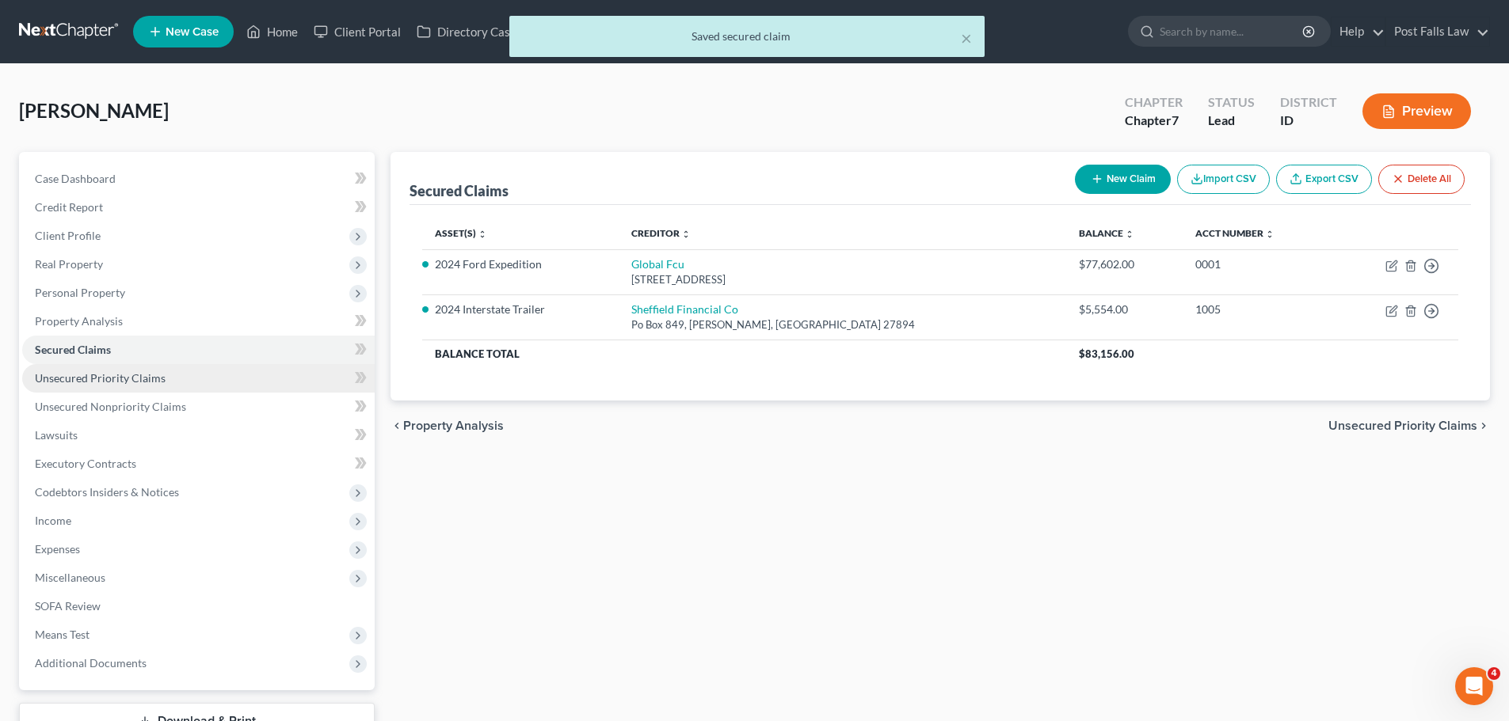
click at [70, 374] on span "Unsecured Priority Claims" at bounding box center [100, 377] width 131 height 13
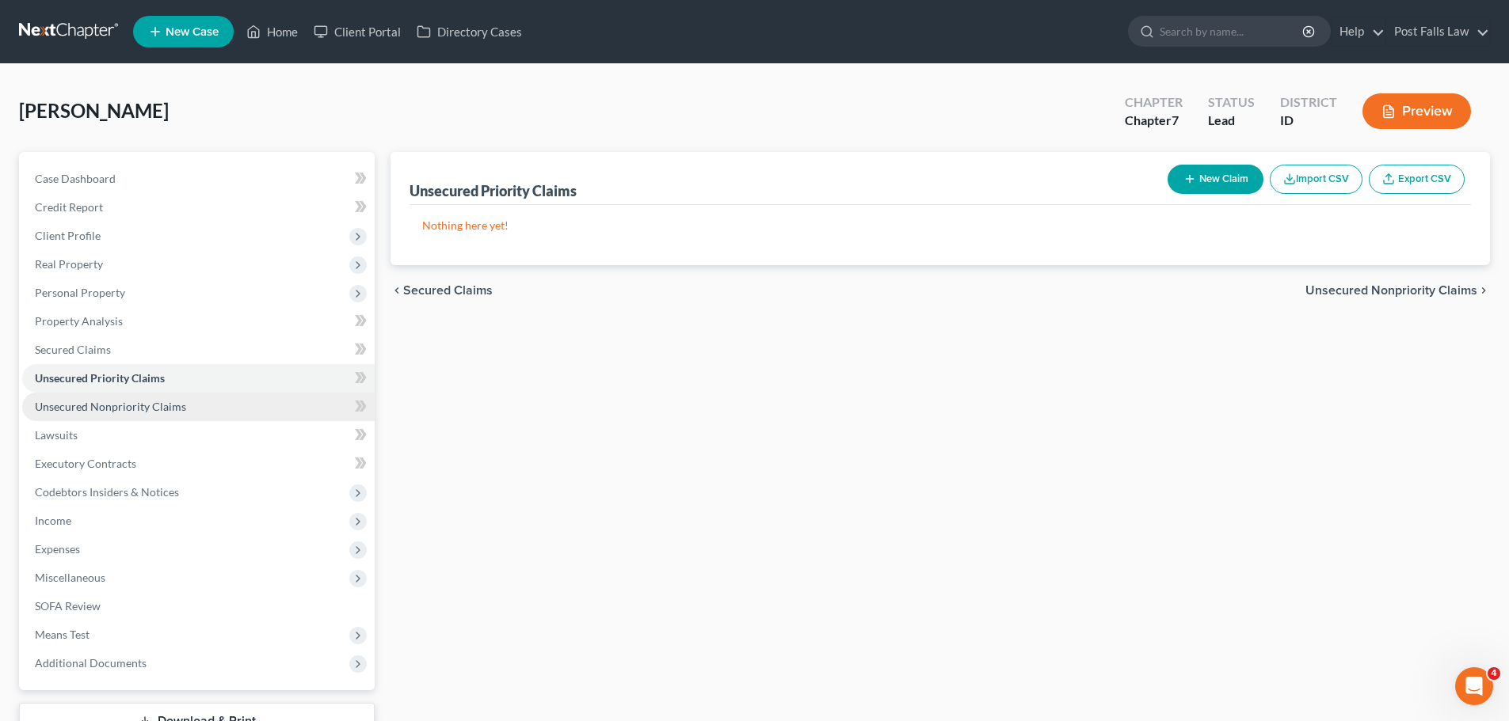
click at [86, 404] on span "Unsecured Nonpriority Claims" at bounding box center [110, 406] width 151 height 13
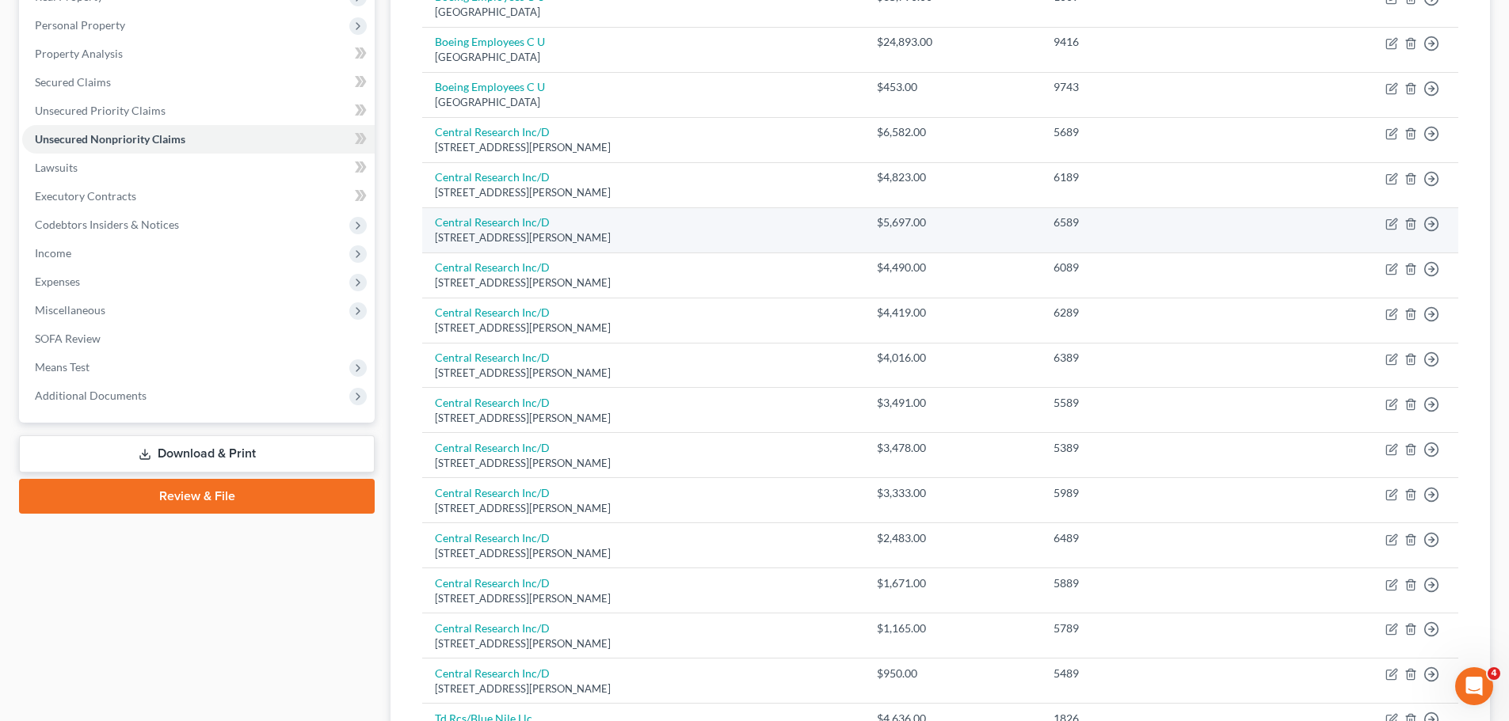
scroll to position [229, 0]
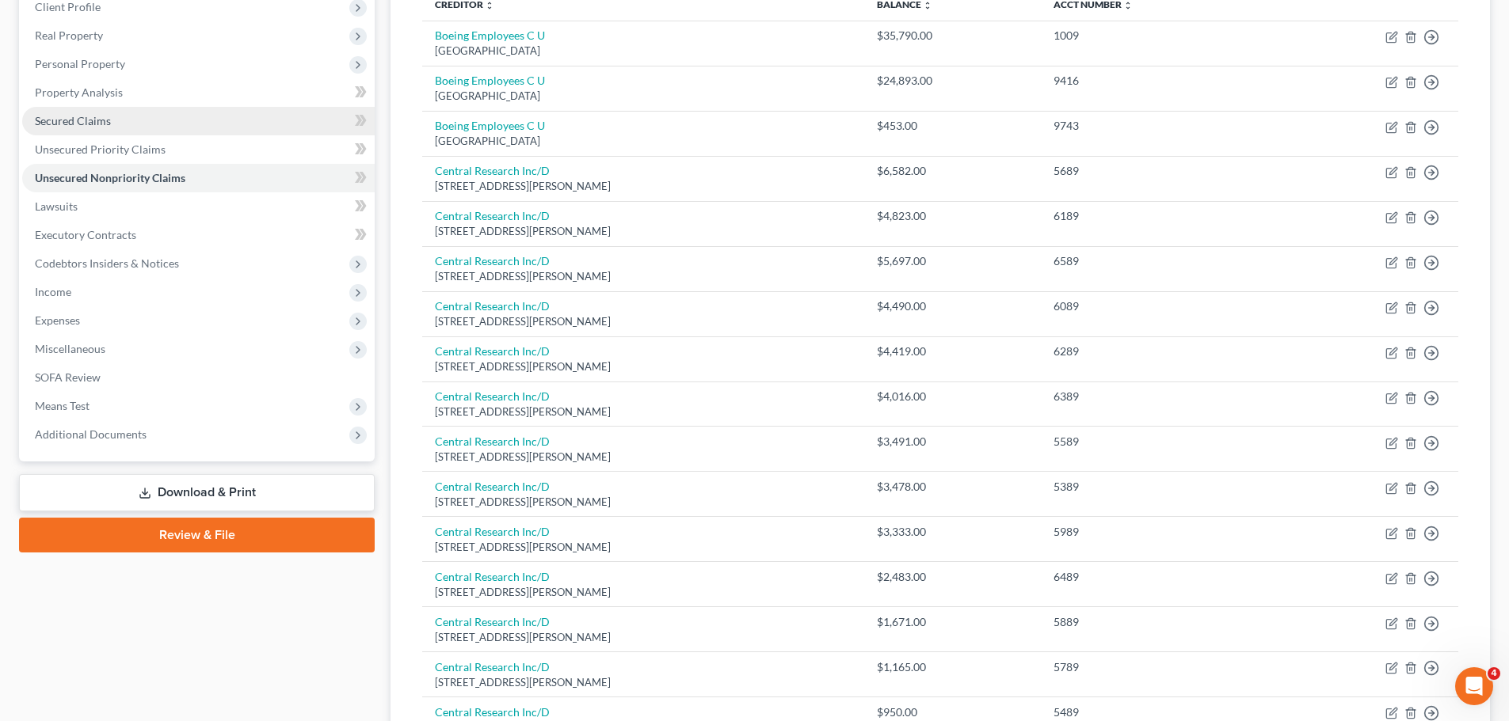
click at [107, 127] on link "Secured Claims" at bounding box center [198, 121] width 352 height 29
